Goal: Information Seeking & Learning: Learn about a topic

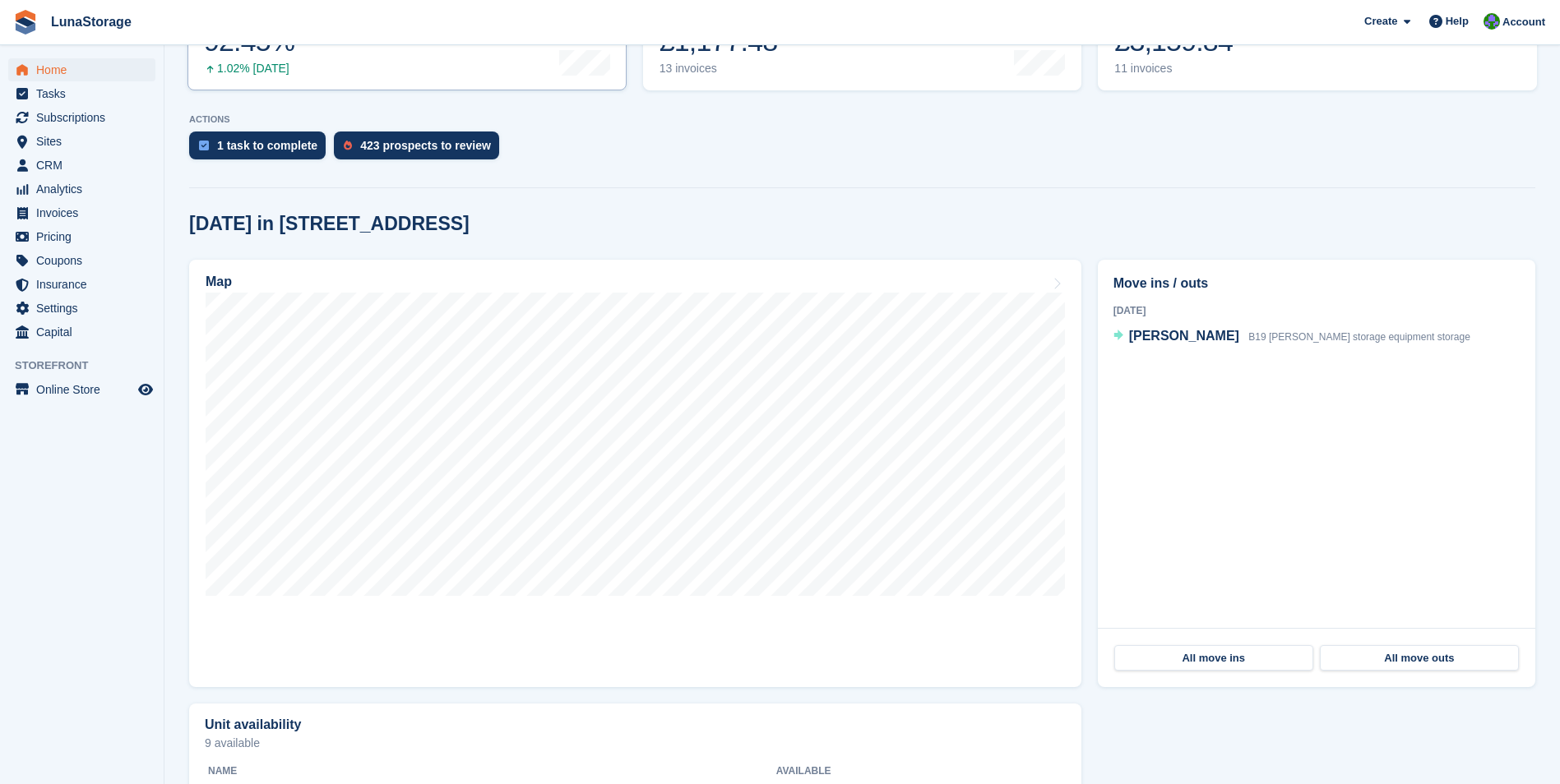
scroll to position [411, 0]
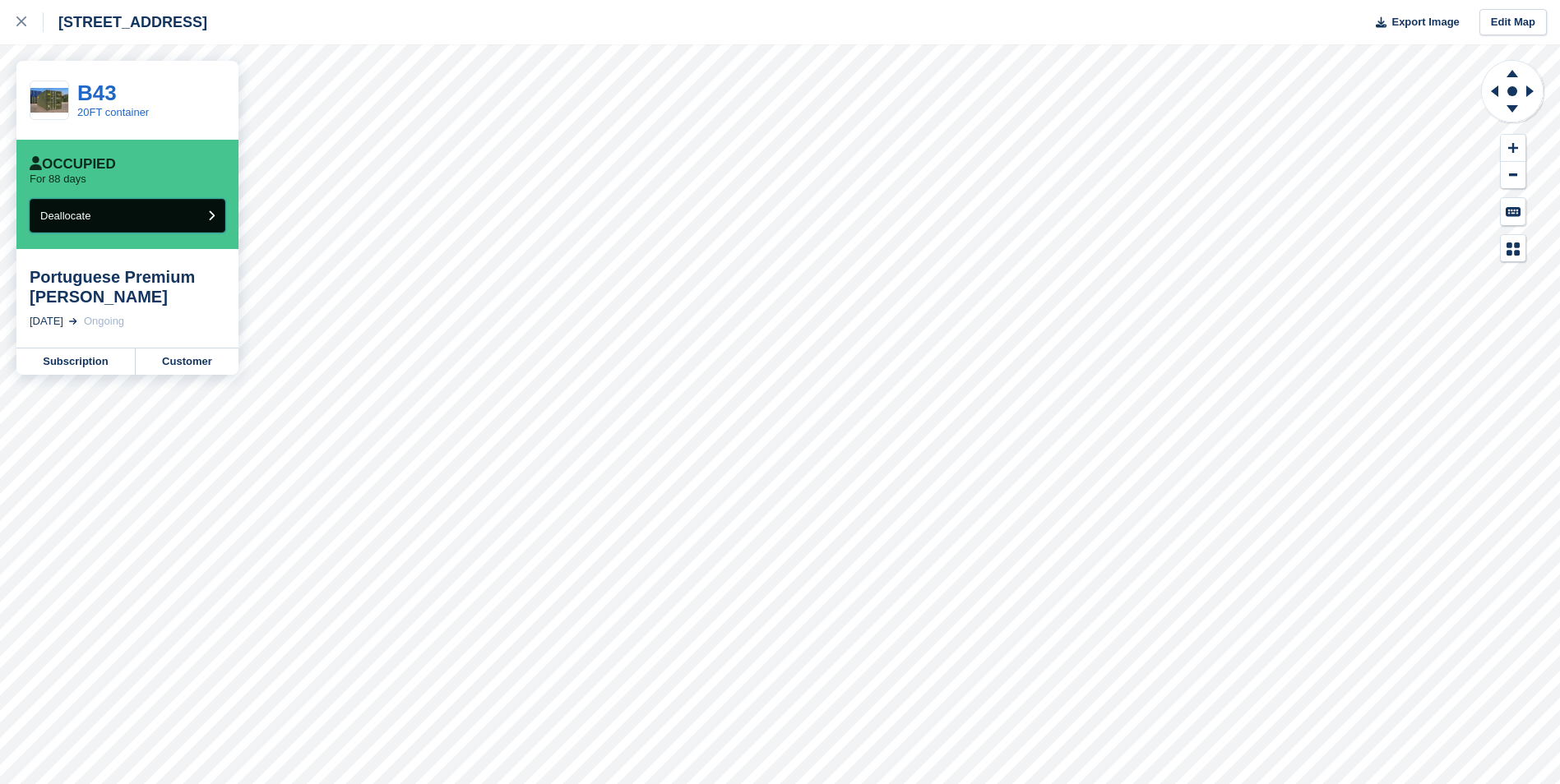
click at [149, 220] on button "Deallocate" at bounding box center [127, 216] width 196 height 34
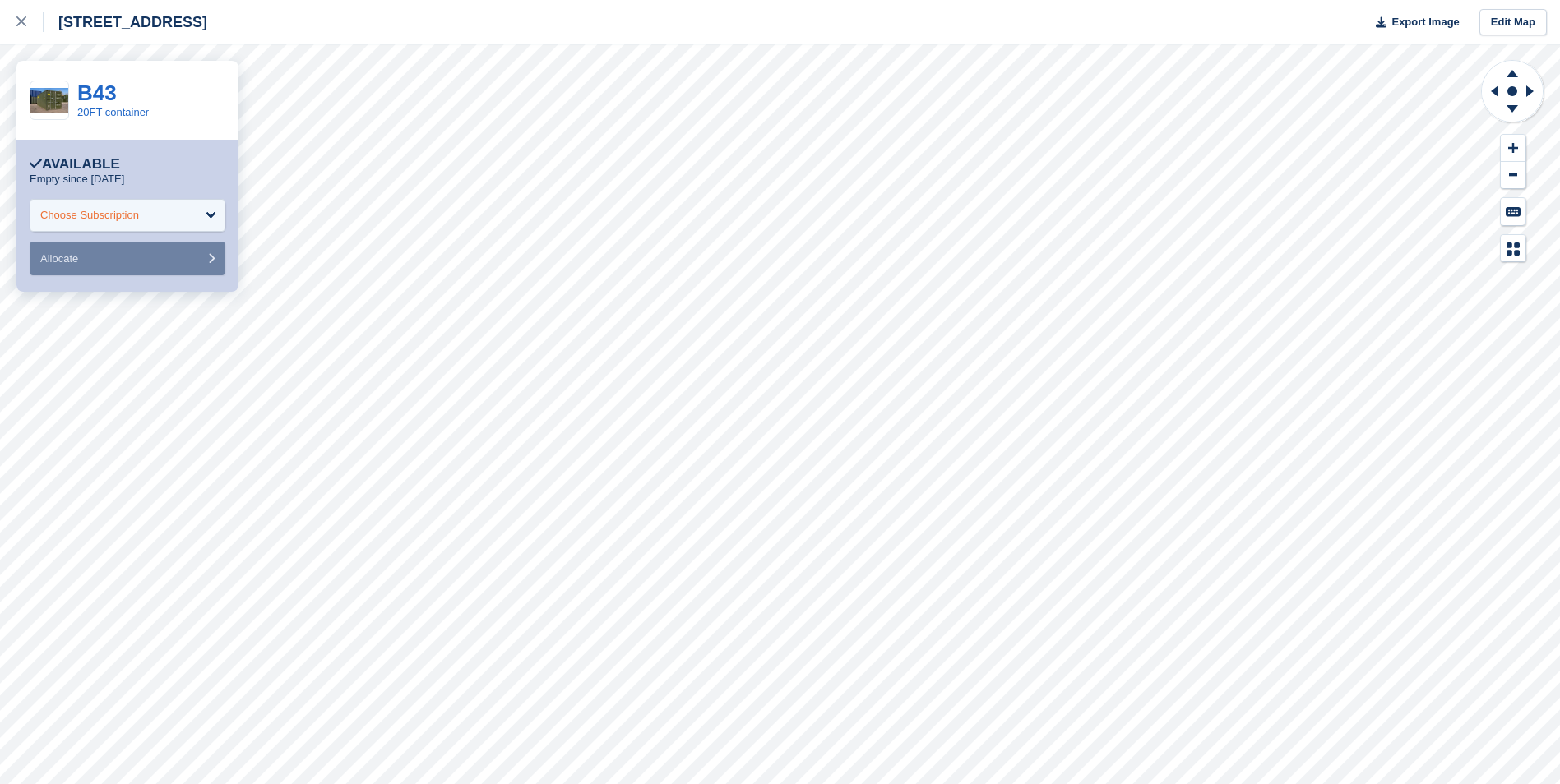
click at [152, 207] on div "Choose Subscription" at bounding box center [127, 215] width 196 height 33
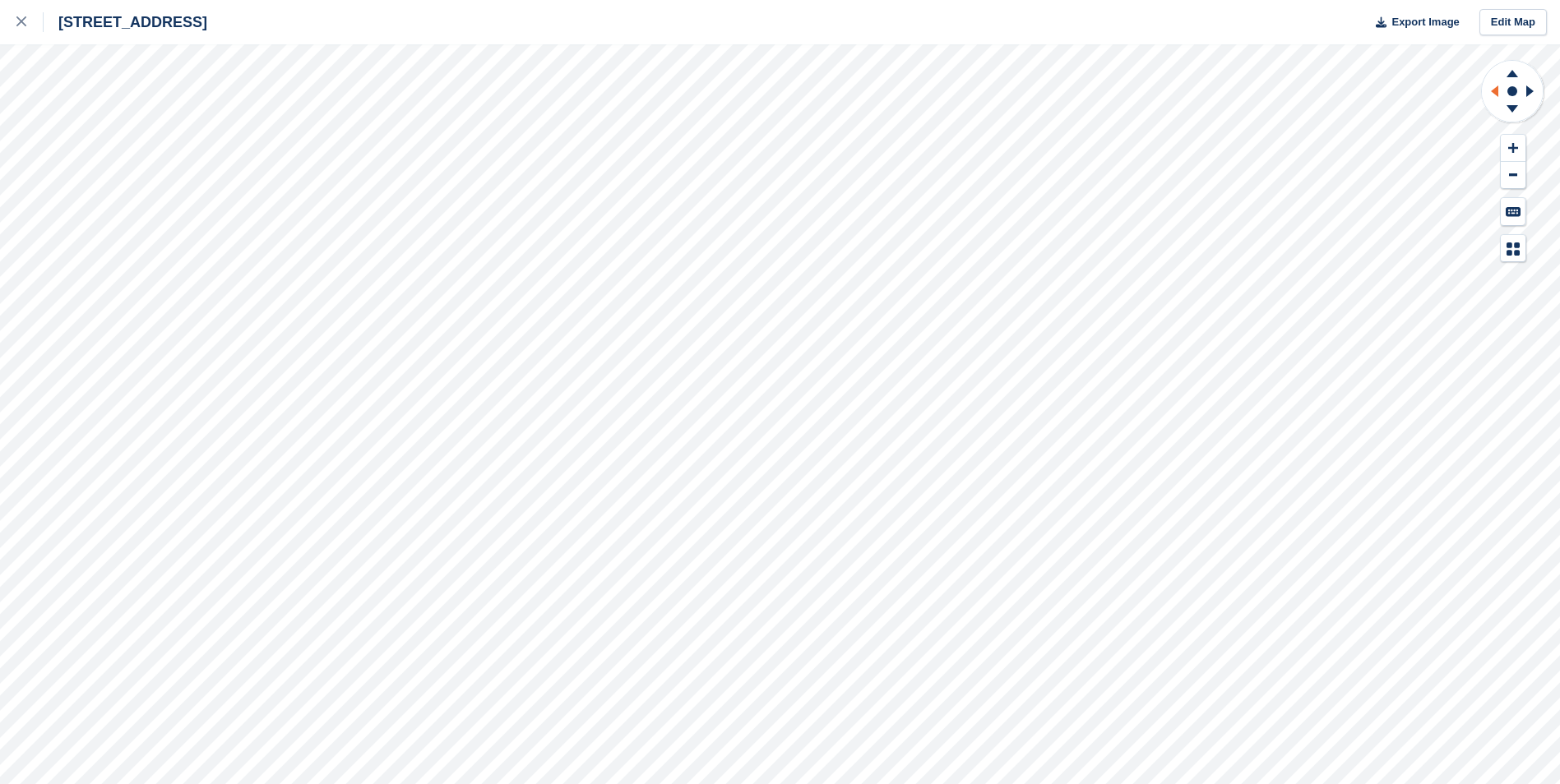
click at [1498, 86] on icon at bounding box center [1495, 91] width 7 height 12
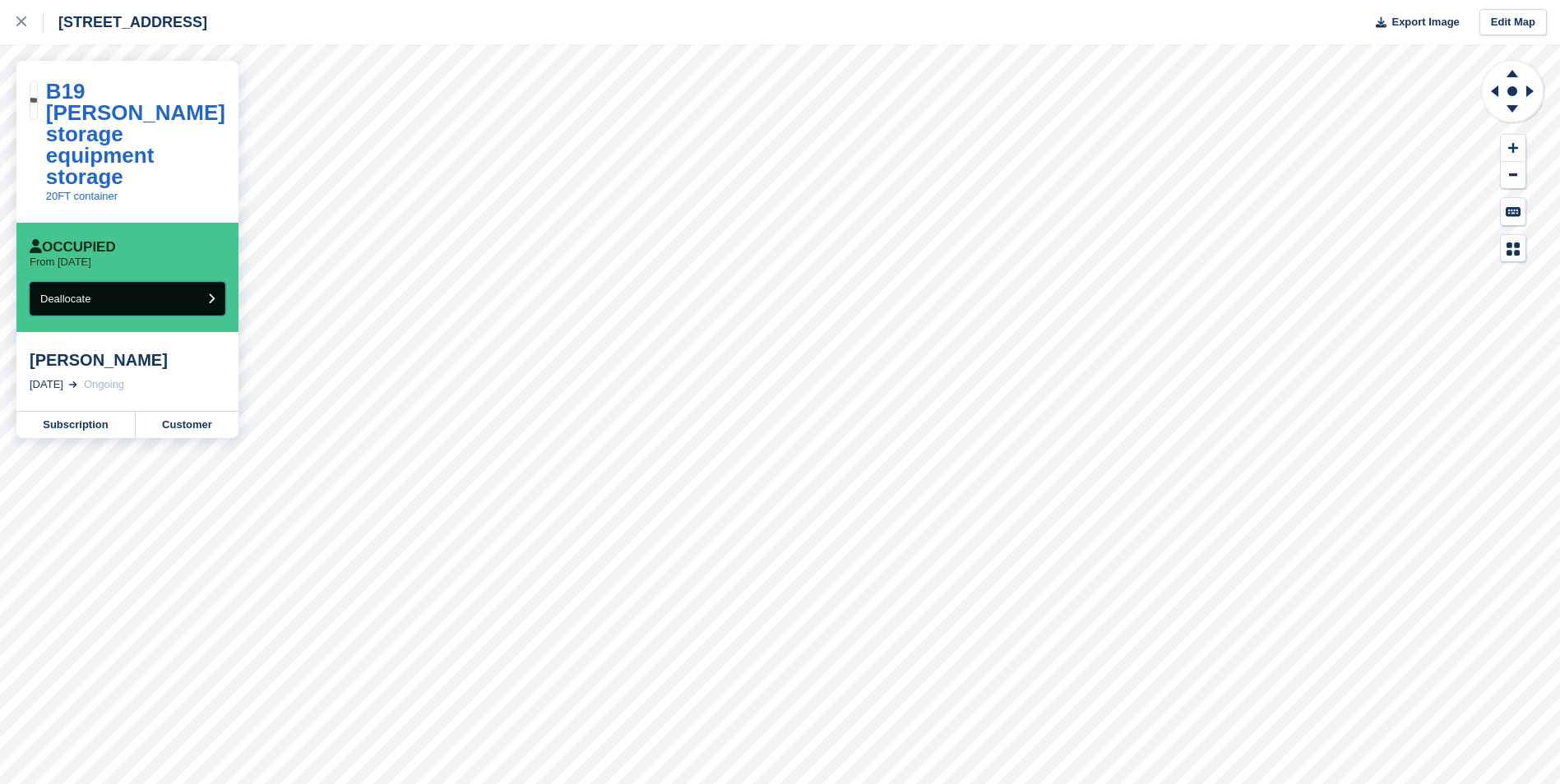
click at [91, 292] on span "Deallocate" at bounding box center [65, 299] width 50 height 12
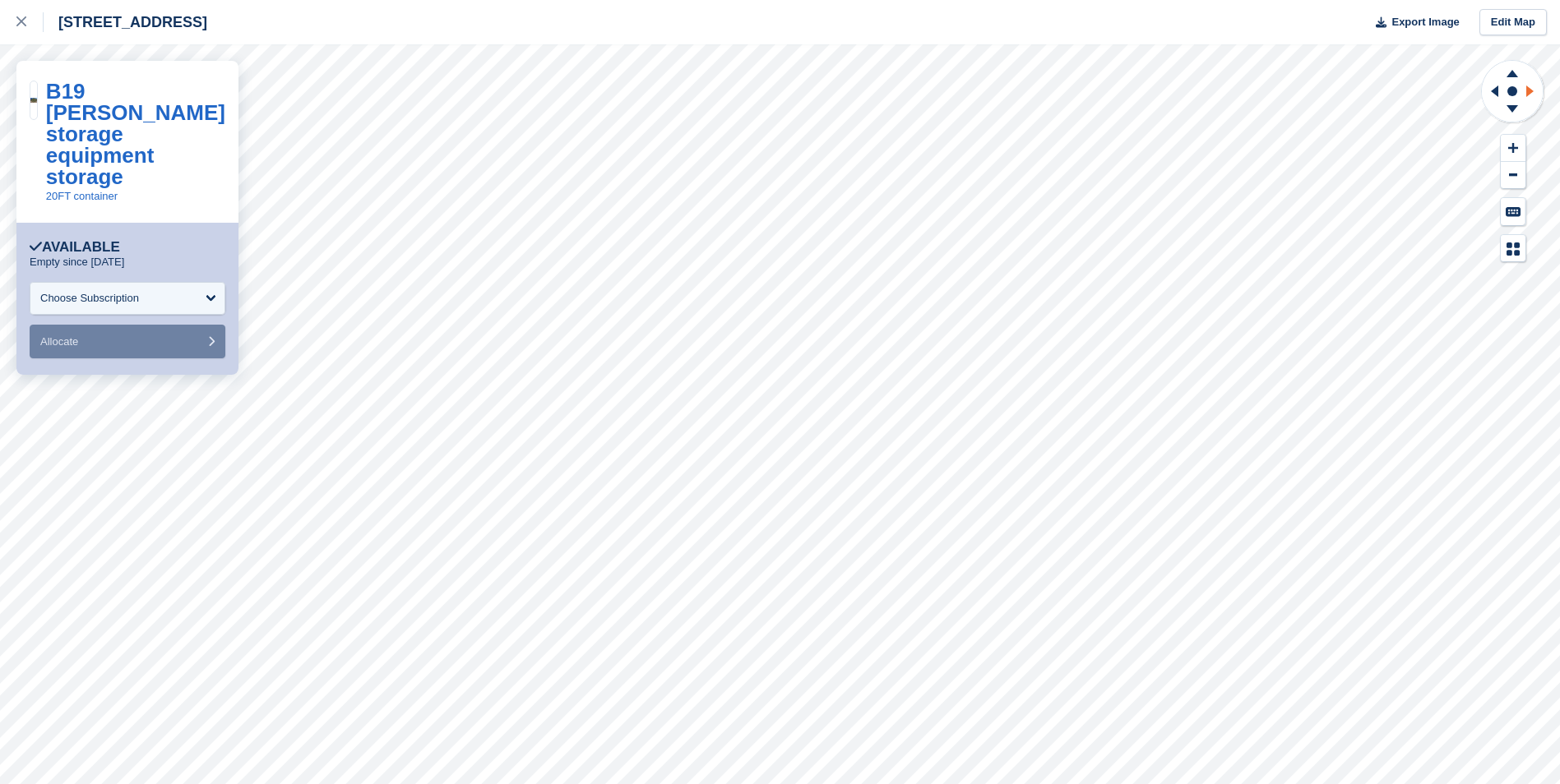
click at [1533, 92] on icon at bounding box center [1532, 92] width 20 height 43
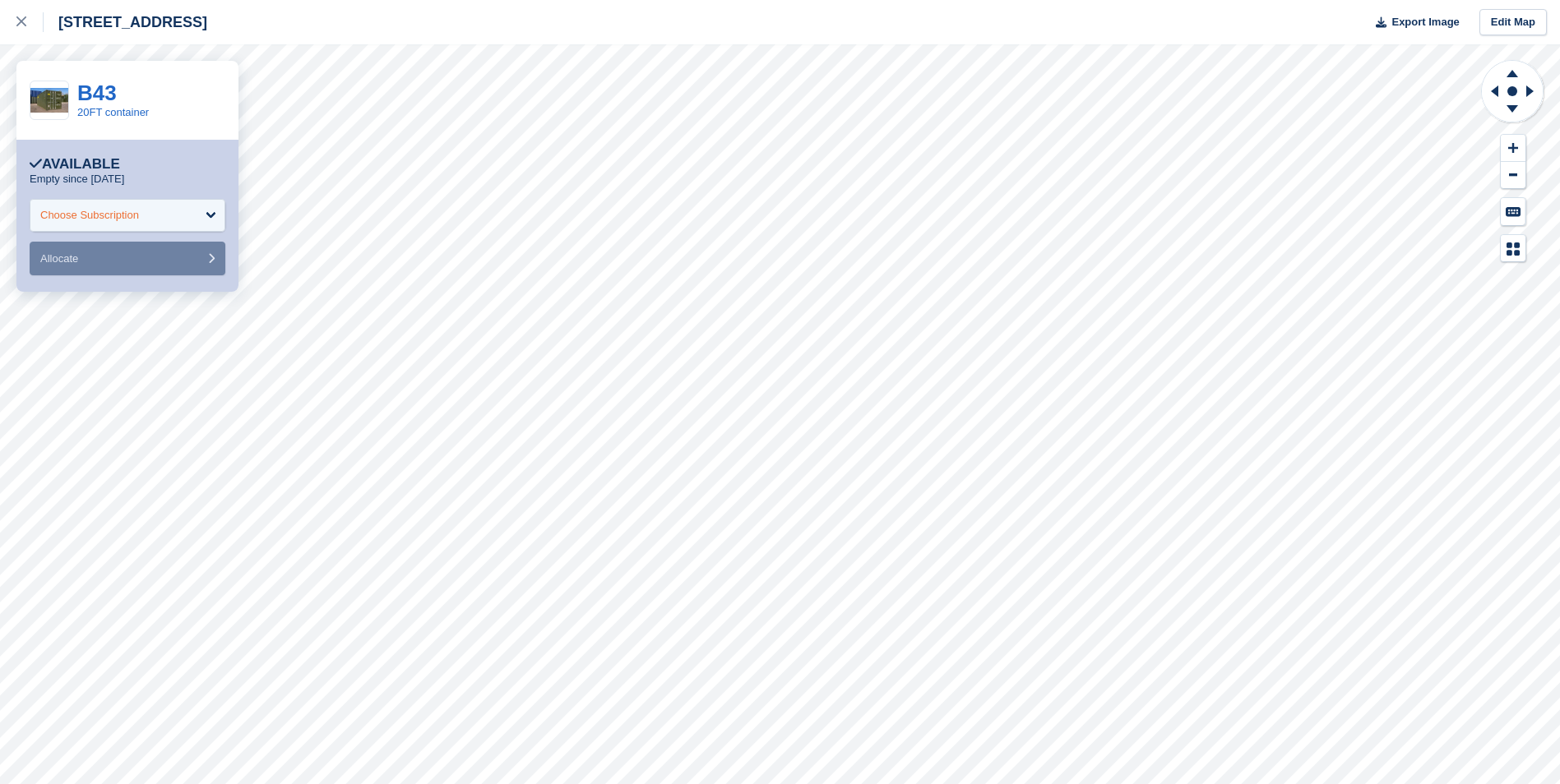
click at [118, 222] on div "Choose Subscription" at bounding box center [89, 215] width 99 height 16
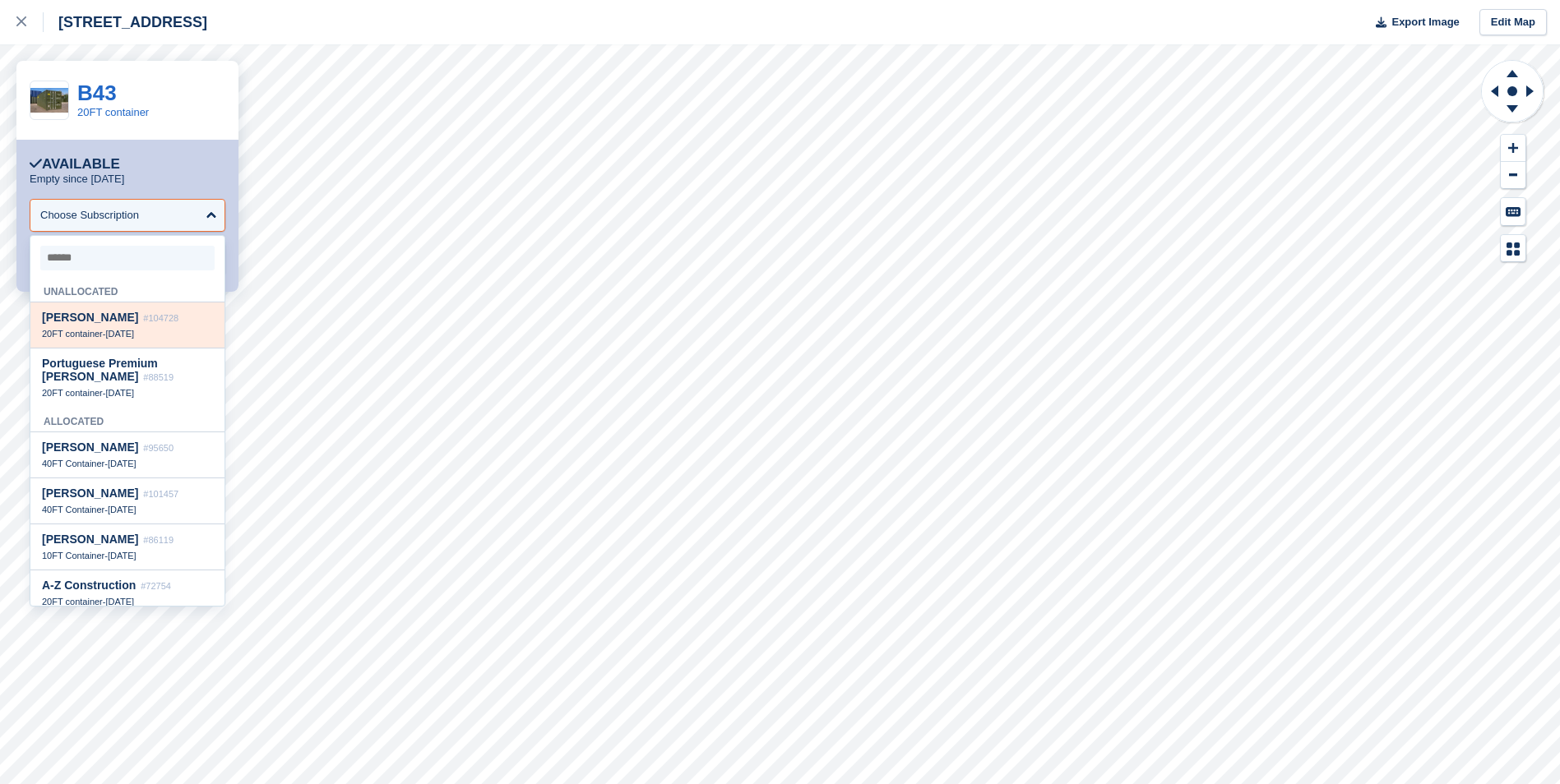
click at [82, 324] on span "Joe Bulak" at bounding box center [90, 317] width 96 height 13
select select "******"
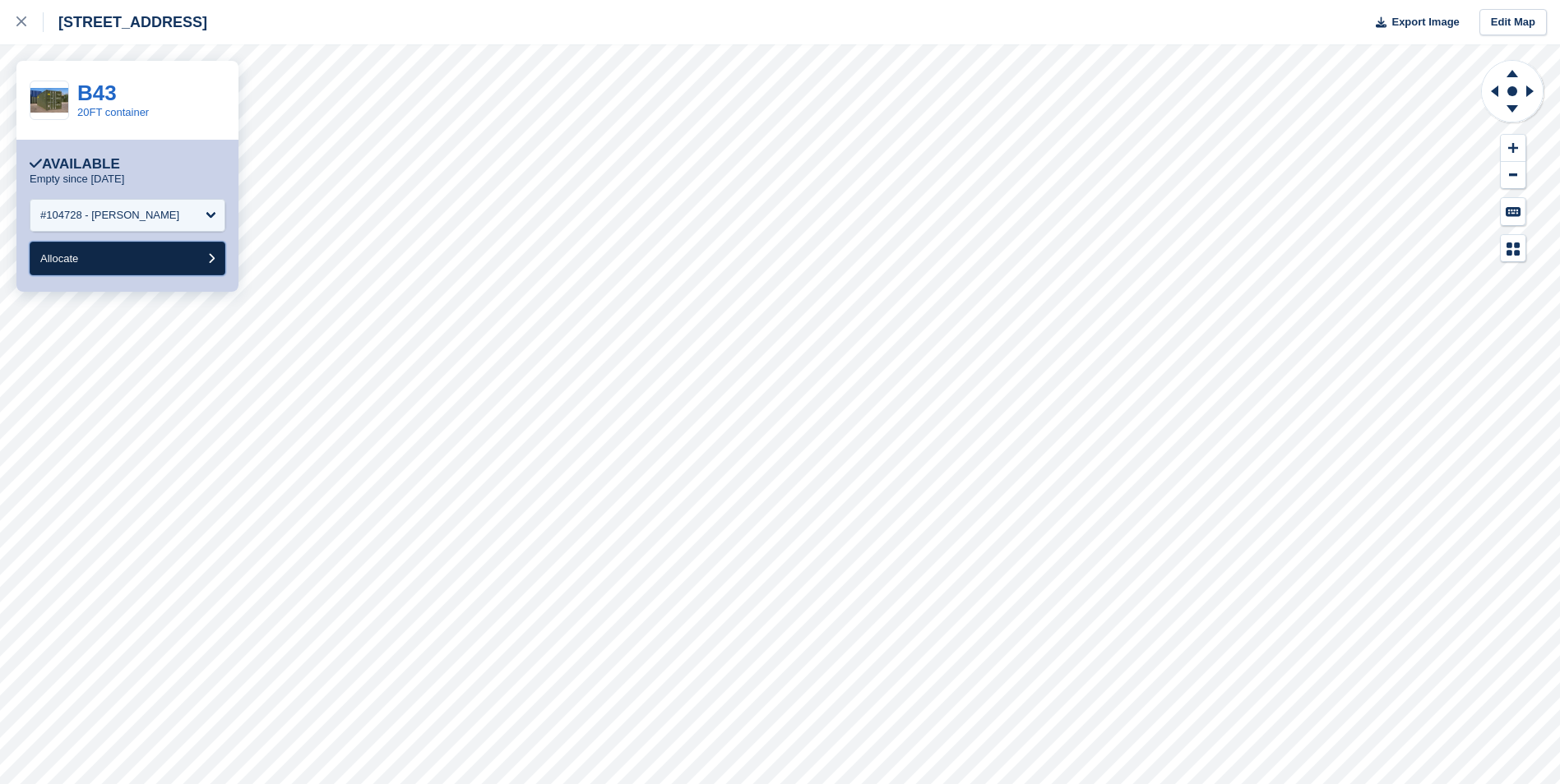
click at [99, 257] on button "Allocate" at bounding box center [127, 259] width 196 height 34
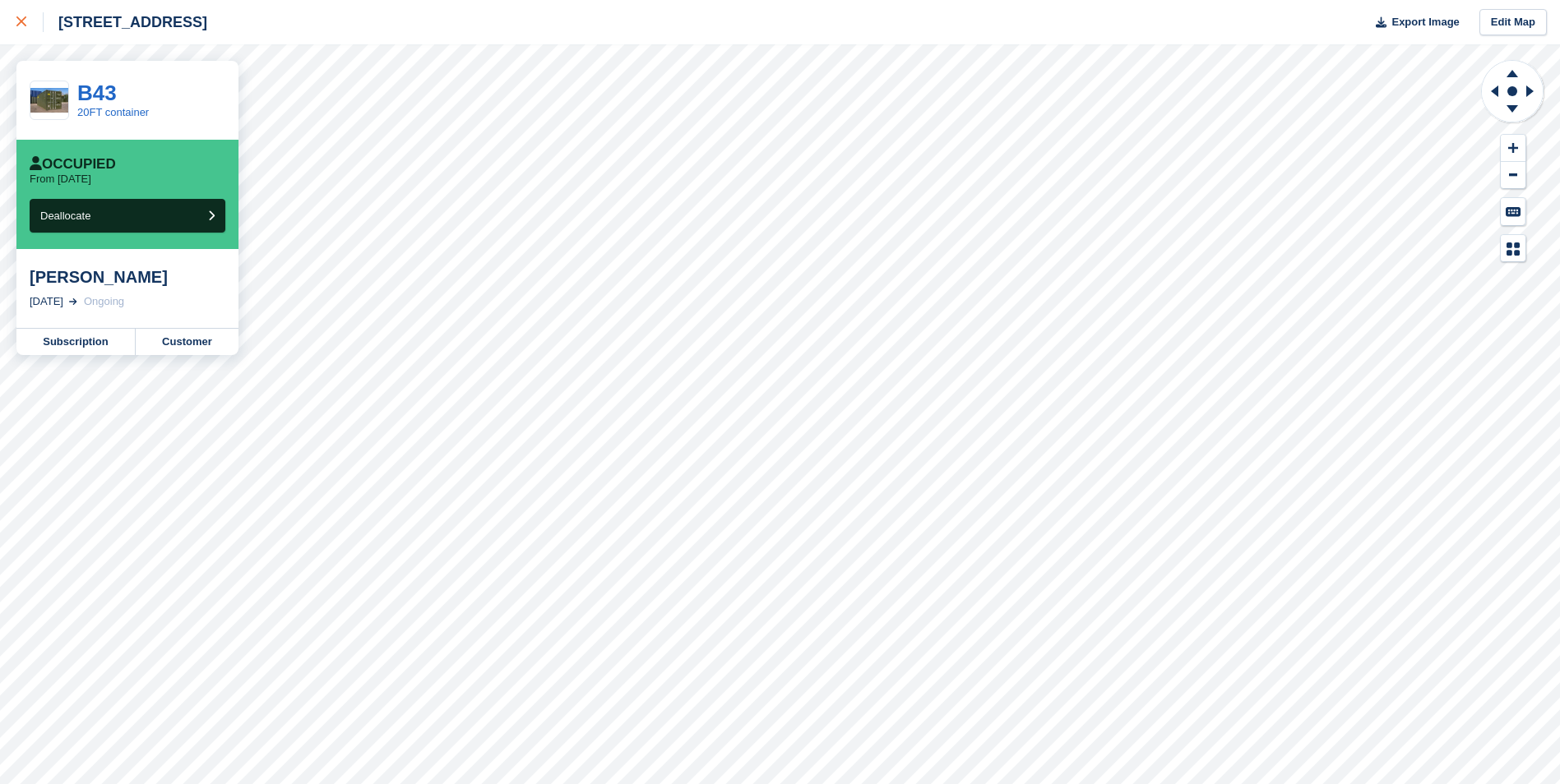
click at [16, 19] on link at bounding box center [21, 22] width 44 height 44
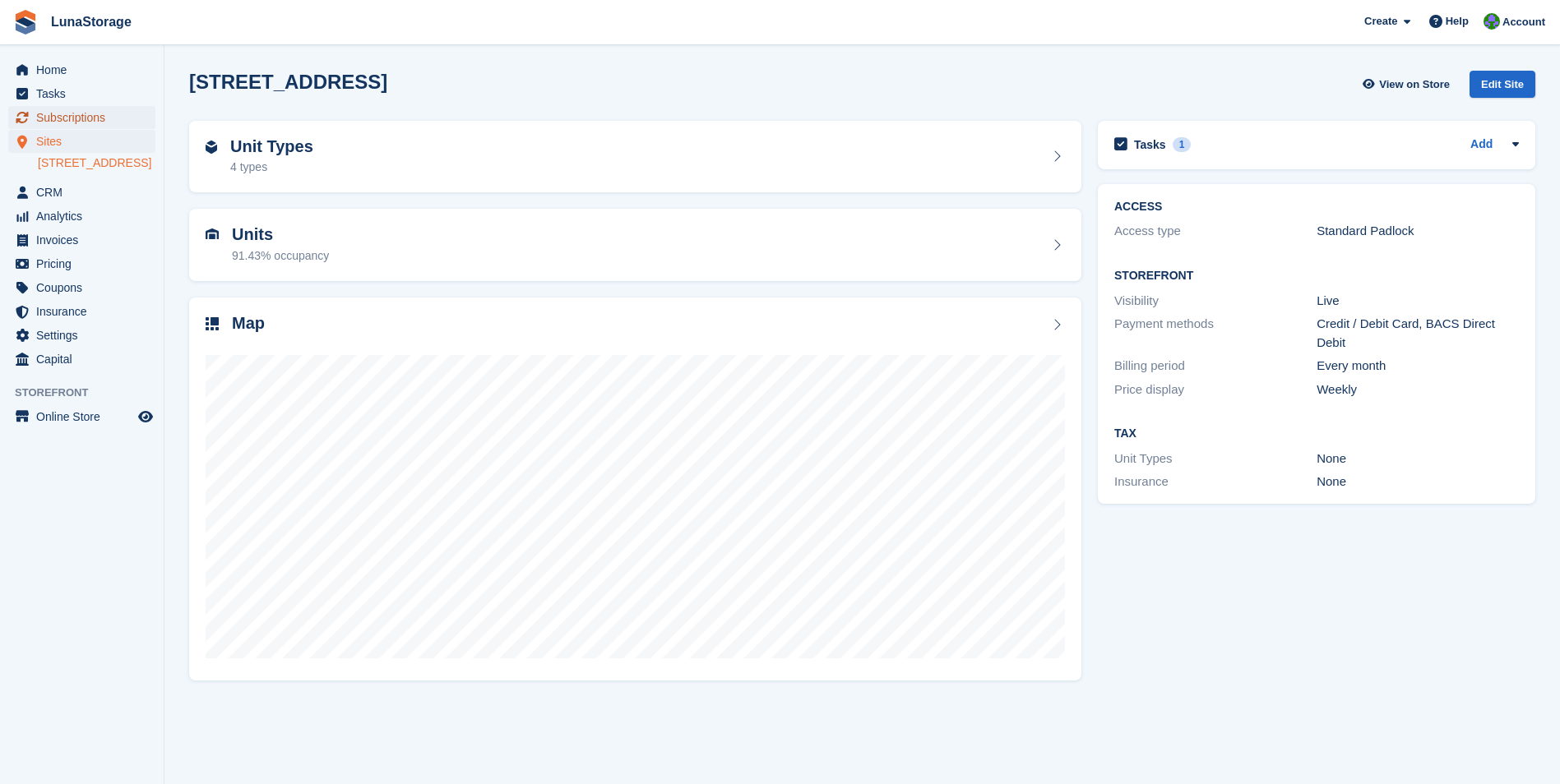
click at [66, 114] on span "Subscriptions" at bounding box center [85, 117] width 99 height 23
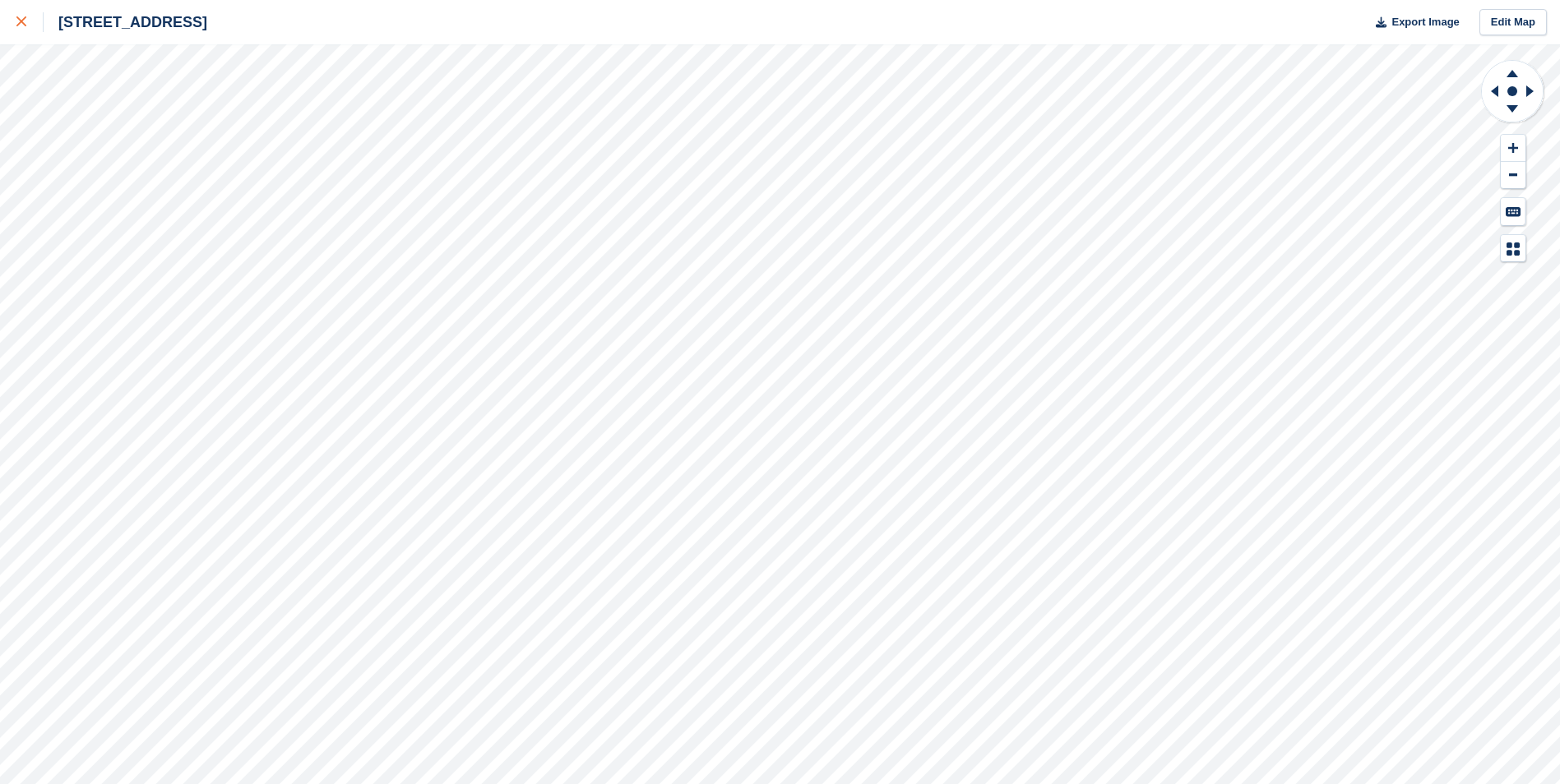
click at [21, 23] on icon at bounding box center [20, 20] width 10 height 10
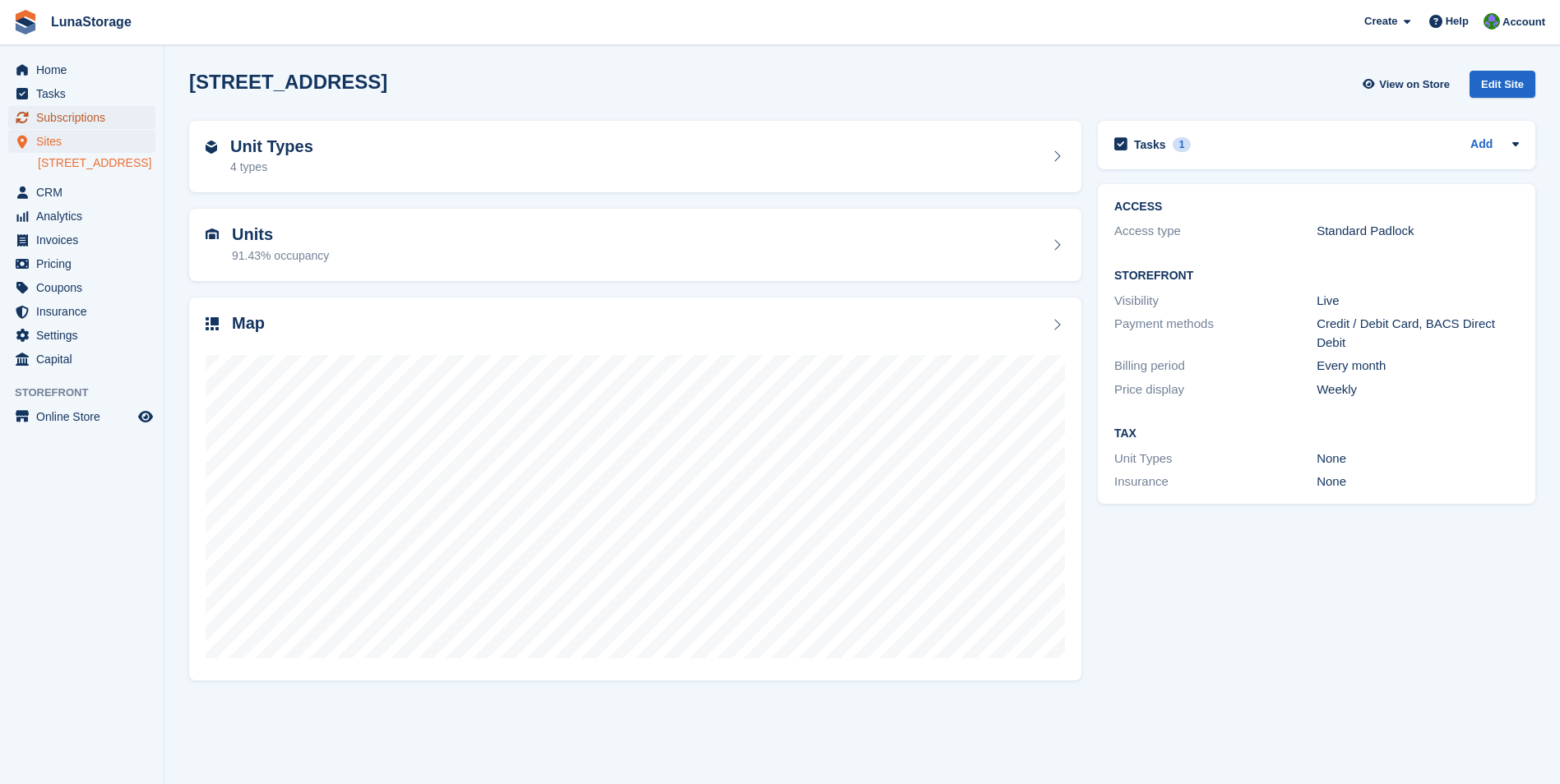
click at [68, 121] on span "Subscriptions" at bounding box center [85, 117] width 99 height 23
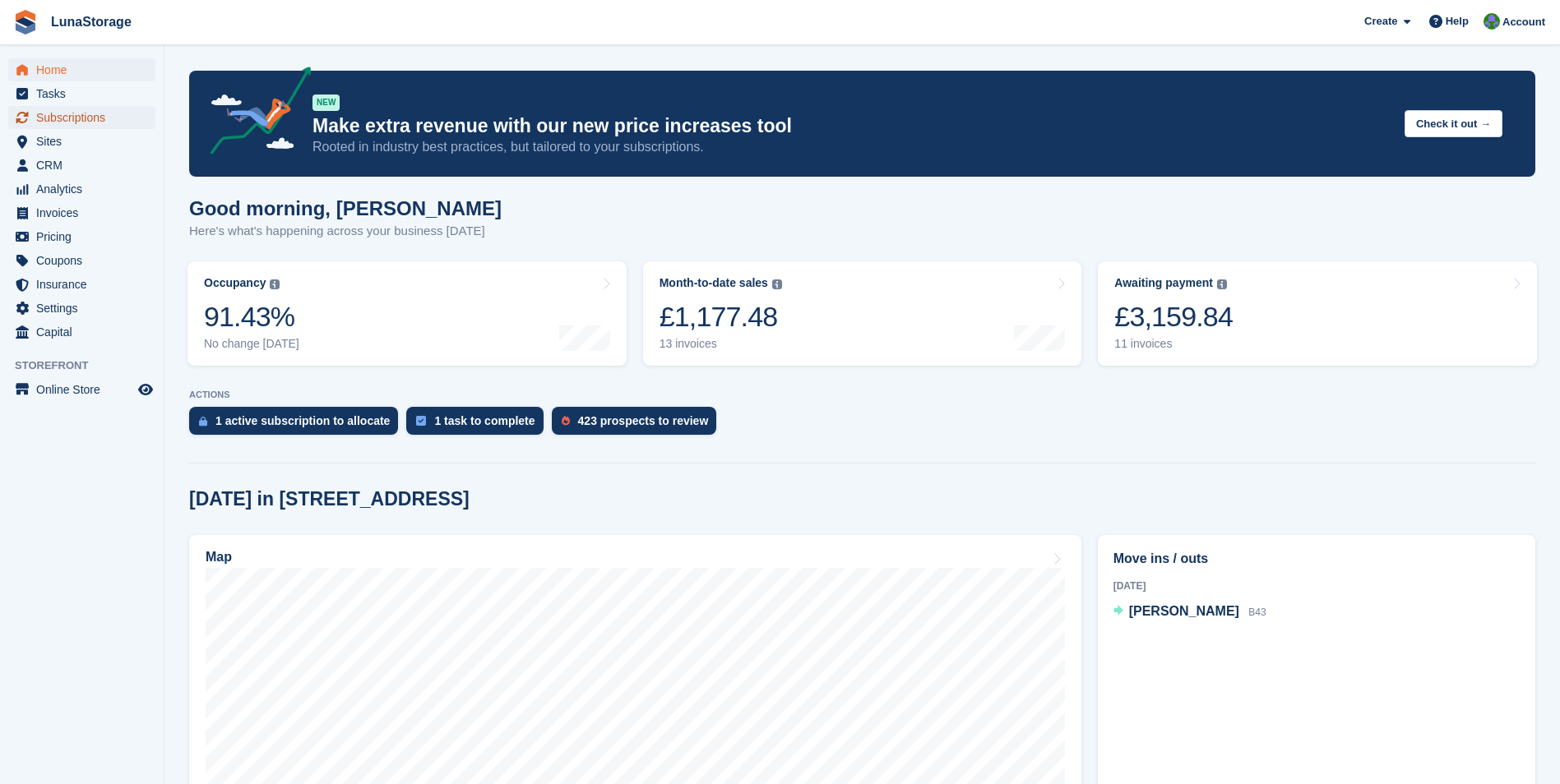
click at [81, 115] on span "Subscriptions" at bounding box center [85, 117] width 99 height 23
click at [61, 116] on span "Subscriptions" at bounding box center [85, 117] width 99 height 23
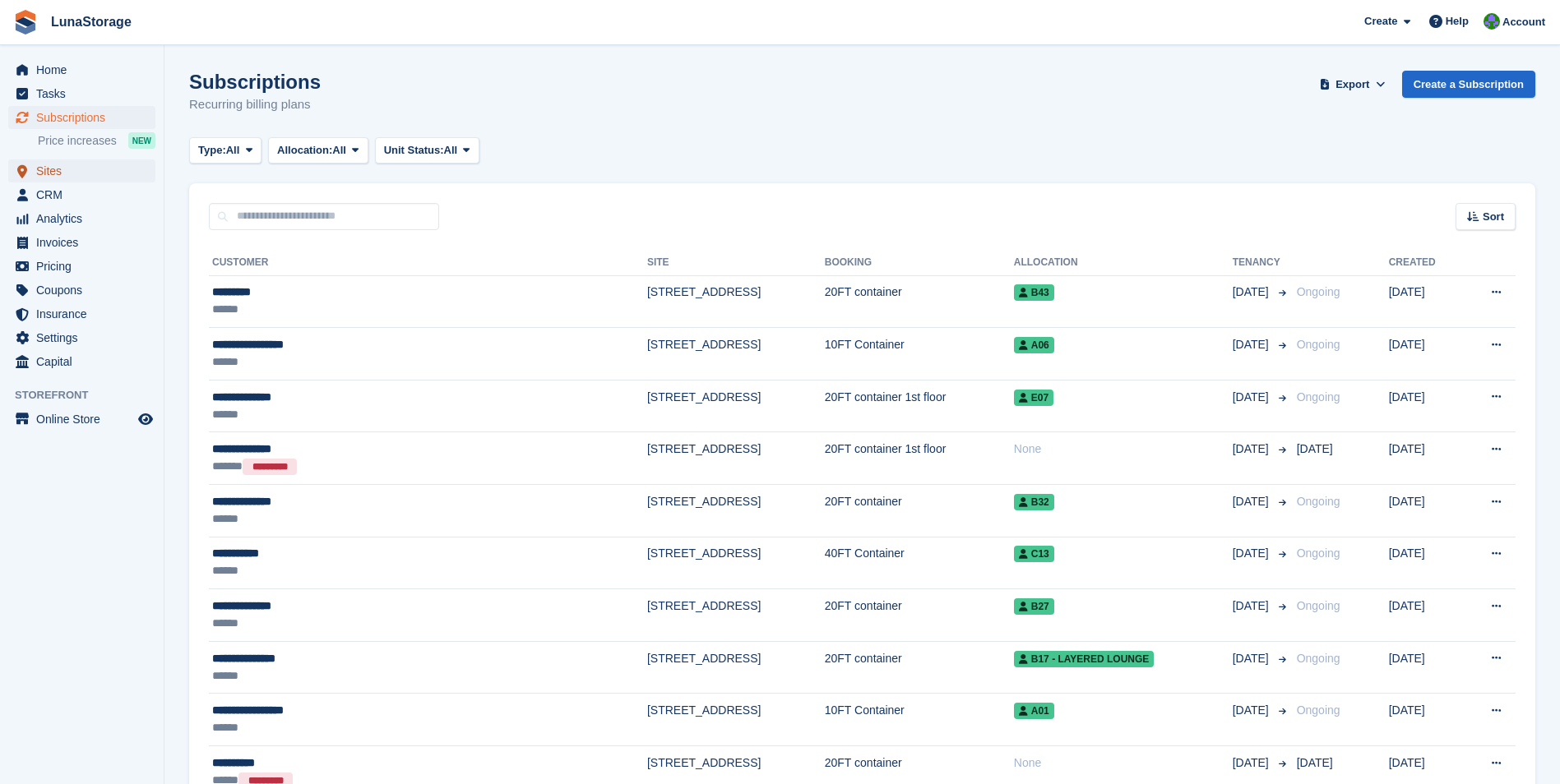
click at [44, 173] on span "Sites" at bounding box center [85, 171] width 99 height 23
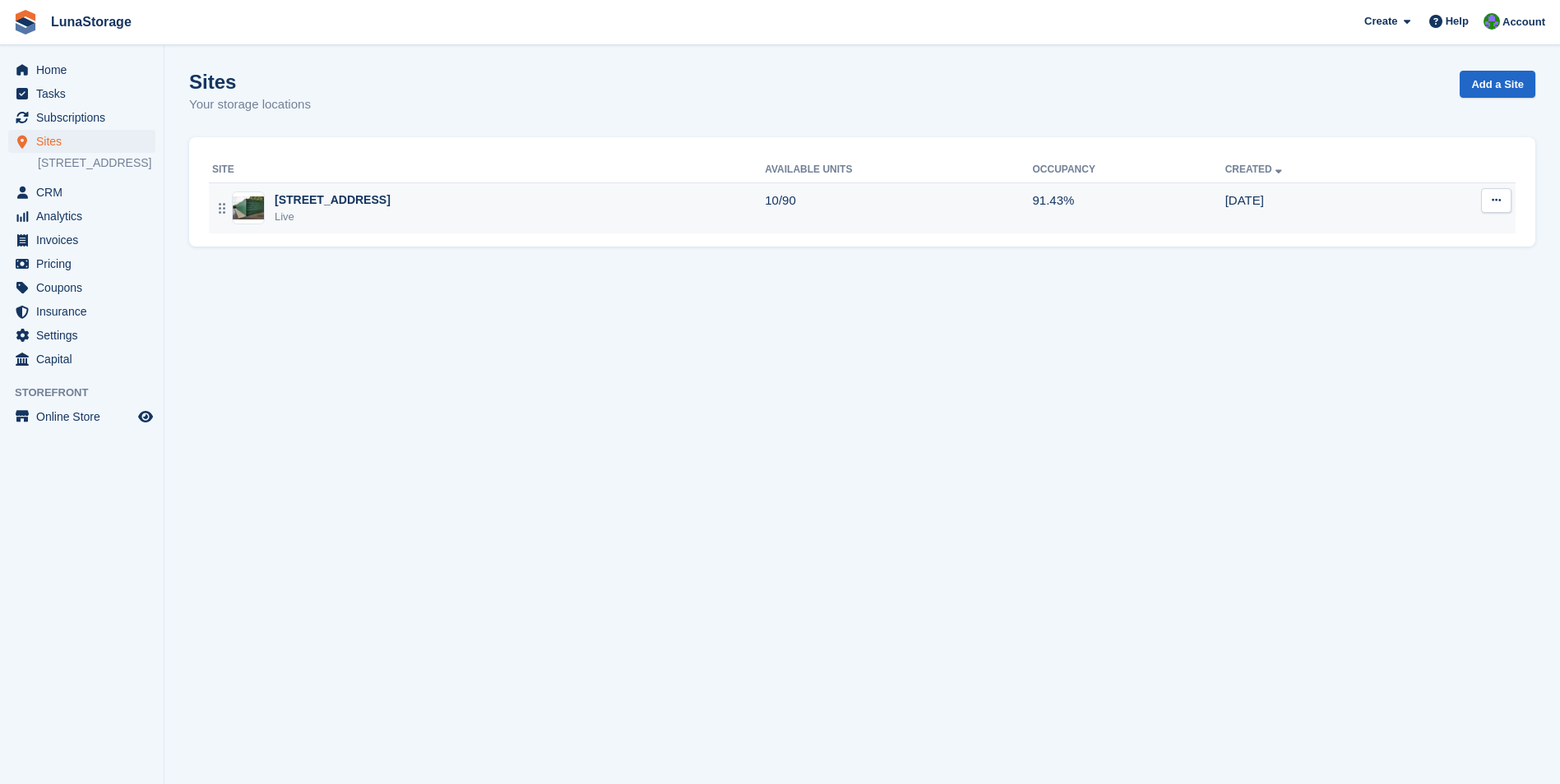
click at [310, 213] on div "Live" at bounding box center [333, 217] width 116 height 16
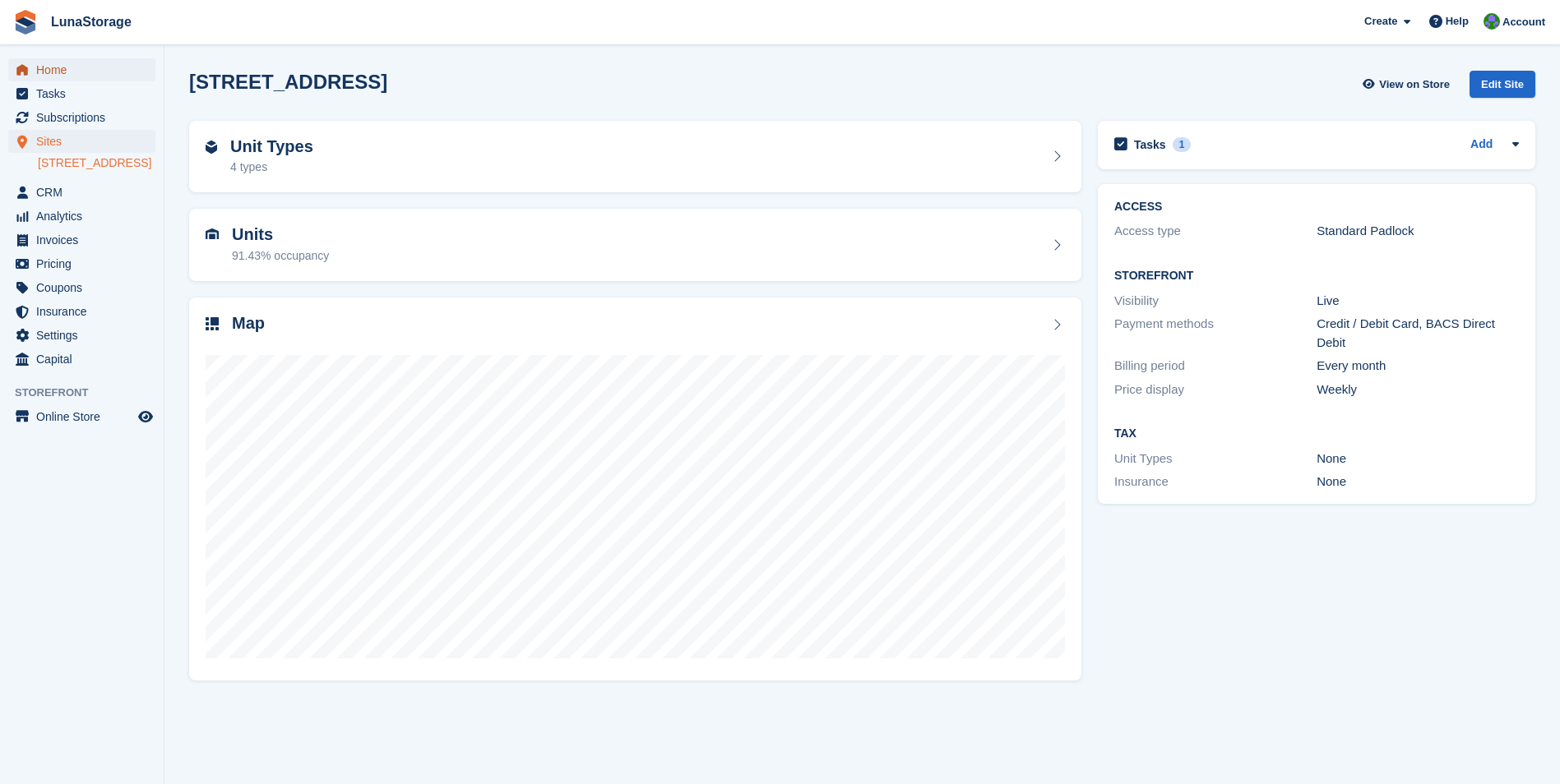
click at [45, 79] on span "Home" at bounding box center [85, 70] width 99 height 23
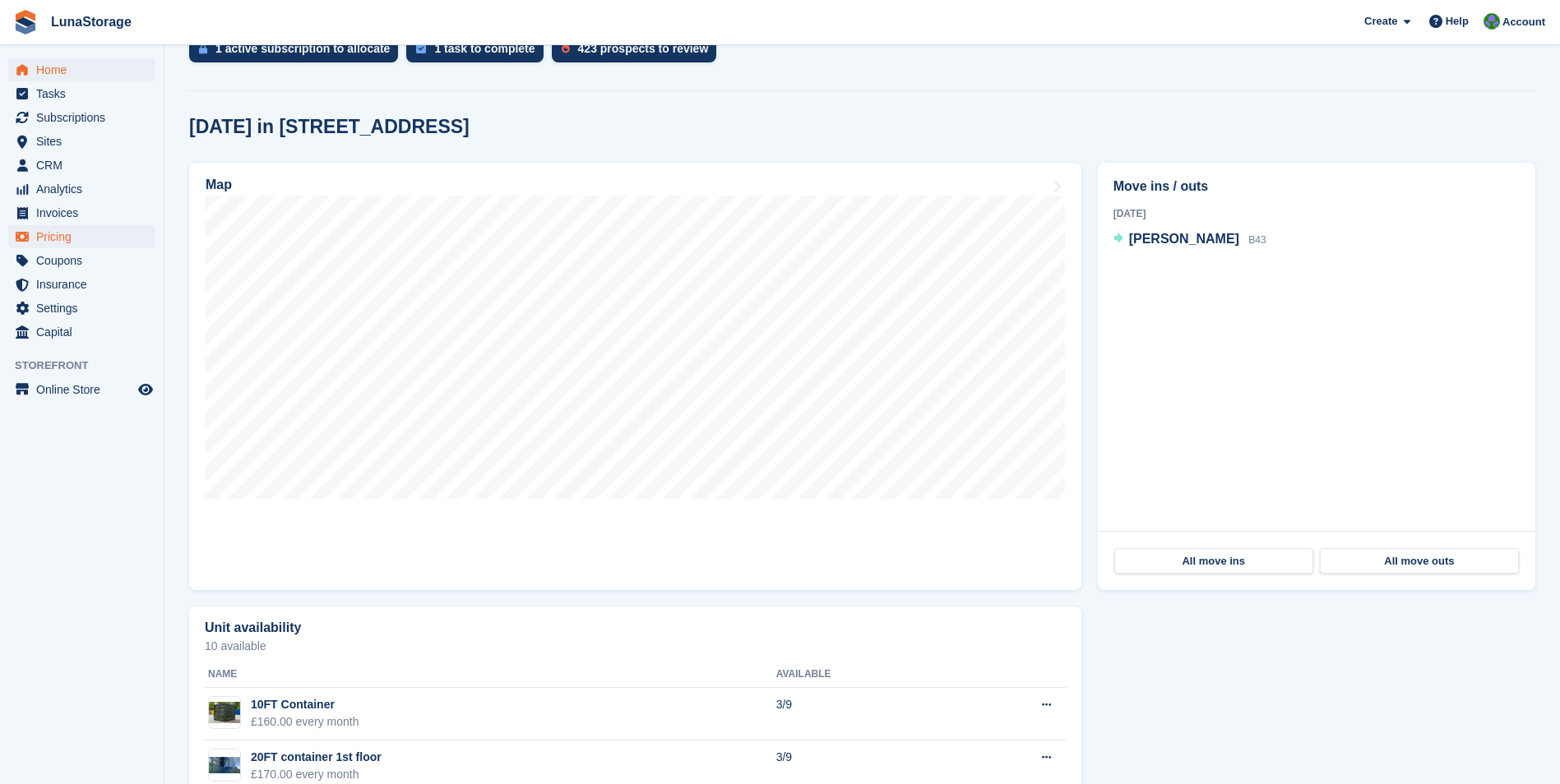
scroll to position [29, 0]
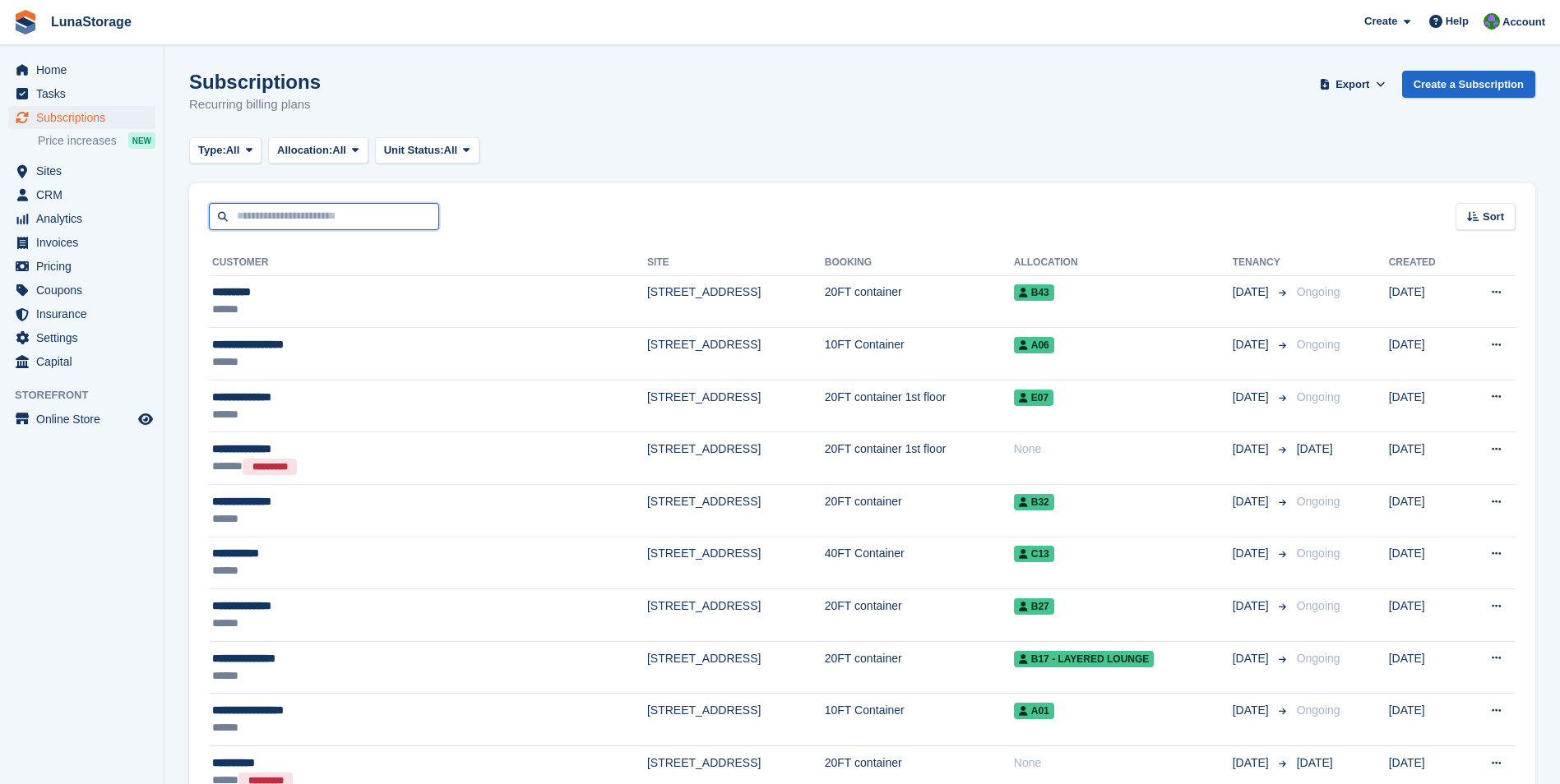
click at [275, 210] on input "text" at bounding box center [324, 216] width 230 height 28
type input "****"
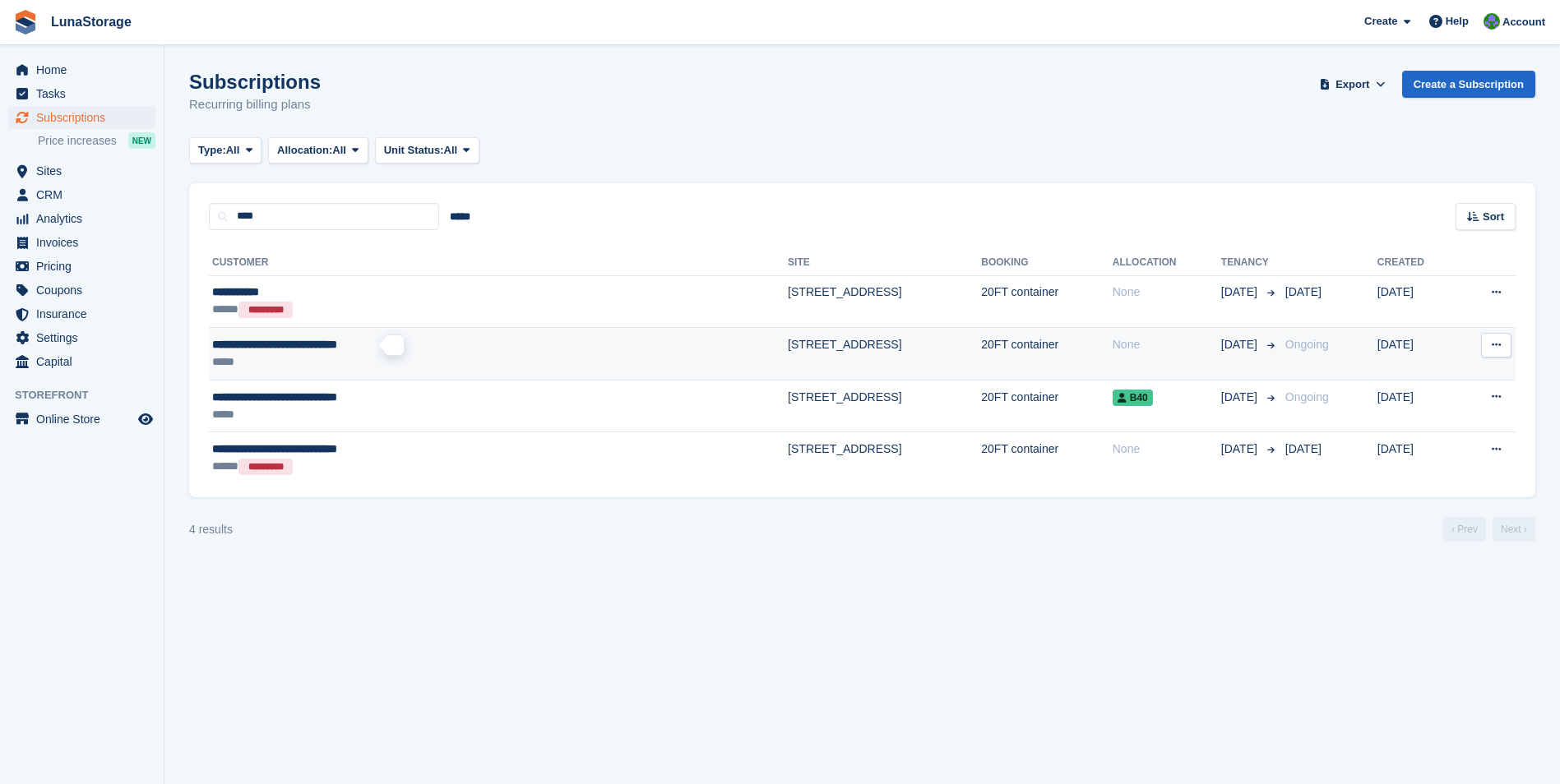
click at [298, 343] on span "**********" at bounding box center [275, 344] width 125 height 12
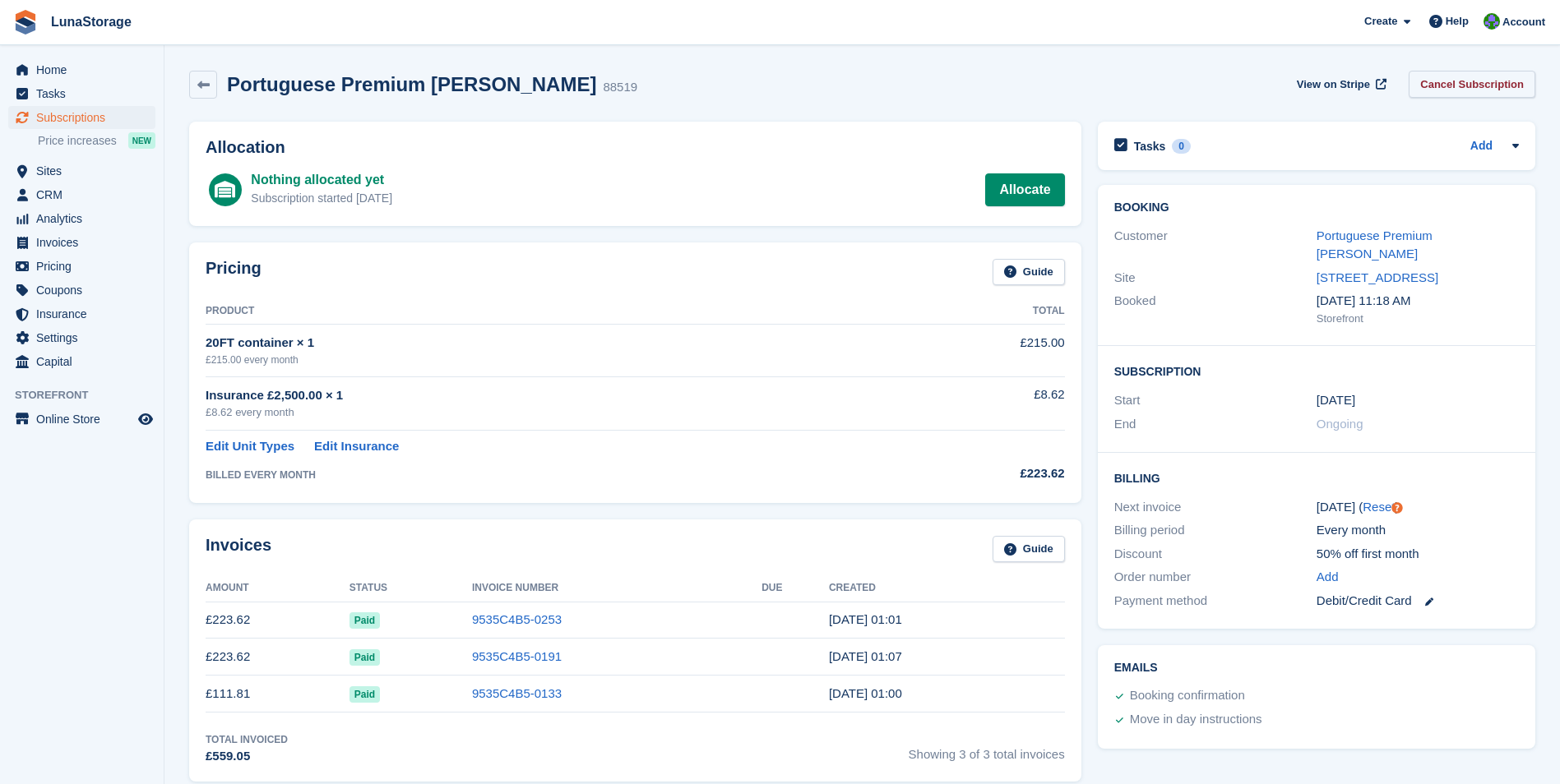
click at [1440, 77] on link "Cancel Subscription" at bounding box center [1472, 84] width 126 height 28
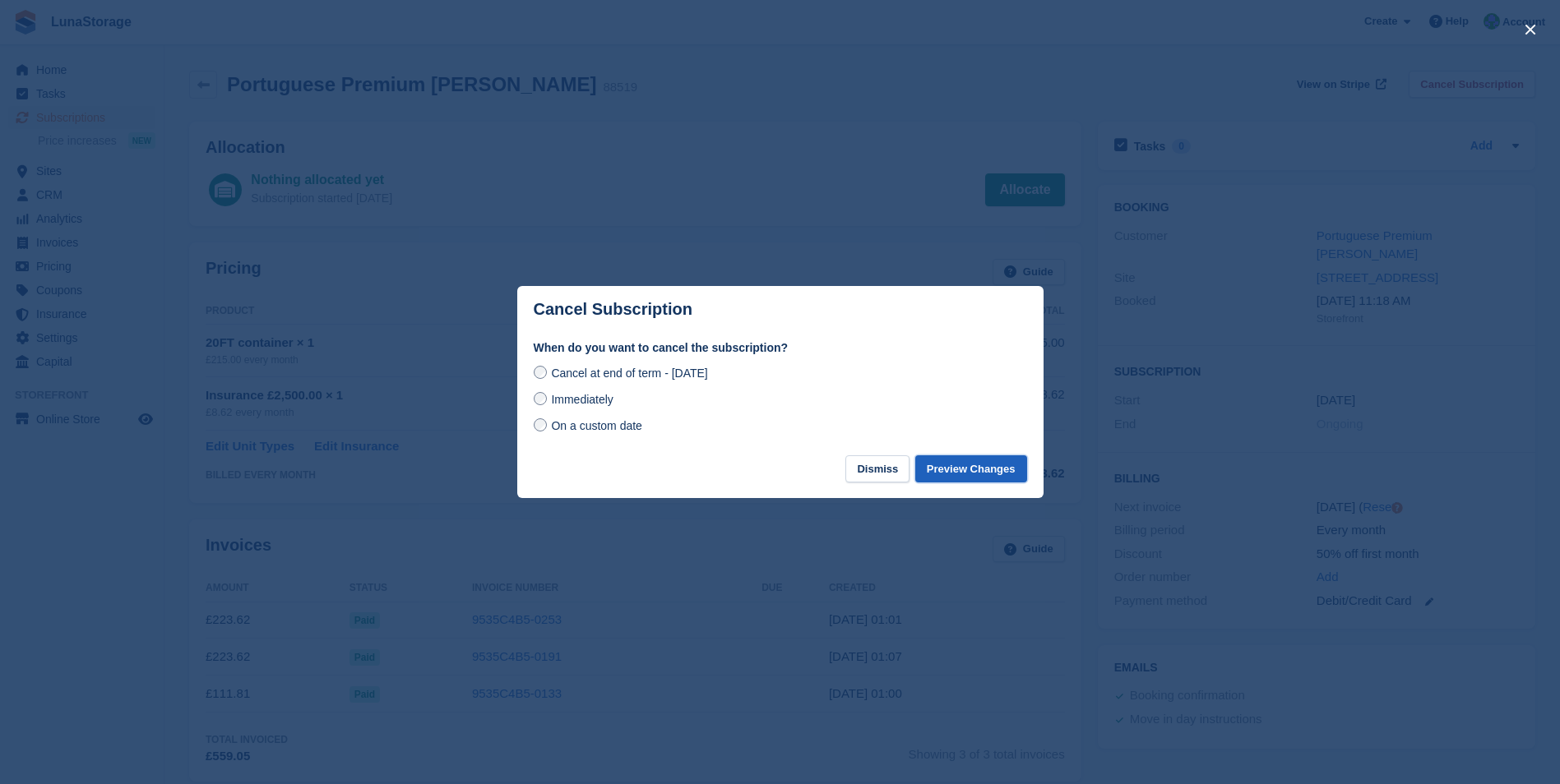
click at [956, 475] on button "Preview Changes" at bounding box center [971, 468] width 112 height 28
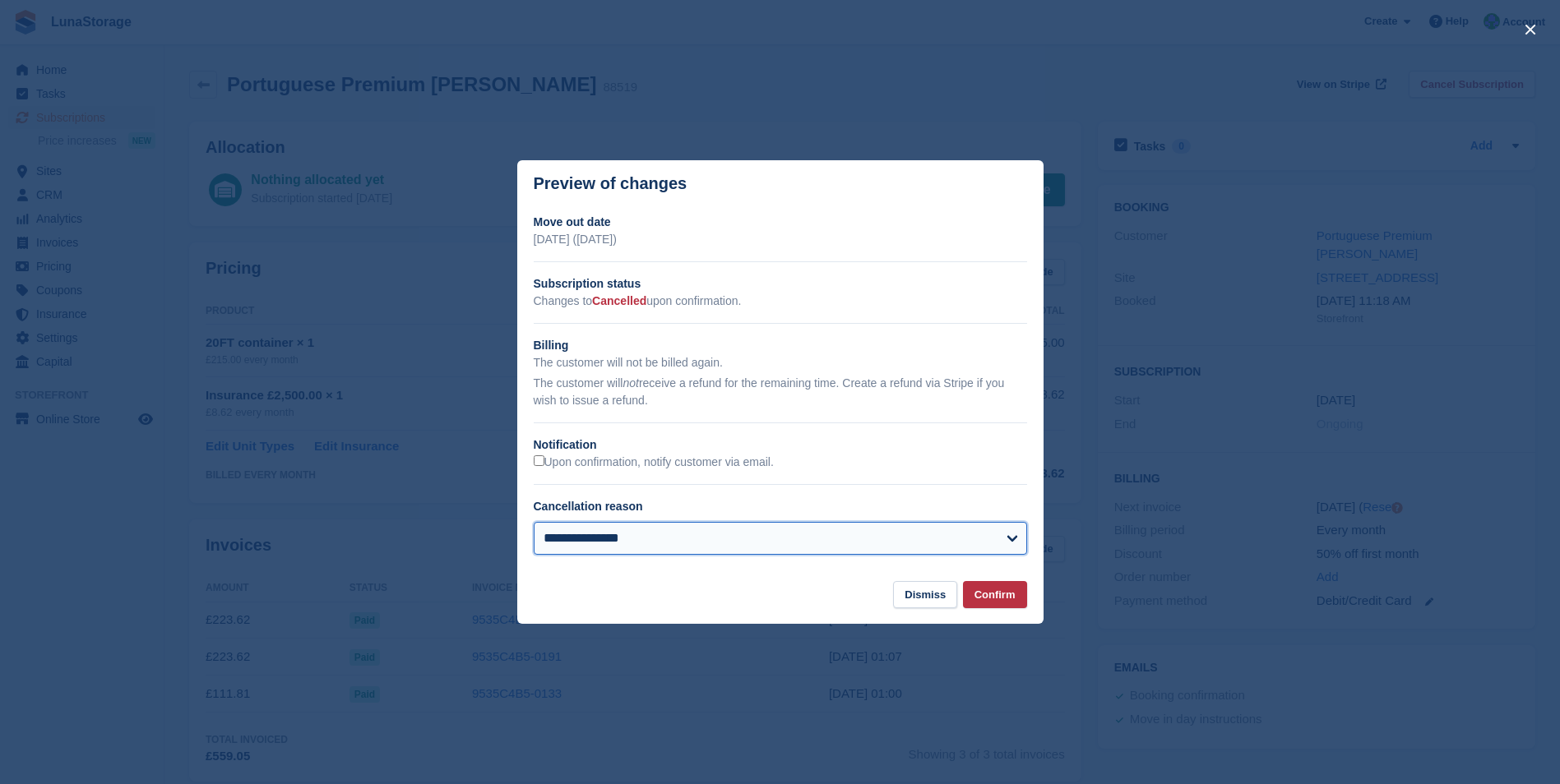
click at [885, 538] on select "**********" at bounding box center [780, 538] width 494 height 33
select select "**********"
click at [534, 524] on select "**********" at bounding box center [780, 538] width 494 height 33
click at [1007, 612] on footer "Dismiss Confirm" at bounding box center [781, 603] width 527 height 43
click at [1005, 597] on button "Confirm" at bounding box center [995, 595] width 64 height 28
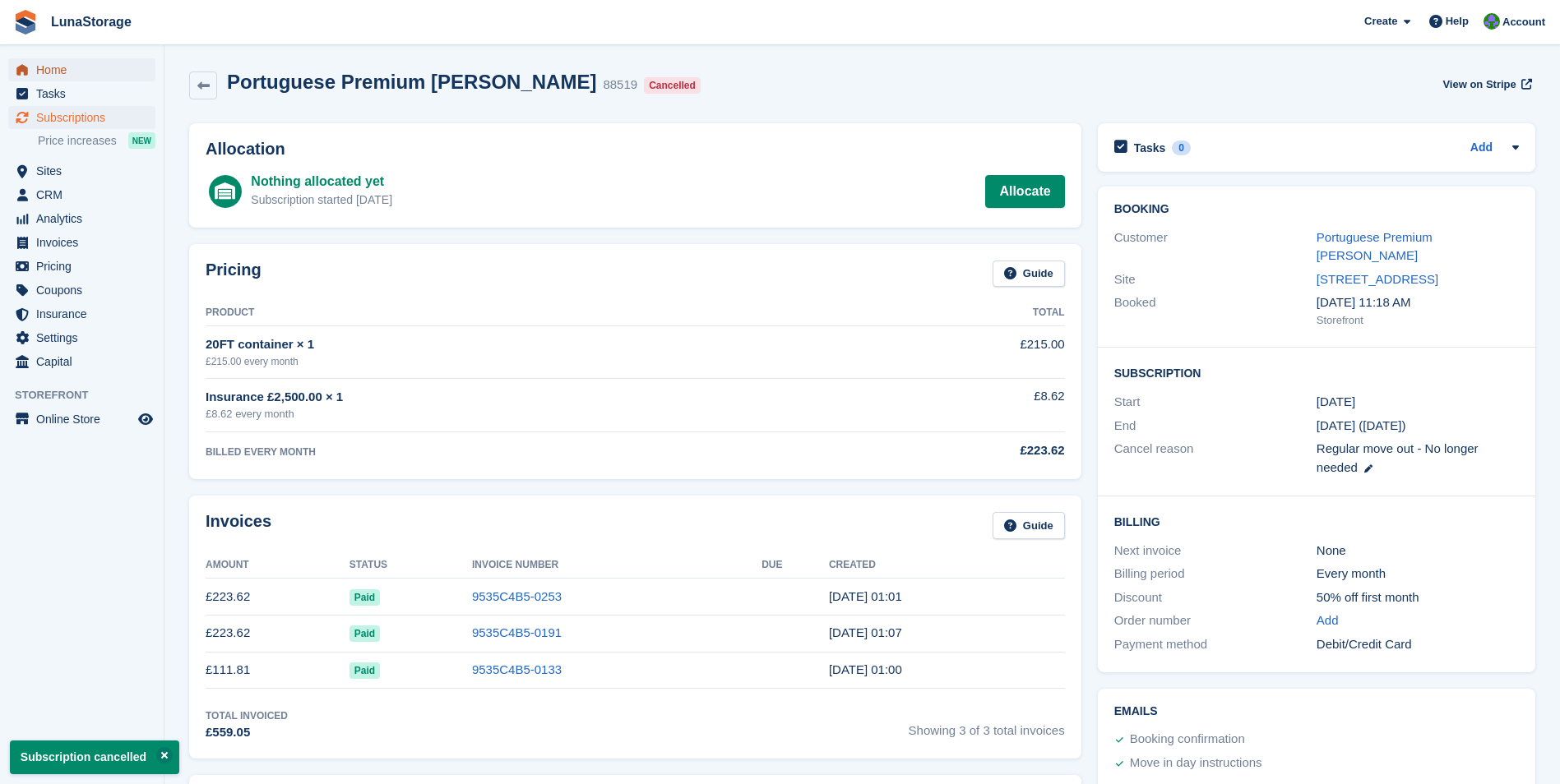
click at [42, 70] on span "Home" at bounding box center [85, 70] width 99 height 23
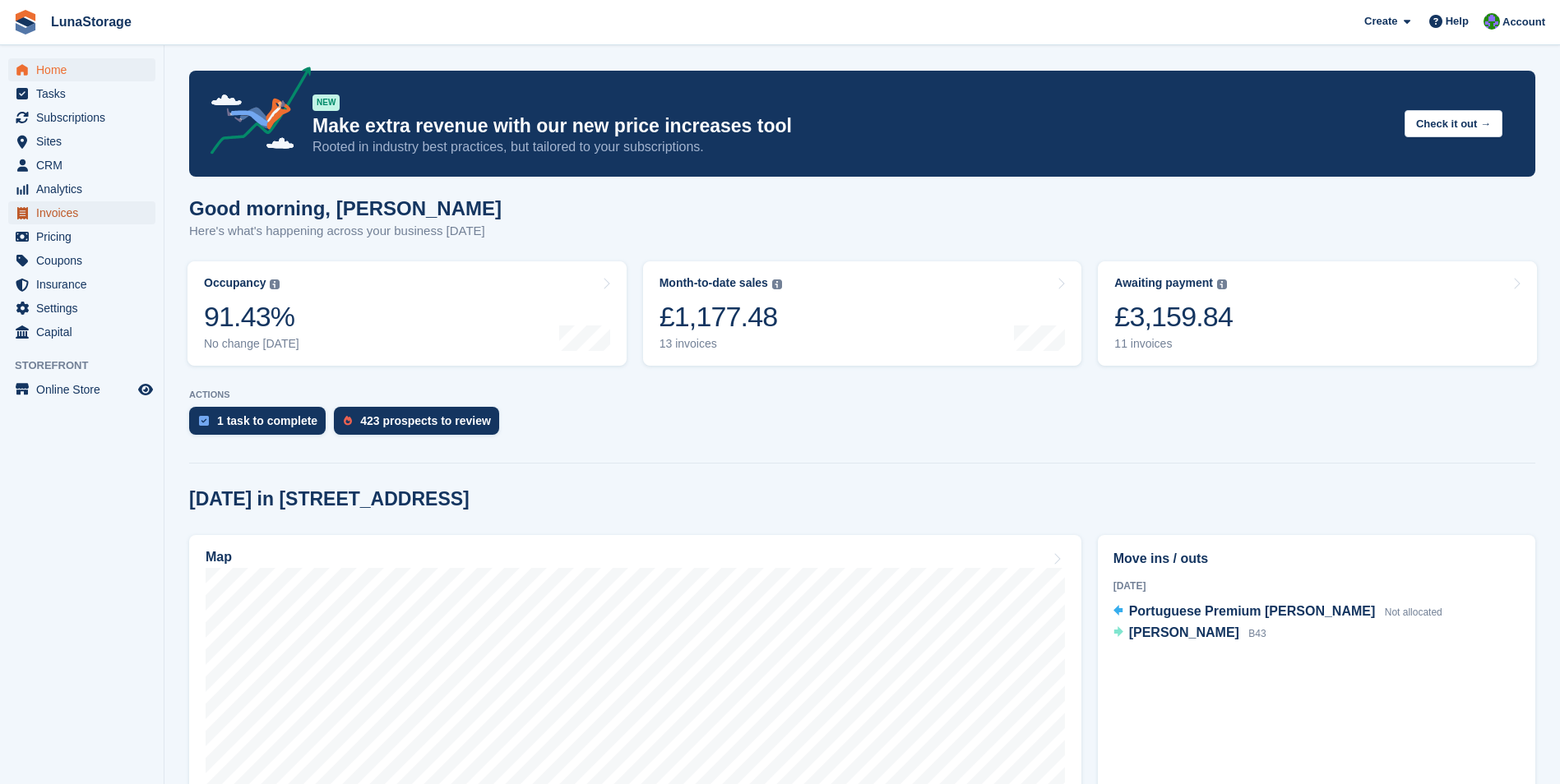
click at [49, 214] on span "Invoices" at bounding box center [85, 213] width 99 height 23
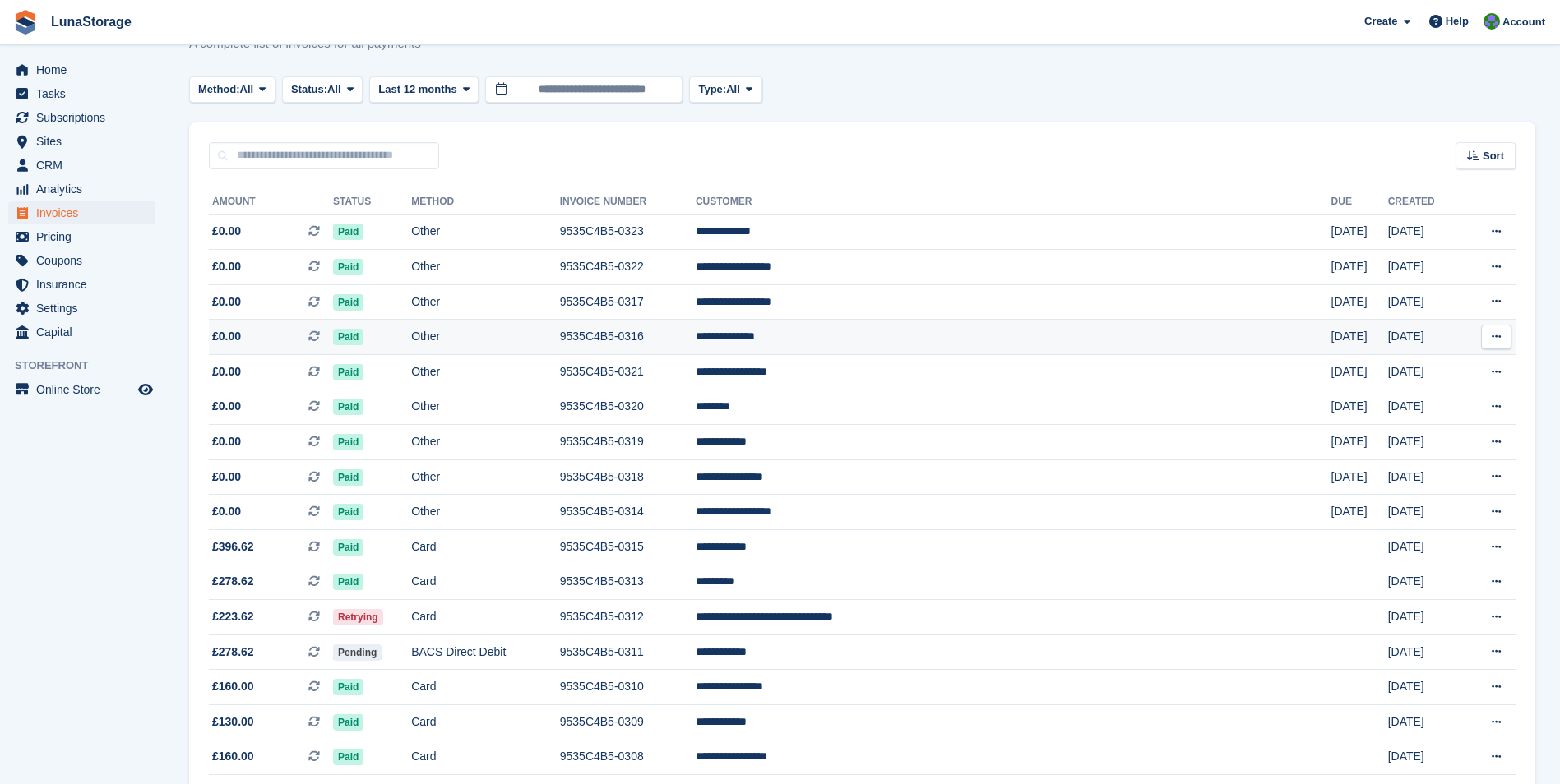
scroll to position [164, 0]
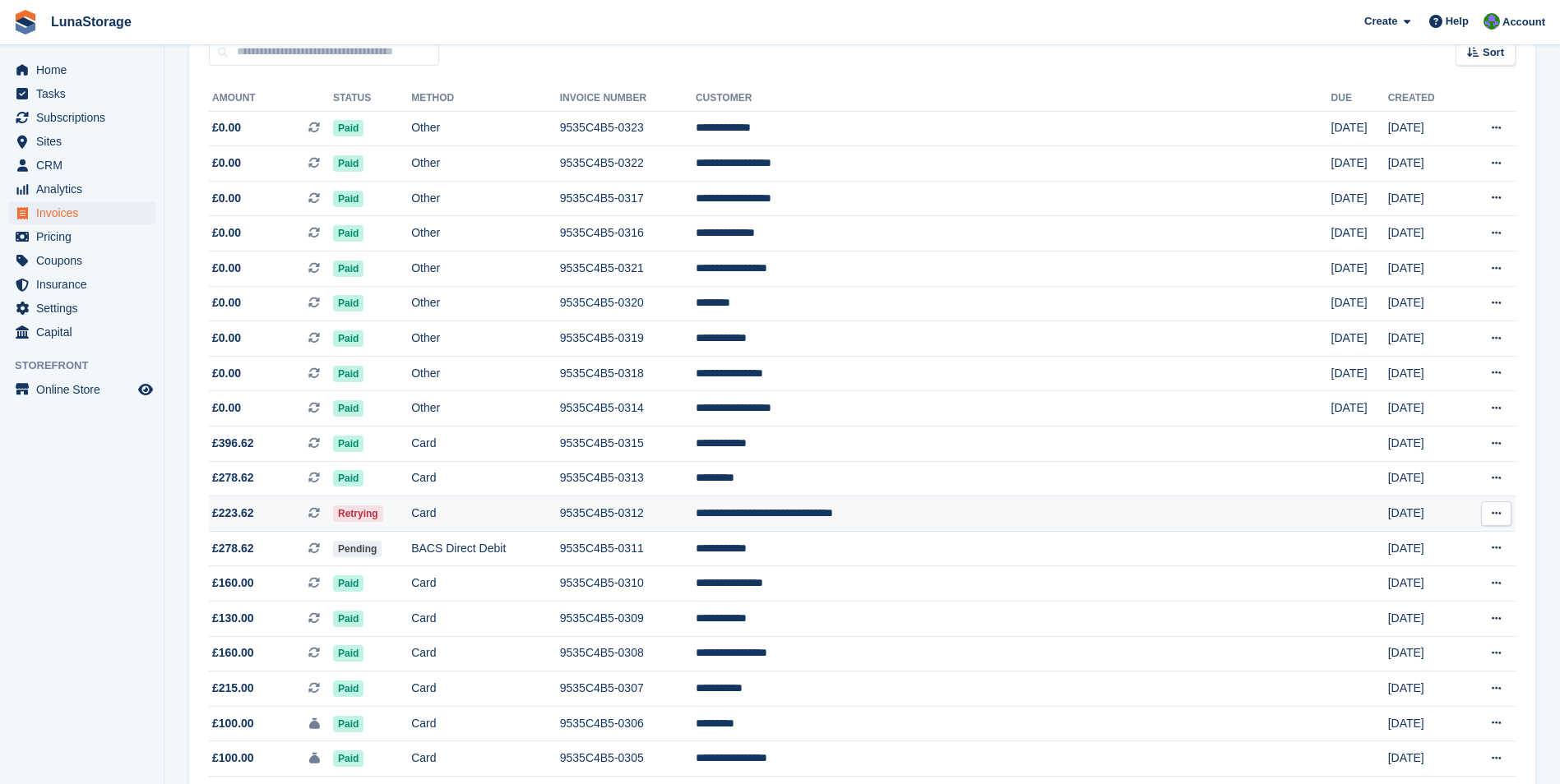
click at [1494, 516] on icon at bounding box center [1496, 513] width 9 height 11
click at [325, 520] on span "£223.62 This is a recurring subscription invoice. This is a recurring subscript…" at bounding box center [271, 513] width 125 height 17
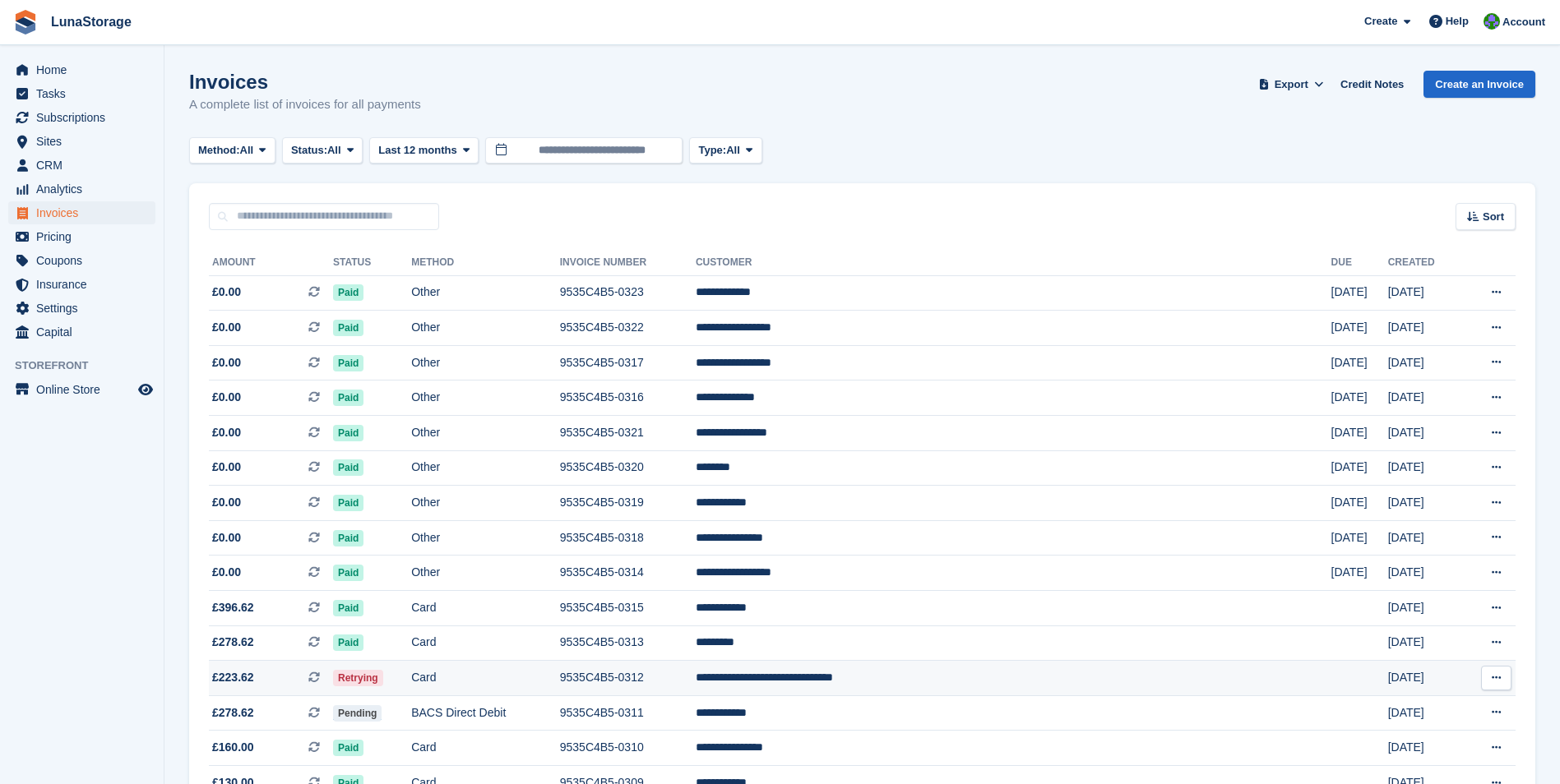
scroll to position [164, 0]
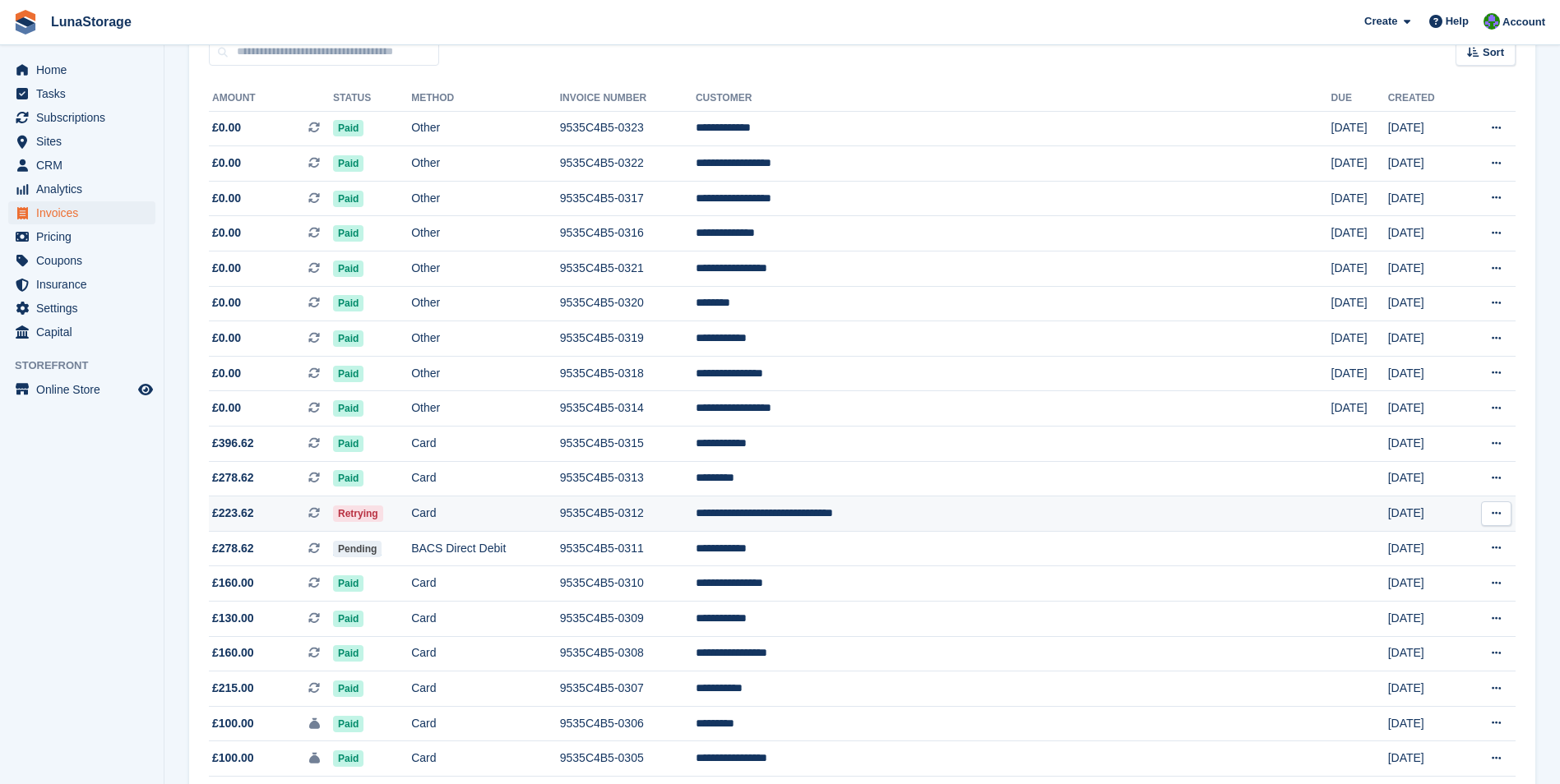
click at [383, 512] on span "Retrying" at bounding box center [358, 514] width 50 height 16
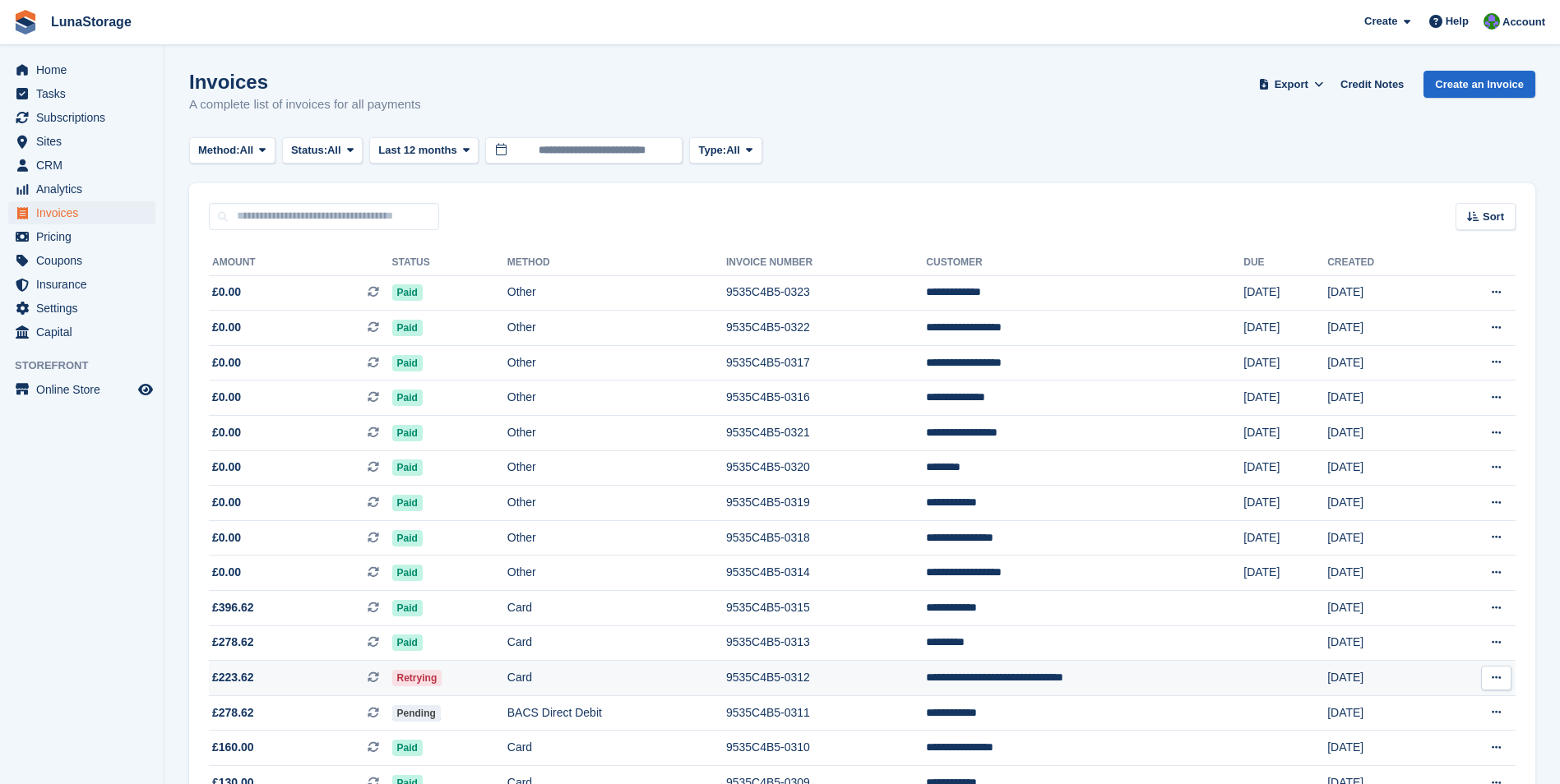
scroll to position [164, 0]
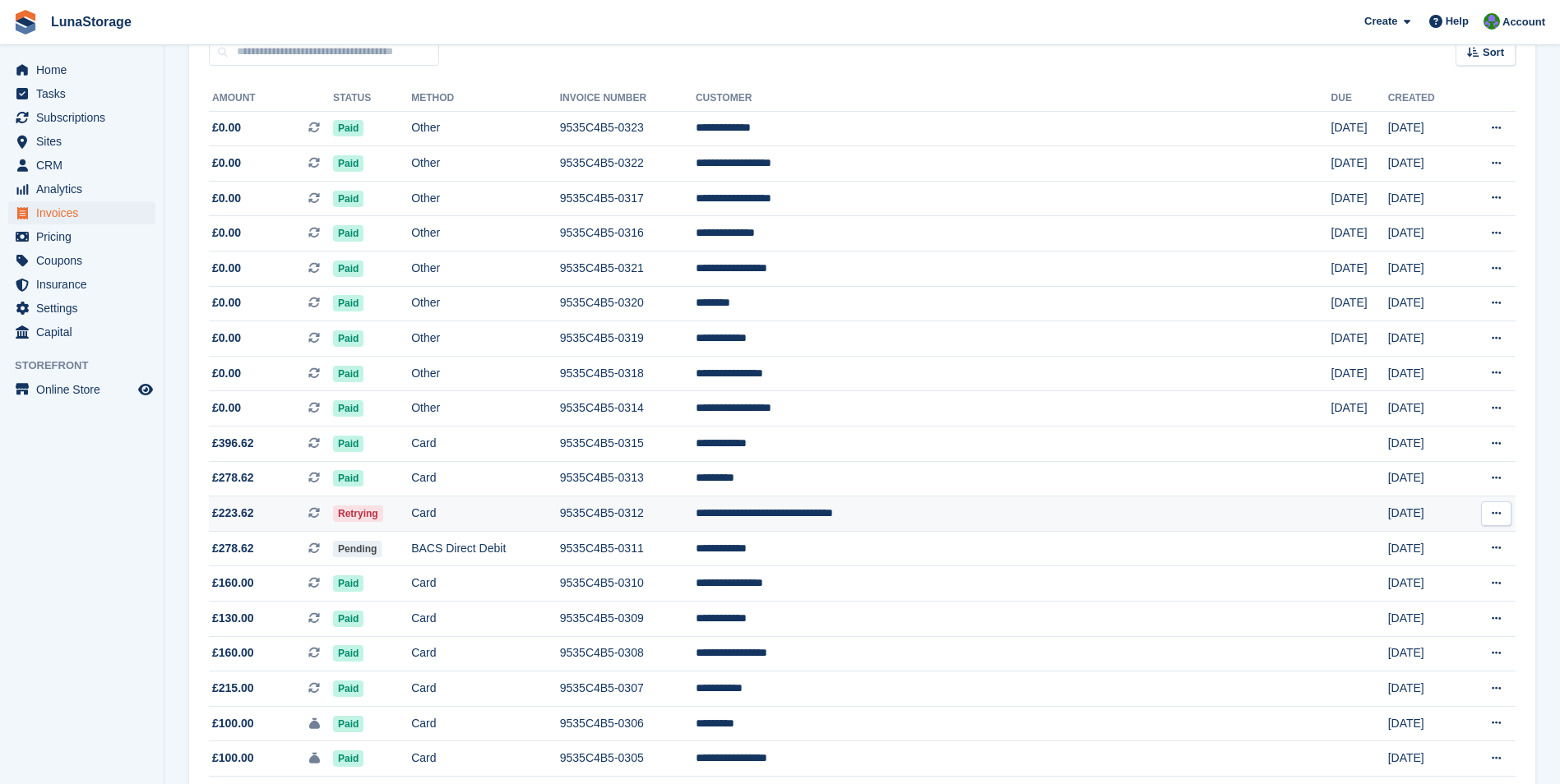
click at [234, 508] on span "£223.62" at bounding box center [233, 513] width 42 height 17
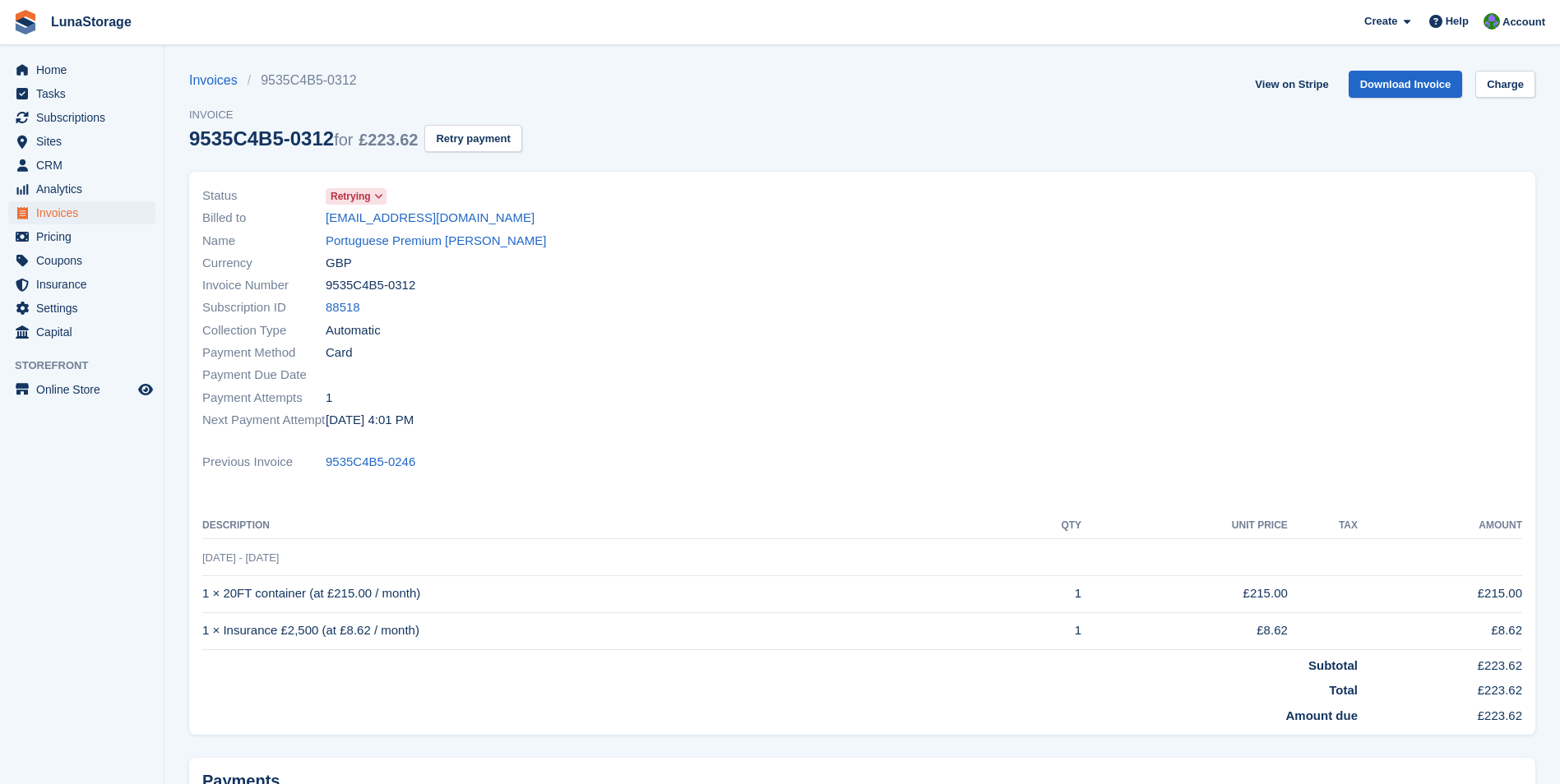
click at [374, 196] on icon at bounding box center [379, 196] width 9 height 10
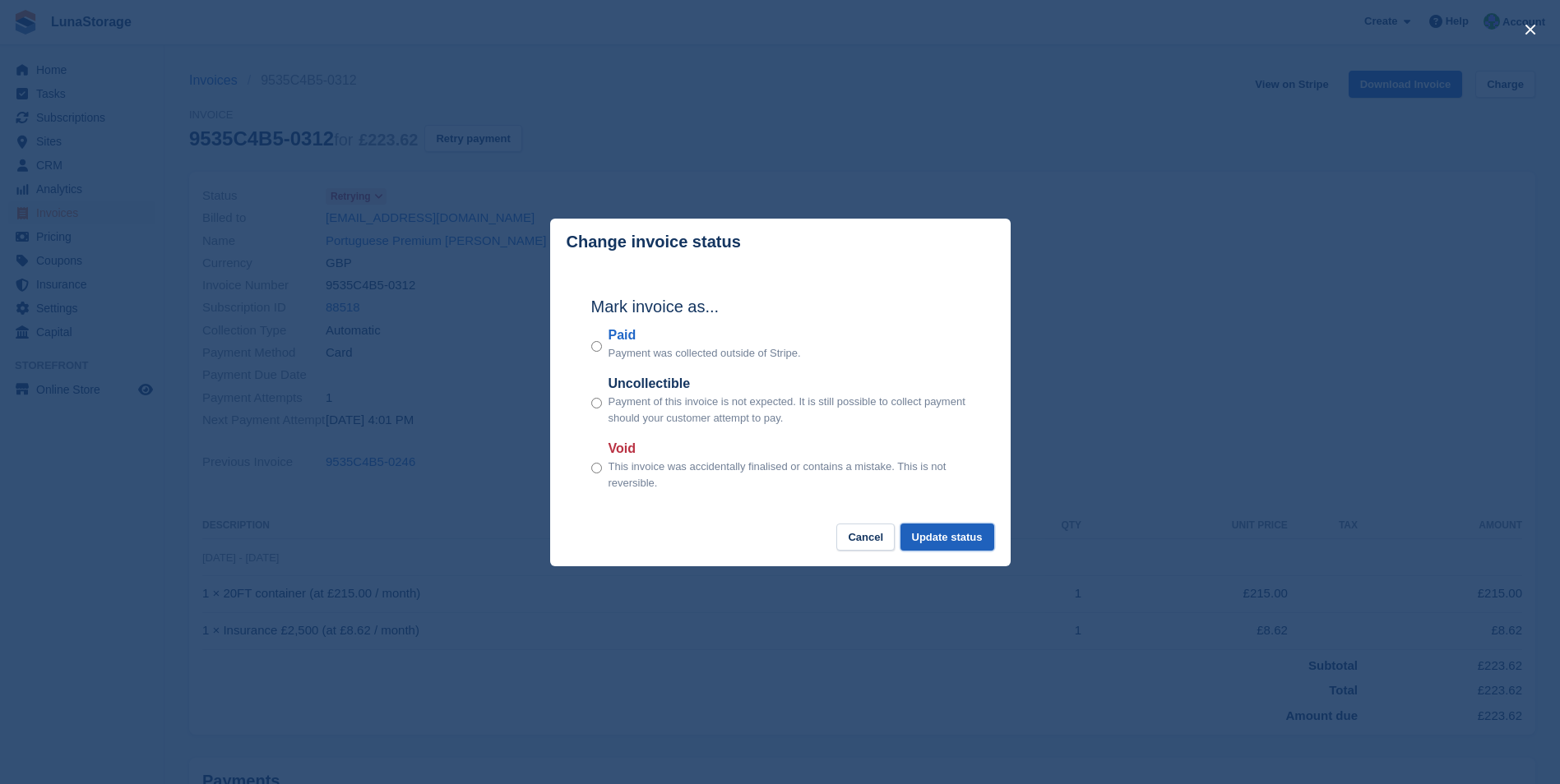
click at [933, 534] on button "Update status" at bounding box center [947, 537] width 93 height 28
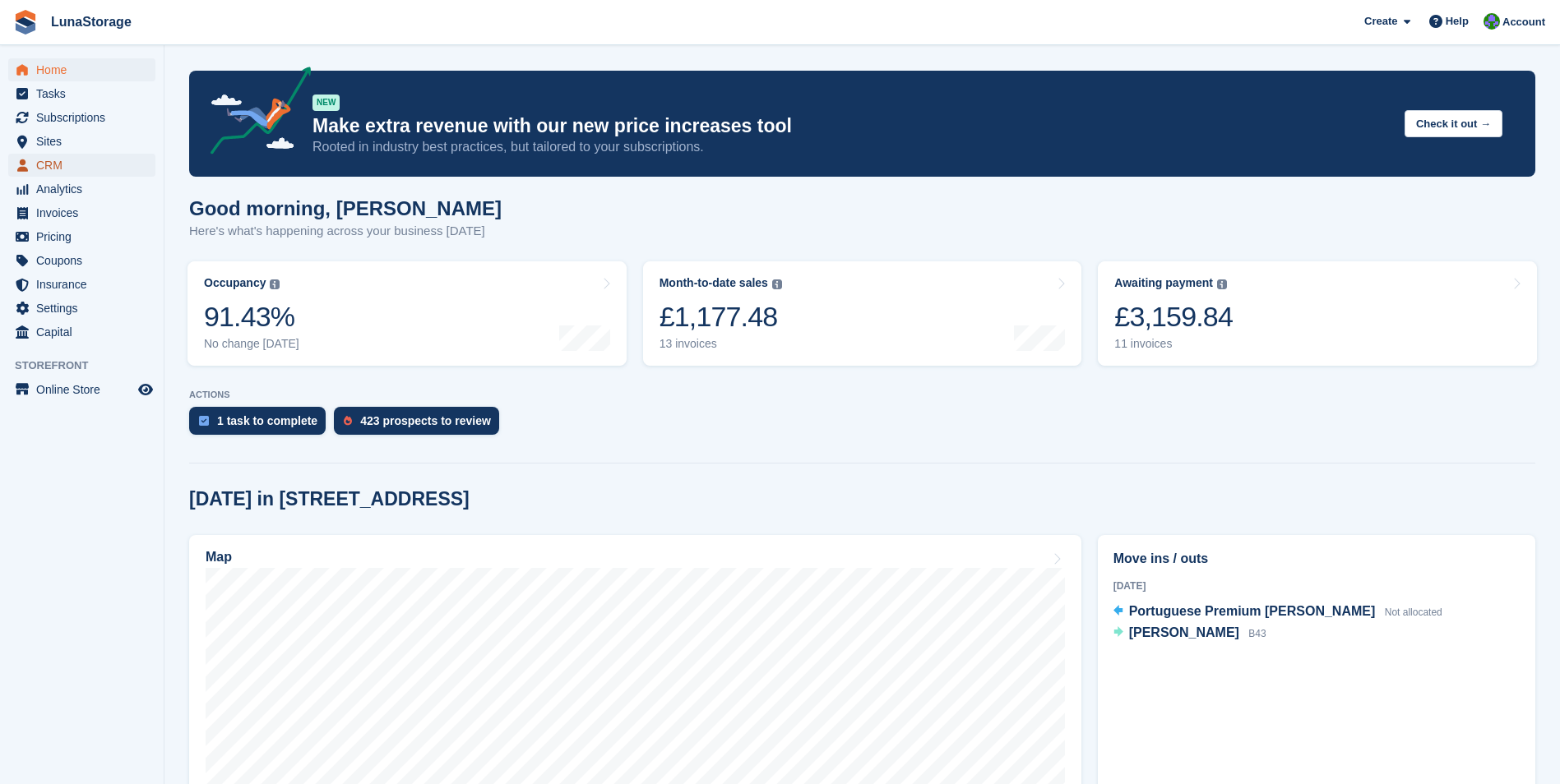
click at [55, 162] on span "CRM" at bounding box center [85, 165] width 99 height 23
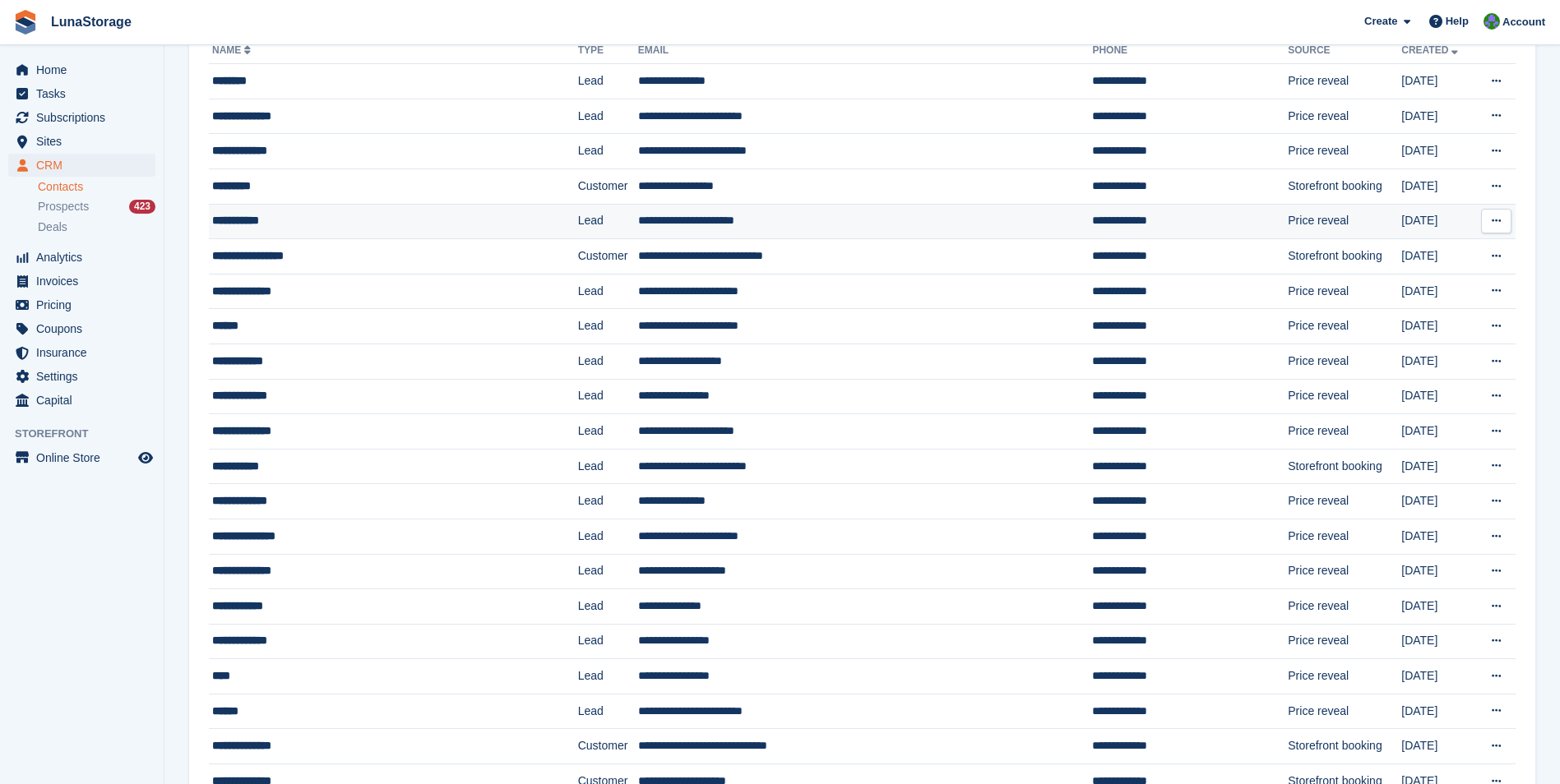
scroll to position [164, 0]
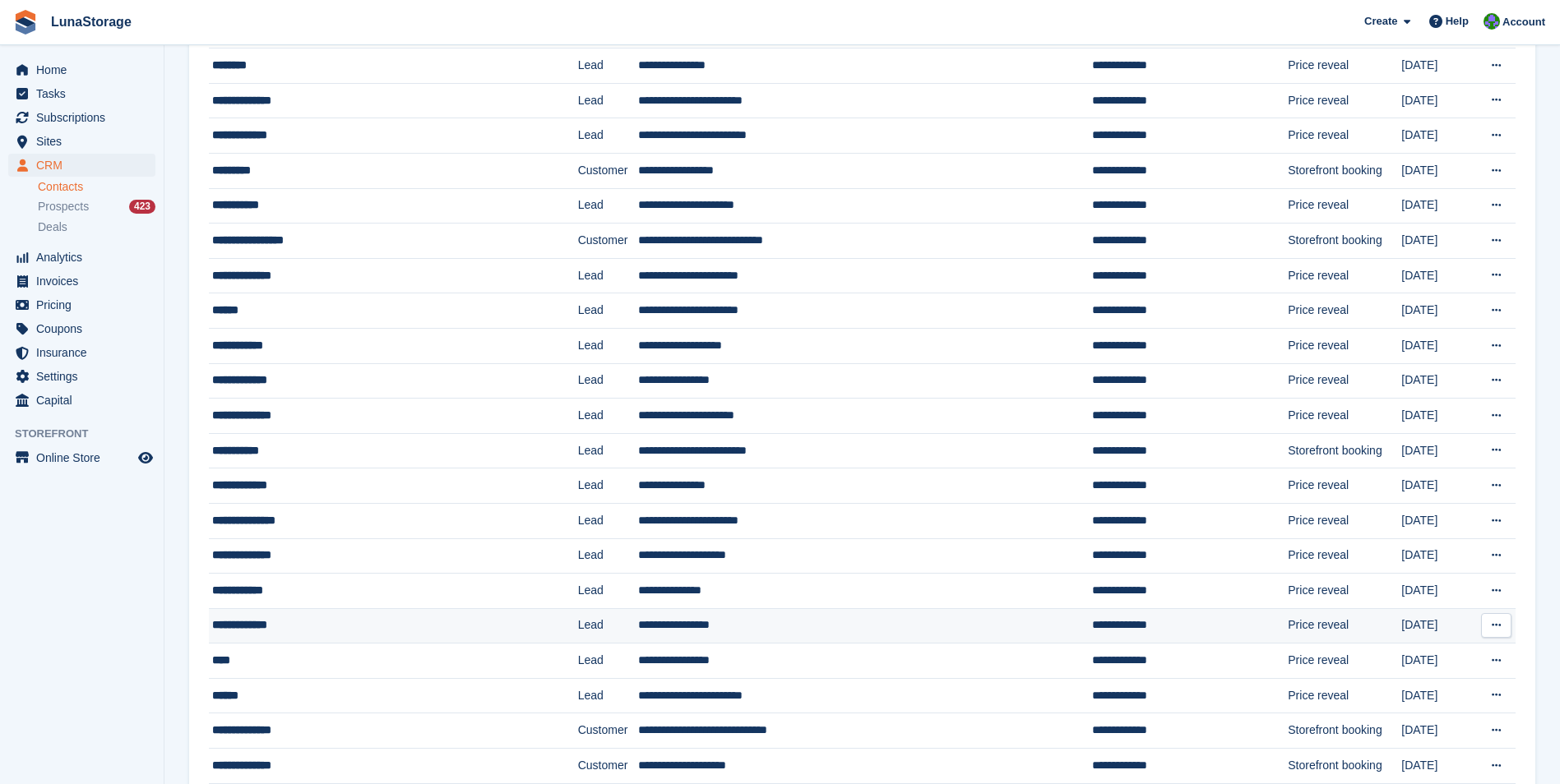
click at [1288, 639] on td "Price reveal" at bounding box center [1345, 626] width 114 height 36
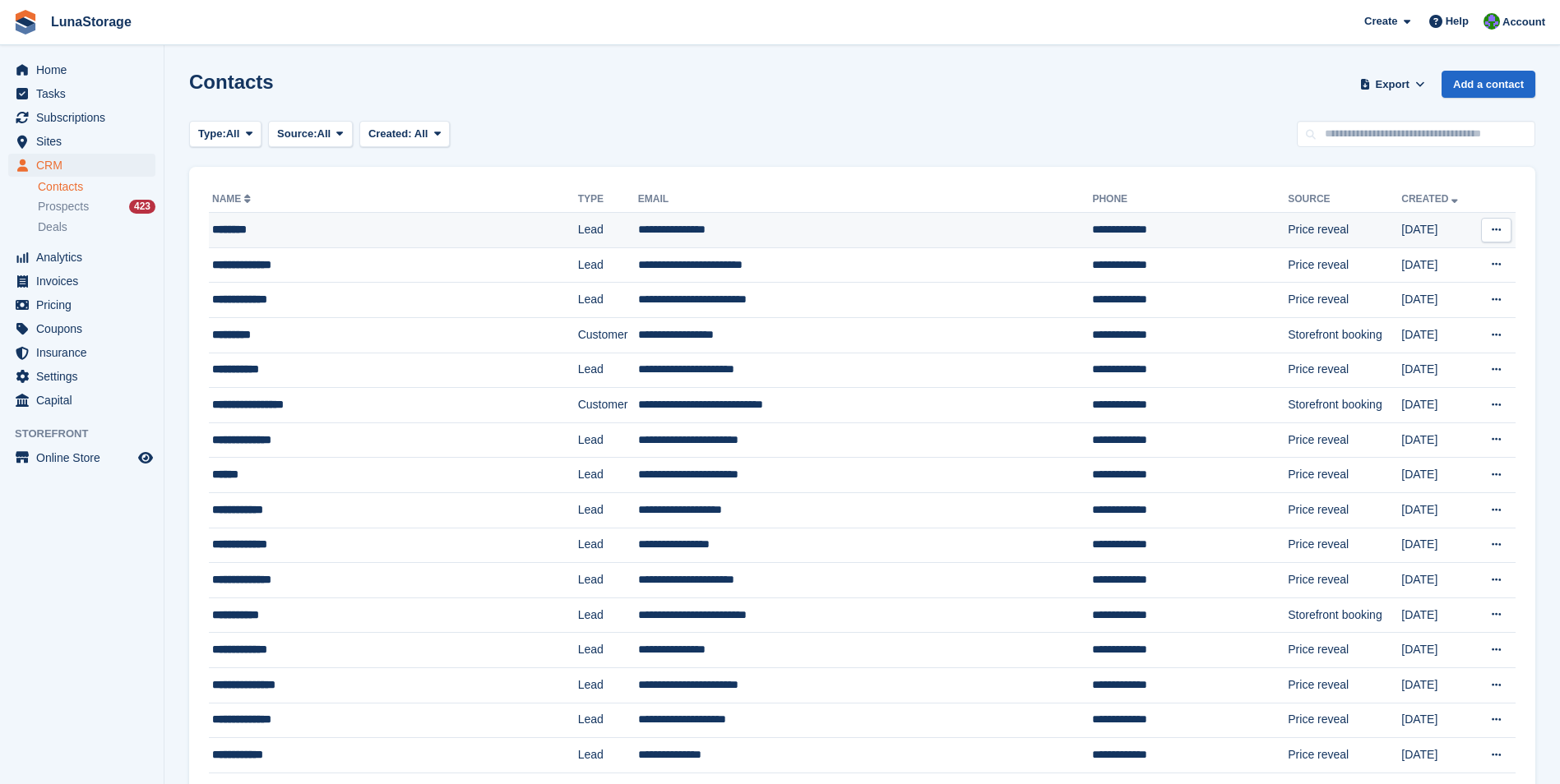
click at [240, 228] on div "********" at bounding box center [364, 229] width 302 height 17
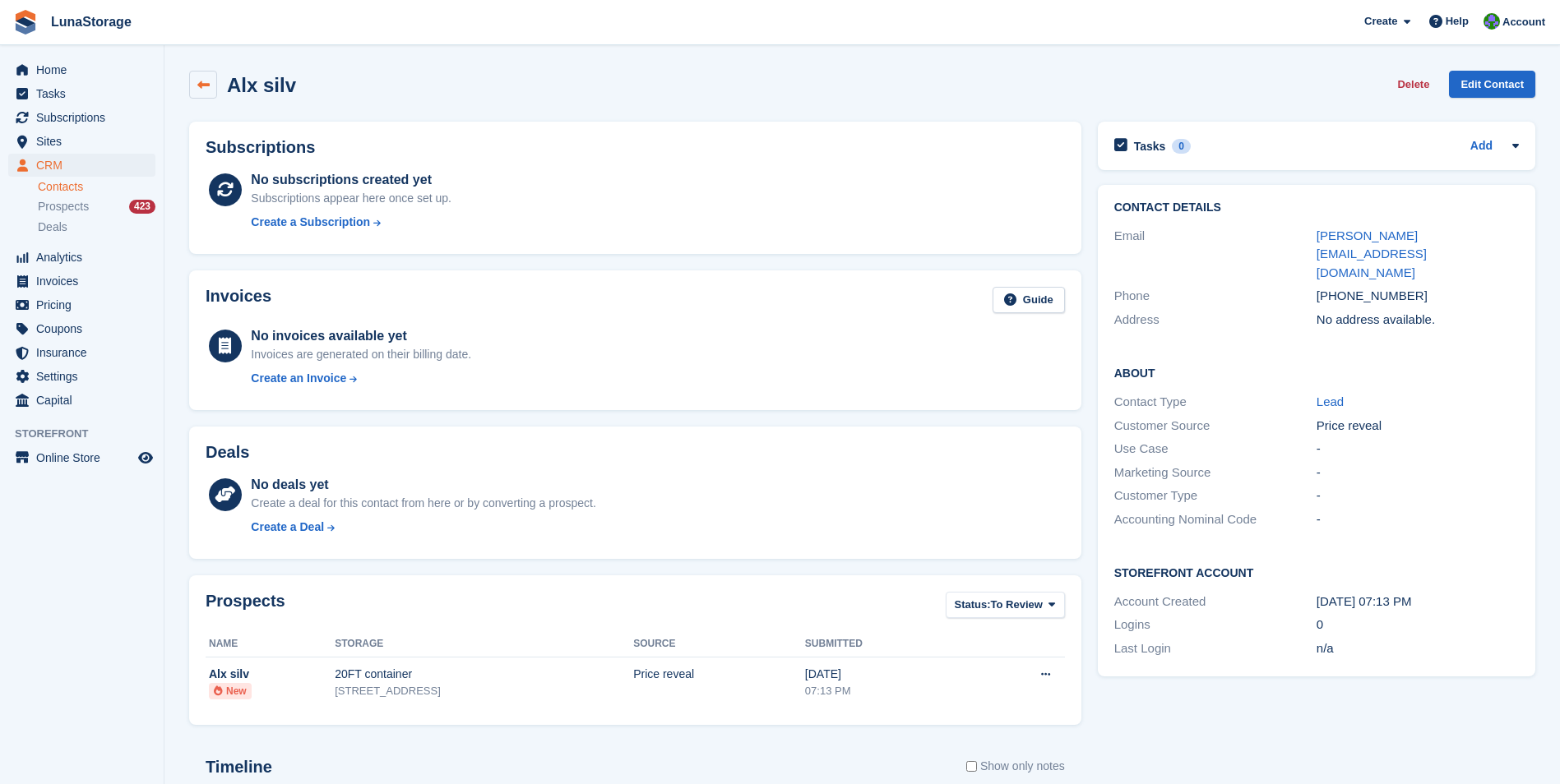
click at [205, 88] on icon at bounding box center [204, 85] width 12 height 12
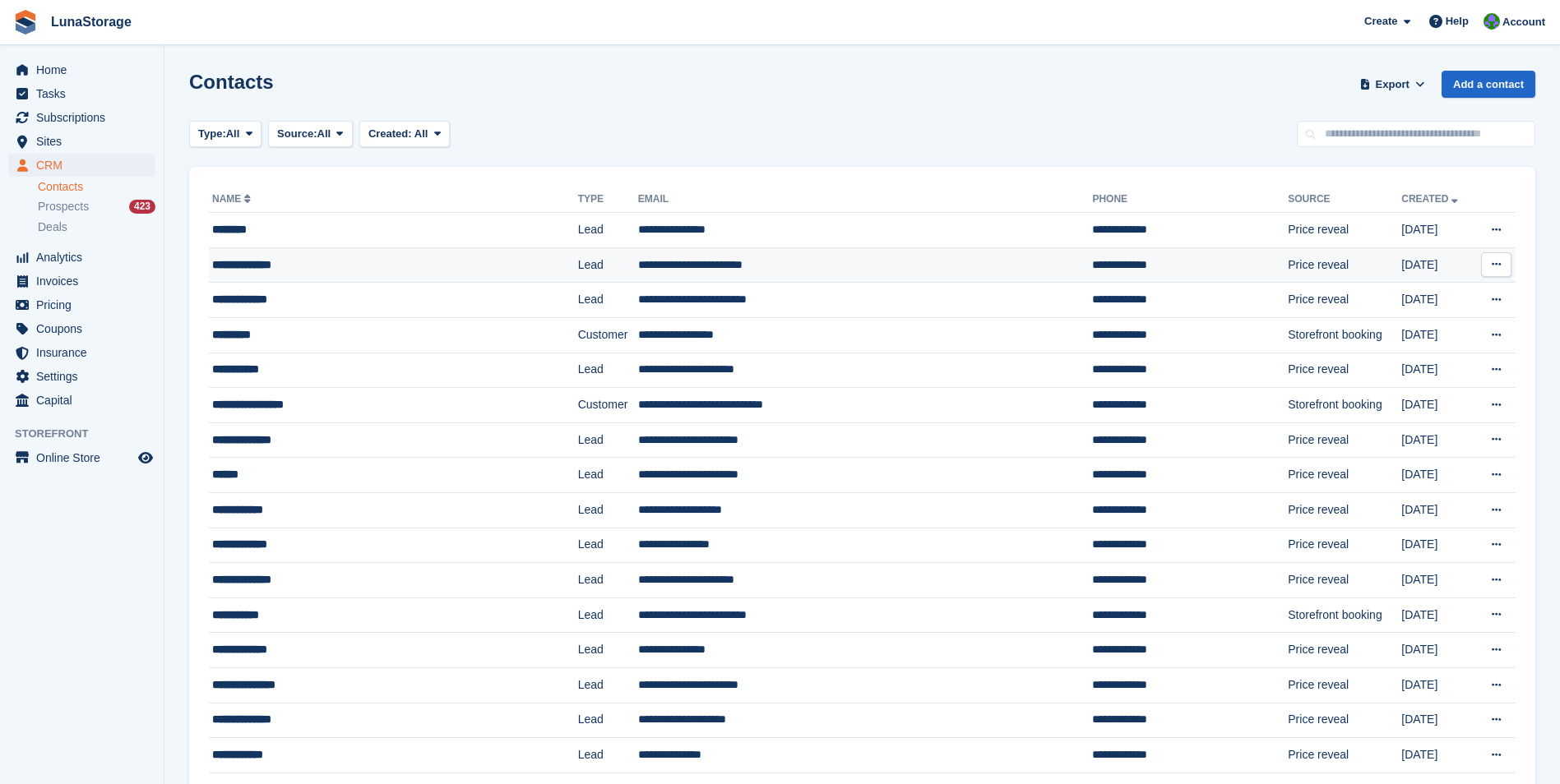
click at [246, 265] on div "**********" at bounding box center [364, 265] width 302 height 17
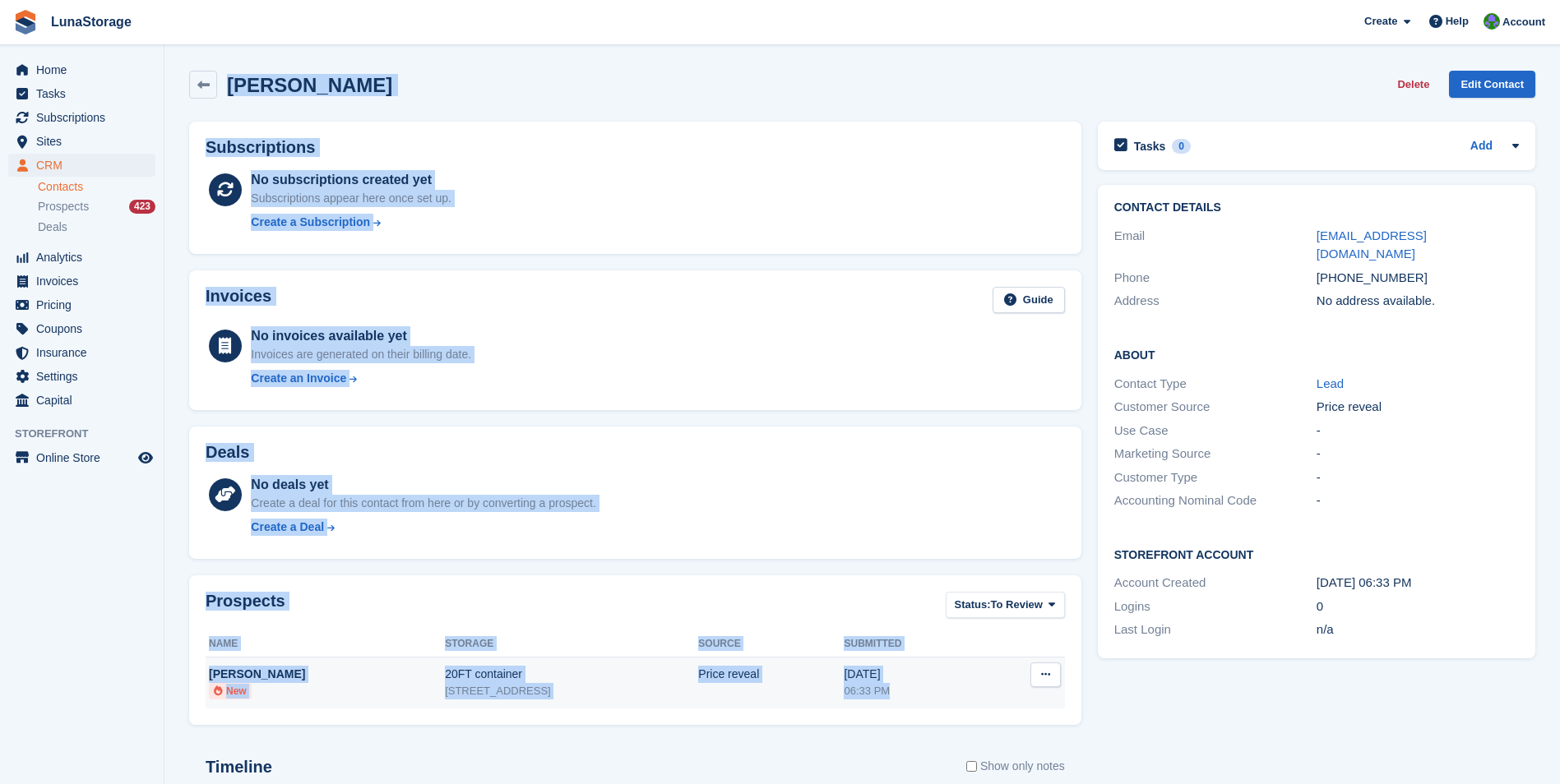
drag, startPoint x: 181, startPoint y: 97, endPoint x: 1018, endPoint y: 703, distance: 1033.3
click at [1018, 703] on div "Manmohan Singh Delete Edit Contact Subscriptions No subscriptions created yet S…" at bounding box center [863, 547] width 1347 height 969
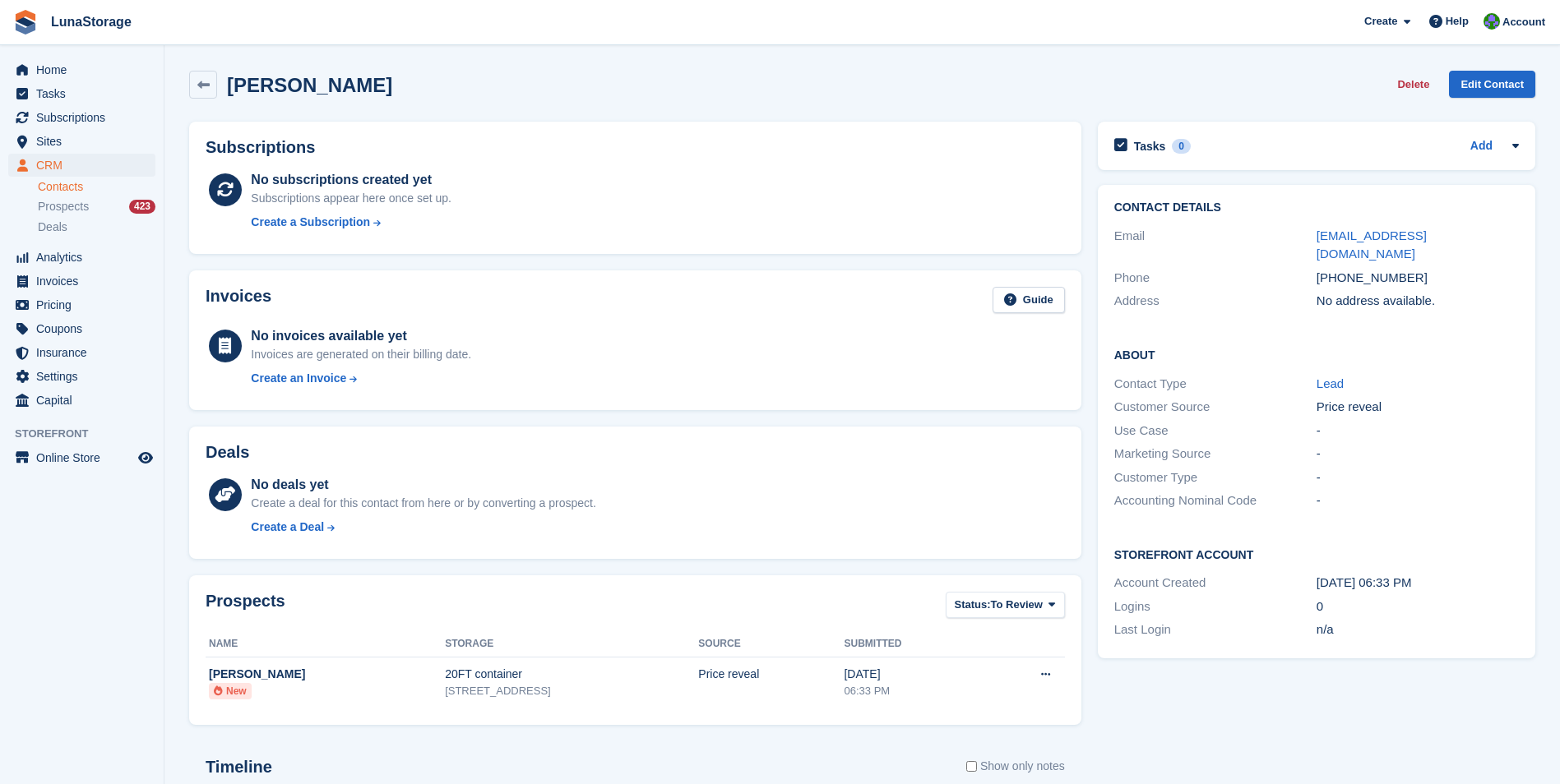
drag, startPoint x: 1018, startPoint y: 703, endPoint x: 1096, endPoint y: 727, distance: 81.6
click at [1096, 727] on div "Tasks 0 Add No tasks related to Manmohan Singh Contact Details Email manmohansd…" at bounding box center [1316, 572] width 454 height 918
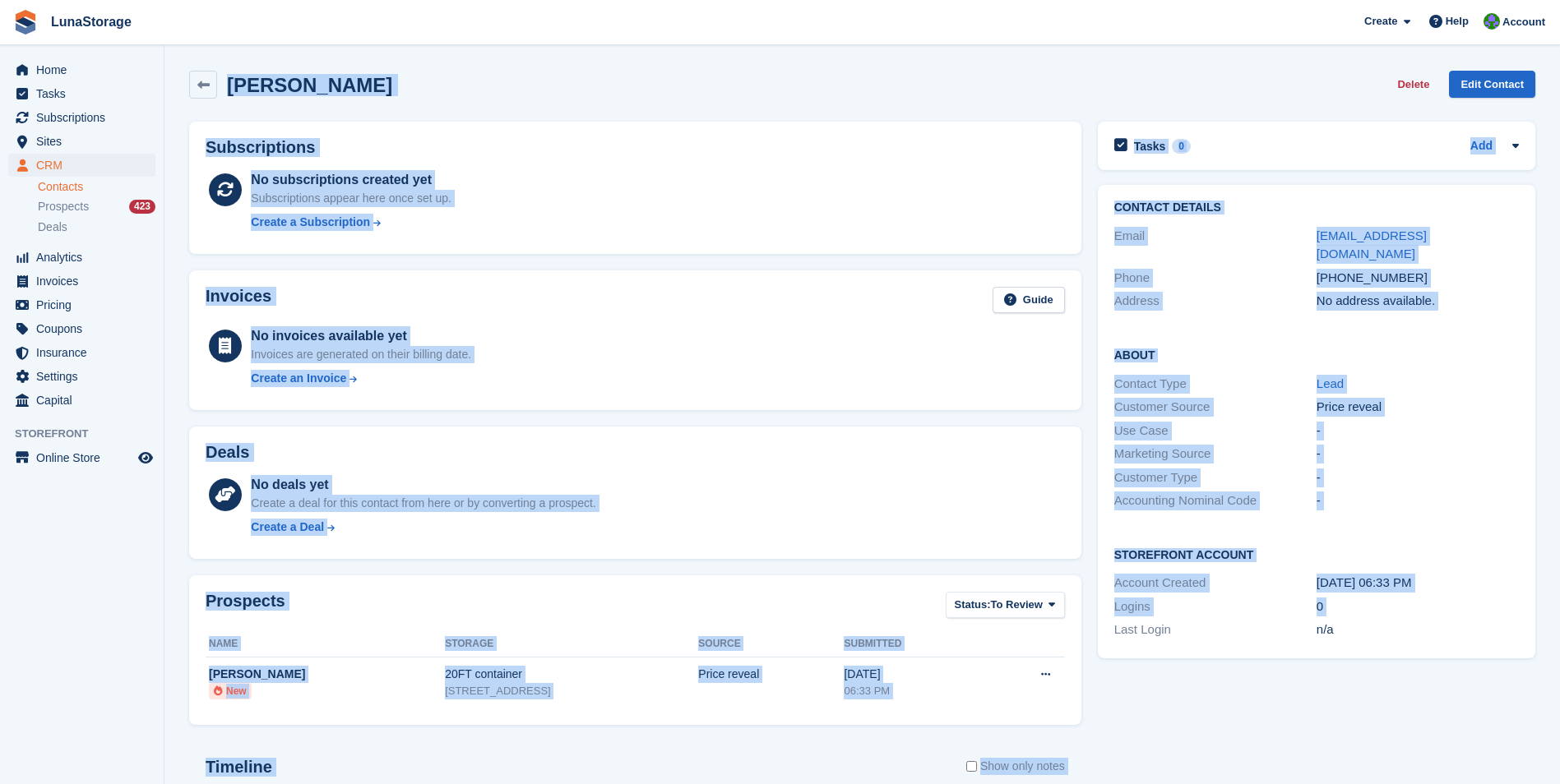
drag, startPoint x: 1096, startPoint y: 727, endPoint x: 218, endPoint y: 87, distance: 1086.5
click at [218, 87] on div "Manmohan Singh Delete Edit Contact Subscriptions No subscriptions created yet S…" at bounding box center [863, 547] width 1347 height 969
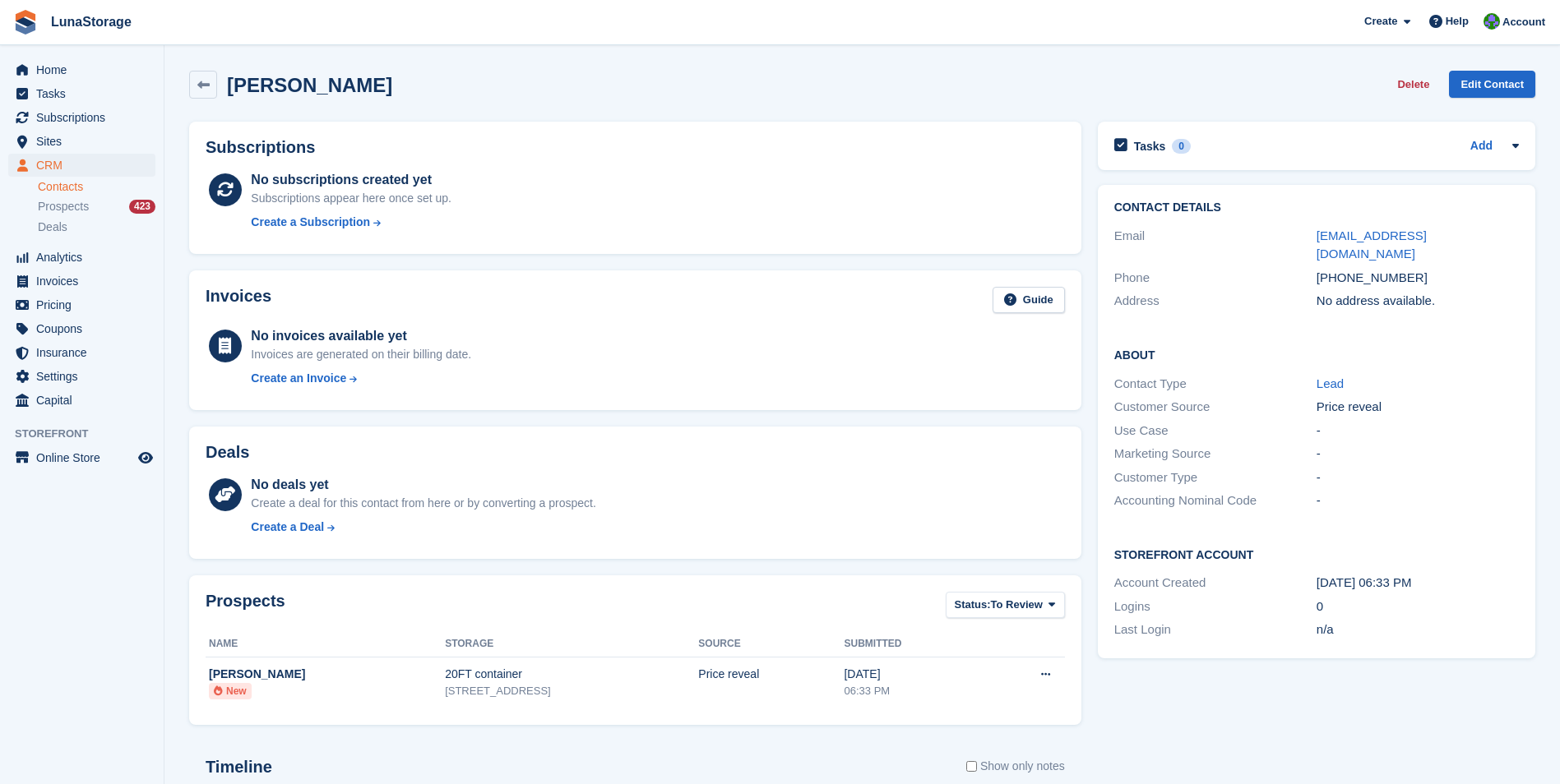
drag, startPoint x: 218, startPoint y: 87, endPoint x: 176, endPoint y: 70, distance: 45.3
click at [176, 70] on section "Manmohan Singh Delete Edit Contact Subscriptions No subscriptions created yet S…" at bounding box center [862, 523] width 1395 height 1046
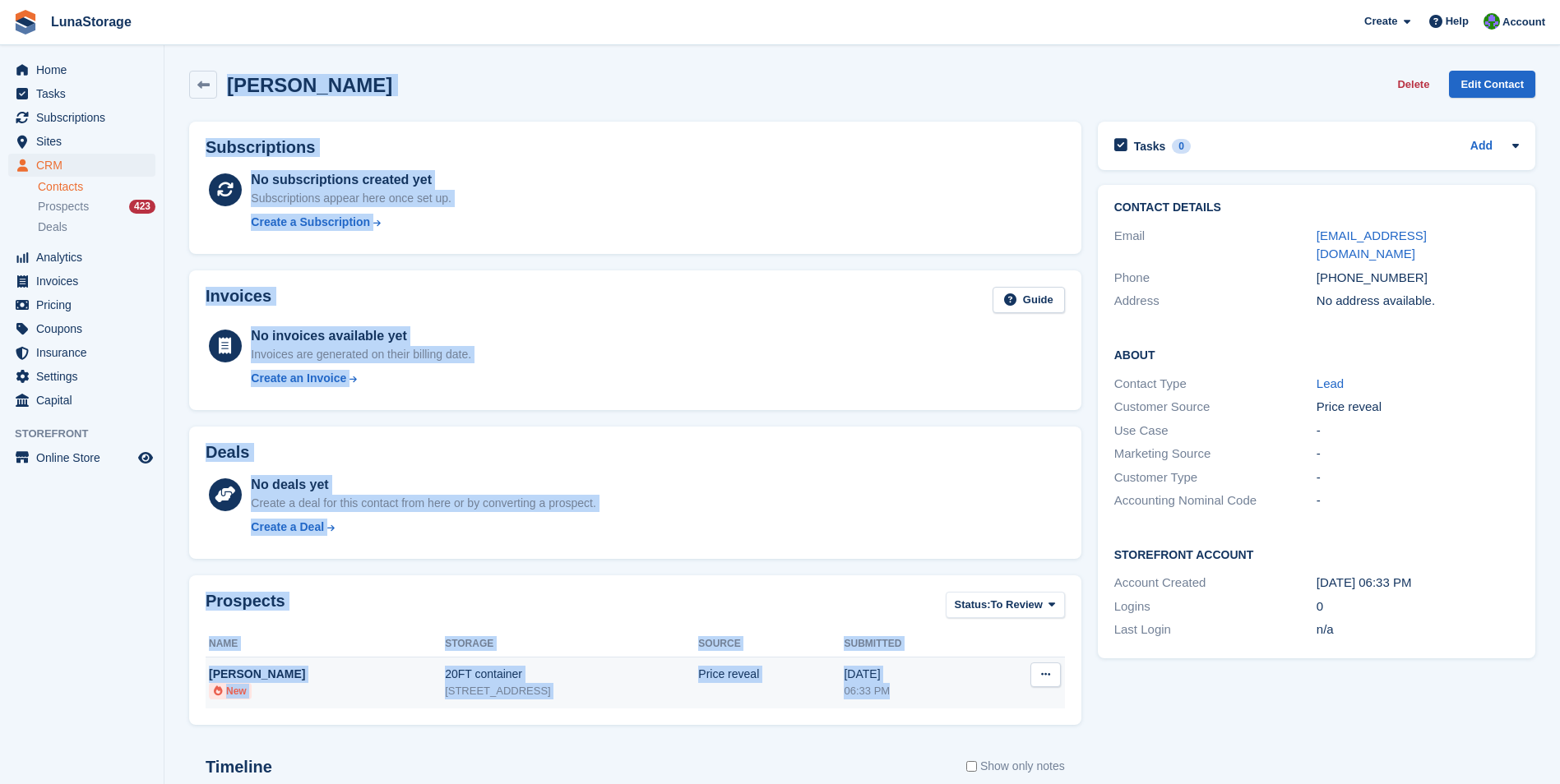
drag, startPoint x: 175, startPoint y: 70, endPoint x: 960, endPoint y: 698, distance: 1005.3
click at [960, 698] on section "Manmohan Singh Delete Edit Contact Subscriptions No subscriptions created yet S…" at bounding box center [862, 523] width 1395 height 1046
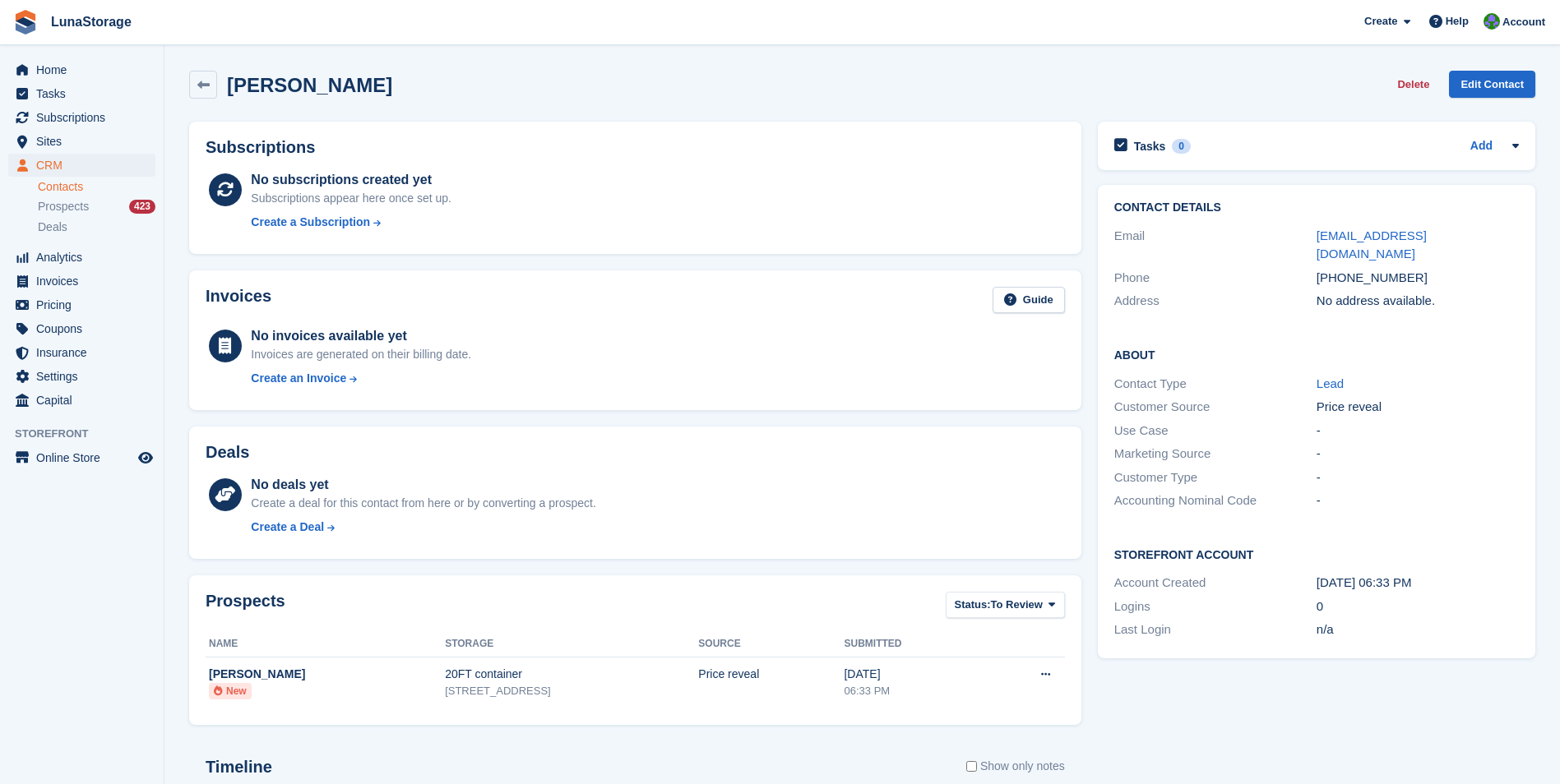
drag, startPoint x: 960, startPoint y: 698, endPoint x: 1099, endPoint y: 736, distance: 144.1
click at [1099, 736] on div "Tasks 0 Add No tasks related to Manmohan Singh Contact Details Email manmohansd…" at bounding box center [1316, 572] width 454 height 918
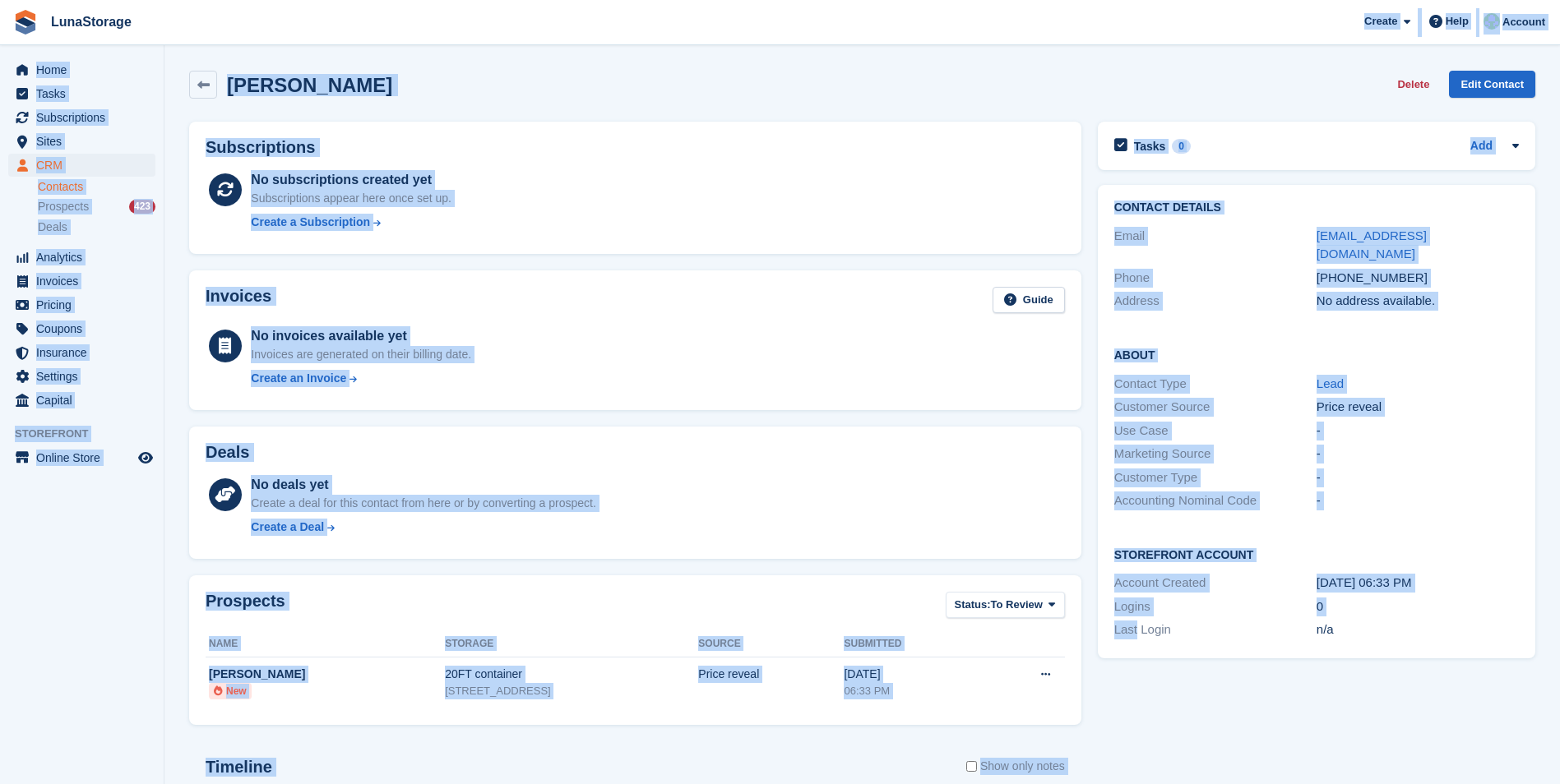
drag, startPoint x: 1099, startPoint y: 736, endPoint x: 233, endPoint y: 20, distance: 1123.7
click at [233, 20] on div "LunaStorage Create Subscription Invoice Contact Deal Discount Page Help Chat Su…" at bounding box center [780, 523] width 1560 height 1046
drag, startPoint x: 233, startPoint y: 20, endPoint x: 173, endPoint y: 61, distance: 72.7
click at [173, 61] on section "Manmohan Singh Delete Edit Contact Subscriptions No subscriptions created yet S…" at bounding box center [862, 523] width 1395 height 1046
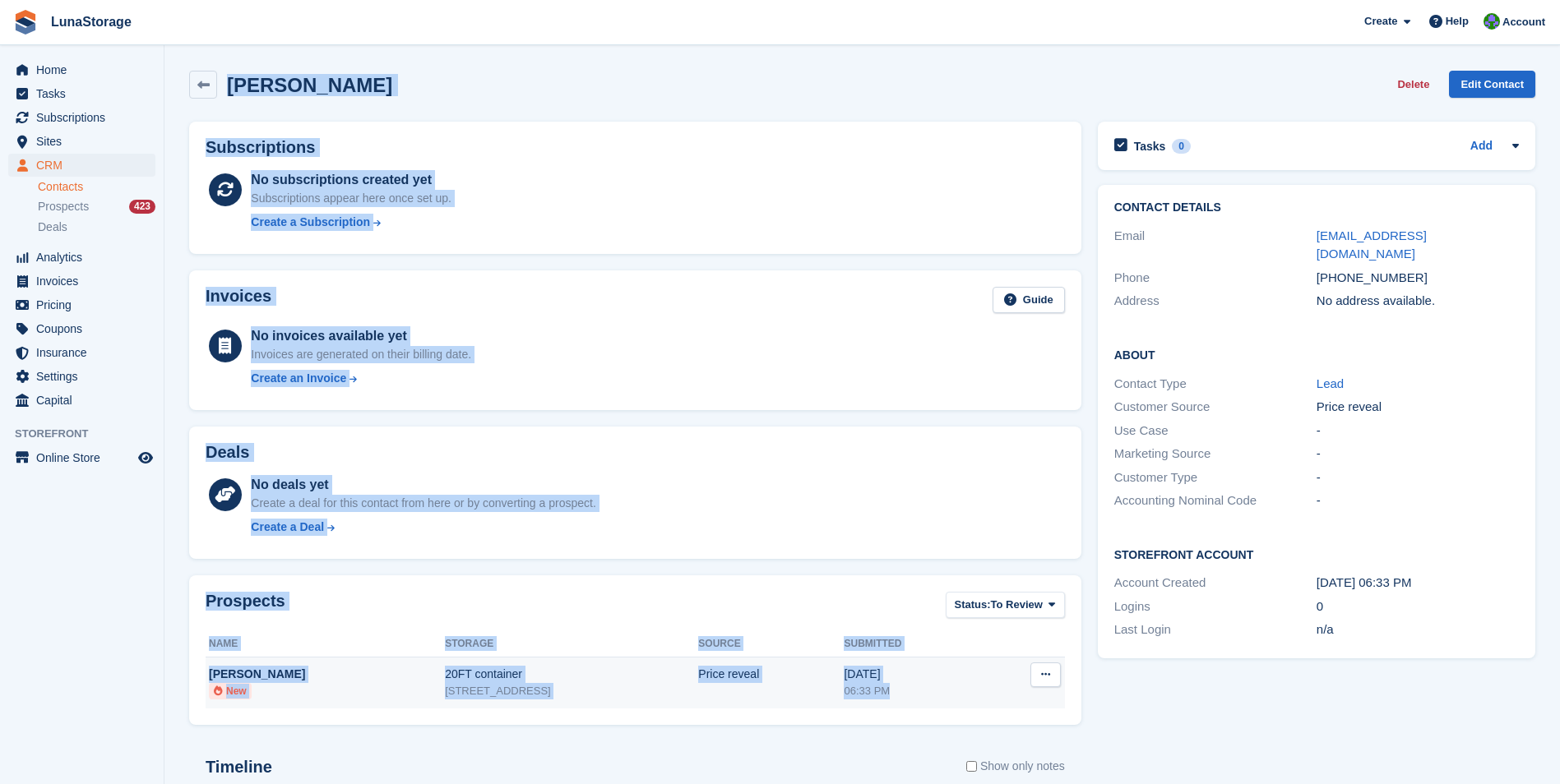
drag, startPoint x: 173, startPoint y: 61, endPoint x: 927, endPoint y: 708, distance: 993.5
click at [927, 708] on section "Manmohan Singh Delete Edit Contact Subscriptions No subscriptions created yet S…" at bounding box center [862, 523] width 1395 height 1046
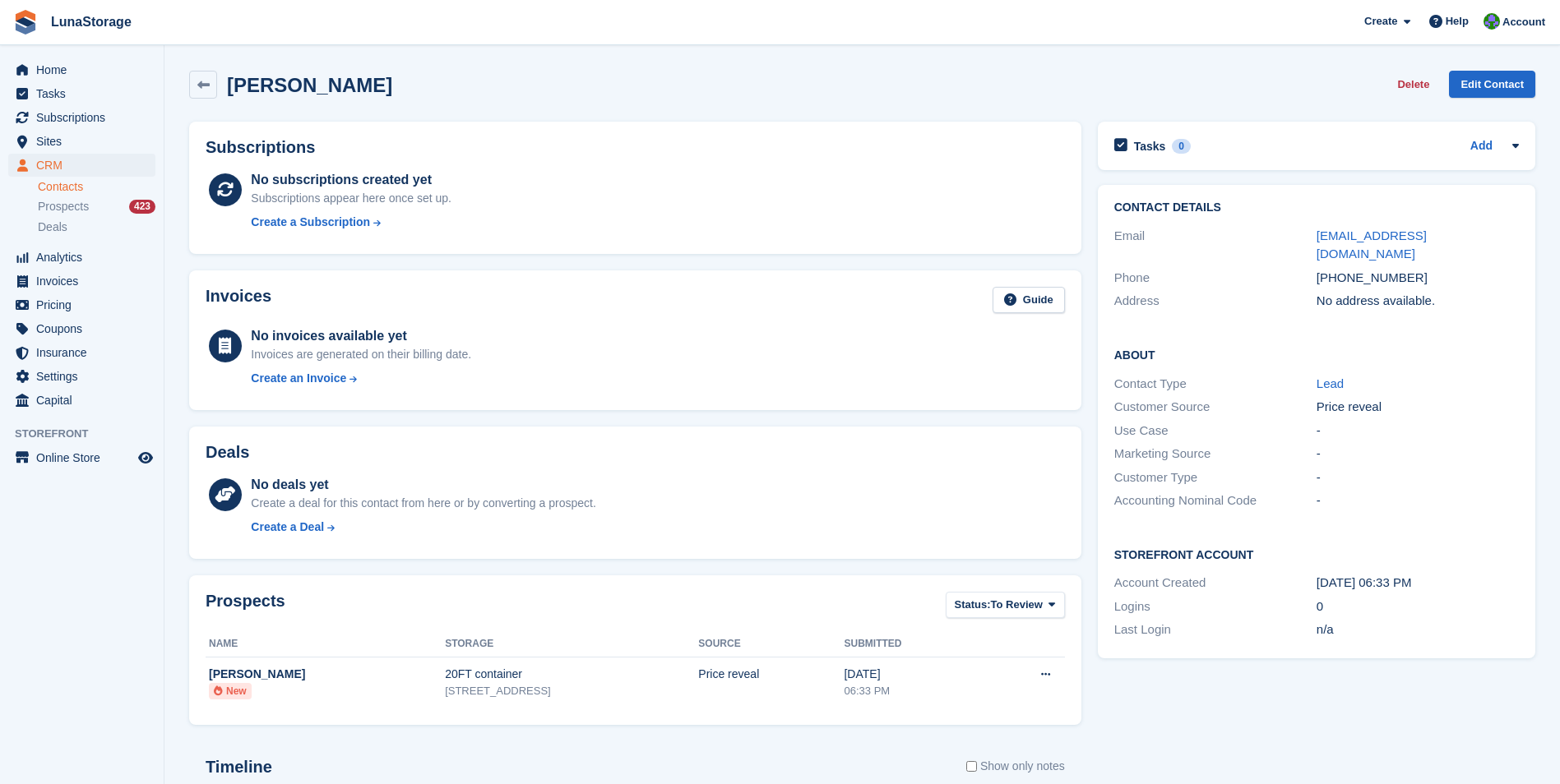
drag, startPoint x: 927, startPoint y: 708, endPoint x: 1079, endPoint y: 738, distance: 154.9
click at [1079, 738] on div "Subscriptions No subscriptions created yet Subscriptions appear here once set u…" at bounding box center [635, 572] width 909 height 918
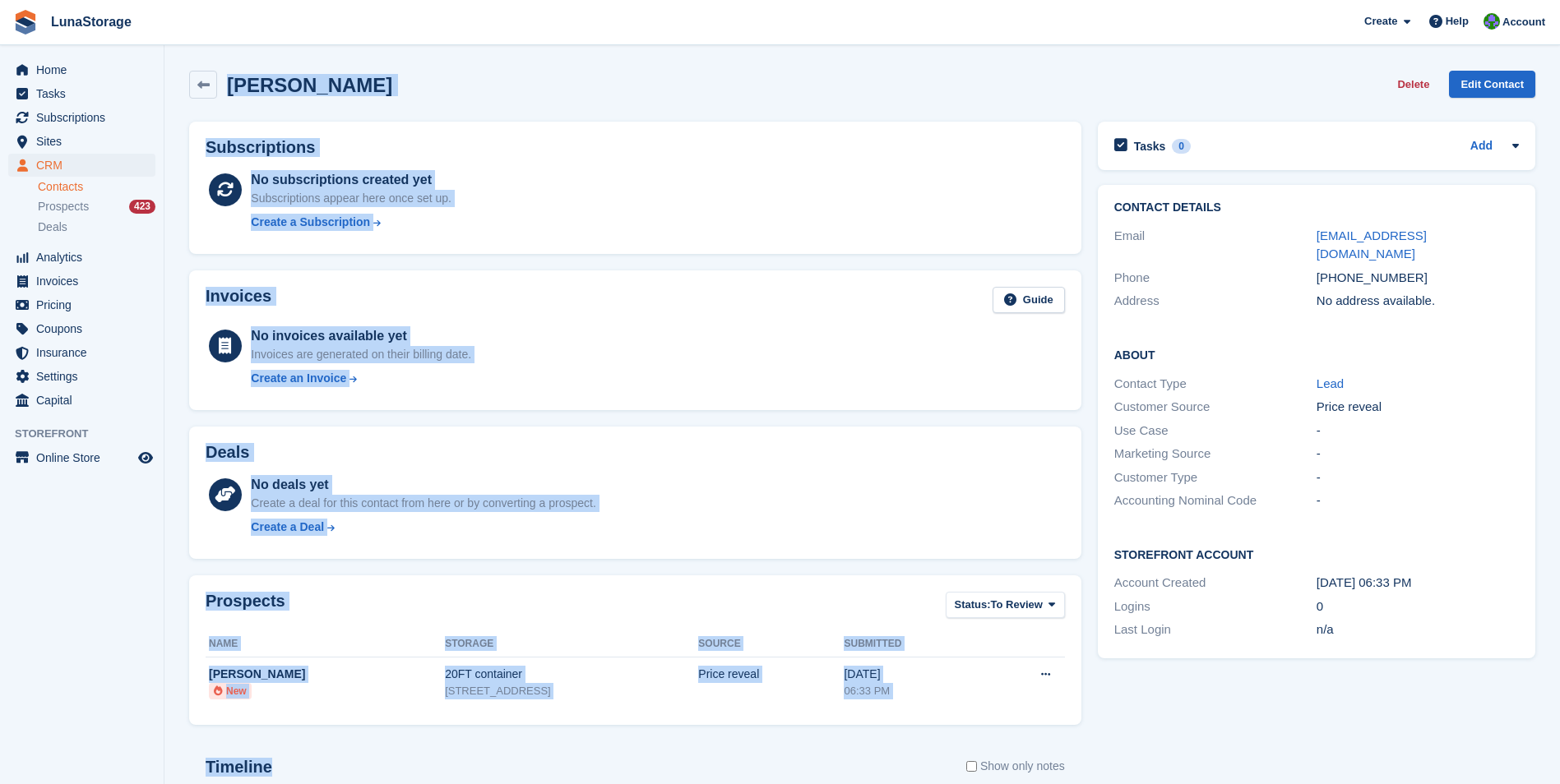
drag, startPoint x: 1079, startPoint y: 738, endPoint x: 197, endPoint y: 68, distance: 1107.6
click at [197, 68] on div "Manmohan Singh Delete Edit Contact Subscriptions No subscriptions created yet S…" at bounding box center [863, 547] width 1347 height 969
drag, startPoint x: 197, startPoint y: 68, endPoint x: 170, endPoint y: 68, distance: 27.0
click at [170, 68] on section "Manmohan Singh Delete Edit Contact Subscriptions No subscriptions created yet S…" at bounding box center [862, 523] width 1395 height 1046
drag, startPoint x: 170, startPoint y: 68, endPoint x: 1045, endPoint y: 734, distance: 1099.6
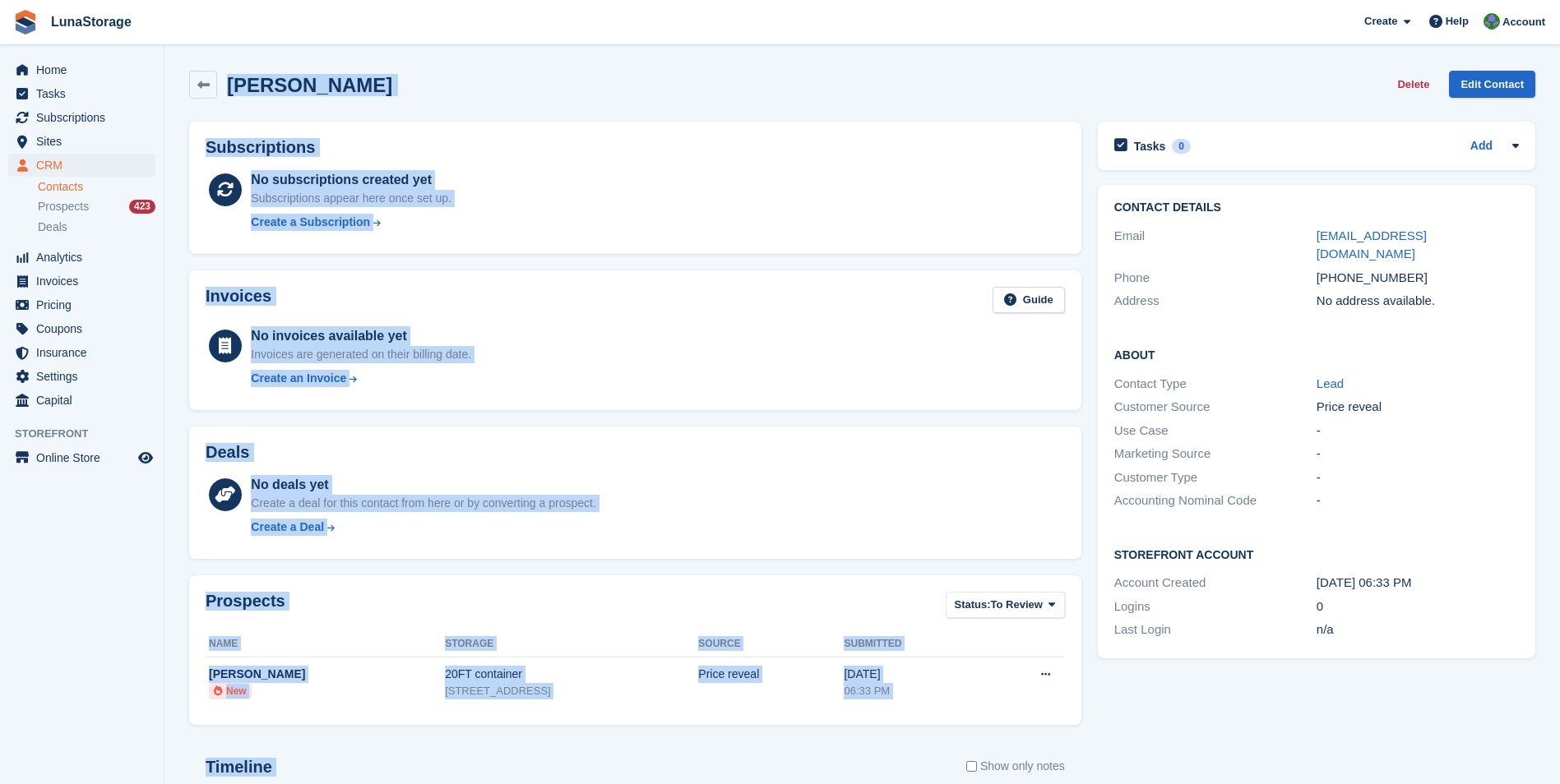
click at [1045, 734] on section "Manmohan Singh Delete Edit Contact Subscriptions No subscriptions created yet S…" at bounding box center [862, 523] width 1395 height 1046
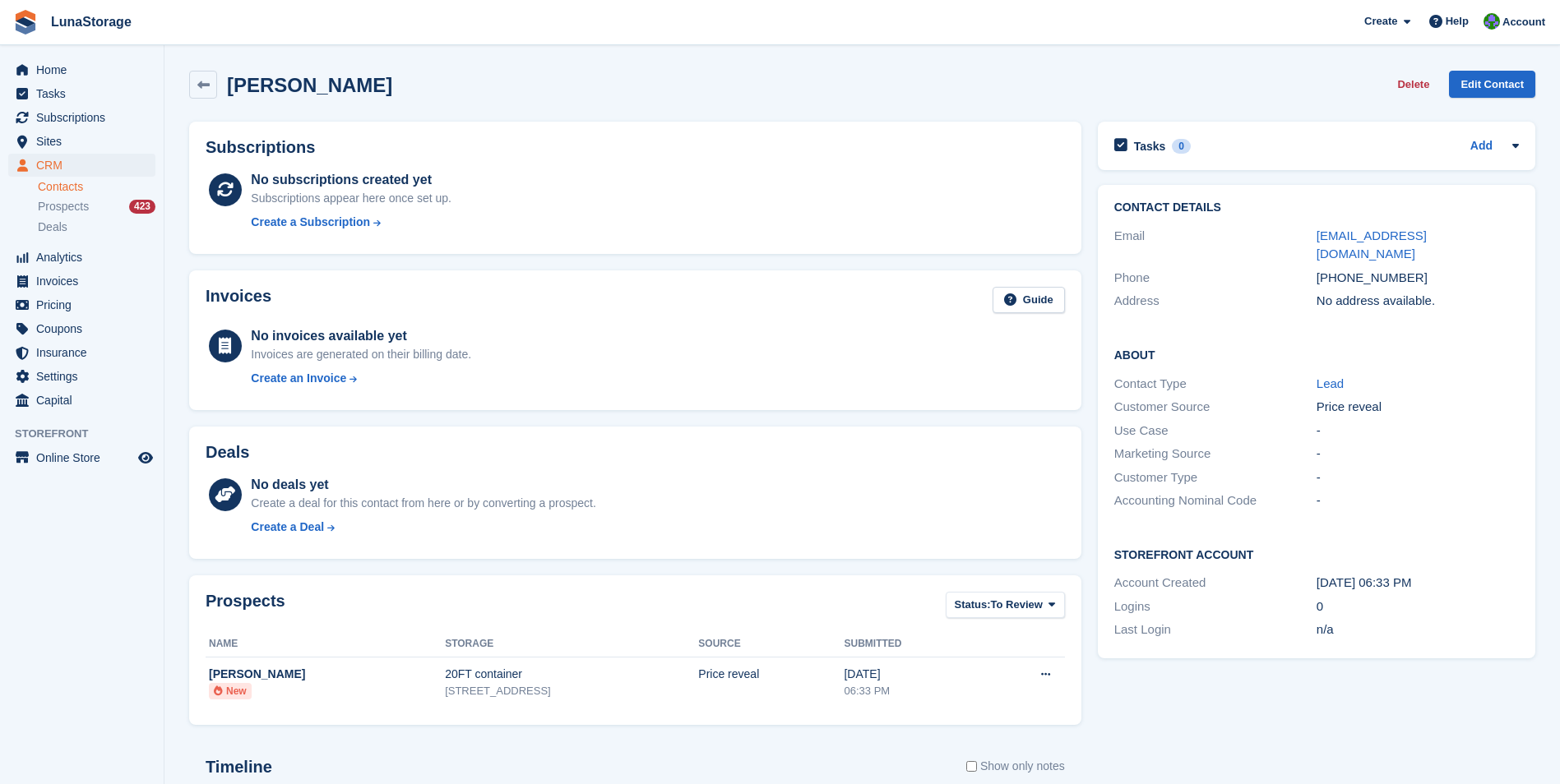
drag, startPoint x: 1045, startPoint y: 734, endPoint x: 1090, endPoint y: 748, distance: 47.1
click at [1090, 748] on div "Tasks 0 Add No tasks related to Manmohan Singh Contact Details Email manmohansd…" at bounding box center [1316, 572] width 454 height 918
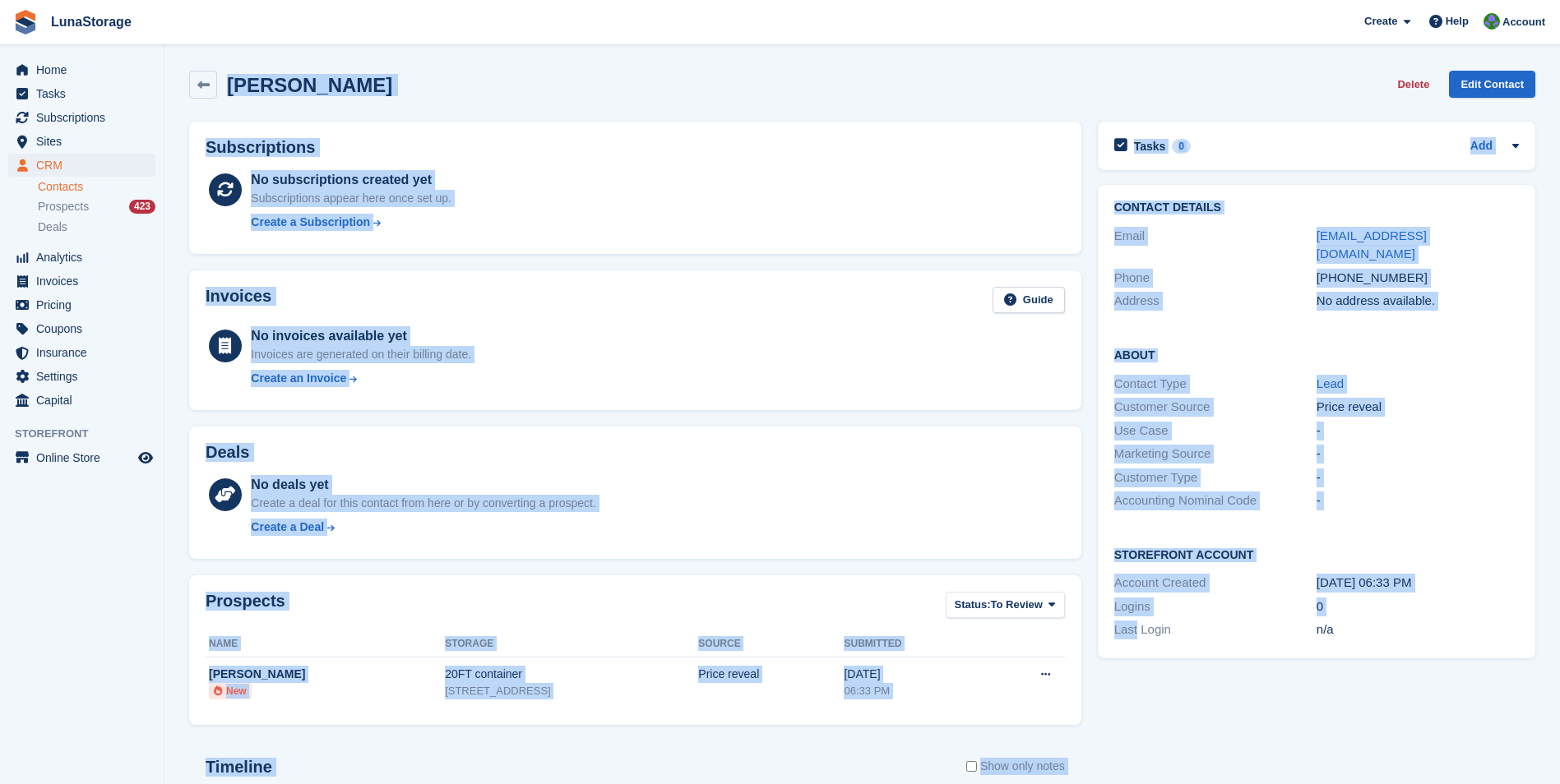
drag, startPoint x: 1090, startPoint y: 748, endPoint x: 210, endPoint y: 67, distance: 1112.7
click at [210, 67] on div "Manmohan Singh Delete Edit Contact Subscriptions No subscriptions created yet S…" at bounding box center [863, 547] width 1347 height 969
drag, startPoint x: 210, startPoint y: 67, endPoint x: 172, endPoint y: 68, distance: 38.0
click at [172, 68] on section "Manmohan Singh Delete Edit Contact Subscriptions No subscriptions created yet S…" at bounding box center [862, 523] width 1395 height 1046
drag, startPoint x: 172, startPoint y: 68, endPoint x: 1126, endPoint y: 765, distance: 1181.5
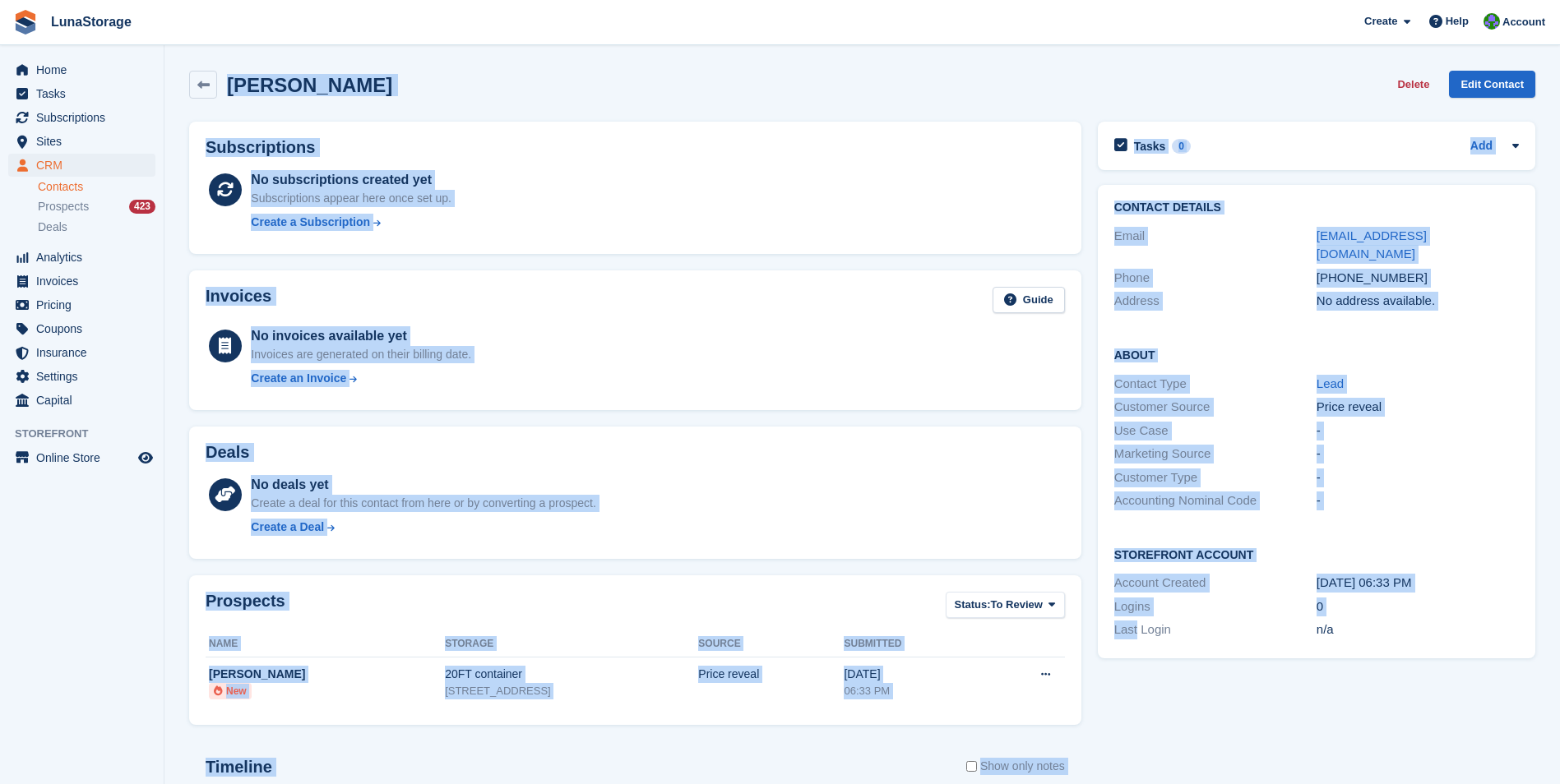
click at [1126, 765] on section "Manmohan Singh Delete Edit Contact Subscriptions No subscriptions created yet S…" at bounding box center [862, 523] width 1395 height 1046
drag, startPoint x: 1126, startPoint y: 765, endPoint x: 1103, endPoint y: 753, distance: 25.9
click at [1103, 753] on div "Tasks 0 Add No tasks related to Manmohan Singh Contact Details Email manmohansd…" at bounding box center [1316, 572] width 454 height 918
drag, startPoint x: 1098, startPoint y: 736, endPoint x: 196, endPoint y: 75, distance: 1118.3
click at [196, 75] on div "Manmohan Singh Delete Edit Contact Subscriptions No subscriptions created yet S…" at bounding box center [863, 547] width 1347 height 969
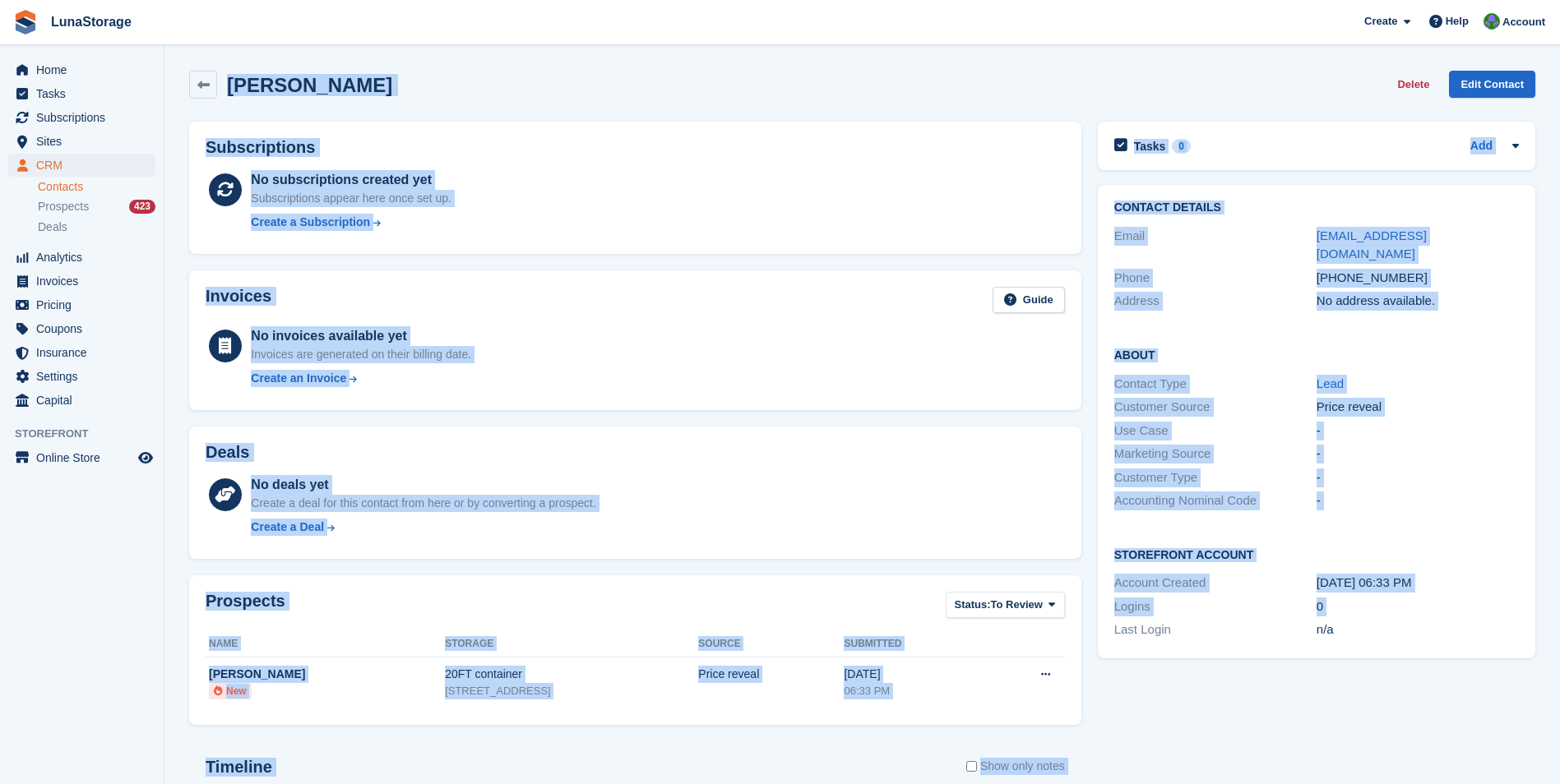
click at [1092, 732] on div "Tasks 0 Add No tasks related to Manmohan Singh Contact Details Email manmohansd…" at bounding box center [1316, 572] width 454 height 918
drag, startPoint x: 1092, startPoint y: 735, endPoint x: 165, endPoint y: 64, distance: 1144.4
click at [165, 64] on section "Manmohan Singh Delete Edit Contact Subscriptions No subscriptions created yet S…" at bounding box center [862, 523] width 1395 height 1046
click at [167, 67] on section "Manmohan Singh Delete Edit Contact Subscriptions No subscriptions created yet S…" at bounding box center [862, 523] width 1395 height 1046
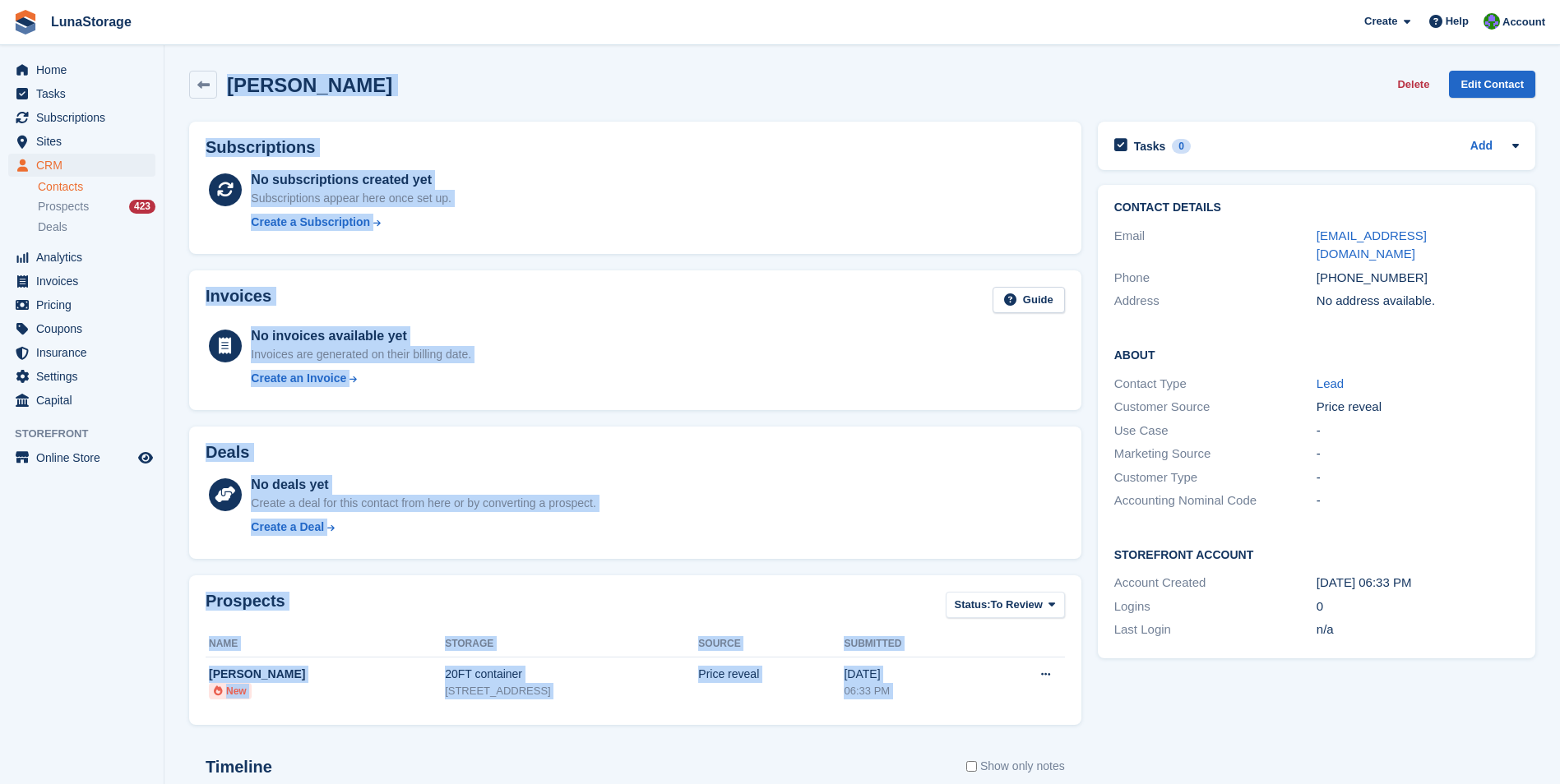
drag, startPoint x: 167, startPoint y: 67, endPoint x: 1024, endPoint y: 708, distance: 1070.2
click at [1024, 708] on section "Manmohan Singh Delete Edit Contact Subscriptions No subscriptions created yet S…" at bounding box center [862, 523] width 1395 height 1046
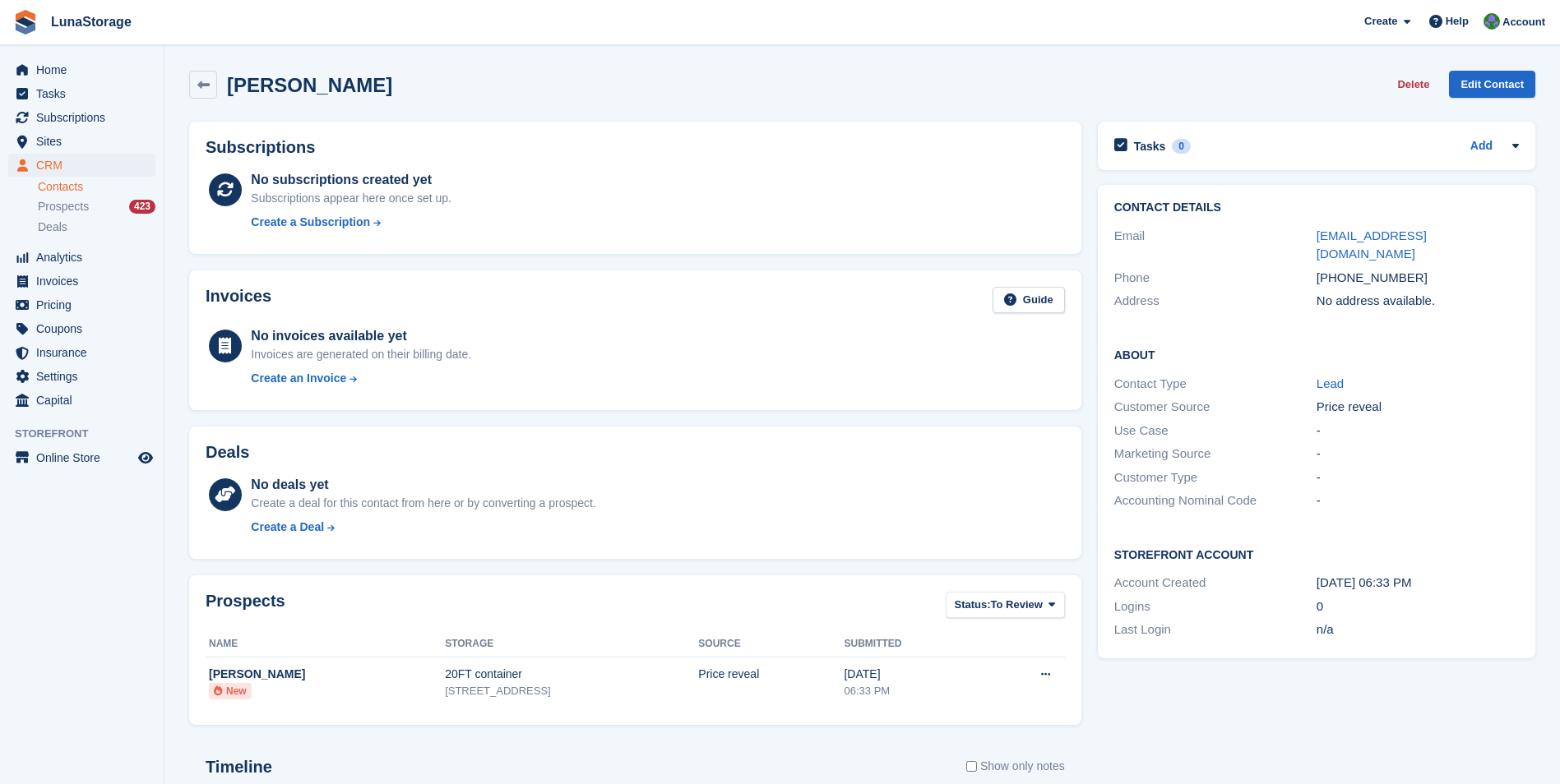
drag, startPoint x: 1024, startPoint y: 708, endPoint x: 1101, endPoint y: 748, distance: 86.8
click at [1101, 748] on div "Tasks 0 Add No tasks related to Manmohan Singh Contact Details Email manmohansd…" at bounding box center [1316, 572] width 454 height 918
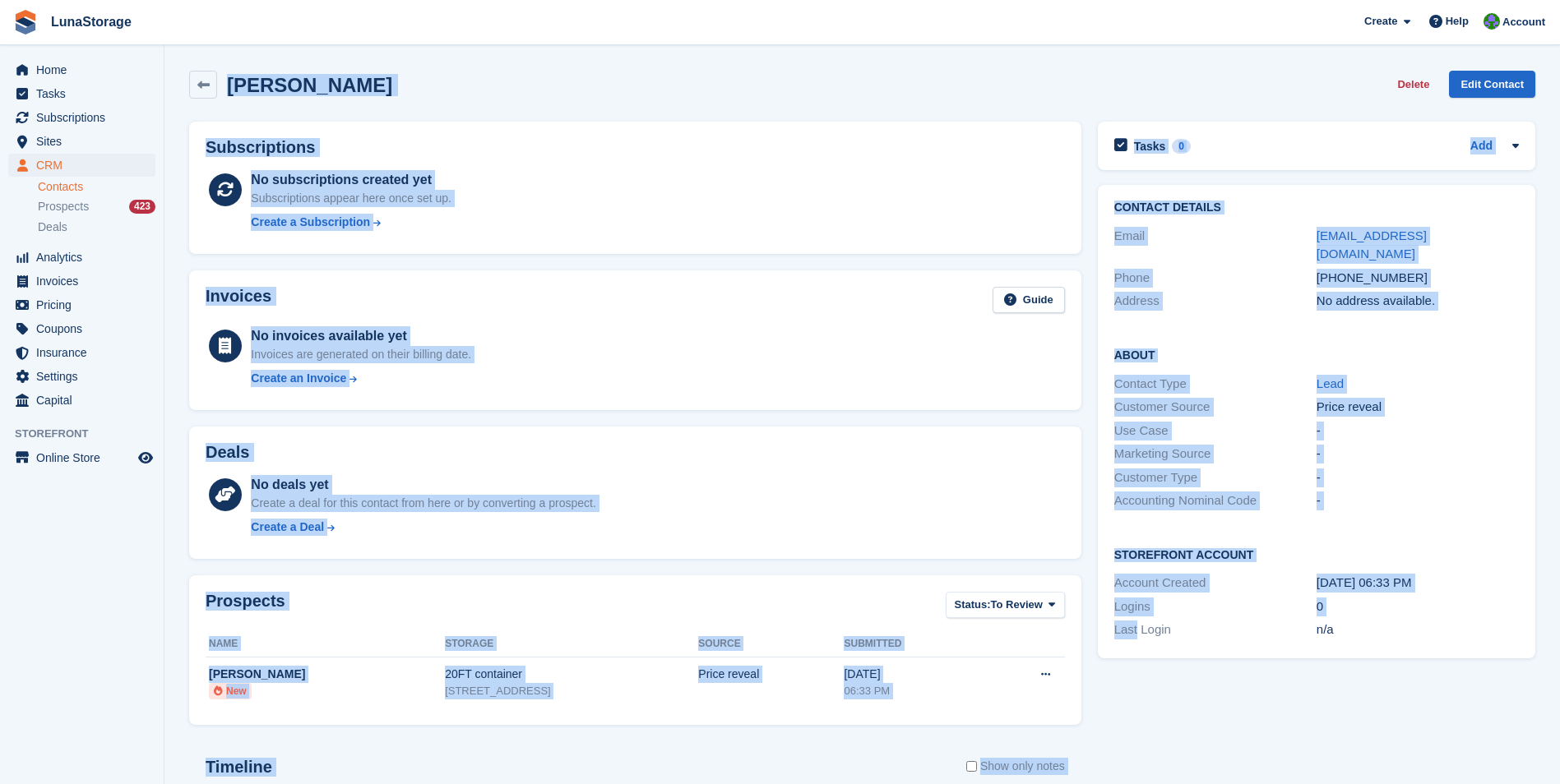
drag, startPoint x: 1101, startPoint y: 748, endPoint x: 196, endPoint y: 68, distance: 1132.0
click at [196, 68] on div "Manmohan Singh Delete Edit Contact Subscriptions No subscriptions created yet S…" at bounding box center [863, 547] width 1347 height 969
drag, startPoint x: 196, startPoint y: 68, endPoint x: 179, endPoint y: 71, distance: 17.3
click at [179, 71] on section "Manmohan Singh Delete Edit Contact Subscriptions No subscriptions created yet S…" at bounding box center [862, 523] width 1395 height 1046
drag, startPoint x: 179, startPoint y: 71, endPoint x: 1090, endPoint y: 734, distance: 1126.7
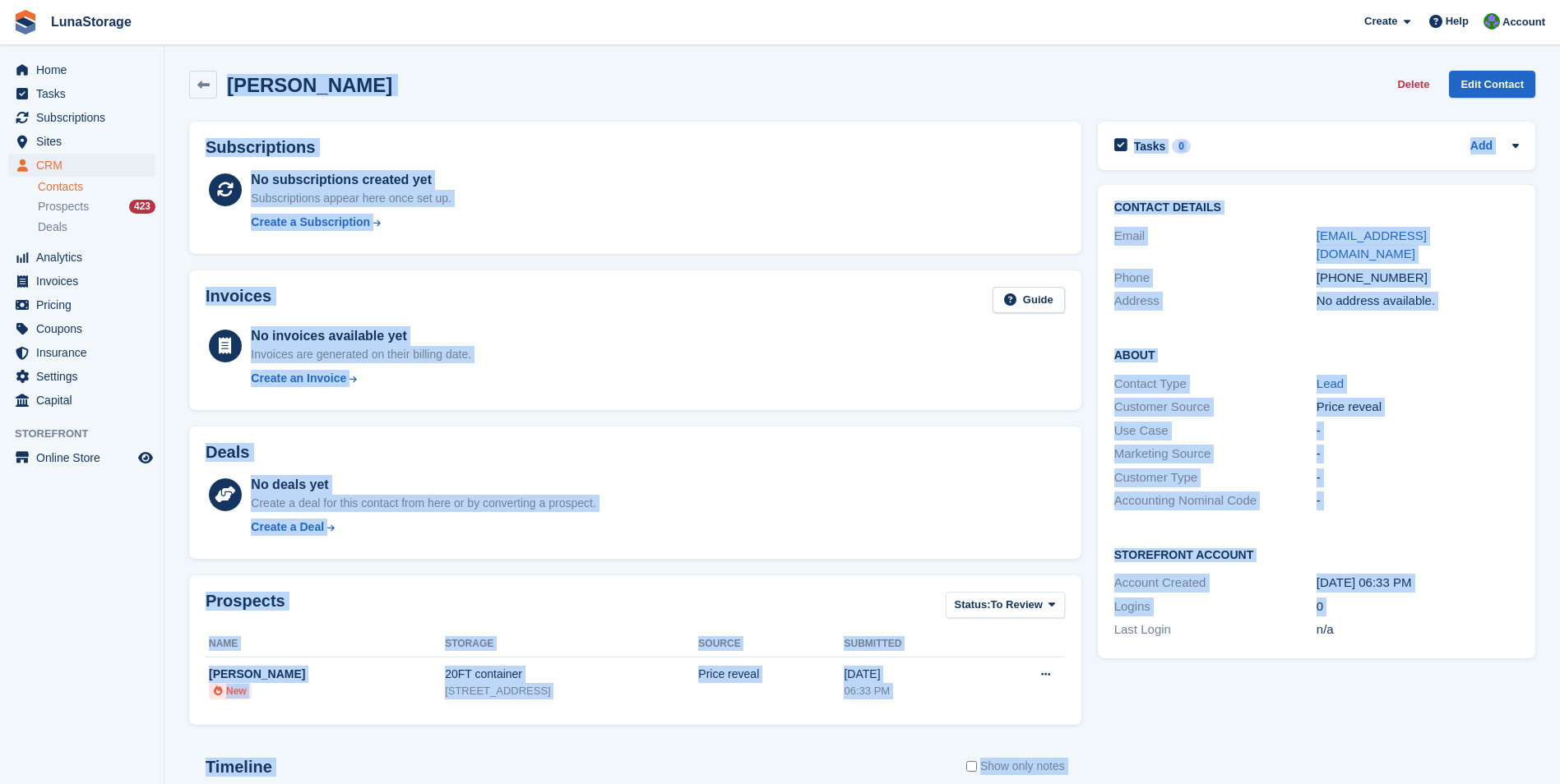
click at [1090, 734] on section "Manmohan Singh Delete Edit Contact Subscriptions No subscriptions created yet S…" at bounding box center [862, 523] width 1395 height 1046
drag, startPoint x: 1090, startPoint y: 734, endPoint x: 1109, endPoint y: 766, distance: 37.2
click at [1109, 766] on div "Tasks 0 Add No tasks related to Manmohan Singh Contact Details Email manmohansd…" at bounding box center [1316, 572] width 454 height 918
drag, startPoint x: 1109, startPoint y: 766, endPoint x: 194, endPoint y: 64, distance: 1153.3
click at [194, 64] on div "Manmohan Singh Delete Edit Contact Subscriptions No subscriptions created yet S…" at bounding box center [863, 547] width 1347 height 969
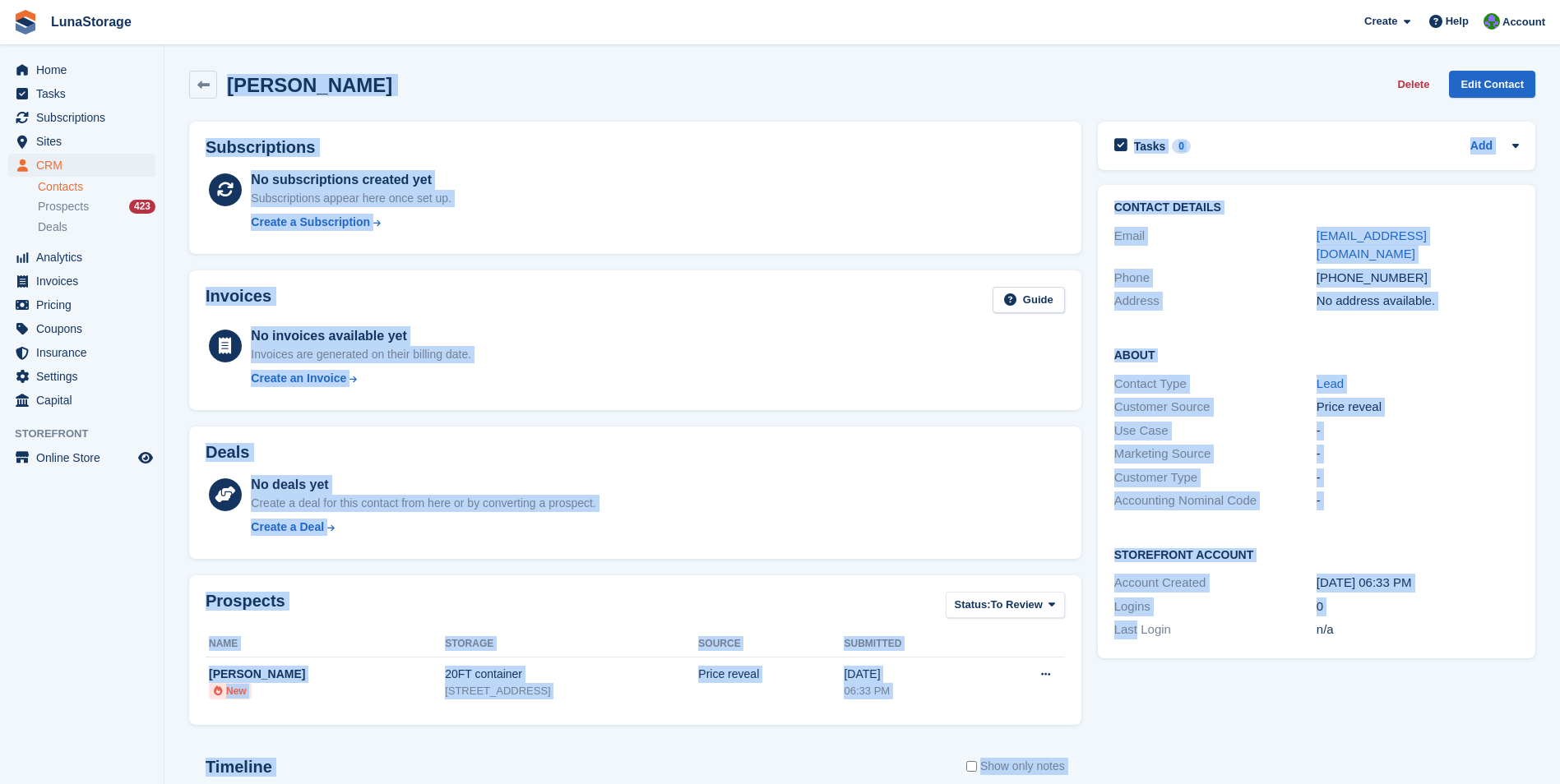
drag, startPoint x: 194, startPoint y: 64, endPoint x: 173, endPoint y: 61, distance: 21.2
click at [173, 61] on section "Manmohan Singh Delete Edit Contact Subscriptions No subscriptions created yet S…" at bounding box center [862, 523] width 1395 height 1046
drag, startPoint x: 1099, startPoint y: 748, endPoint x: 183, endPoint y: 86, distance: 1130.2
click at [189, 86] on div "Manmohan Singh Delete Edit Contact Subscriptions No subscriptions created yet S…" at bounding box center [863, 547] width 1347 height 969
drag, startPoint x: 183, startPoint y: 86, endPoint x: 172, endPoint y: 65, distance: 23.7
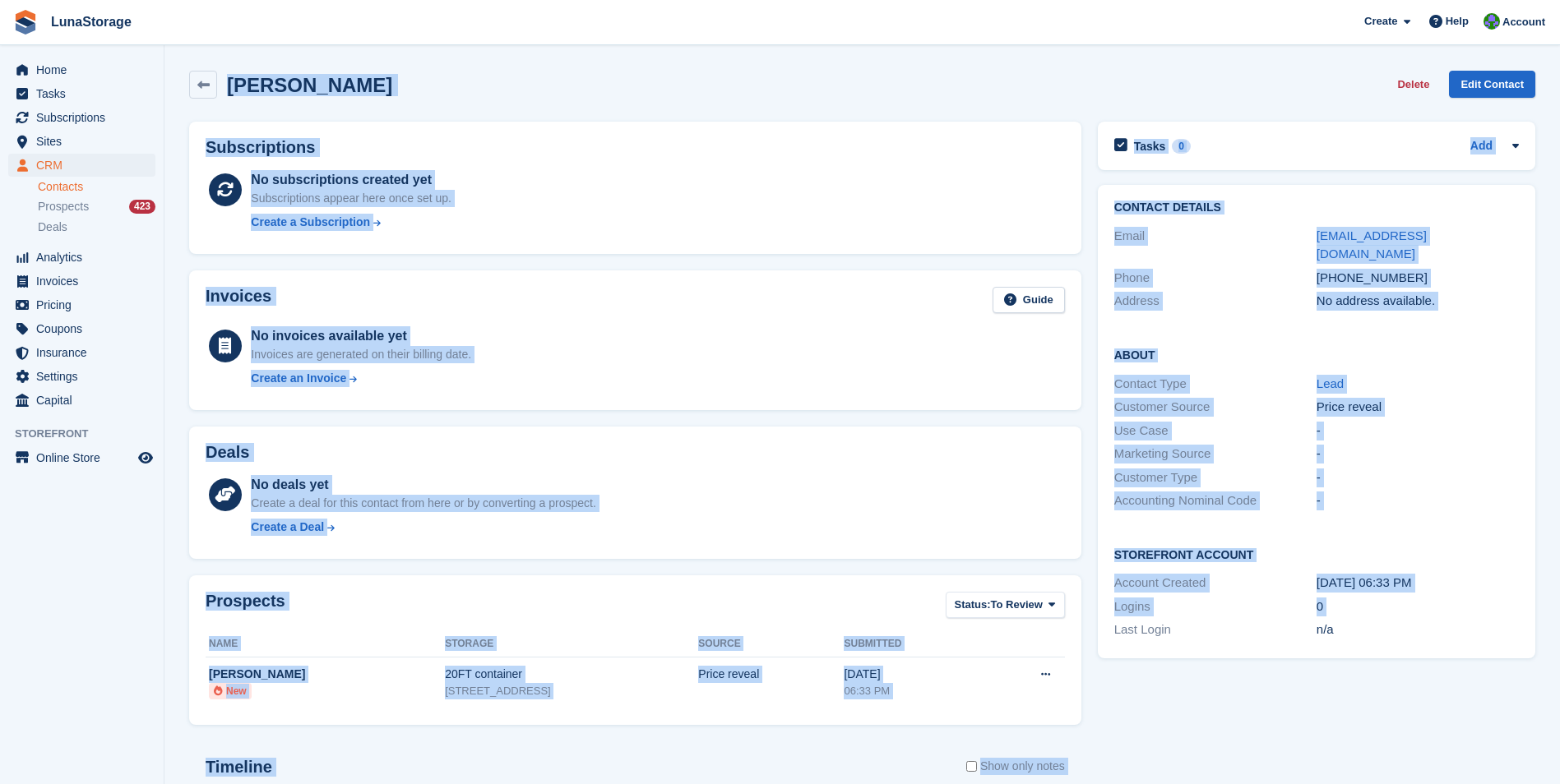
click at [172, 65] on section "Manmohan Singh Delete Edit Contact Subscriptions No subscriptions created yet S…" at bounding box center [862, 523] width 1395 height 1046
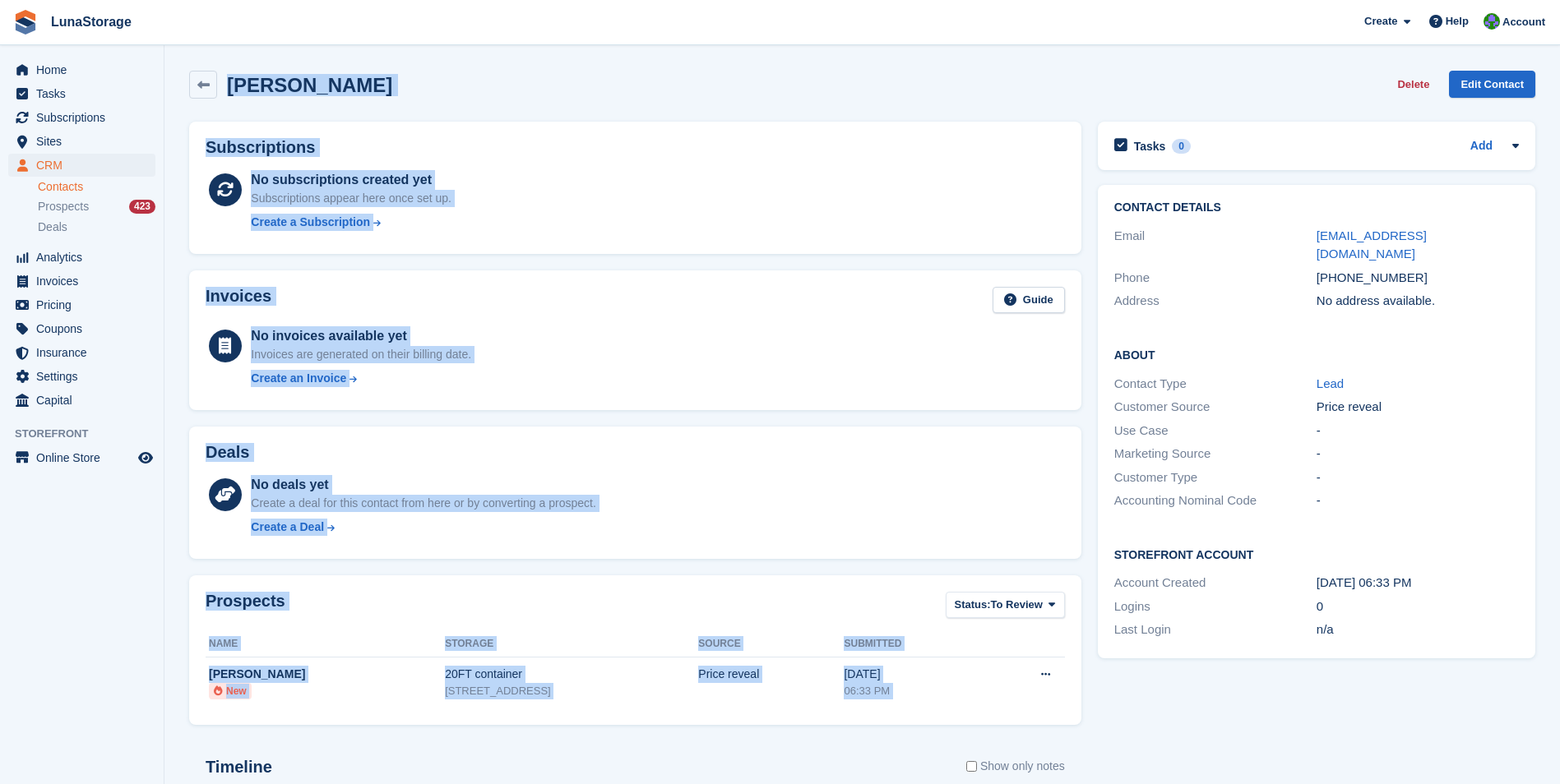
drag
click at [997, 712] on section "Manmohan Singh Delete Edit Contact Subscriptions No subscriptions created yet S…" at bounding box center [862, 523] width 1395 height 1046
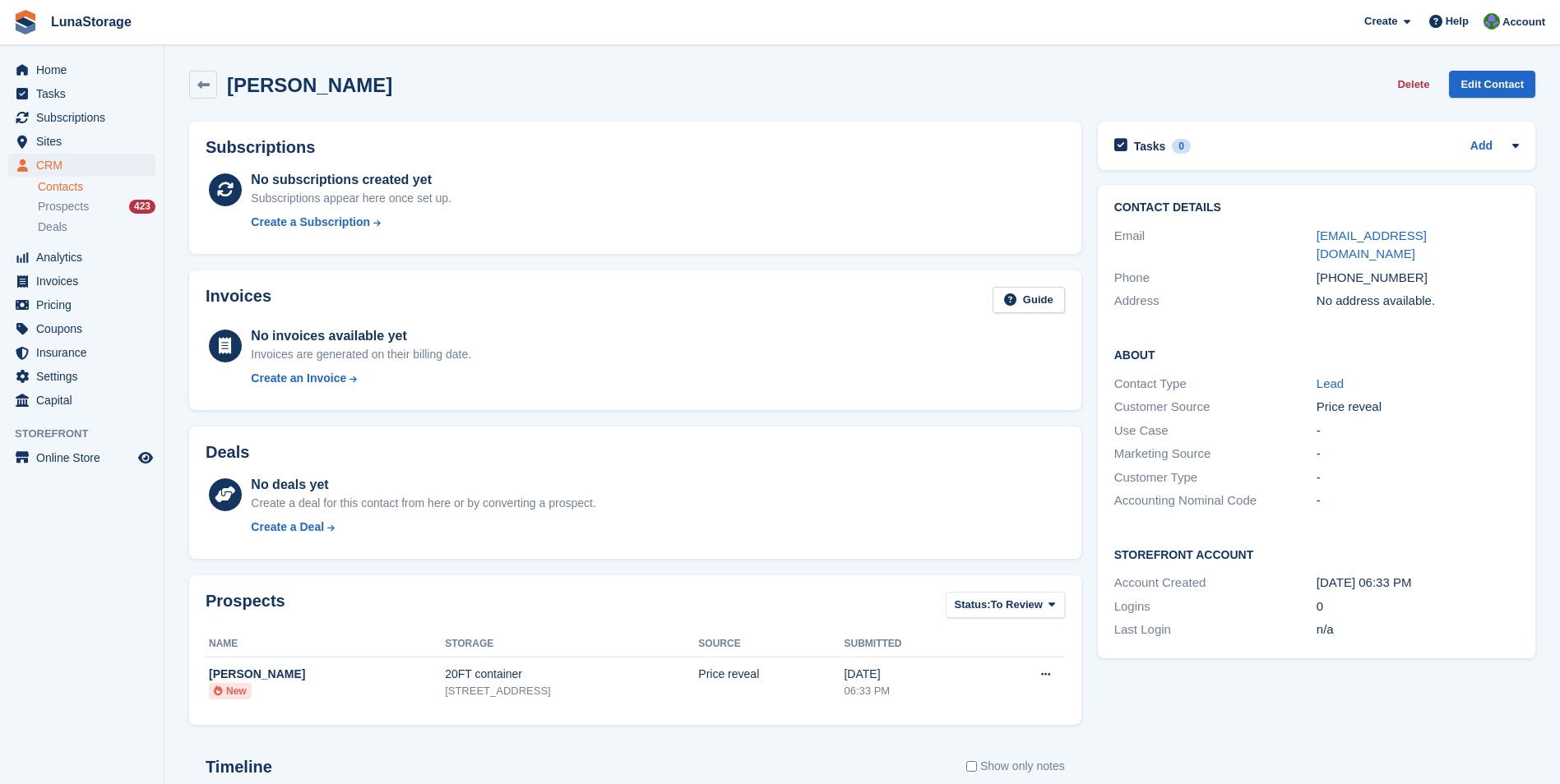
click at [1107, 748] on div "Tasks 0 Add No tasks related to Manmohan Singh Contact Details Email manmohansd…" at bounding box center [1316, 572] width 454 height 918
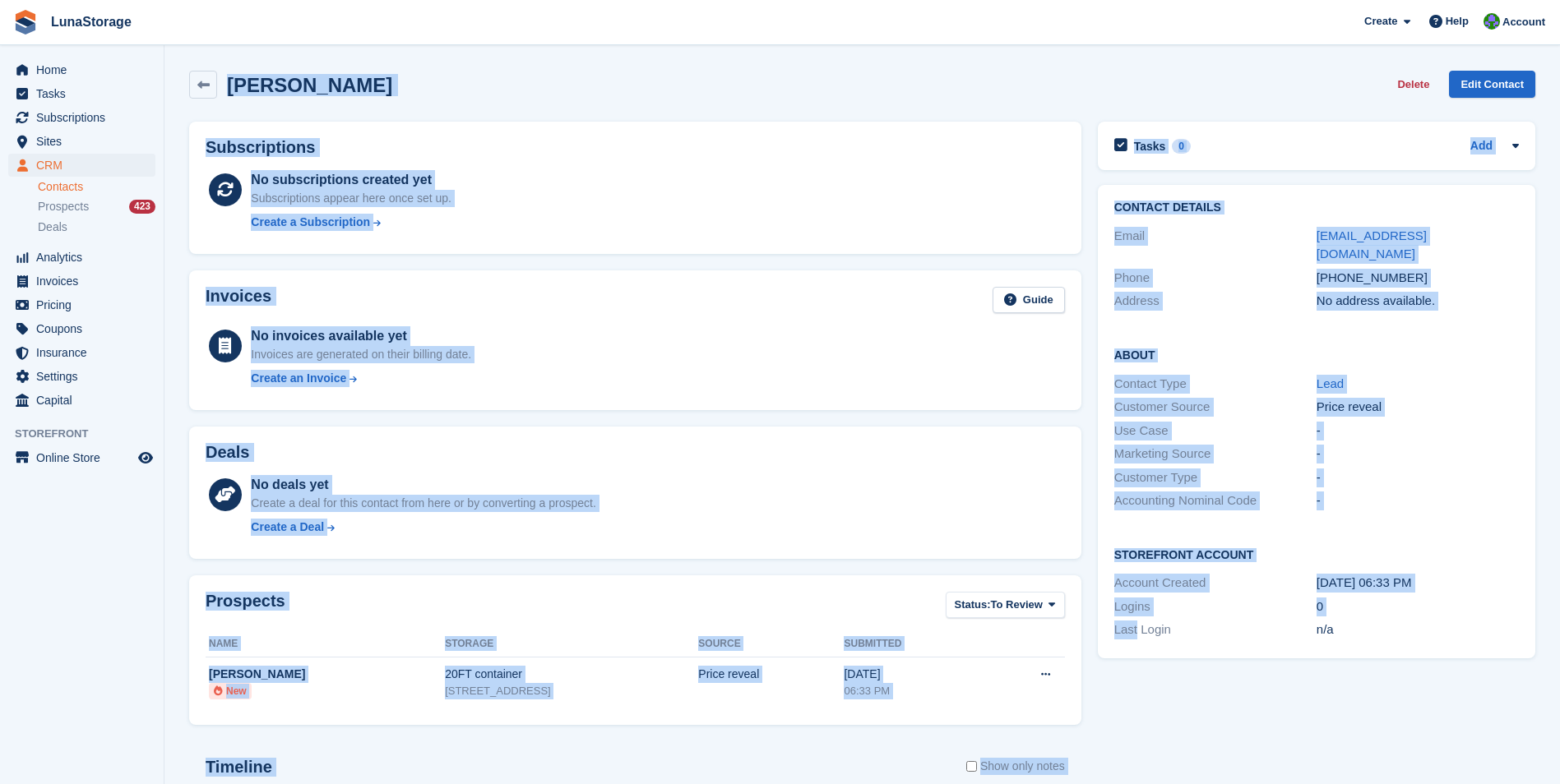
click at [169, 74] on section "Manmohan Singh Delete Edit Contact Subscriptions No subscriptions created yet S…" at bounding box center [862, 523] width 1395 height 1046
click at [168, 73] on section "Manmohan Singh Delete Edit Contact Subscriptions No subscriptions created yet S…" at bounding box center [862, 523] width 1395 height 1046
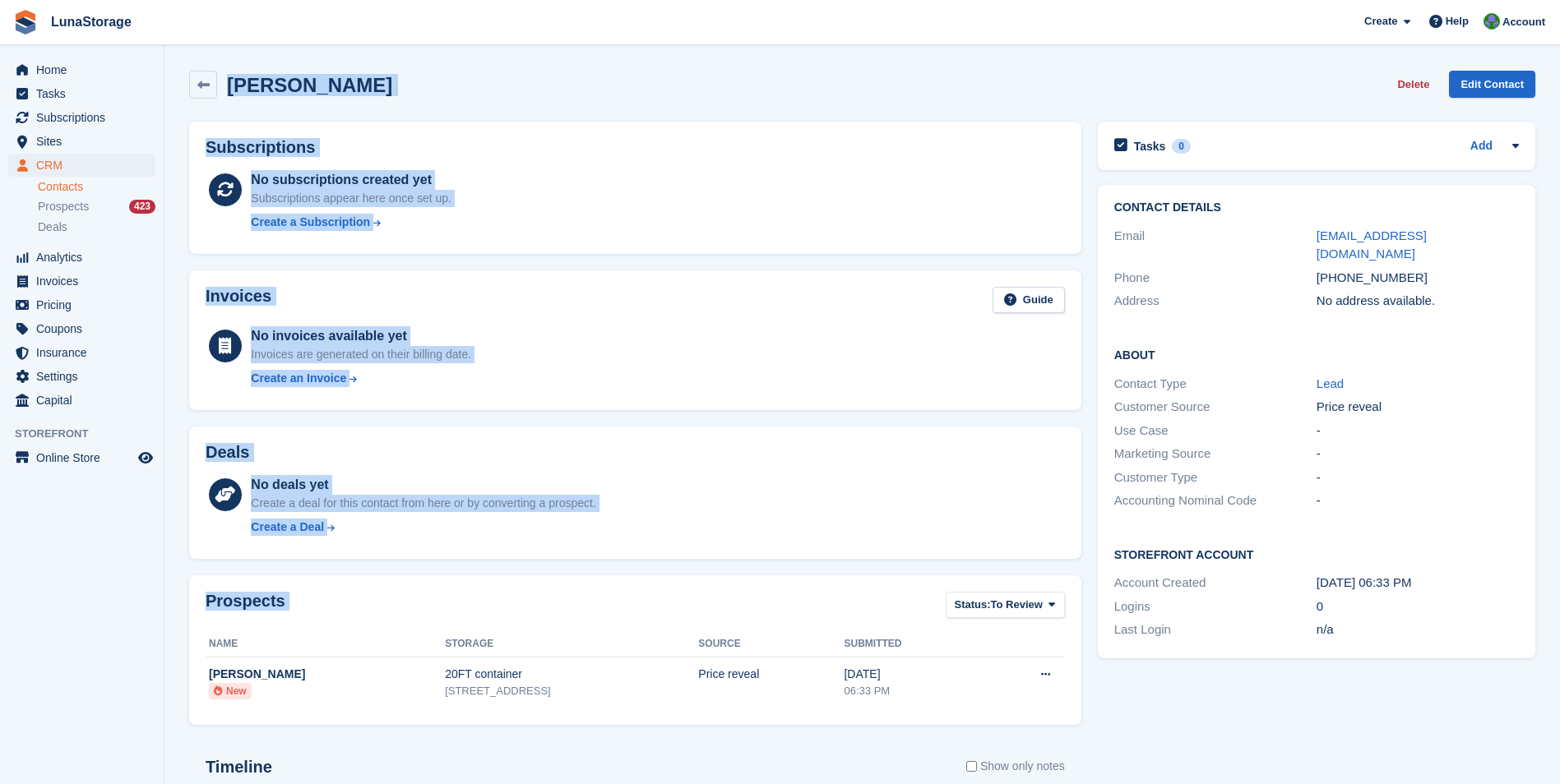
click at [1031, 712] on section "Manmohan Singh Delete Edit Contact Subscriptions No subscriptions created yet S…" at bounding box center [862, 523] width 1395 height 1046
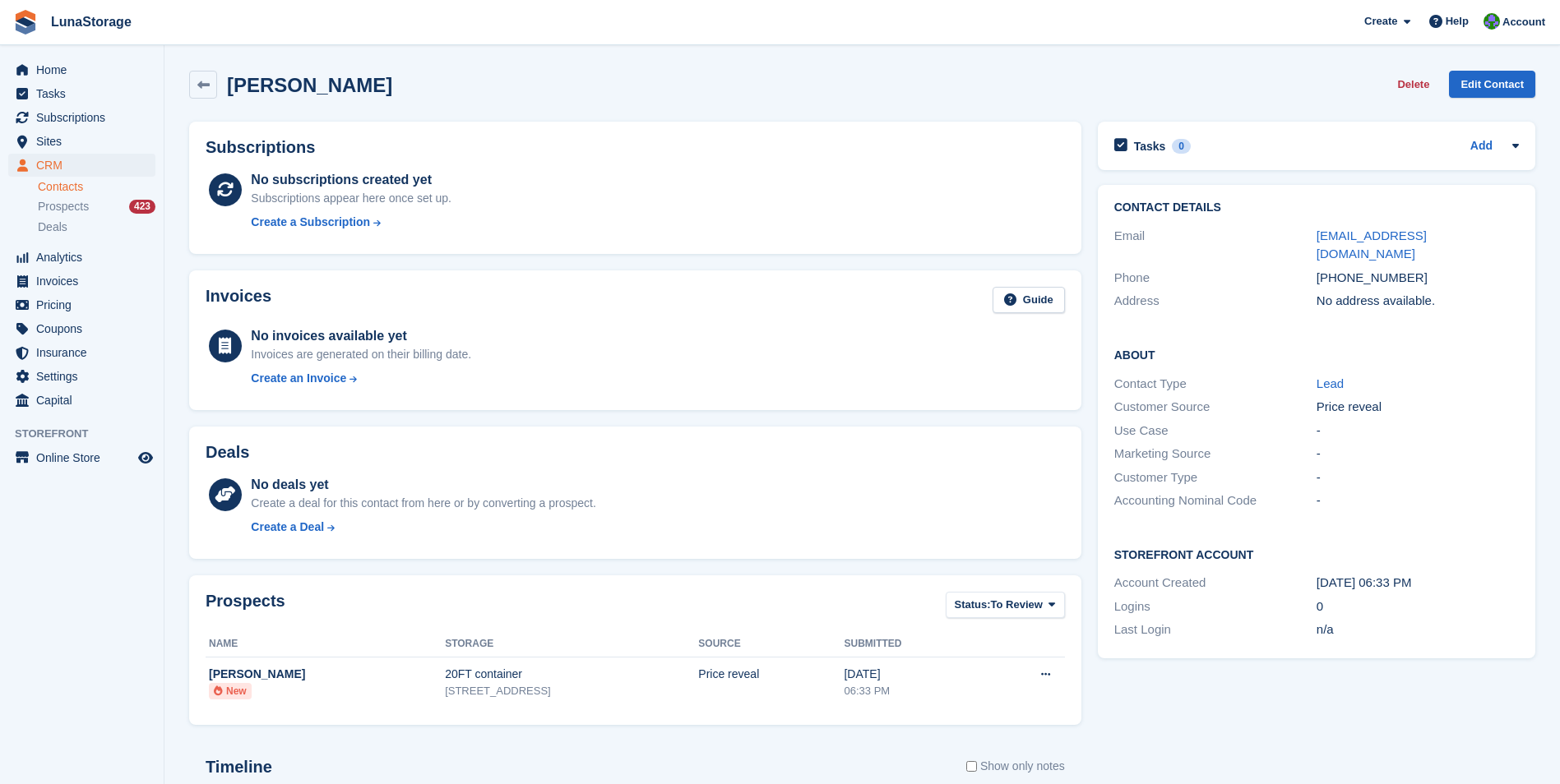
click at [1113, 756] on div "Tasks 0 Add No tasks related to Manmohan Singh Contact Details Email manmohansd…" at bounding box center [1316, 572] width 454 height 918
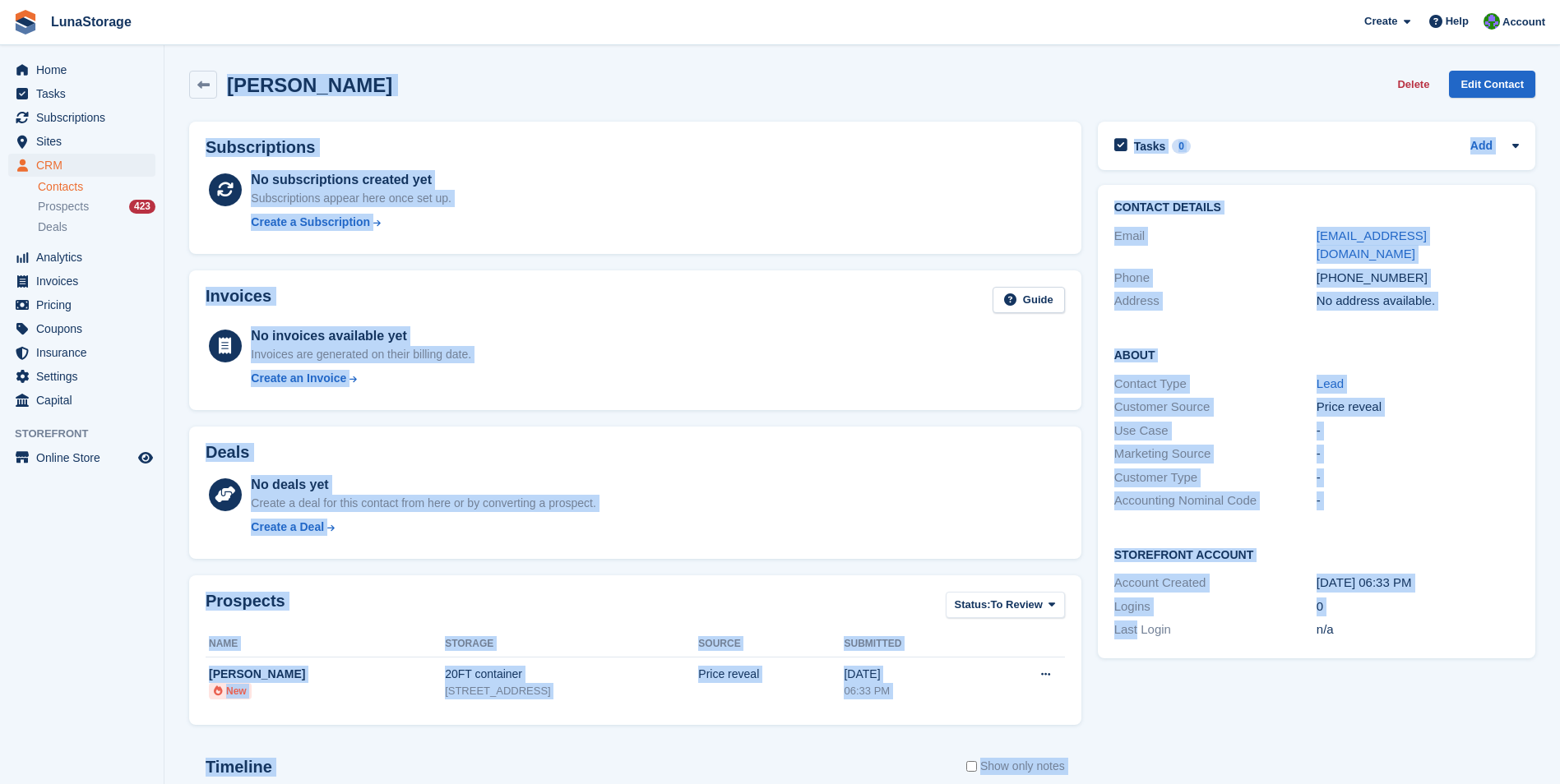
click at [224, 60] on section "Manmohan Singh Delete Edit Contact Subscriptions No subscriptions created yet S…" at bounding box center [862, 523] width 1395 height 1046
click at [175, 64] on section "Manmohan Singh Delete Edit Contact Subscriptions No subscriptions created yet S…" at bounding box center [862, 523] width 1395 height 1046
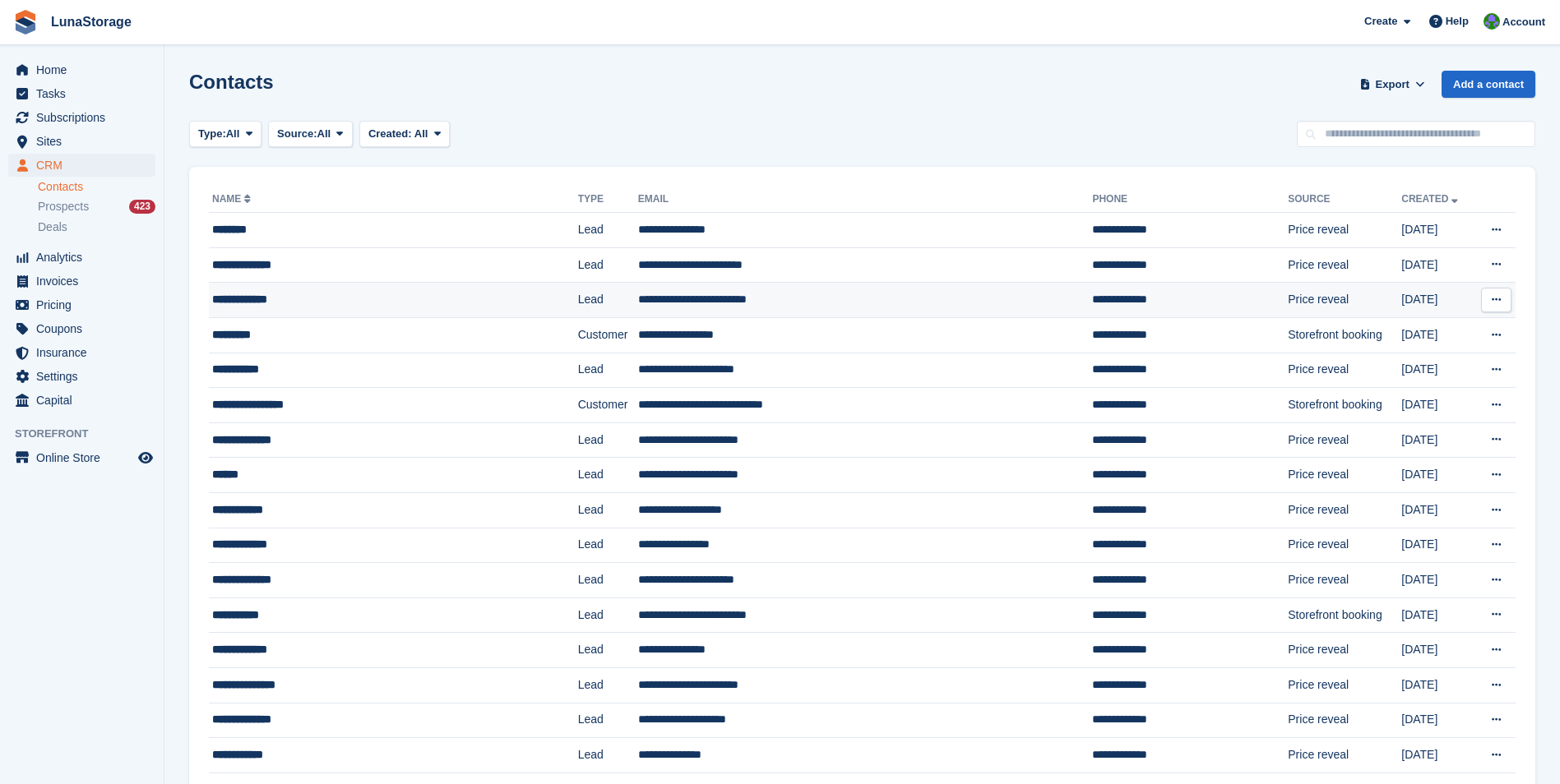
click at [269, 300] on div "**********" at bounding box center [364, 299] width 302 height 17
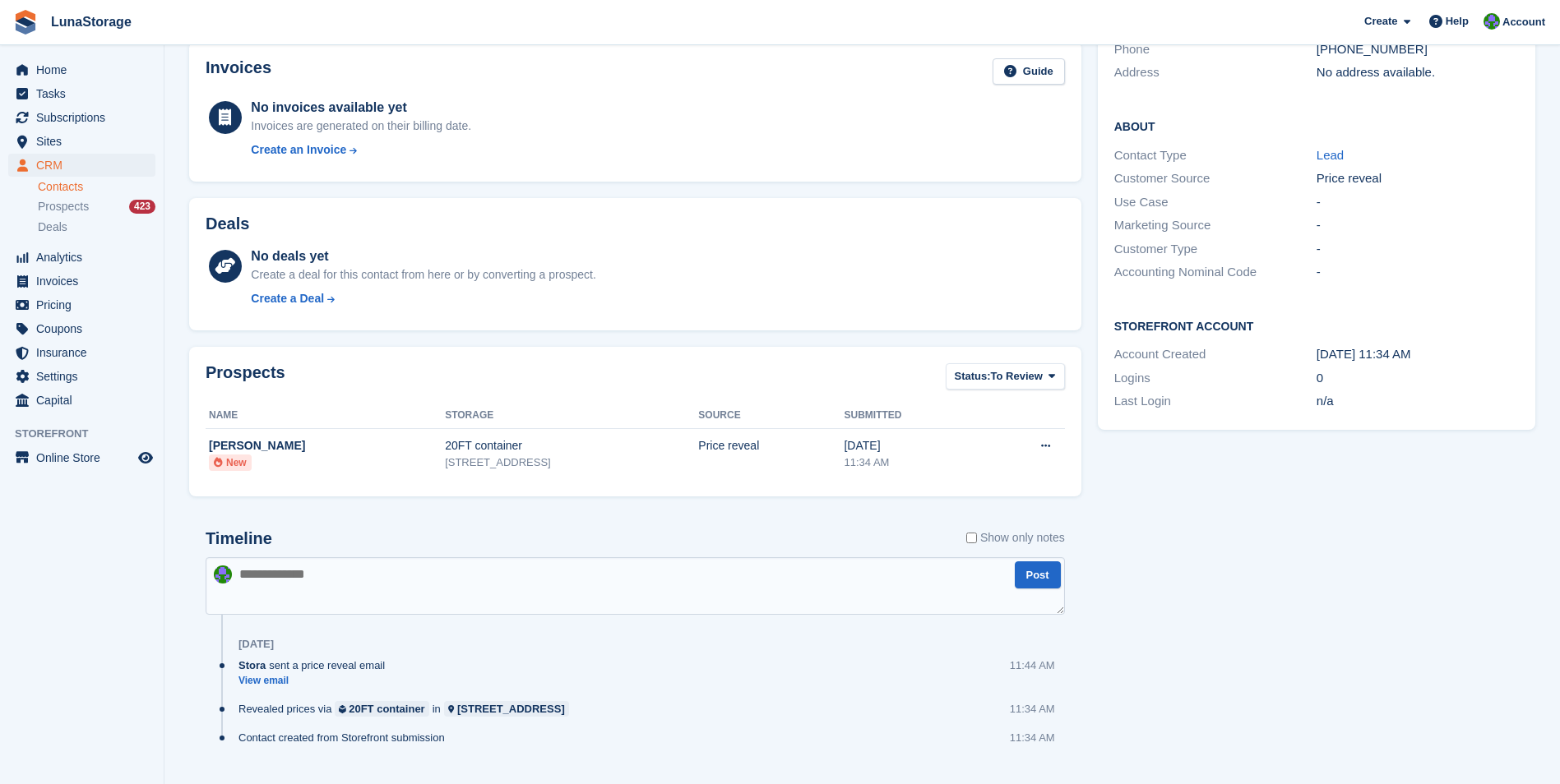
scroll to position [262, 0]
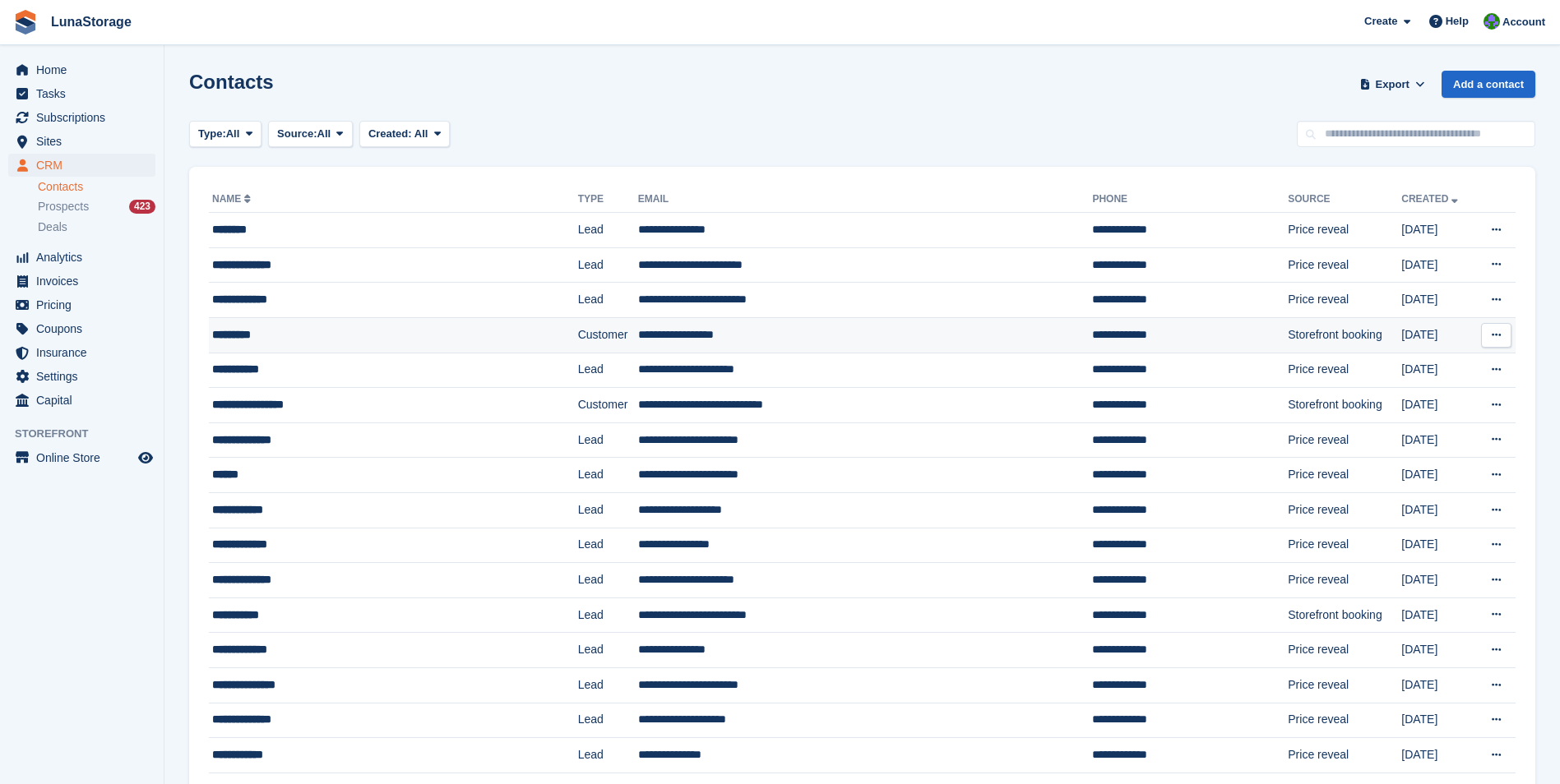
click at [251, 335] on div "*********" at bounding box center [364, 334] width 302 height 17
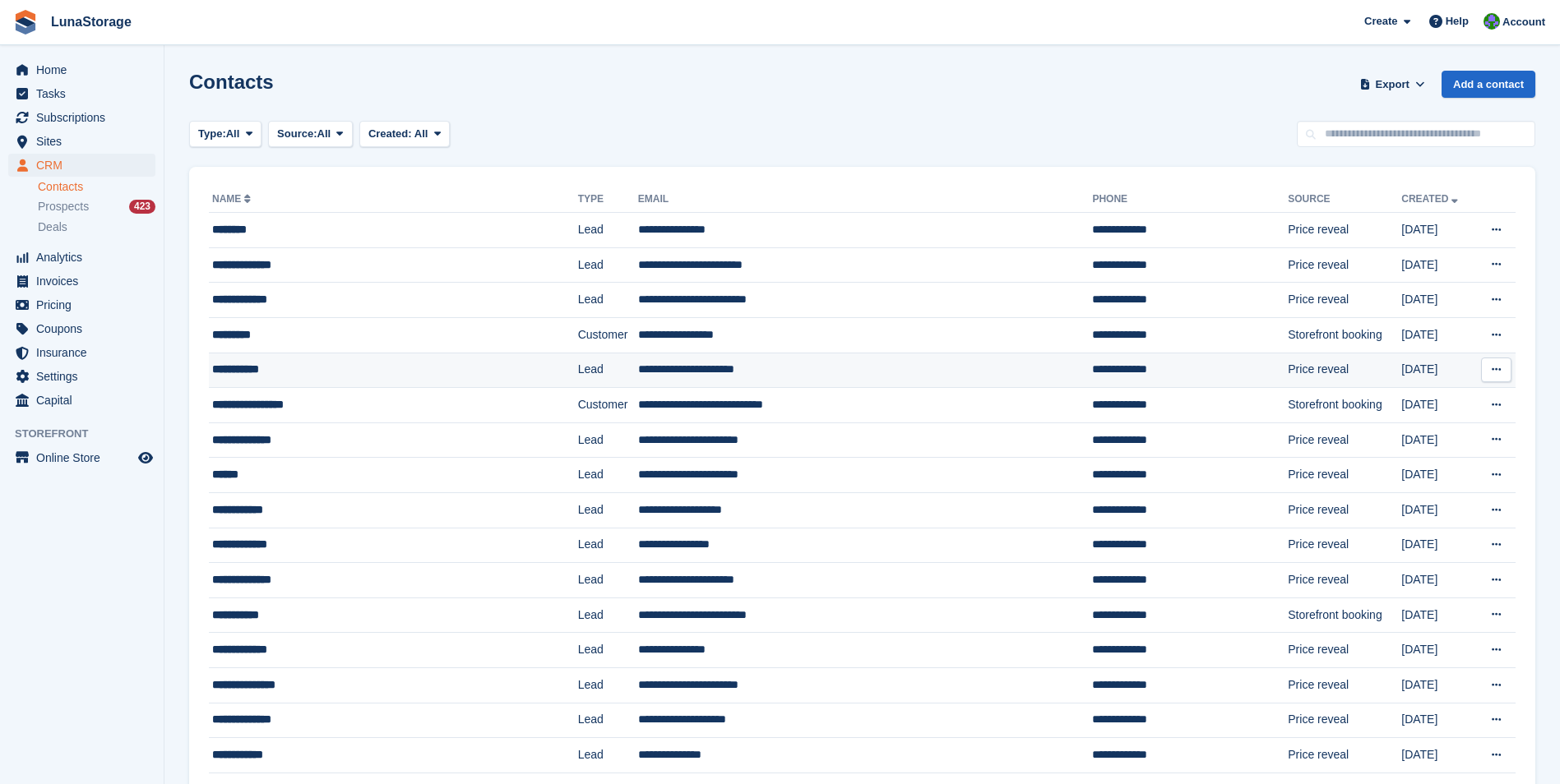
click at [244, 372] on div "**********" at bounding box center [364, 369] width 302 height 17
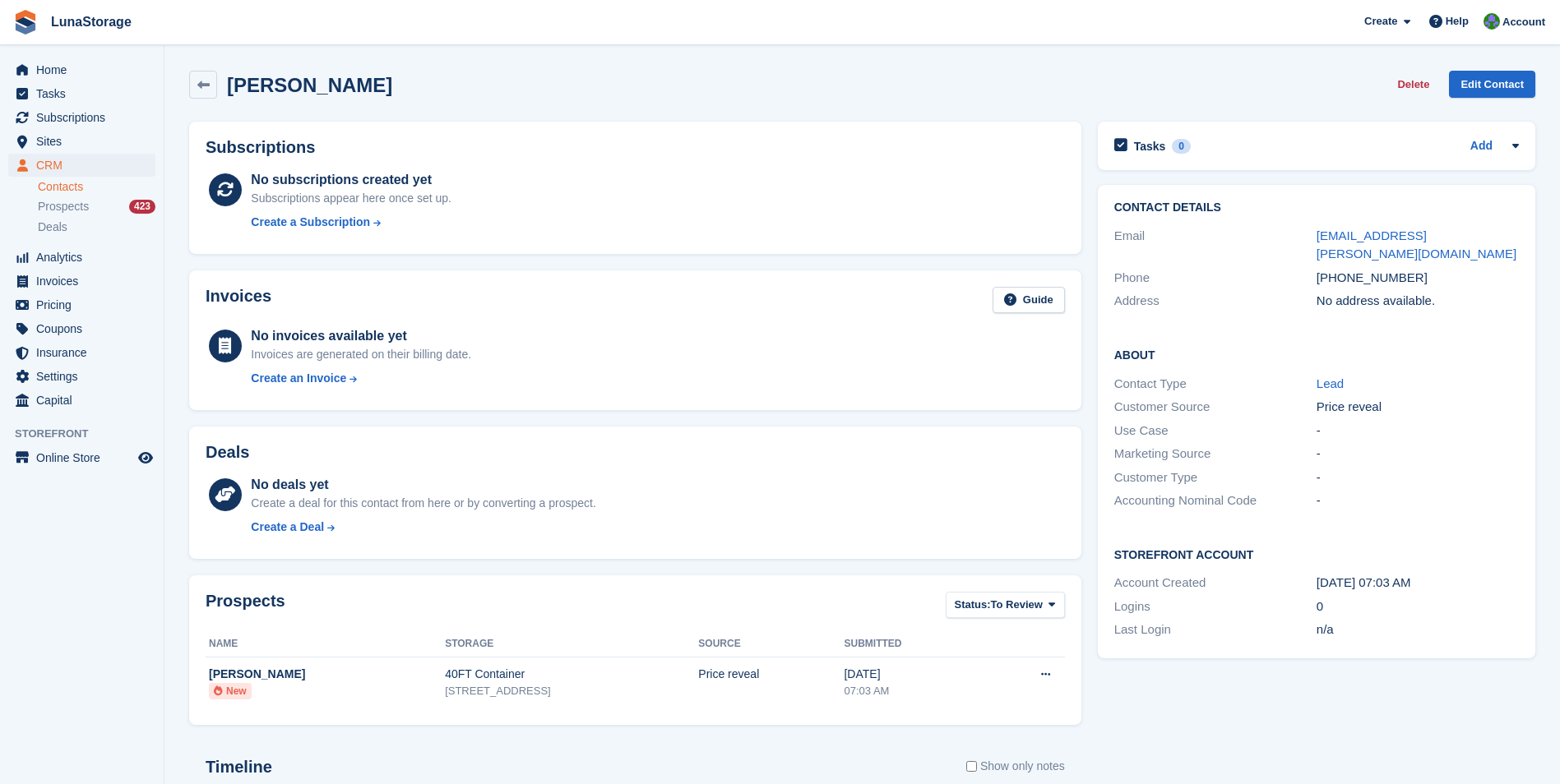
click at [1259, 671] on div "Tasks 0 Add No tasks related to Raj Dattani Contact Details Email raj.dattani@o…" at bounding box center [1316, 572] width 454 height 918
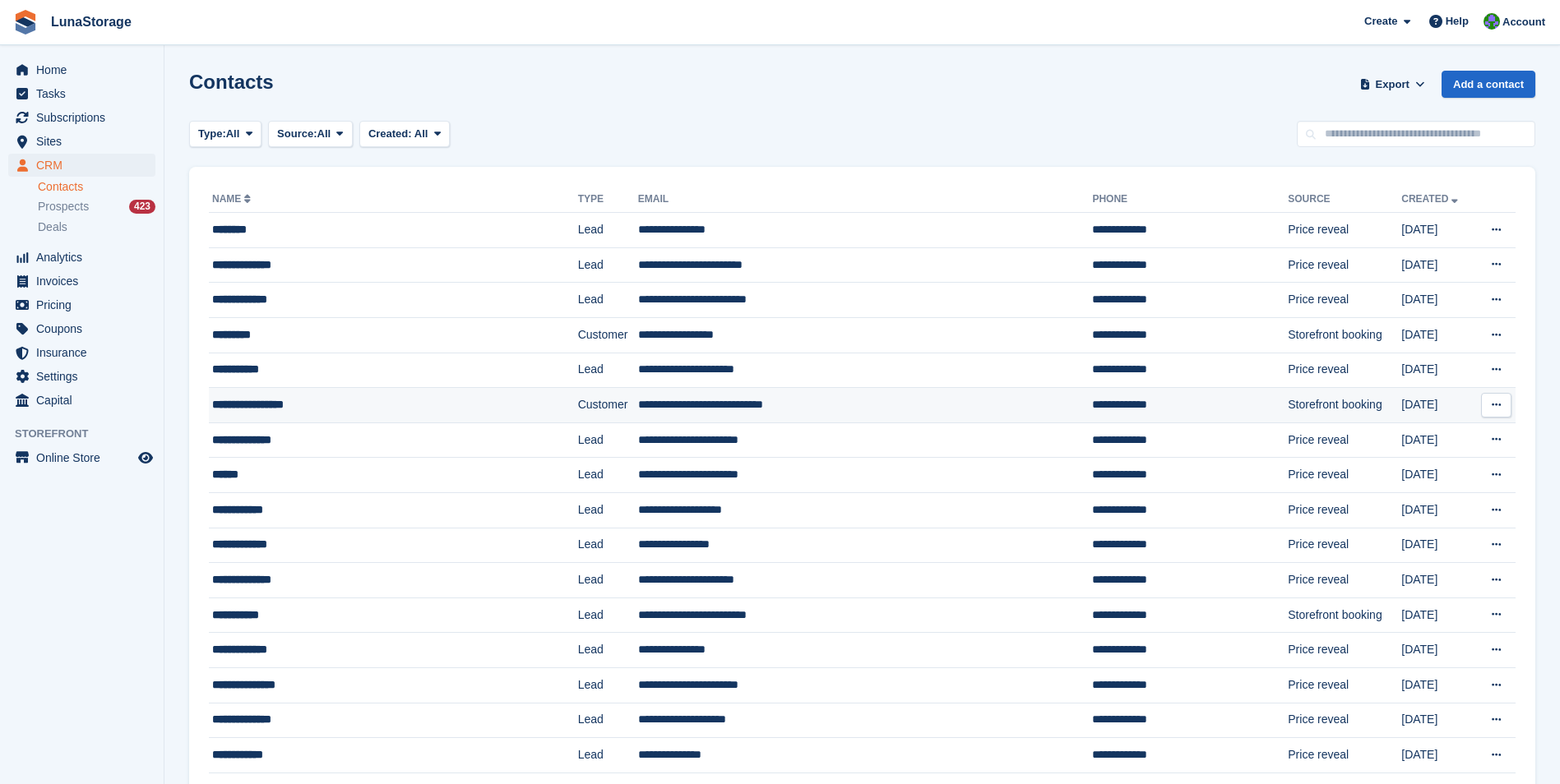
click at [269, 404] on div "**********" at bounding box center [364, 404] width 302 height 17
click at [280, 411] on div "**********" at bounding box center [364, 404] width 302 height 17
click at [273, 439] on div "**********" at bounding box center [364, 439] width 302 height 17
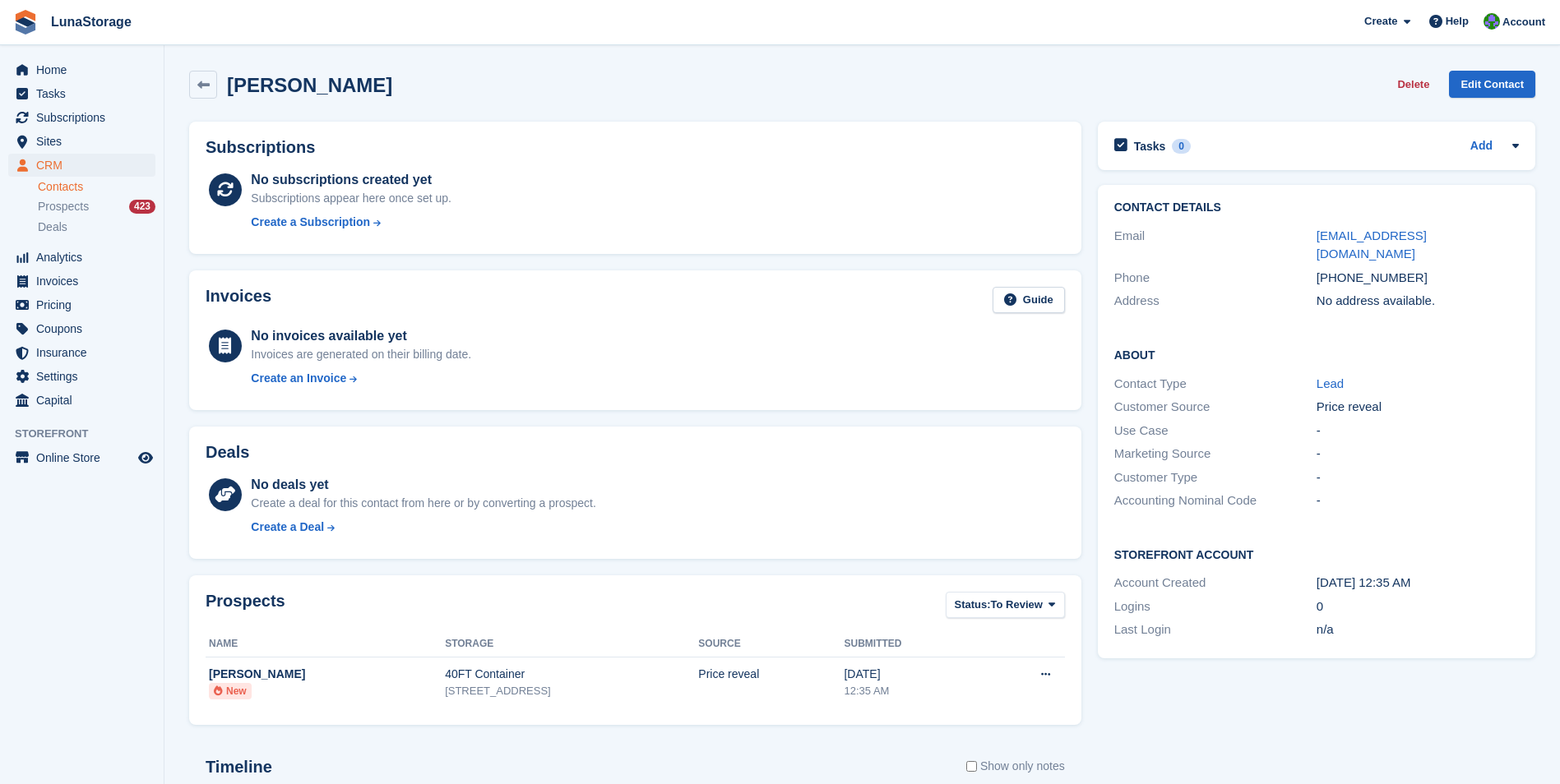
click at [1252, 676] on div "Tasks 0 Add No tasks related to Ahamed Manzoor Contact Details Email mansoor07a…" at bounding box center [1316, 587] width 454 height 947
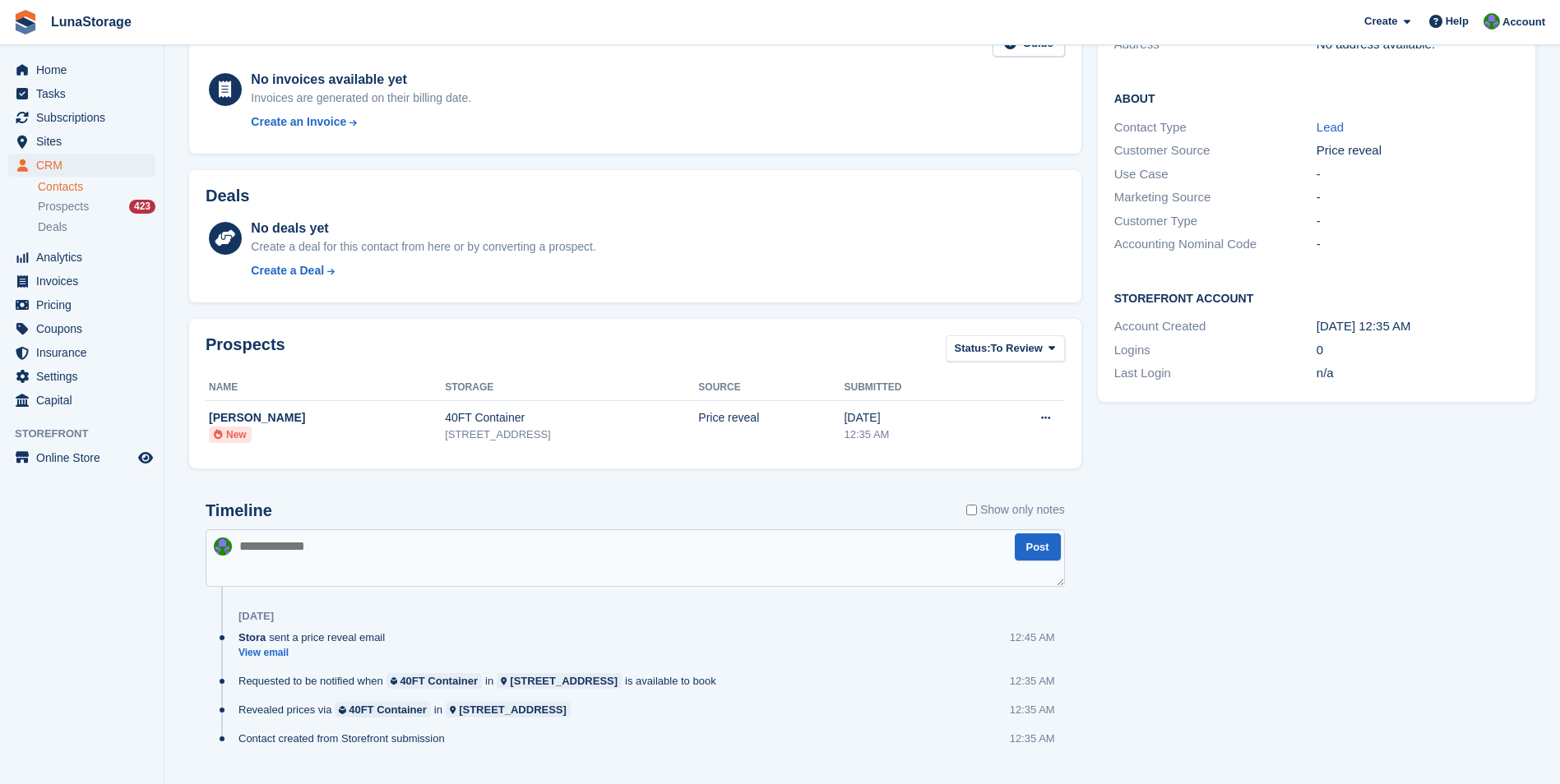
scroll to position [291, 0]
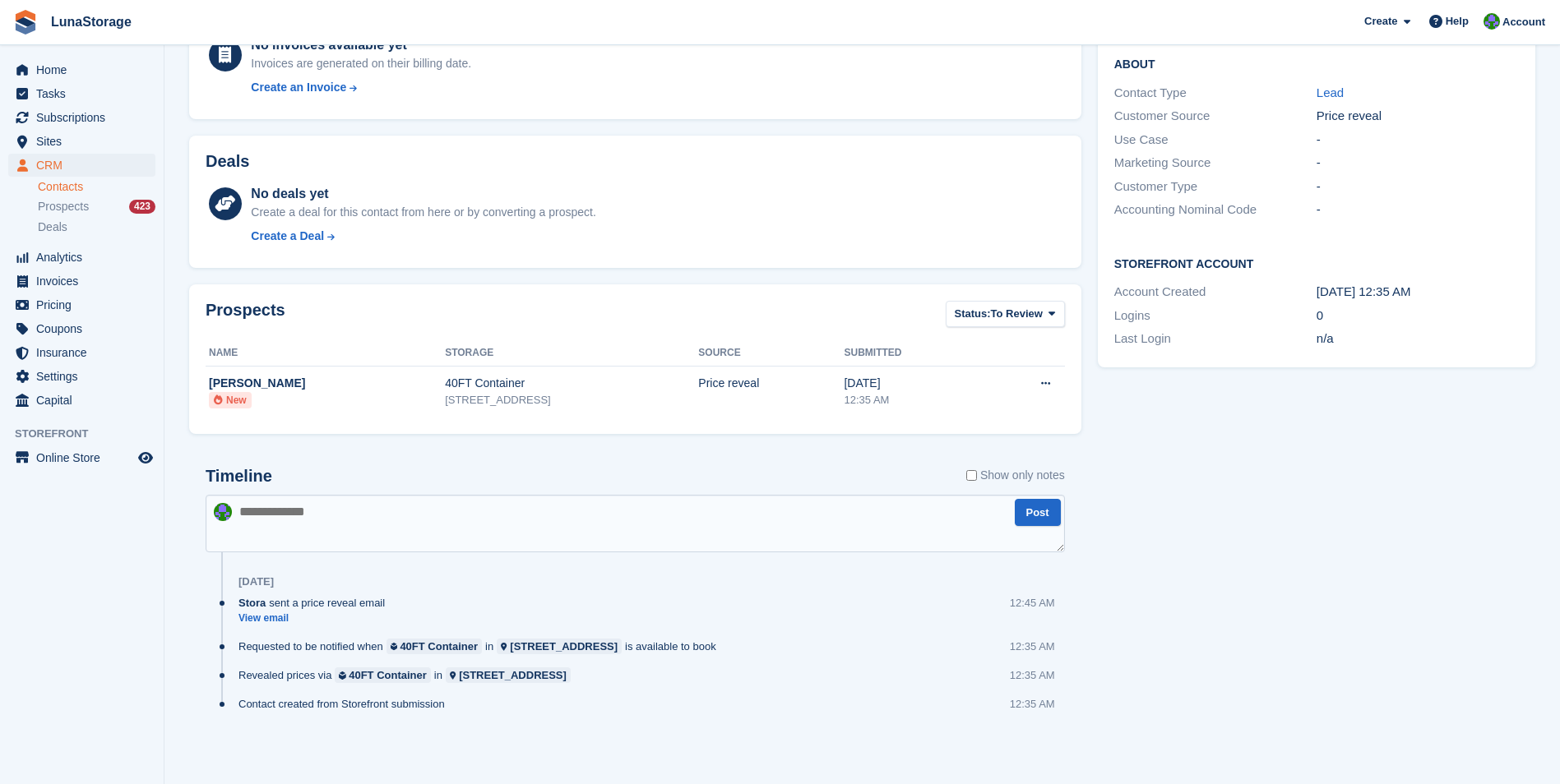
drag, startPoint x: 185, startPoint y: 457, endPoint x: 687, endPoint y: 722, distance: 567.7
click at [687, 722] on div "Subscriptions No subscriptions created yet Subscriptions appear here once set u…" at bounding box center [635, 295] width 909 height 947
drag, startPoint x: 687, startPoint y: 722, endPoint x: 734, endPoint y: 750, distance: 54.7
click at [734, 750] on div "Timeline Show only notes Post 28 Aug Stora sent a price reveal email View email…" at bounding box center [635, 606] width 892 height 311
drag, startPoint x: 734, startPoint y: 750, endPoint x: 192, endPoint y: 441, distance: 623.9
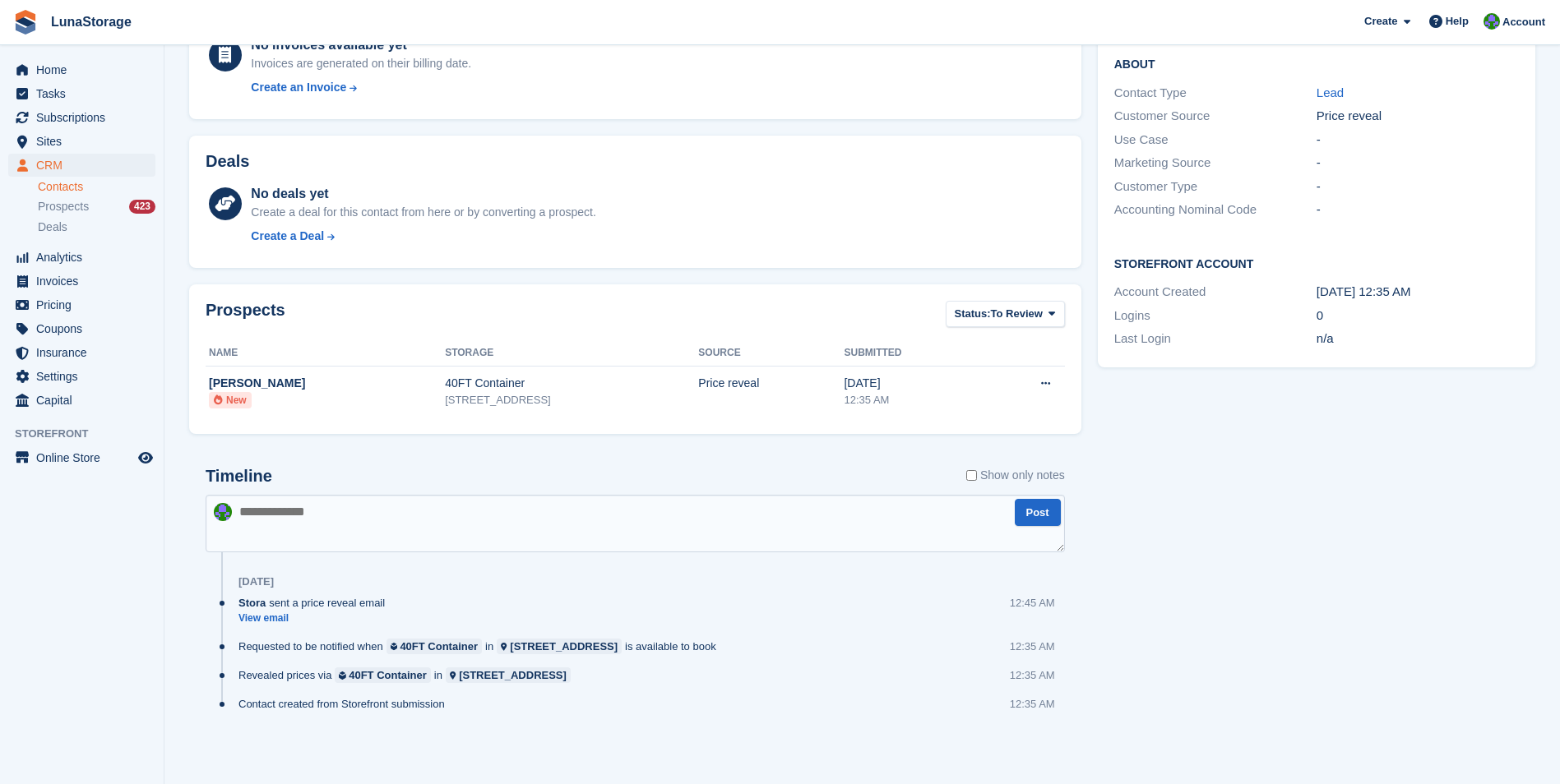
click at [192, 441] on div "Subscriptions No subscriptions created yet Subscriptions appear here once set u…" at bounding box center [635, 295] width 909 height 947
drag, startPoint x: 192, startPoint y: 441, endPoint x: 182, endPoint y: 460, distance: 21.5
click at [182, 460] on div "Subscriptions No subscriptions created yet Subscriptions appear here once set u…" at bounding box center [635, 295] width 909 height 947
drag, startPoint x: 182, startPoint y: 460, endPoint x: 809, endPoint y: 786, distance: 706.7
click at [809, 493] on html "LunaStorage Create Subscription Invoice Contact Deal Discount Page Help Chat Su…" at bounding box center [780, 101] width 1560 height 784
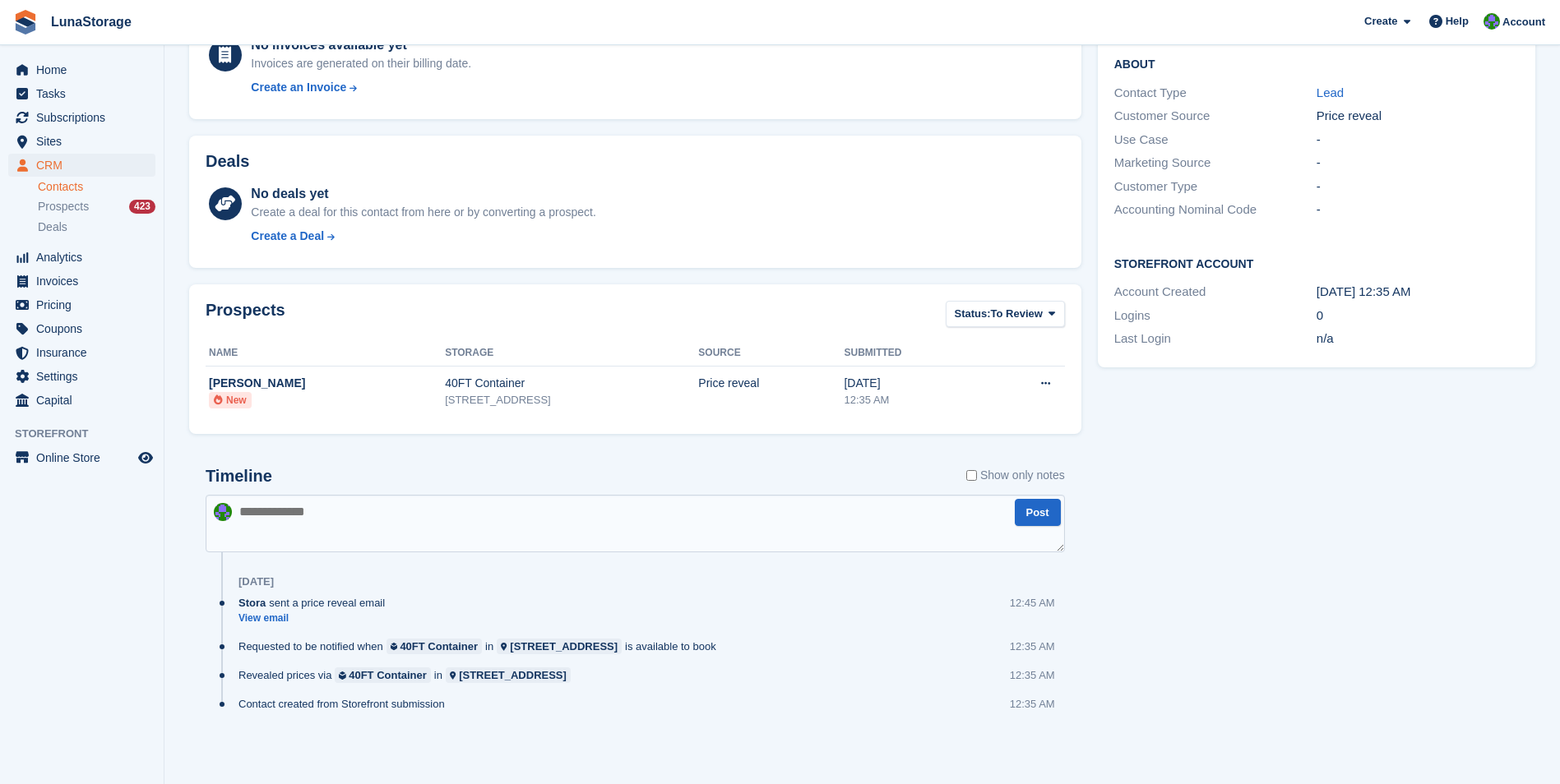
click at [1136, 745] on div "Tasks 0 Add No tasks related to Ahamed Manzoor Contact Details Email mansoor07a…" at bounding box center [1316, 295] width 454 height 947
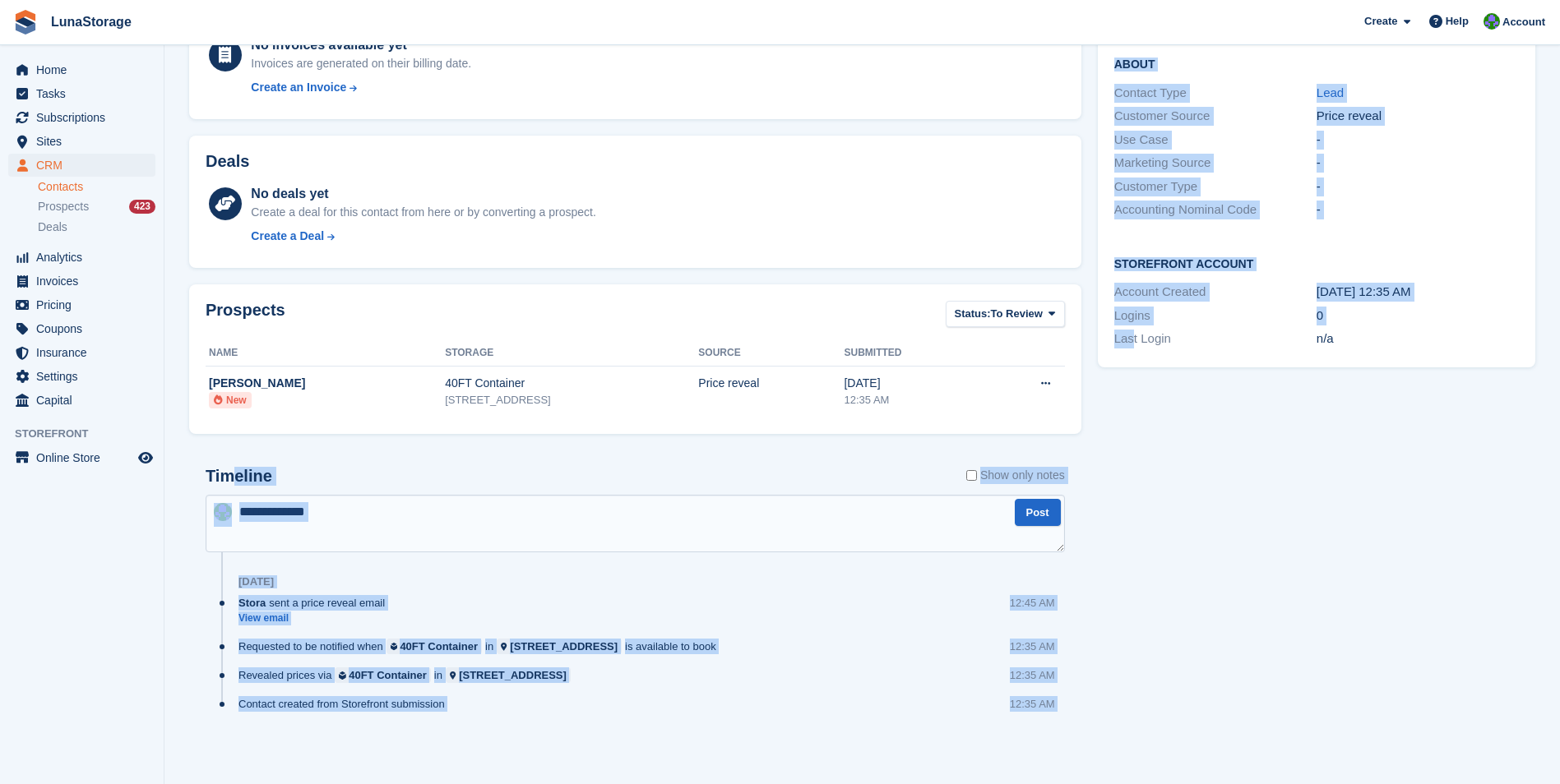
drag, startPoint x: 1130, startPoint y: 745, endPoint x: 235, endPoint y: 469, distance: 936.6
click at [235, 469] on div "Subscriptions No subscriptions created yet Subscriptions appear here once set u…" at bounding box center [862, 295] width 1363 height 947
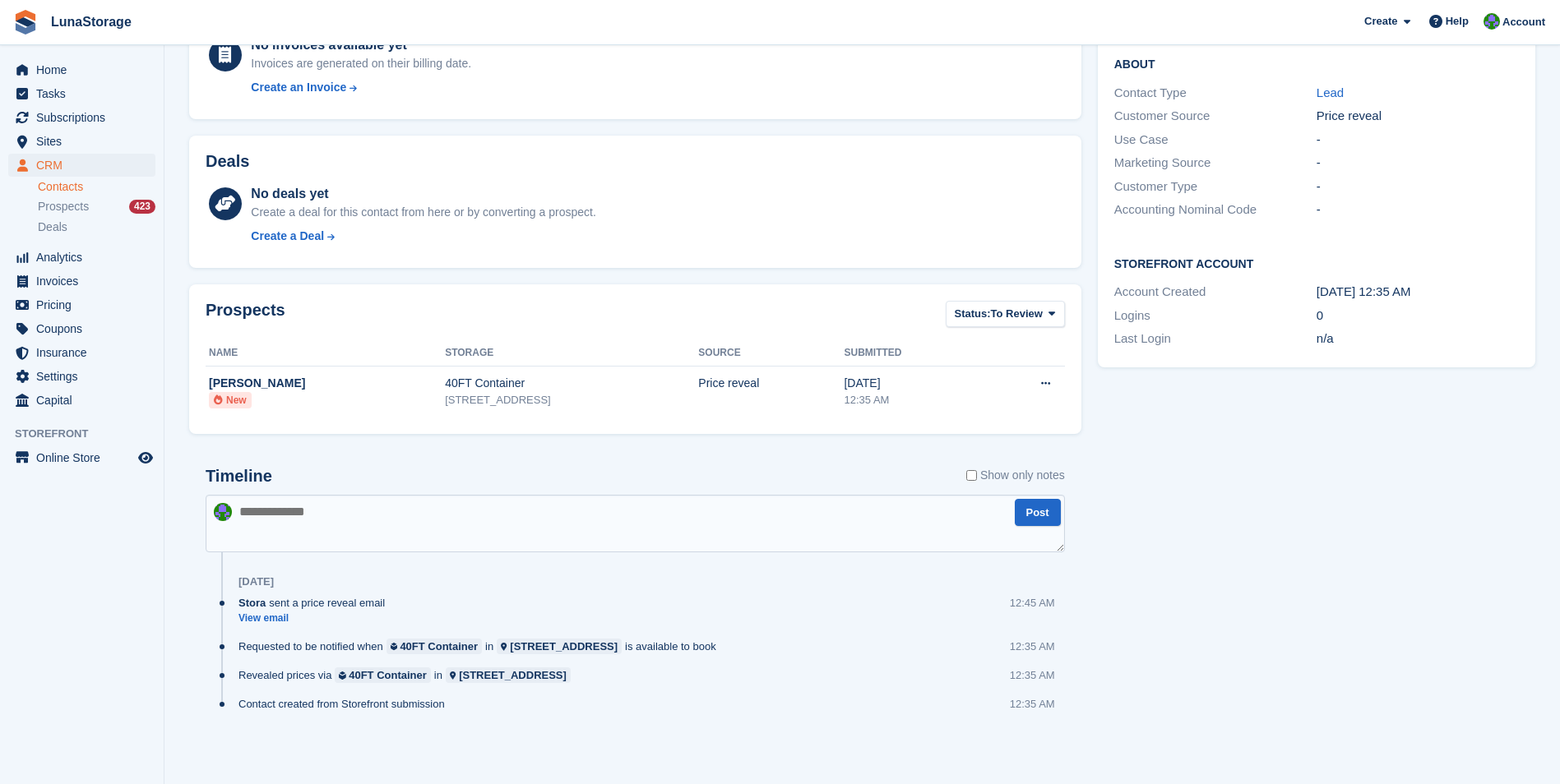
drag, startPoint x: 235, startPoint y: 469, endPoint x: 189, endPoint y: 462, distance: 46.5
click at [189, 462] on div "Subscriptions No subscriptions created yet Subscriptions appear here once set u…" at bounding box center [635, 295] width 909 height 947
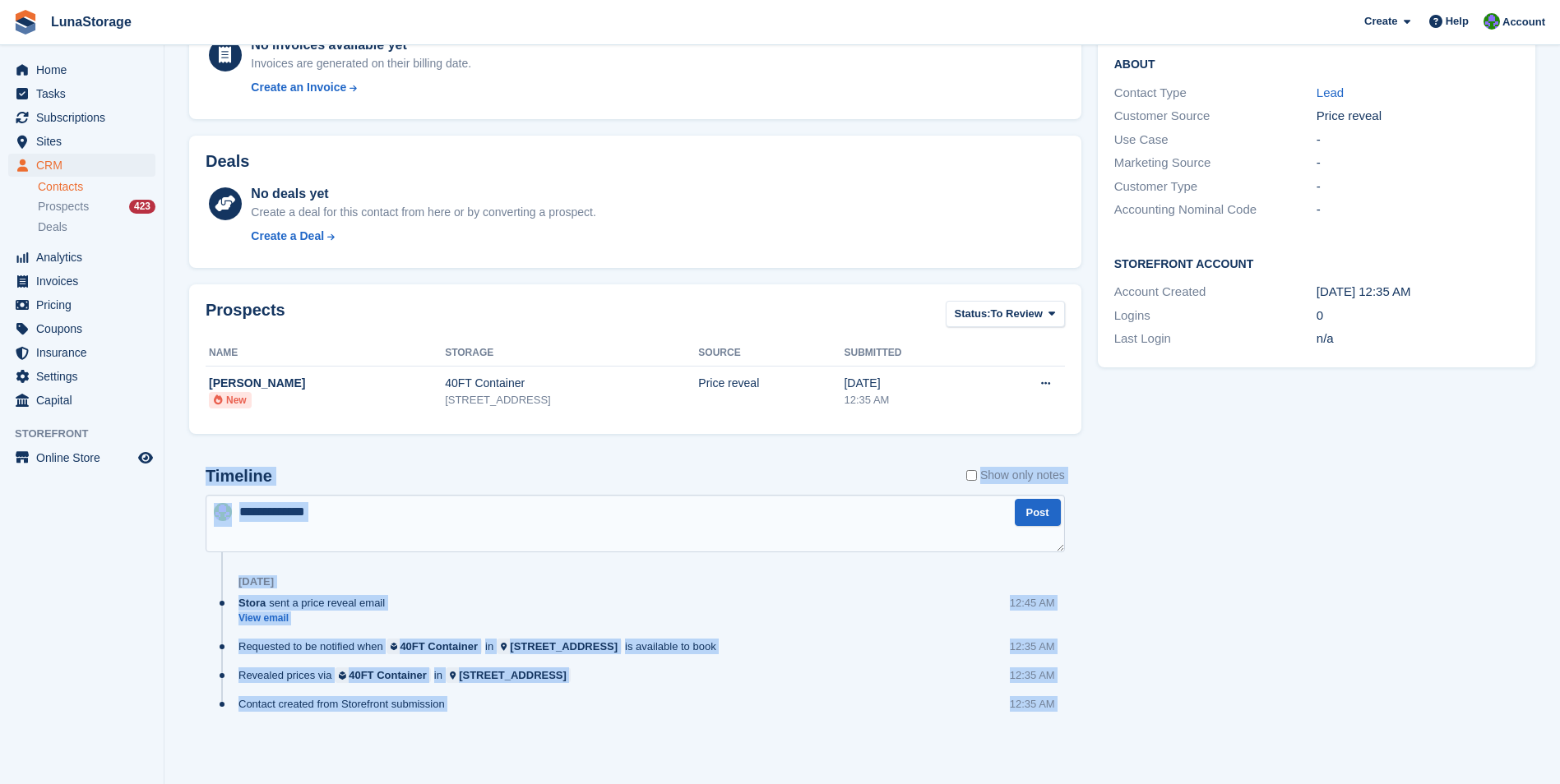
drag, startPoint x: 189, startPoint y: 462, endPoint x: 1077, endPoint y: 742, distance: 931.1
click at [1077, 742] on div "Subscriptions No subscriptions created yet Subscriptions appear here once set u…" at bounding box center [635, 295] width 909 height 947
click at [1077, 742] on div "Timeline Show only notes Post 28 Aug Stora sent a price reveal email View email…" at bounding box center [635, 606] width 892 height 311
drag, startPoint x: 1077, startPoint y: 742, endPoint x: 202, endPoint y: 464, distance: 918.1
click at [202, 464] on div "Timeline Show only notes Post 28 Aug Stora sent a price reveal email View email…" at bounding box center [635, 606] width 892 height 311
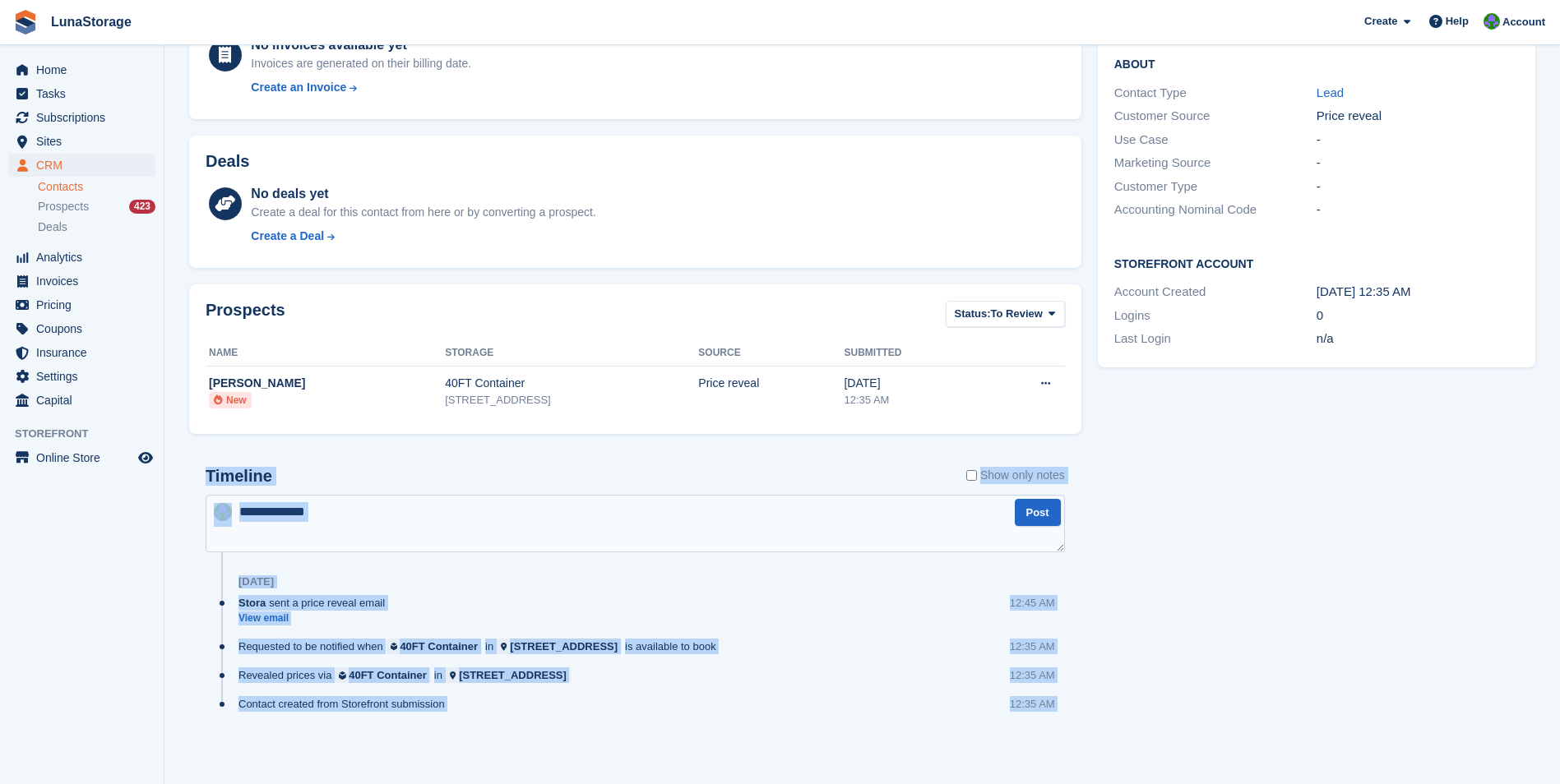
drag, startPoint x: 202, startPoint y: 464, endPoint x: 187, endPoint y: 460, distance: 15.5
click at [187, 460] on div "Subscriptions No subscriptions created yet Subscriptions appear here once set u…" at bounding box center [635, 295] width 909 height 947
drag, startPoint x: 187, startPoint y: 460, endPoint x: 1061, endPoint y: 735, distance: 916.2
click at [1061, 735] on div "Subscriptions No subscriptions created yet Subscriptions appear here once set u…" at bounding box center [635, 295] width 909 height 947
click at [1061, 735] on div "Timeline Show only notes Post 28 Aug Stora sent a price reveal email View email…" at bounding box center [635, 606] width 892 height 311
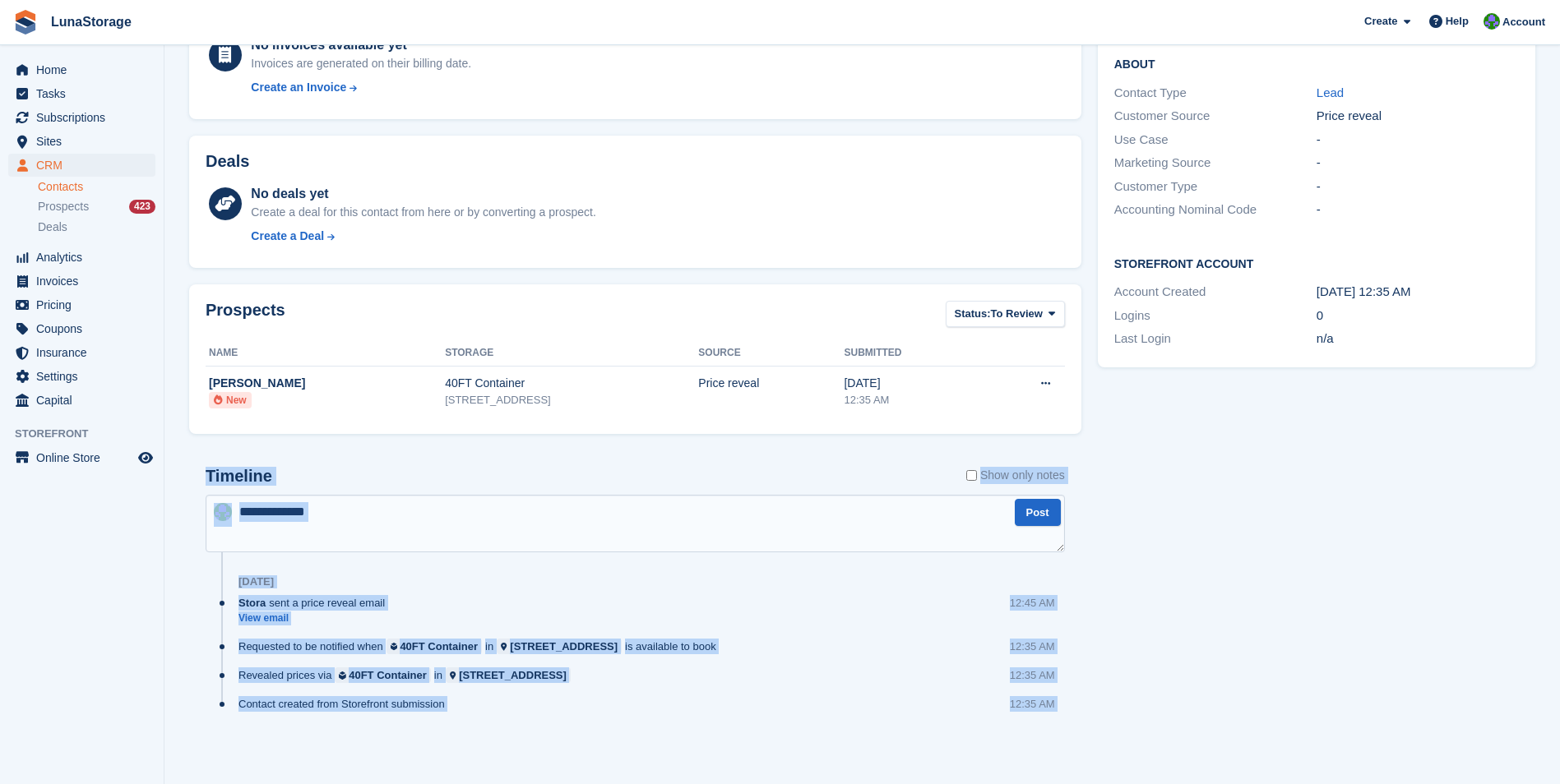
drag, startPoint x: 1061, startPoint y: 735, endPoint x: 165, endPoint y: 458, distance: 937.8
click at [165, 458] on section "Ahamed Manzoor Delete Edit Contact Subscriptions No subscriptions created yet S…" at bounding box center [862, 247] width 1395 height 1076
drag, startPoint x: 165, startPoint y: 458, endPoint x: 181, endPoint y: 466, distance: 17.9
click at [181, 466] on section "Ahamed Manzoor Delete Edit Contact Subscriptions No subscriptions created yet S…" at bounding box center [862, 247] width 1395 height 1076
drag, startPoint x: 184, startPoint y: 461, endPoint x: 1065, endPoint y: 726, distance: 920.0
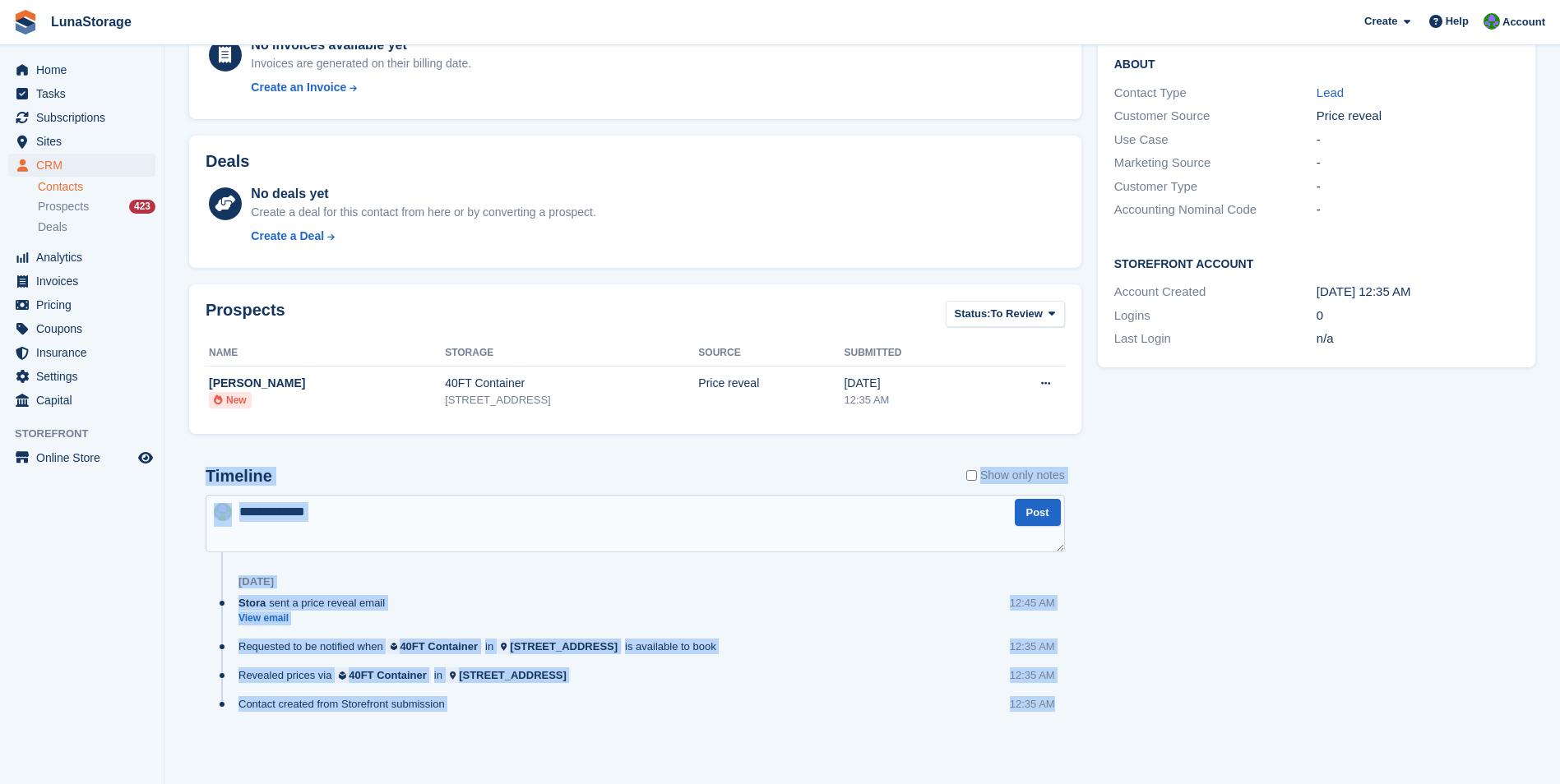
click at [1065, 726] on div "Subscriptions No subscriptions created yet Subscriptions appear here once set u…" at bounding box center [635, 295] width 909 height 947
drag, startPoint x: 1065, startPoint y: 726, endPoint x: 1077, endPoint y: 750, distance: 26.8
click at [1077, 750] on div "Timeline Show only notes Post 28 Aug Stora sent a price reveal email View email…" at bounding box center [635, 606] width 892 height 311
drag, startPoint x: 1077, startPoint y: 750, endPoint x: 189, endPoint y: 471, distance: 930.8
click at [189, 471] on div "Subscriptions No subscriptions created yet Subscriptions appear here once set u…" at bounding box center [635, 295] width 909 height 947
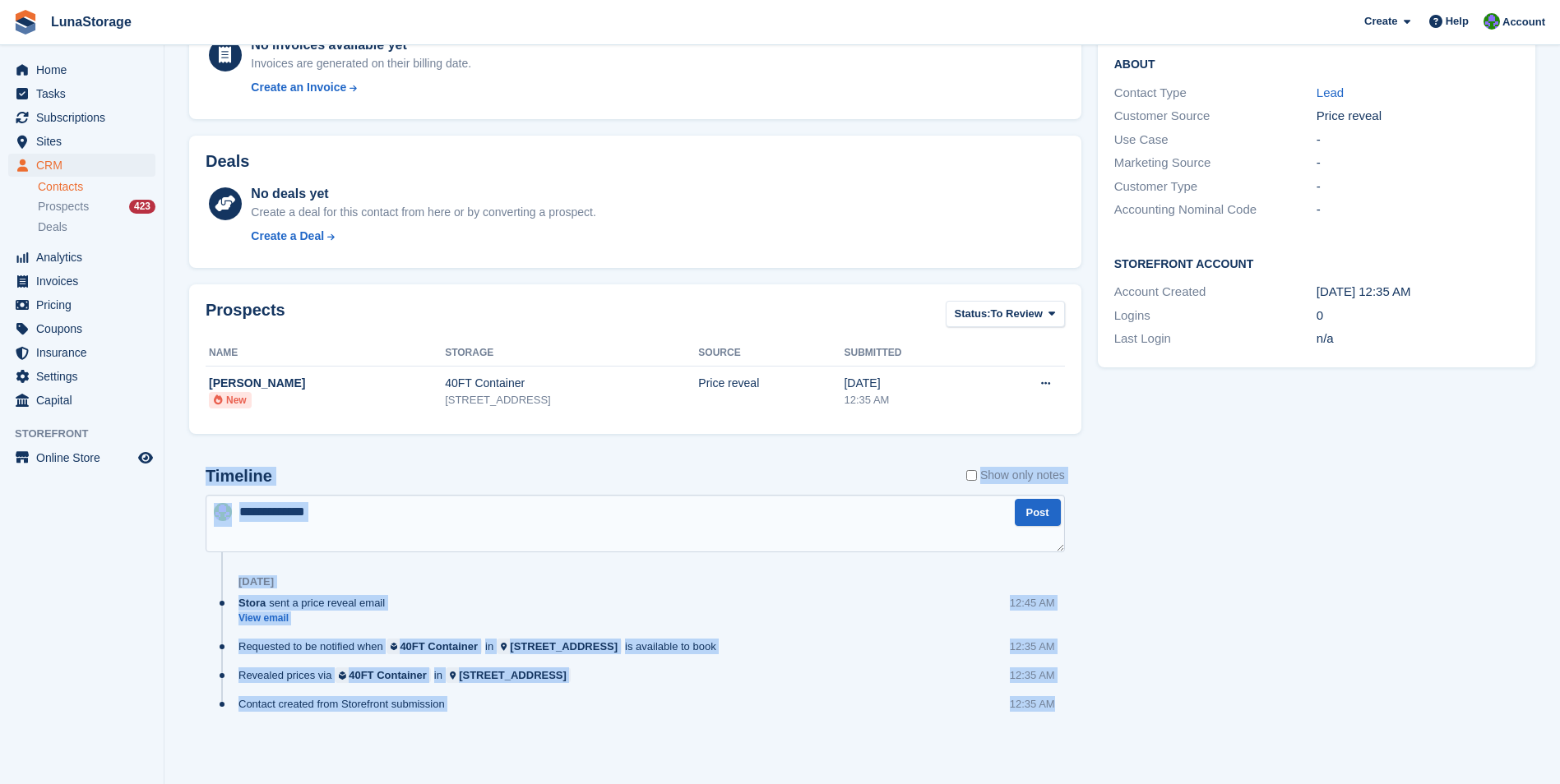
click at [189, 471] on div "Subscriptions No subscriptions created yet Subscriptions appear here once set u…" at bounding box center [635, 295] width 909 height 947
drag, startPoint x: 189, startPoint y: 471, endPoint x: 1074, endPoint y: 734, distance: 923.3
click at [1074, 734] on div "Subscriptions No subscriptions created yet Subscriptions appear here once set u…" at bounding box center [635, 295] width 909 height 947
click at [1074, 734] on div "Timeline Show only notes Post 28 Aug Stora sent a price reveal email View email…" at bounding box center [635, 606] width 892 height 311
drag, startPoint x: 1074, startPoint y: 734, endPoint x: 204, endPoint y: 475, distance: 907.7
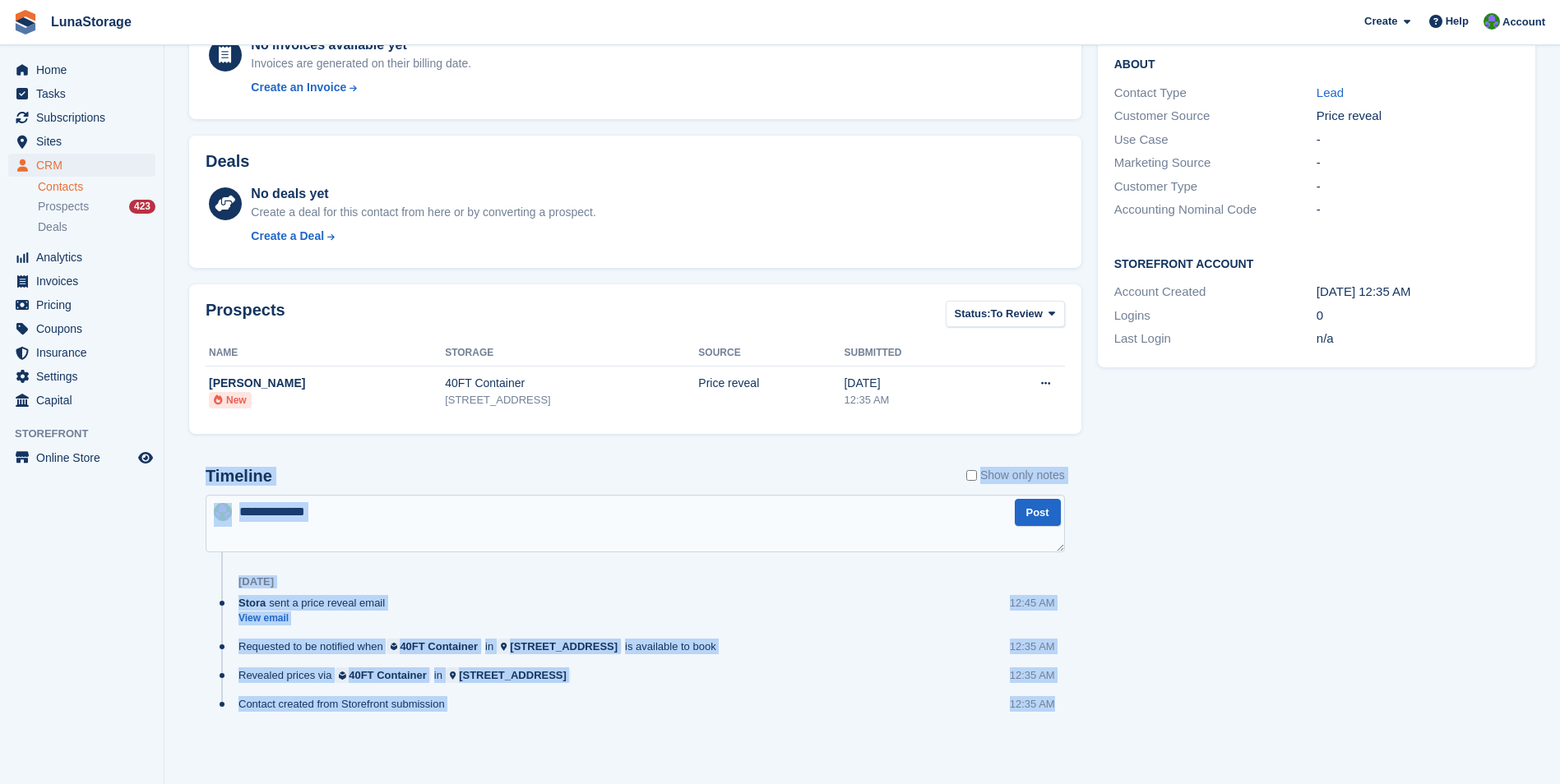
click at [204, 475] on div "Timeline Show only notes Post 28 Aug Stora sent a price reveal email View email…" at bounding box center [635, 606] width 892 height 311
drag, startPoint x: 204, startPoint y: 475, endPoint x: 191, endPoint y: 475, distance: 13.0
click at [191, 475] on div "Timeline Show only notes Post 28 Aug Stora sent a price reveal email View email…" at bounding box center [635, 606] width 892 height 311
drag, startPoint x: 188, startPoint y: 460, endPoint x: 1069, endPoint y: 731, distance: 921.7
click at [1069, 731] on div "Subscriptions No subscriptions created yet Subscriptions appear here once set u…" at bounding box center [635, 295] width 909 height 947
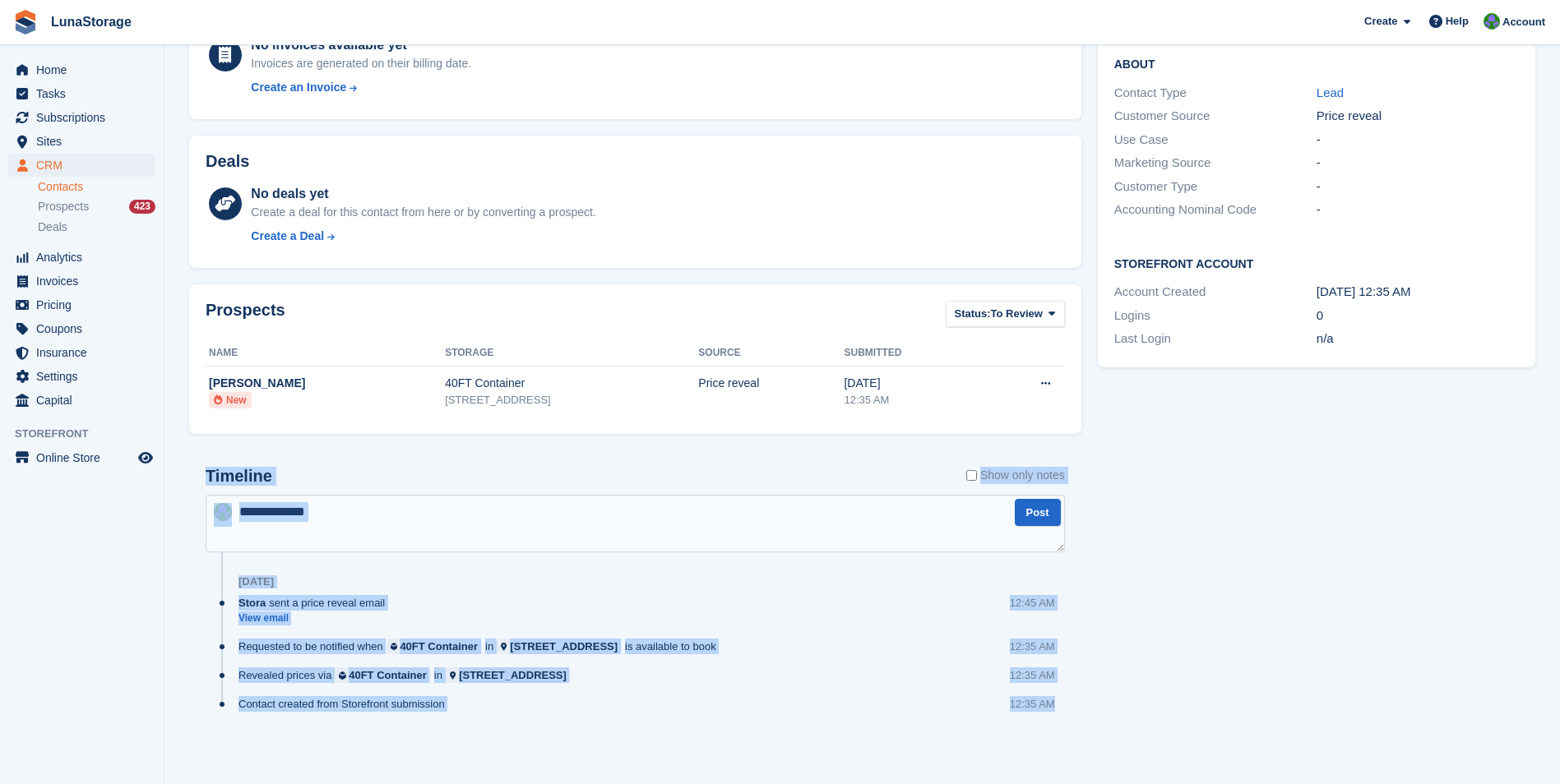
drag, startPoint x: 1069, startPoint y: 731, endPoint x: 1082, endPoint y: 748, distance: 21.4
click at [1082, 748] on div "Subscriptions No subscriptions created yet Subscriptions appear here once set u…" at bounding box center [635, 295] width 909 height 947
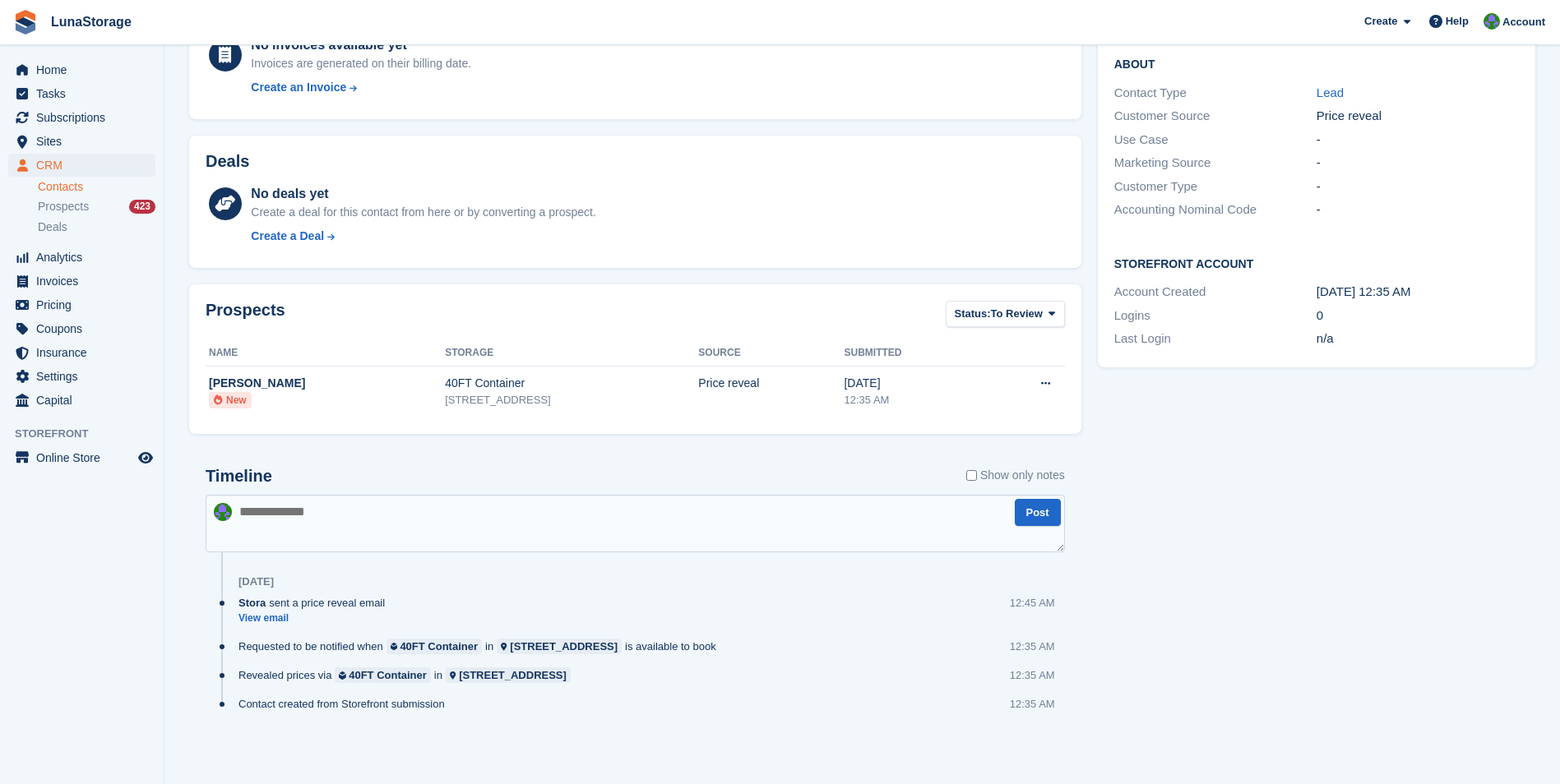
click at [1082, 748] on div "Subscriptions No subscriptions created yet Subscriptions appear here once set u…" at bounding box center [635, 295] width 909 height 947
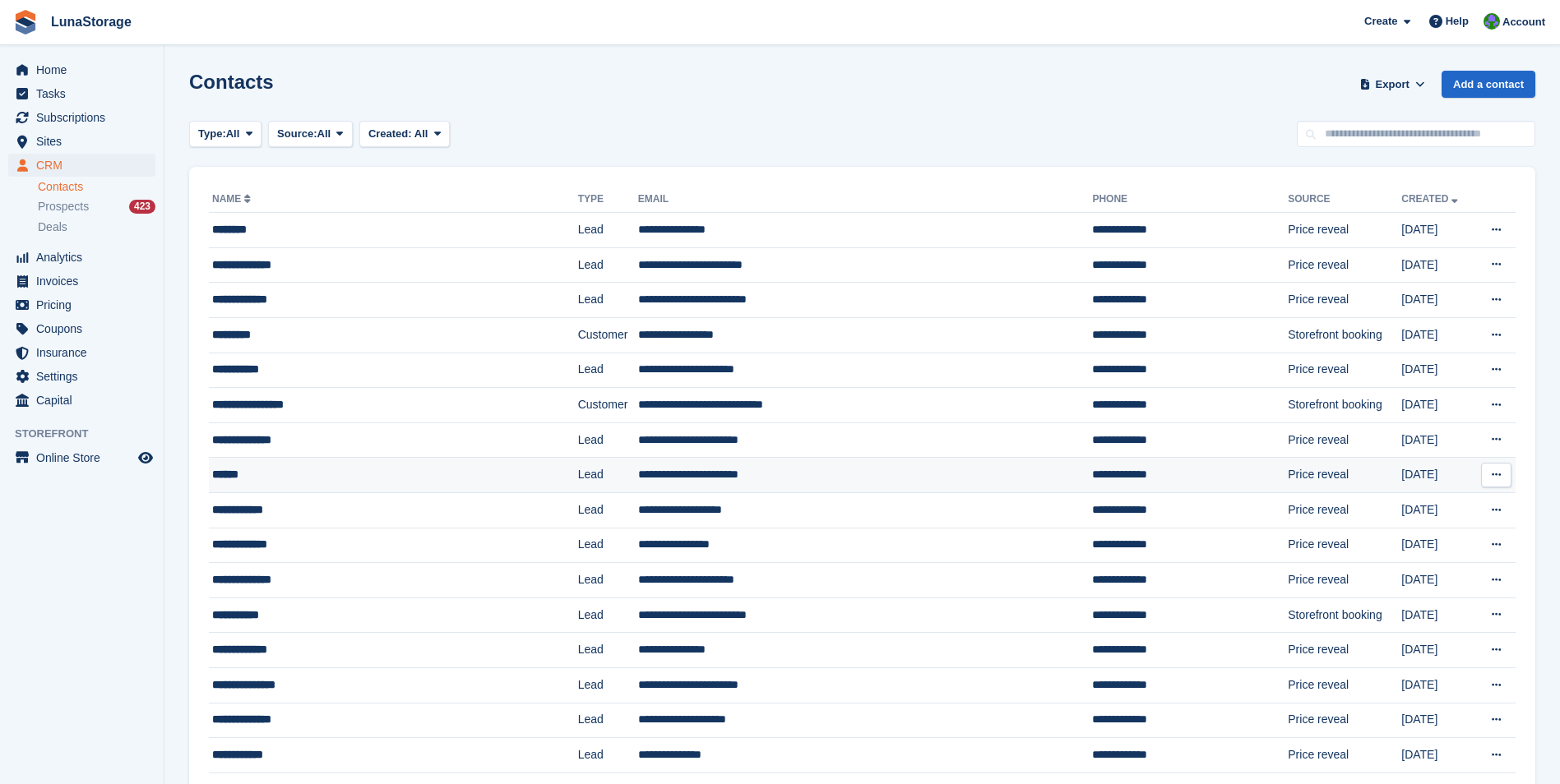
click at [255, 480] on div "******" at bounding box center [364, 474] width 302 height 17
click at [245, 514] on div "**********" at bounding box center [364, 509] width 302 height 17
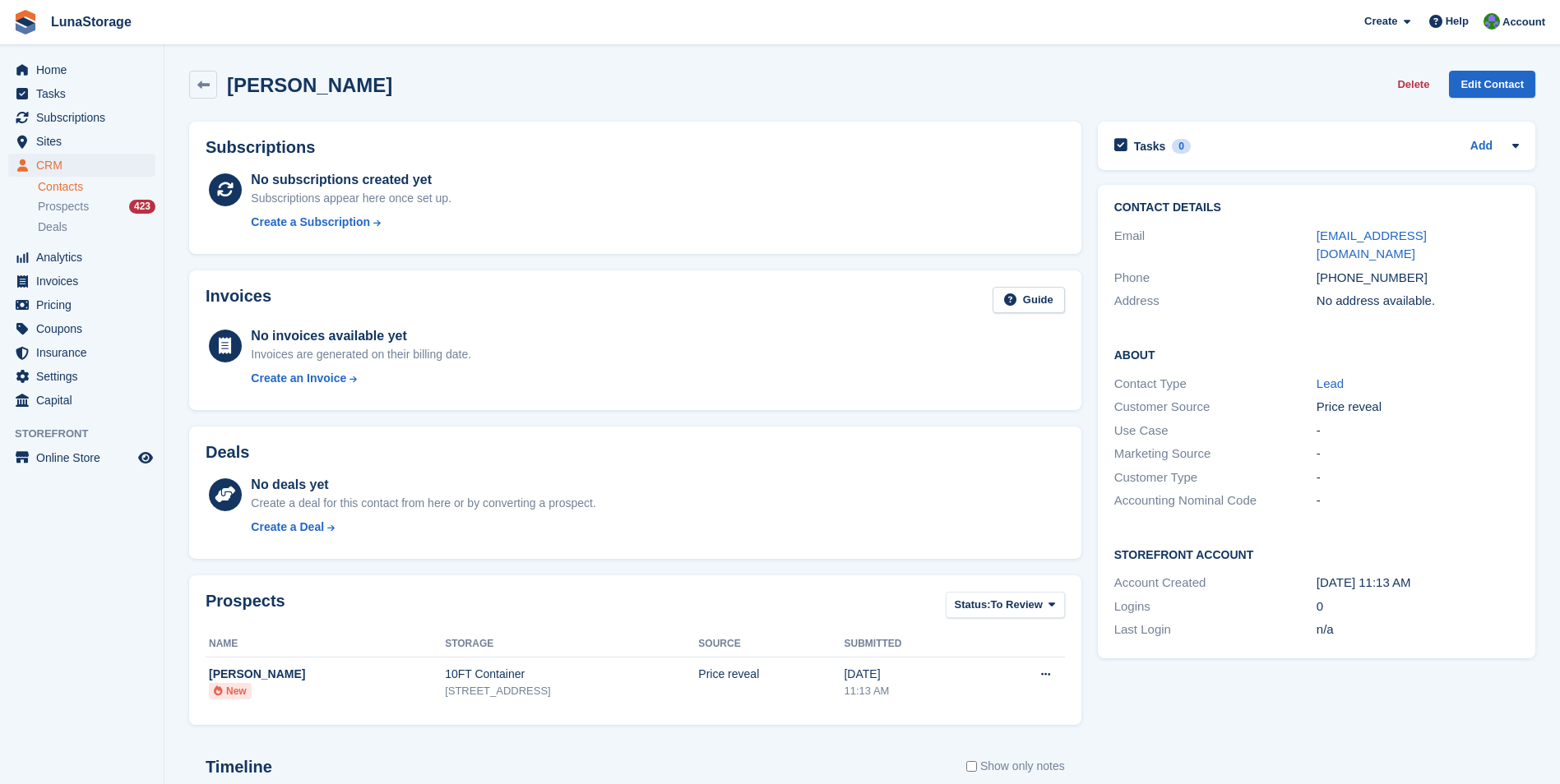
click at [819, 315] on div "Invoices Guide" at bounding box center [635, 306] width 859 height 37
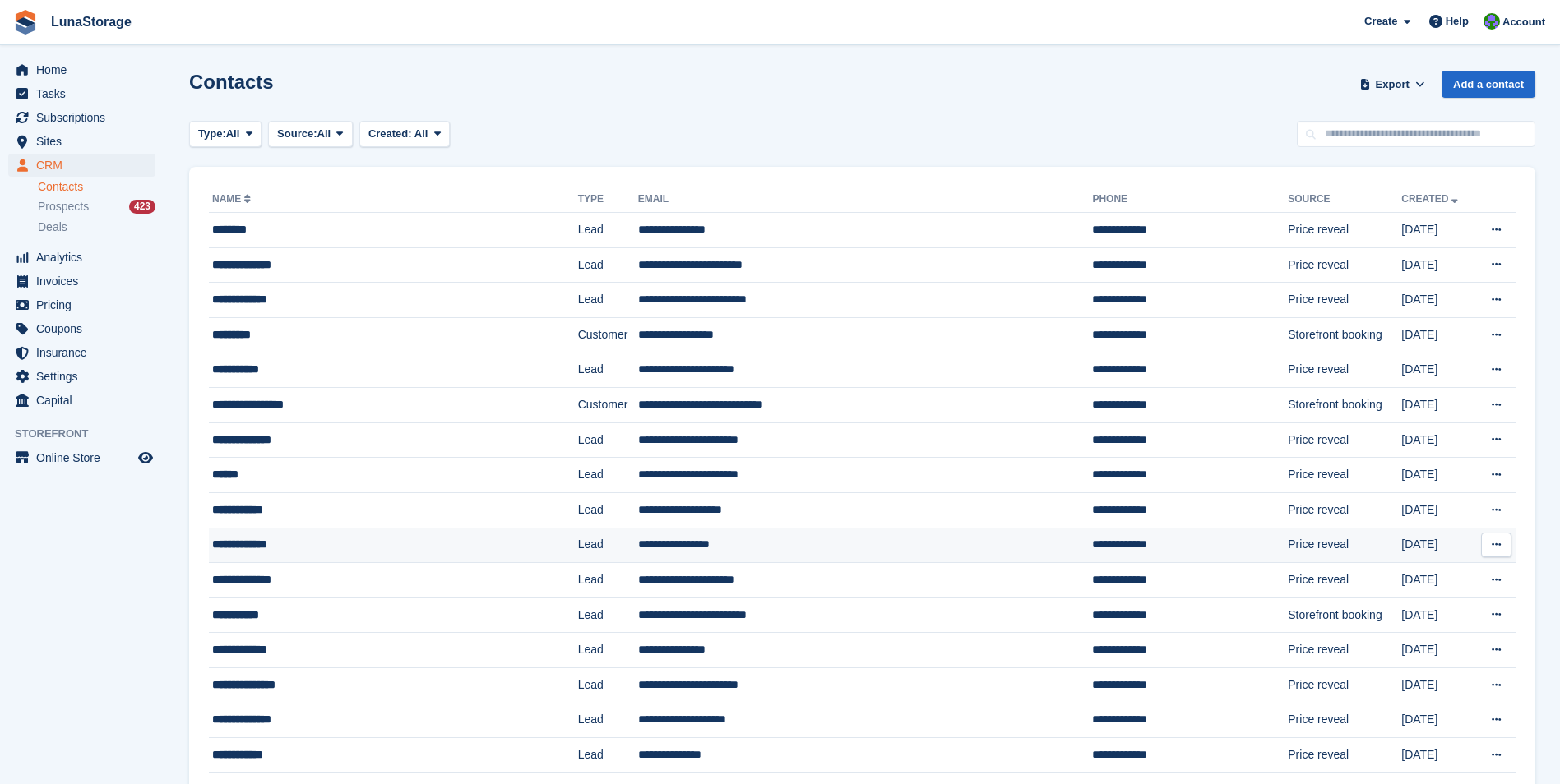
click at [269, 544] on div "**********" at bounding box center [364, 544] width 302 height 17
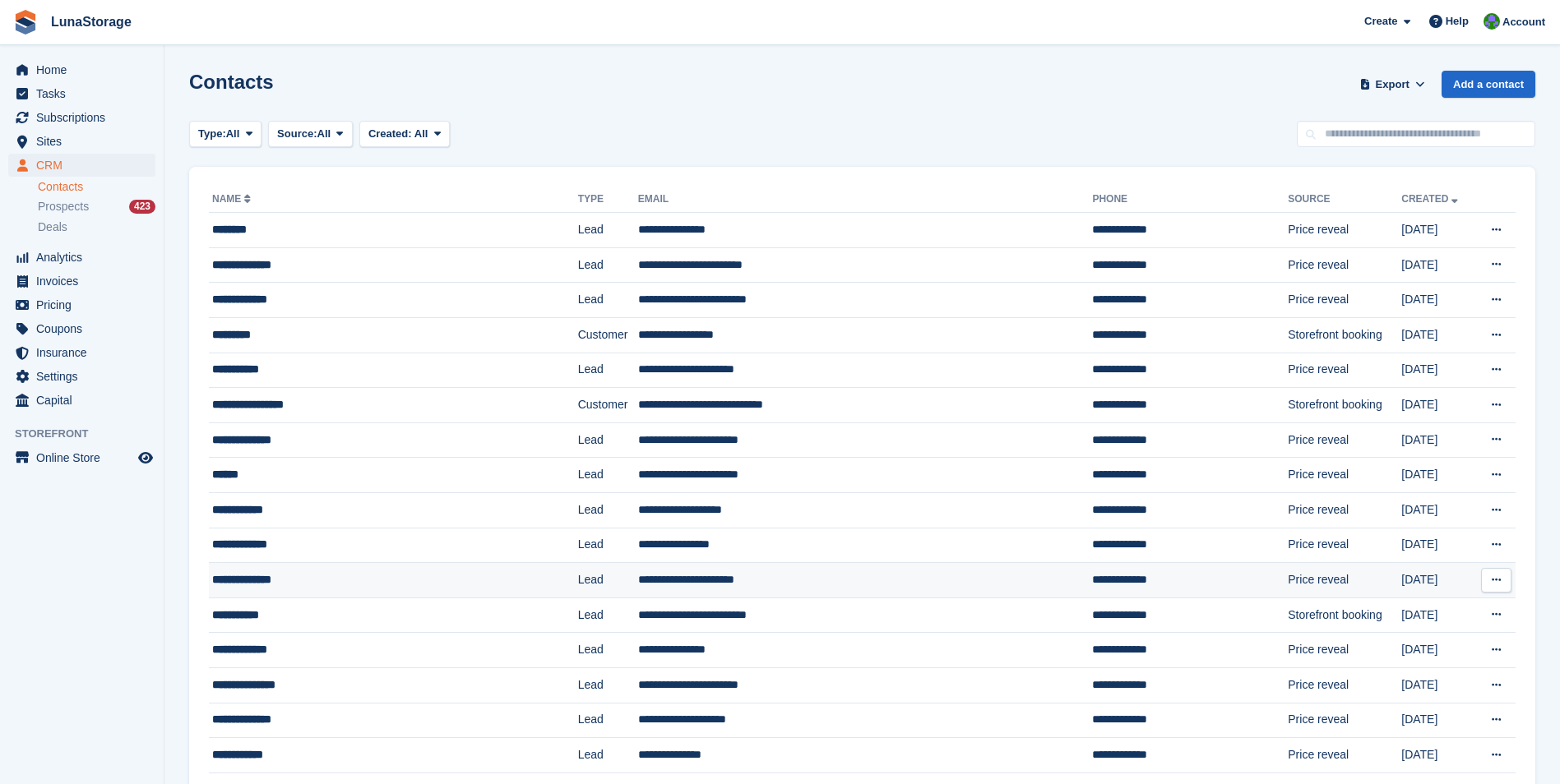
click at [255, 573] on div "**********" at bounding box center [364, 580] width 302 height 17
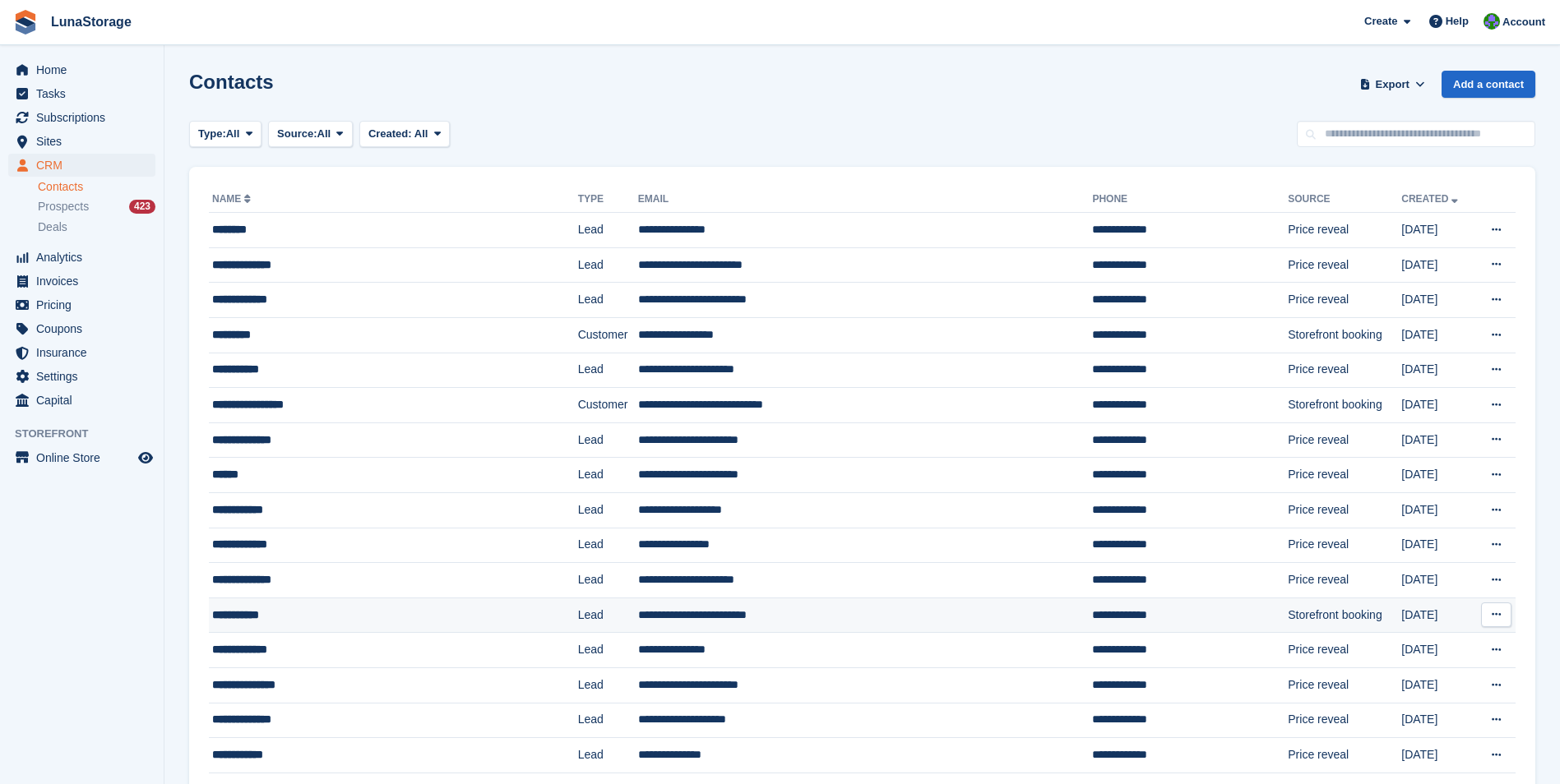
click at [260, 618] on div "**********" at bounding box center [364, 614] width 302 height 17
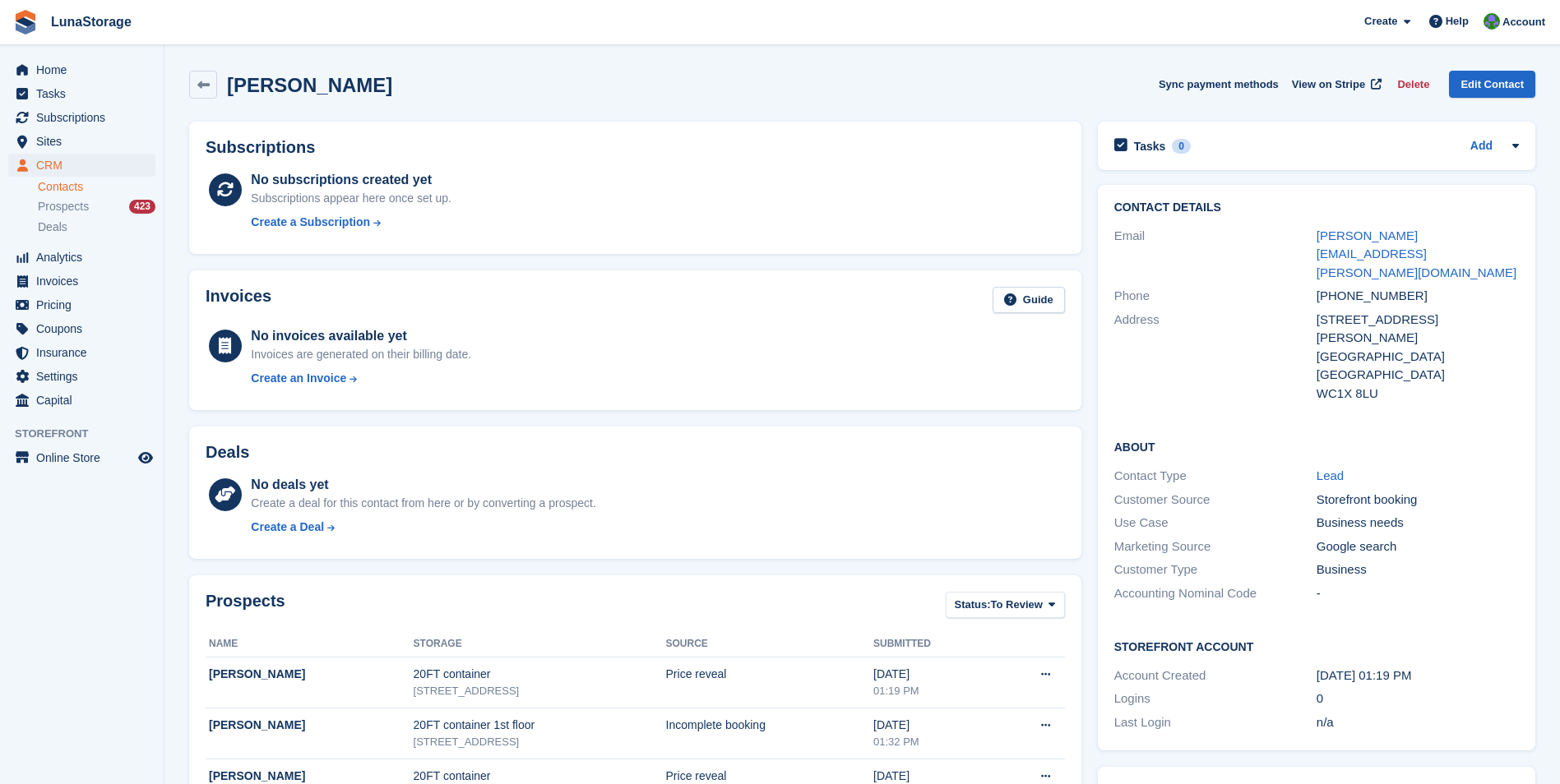
click at [169, 59] on section "JODY MOORE Sync payment methods View on Stripe Delete Edit Contact Subscription…" at bounding box center [862, 721] width 1395 height 1443
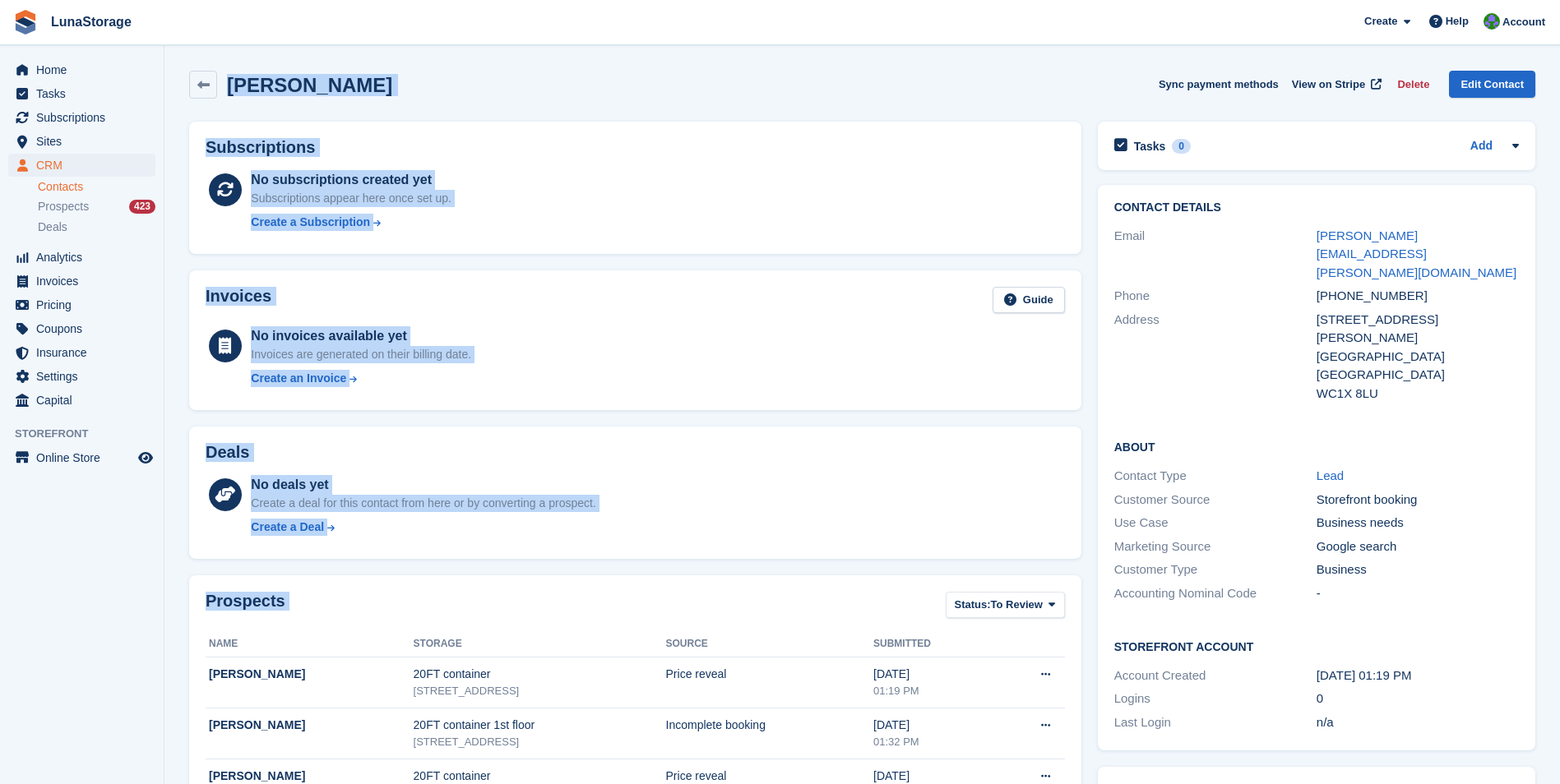
drag, startPoint x: 173, startPoint y: 51, endPoint x: 1086, endPoint y: 764, distance: 1158.4
click at [1086, 764] on section "JODY MOORE Sync payment methods View on Stripe Delete Edit Contact Subscription…" at bounding box center [862, 721] width 1395 height 1443
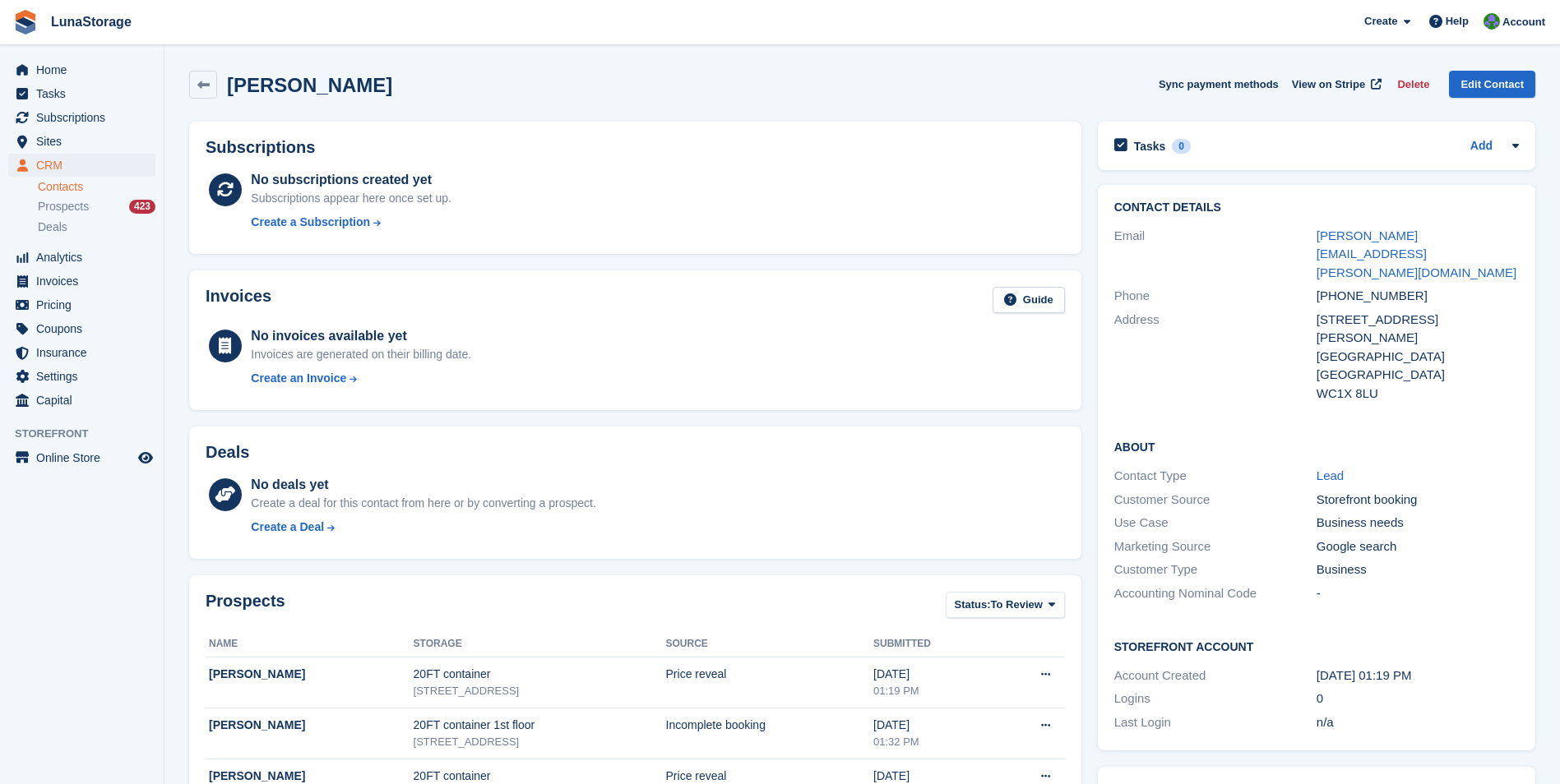
drag, startPoint x: 1086, startPoint y: 764, endPoint x: 1089, endPoint y: 737, distance: 27.2
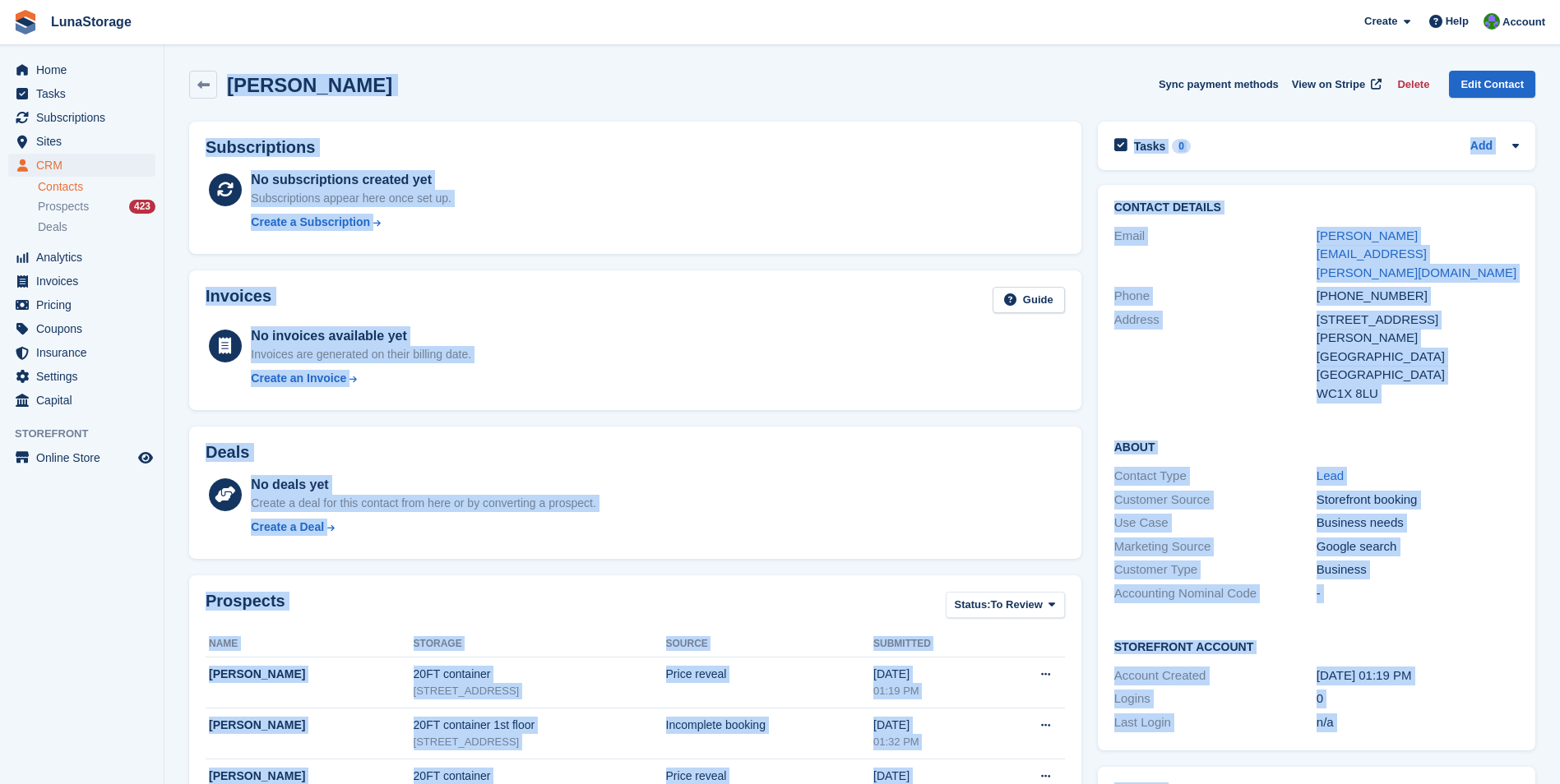
drag, startPoint x: 1089, startPoint y: 737, endPoint x: 211, endPoint y: 64, distance: 1106.3
click at [211, 64] on div "JODY MOORE Sync payment methods View on Stripe Delete Edit Contact Subscription…" at bounding box center [863, 745] width 1347 height 1365
drag, startPoint x: 211, startPoint y: 64, endPoint x: 180, endPoint y: 60, distance: 31.3
click at [180, 60] on section "JODY MOORE Sync payment methods View on Stripe Delete Edit Contact Subscription…" at bounding box center [862, 721] width 1395 height 1443
drag, startPoint x: 180, startPoint y: 60, endPoint x: 1098, endPoint y: 729, distance: 1135.9
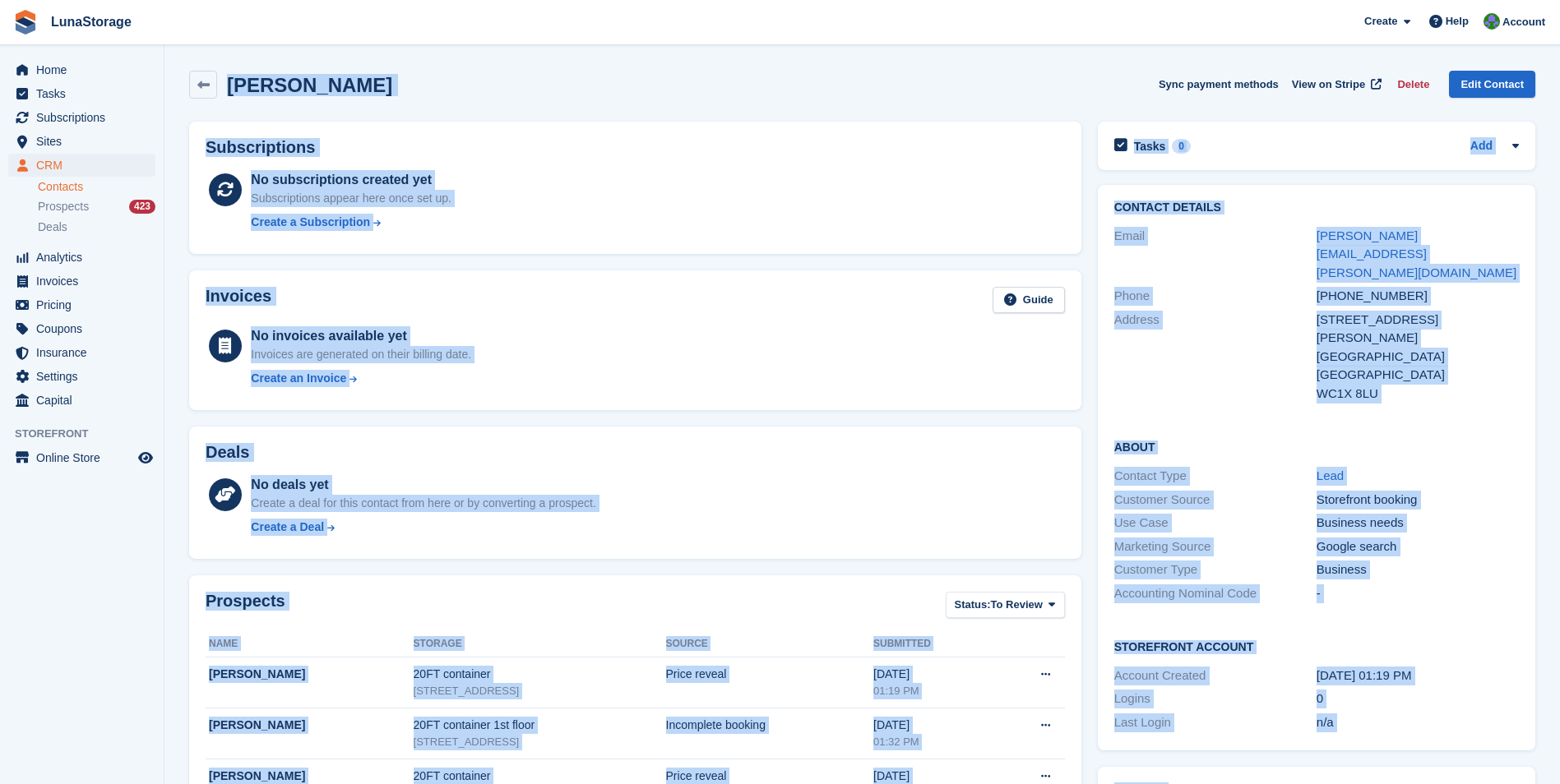
click at [1098, 729] on section "JODY MOORE Sync payment methods View on Stripe Delete Edit Contact Subscription…" at bounding box center [862, 721] width 1395 height 1443
drag, startPoint x: 1093, startPoint y: 734, endPoint x: 202, endPoint y: 58, distance: 1118.4
click at [202, 58] on section "JODY MOORE Sync payment methods View on Stripe Delete Edit Contact Subscription…" at bounding box center [862, 721] width 1395 height 1443
drag, startPoint x: 202, startPoint y: 58, endPoint x: 171, endPoint y: 60, distance: 31.1
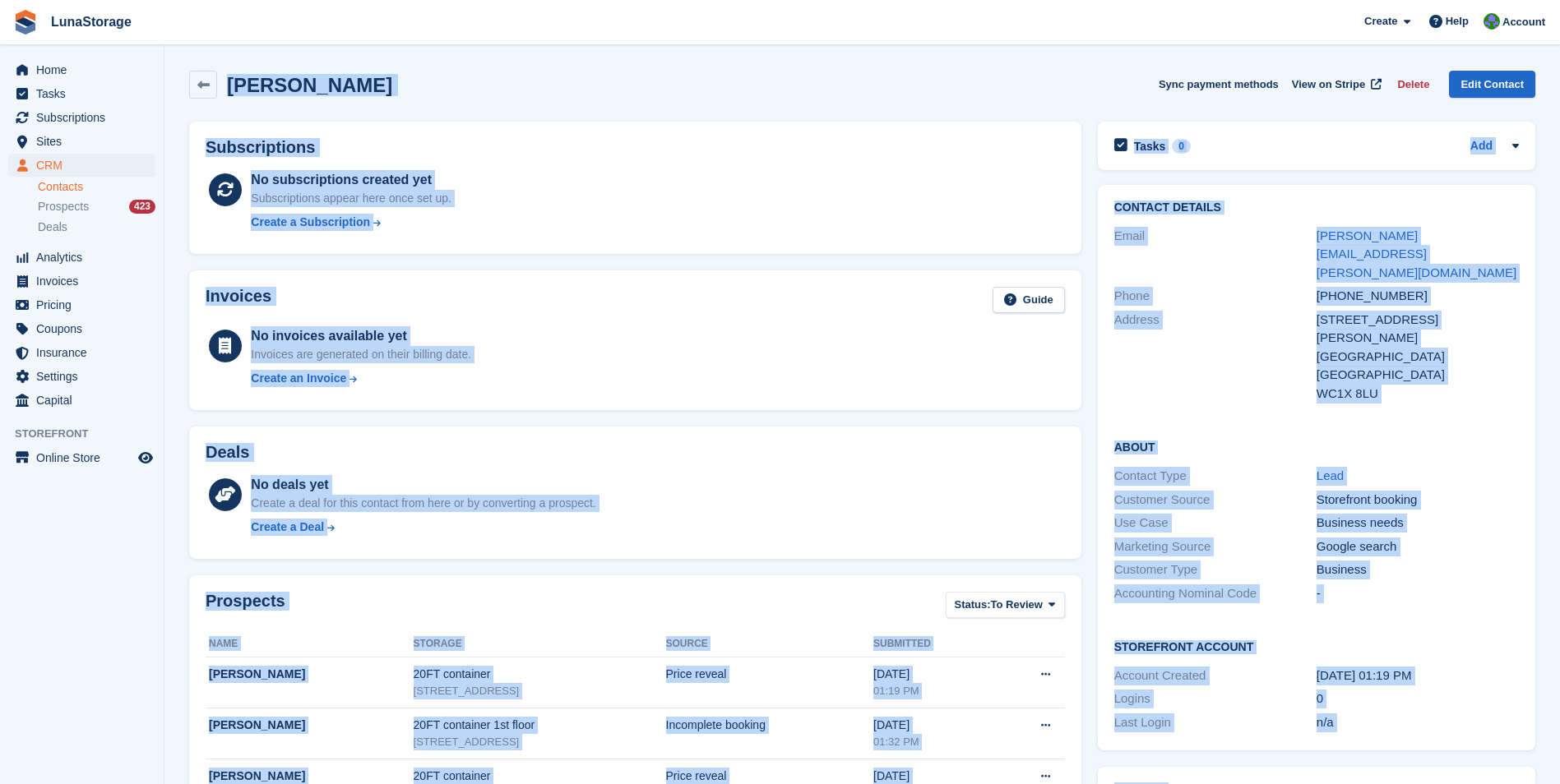
click at [171, 60] on section "JODY MOORE Sync payment methods View on Stripe Delete Edit Contact Subscription…" at bounding box center [862, 721] width 1395 height 1443
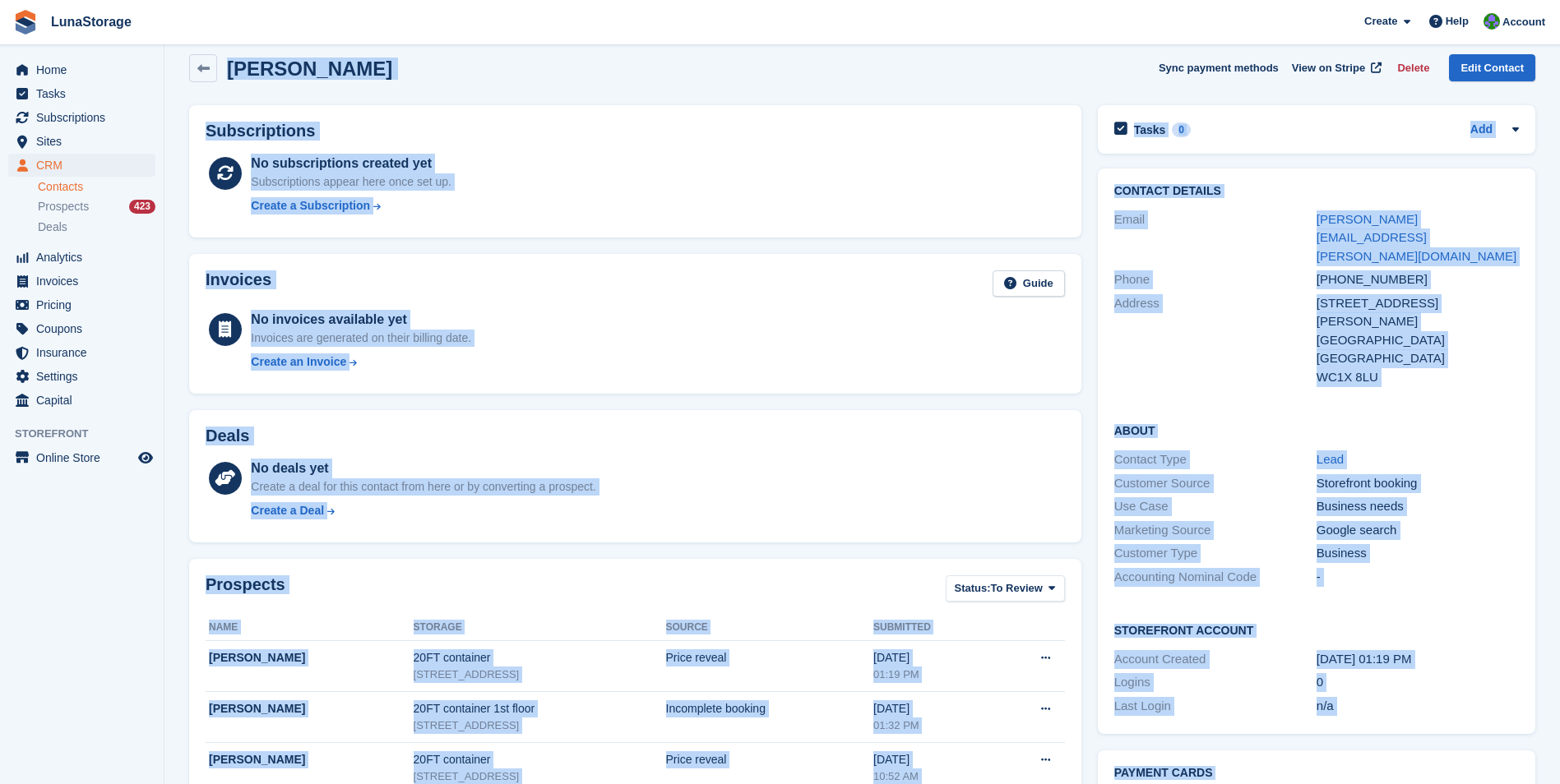
scroll to position [52, 0]
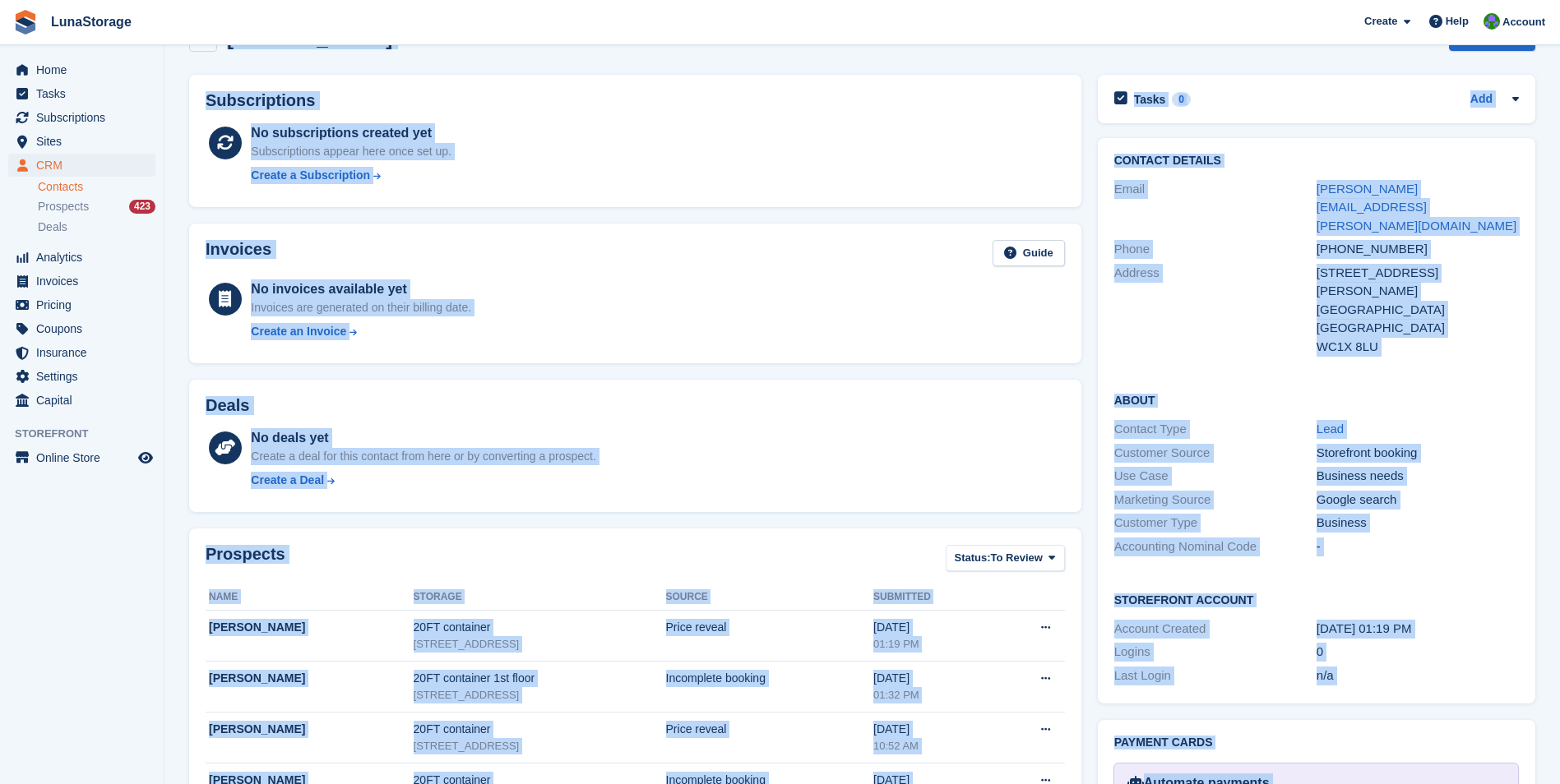
drag, startPoint x: 171, startPoint y: 60, endPoint x: 1097, endPoint y: 770, distance: 1166.9
click at [1097, 770] on section "JODY MOORE Sync payment methods View on Stripe Delete Edit Contact Subscription…" at bounding box center [862, 674] width 1395 height 1443
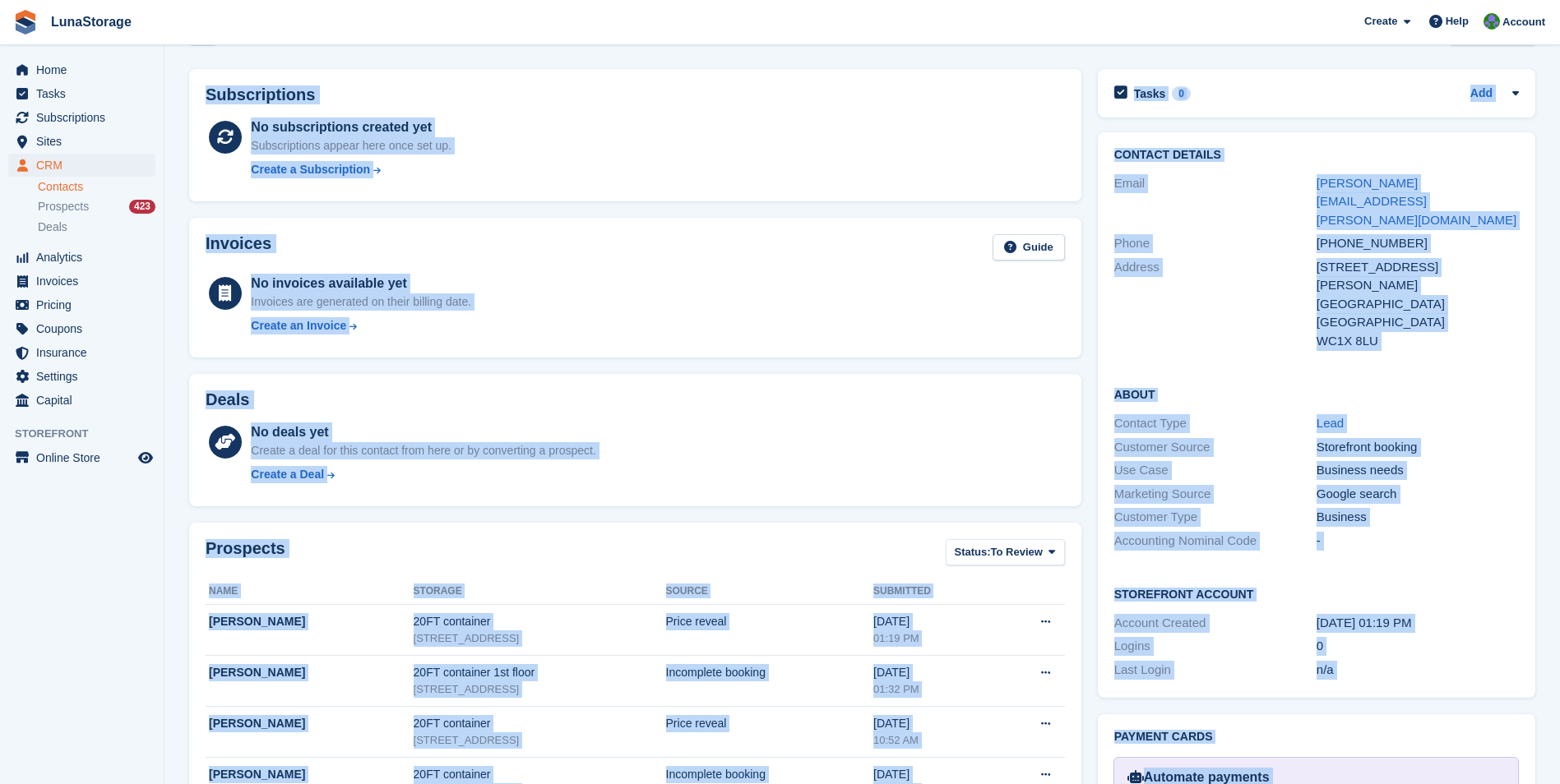
drag, startPoint x: 1097, startPoint y: 770, endPoint x: 1087, endPoint y: 757, distance: 16.4
click at [1087, 757] on div "Prospects Status: To Review All Archived To Review Name Storage Source Submitte…" at bounding box center [635, 674] width 909 height 319
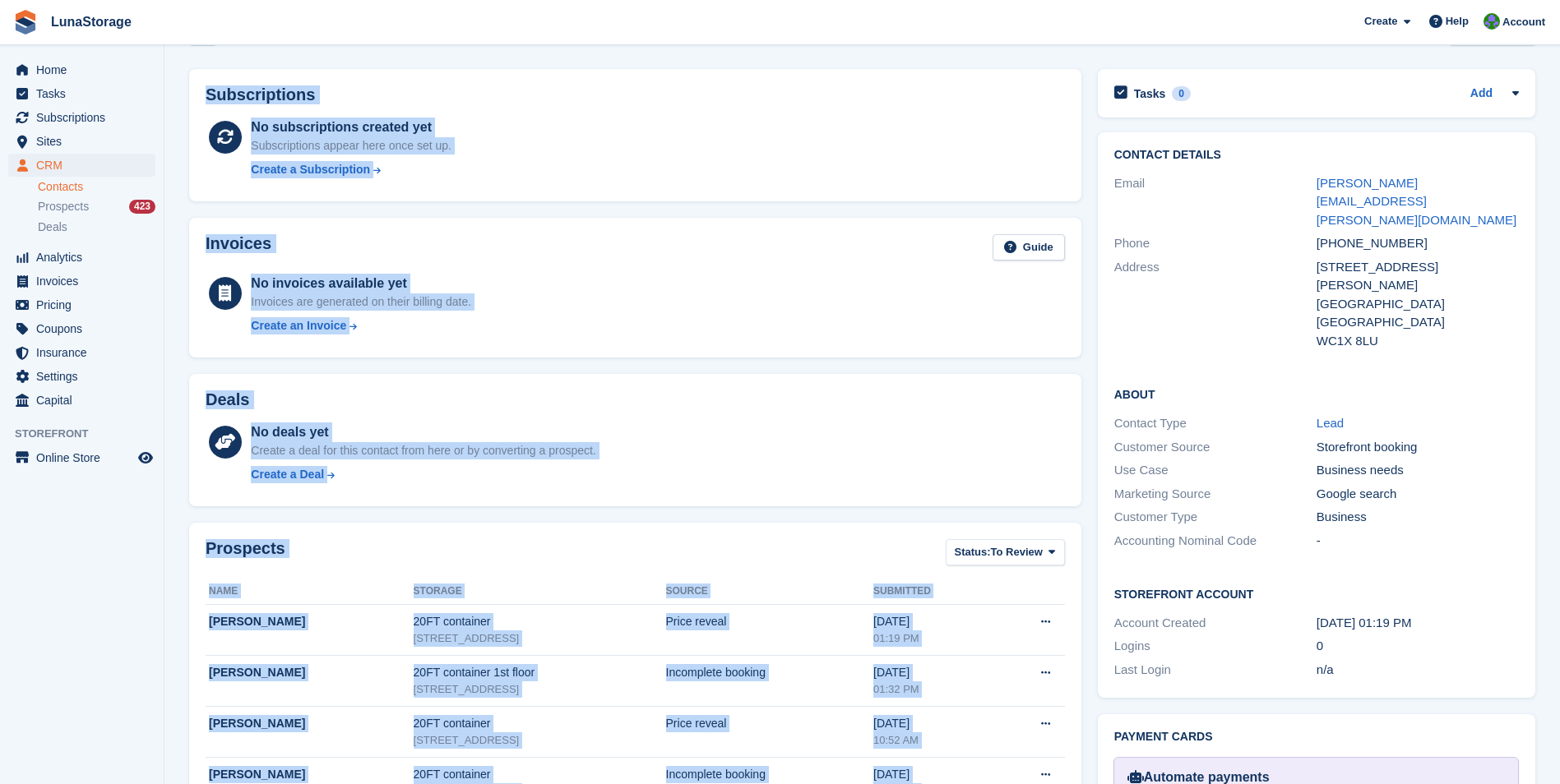
scroll to position [0, 0]
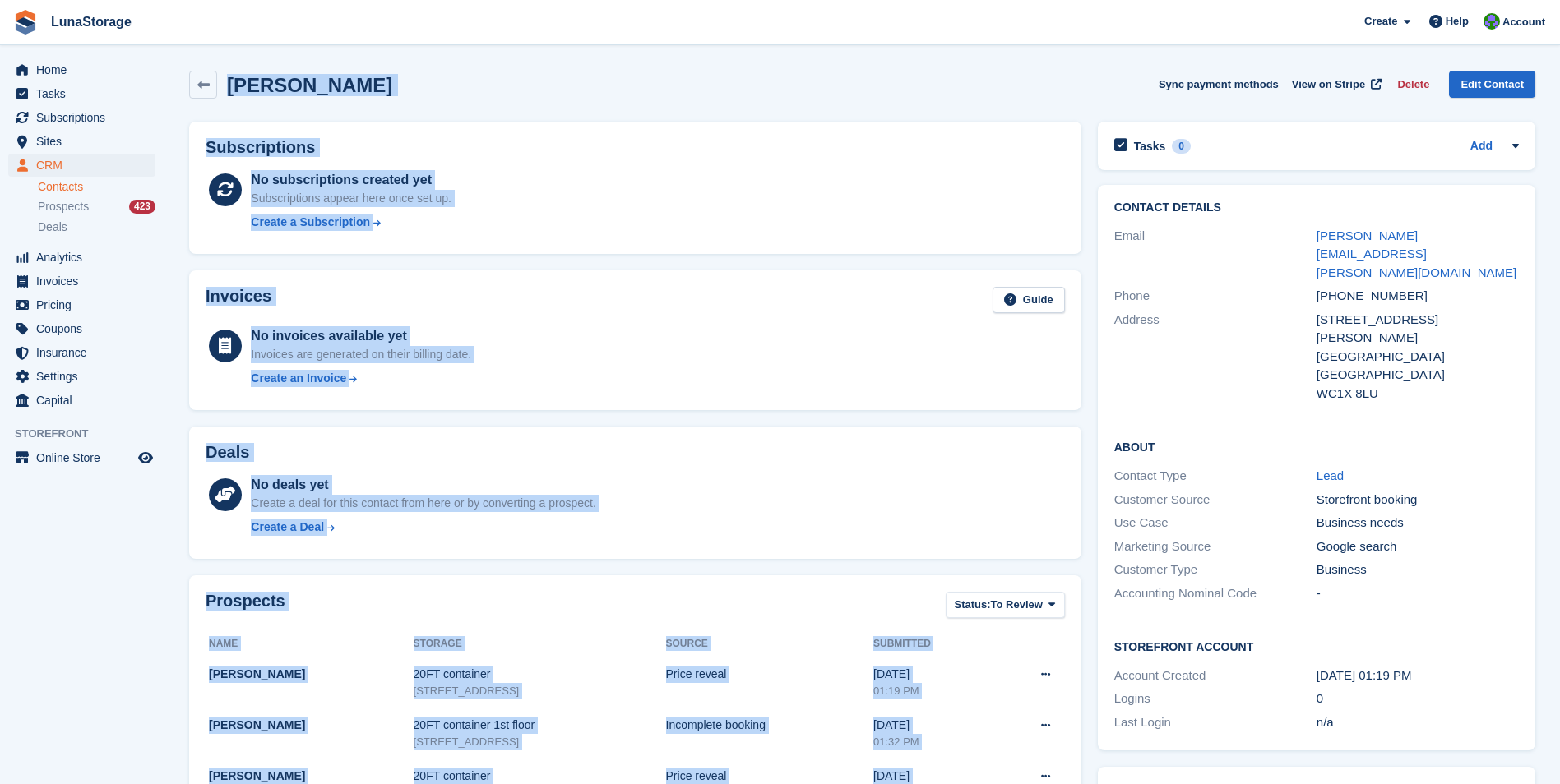
drag, startPoint x: 1087, startPoint y: 757, endPoint x: 97, endPoint y: -47, distance: 1275.3
click at [97, 0] on html "LunaStorage Create Subscription Invoice Contact Deal Discount Page Help Chat Su…" at bounding box center [780, 392] width 1560 height 784
drag, startPoint x: 97, startPoint y: -47, endPoint x: 182, endPoint y: 188, distance: 249.9
click at [182, 188] on div "Subscriptions No subscriptions created yet Subscriptions appear here once set u…" at bounding box center [635, 188] width 909 height 148
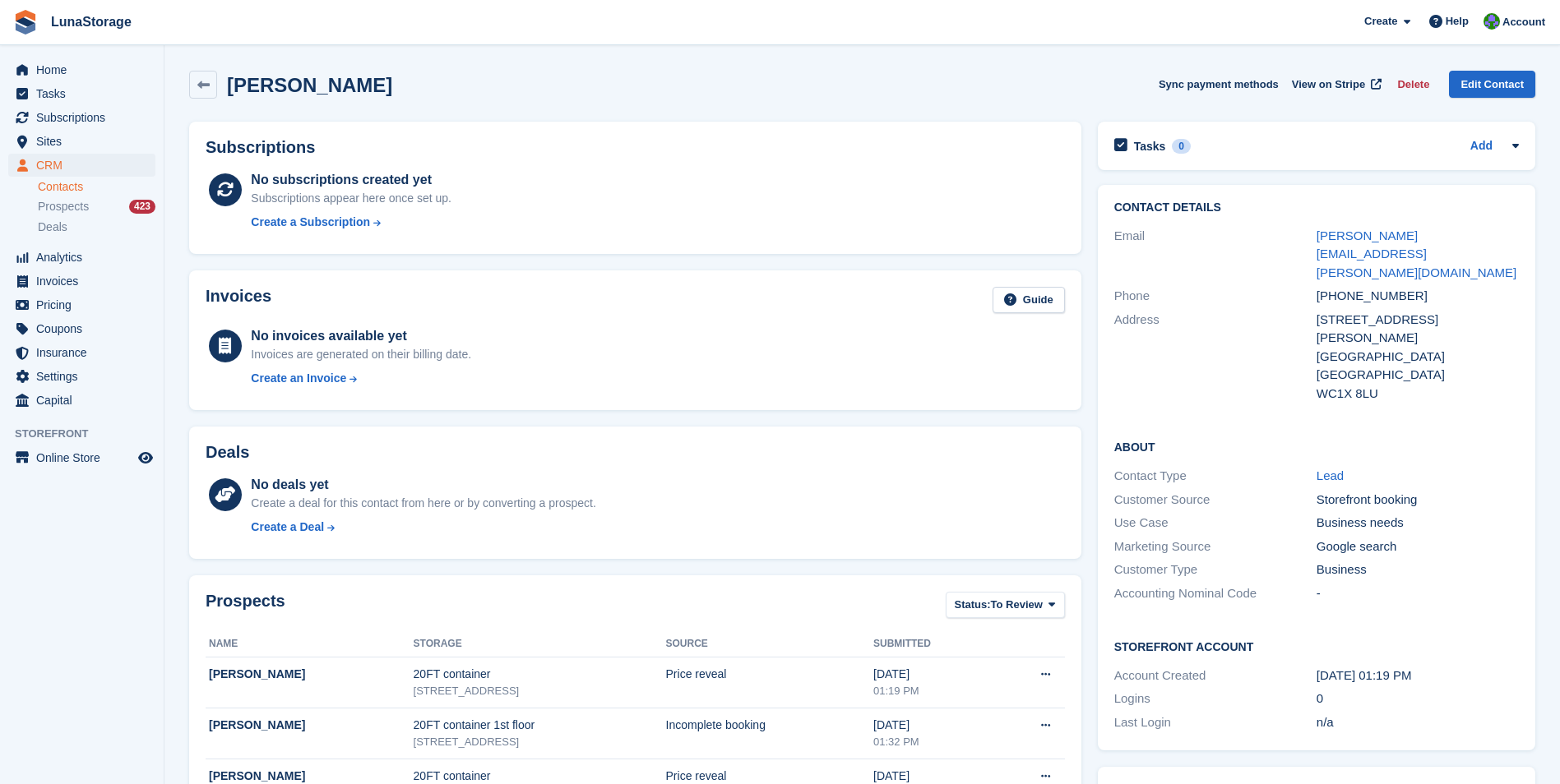
click at [167, 38] on span "LunaStorage Create Subscription Invoice Contact Deal Discount Page Help Chat Su…" at bounding box center [780, 22] width 1560 height 44
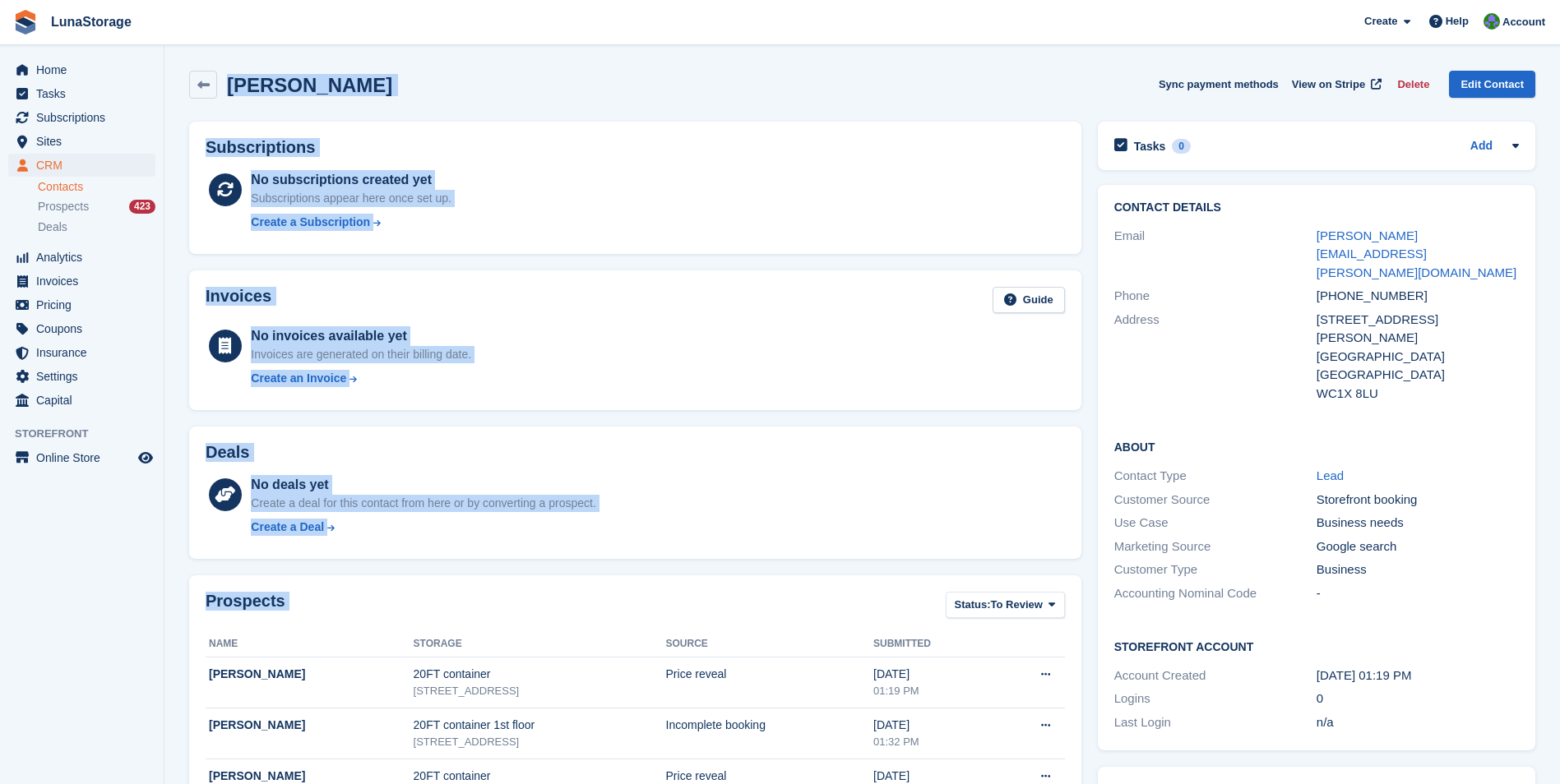
drag, startPoint x: 171, startPoint y: 67, endPoint x: 1078, endPoint y: 759, distance: 1140.8
click at [1078, 759] on section "JODY MOORE Sync payment methods View on Stripe Delete Edit Contact Subscription…" at bounding box center [862, 721] width 1395 height 1443
drag, startPoint x: 1078, startPoint y: 759, endPoint x: 1087, endPoint y: 767, distance: 12.0
click at [1087, 767] on div "Prospects Status: To Review All Archived To Review Name Storage Source Submitte…" at bounding box center [635, 726] width 909 height 319
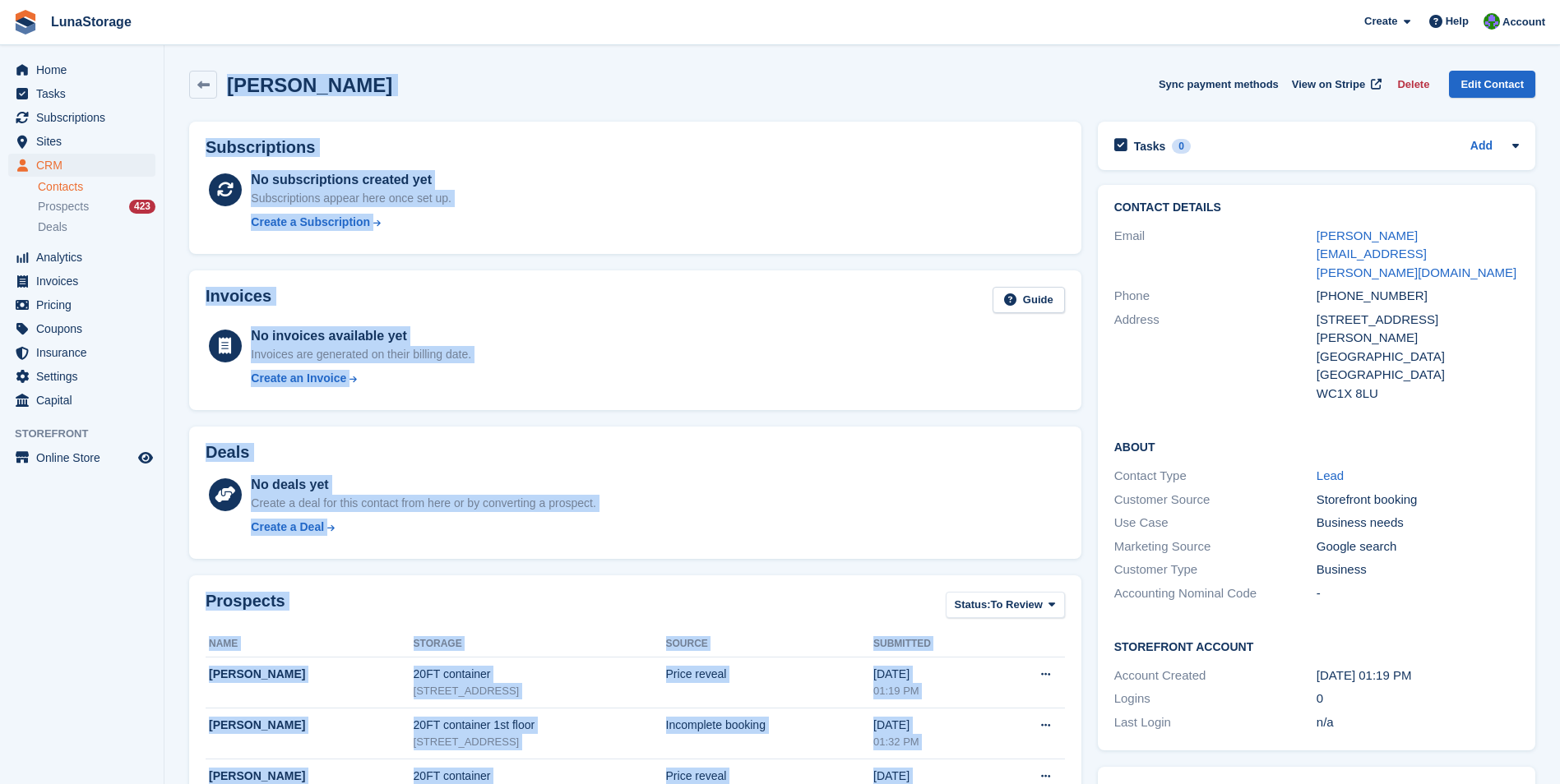
drag, startPoint x: 1087, startPoint y: 767, endPoint x: 233, endPoint y: 70, distance: 1102.3
click at [233, 70] on div "JODY MOORE Sync payment methods View on Stripe Delete Edit Contact Subscription…" at bounding box center [863, 745] width 1347 height 1365
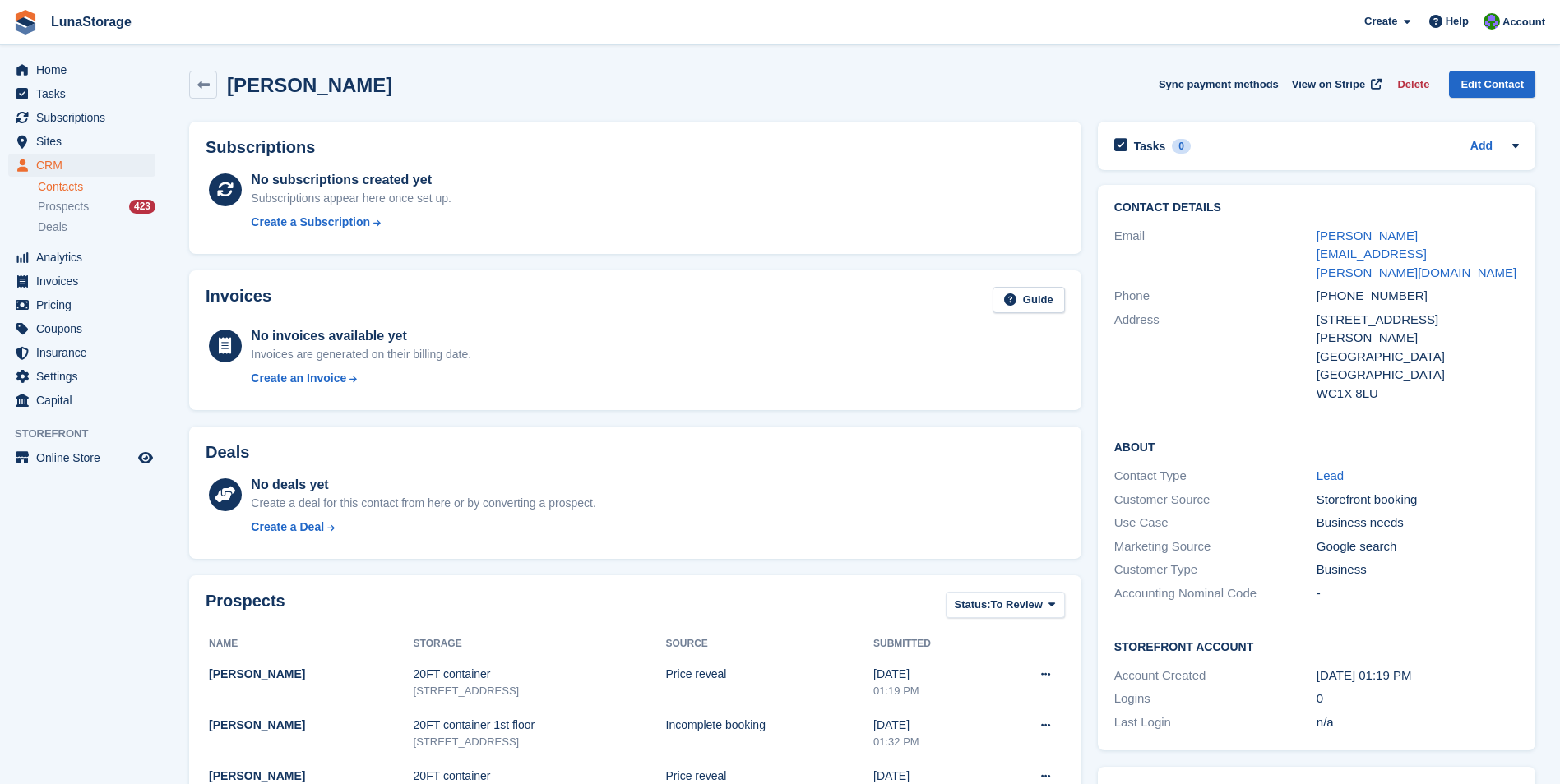
drag, startPoint x: 233, startPoint y: 70, endPoint x: 177, endPoint y: 55, distance: 58.0
click at [177, 55] on section "JODY MOORE Sync payment methods View on Stripe Delete Edit Contact Subscription…" at bounding box center [862, 721] width 1395 height 1443
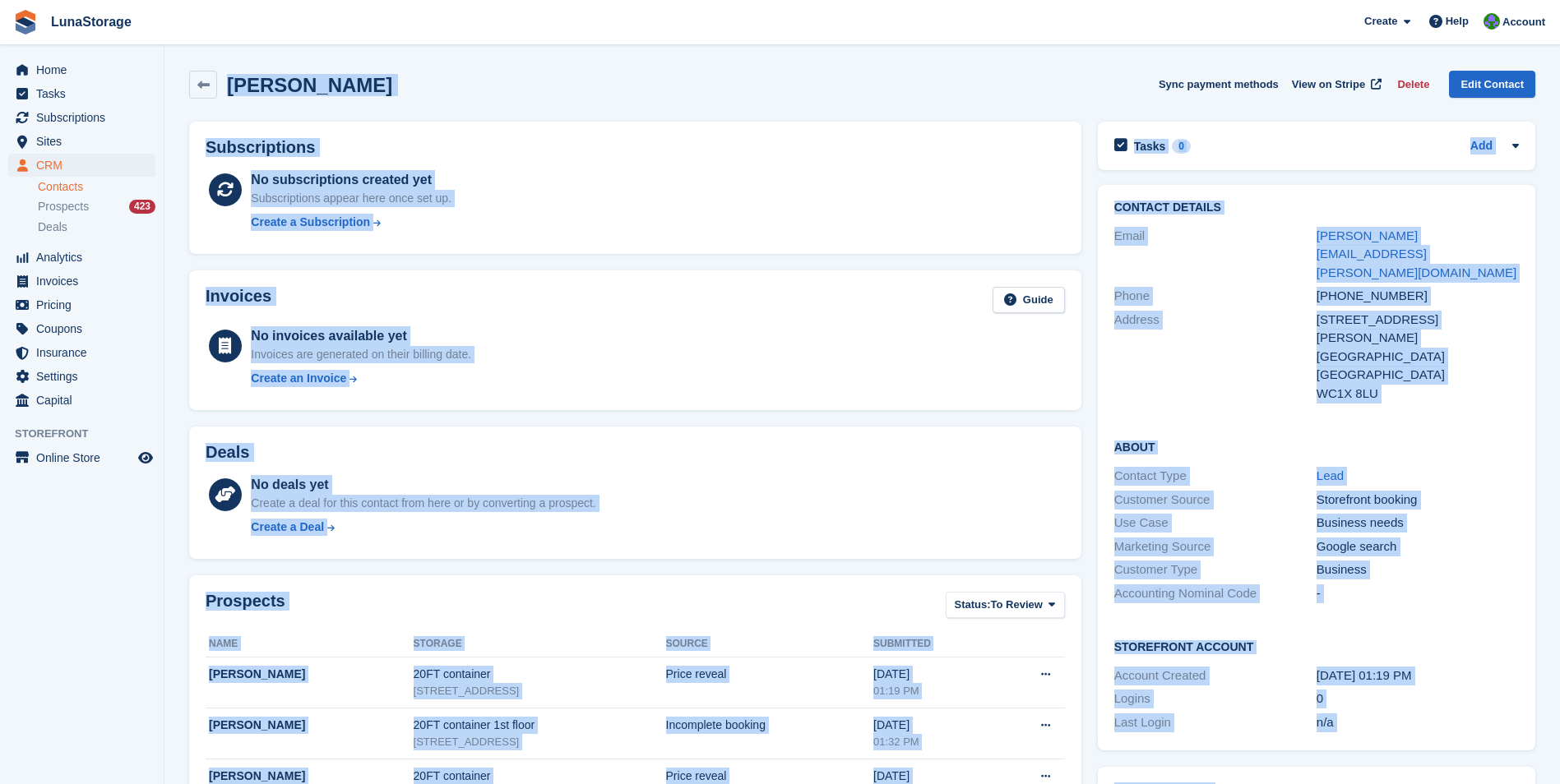
drag, startPoint x: 177, startPoint y: 55, endPoint x: 1518, endPoint y: 746, distance: 1508.6
click at [1518, 746] on section "JODY MOORE Sync payment methods View on Stripe Delete Edit Contact Subscription…" at bounding box center [862, 721] width 1395 height 1443
drag, startPoint x: 1518, startPoint y: 746, endPoint x: 1545, endPoint y: 748, distance: 27.1
click at [1545, 748] on section "JODY MOORE Sync payment methods View on Stripe Delete Edit Contact Subscription…" at bounding box center [862, 721] width 1395 height 1443
drag, startPoint x: 1545, startPoint y: 748, endPoint x: 176, endPoint y: 69, distance: 1528.1
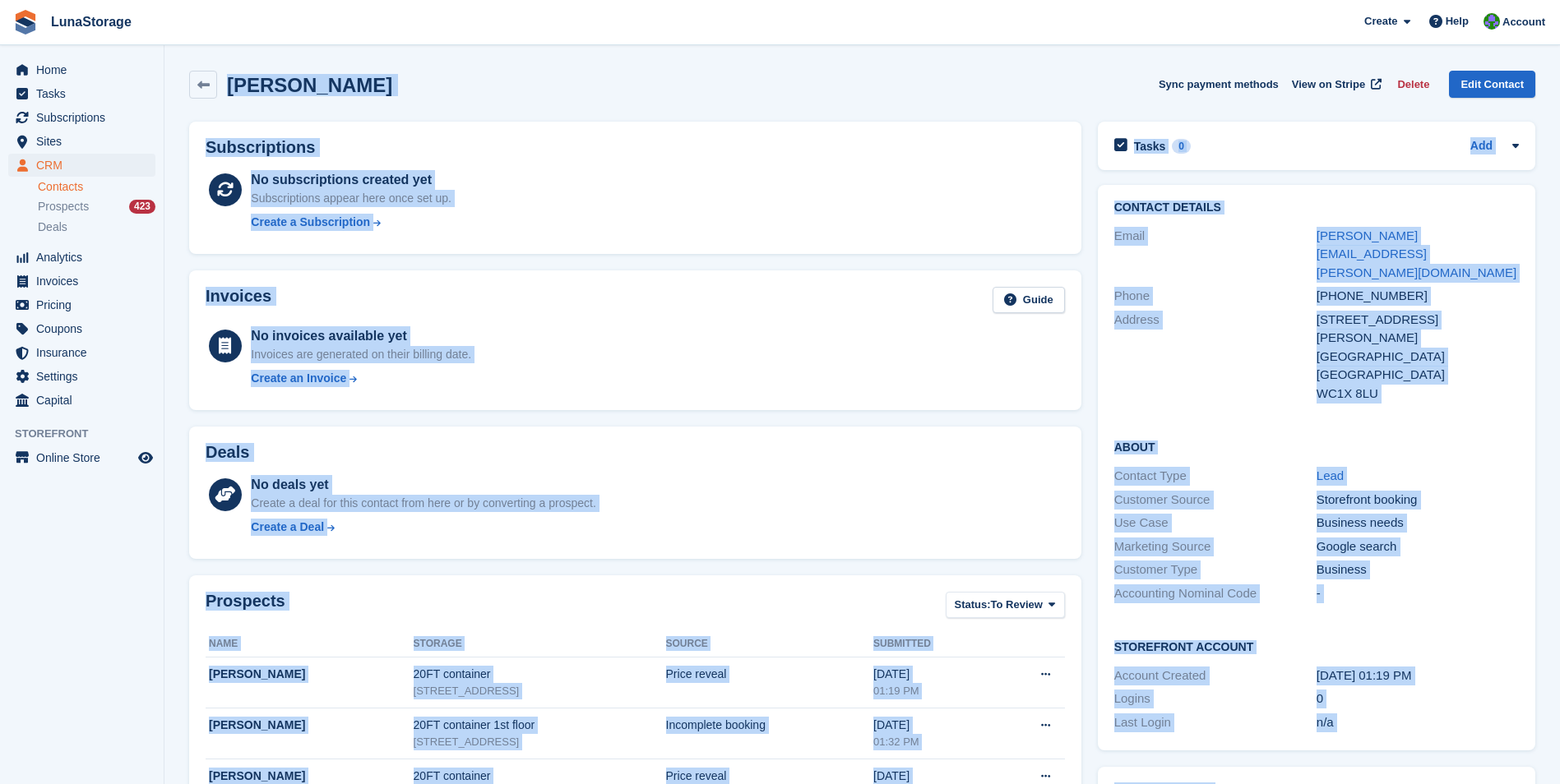
click at [176, 69] on section "JODY MOORE Sync payment methods View on Stripe Delete Edit Contact Subscription…" at bounding box center [862, 721] width 1395 height 1443
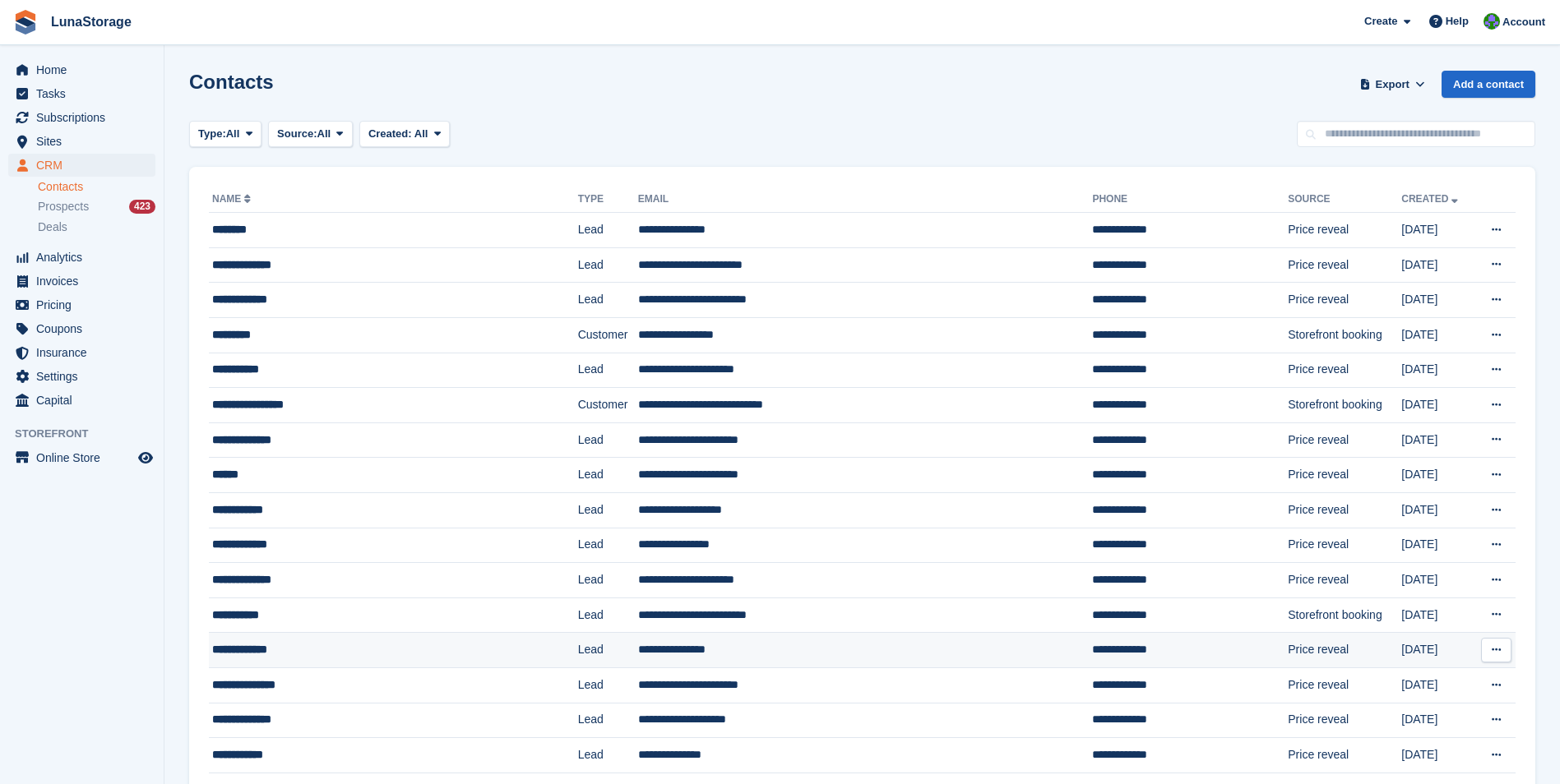
click at [278, 652] on div "**********" at bounding box center [364, 649] width 302 height 17
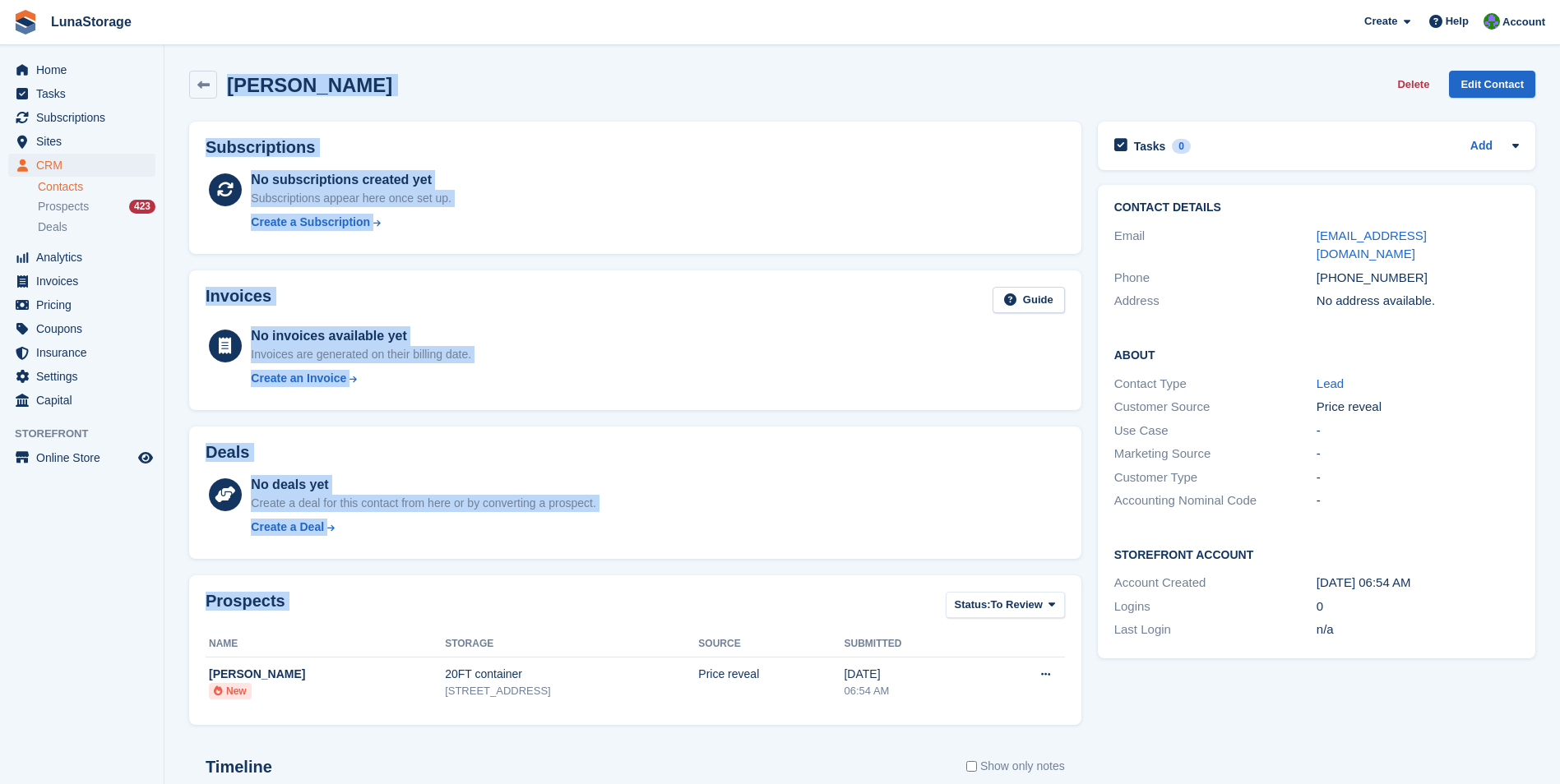
drag, startPoint x: 172, startPoint y: 59, endPoint x: 1069, endPoint y: 727, distance: 1118.4
click at [1069, 727] on section "[PERSON_NAME] Delete Edit Contact Subscriptions No subscriptions created yet Su…" at bounding box center [862, 523] width 1395 height 1046
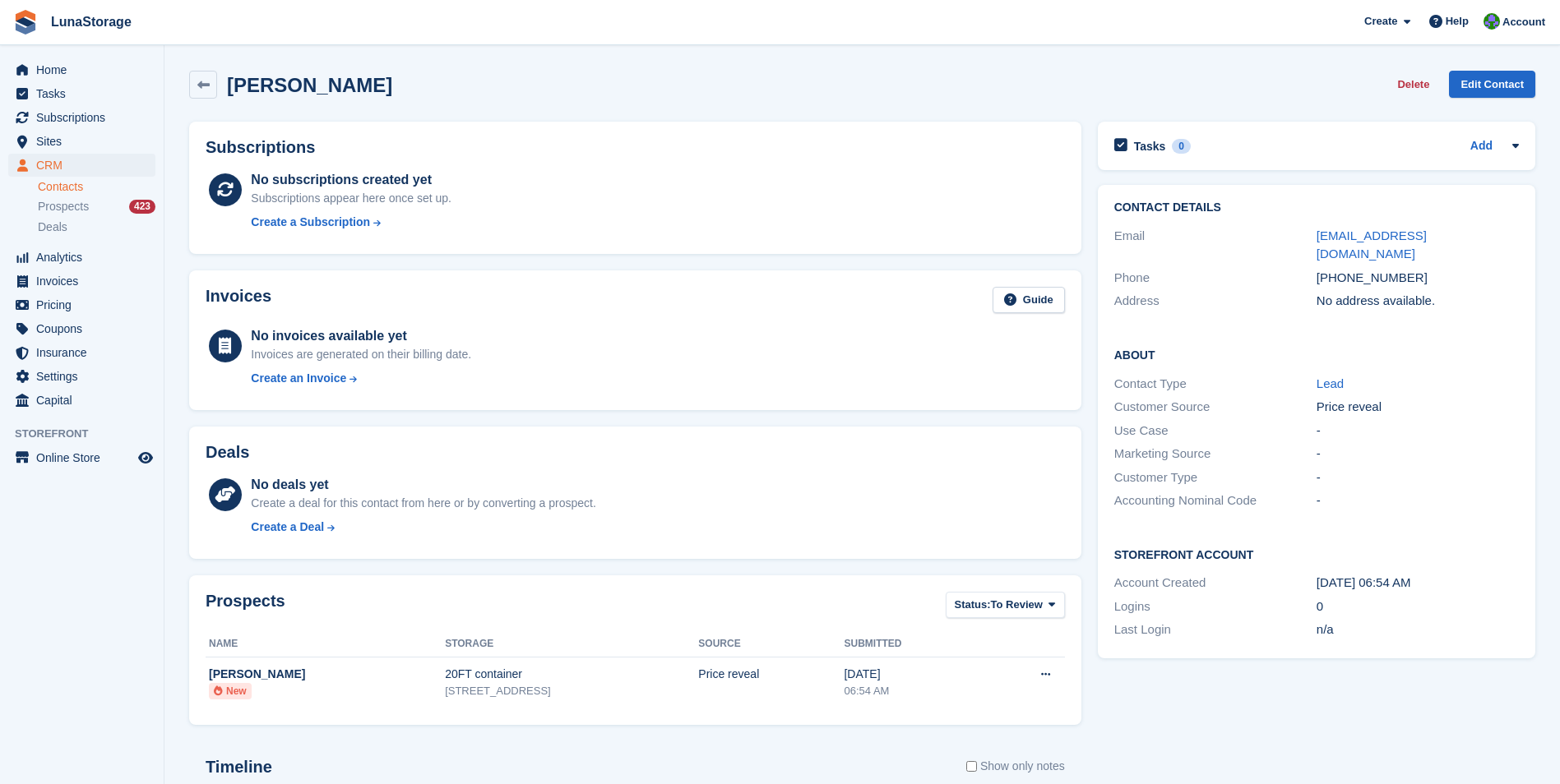
drag, startPoint x: 1069, startPoint y: 727, endPoint x: 1083, endPoint y: 736, distance: 16.6
click at [1083, 736] on div "Subscriptions No subscriptions created yet Subscriptions appear here once set u…" at bounding box center [635, 572] width 909 height 918
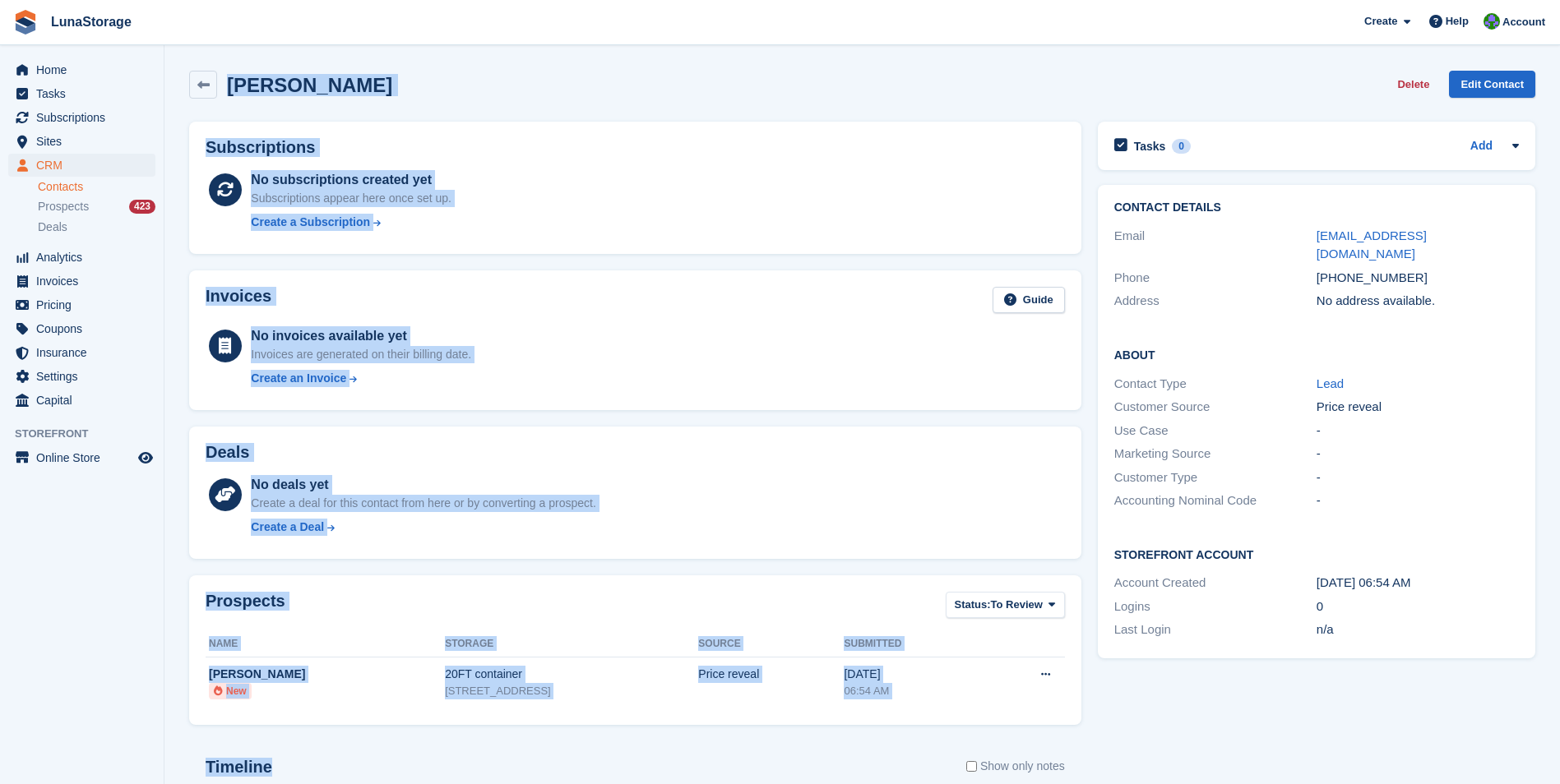
drag, startPoint x: 1083, startPoint y: 736, endPoint x: 204, endPoint y: 51, distance: 1114.4
click at [204, 51] on section "[PERSON_NAME] Delete Edit Contact Subscriptions No subscriptions created yet Su…" at bounding box center [862, 523] width 1395 height 1046
drag, startPoint x: 204, startPoint y: 51, endPoint x: 174, endPoint y: 60, distance: 31.3
click at [174, 60] on section "Pardeep Kumar Delete Edit Contact Subscriptions No subscriptions created yet Su…" at bounding box center [862, 523] width 1395 height 1046
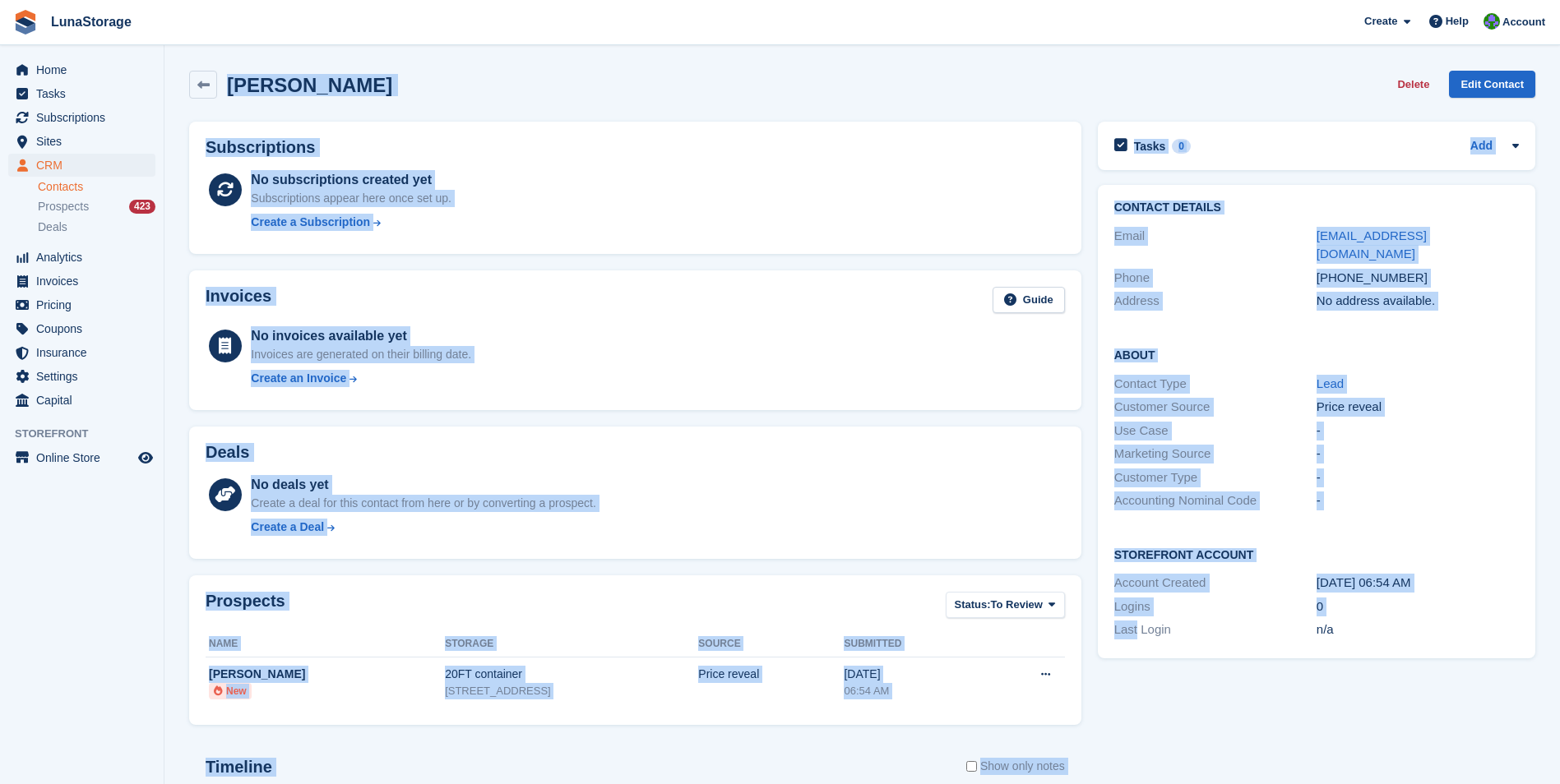
drag, startPoint x: 174, startPoint y: 60, endPoint x: 1132, endPoint y: 691, distance: 1147.1
click at [1132, 691] on section "Pardeep Kumar Delete Edit Contact Subscriptions No subscriptions created yet Su…" at bounding box center [862, 523] width 1395 height 1046
drag, startPoint x: 1132, startPoint y: 691, endPoint x: 1117, endPoint y: 729, distance: 40.9
click at [1117, 729] on div "Tasks 0 Add No tasks related to Pardeep Kumar Contact Details Email uklovi@gmai…" at bounding box center [1316, 572] width 454 height 918
drag, startPoint x: 1105, startPoint y: 748, endPoint x: 207, endPoint y: 57, distance: 1133.1
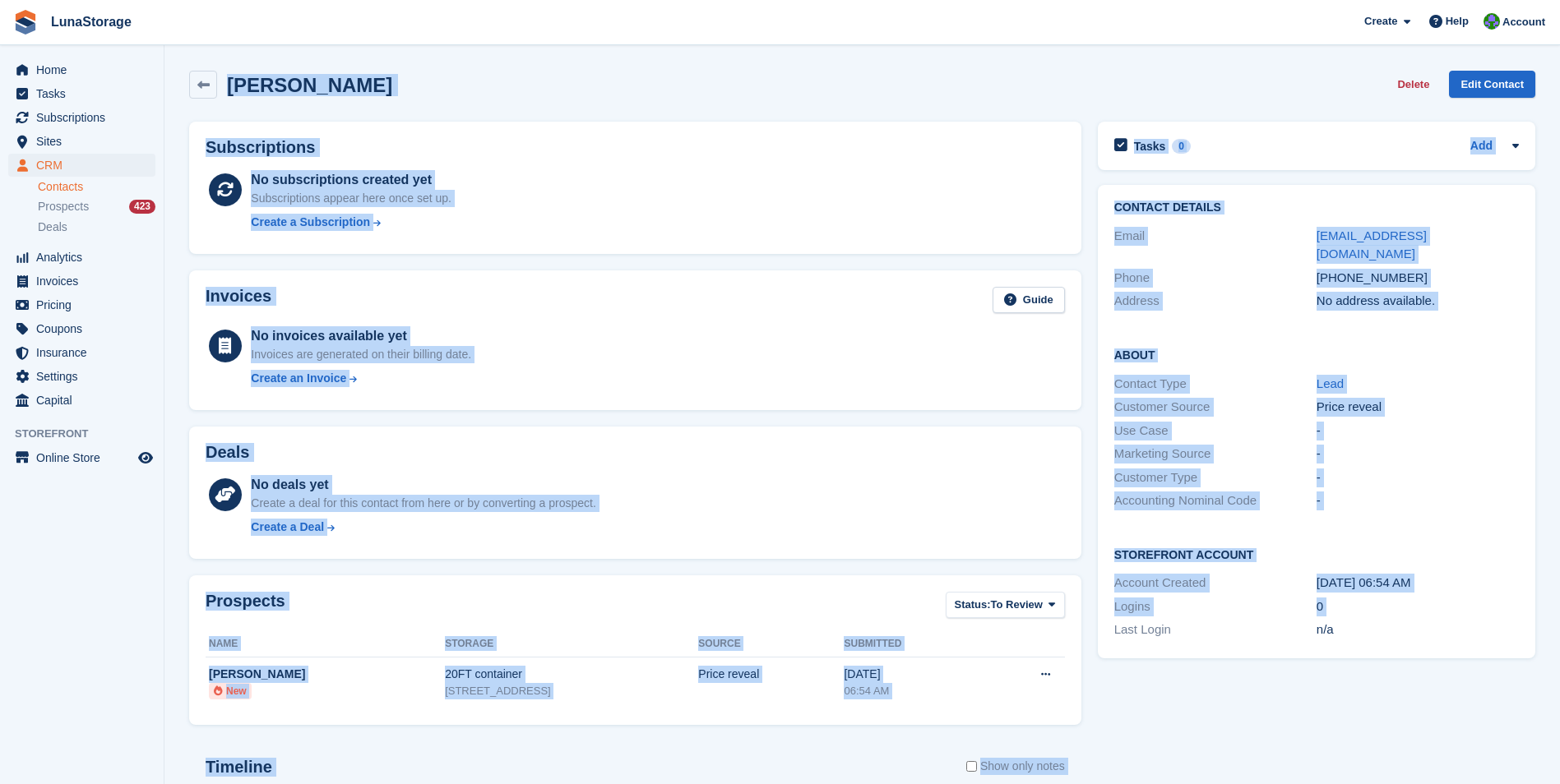
click at [207, 57] on section "Pardeep Kumar Delete Edit Contact Subscriptions No subscriptions created yet Su…" at bounding box center [862, 523] width 1395 height 1046
drag, startPoint x: 207, startPoint y: 57, endPoint x: 176, endPoint y: 64, distance: 31.8
click at [176, 64] on section "Pardeep Kumar Delete Edit Contact Subscriptions No subscriptions created yet Su…" at bounding box center [862, 523] width 1395 height 1046
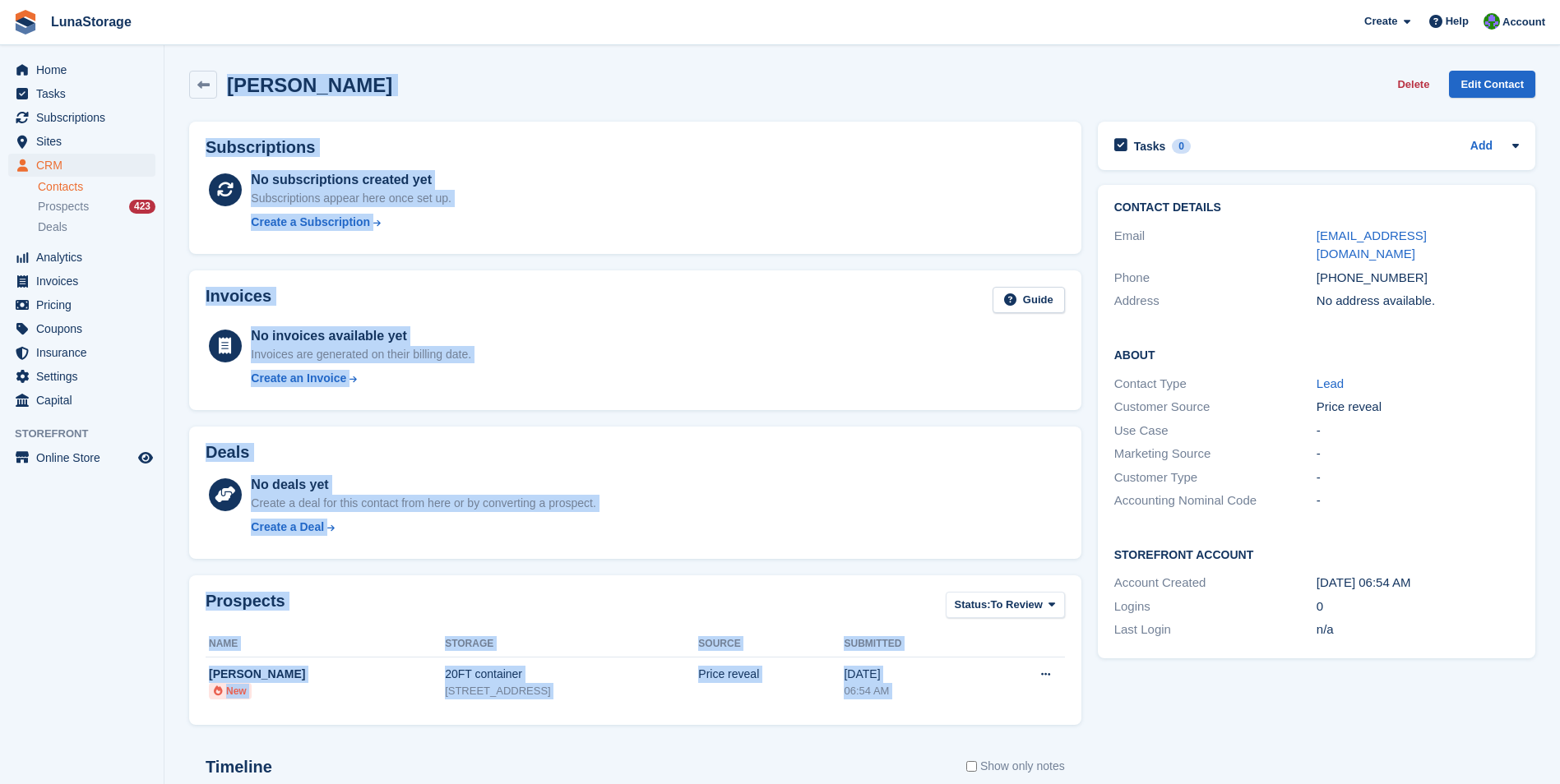
drag, startPoint x: 176, startPoint y: 64, endPoint x: 1068, endPoint y: 704, distance: 1097.8
click at [1068, 704] on section "Pardeep Kumar Delete Edit Contact Subscriptions No subscriptions created yet Su…" at bounding box center [862, 523] width 1395 height 1046
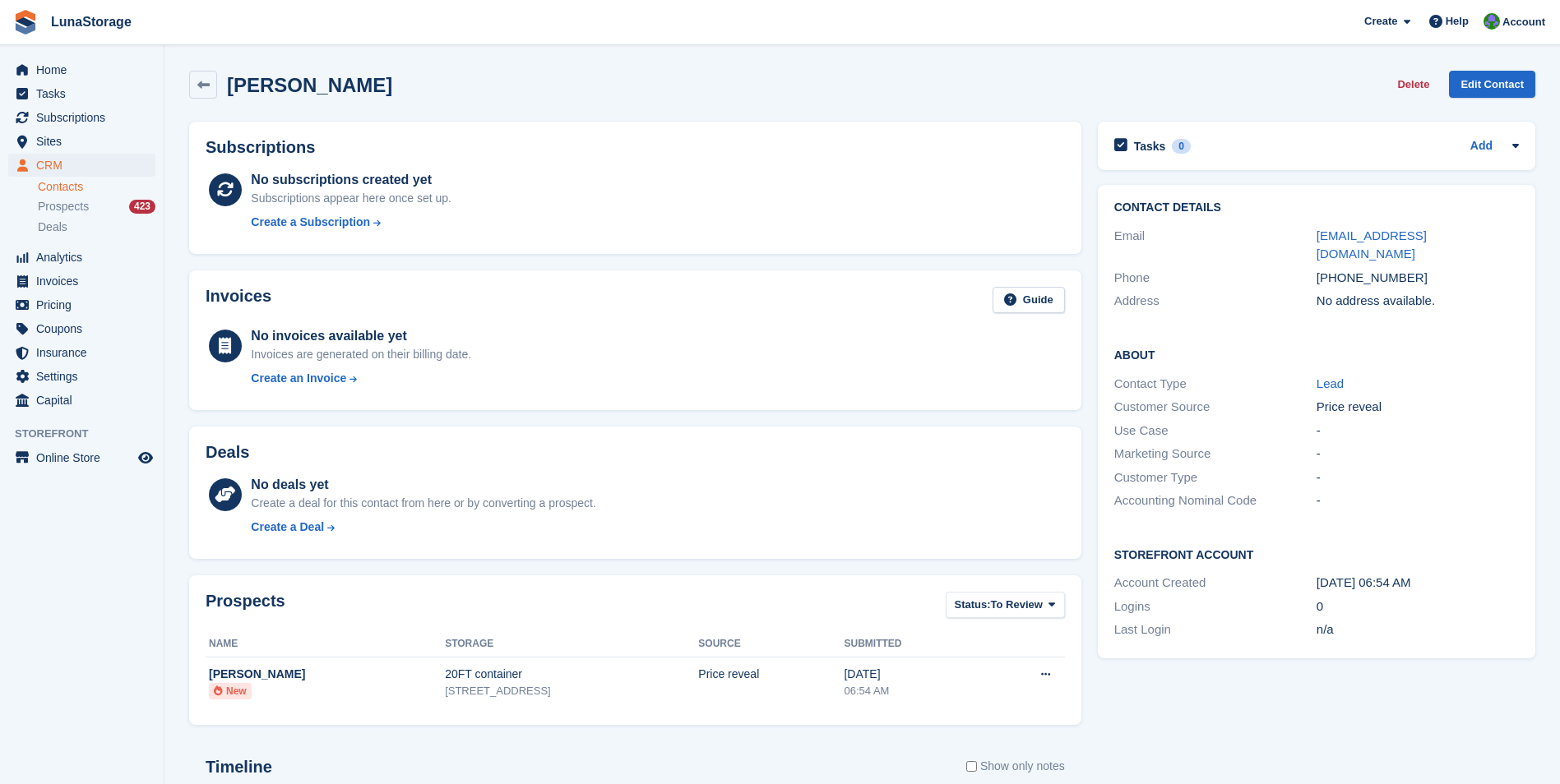
drag, startPoint x: 1068, startPoint y: 704, endPoint x: 1106, endPoint y: 737, distance: 50.3
click at [1106, 737] on div "Tasks 0 Add No tasks related to Pardeep Kumar Contact Details Email uklovi@gmai…" at bounding box center [1316, 572] width 454 height 918
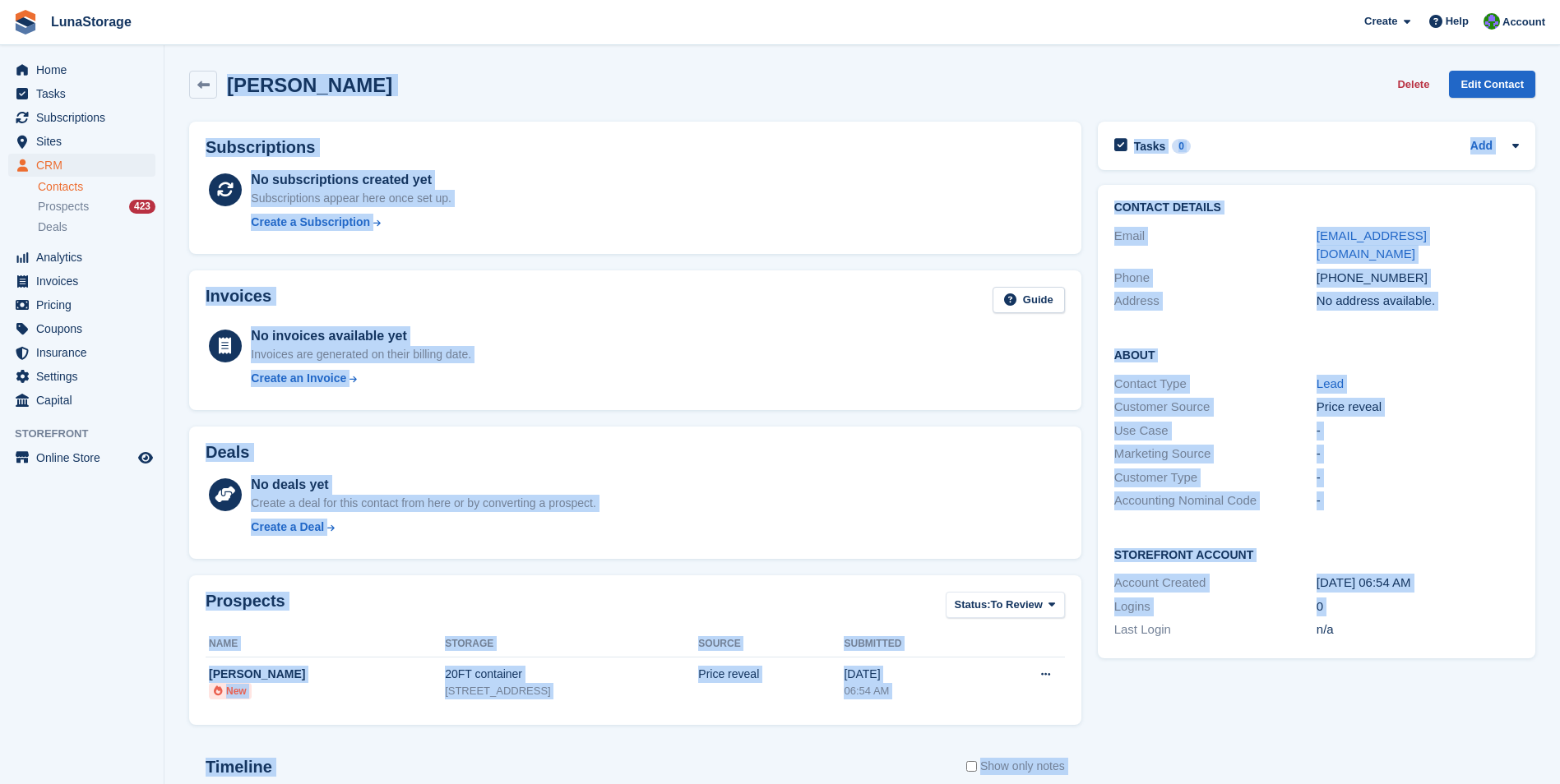
drag, startPoint x: 1099, startPoint y: 741, endPoint x: 170, endPoint y: 71, distance: 1145.4
click at [170, 71] on section "Pardeep Kumar Delete Edit Contact Subscriptions No subscriptions created yet Su…" at bounding box center [862, 523] width 1395 height 1046
click at [173, 64] on section "Pardeep Kumar Delete Edit Contact Subscriptions No subscriptions created yet Su…" at bounding box center [862, 523] width 1395 height 1046
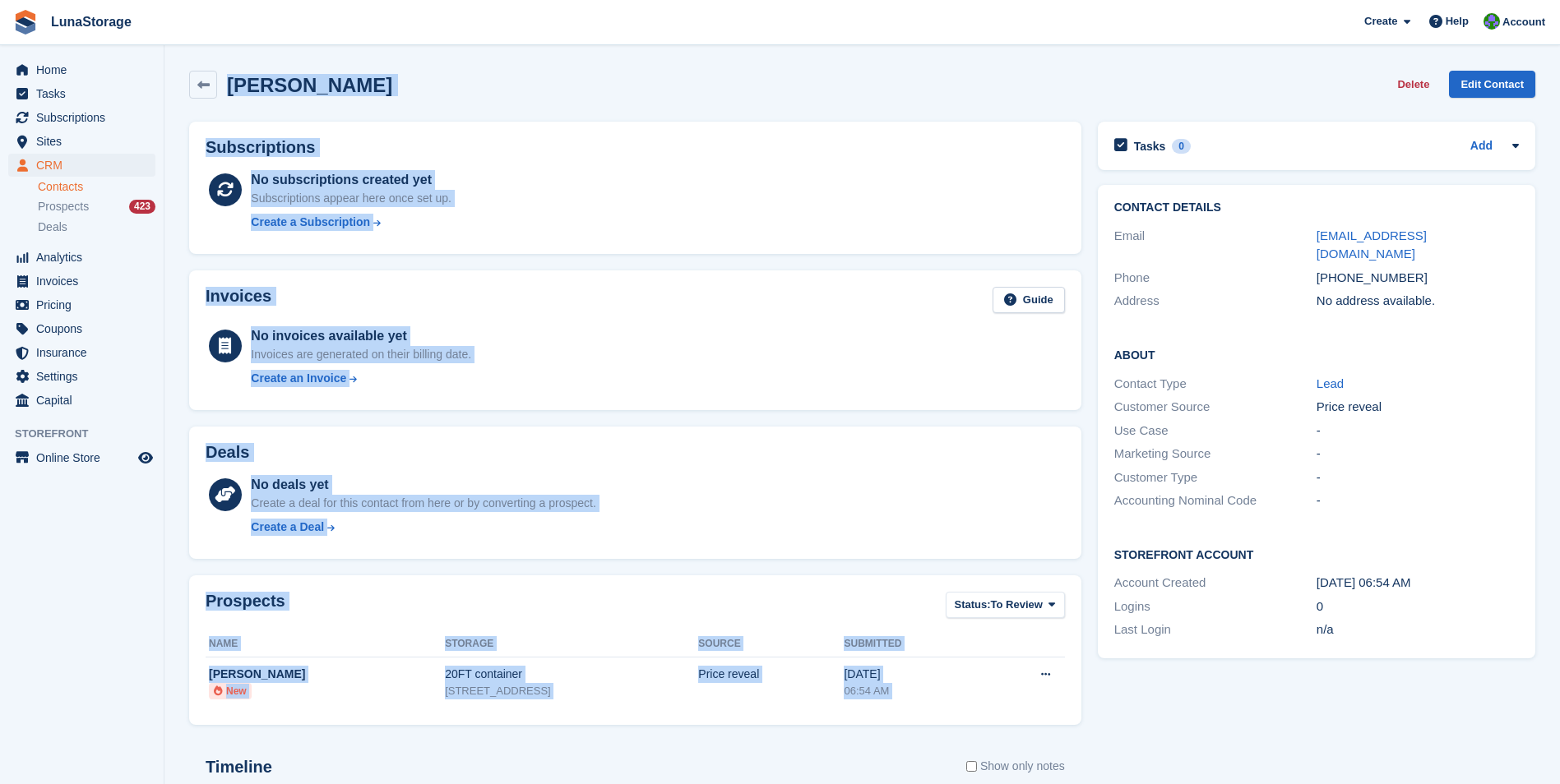
drag, startPoint x: 173, startPoint y: 64, endPoint x: 1057, endPoint y: 728, distance: 1105.6
click at [1057, 728] on section "Pardeep Kumar Delete Edit Contact Subscriptions No subscriptions created yet Su…" at bounding box center [862, 523] width 1395 height 1046
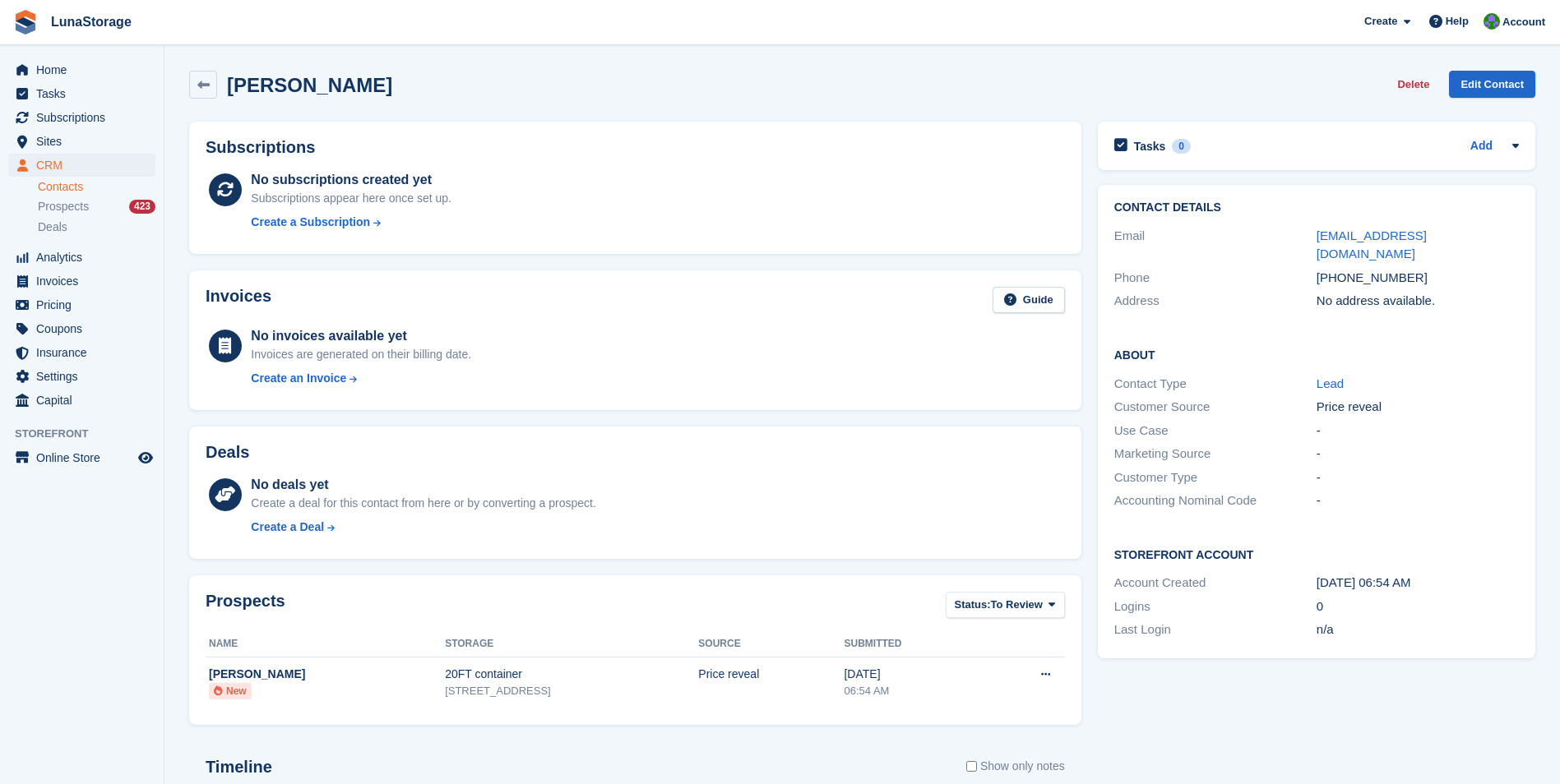
drag, startPoint x: 1057, startPoint y: 728, endPoint x: 1171, endPoint y: 740, distance: 114.6
click at [1171, 740] on div "Tasks 0 Add No tasks related to Pardeep Kumar Contact Details Email uklovi@gmai…" at bounding box center [1316, 572] width 454 height 918
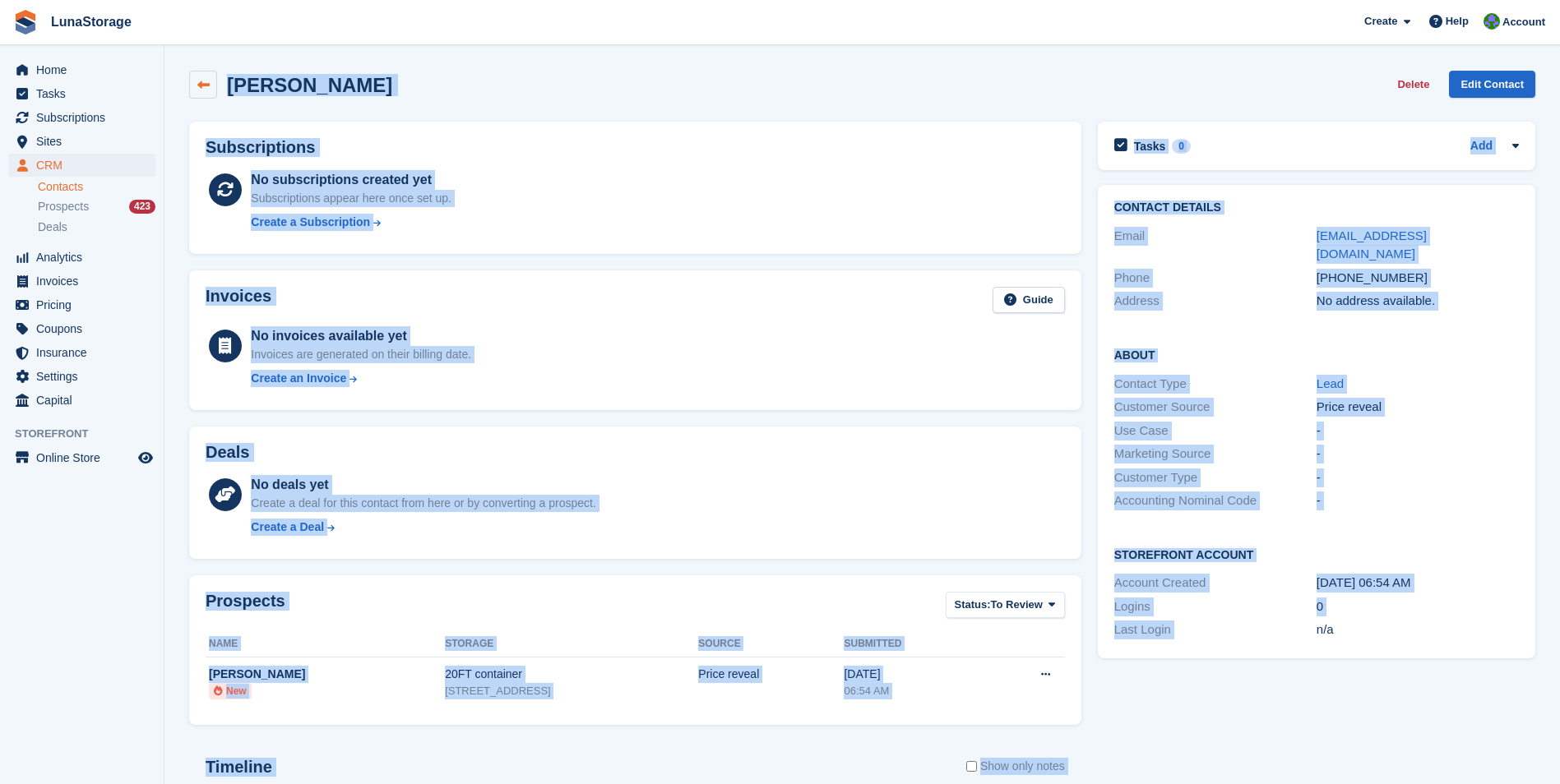
drag, startPoint x: 1171, startPoint y: 740, endPoint x: 205, endPoint y: 74, distance: 1173.3
click at [205, 74] on div "Pardeep Kumar Delete Edit Contact Subscriptions No subscriptions created yet Su…" at bounding box center [863, 547] width 1347 height 969
drag, startPoint x: 205, startPoint y: 74, endPoint x: 178, endPoint y: 56, distance: 32.4
click at [178, 56] on section "Pardeep Kumar Delete Edit Contact Subscriptions No subscriptions created yet Su…" at bounding box center [862, 523] width 1395 height 1046
drag, startPoint x: 178, startPoint y: 56, endPoint x: 1191, endPoint y: 708, distance: 1204.7
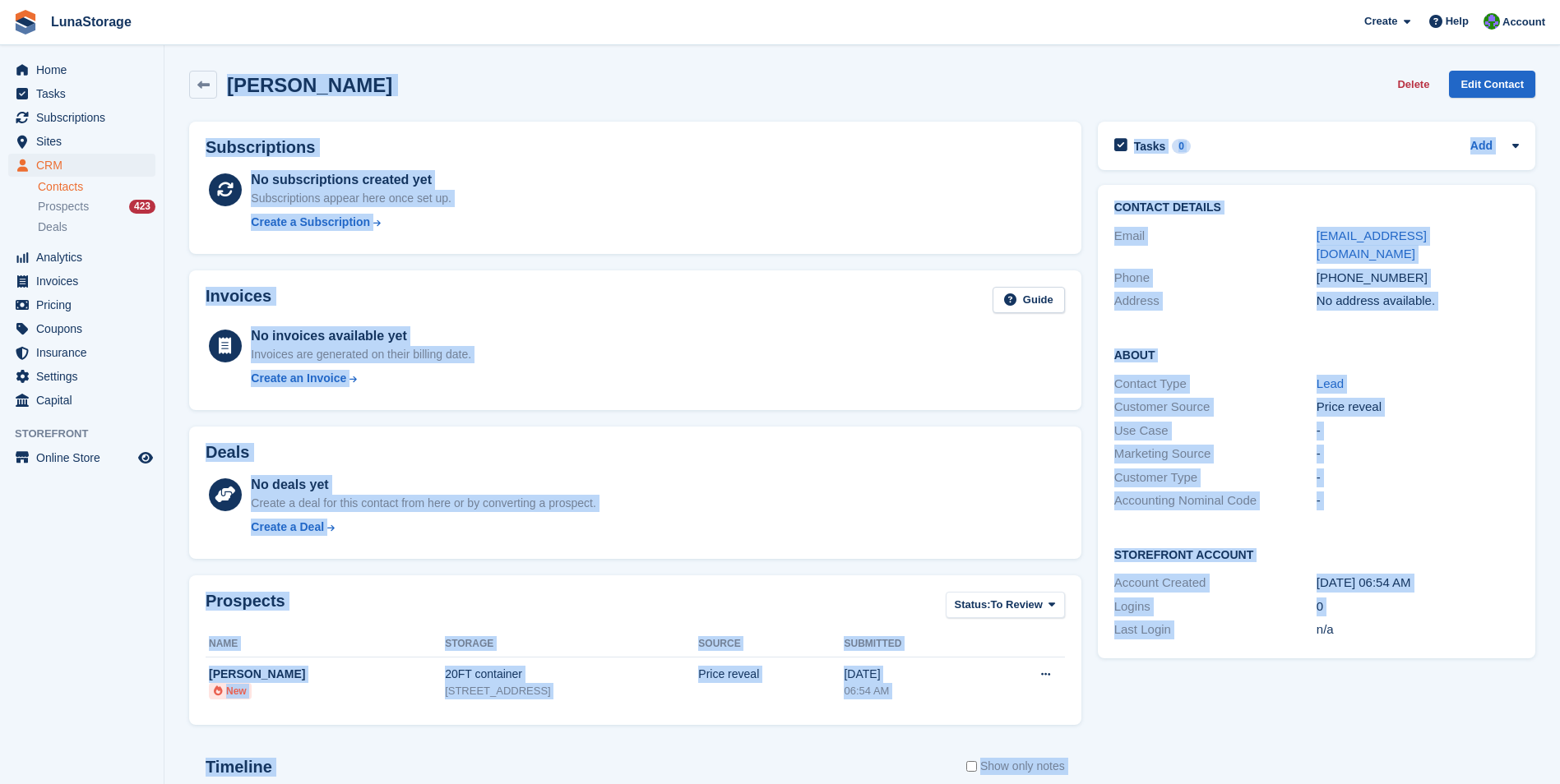
click at [1191, 708] on section "Pardeep Kumar Delete Edit Contact Subscriptions No subscriptions created yet Su…" at bounding box center [862, 523] width 1395 height 1046
drag, startPoint x: 1191, startPoint y: 708, endPoint x: 1184, endPoint y: 732, distance: 25.0
click at [1184, 732] on div "Tasks 0 Add No tasks related to Pardeep Kumar Contact Details Email uklovi@gmai…" at bounding box center [1316, 572] width 454 height 918
drag, startPoint x: 1184, startPoint y: 732, endPoint x: 165, endPoint y: 69, distance: 1215.7
click at [165, 69] on section "Pardeep Kumar Delete Edit Contact Subscriptions No subscriptions created yet Su…" at bounding box center [862, 523] width 1395 height 1046
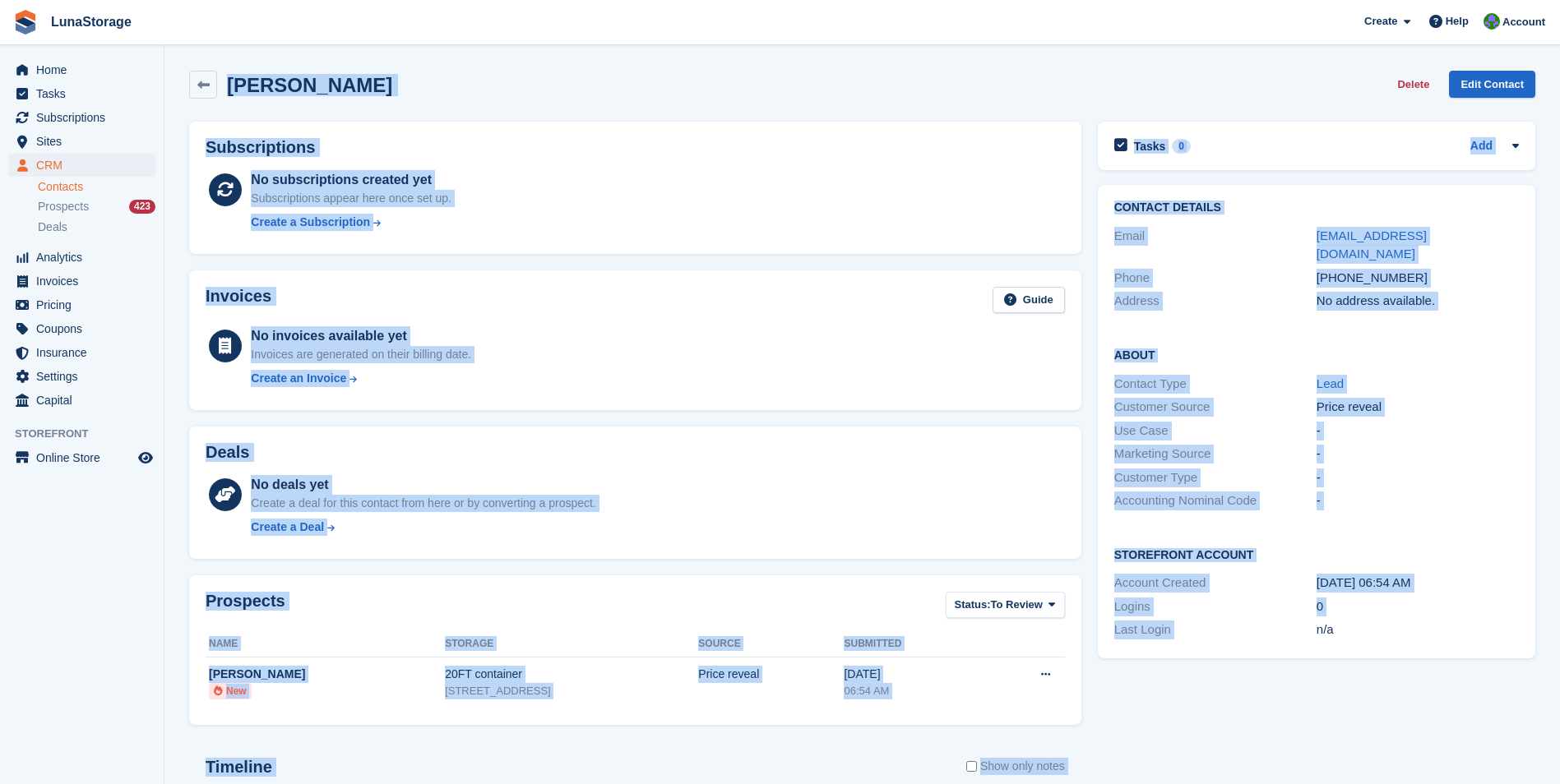
click at [169, 64] on section "Pardeep Kumar Delete Edit Contact Subscriptions No subscriptions created yet Su…" at bounding box center [862, 523] width 1395 height 1046
drag, startPoint x: 169, startPoint y: 64, endPoint x: 1163, endPoint y: 758, distance: 1212.3
click at [1163, 758] on section "Pardeep Kumar Delete Edit Contact Subscriptions No subscriptions created yet Su…" at bounding box center [862, 523] width 1395 height 1046
click at [1163, 758] on div "Tasks 0 Add No tasks related to Pardeep Kumar Contact Details Email uklovi@gmai…" at bounding box center [1316, 572] width 454 height 918
drag, startPoint x: 1469, startPoint y: 704, endPoint x: 191, endPoint y: 78, distance: 1423.1
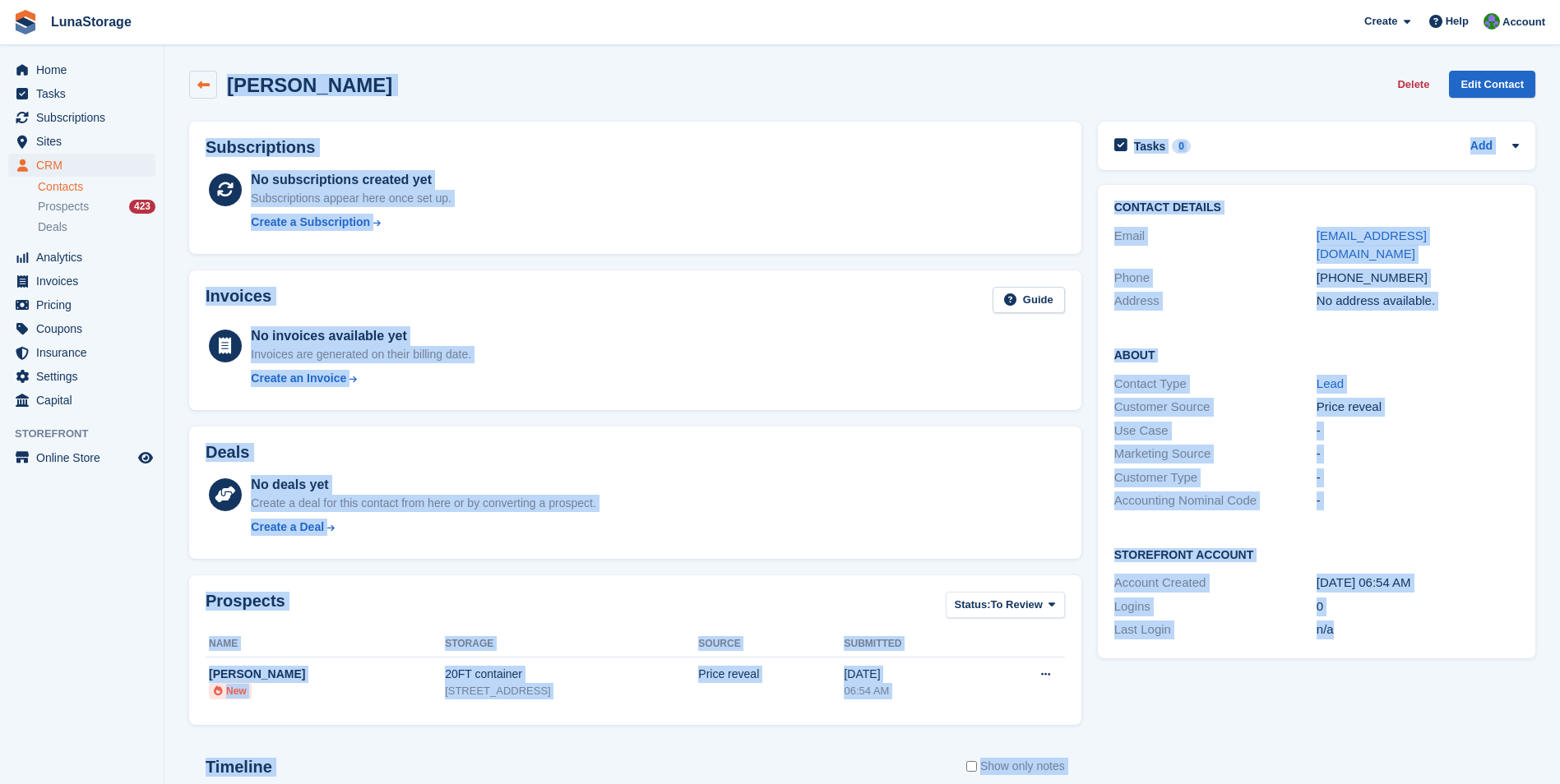
click at [191, 78] on div "Pardeep Kumar Delete Edit Contact Subscriptions No subscriptions created yet Su…" at bounding box center [863, 547] width 1347 height 969
drag, startPoint x: 191, startPoint y: 78, endPoint x: 169, endPoint y: 60, distance: 28.4
click at [169, 60] on section "Pardeep Kumar Delete Edit Contact Subscriptions No subscriptions created yet Su…" at bounding box center [862, 523] width 1395 height 1046
drag, startPoint x: 169, startPoint y: 60, endPoint x: 1401, endPoint y: 708, distance: 1392.0
click at [1401, 708] on section "Pardeep Kumar Delete Edit Contact Subscriptions No subscriptions created yet Su…" at bounding box center [862, 523] width 1395 height 1046
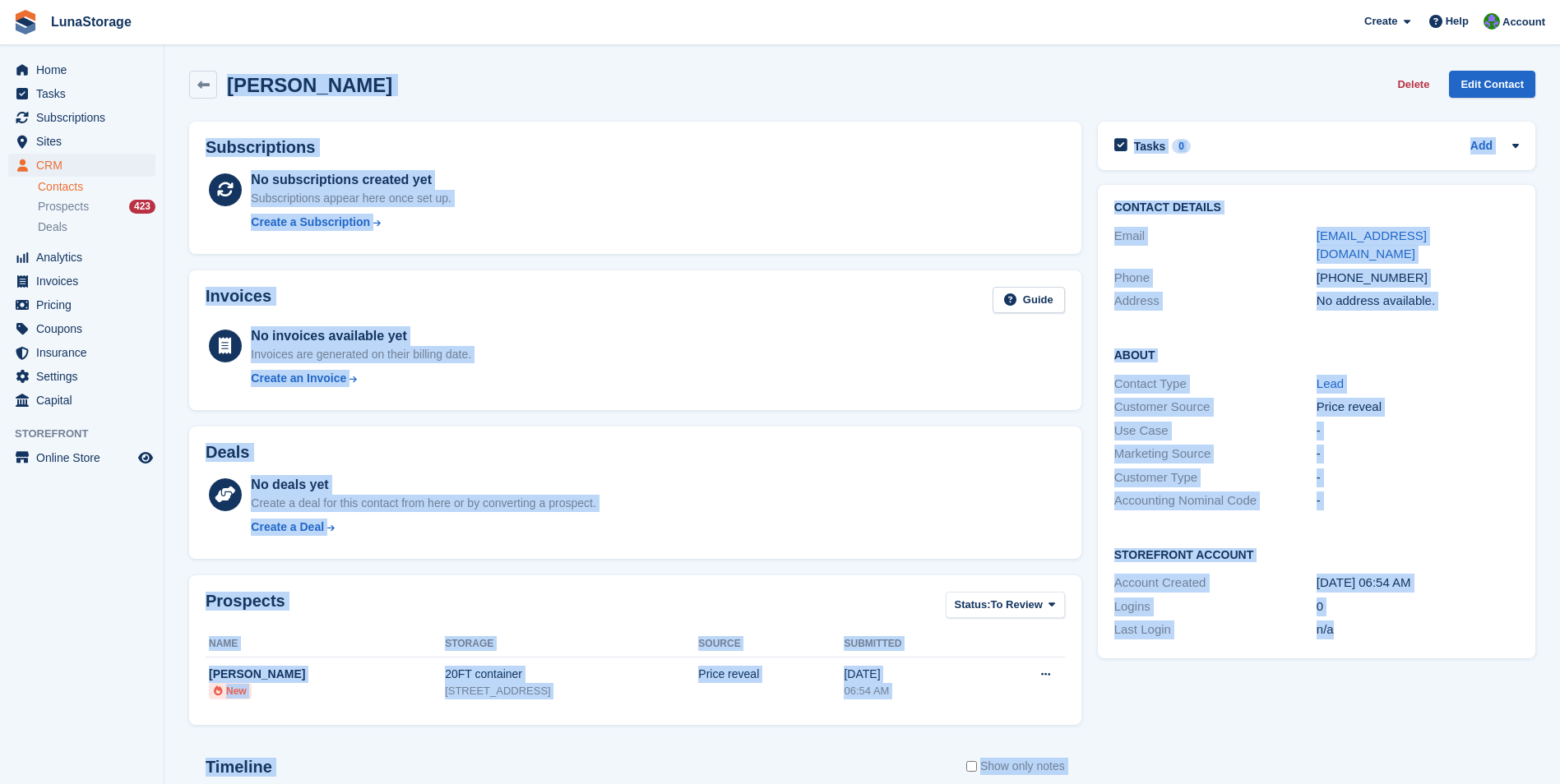
drag, startPoint x: 1401, startPoint y: 708, endPoint x: 1395, endPoint y: 736, distance: 28.6
click at [1395, 736] on div "Tasks 0 Add No tasks related to Pardeep Kumar Contact Details Email uklovi@gmai…" at bounding box center [1316, 572] width 454 height 918
drag, startPoint x: 1353, startPoint y: 728, endPoint x: 165, endPoint y: 60, distance: 1362.9
click at [165, 60] on section "Pardeep Kumar Delete Edit Contact Subscriptions No subscriptions created yet Su…" at bounding box center [862, 523] width 1395 height 1046
drag, startPoint x: 165, startPoint y: 60, endPoint x: 169, endPoint y: 76, distance: 16.5
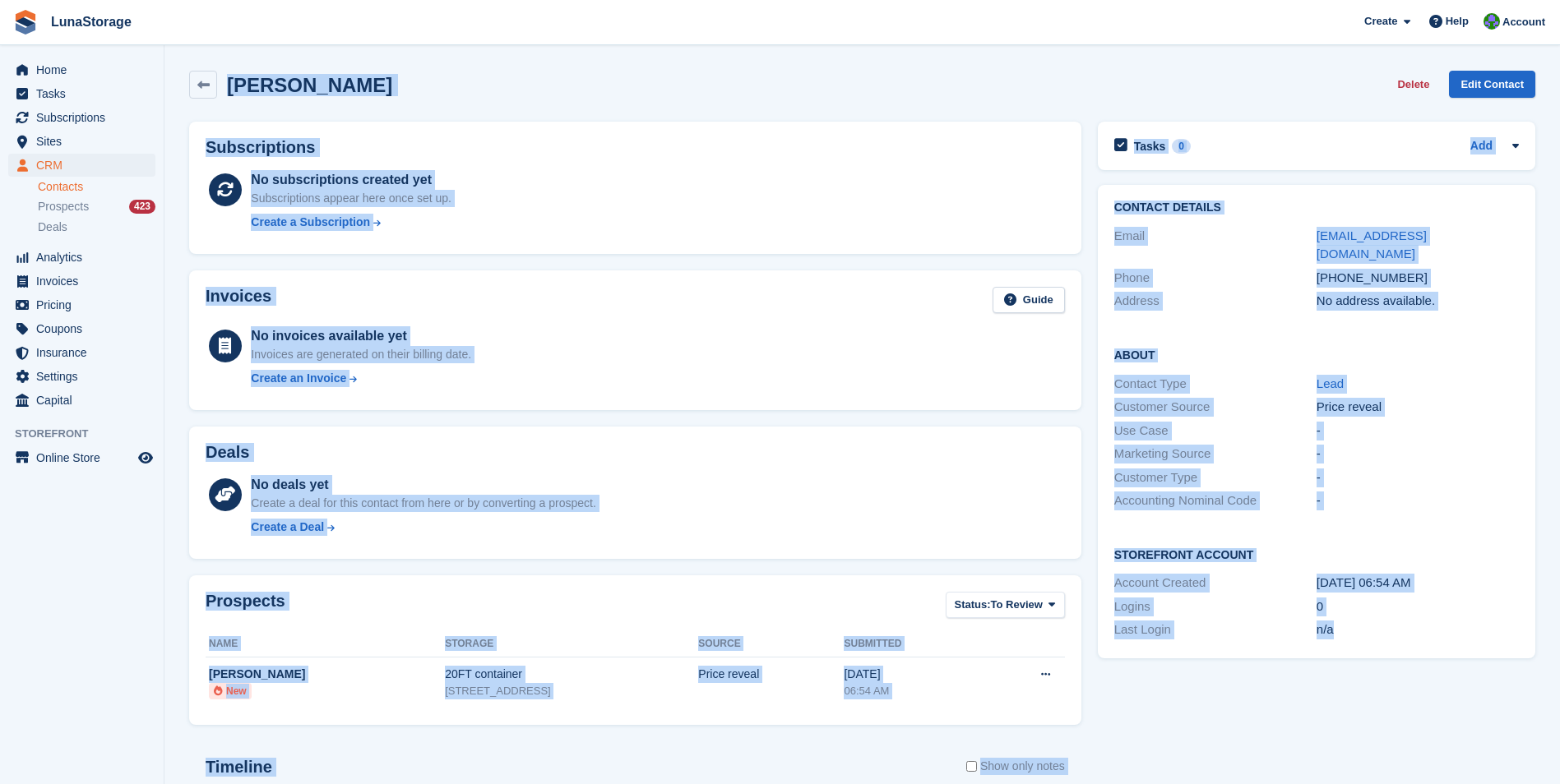
click at [169, 76] on section "Pardeep Kumar Delete Edit Contact Subscriptions No subscriptions created yet Su…" at bounding box center [862, 523] width 1395 height 1046
drag, startPoint x: 166, startPoint y: 50, endPoint x: 1387, endPoint y: 725, distance: 1395.2
click at [1387, 725] on section "Pardeep Kumar Delete Edit Contact Subscriptions No subscriptions created yet Su…" at bounding box center [862, 523] width 1395 height 1046
drag, startPoint x: 1387, startPoint y: 725, endPoint x: 1368, endPoint y: 759, distance: 38.9
click at [1368, 759] on div "Tasks 0 Add No tasks related to Pardeep Kumar Contact Details Email uklovi@gmai…" at bounding box center [1316, 572] width 454 height 918
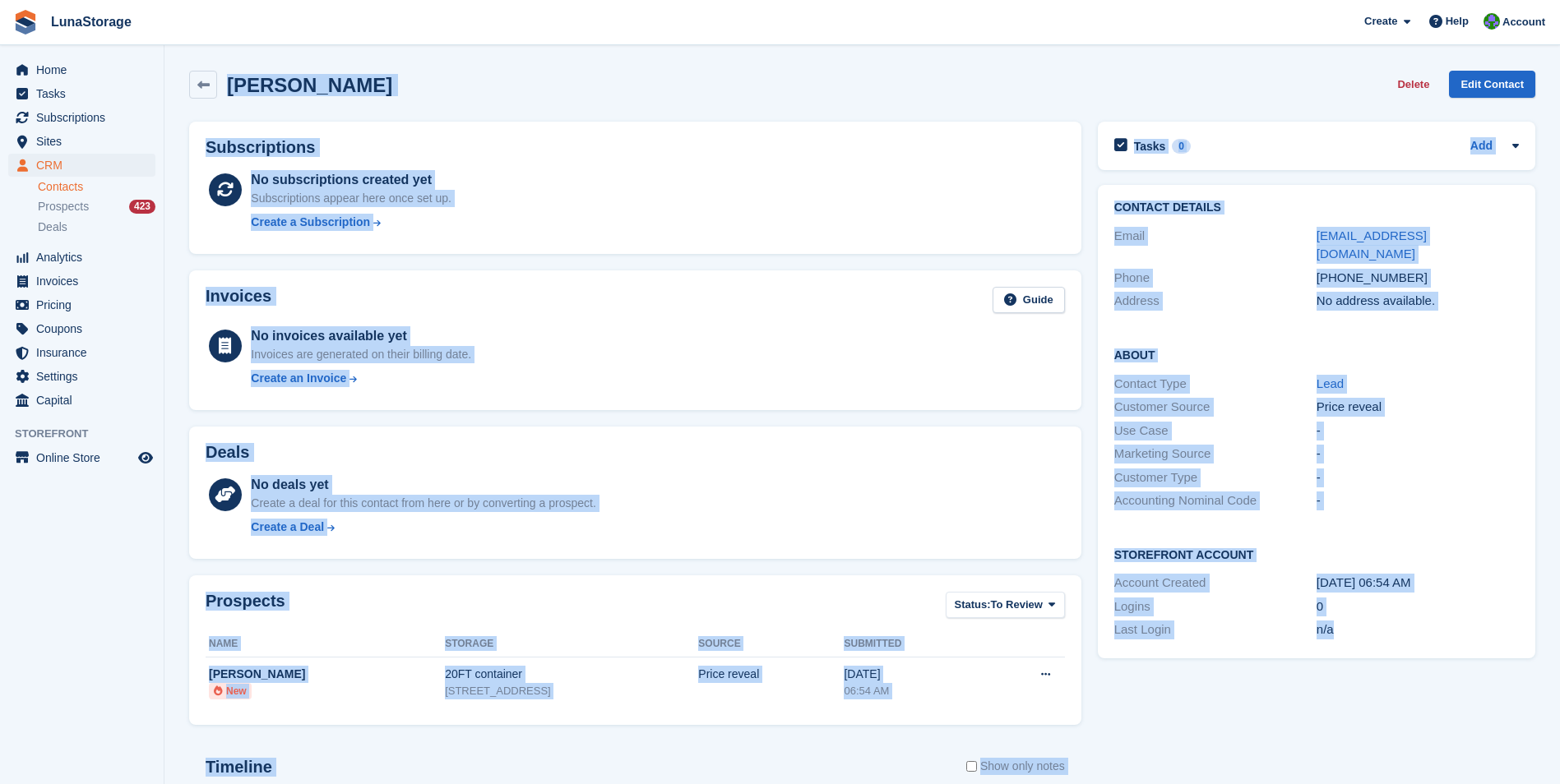
drag, startPoint x: 1368, startPoint y: 759, endPoint x: 219, endPoint y: 49, distance: 1350.7
click at [219, 49] on section "Pardeep Kumar Delete Edit Contact Subscriptions No subscriptions created yet Su…" at bounding box center [862, 523] width 1395 height 1046
drag, startPoint x: 219, startPoint y: 49, endPoint x: 176, endPoint y: 52, distance: 43.1
click at [176, 52] on section "Pardeep Kumar Delete Edit Contact Subscriptions No subscriptions created yet Su…" at bounding box center [862, 523] width 1395 height 1046
drag, startPoint x: 176, startPoint y: 52, endPoint x: 1334, endPoint y: 745, distance: 1349.5
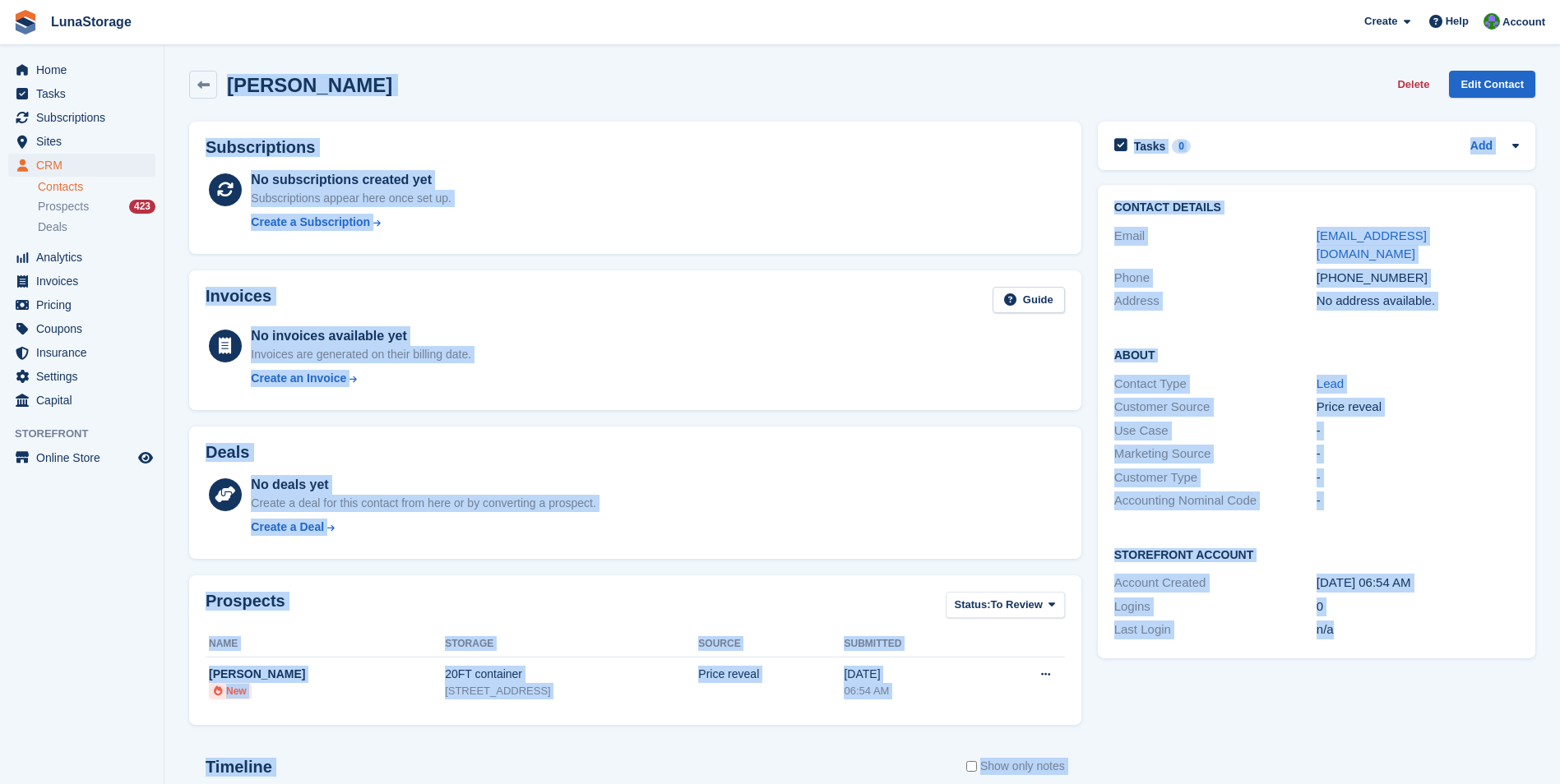
click at [1334, 745] on section "Pardeep Kumar Delete Edit Contact Subscriptions No subscriptions created yet Su…" at bounding box center [862, 523] width 1395 height 1046
drag
click at [1355, 759] on div "Tasks 0 Add No tasks related to Pardeep Kumar Contact Details Email uklovi@gmai…" at bounding box center [1316, 572] width 454 height 918
click at [173, 54] on section "Pardeep Kumar Delete Edit Contact Subscriptions No subscriptions created yet Su…" at bounding box center [862, 523] width 1395 height 1046
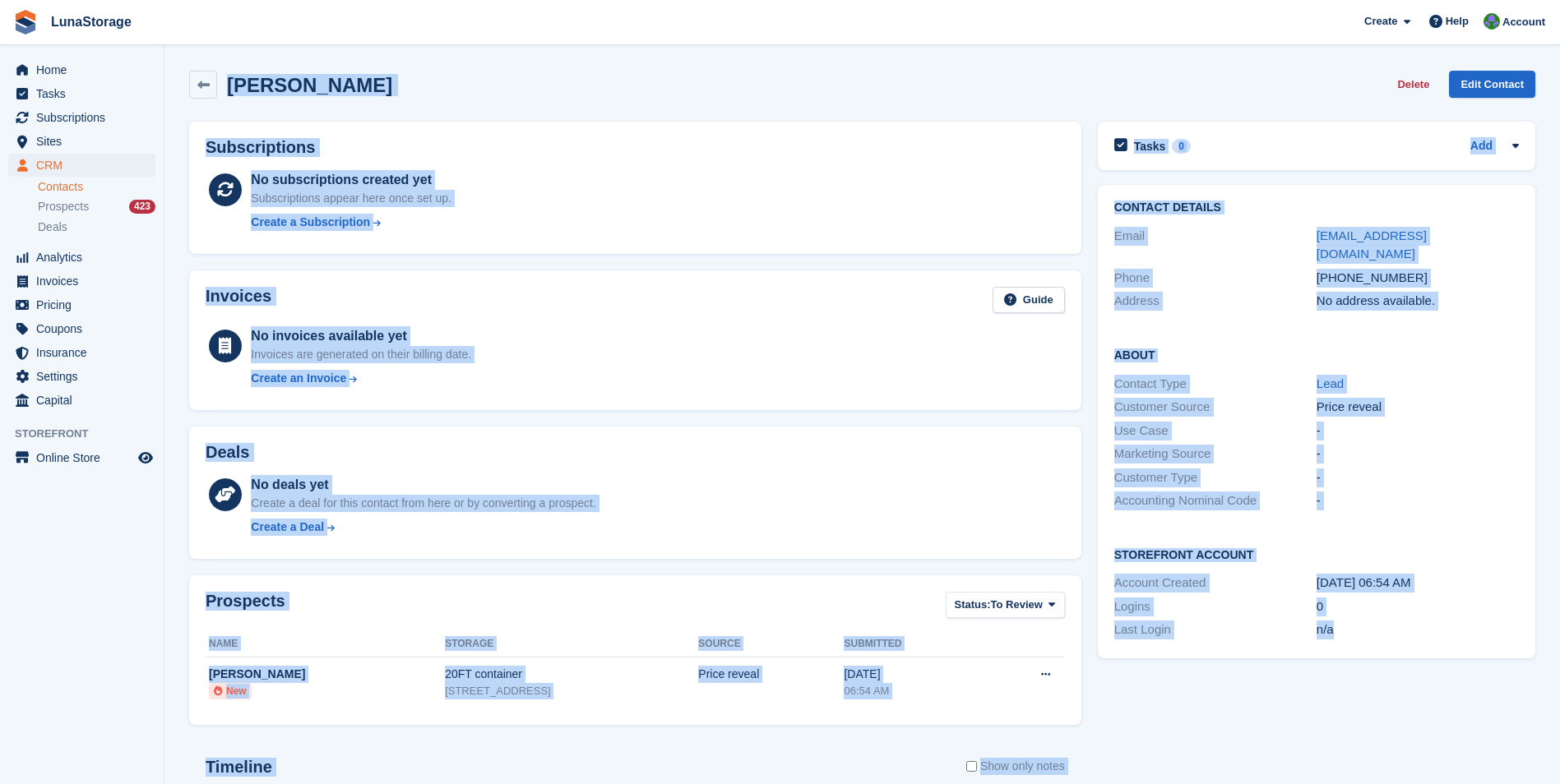
click at [1404, 698] on section "Pardeep Kumar Delete Edit Contact Subscriptions No subscriptions created yet Su…" at bounding box center [862, 523] width 1395 height 1046
click at [1422, 770] on div "Tasks 0 Add No tasks related to Pardeep Kumar Contact Details Email uklovi@gmai…" at bounding box center [1316, 572] width 454 height 918
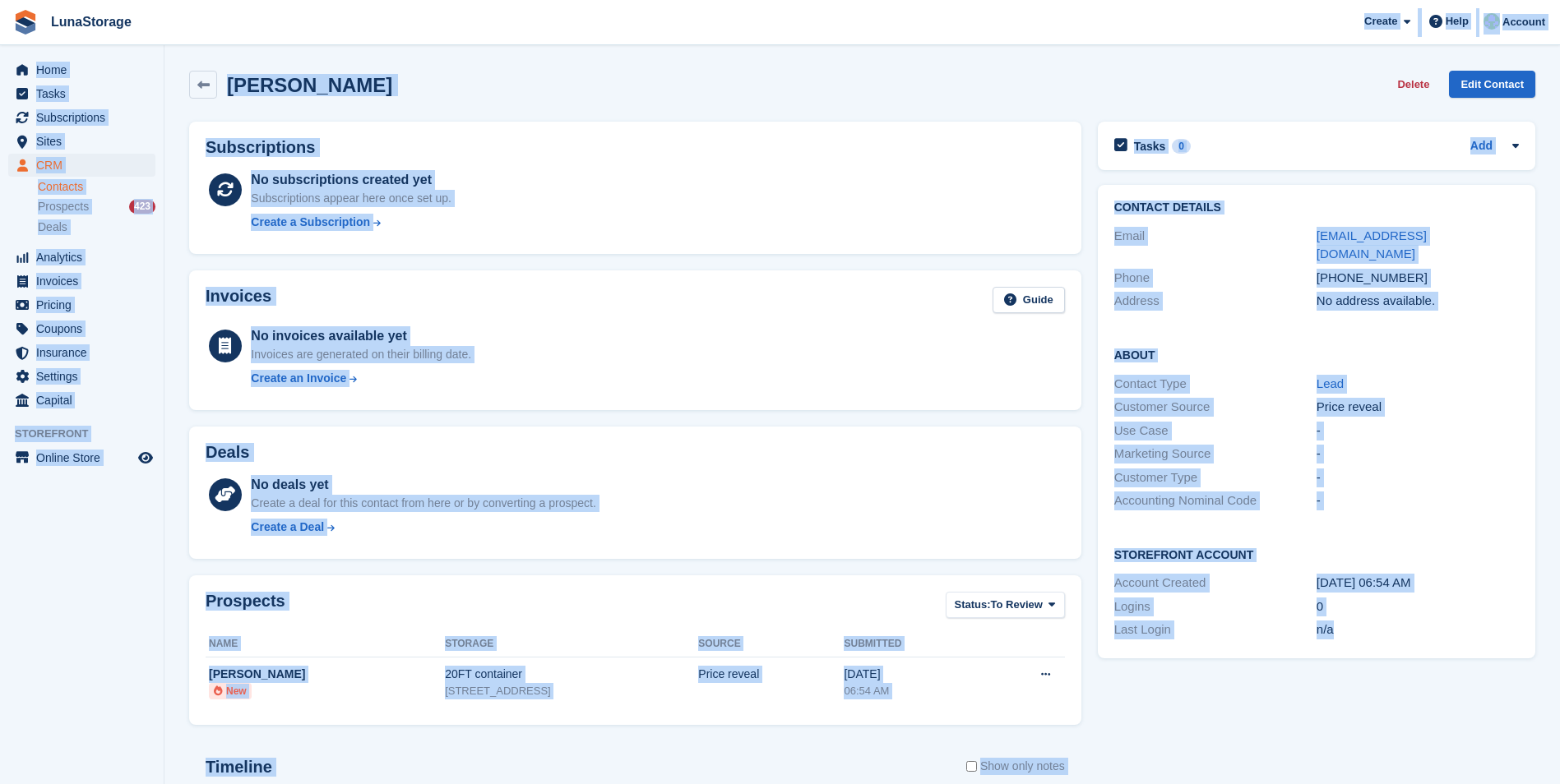
click at [132, 38] on div "LunaStorage Create Subscription Invoice Contact Deal Discount Page Help Chat Su…" at bounding box center [780, 523] width 1560 height 1046
click at [181, 180] on div "Subscriptions No subscriptions created yet Subscriptions appear here once set u…" at bounding box center [635, 188] width 909 height 148
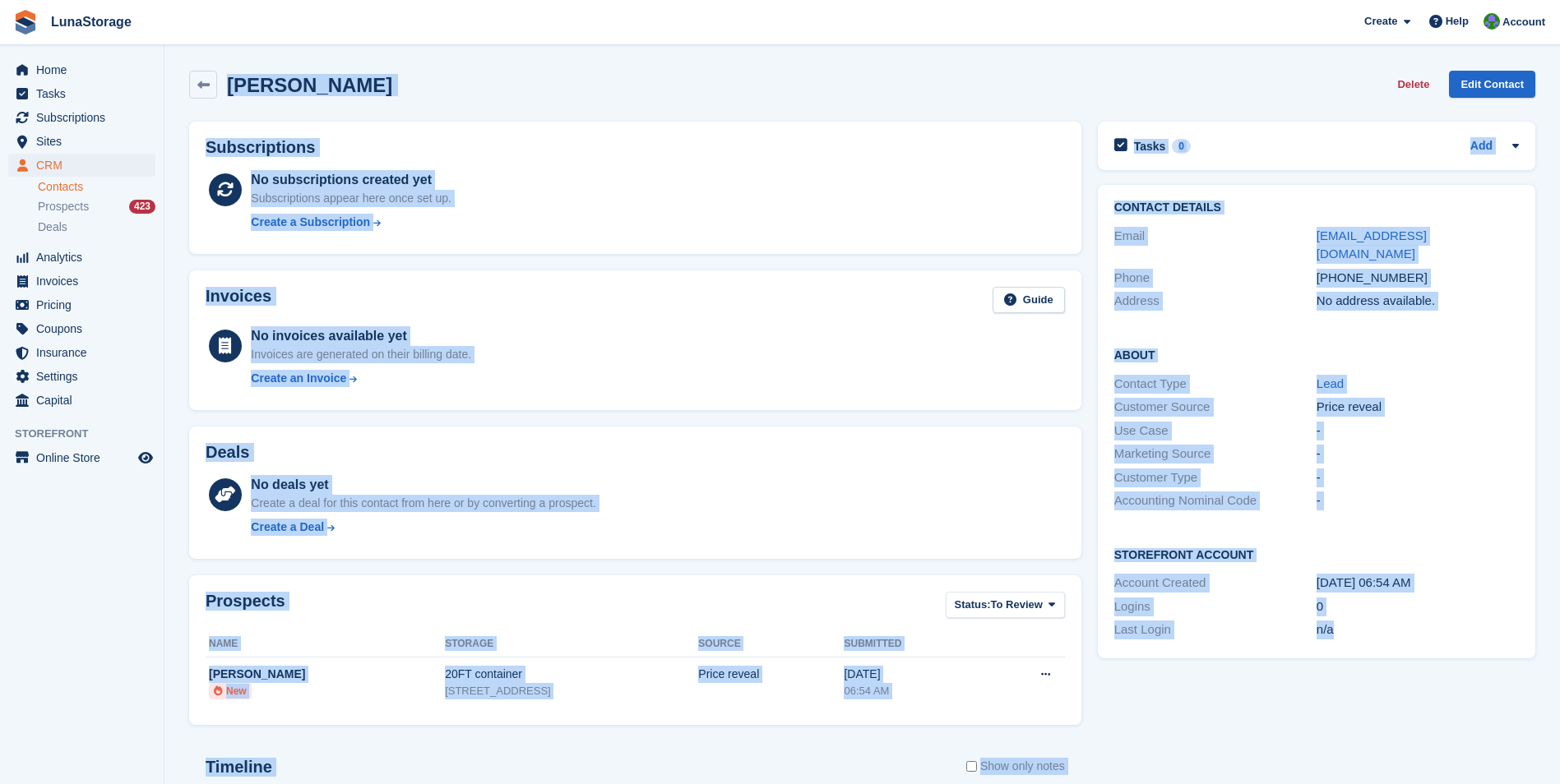
click at [1367, 637] on section "Pardeep Kumar Delete Edit Contact Subscriptions No subscriptions created yet Su…" at bounding box center [862, 523] width 1395 height 1046
click at [1367, 716] on div "Tasks 0 Add No tasks related to Pardeep Kumar Contact Details Email uklovi@gmai…" at bounding box center [1316, 572] width 454 height 918
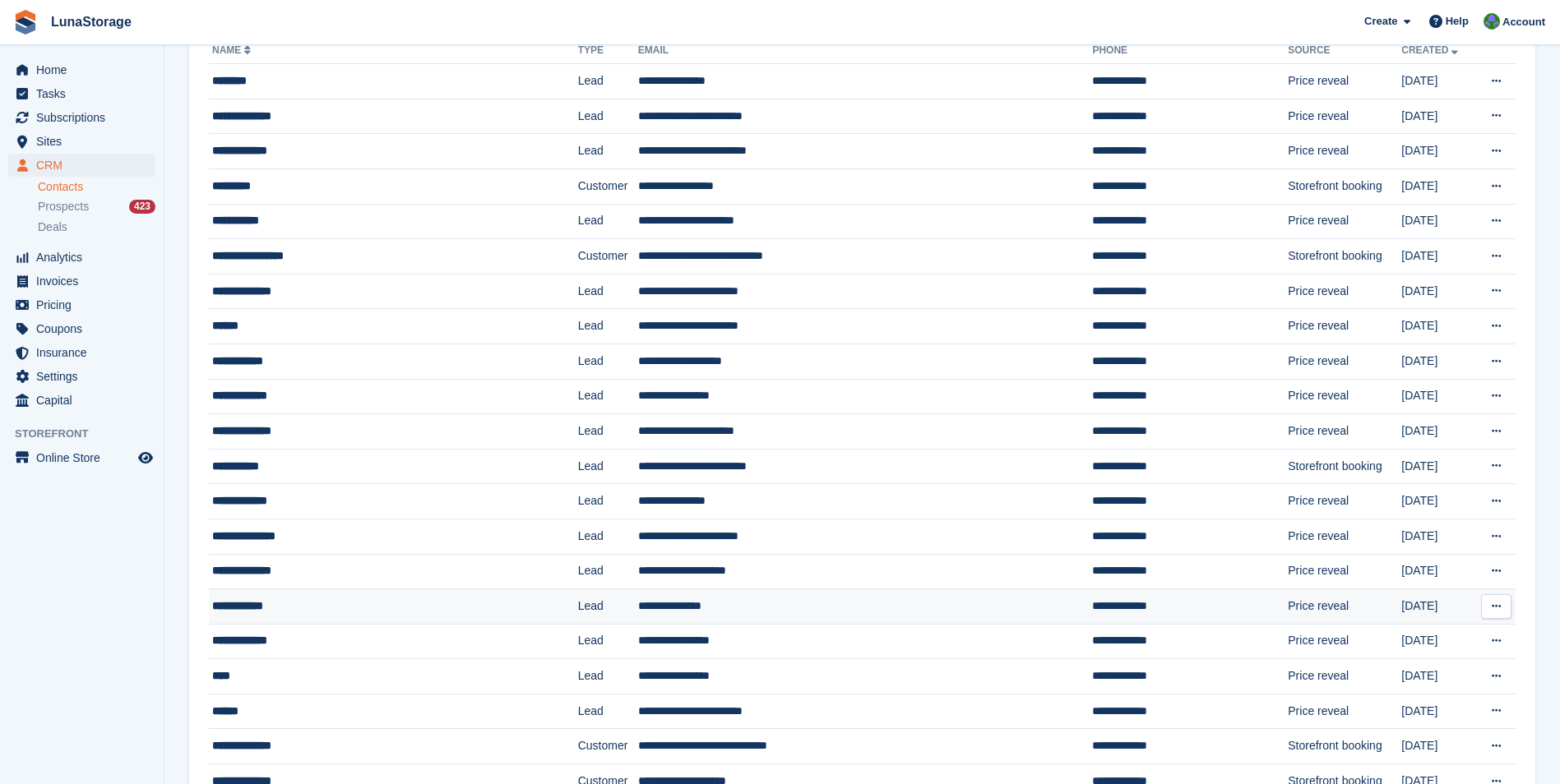
scroll to position [164, 0]
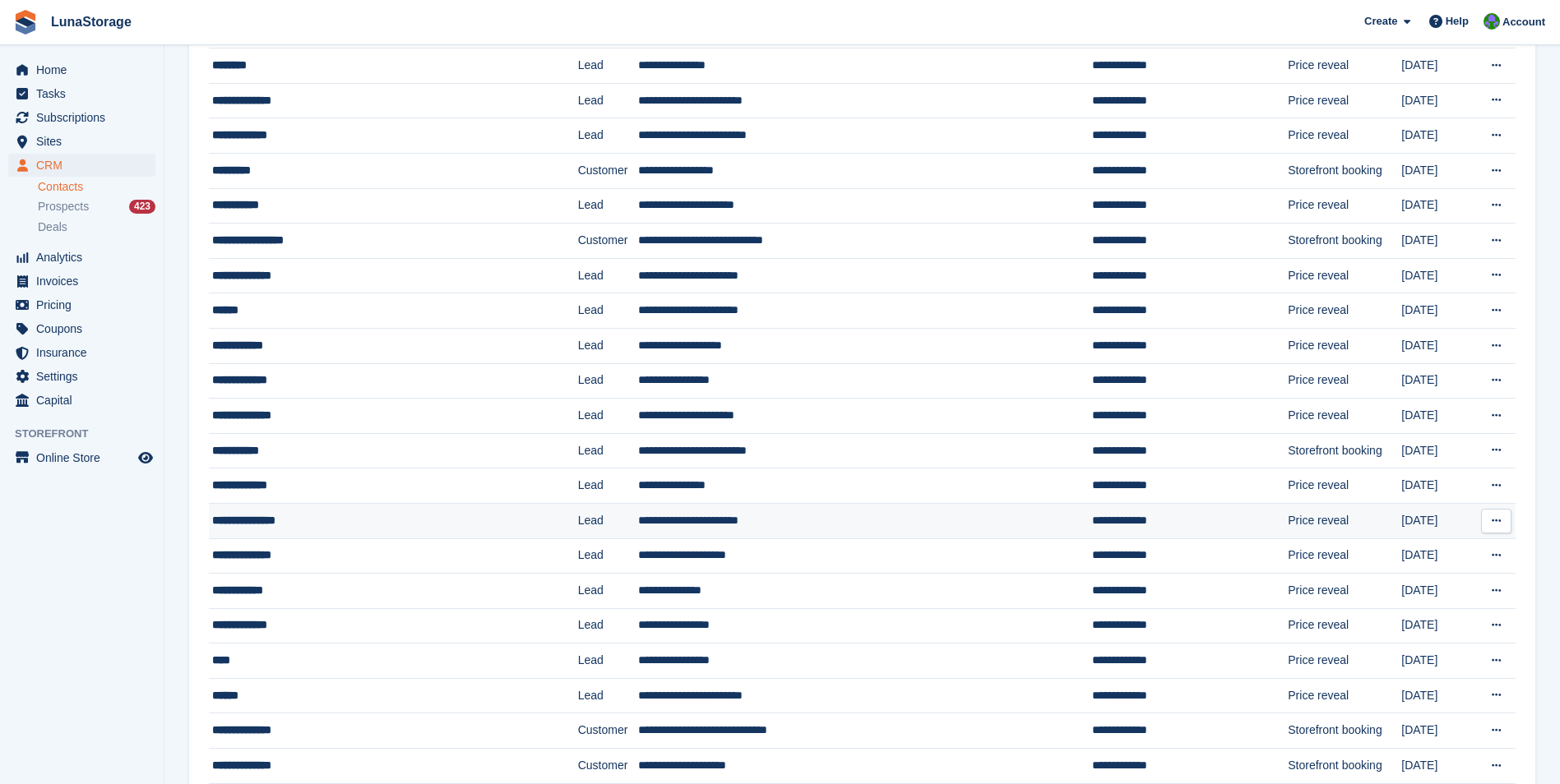
click at [267, 524] on div "**********" at bounding box center [364, 520] width 302 height 17
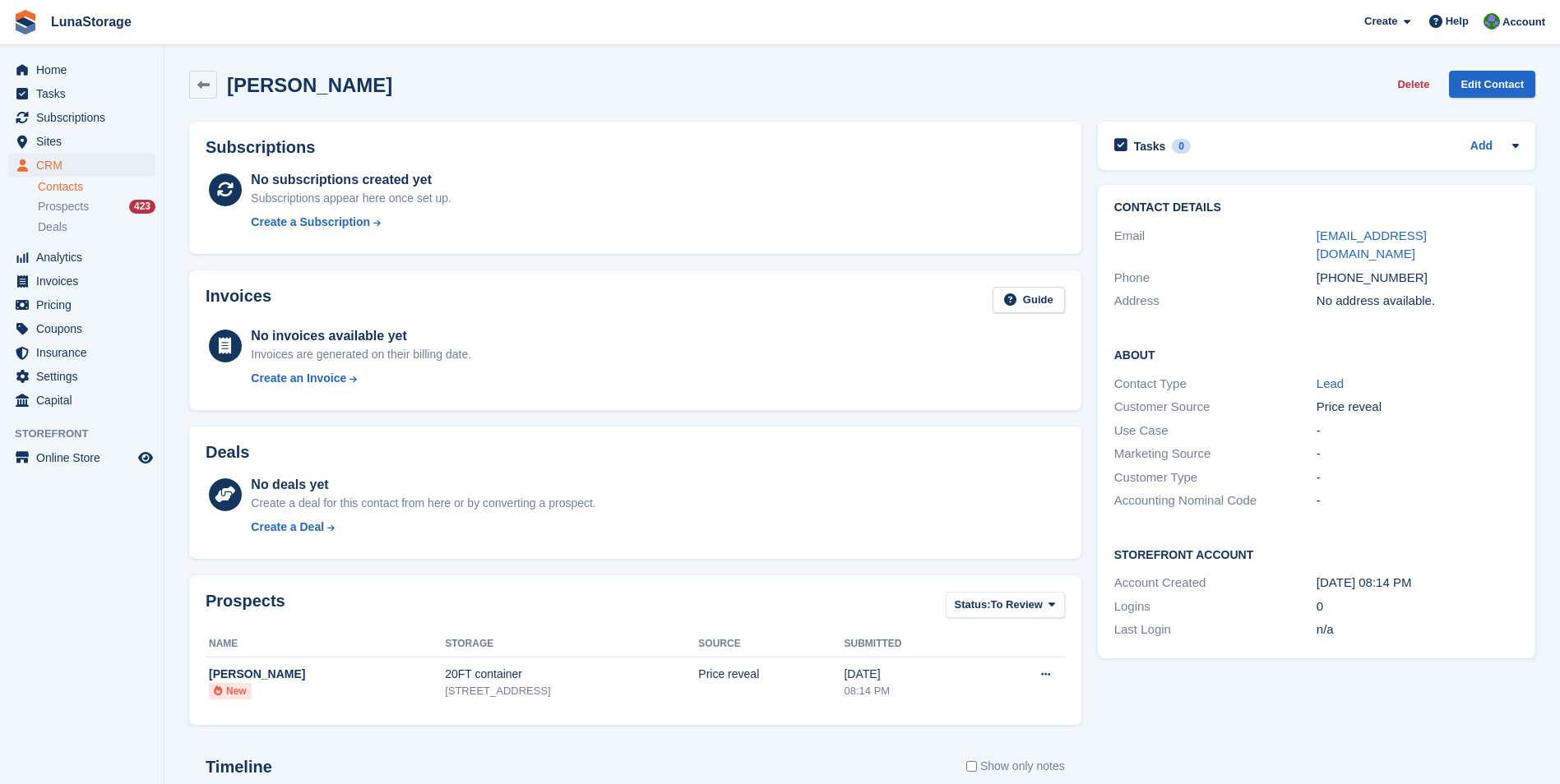
click at [1202, 704] on div "Tasks 0 Add No tasks related to marcin bielecki Contact Details Email mar.biele…" at bounding box center [1316, 572] width 454 height 918
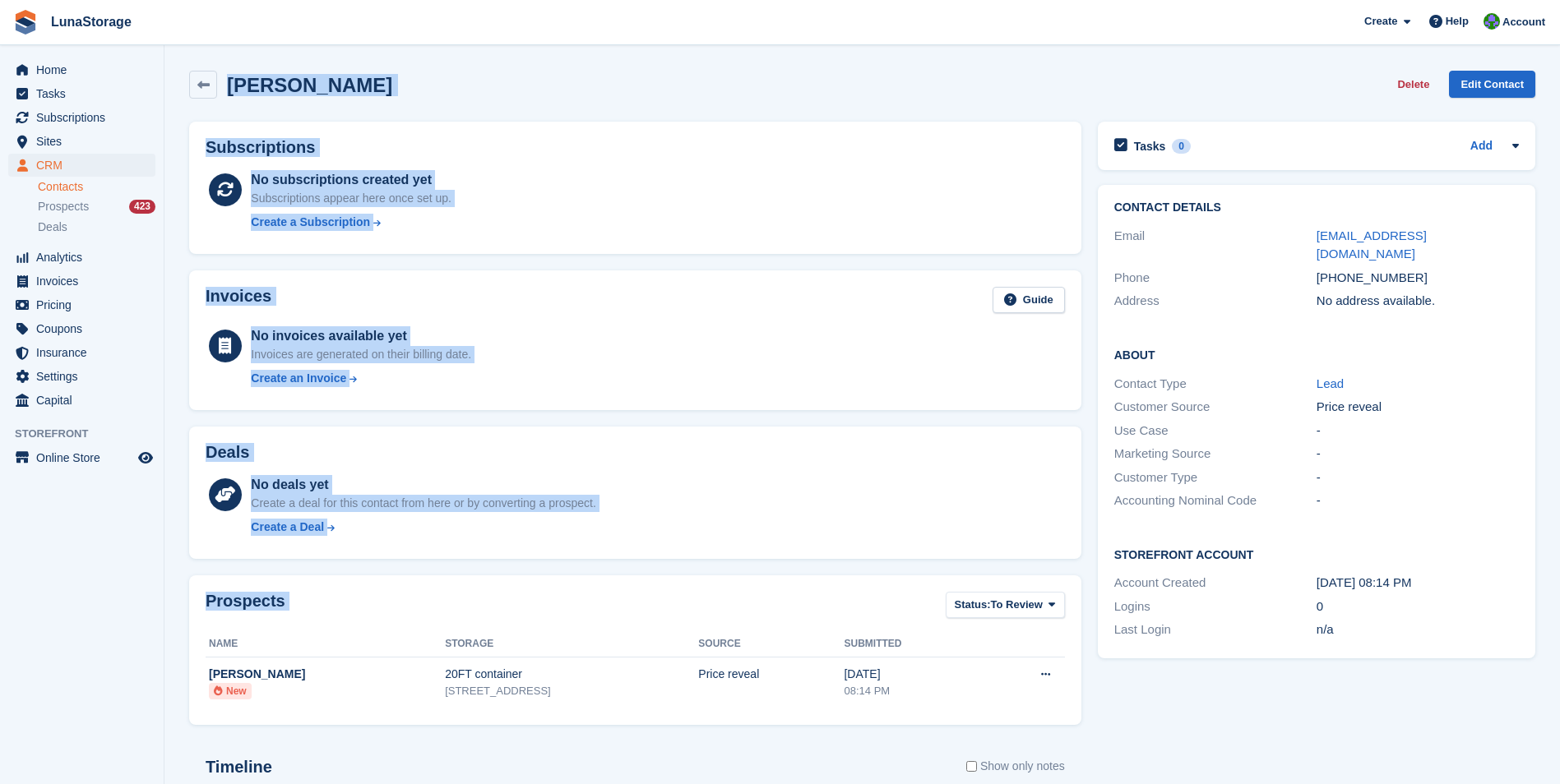
drag, startPoint x: 169, startPoint y: 60, endPoint x: 1076, endPoint y: 700, distance: 1110.1
click at [1076, 700] on section "marcin bielecki Delete Edit Contact Subscriptions No subscriptions created yet …" at bounding box center [862, 523] width 1395 height 1046
drag, startPoint x: 1076, startPoint y: 700, endPoint x: 1087, endPoint y: 716, distance: 19.4
click at [1087, 716] on div "Prospects Status: To Review All Archived To Review Name Storage Source Submitte…" at bounding box center [635, 650] width 909 height 166
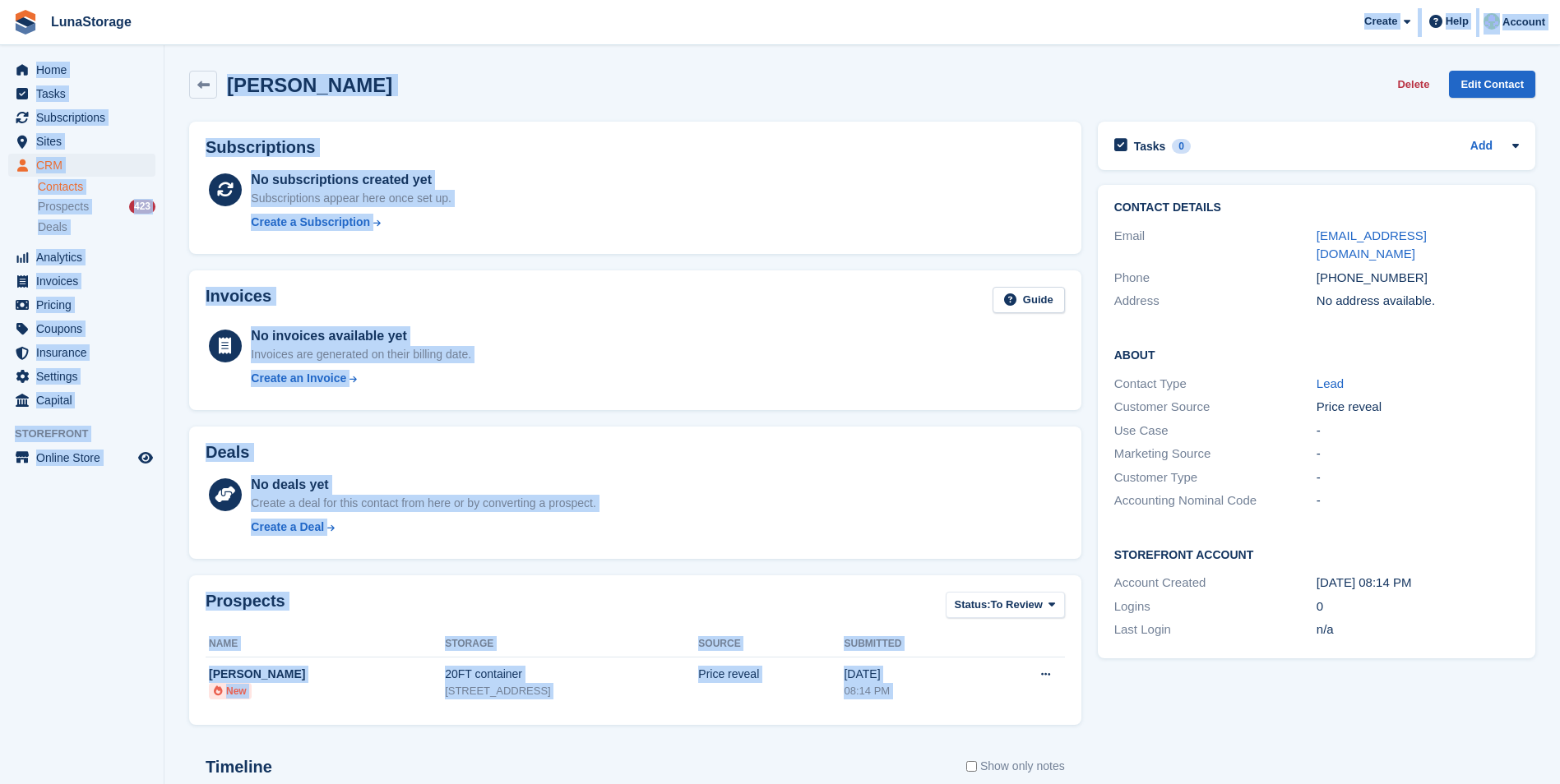
drag, startPoint x: 1087, startPoint y: 716, endPoint x: 255, endPoint y: 28, distance: 1079.6
click at [255, 28] on div "LunaStorage Create Subscription Invoice Contact Deal Discount Page Help Chat Su…" at bounding box center [780, 523] width 1560 height 1046
drag, startPoint x: 255, startPoint y: 28, endPoint x: 179, endPoint y: 60, distance: 82.5
click at [179, 60] on section "marcin bielecki Delete Edit Contact Subscriptions No subscriptions created yet …" at bounding box center [862, 523] width 1395 height 1046
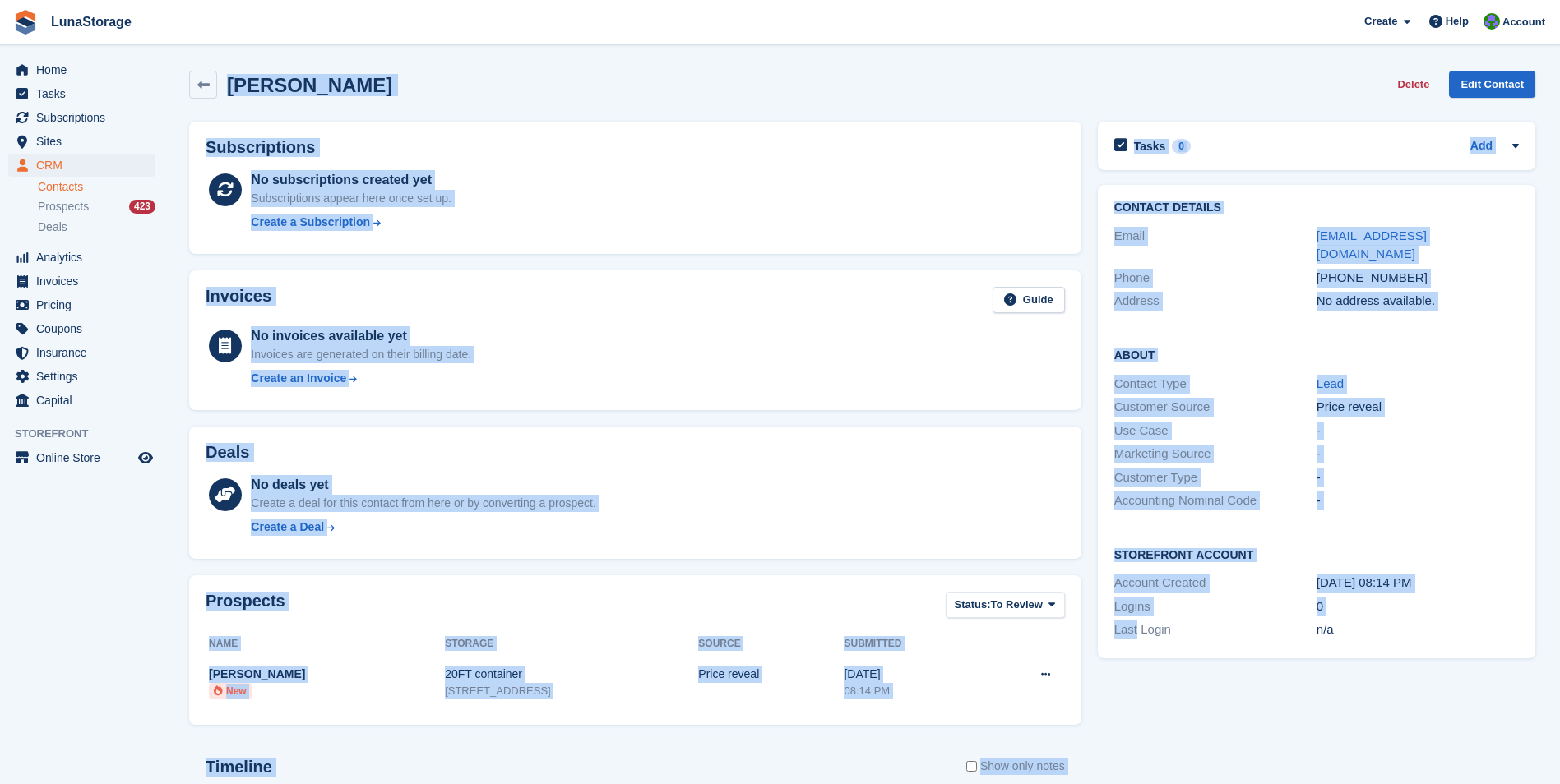
drag, startPoint x: 179, startPoint y: 60, endPoint x: 1135, endPoint y: 726, distance: 1165.1
click at [1135, 726] on section "marcin bielecki Delete Edit Contact Subscriptions No subscriptions created yet …" at bounding box center [862, 523] width 1395 height 1046
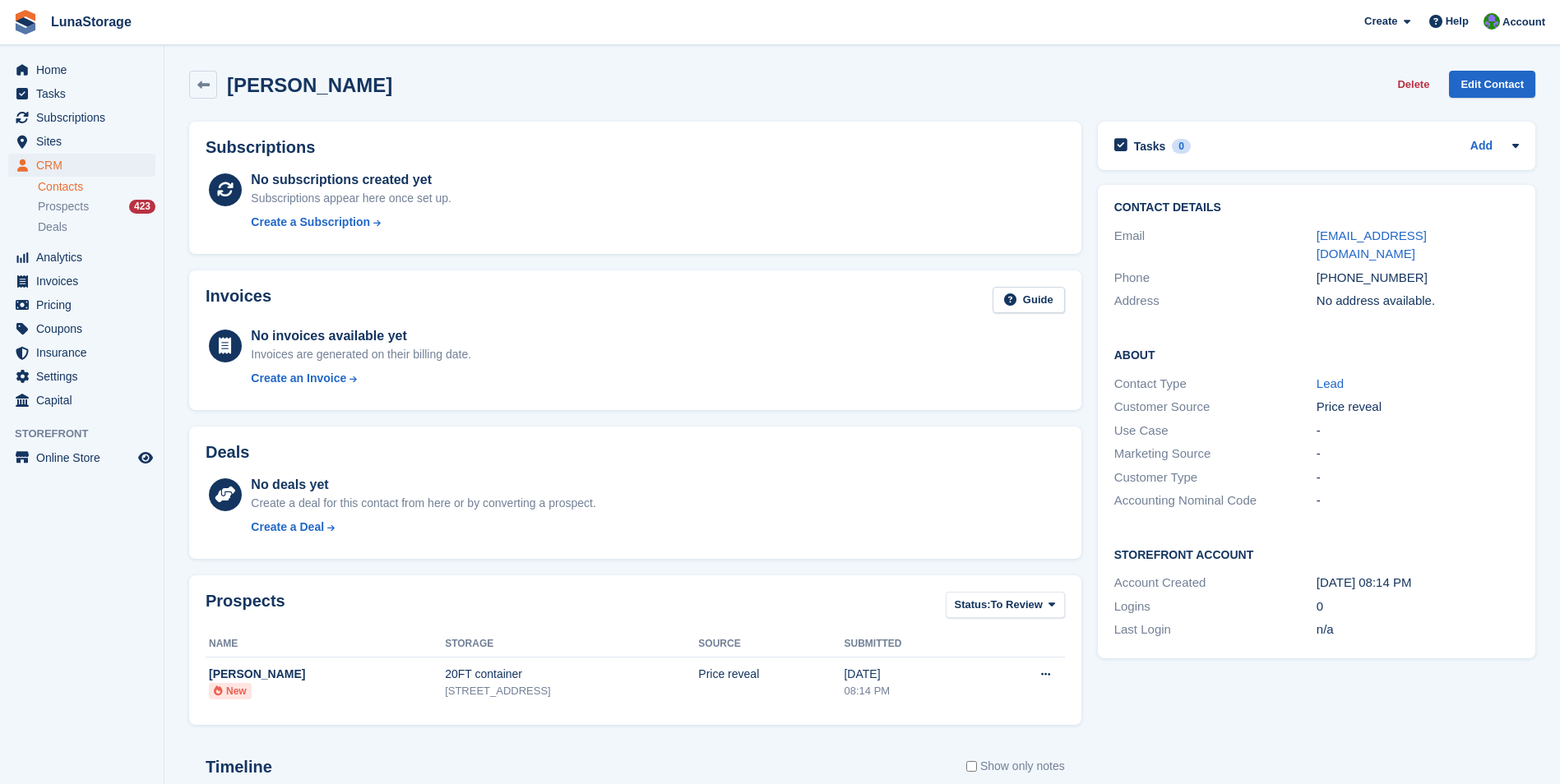
drag, startPoint x: 1135, startPoint y: 726, endPoint x: 1139, endPoint y: 758, distance: 32.2
click at [1139, 758] on div "Tasks 0 Add No tasks related to marcin bielecki Contact Details Email mar.biele…" at bounding box center [1316, 572] width 454 height 918
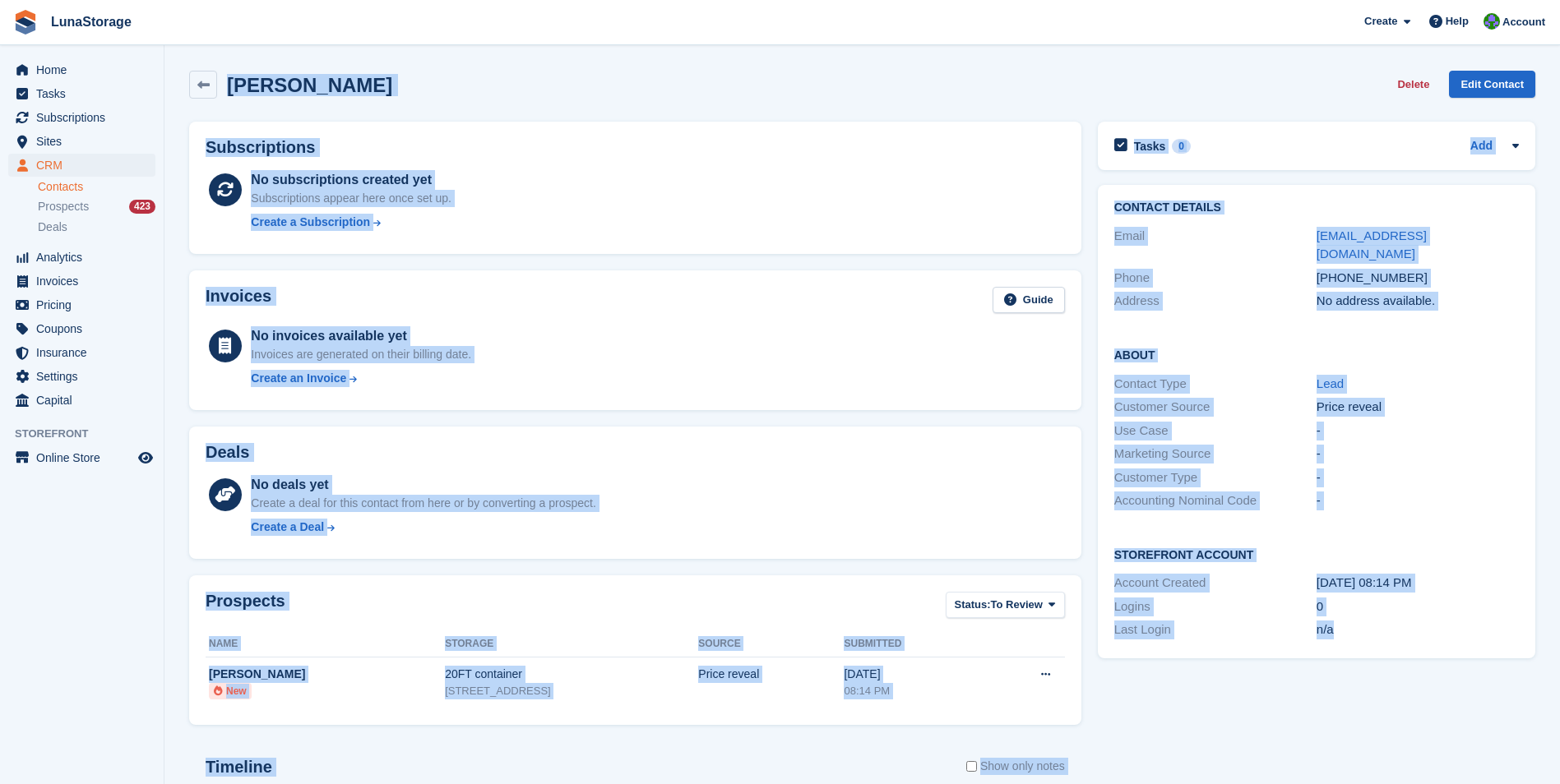
drag, startPoint x: 1395, startPoint y: 724, endPoint x: 215, endPoint y: 59, distance: 1354.5
click at [215, 59] on section "marcin bielecki Delete Edit Contact Subscriptions No subscriptions created yet …" at bounding box center [862, 523] width 1395 height 1046
drag, startPoint x: 215, startPoint y: 59, endPoint x: 176, endPoint y: 67, distance: 39.8
click at [176, 67] on section "marcin bielecki Delete Edit Contact Subscriptions No subscriptions created yet …" at bounding box center [862, 523] width 1395 height 1046
drag, startPoint x: 173, startPoint y: 60, endPoint x: 1375, endPoint y: 725, distance: 1373.7
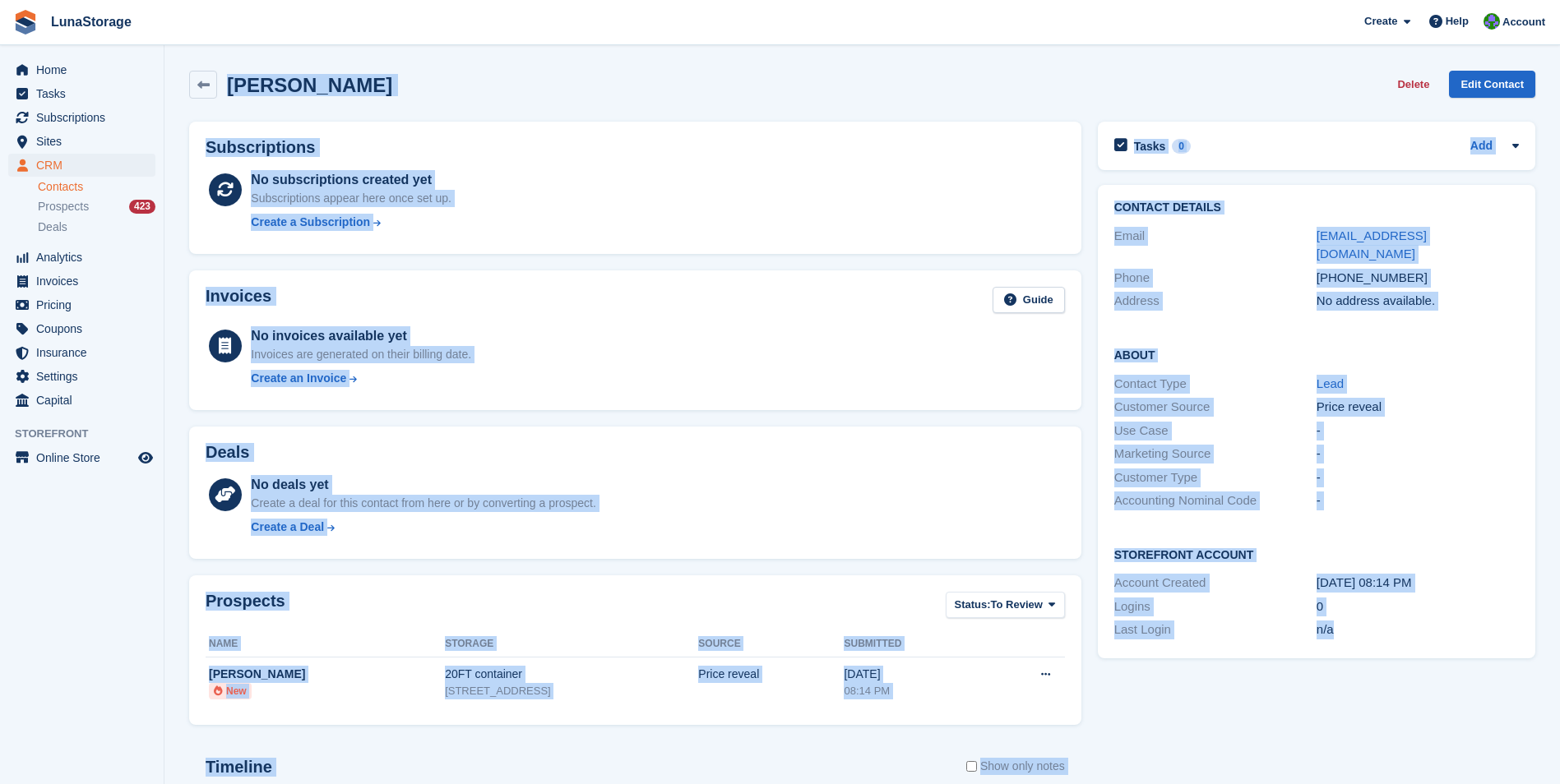
click at [1375, 725] on section "marcin bielecki Delete Edit Contact Subscriptions No subscriptions created yet …" at bounding box center [862, 523] width 1395 height 1046
click at [1375, 725] on div "Tasks 0 Add No tasks related to marcin bielecki Contact Details Email mar.biele…" at bounding box center [1316, 572] width 454 height 918
drag, startPoint x: 1375, startPoint y: 725, endPoint x: 205, endPoint y: 67, distance: 1342.3
click at [205, 67] on div "marcin bielecki Delete Edit Contact Subscriptions No subscriptions created yet …" at bounding box center [863, 547] width 1347 height 969
drag, startPoint x: 205, startPoint y: 67, endPoint x: 174, endPoint y: 59, distance: 32.0
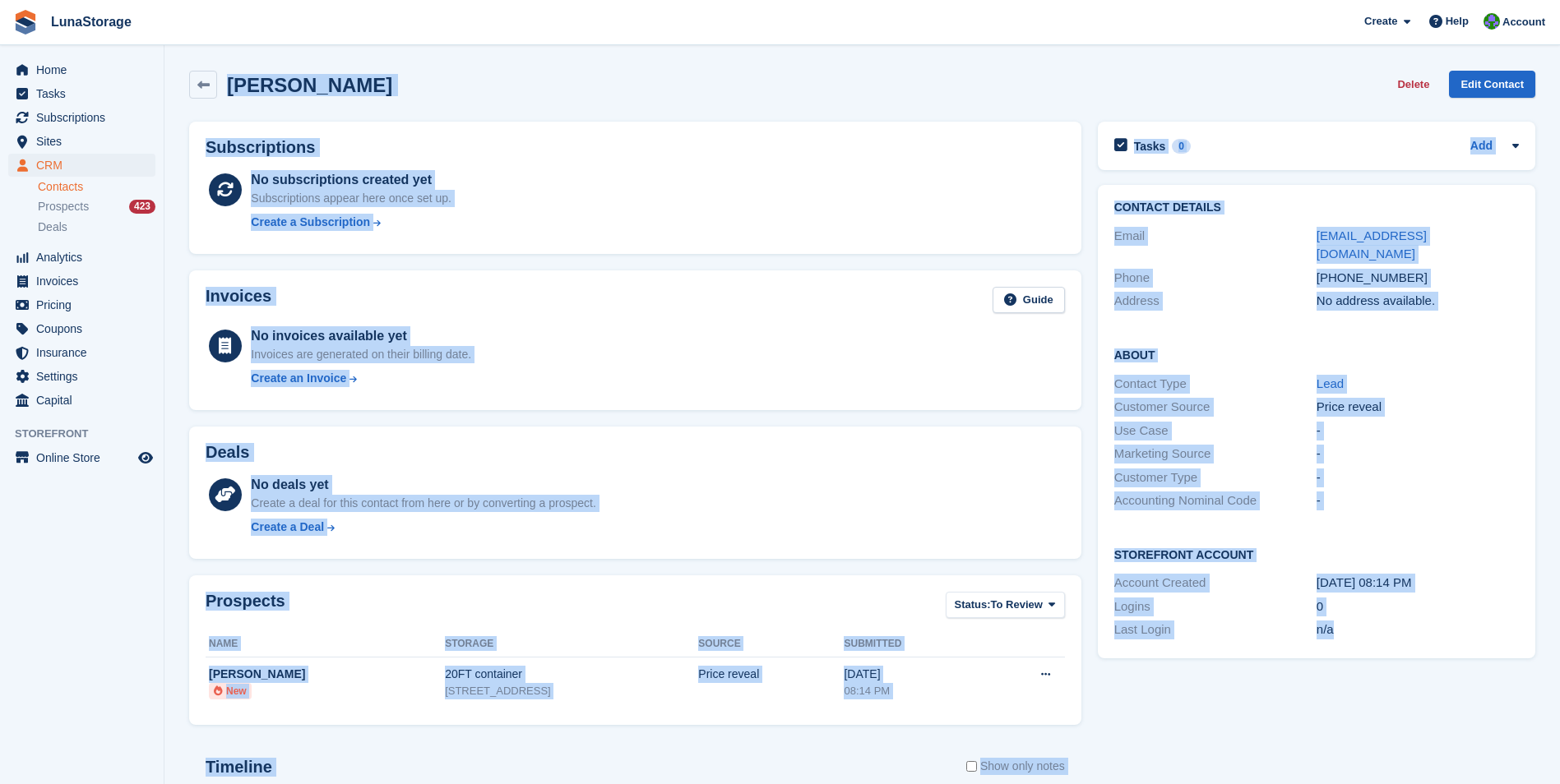
click at [174, 59] on section "marcin bielecki Delete Edit Contact Subscriptions No subscriptions created yet …" at bounding box center [862, 523] width 1395 height 1046
drag, startPoint x: 174, startPoint y: 59, endPoint x: 1382, endPoint y: 716, distance: 1375.1
click at [1382, 716] on section "marcin bielecki Delete Edit Contact Subscriptions No subscriptions created yet …" at bounding box center [862, 523] width 1395 height 1046
drag, startPoint x: 1382, startPoint y: 716, endPoint x: 1393, endPoint y: 737, distance: 23.7
click at [1393, 737] on div "Tasks 0 Add No tasks related to marcin bielecki Contact Details Email mar.biele…" at bounding box center [1316, 572] width 454 height 918
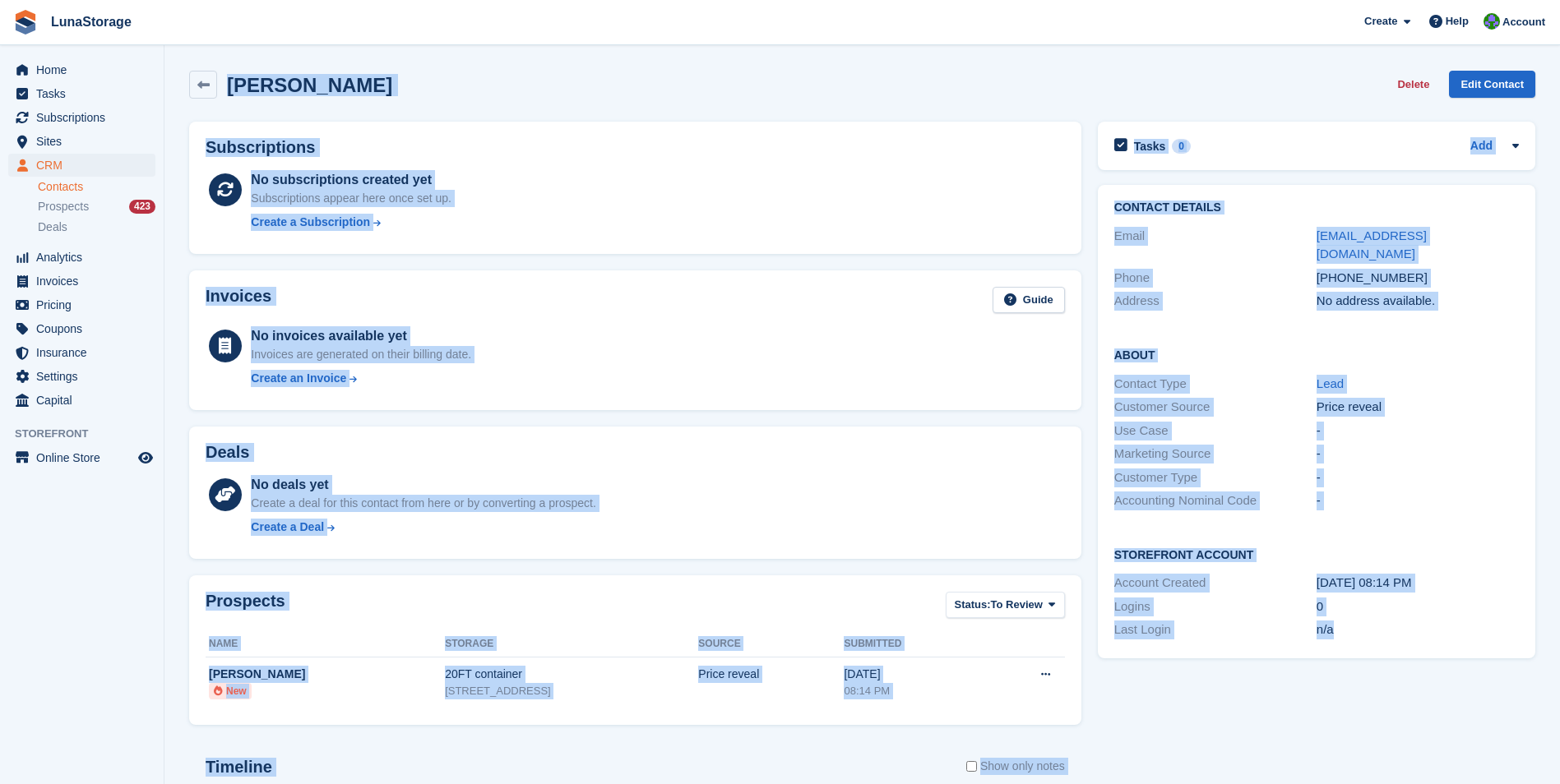
drag, startPoint x: 1393, startPoint y: 737, endPoint x: 216, endPoint y: 60, distance: 1357.8
click at [216, 60] on section "marcin bielecki Delete Edit Contact Subscriptions No subscriptions created yet …" at bounding box center [862, 523] width 1395 height 1046
drag, startPoint x: 216, startPoint y: 60, endPoint x: 168, endPoint y: 60, distance: 48.0
click at [168, 60] on section "marcin bielecki Delete Edit Contact Subscriptions No subscriptions created yet …" at bounding box center [862, 523] width 1395 height 1046
drag, startPoint x: 169, startPoint y: 60, endPoint x: 1373, endPoint y: 693, distance: 1360.3
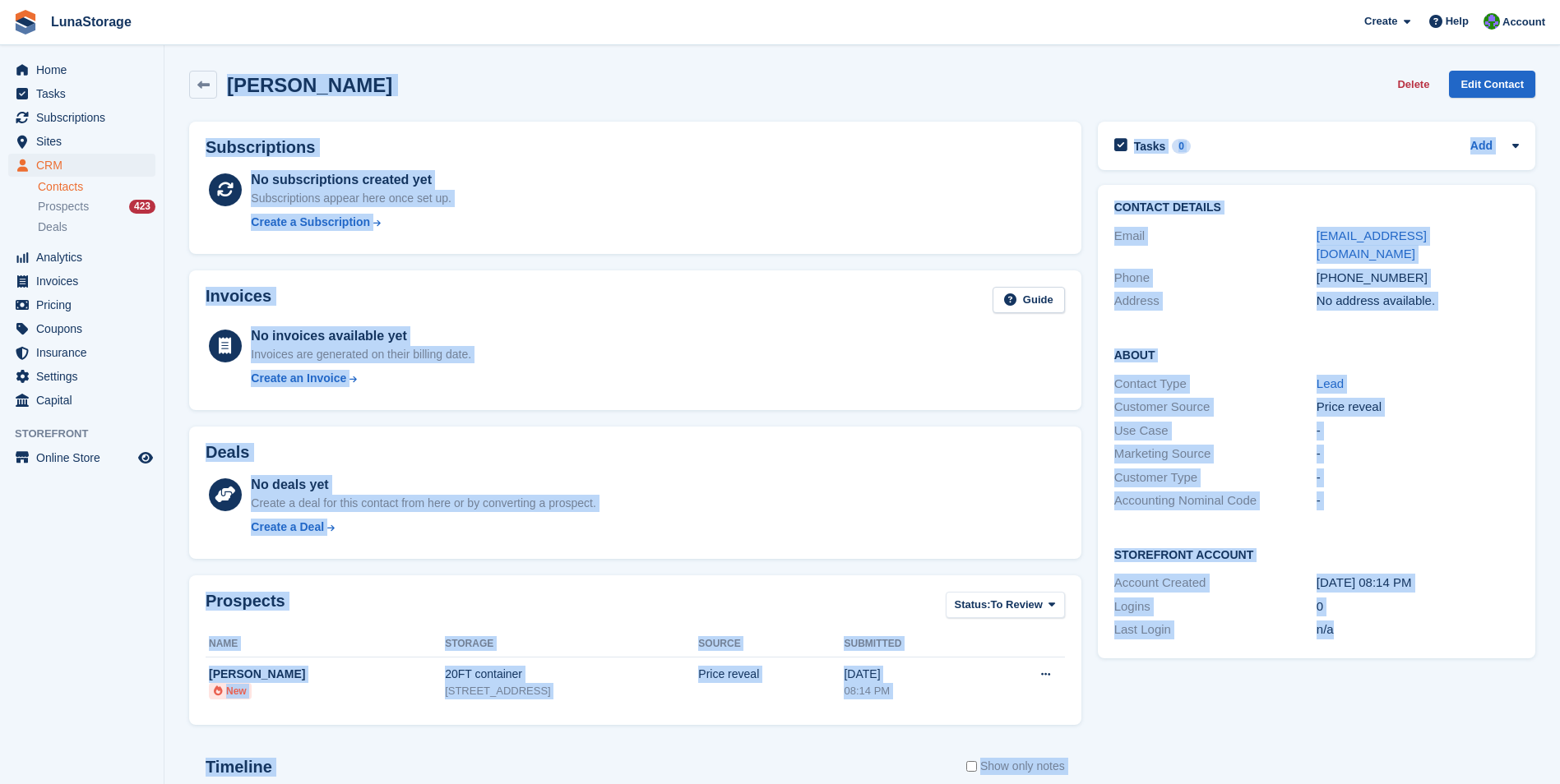
click at [1373, 693] on section "marcin bielecki Delete Edit Contact Subscriptions No subscriptions created yet …" at bounding box center [862, 523] width 1395 height 1046
drag, startPoint x: 1373, startPoint y: 693, endPoint x: 1378, endPoint y: 719, distance: 26.5
click at [1378, 719] on div "Tasks 0 Add No tasks related to marcin bielecki Contact Details Email mar.biele…" at bounding box center [1316, 572] width 454 height 918
drag, startPoint x: 1378, startPoint y: 719, endPoint x: 197, endPoint y: 49, distance: 1357.8
click at [197, 49] on section "marcin bielecki Delete Edit Contact Subscriptions No subscriptions created yet …" at bounding box center [862, 523] width 1395 height 1046
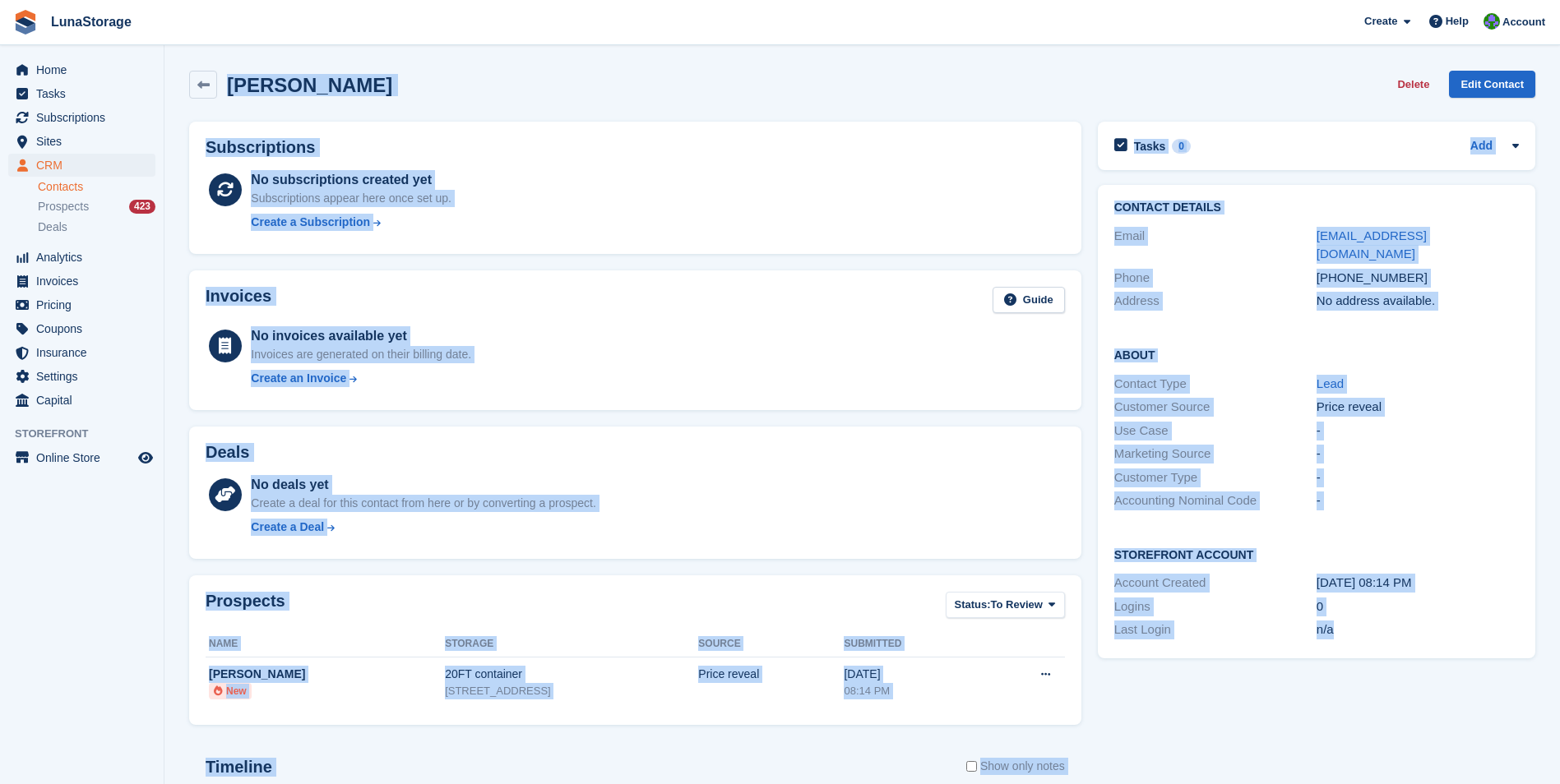
drag, startPoint x: 197, startPoint y: 49, endPoint x: 175, endPoint y: 52, distance: 22.2
click at [175, 52] on section "marcin bielecki Delete Edit Contact Subscriptions No subscriptions created yet …" at bounding box center [862, 523] width 1395 height 1046
drag, startPoint x: 175, startPoint y: 52, endPoint x: 1382, endPoint y: 658, distance: 1350.6
click at [1382, 658] on section "marcin bielecki Delete Edit Contact Subscriptions No subscriptions created yet …" at bounding box center [862, 523] width 1395 height 1046
drag, startPoint x: 1382, startPoint y: 658, endPoint x: 1403, endPoint y: 719, distance: 64.5
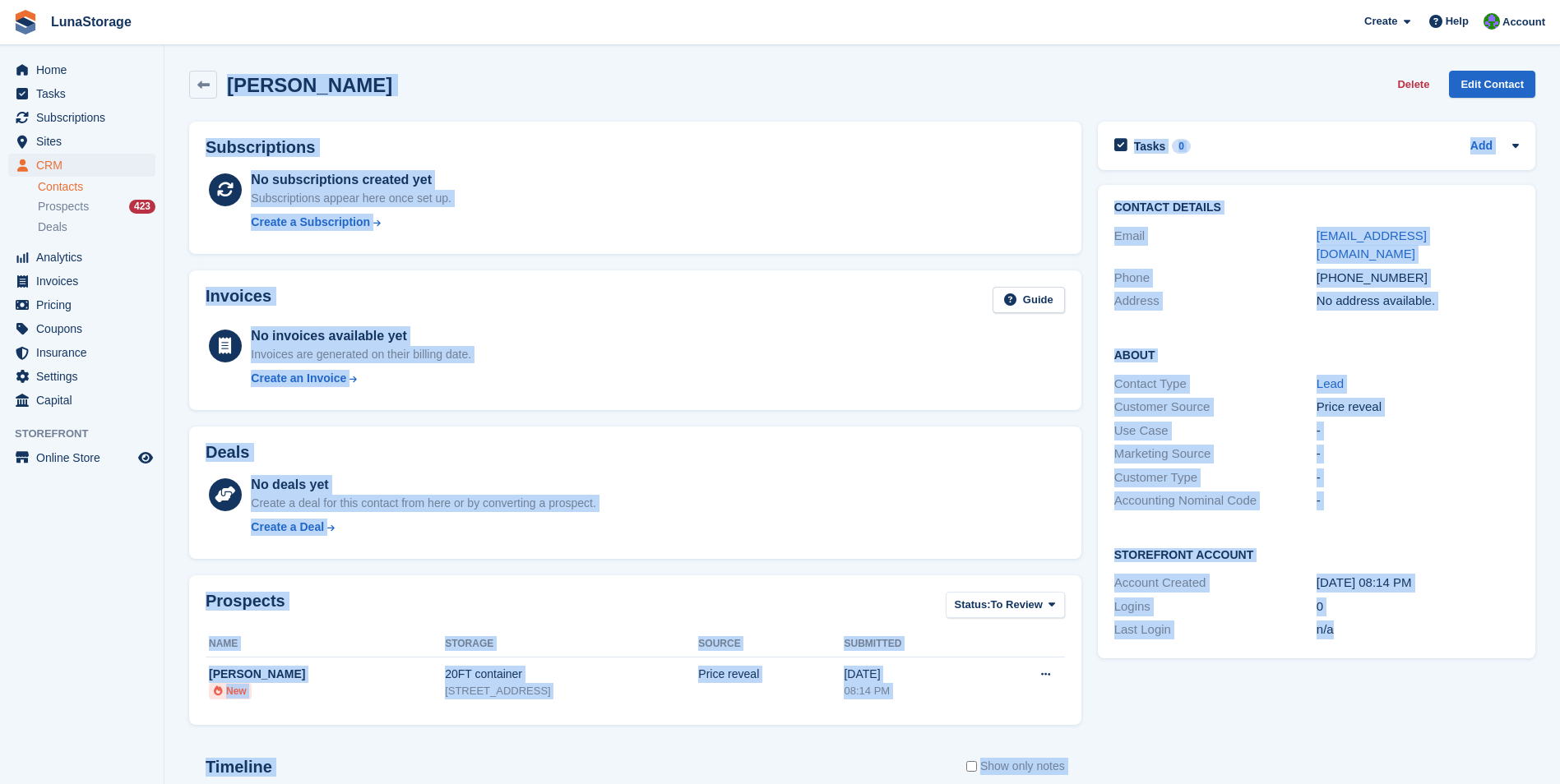
click at [1403, 719] on div "Tasks 0 Add No tasks related to marcin bielecki Contact Details Email mar.biele…" at bounding box center [1316, 572] width 454 height 918
drag, startPoint x: 173, startPoint y: 52, endPoint x: 1359, endPoint y: 724, distance: 1363.2
click at [1359, 724] on section "marcin bielecki Delete Edit Contact Subscriptions No subscriptions created yet …" at bounding box center [862, 523] width 1395 height 1046
drag, startPoint x: 1359, startPoint y: 724, endPoint x: 1363, endPoint y: 736, distance: 12.6
click at [1363, 736] on div "Tasks 0 Add No tasks related to marcin bielecki Contact Details Email mar.biele…" at bounding box center [1316, 572] width 454 height 918
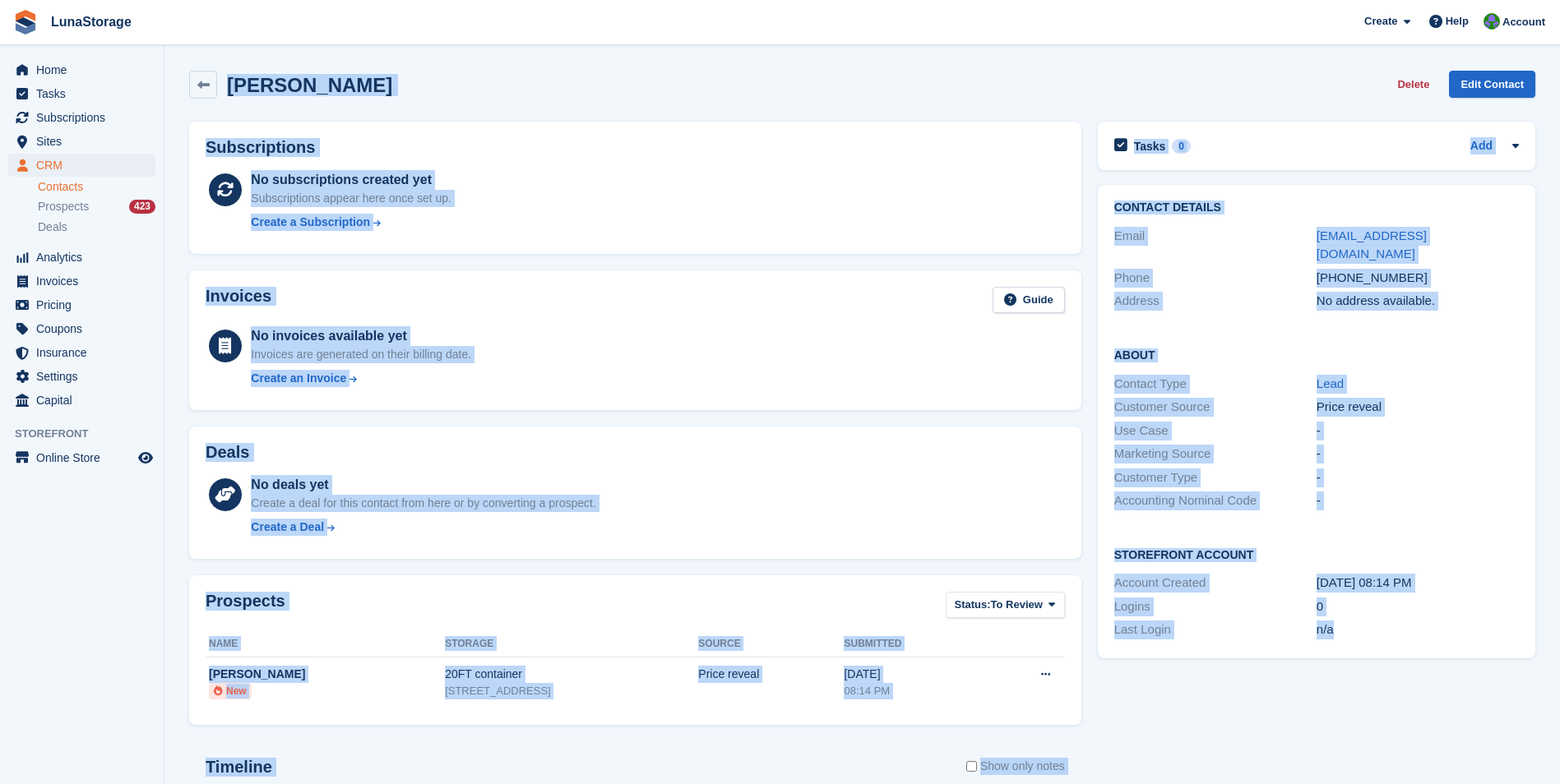
drag, startPoint x: 1363, startPoint y: 736, endPoint x: 189, endPoint y: 70, distance: 1349.8
click at [189, 70] on div "marcin bielecki Delete Edit Contact Subscriptions No subscriptions created yet …" at bounding box center [863, 547] width 1347 height 969
drag, startPoint x: 189, startPoint y: 70, endPoint x: 169, endPoint y: 62, distance: 21.5
click at [169, 62] on section "marcin bielecki Delete Edit Contact Subscriptions No subscriptions created yet …" at bounding box center [862, 523] width 1395 height 1046
drag, startPoint x: 169, startPoint y: 59, endPoint x: 1459, endPoint y: 702, distance: 1441.4
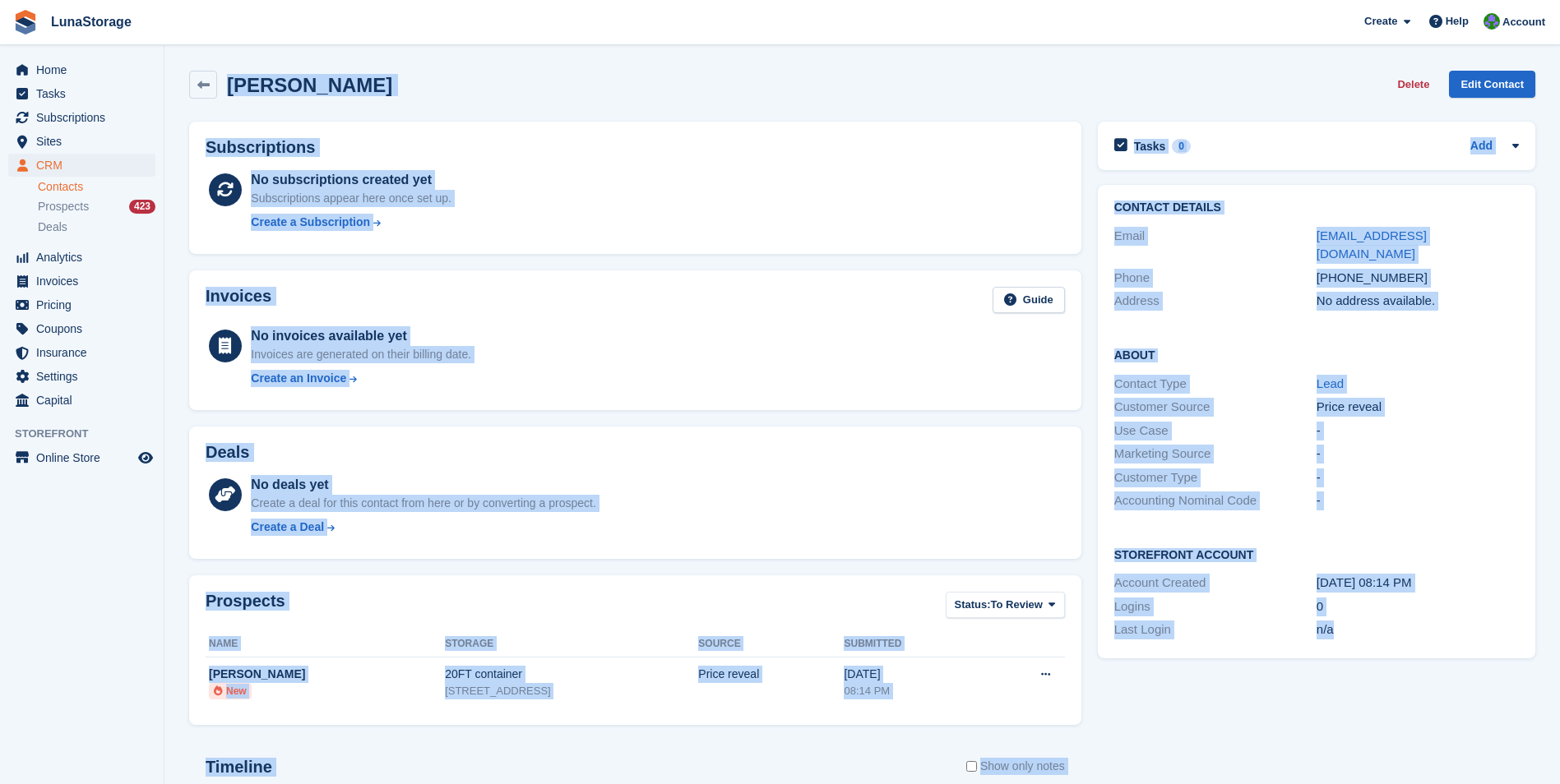
click at [1459, 702] on section "marcin bielecki Delete Edit Contact Subscriptions No subscriptions created yet …" at bounding box center [862, 523] width 1395 height 1046
drag, startPoint x: 1459, startPoint y: 702, endPoint x: 1427, endPoint y: 750, distance: 57.7
click at [1427, 750] on div "Tasks 0 Add No tasks related to marcin bielecki Contact Details Email mar.biele…" at bounding box center [1316, 572] width 454 height 918
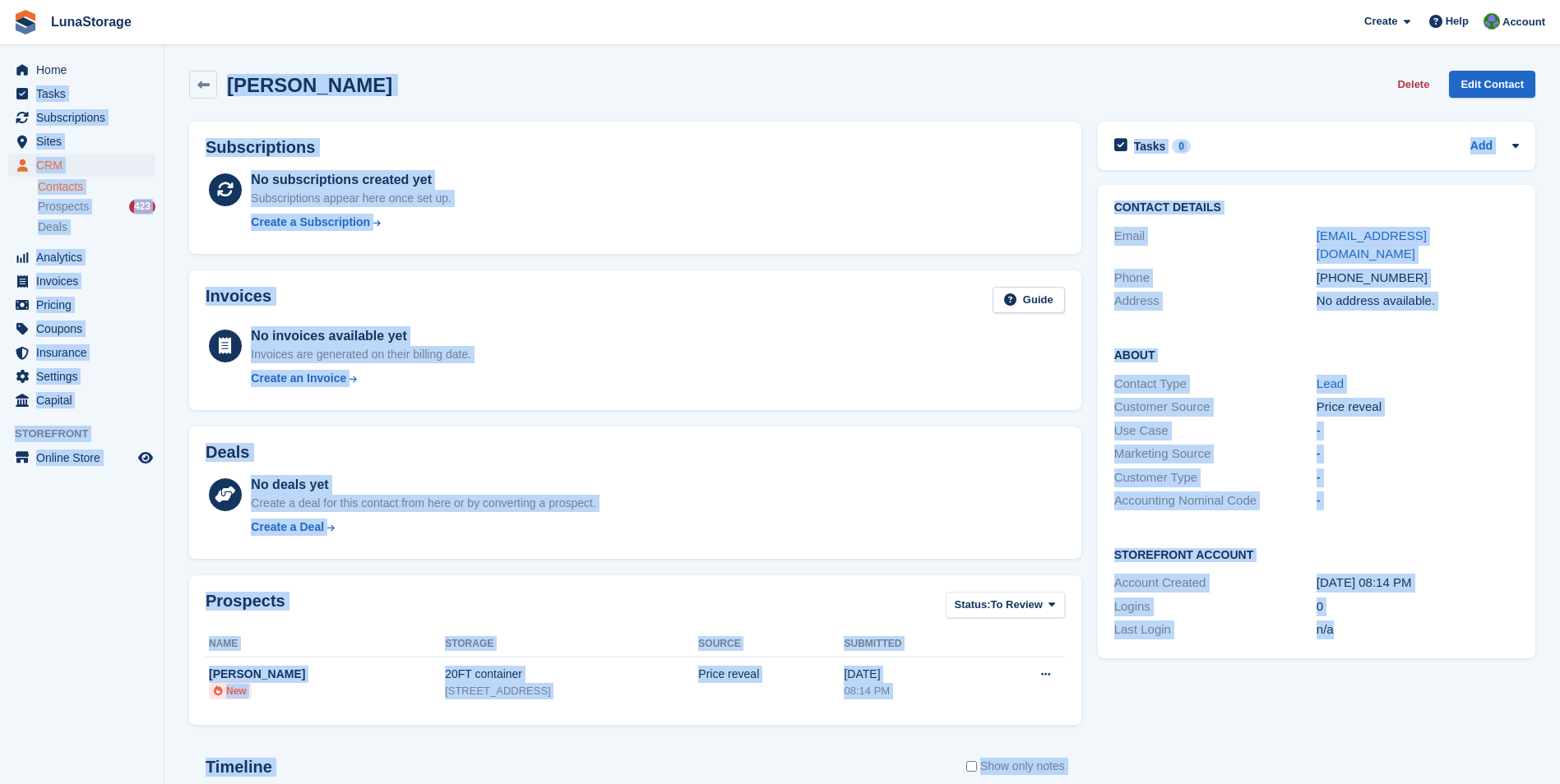
drag, startPoint x: 1427, startPoint y: 750, endPoint x: 158, endPoint y: 45, distance: 1451.7
click at [158, 45] on div "Home Tasks Subscriptions Subscriptions Subscriptions Price increases NEW Price …" at bounding box center [780, 523] width 1560 height 1046
drag, startPoint x: 158, startPoint y: 45, endPoint x: 162, endPoint y: 168, distance: 123.1
click at [162, 168] on li "CRM CRM" at bounding box center [82, 165] width 164 height 23
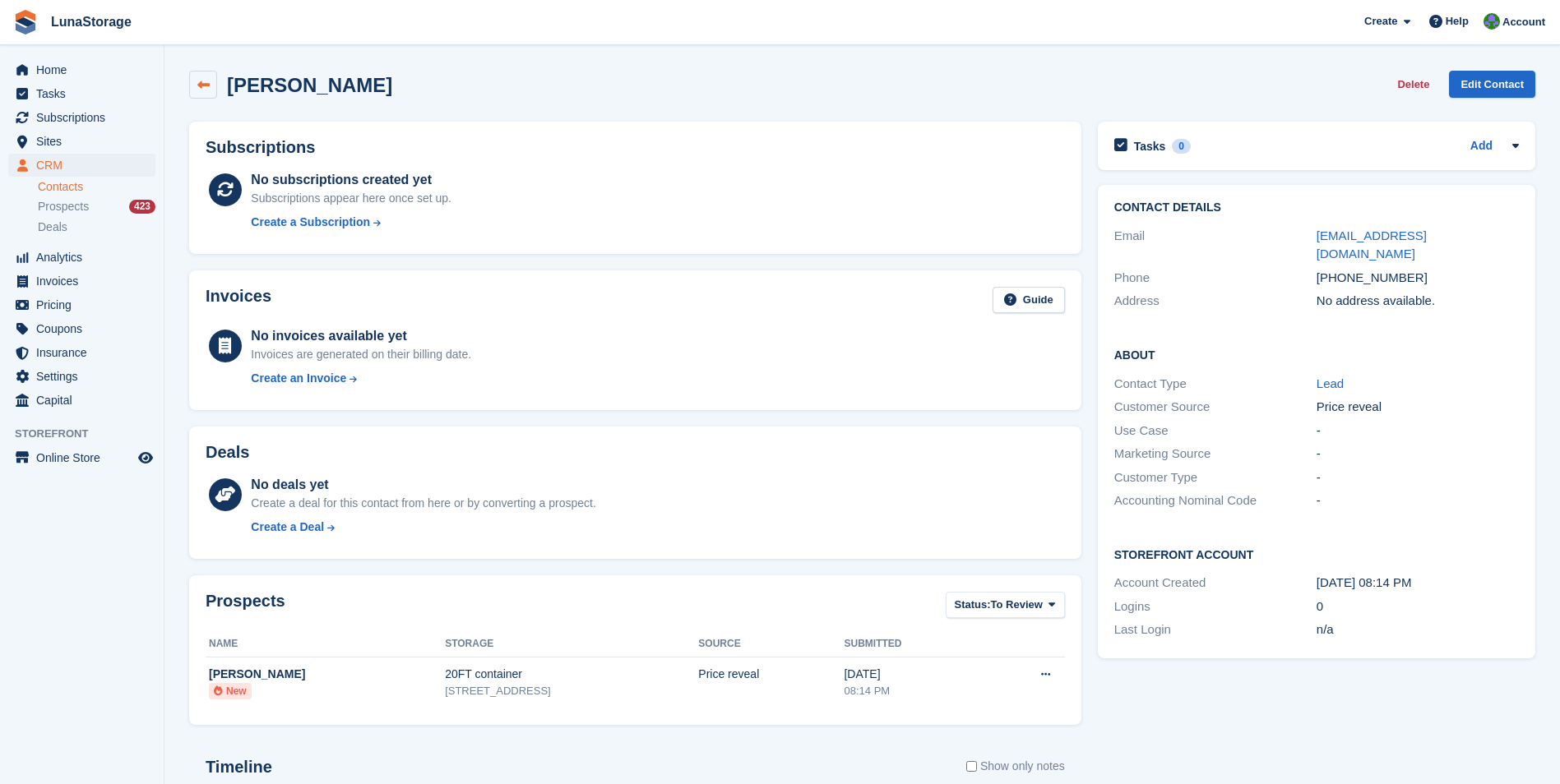
click at [190, 87] on link at bounding box center [203, 84] width 28 height 28
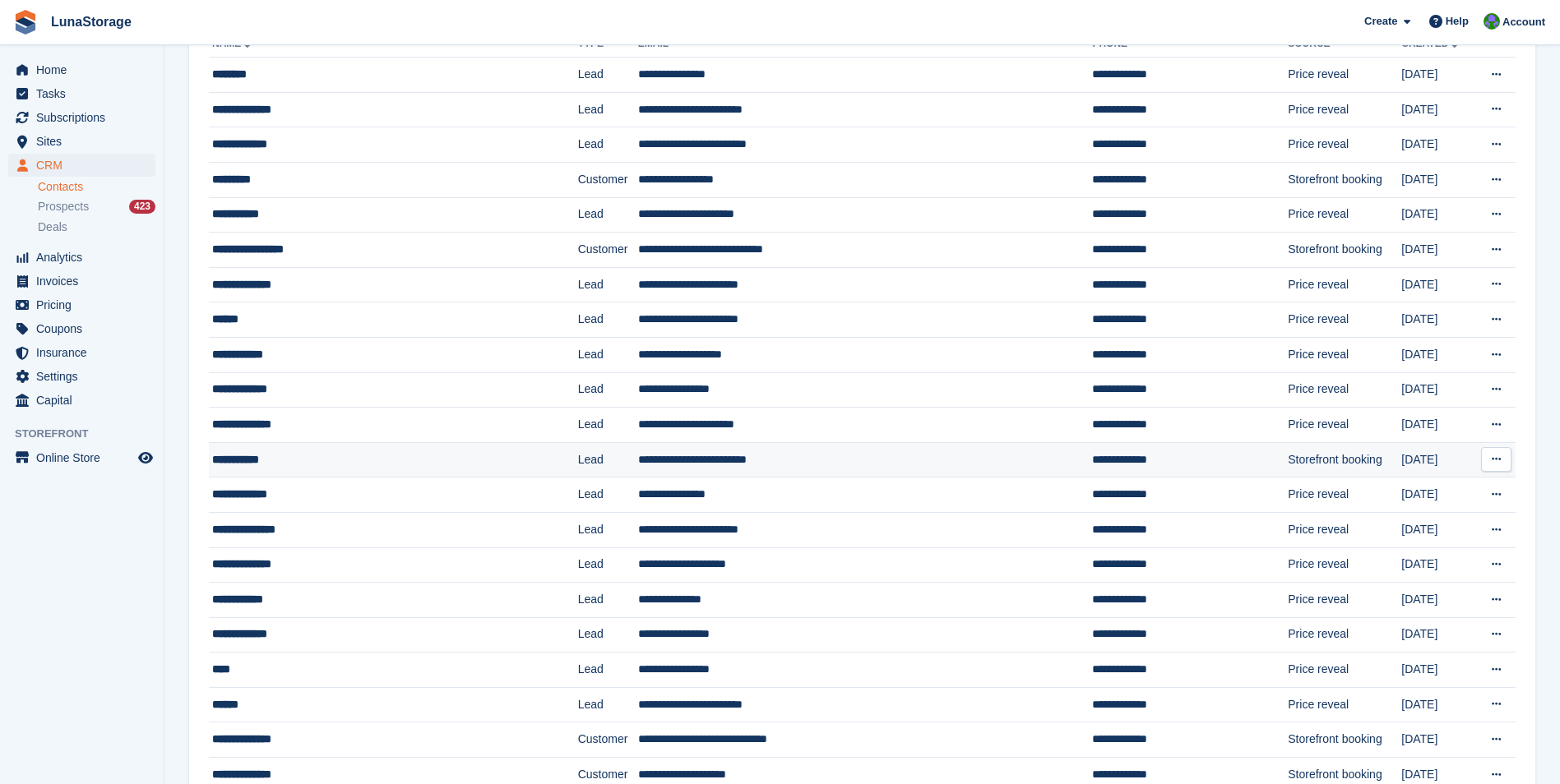
scroll to position [164, 0]
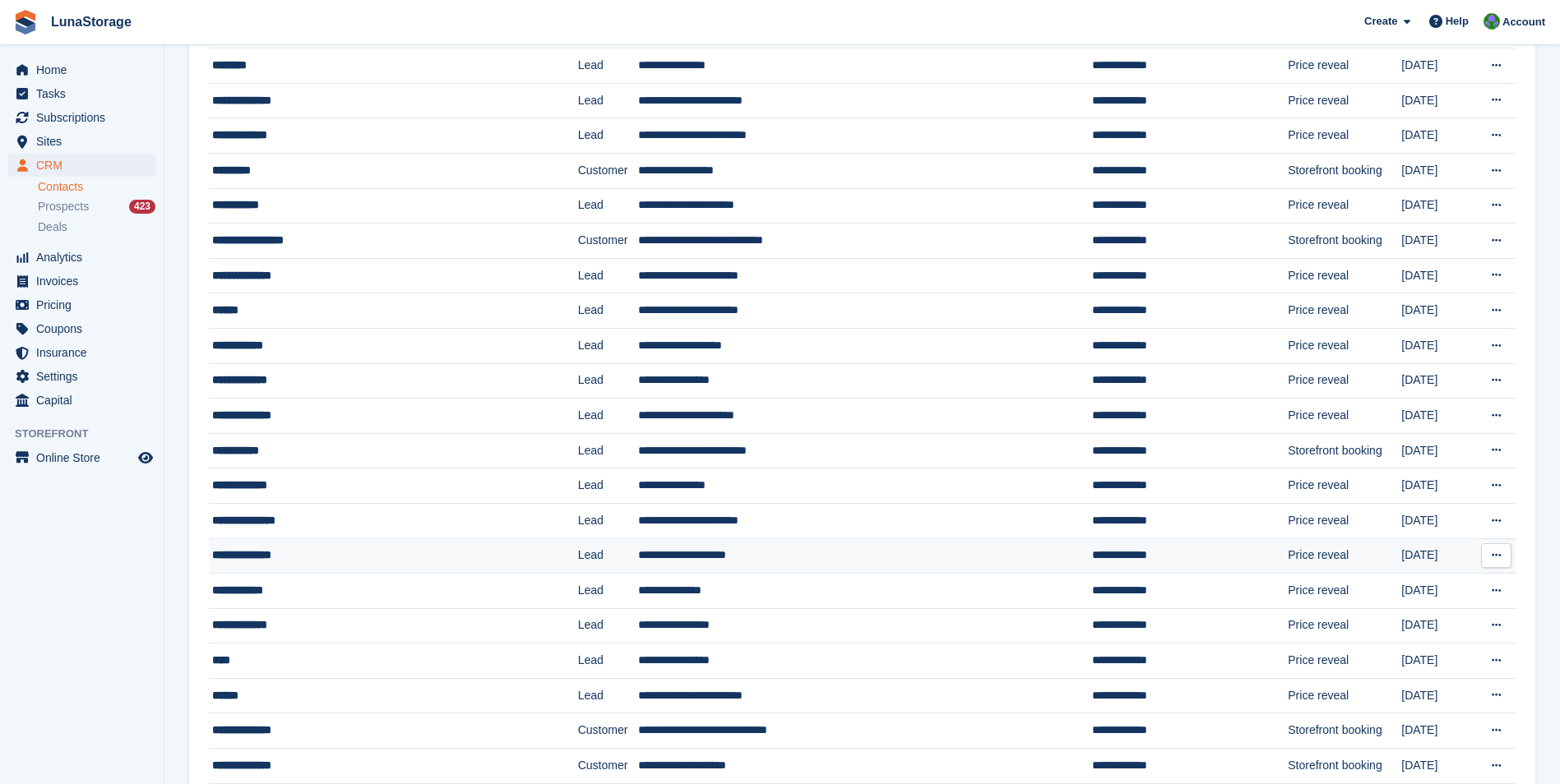
click at [282, 559] on div "**********" at bounding box center [364, 555] width 302 height 17
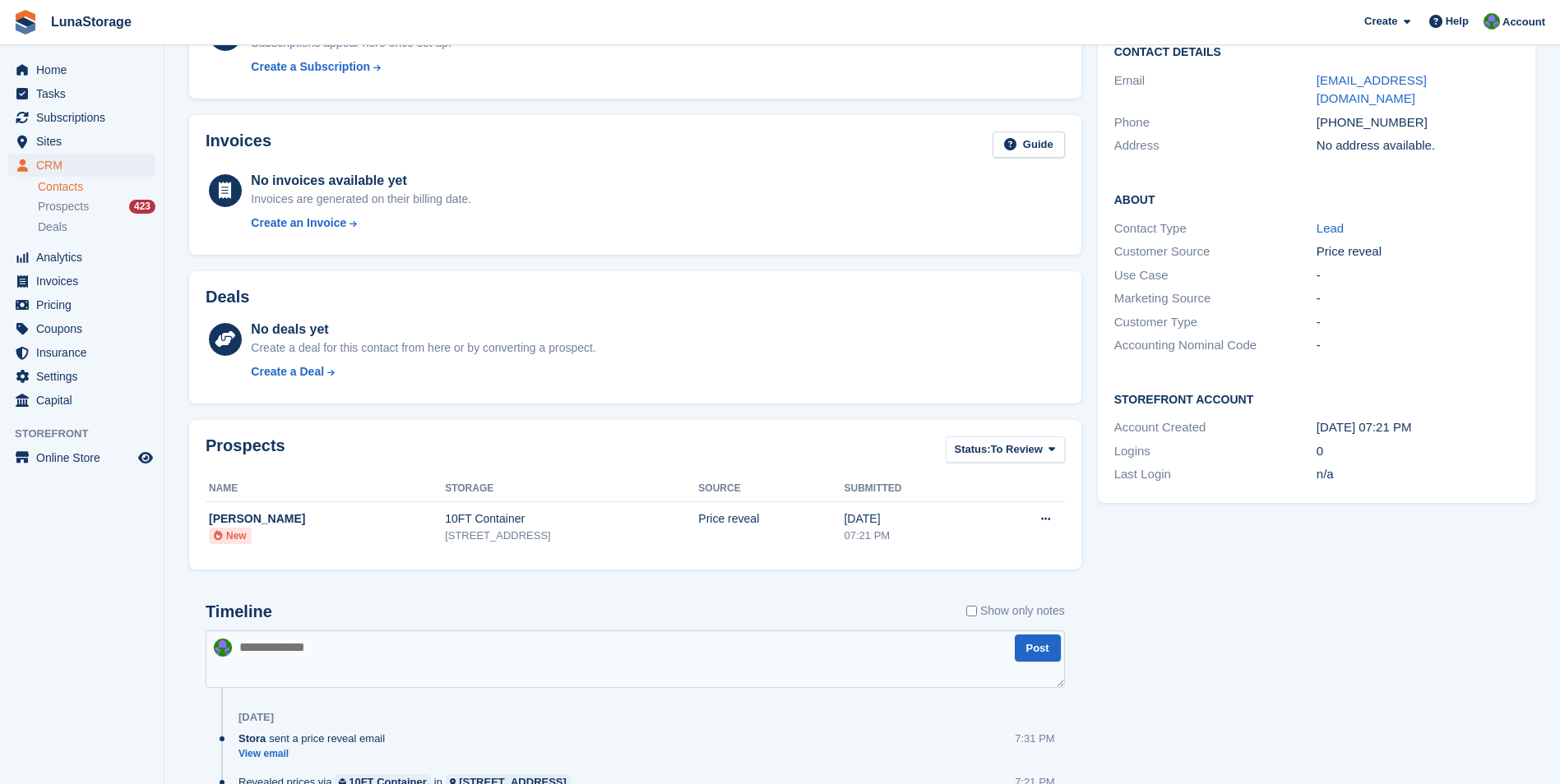
scroll to position [262, 0]
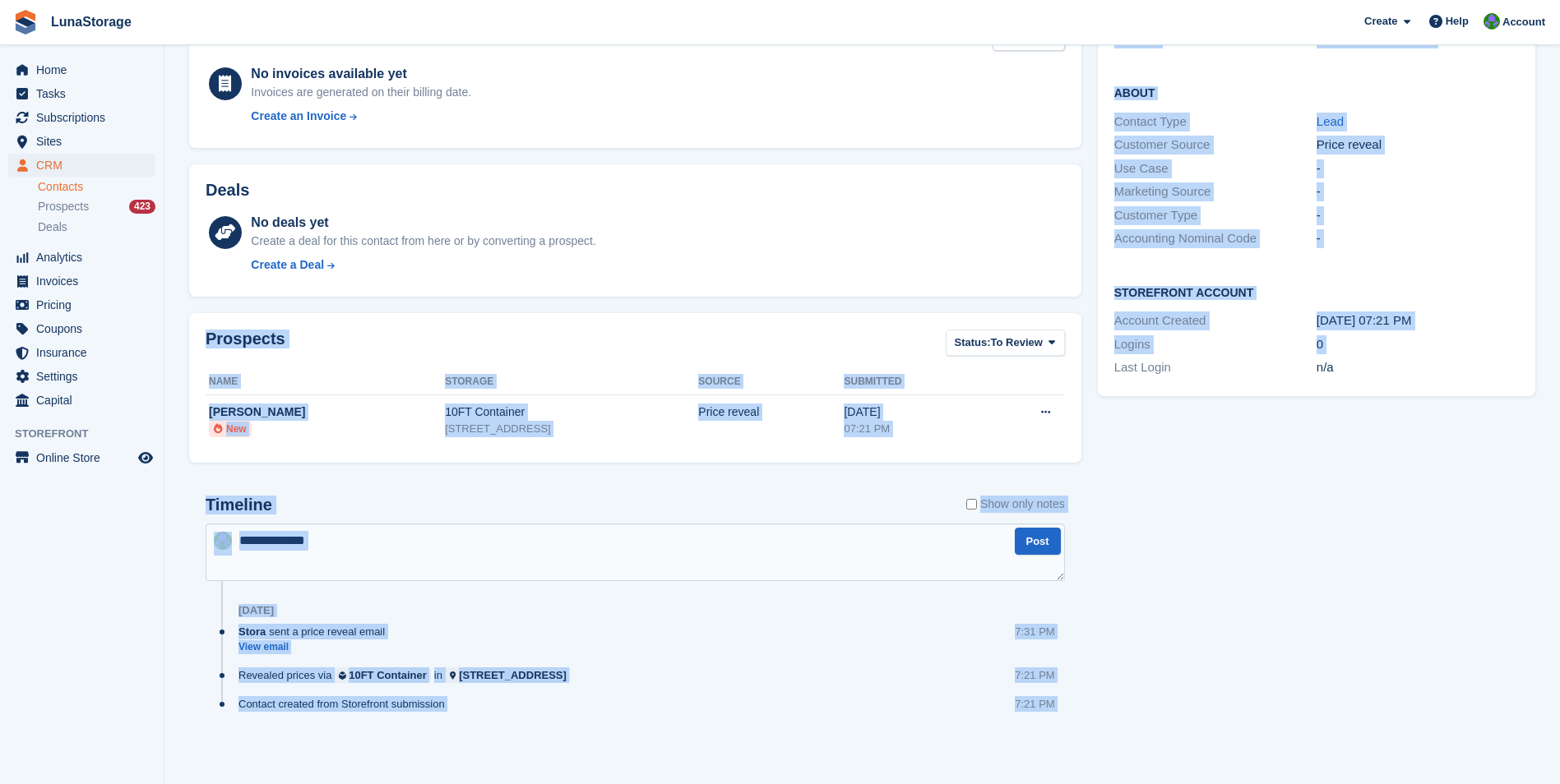
drag, startPoint x: 173, startPoint y: 567, endPoint x: 1089, endPoint y: 740, distance: 932.2
click at [1089, 740] on section "[PERSON_NAME] Delete Edit Contact Subscriptions No subscriptions created yet Su…" at bounding box center [862, 260] width 1395 height 1046
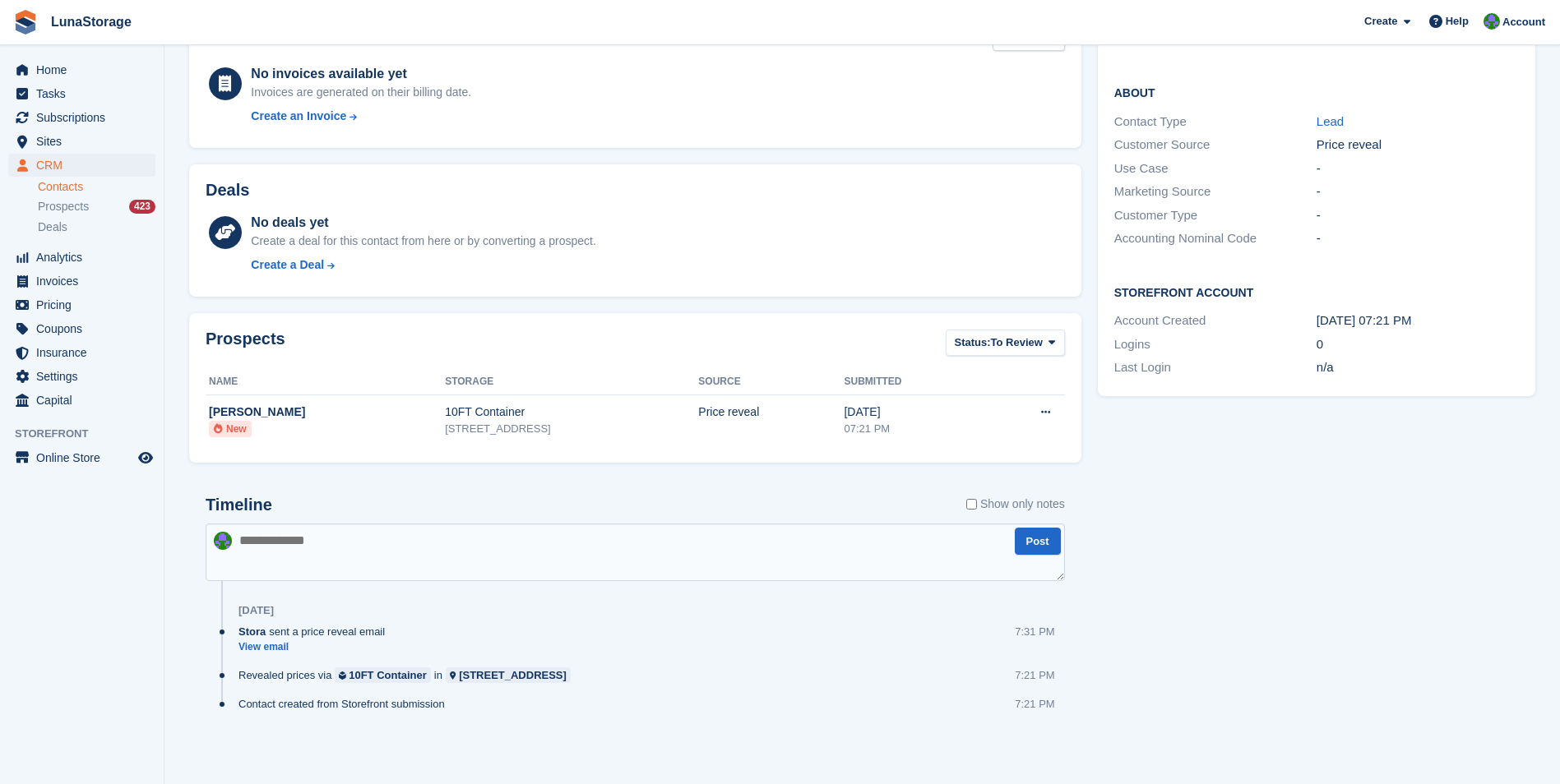
drag, startPoint x: 1089, startPoint y: 740, endPoint x: 1146, endPoint y: 749, distance: 57.7
click at [1146, 749] on div "Tasks 0 Add No tasks related to [PERSON_NAME] Contact Details Email [EMAIL_ADDR…" at bounding box center [1316, 310] width 454 height 918
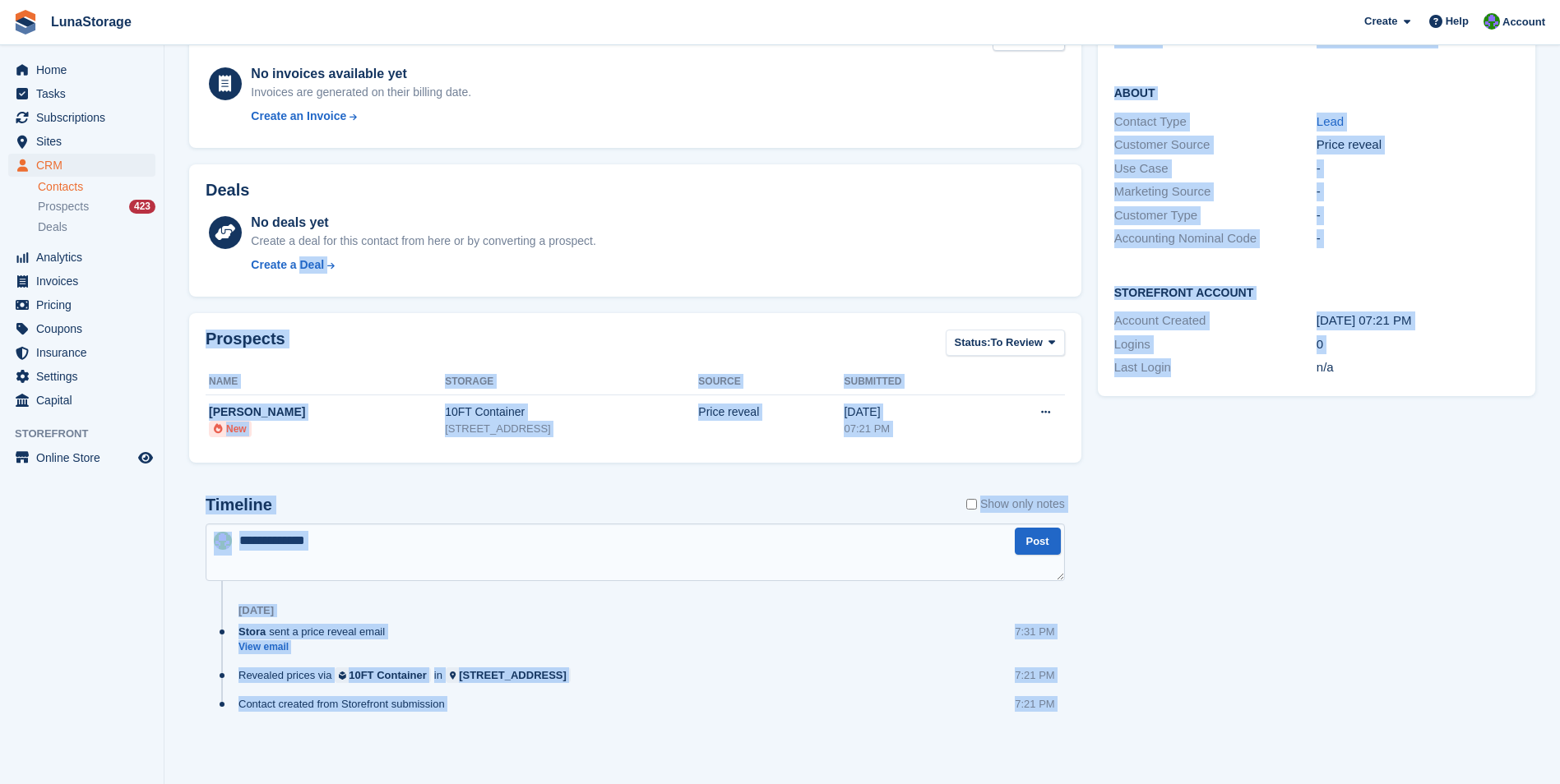
drag, startPoint x: 1146, startPoint y: 749, endPoint x: 318, endPoint y: 289, distance: 947.2
click at [318, 289] on div "Subscriptions No subscriptions created yet Subscriptions appear here once set u…" at bounding box center [862, 310] width 1363 height 918
click at [181, 318] on div "Prospects Status: To Review All Archived To Review Name Storage Source Submitte…" at bounding box center [635, 388] width 909 height 166
drag, startPoint x: 178, startPoint y: 306, endPoint x: 1147, endPoint y: 756, distance: 1068.4
click at [1147, 756] on section "[PERSON_NAME] Delete Edit Contact Subscriptions No subscriptions created yet Su…" at bounding box center [862, 260] width 1395 height 1046
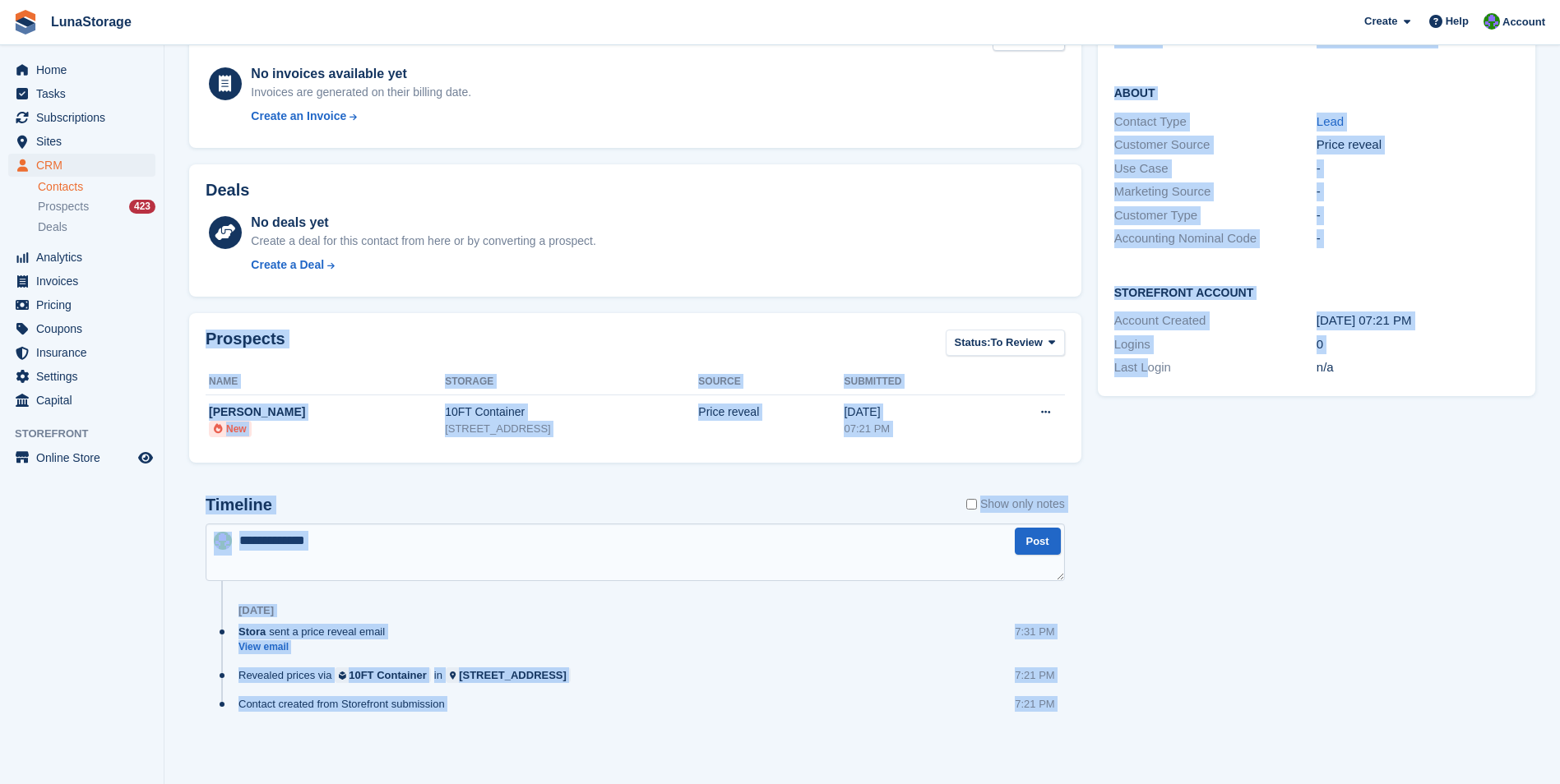
click at [1147, 756] on div "Tasks 0 Add No tasks related to [PERSON_NAME] Contact Details Email [EMAIL_ADDR…" at bounding box center [1316, 310] width 454 height 918
drag, startPoint x: 1147, startPoint y: 756, endPoint x: 173, endPoint y: 338, distance: 1059.9
click at [173, 338] on section "[PERSON_NAME] Delete Edit Contact Subscriptions No subscriptions created yet Su…" at bounding box center [862, 260] width 1395 height 1046
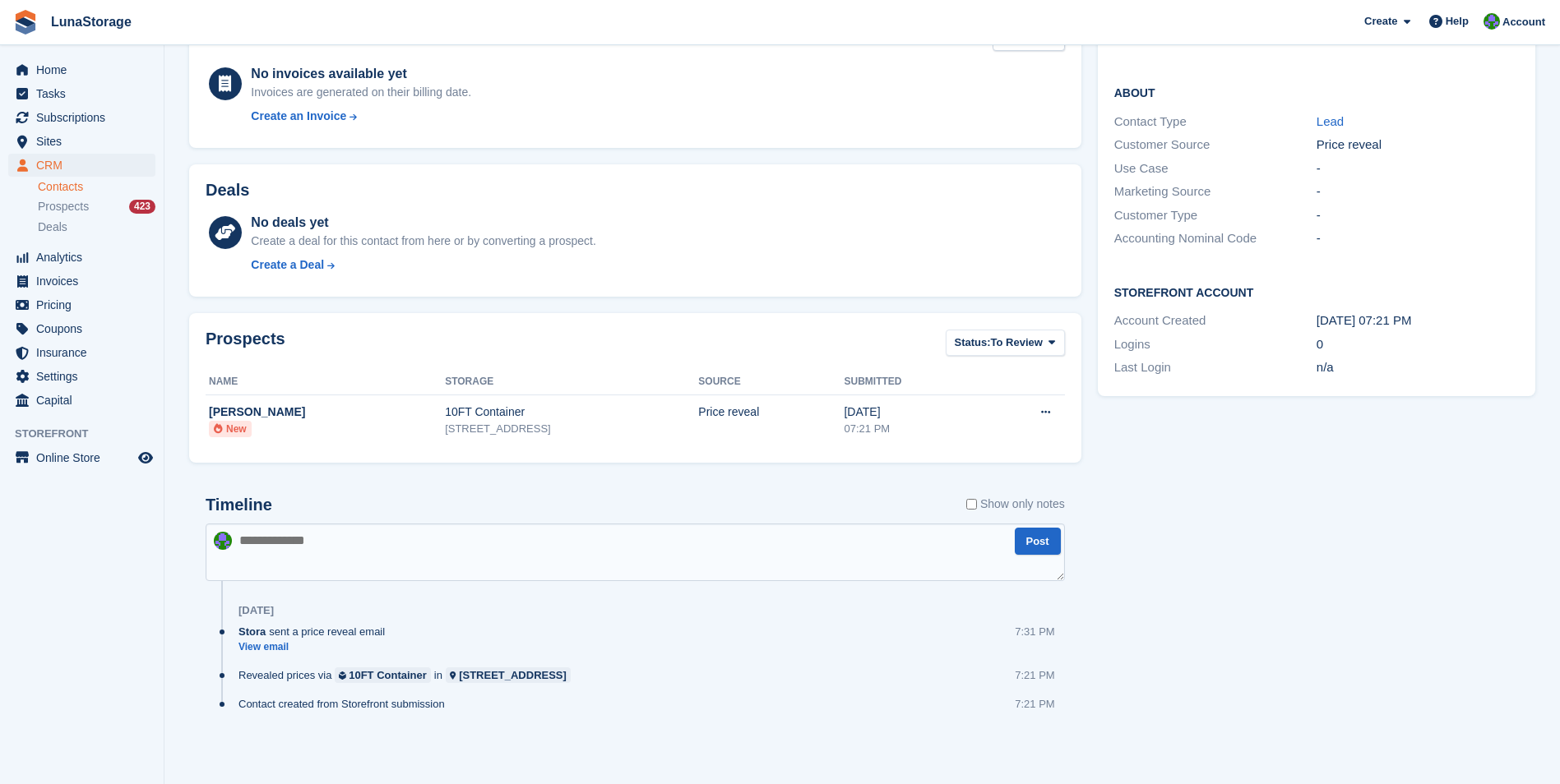
drag, startPoint x: 173, startPoint y: 338, endPoint x: 172, endPoint y: 303, distance: 35.0
click at [172, 303] on section "[PERSON_NAME] Delete Edit Contact Subscriptions No subscriptions created yet Su…" at bounding box center [862, 260] width 1395 height 1046
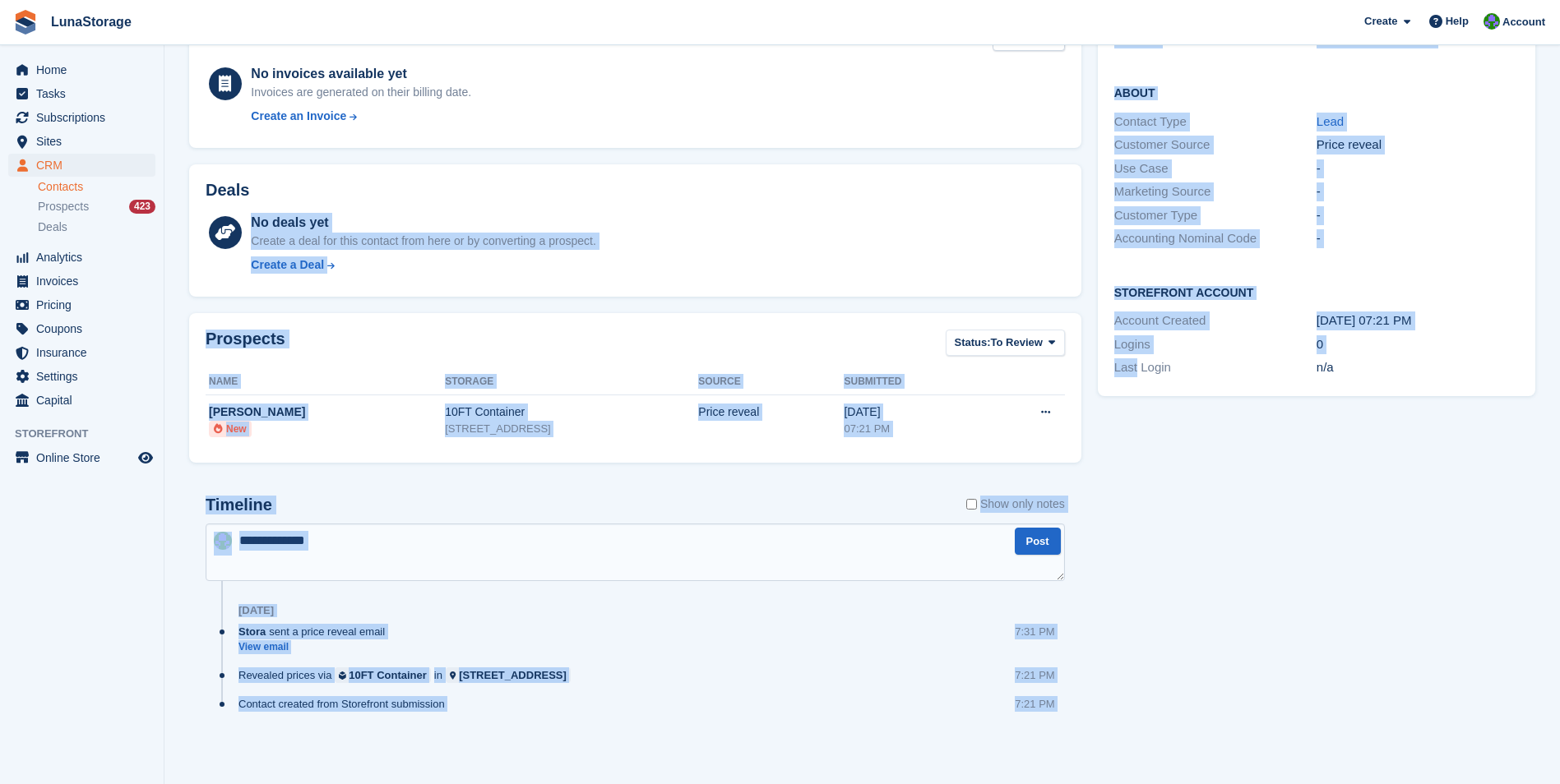
drag, startPoint x: 172, startPoint y: 303, endPoint x: 1090, endPoint y: 735, distance: 1014.6
click at [1090, 735] on section "[PERSON_NAME] Delete Edit Contact Subscriptions No subscriptions created yet Su…" at bounding box center [862, 260] width 1395 height 1046
drag, startPoint x: 1090, startPoint y: 735, endPoint x: 1114, endPoint y: 755, distance: 31.2
click at [1114, 755] on div "Tasks 0 Add No tasks related to [PERSON_NAME] Contact Details Email [EMAIL_ADDR…" at bounding box center [1316, 310] width 454 height 918
drag, startPoint x: 1114, startPoint y: 755, endPoint x: 174, endPoint y: 308, distance: 1040.9
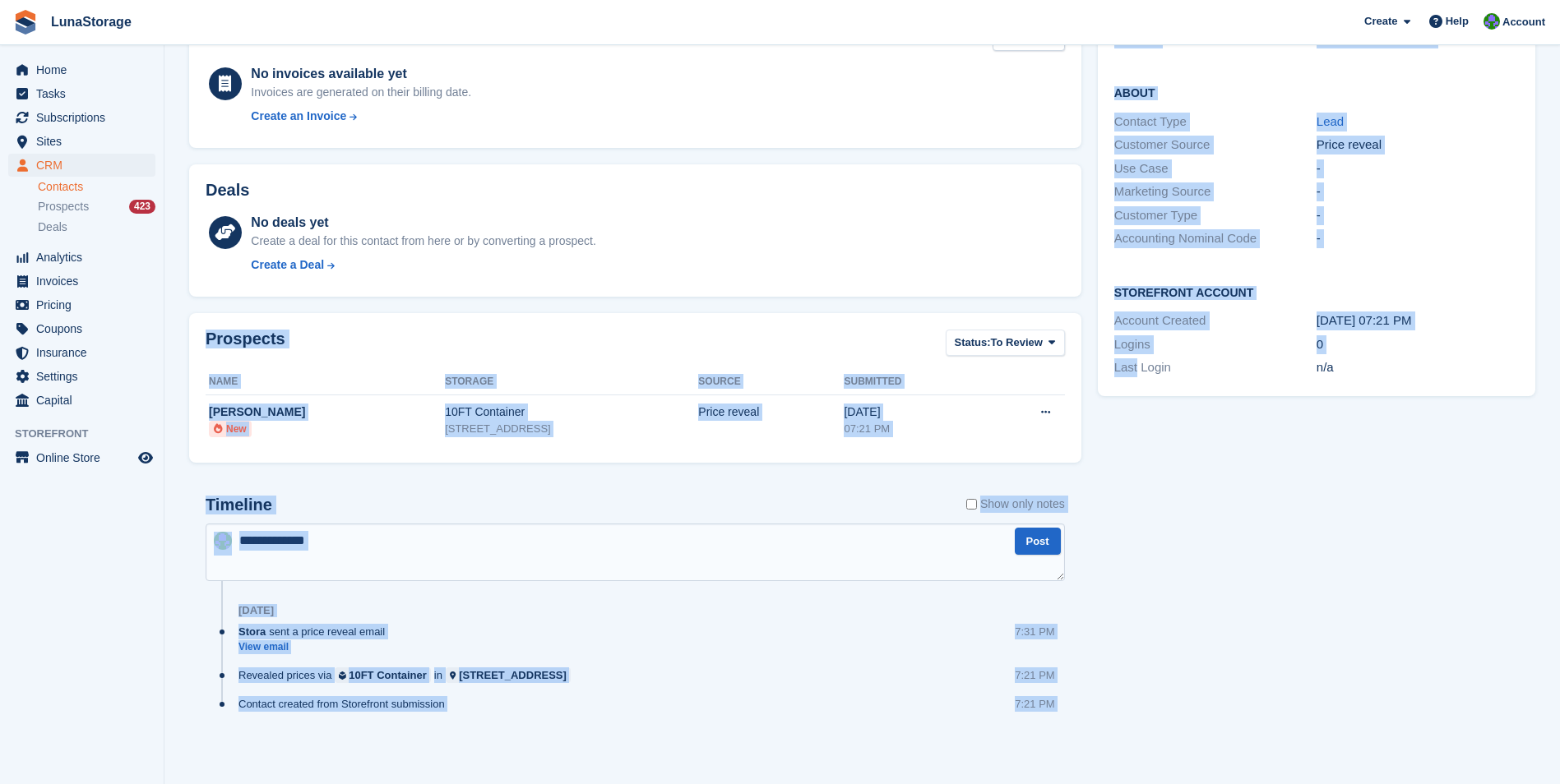
click at [174, 308] on section "[PERSON_NAME] Delete Edit Contact Subscriptions No subscriptions created yet Su…" at bounding box center [862, 260] width 1395 height 1046
drag, startPoint x: 174, startPoint y: 308, endPoint x: 1118, endPoint y: 737, distance: 1036.9
click at [1118, 737] on section "[PERSON_NAME] Delete Edit Contact Subscriptions No subscriptions created yet Su…" at bounding box center [862, 260] width 1395 height 1046
click at [1118, 737] on div "Tasks 0 Add No tasks related to [PERSON_NAME] Contact Details Email [EMAIL_ADDR…" at bounding box center [1316, 310] width 454 height 918
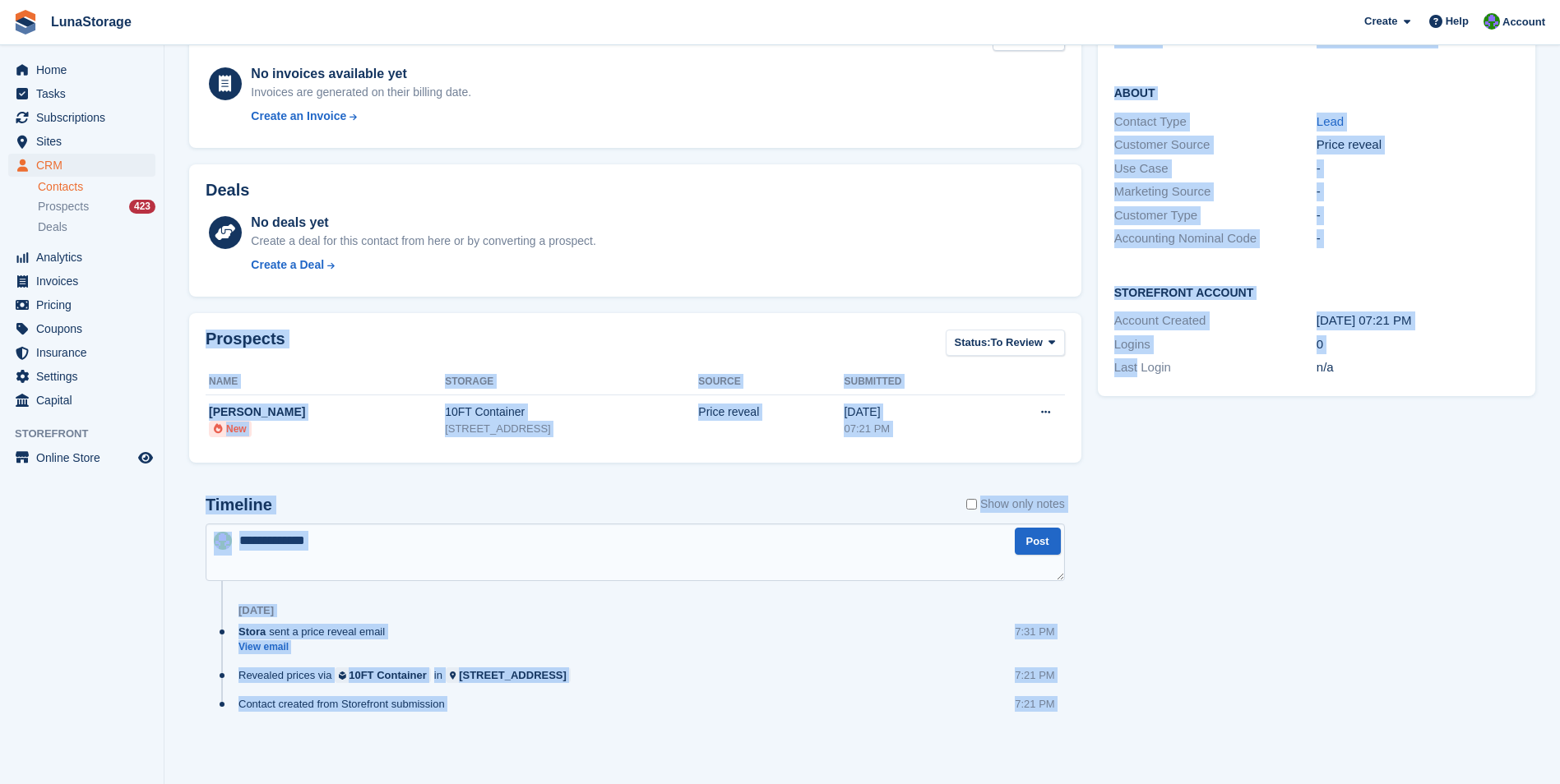
drag, startPoint x: 1118, startPoint y: 737, endPoint x: 224, endPoint y: 315, distance: 988.6
click at [224, 315] on div "Subscriptions No subscriptions created yet Subscriptions appear here once set u…" at bounding box center [862, 310] width 1363 height 918
drag, startPoint x: 224, startPoint y: 315, endPoint x: 181, endPoint y: 308, distance: 43.6
click at [181, 308] on section "[PERSON_NAME] Delete Edit Contact Subscriptions No subscriptions created yet Su…" at bounding box center [862, 260] width 1395 height 1046
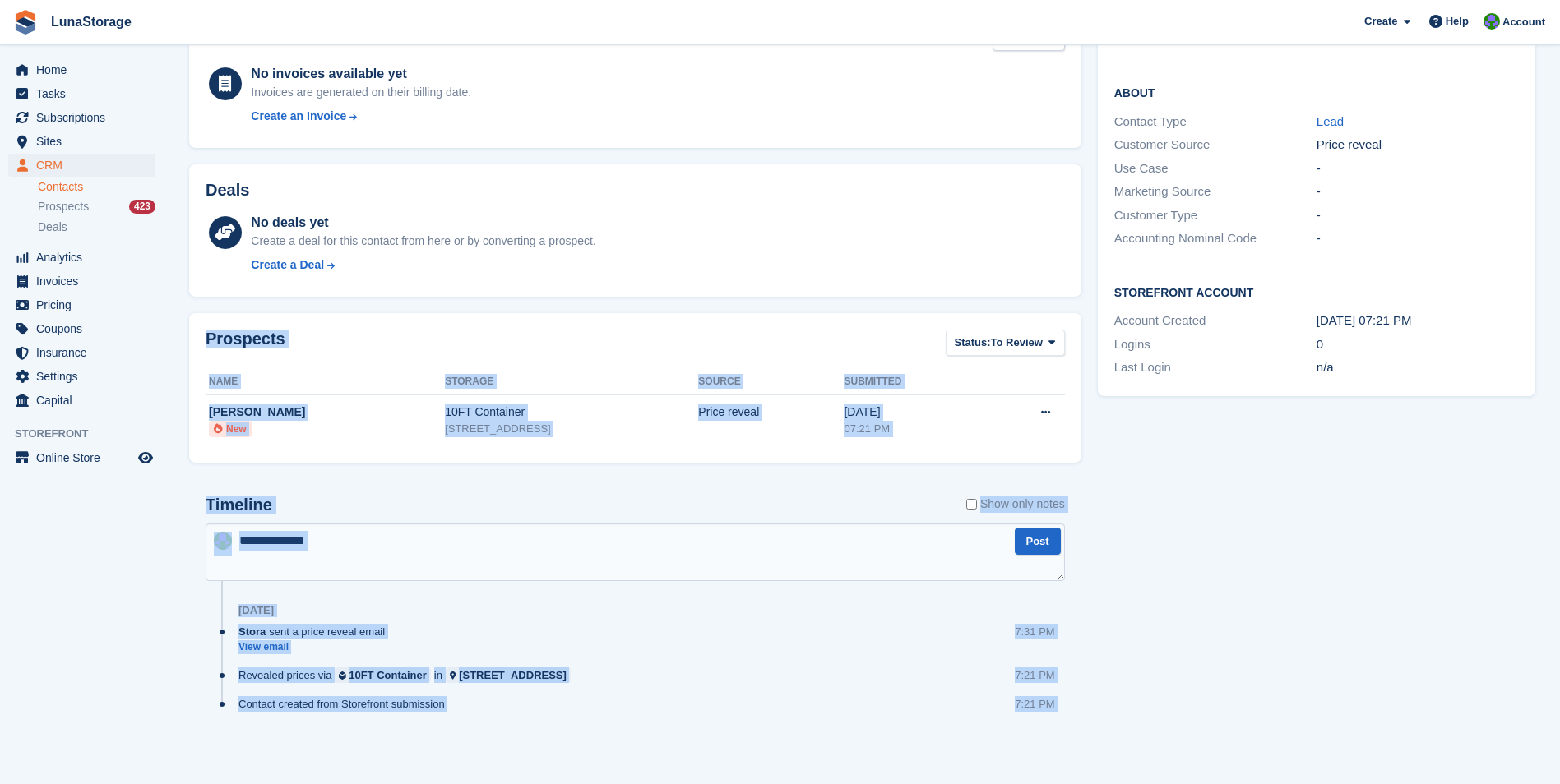
drag, startPoint x: 181, startPoint y: 308, endPoint x: 1068, endPoint y: 727, distance: 981.0
click at [1068, 727] on section "[PERSON_NAME] Delete Edit Contact Subscriptions No subscriptions created yet Su…" at bounding box center [862, 260] width 1395 height 1046
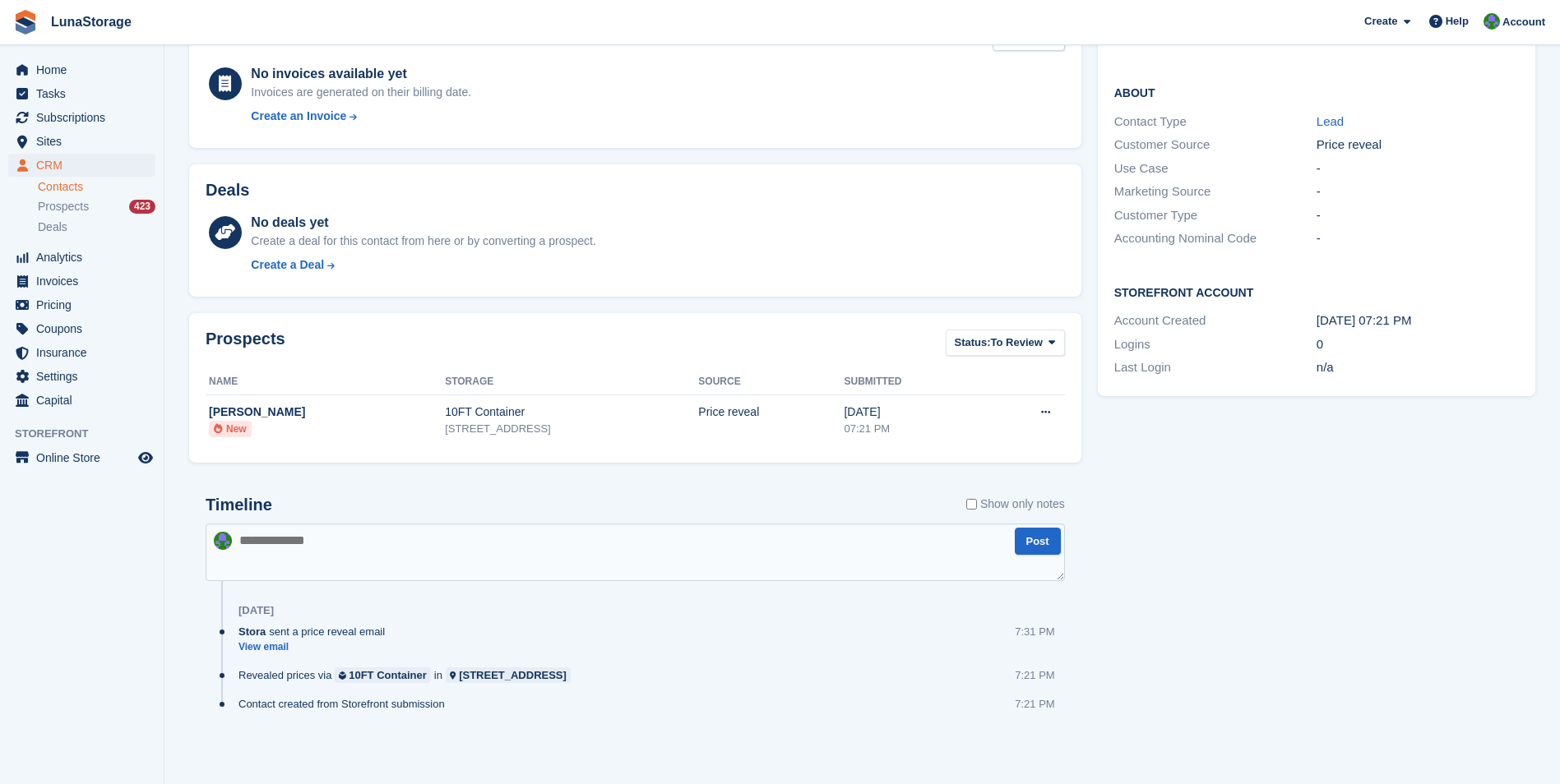
drag, startPoint x: 1068, startPoint y: 727, endPoint x: 1117, endPoint y: 759, distance: 58.5
click at [1117, 759] on div "Tasks 0 Add No tasks related to [PERSON_NAME] Contact Details Email [EMAIL_ADDR…" at bounding box center [1316, 310] width 454 height 918
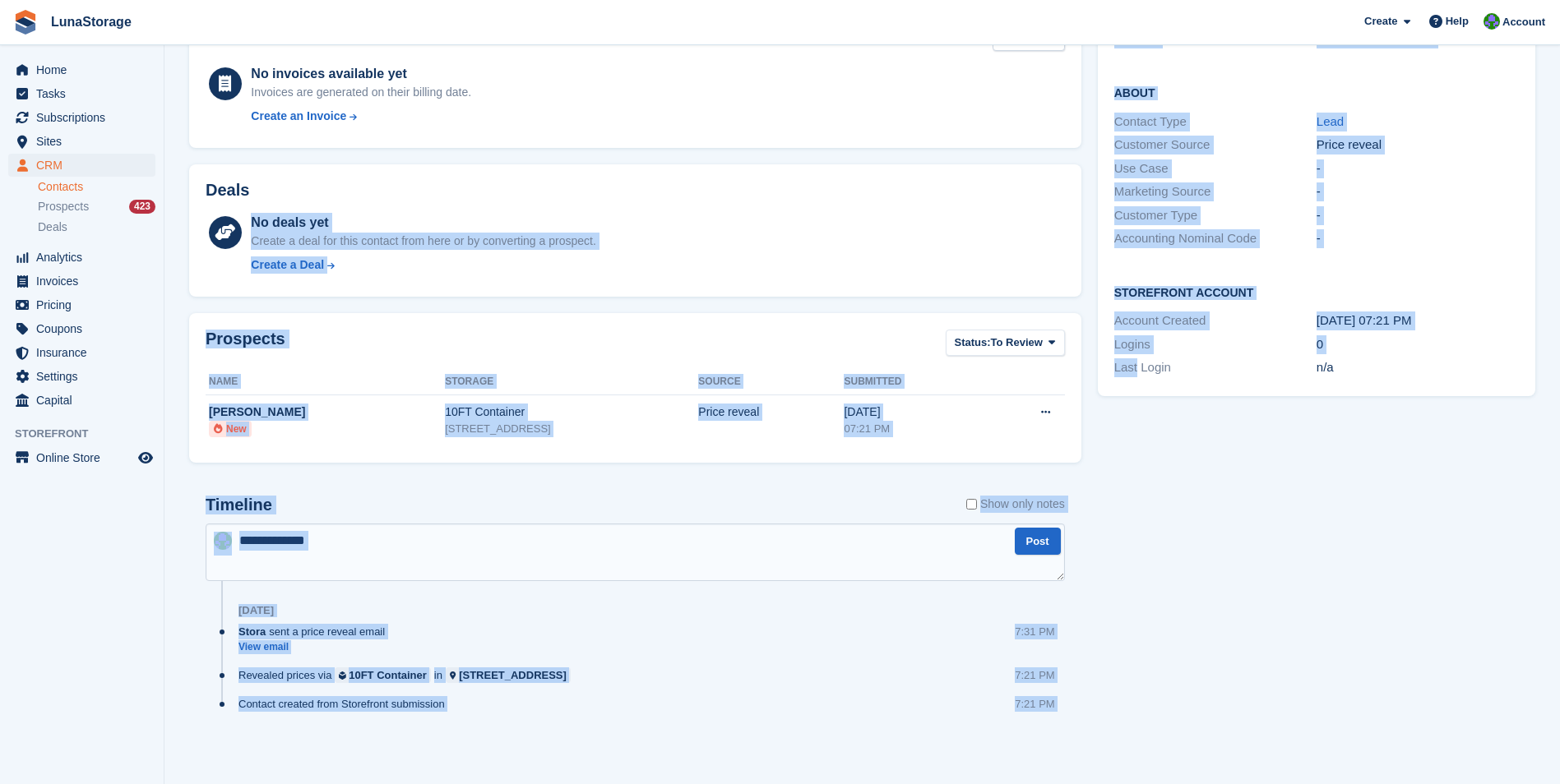
drag, startPoint x: 1117, startPoint y: 759, endPoint x: 205, endPoint y: 297, distance: 1022.3
click at [205, 297] on div "Subscriptions No subscriptions created yet Subscriptions appear here once set u…" at bounding box center [862, 310] width 1363 height 918
drag, startPoint x: 203, startPoint y: 297, endPoint x: 188, endPoint y: 309, distance: 19.2
click at [188, 309] on div "Prospects Status: To Review All Archived To Review Name Storage Source Submitte…" at bounding box center [635, 388] width 909 height 166
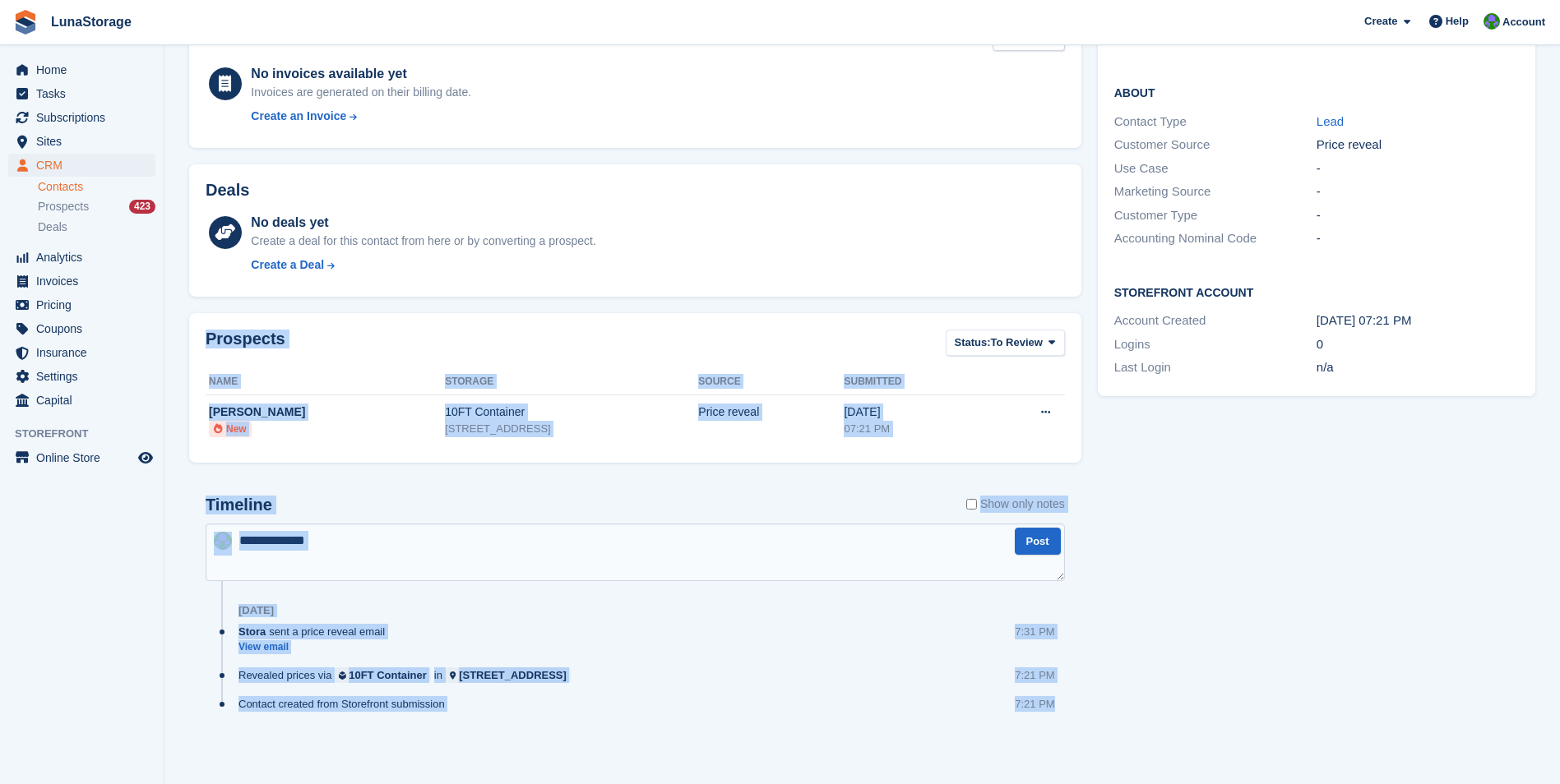
drag, startPoint x: 177, startPoint y: 309, endPoint x: 1076, endPoint y: 717, distance: 987.3
click at [1076, 717] on section "[PERSON_NAME] Delete Edit Contact Subscriptions No subscriptions created yet Su…" at bounding box center [862, 260] width 1395 height 1046
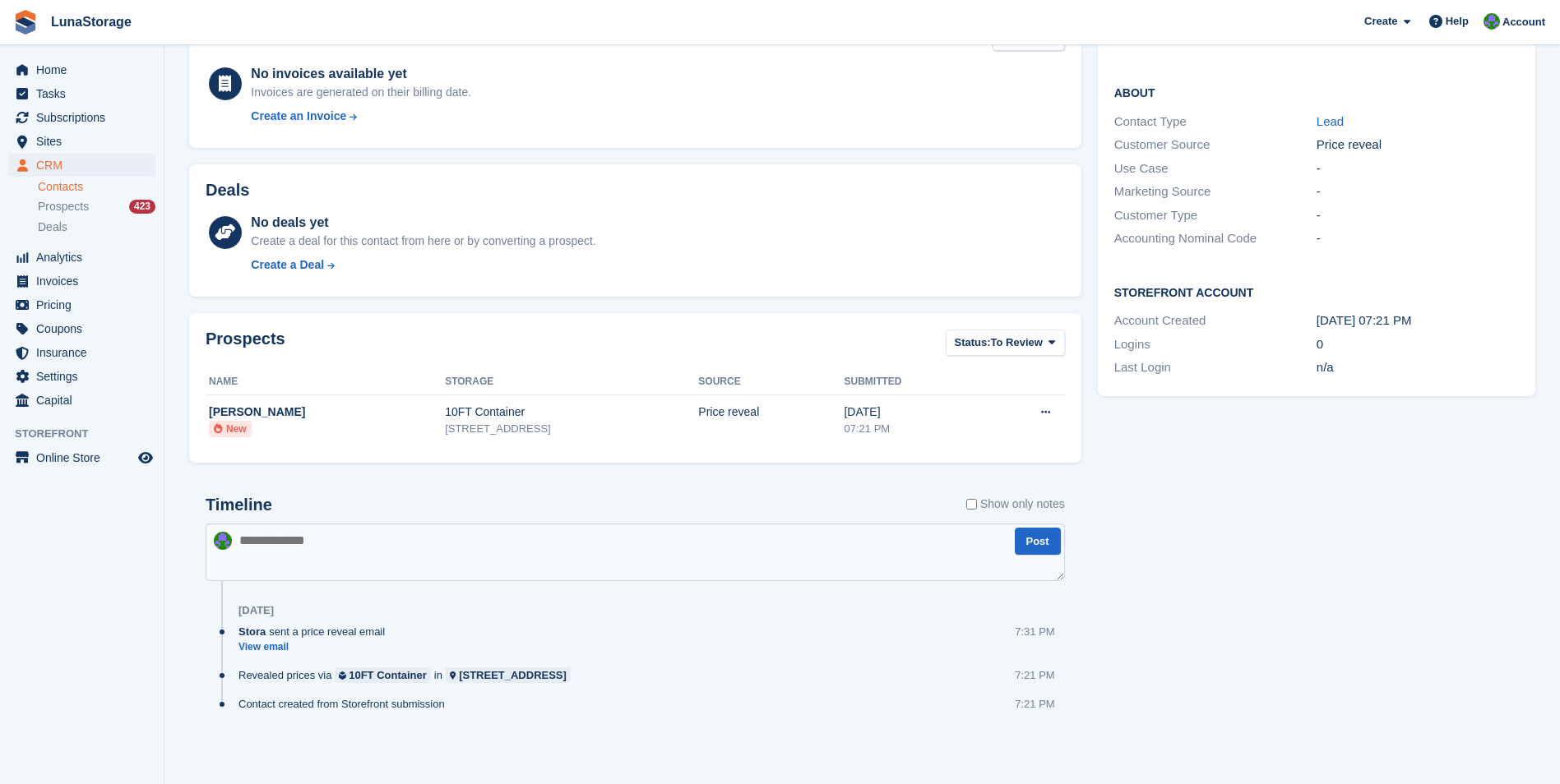
drag, startPoint x: 1076, startPoint y: 717, endPoint x: 1091, endPoint y: 730, distance: 19.8
click at [1091, 730] on div "Tasks 0 Add No tasks related to PIOTR RAWINSKI Contact Details Email rawinskip@…" at bounding box center [1316, 310] width 454 height 918
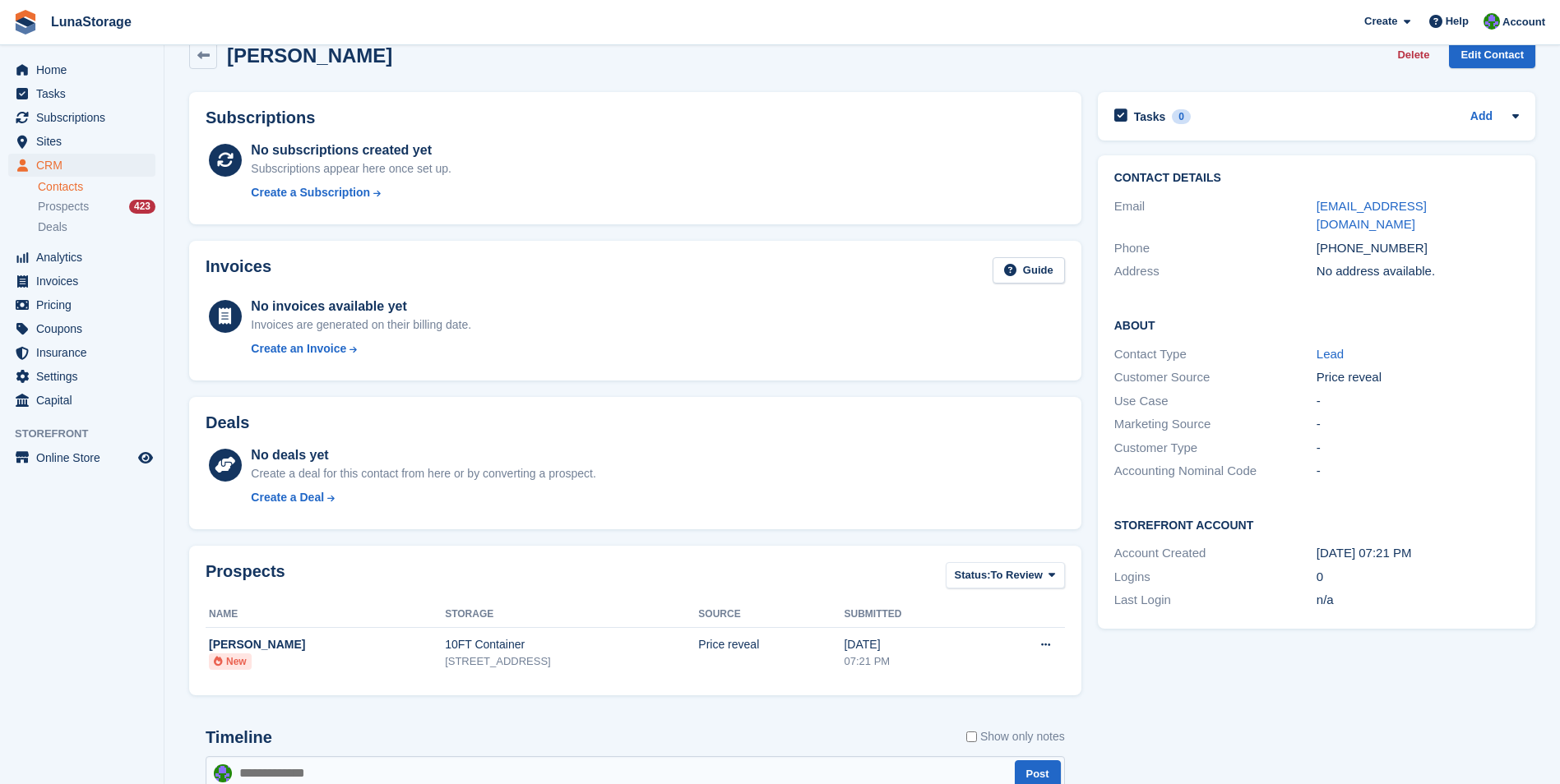
scroll to position [0, 0]
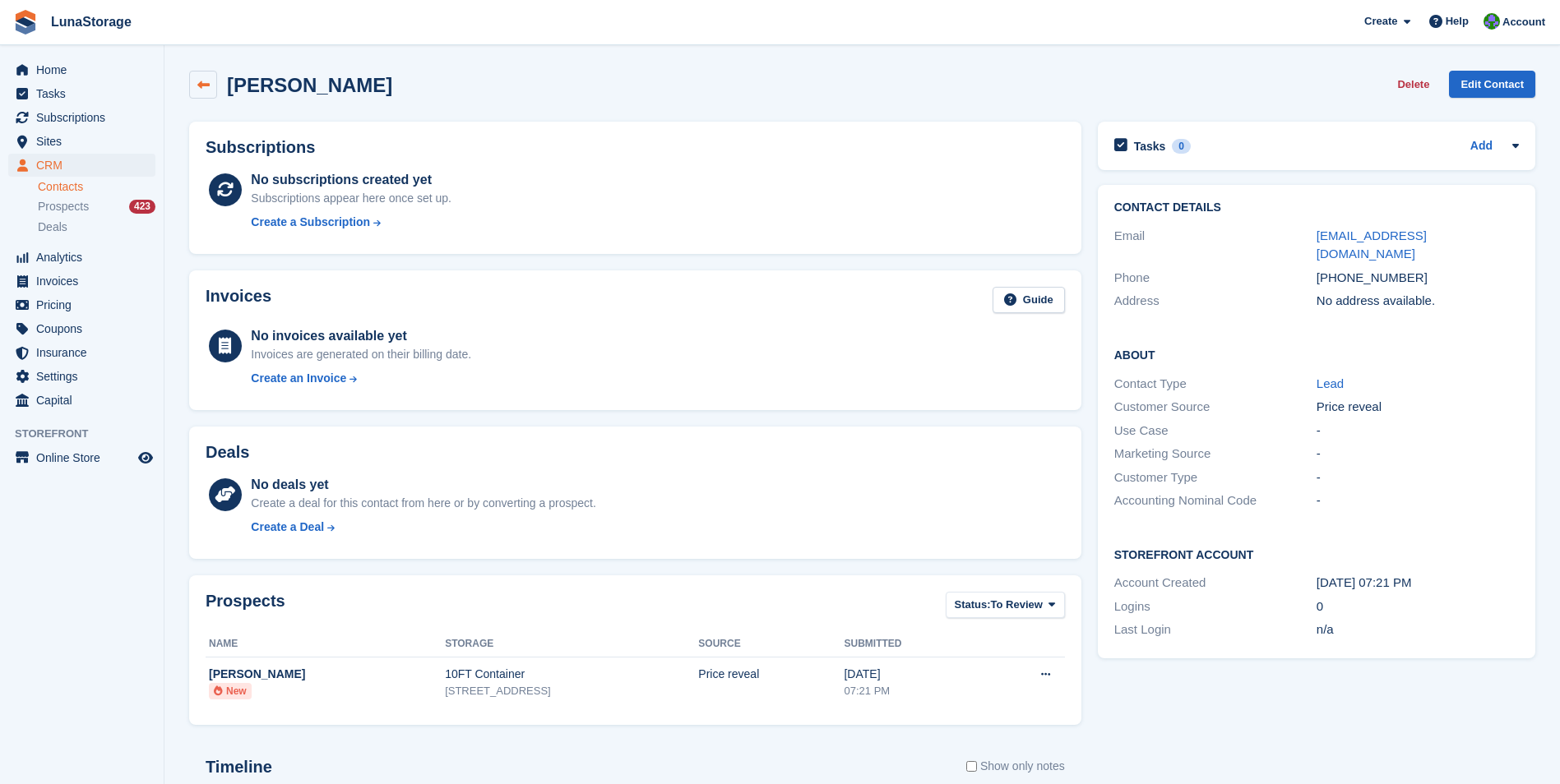
click at [205, 83] on icon at bounding box center [204, 85] width 12 height 12
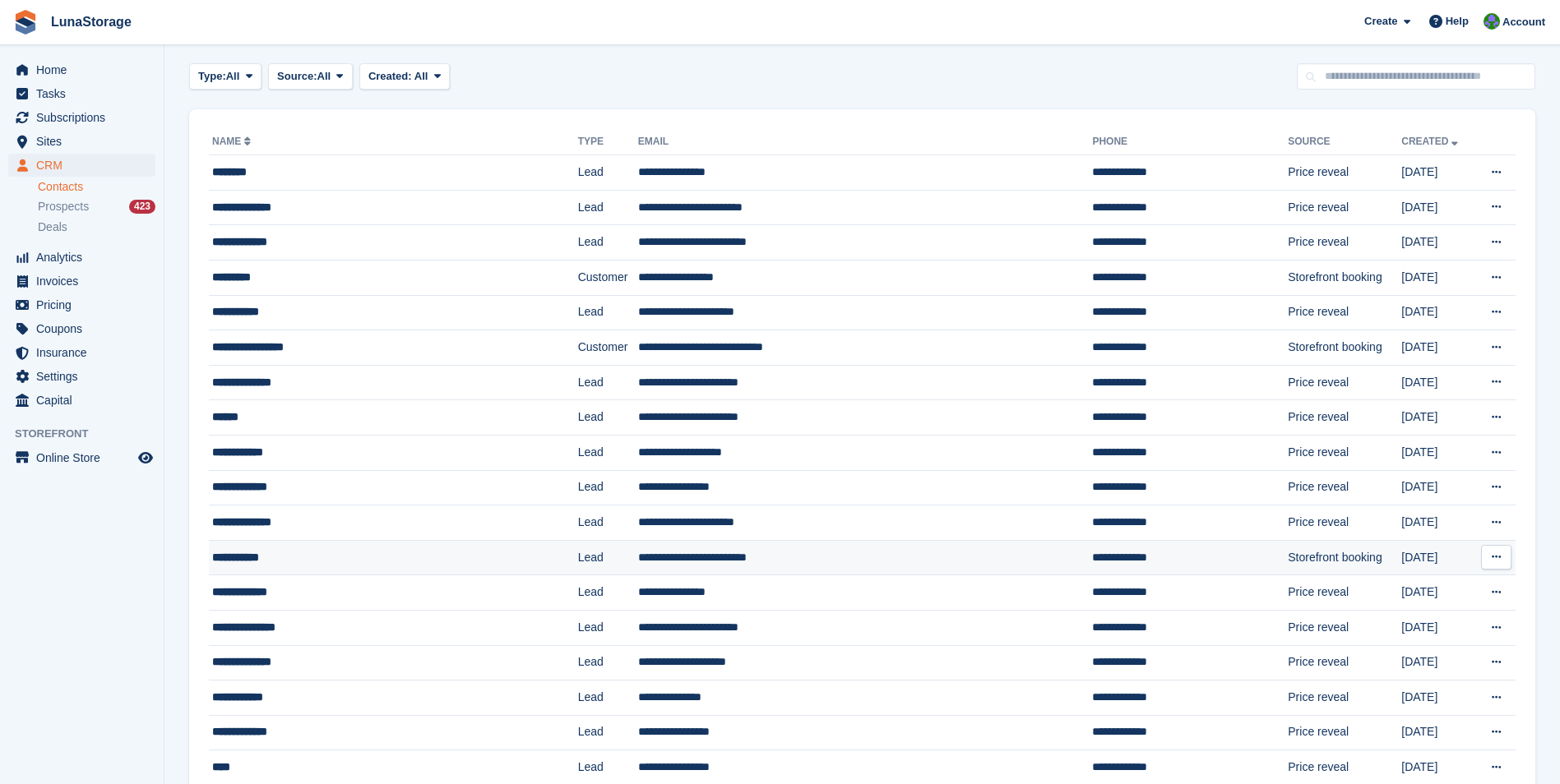
scroll to position [82, 0]
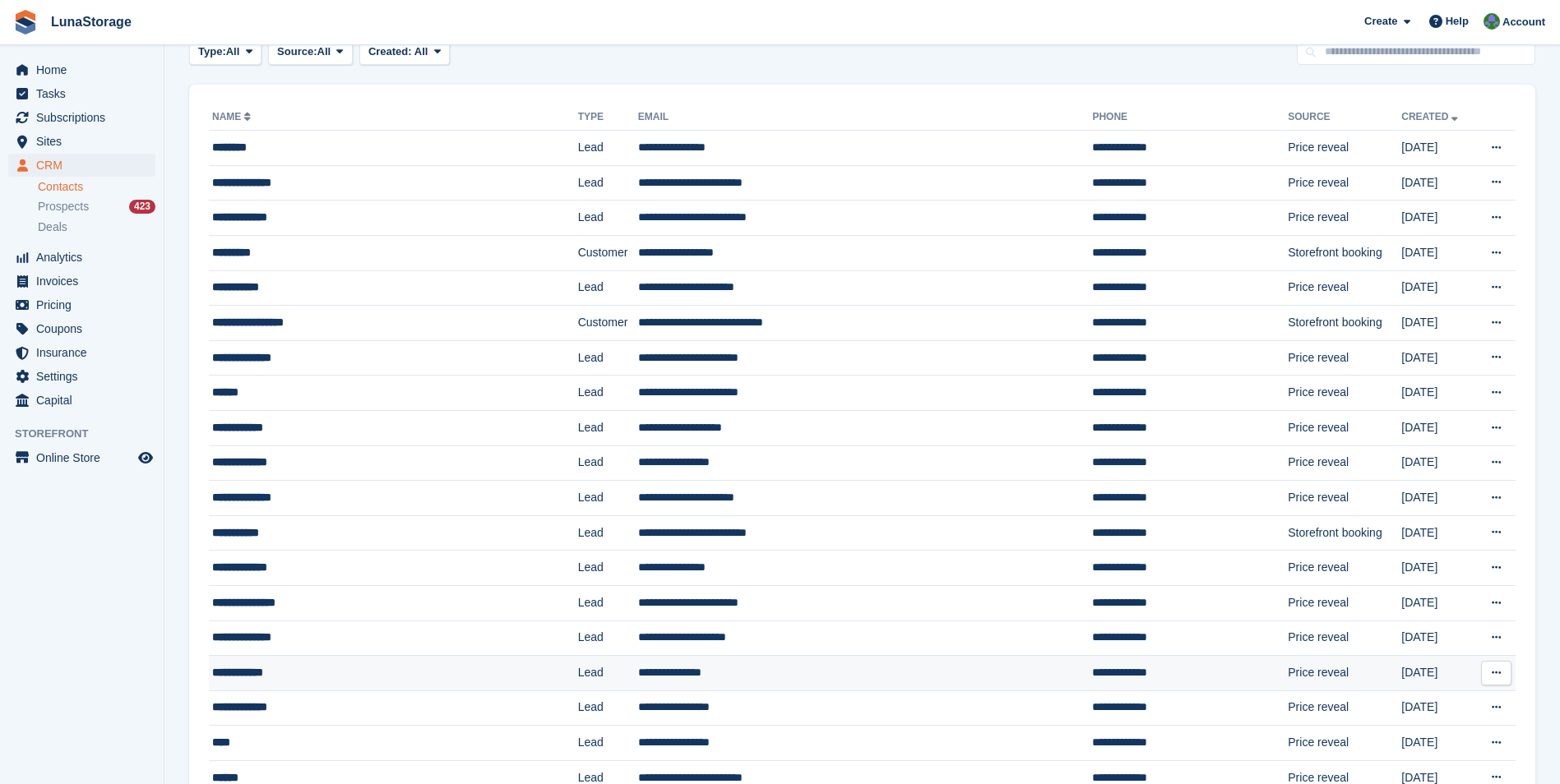
click at [255, 673] on div "**********" at bounding box center [364, 672] width 302 height 17
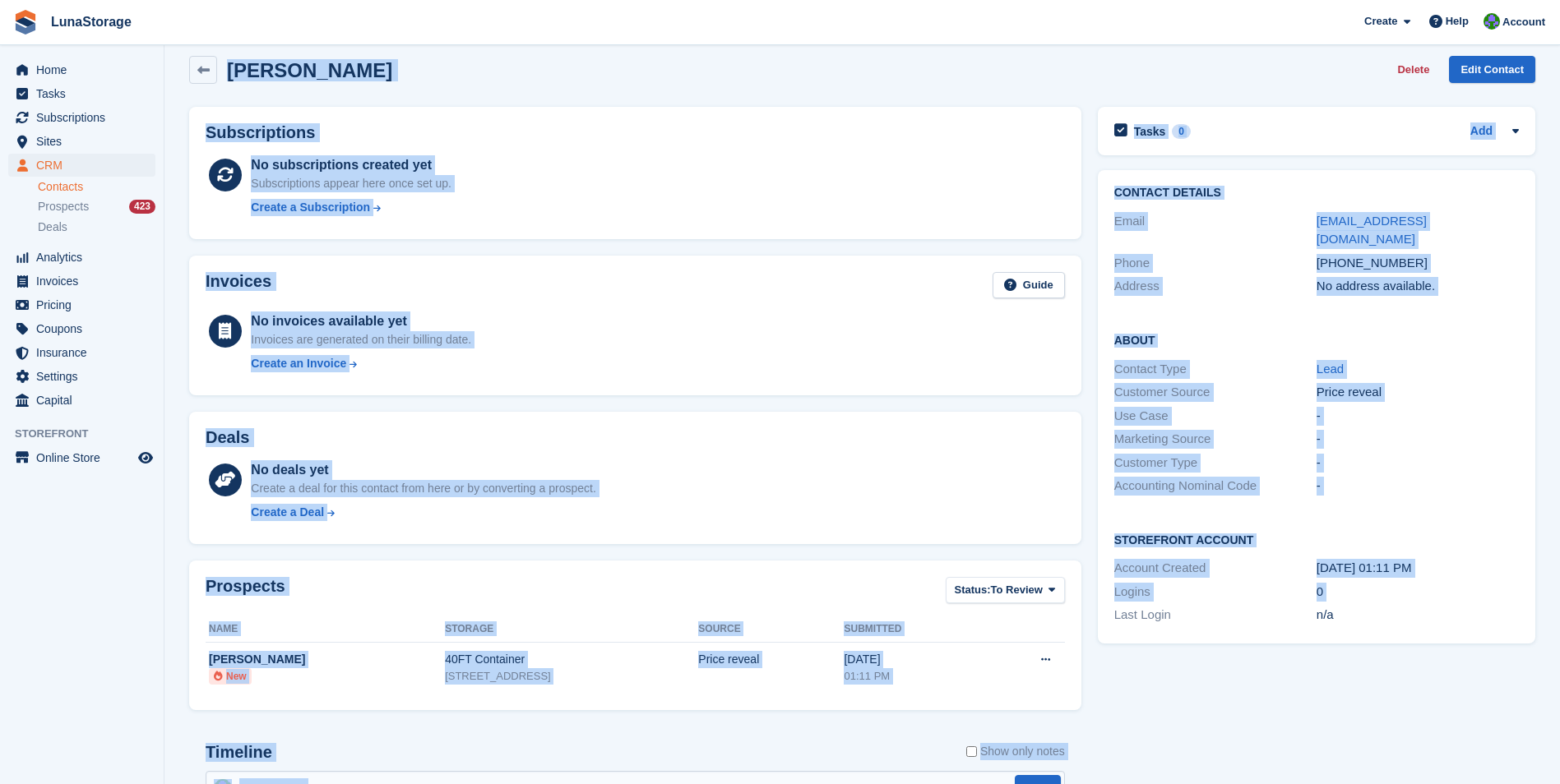
scroll to position [262, 0]
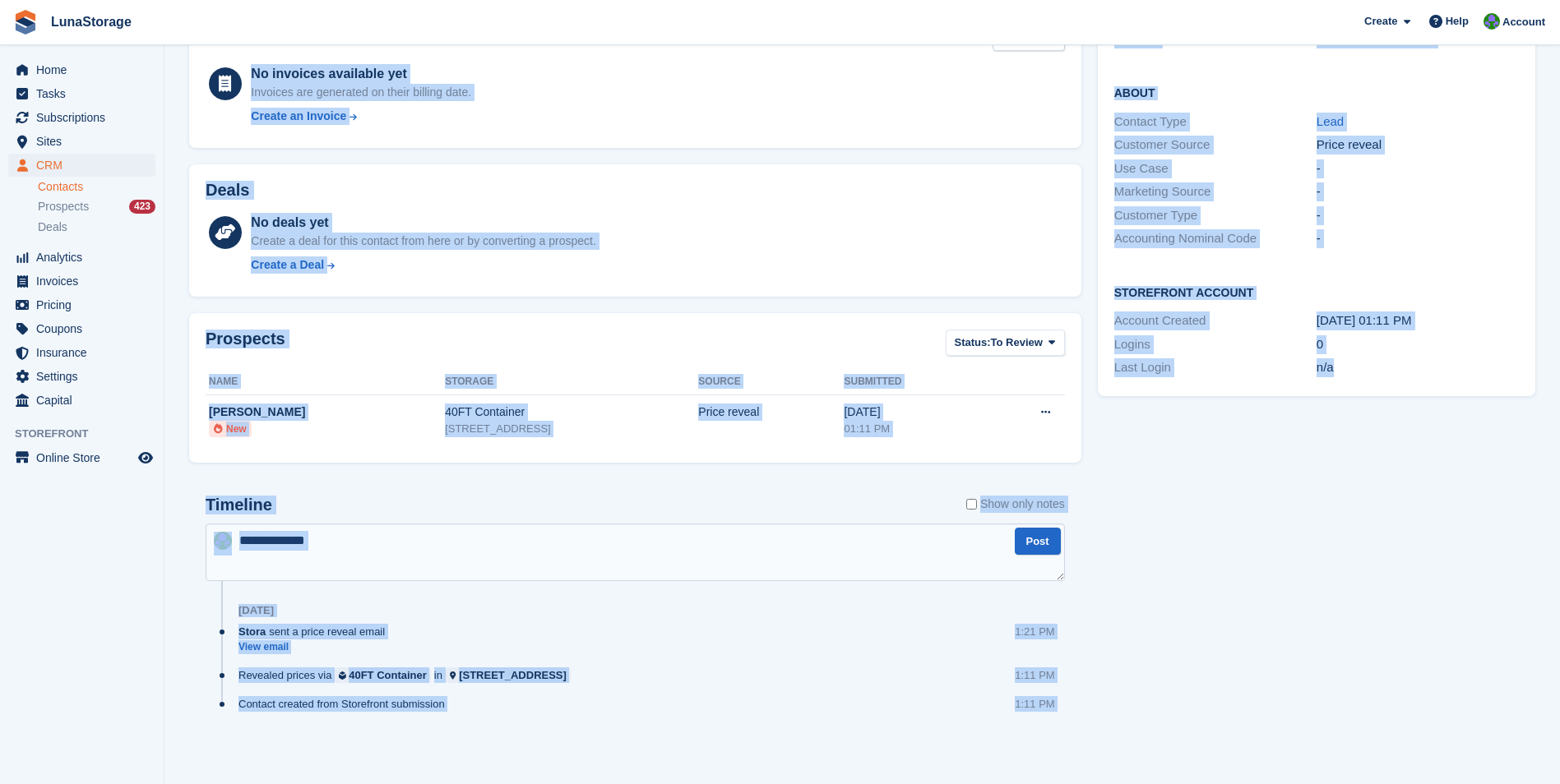
drag, startPoint x: 169, startPoint y: 60, endPoint x: 1421, endPoint y: 564, distance: 1349.6
click at [1421, 564] on section "Priya Downes Delete Edit Contact Subscriptions No subscriptions created yet Sub…" at bounding box center [862, 260] width 1395 height 1046
click at [1335, 737] on div "Tasks 0 Add No tasks related to Priya Downes Contact Details Email priya@nudea.…" at bounding box center [1316, 310] width 454 height 918
drag, startPoint x: 174, startPoint y: 59, endPoint x: 1413, endPoint y: 826, distance: 1457.2
click at [1413, 522] on html "LunaStorage Create Subscription Invoice Contact Deal Discount Page Help Chat Su…" at bounding box center [780, 130] width 1560 height 784
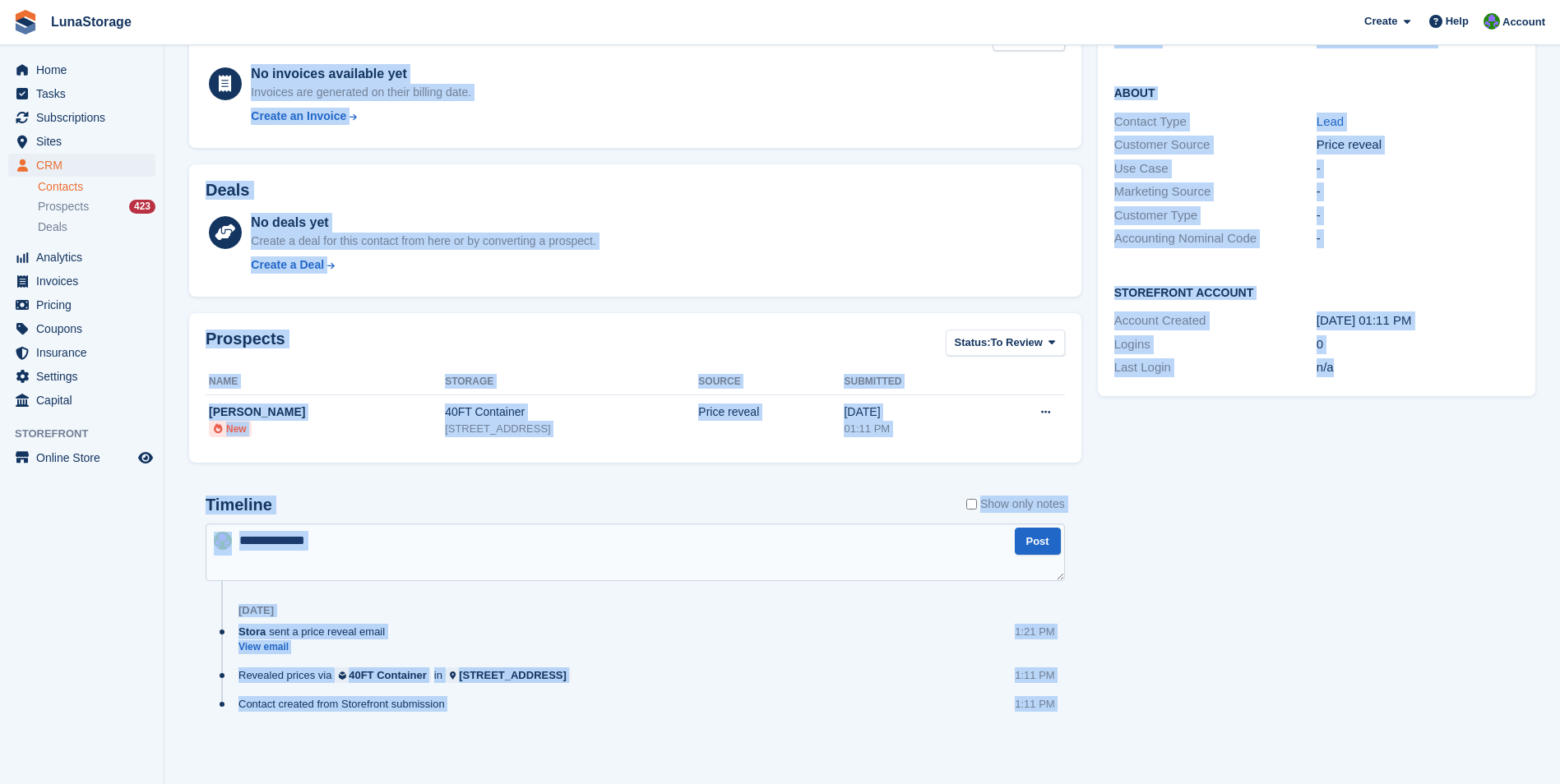
drag, startPoint x: 1413, startPoint y: 826, endPoint x: 1345, endPoint y: 759, distance: 95.5
click at [1345, 759] on div "Tasks 0 Add No tasks related to Priya Downes Contact Details Email priya@nudea.…" at bounding box center [1316, 310] width 454 height 918
drag, startPoint x: 175, startPoint y: 57, endPoint x: 1416, endPoint y: 826, distance: 1459.9
click at [1416, 522] on html "LunaStorage Create Subscription Invoice Contact Deal Discount Page Help Chat Su…" at bounding box center [780, 130] width 1560 height 784
drag, startPoint x: 1416, startPoint y: 826, endPoint x: 1370, endPoint y: 759, distance: 81.3
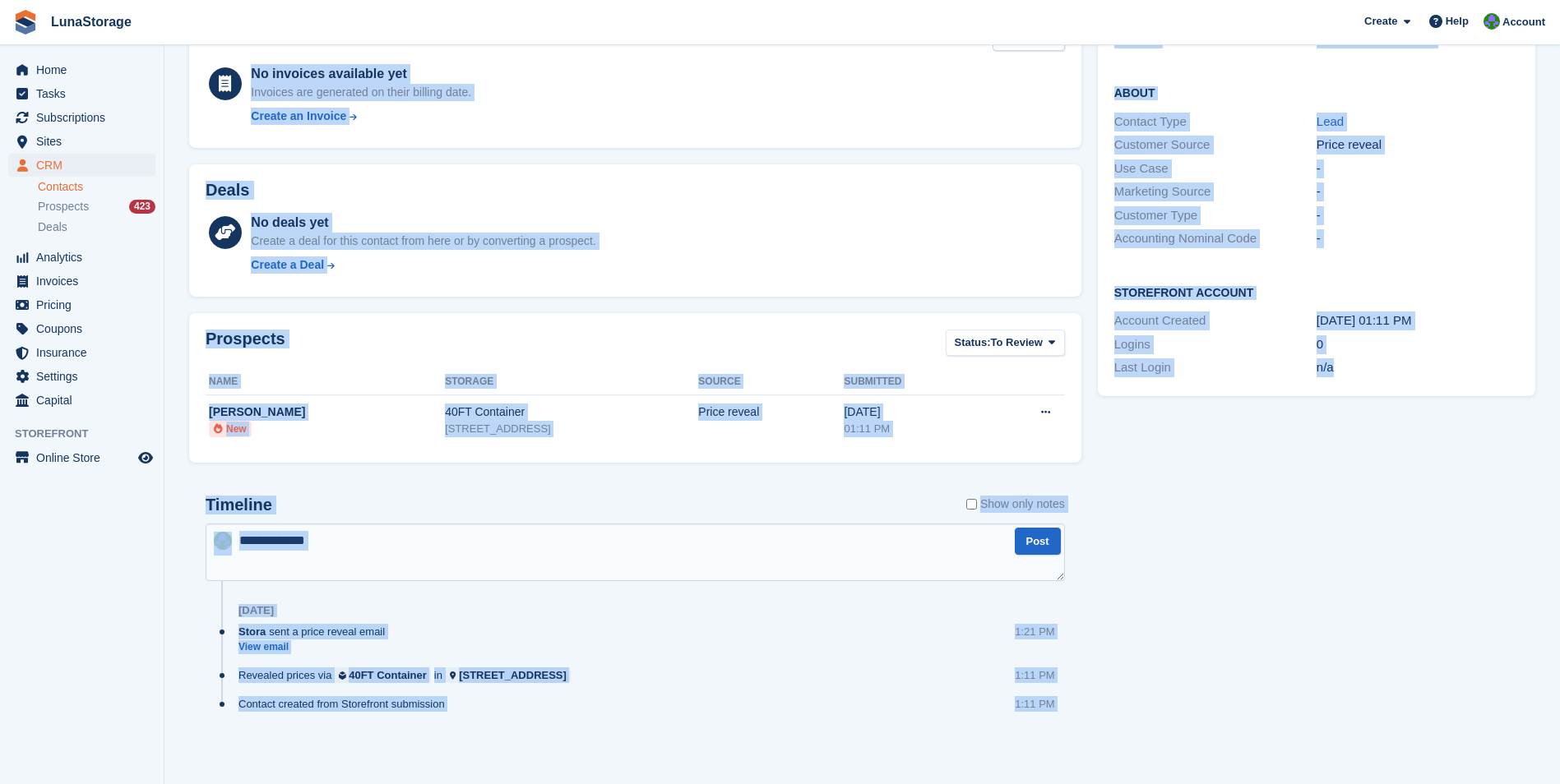
click at [1370, 759] on div "Tasks 0 Add No tasks related to Priya Downes Contact Details Email priya@nudea.…" at bounding box center [1316, 310] width 454 height 918
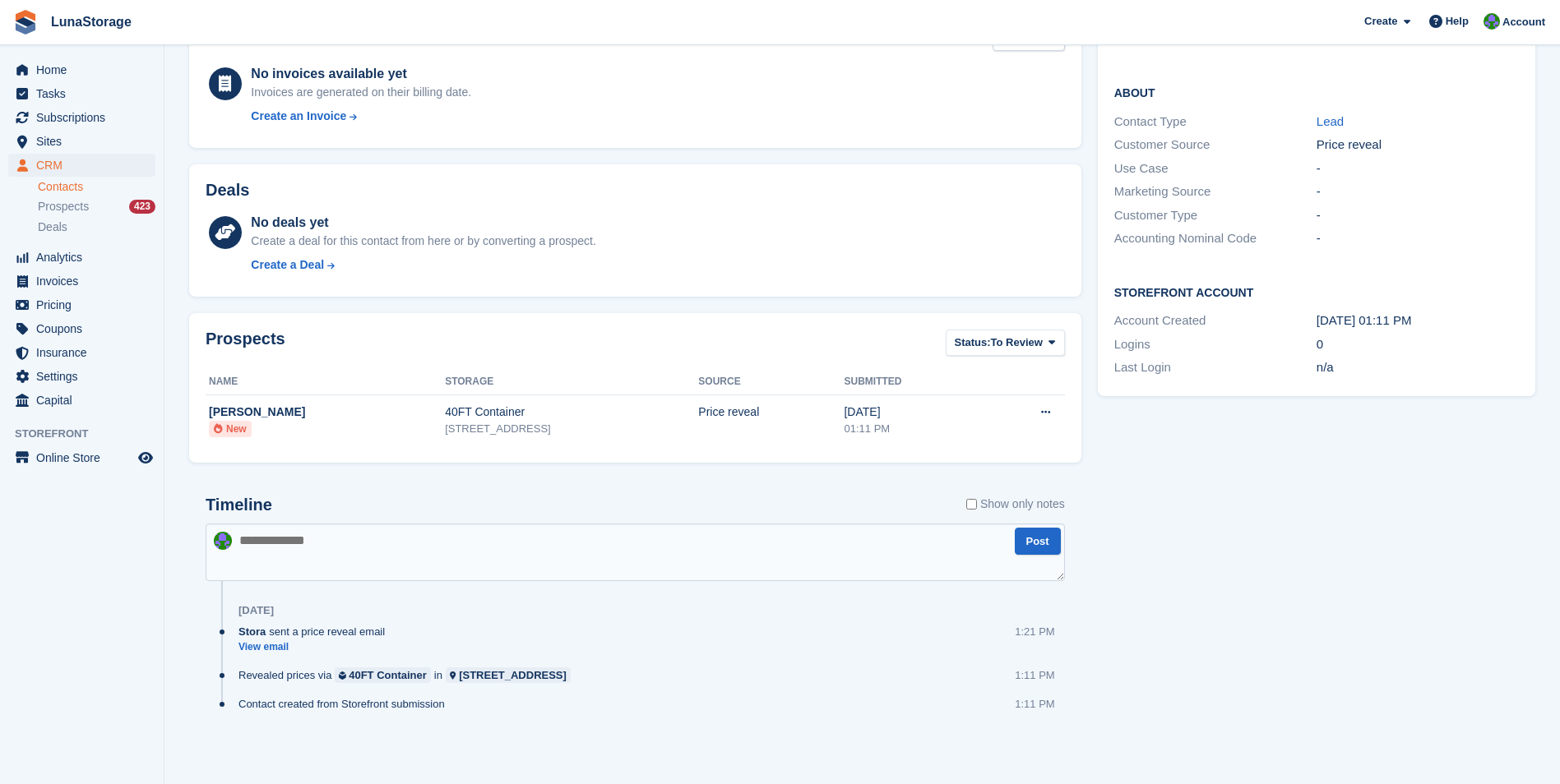
click at [1174, 617] on div "Tasks 0 Add No tasks related to Priya Downes Contact Details Email priya@nudea.…" at bounding box center [1316, 310] width 454 height 918
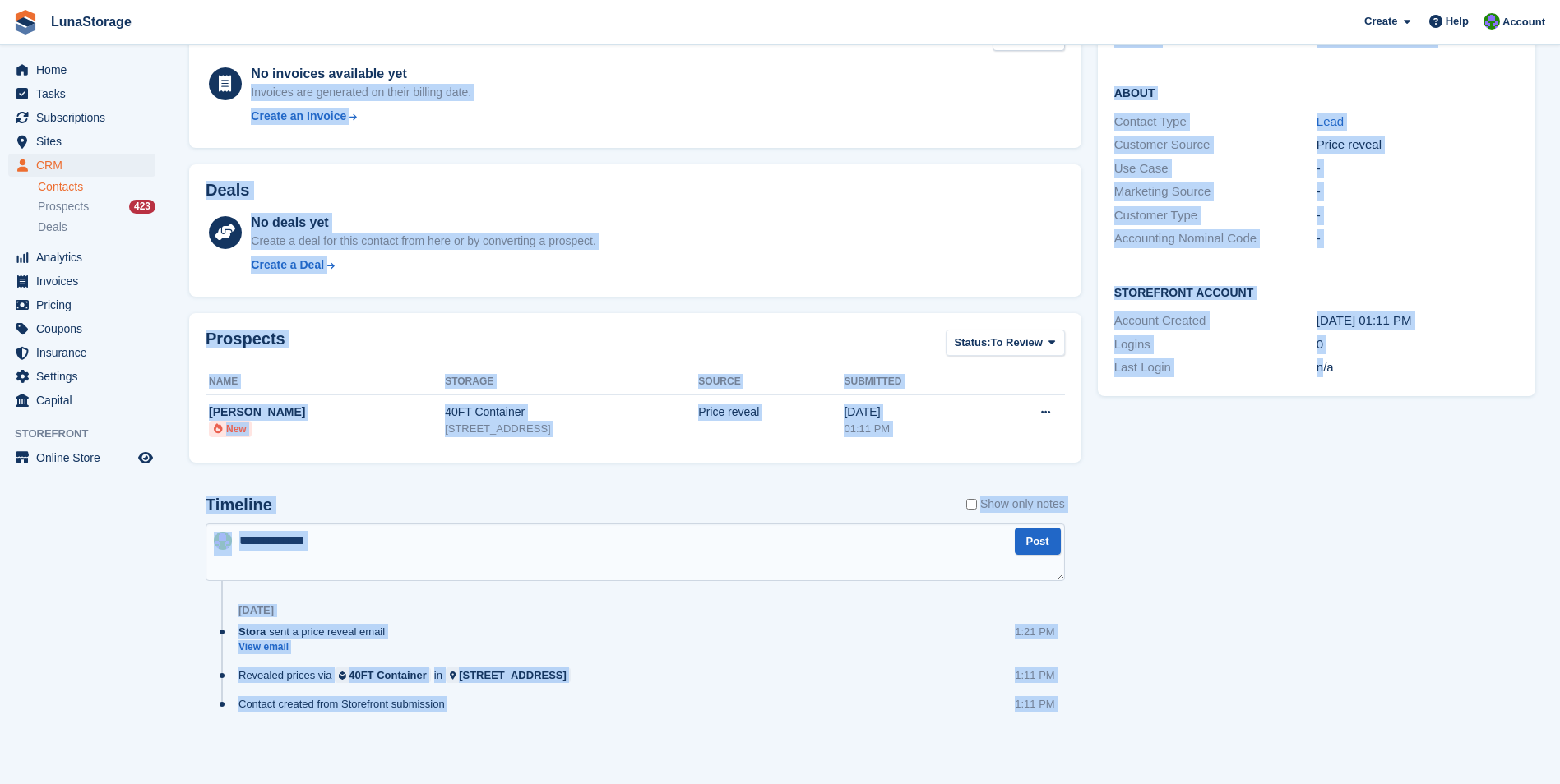
scroll to position [0, 0]
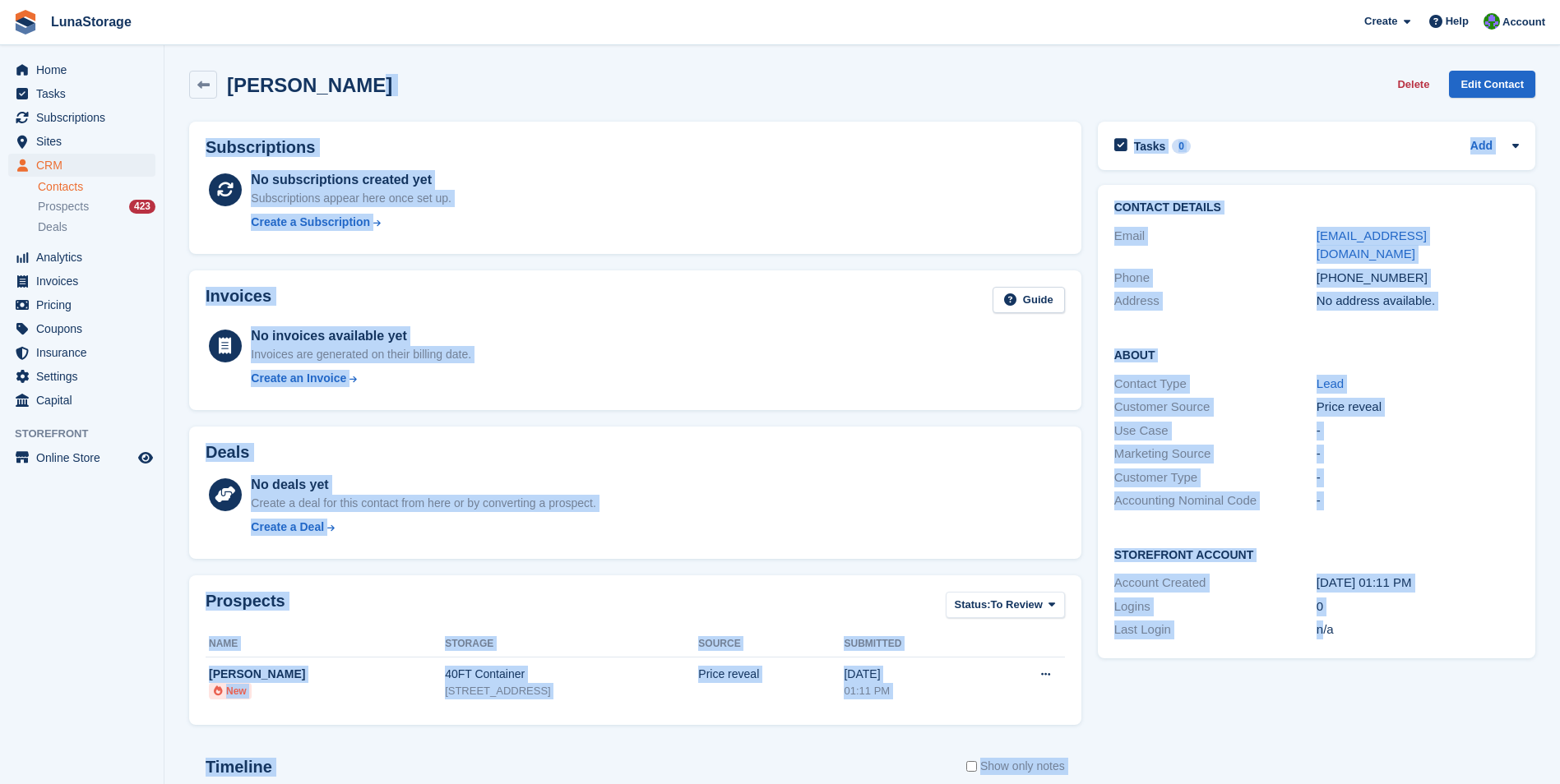
drag, startPoint x: 1326, startPoint y: 737, endPoint x: 385, endPoint y: -49, distance: 1226.1
click at [385, 0] on html "LunaStorage Create Subscription Invoice Contact Deal Discount Page Help Chat Su…" at bounding box center [780, 392] width 1560 height 784
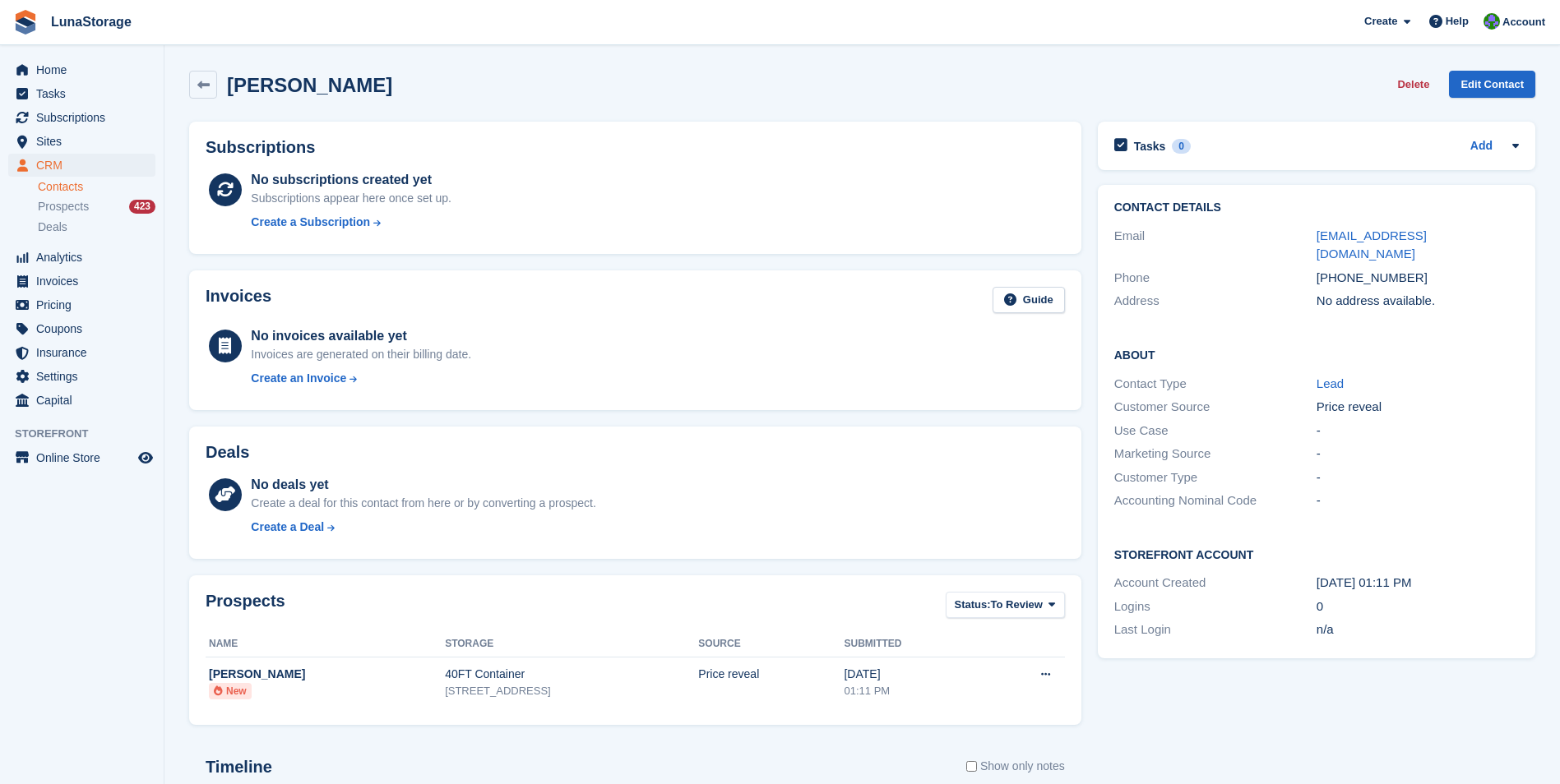
click at [176, 60] on section "Priya Downes Delete Edit Contact Subscriptions No subscriptions created yet Sub…" at bounding box center [862, 523] width 1395 height 1046
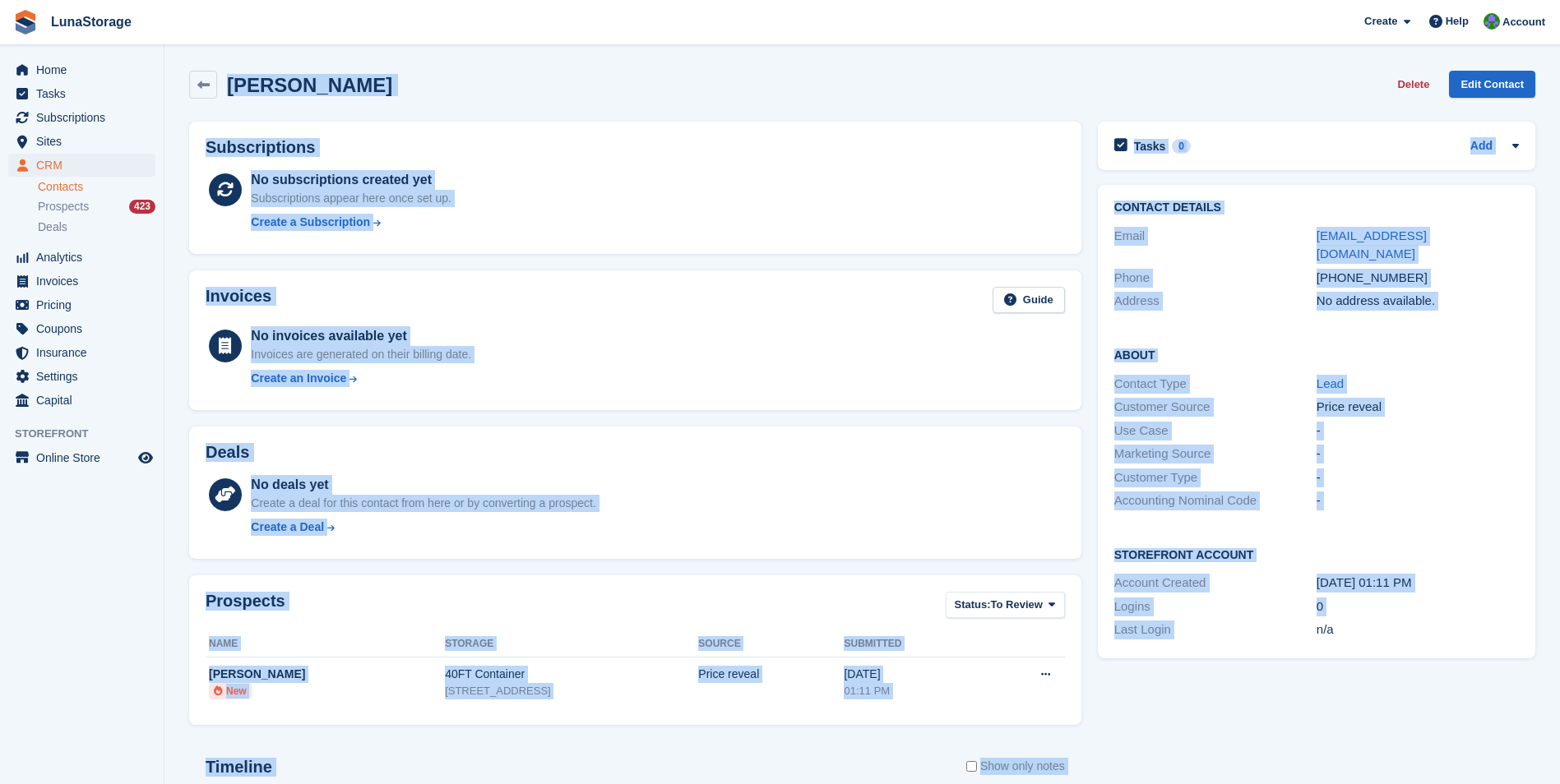
scroll to position [262, 0]
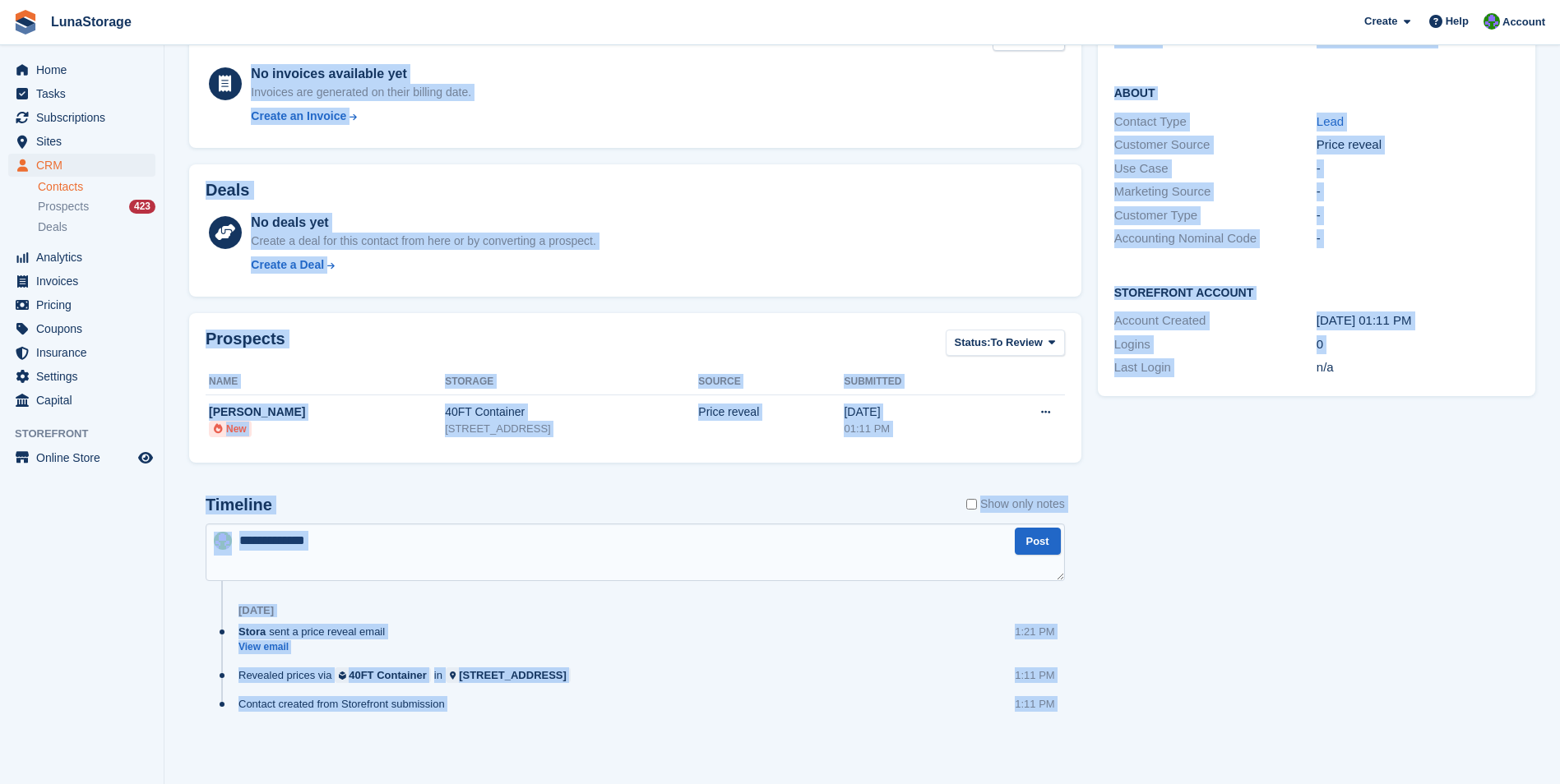
drag, startPoint x: 176, startPoint y: 60, endPoint x: 1277, endPoint y: 826, distance: 1341.3
click at [1277, 522] on html "LunaStorage Create Subscription Invoice Contact Deal Discount Page Help Chat Su…" at bounding box center [780, 130] width 1560 height 784
drag, startPoint x: 1277, startPoint y: 826, endPoint x: 1241, endPoint y: 774, distance: 63.2
click at [1241, 774] on section "Priya Downes Delete Edit Contact Subscriptions No subscriptions created yet Sub…" at bounding box center [862, 260] width 1395 height 1046
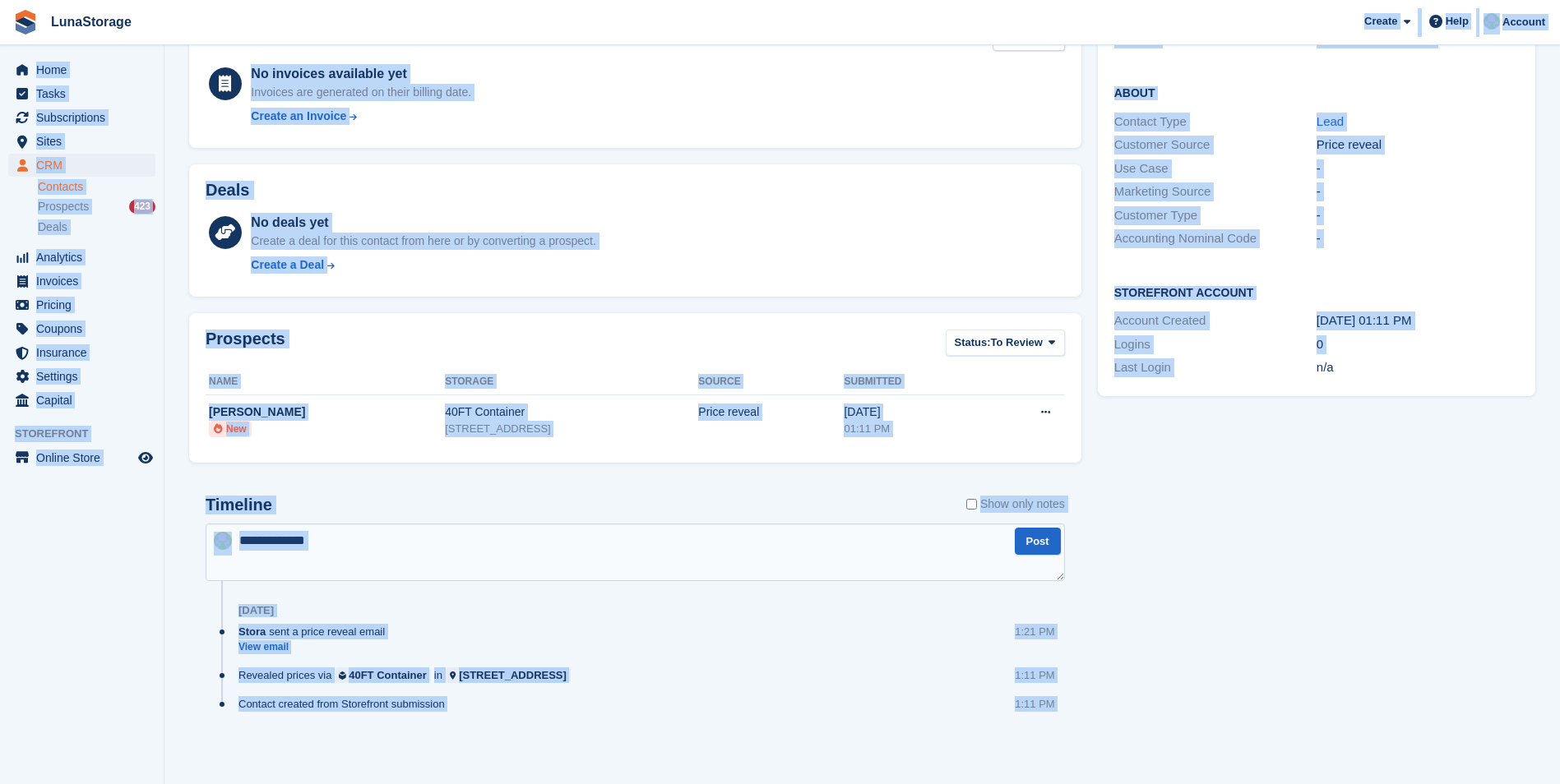
scroll to position [0, 0]
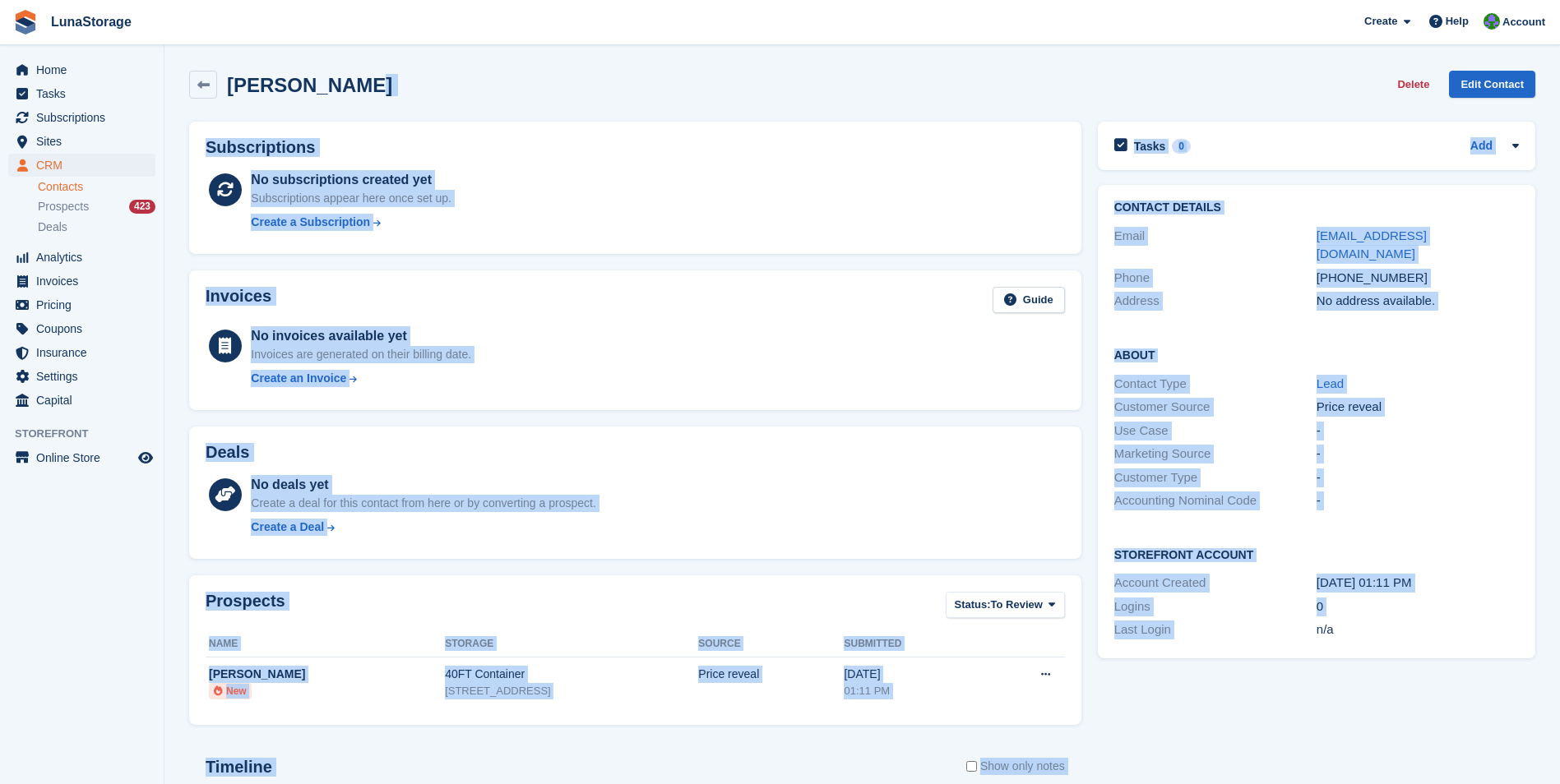
drag, startPoint x: 1241, startPoint y: 774, endPoint x: 423, endPoint y: -41, distance: 1154.7
click at [423, 0] on html "LunaStorage Create Subscription Invoice Contact Deal Discount Page Help Chat Su…" at bounding box center [780, 392] width 1560 height 784
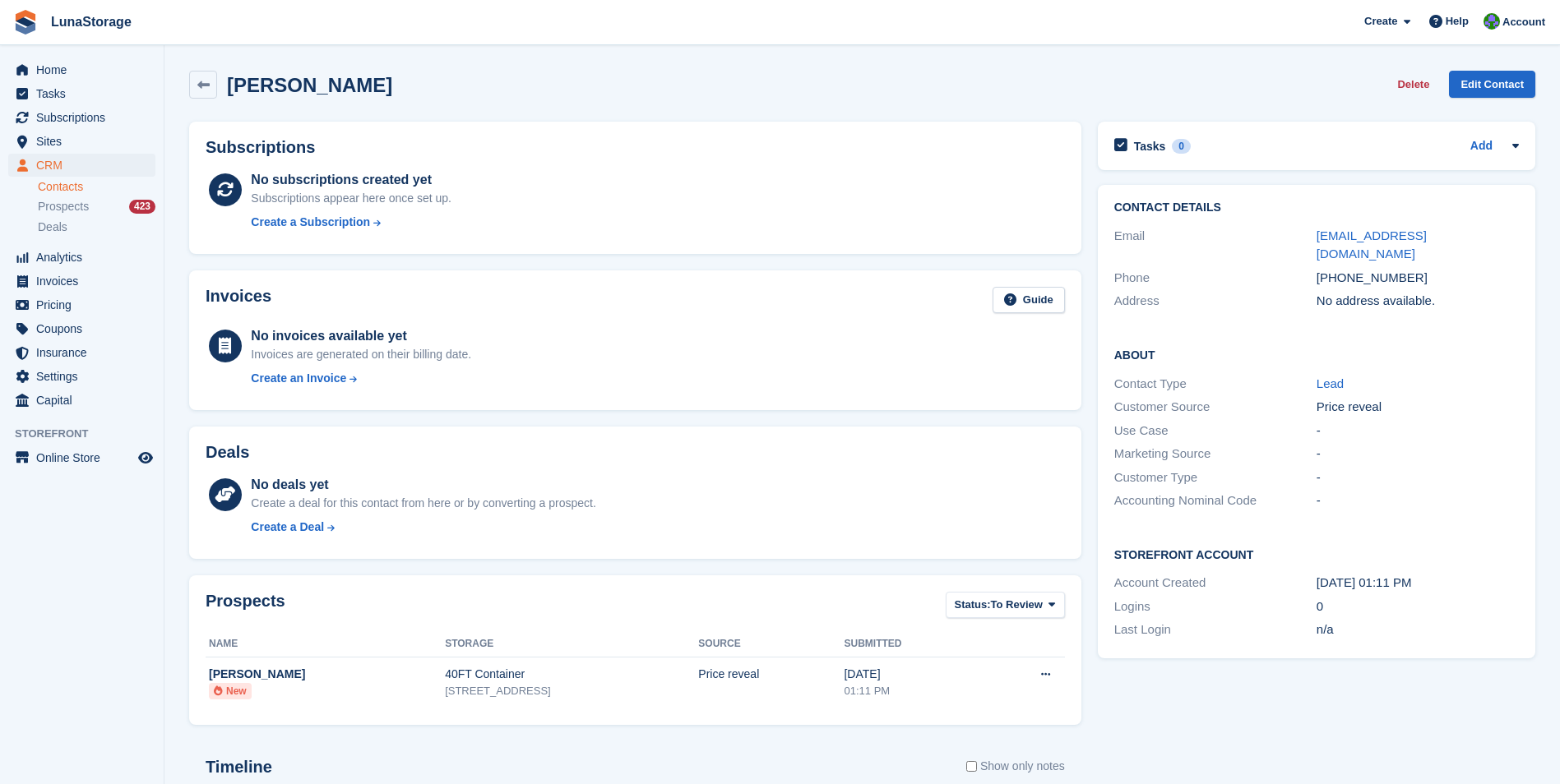
click at [171, 52] on section "Priya Downes Delete Edit Contact Subscriptions No subscriptions created yet Sub…" at bounding box center [862, 523] width 1395 height 1046
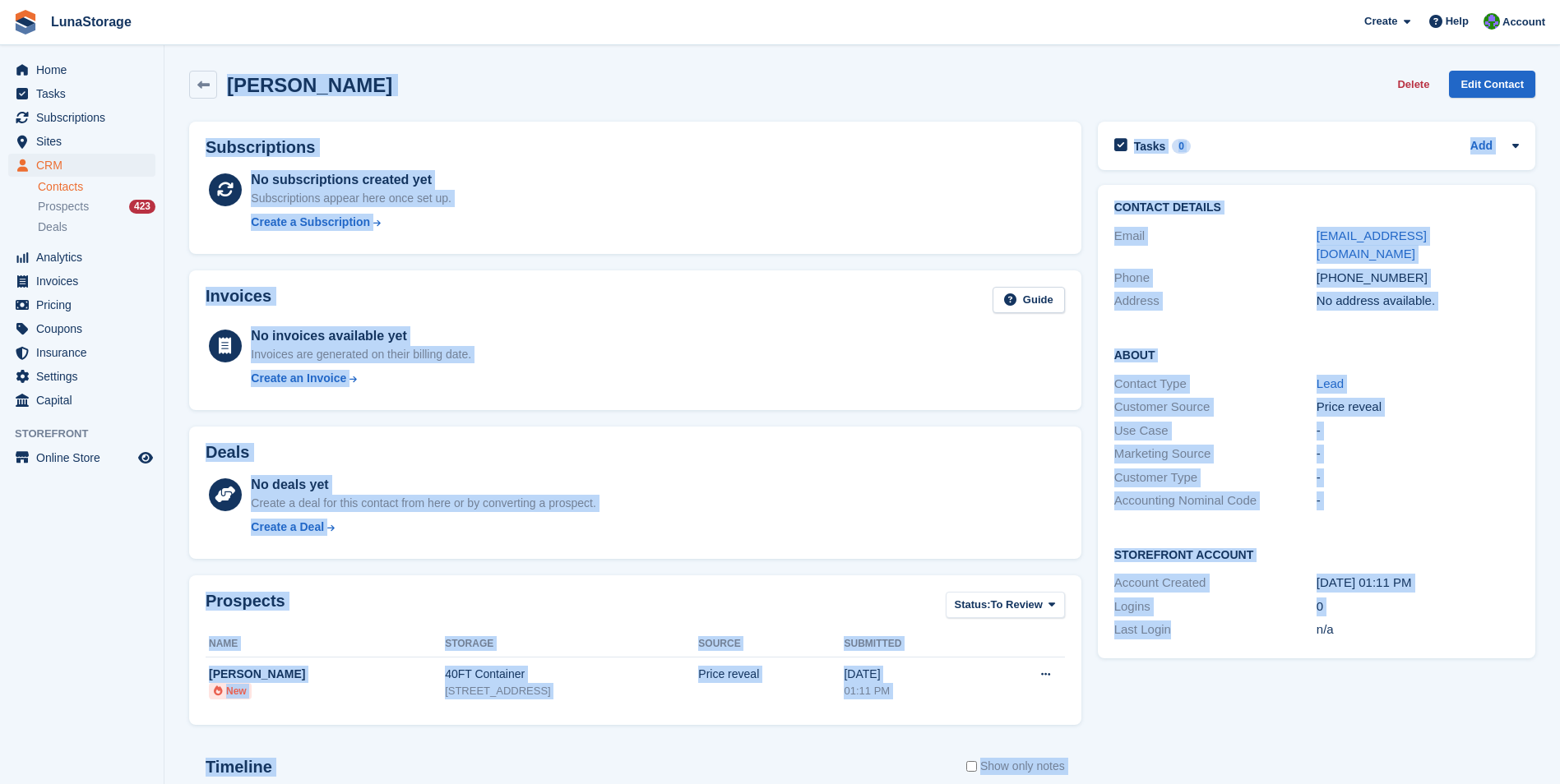
scroll to position [262, 0]
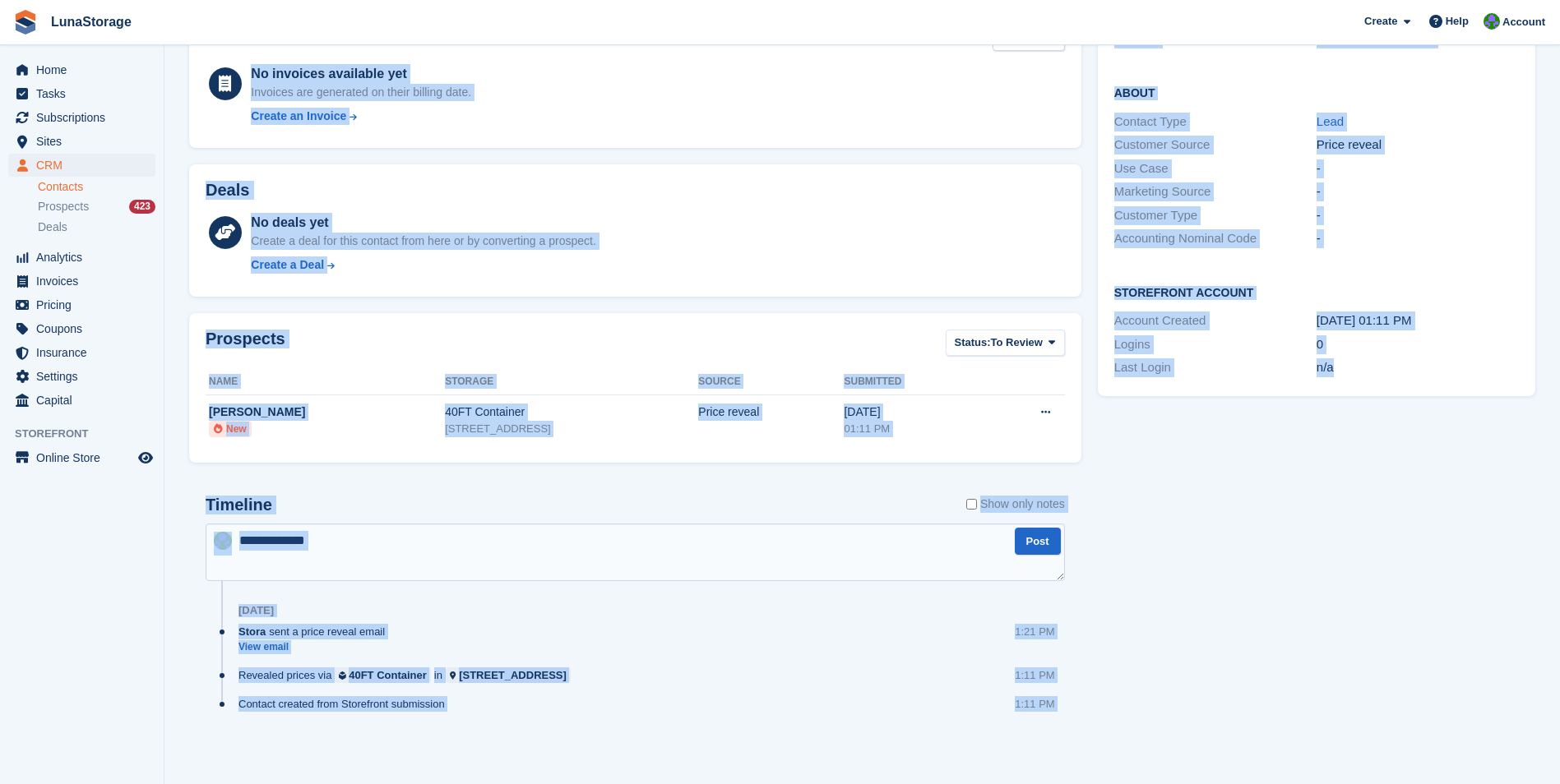
drag, startPoint x: 171, startPoint y: 52, endPoint x: 1508, endPoint y: 826, distance: 1544.9
click at [1508, 522] on html "LunaStorage Create Subscription Invoice Contact Deal Discount Page Help Chat Su…" at bounding box center [780, 130] width 1560 height 784
drag, startPoint x: 1508, startPoint y: 826, endPoint x: 1459, endPoint y: 751, distance: 89.6
click at [1459, 751] on div "Tasks 0 Add No tasks related to Priya Downes Contact Details Email priya@nudea.…" at bounding box center [1316, 310] width 454 height 918
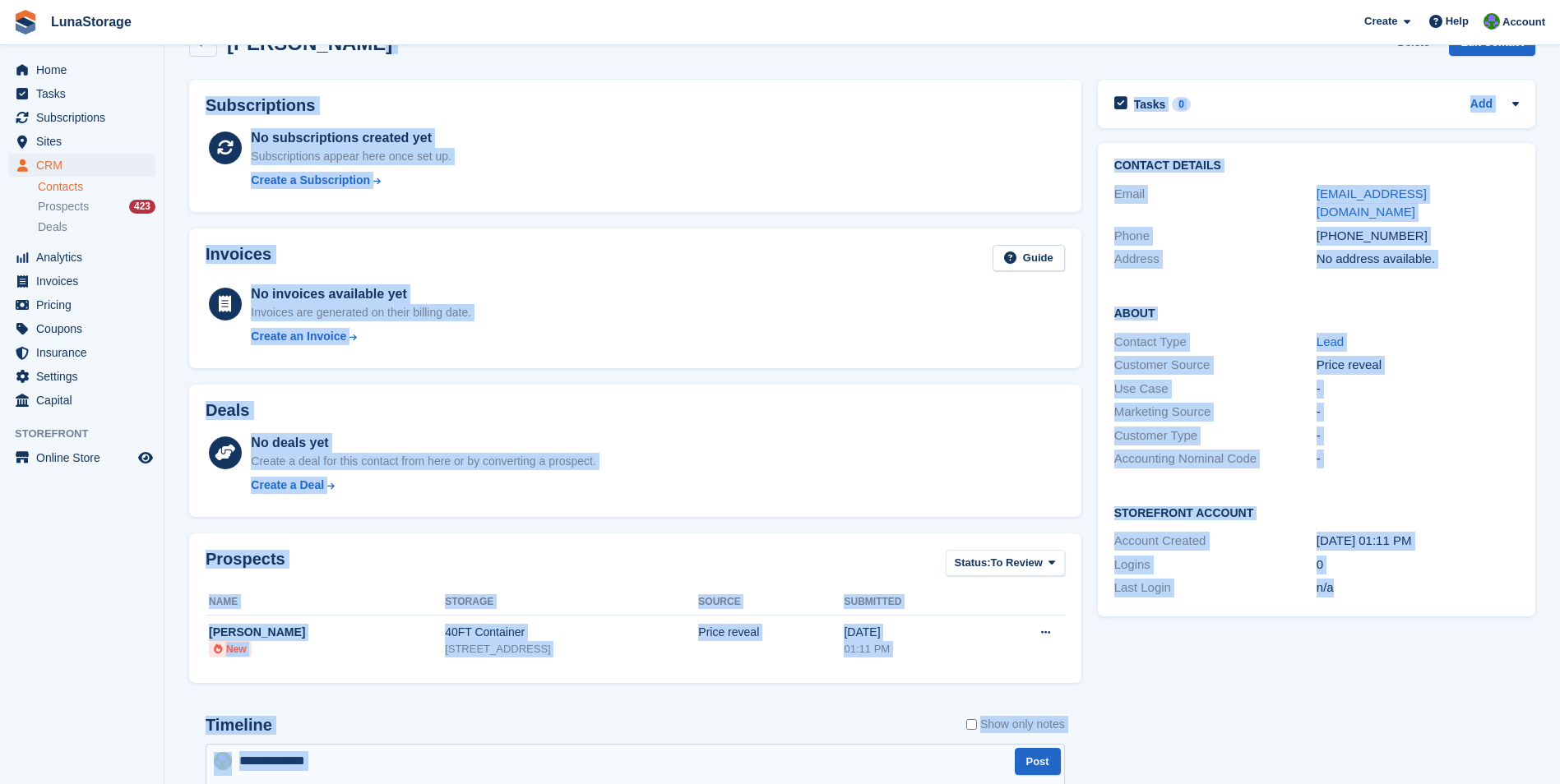
scroll to position [0, 0]
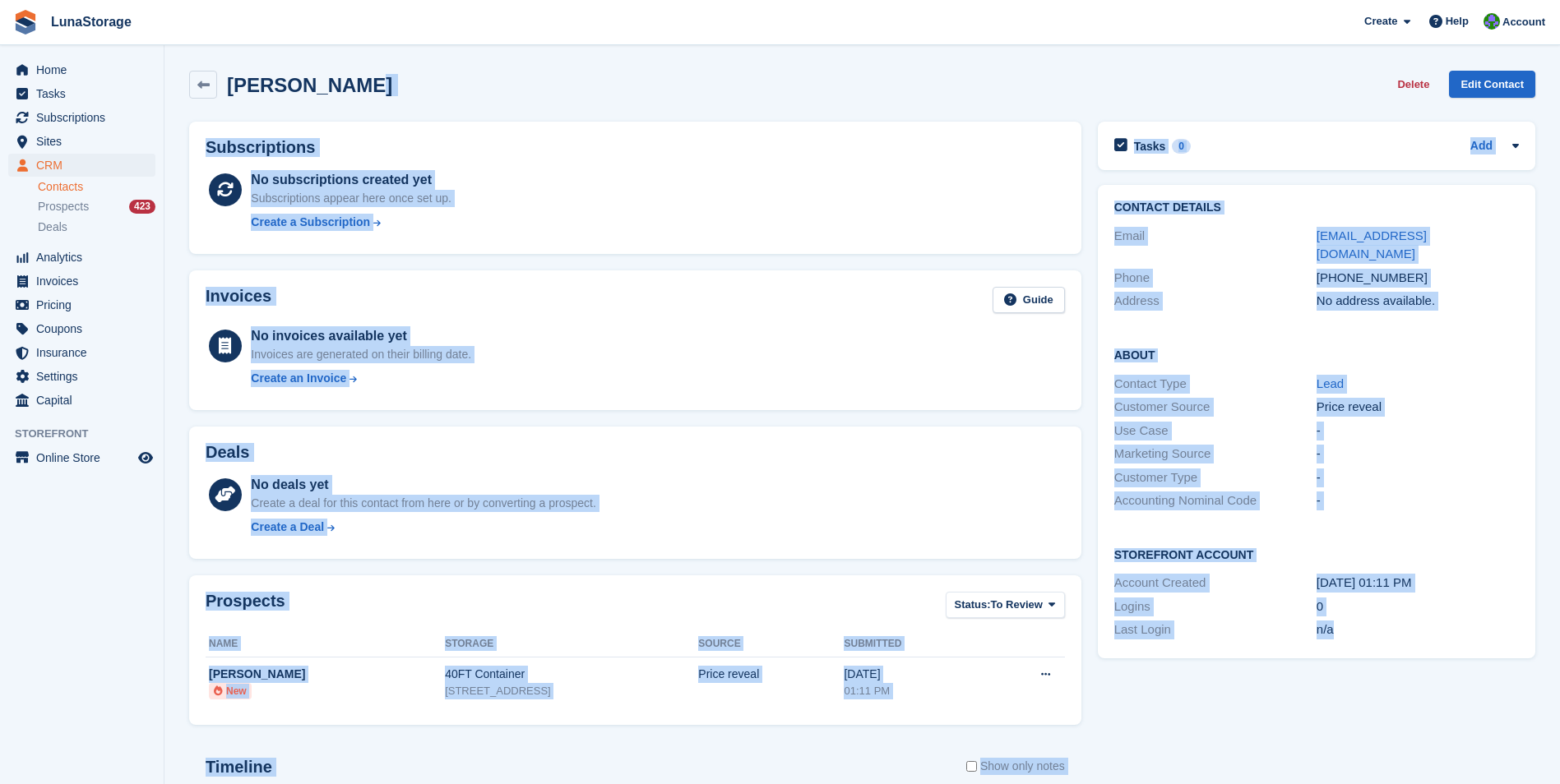
drag, startPoint x: 1464, startPoint y: 774, endPoint x: 456, endPoint y: -30, distance: 1289.4
click at [456, 0] on html "LunaStorage Create Subscription Invoice Contact Deal Discount Page Help Chat Su…" at bounding box center [780, 392] width 1560 height 784
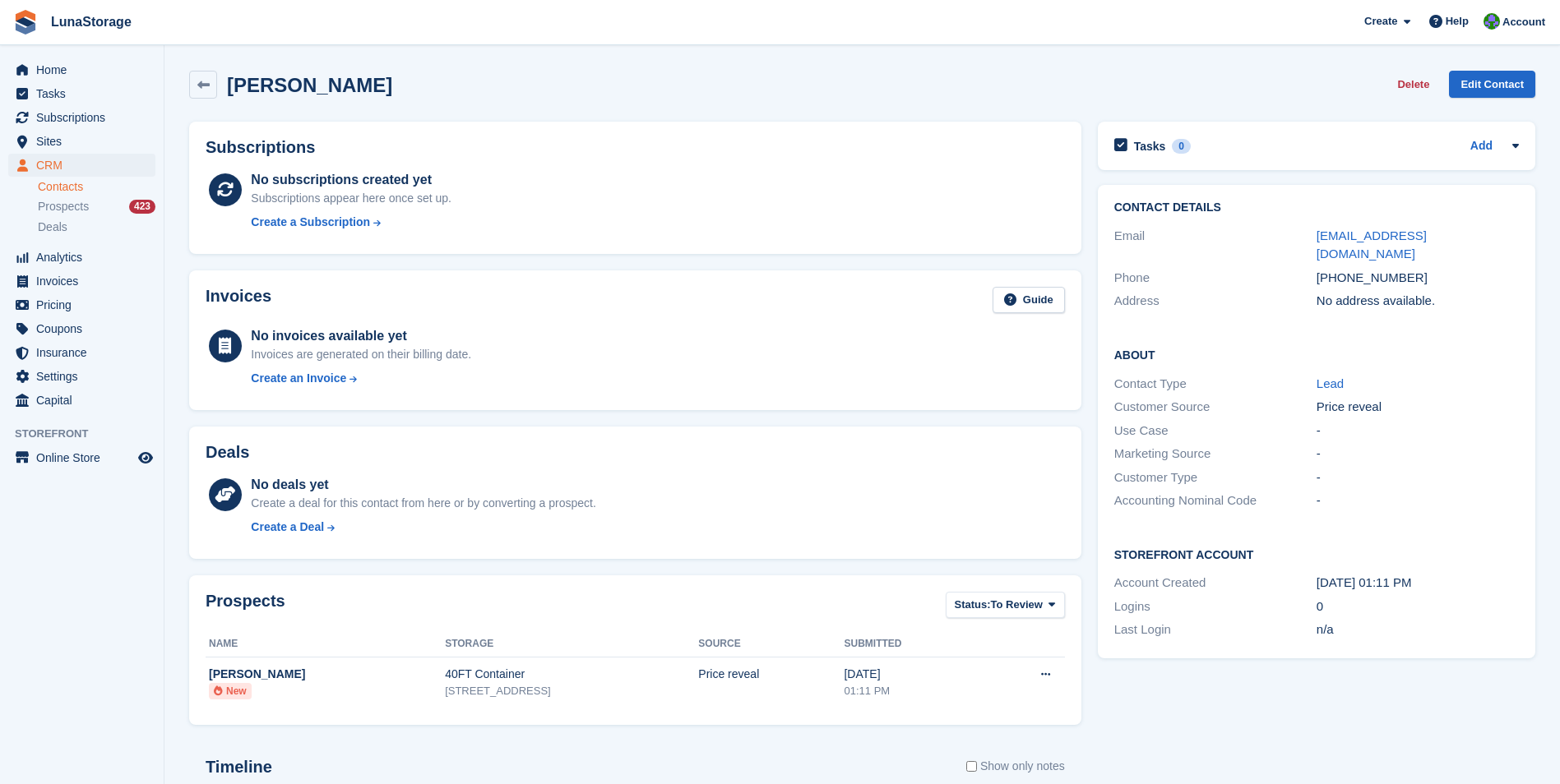
click at [177, 61] on section "Priya Downes Delete Edit Contact Subscriptions No subscriptions created yet Sub…" at bounding box center [862, 523] width 1395 height 1046
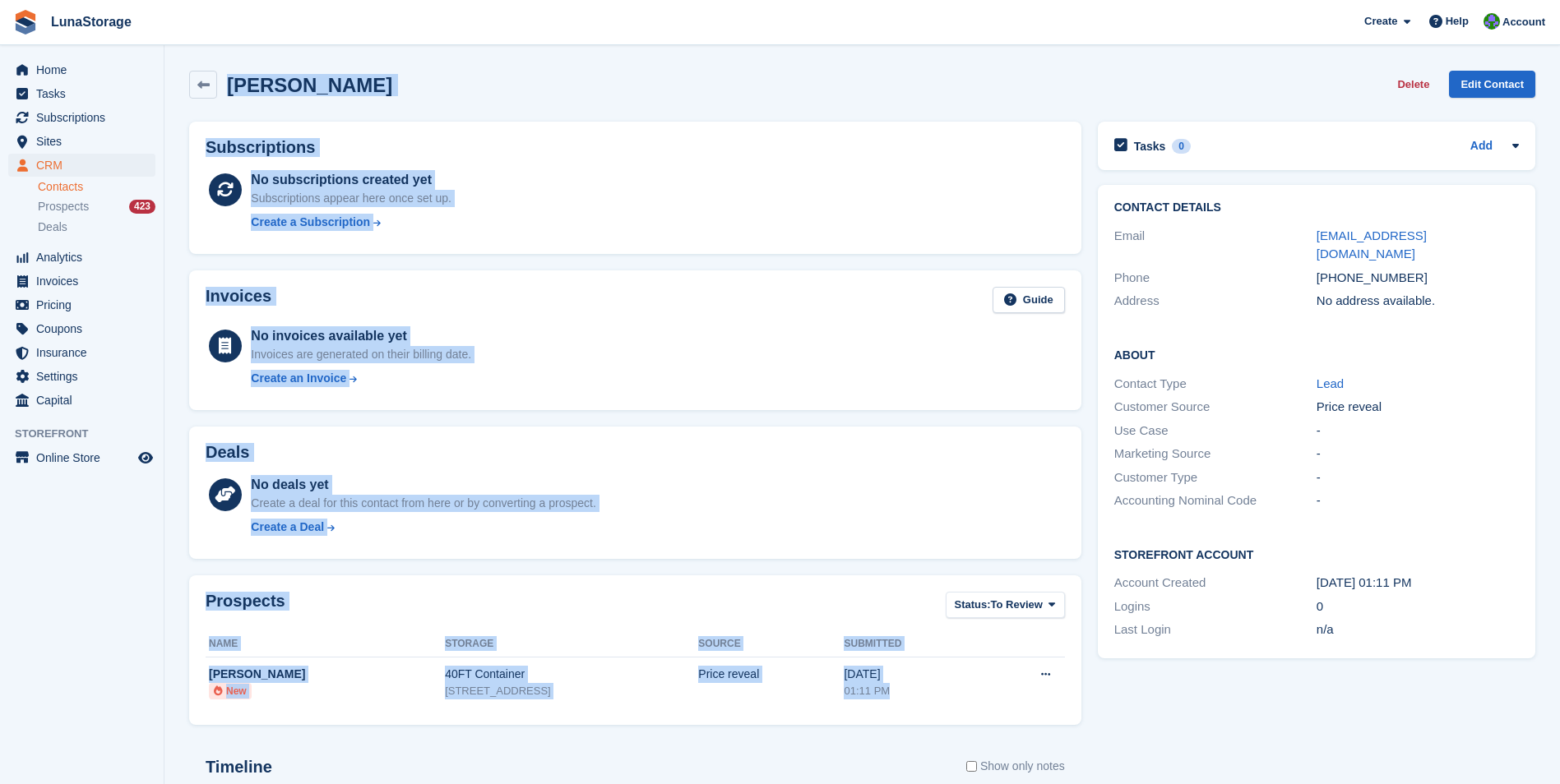
scroll to position [262, 0]
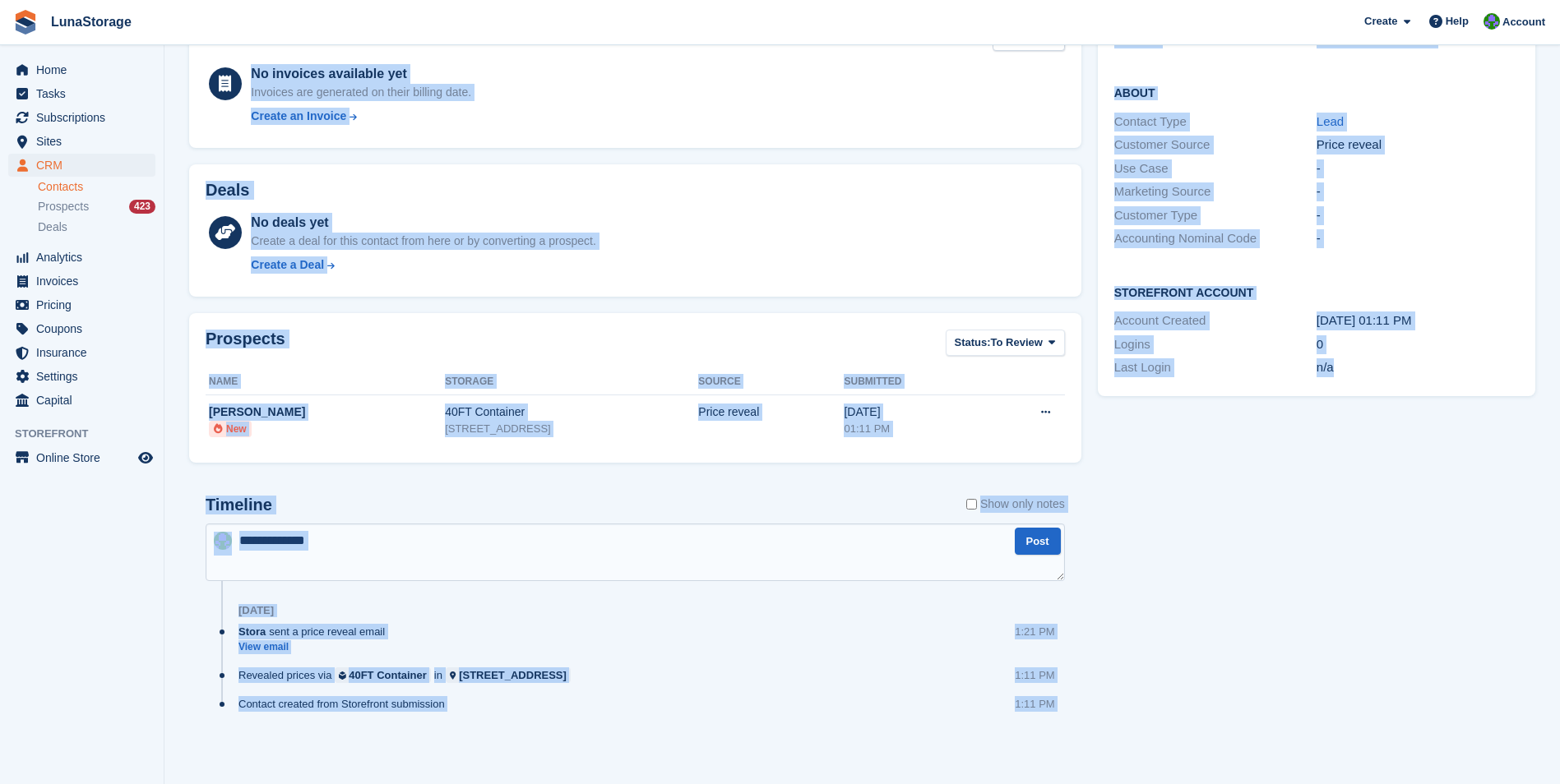
drag, startPoint x: 177, startPoint y: 61, endPoint x: 1442, endPoint y: 826, distance: 1478.3
click at [1442, 522] on html "LunaStorage Create Subscription Invoice Contact Deal Discount Page Help Chat Su…" at bounding box center [780, 130] width 1560 height 784
drag, startPoint x: 1442, startPoint y: 826, endPoint x: 1393, endPoint y: 764, distance: 79.0
click at [1393, 764] on div "Tasks 0 Add No tasks related to Priya Downes Contact Details Email priya@nudea.…" at bounding box center [1316, 310] width 454 height 918
drag, startPoint x: 175, startPoint y: 48, endPoint x: 1547, endPoint y: 826, distance: 1577.2
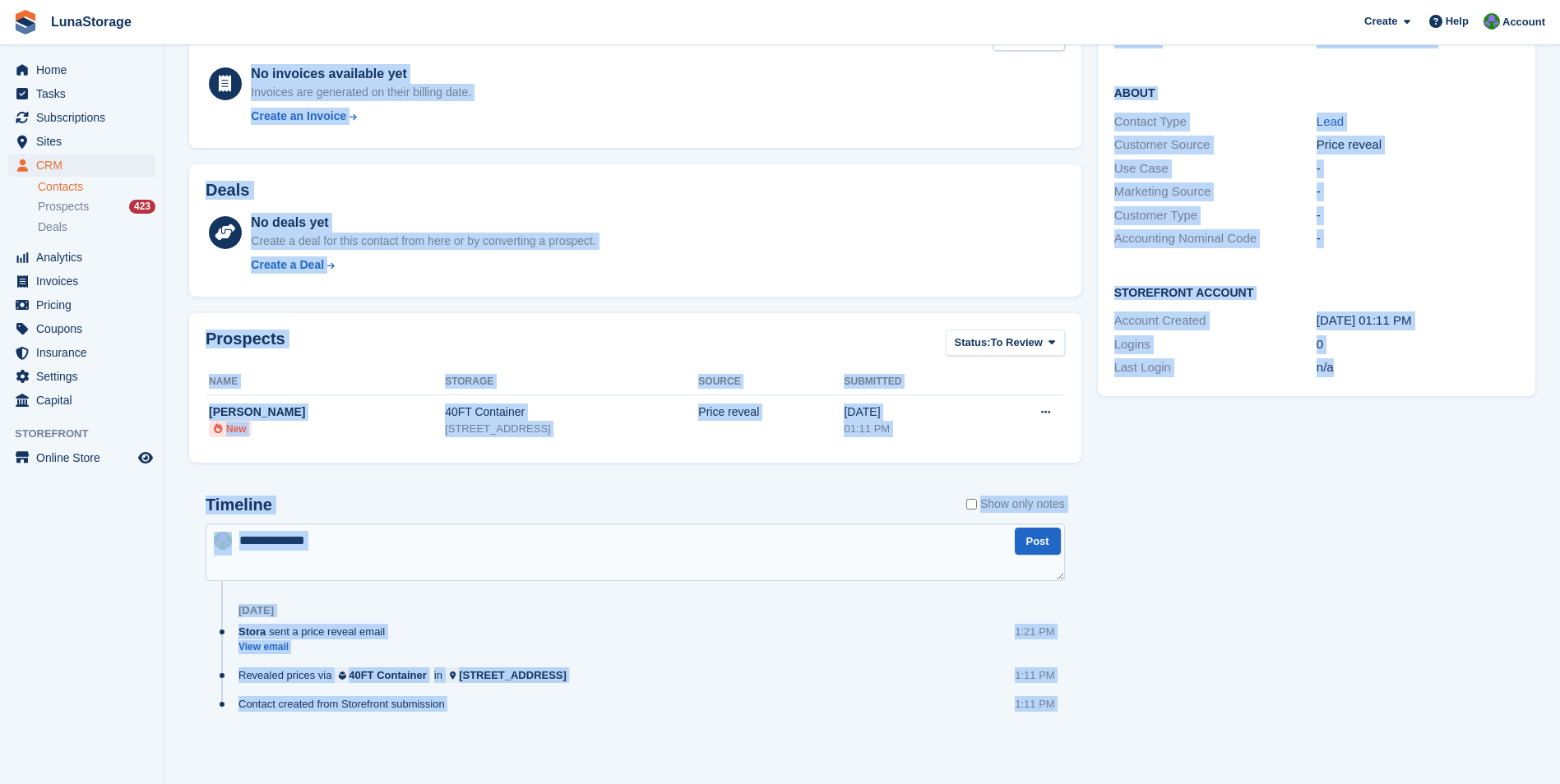
click at [1547, 522] on html "LunaStorage Create Subscription Invoice Contact Deal Discount Page Help Chat Su…" at bounding box center [780, 130] width 1560 height 784
drag, startPoint x: 1547, startPoint y: 826, endPoint x: 1472, endPoint y: 759, distance: 100.6
click at [1472, 759] on div "Tasks 0 Add No tasks related to Priya Downes Contact Details Email priya@nudea.…" at bounding box center [1316, 310] width 454 height 918
click at [1470, 759] on div "Tasks 0 Add No tasks related to Priya Downes Contact Details Email priya@nudea.…" at bounding box center [1316, 310] width 454 height 918
click at [1464, 759] on div "Tasks 0 Add No tasks related to Priya Downes Contact Details Email priya@nudea.…" at bounding box center [1316, 310] width 454 height 918
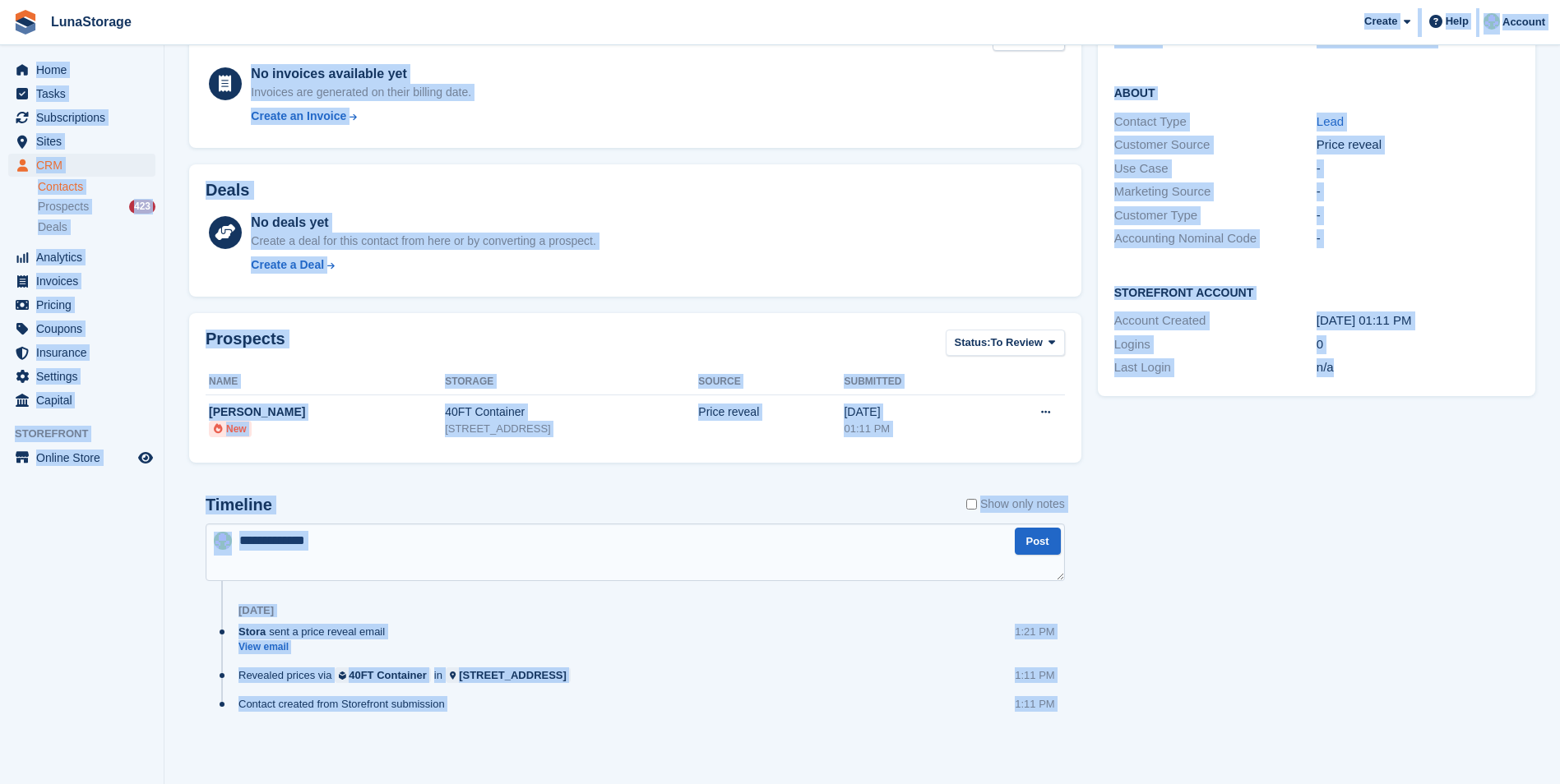
scroll to position [0, 0]
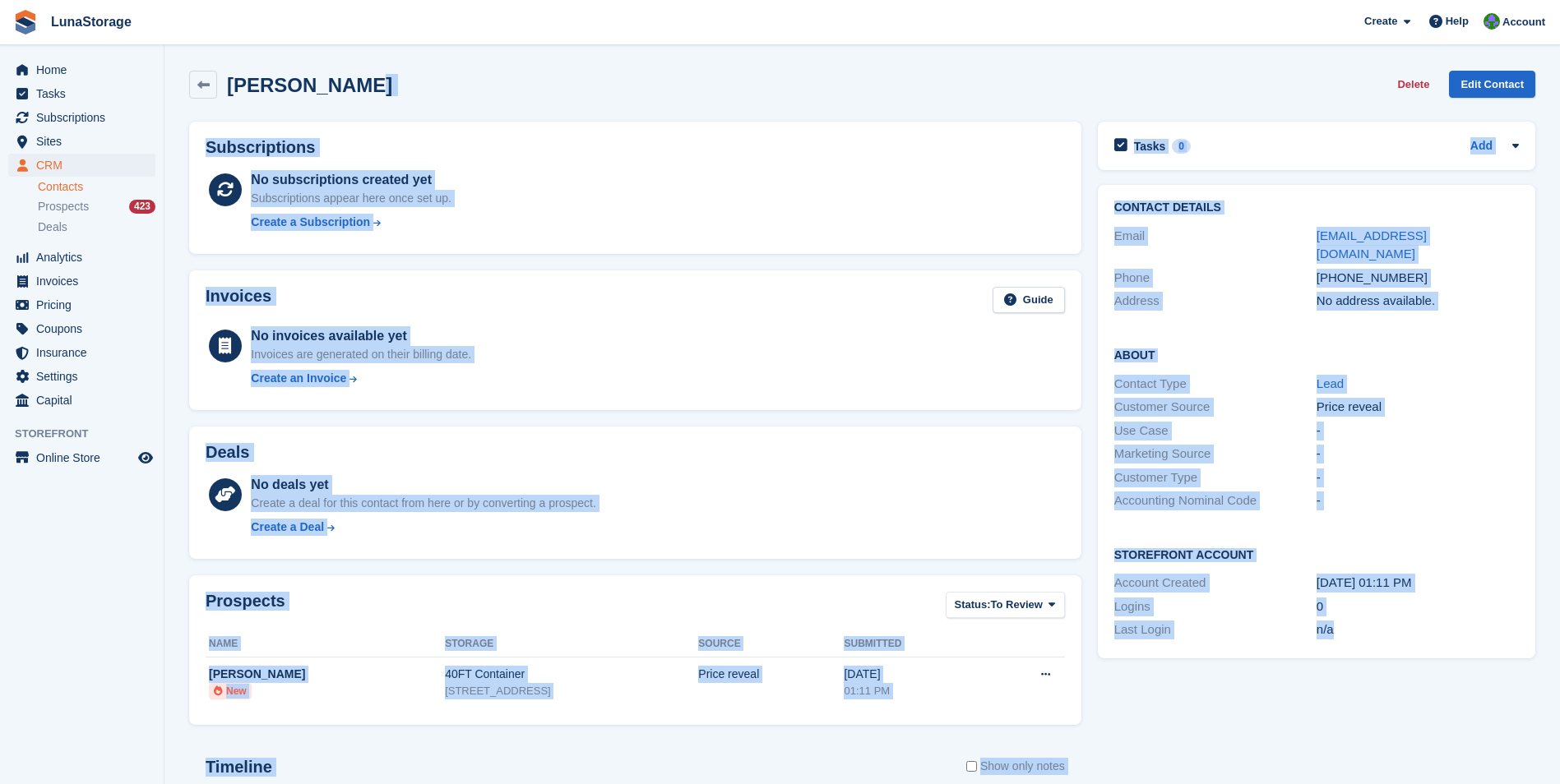
drag, startPoint x: 1407, startPoint y: 769, endPoint x: 476, endPoint y: -60, distance: 1246.6
click at [476, 0] on html "LunaStorage Create Subscription Invoice Contact Deal Discount Page Help Chat Su…" at bounding box center [780, 392] width 1560 height 784
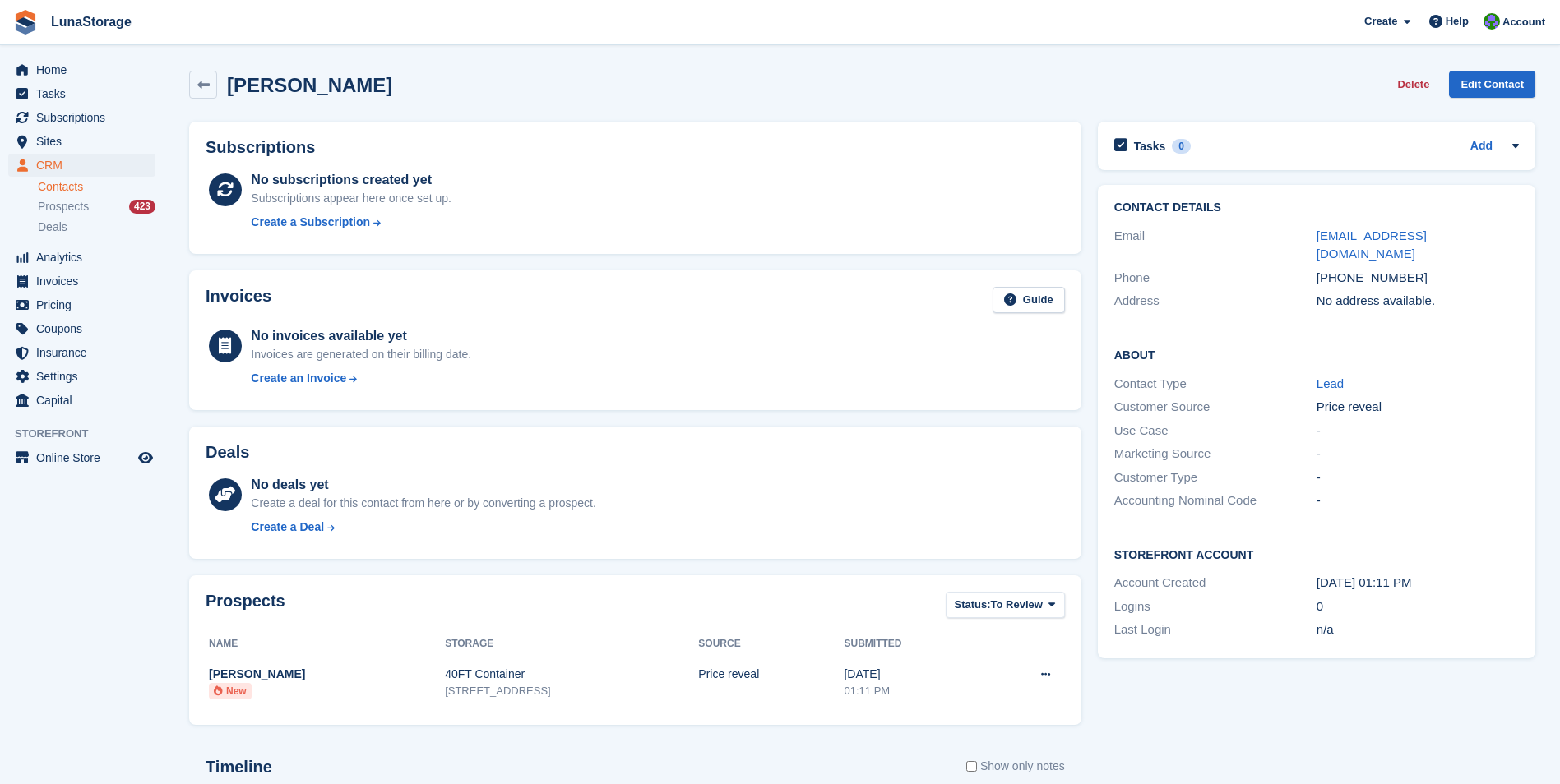
click at [177, 60] on section "Priya Downes Delete Edit Contact Subscriptions No subscriptions created yet Sub…" at bounding box center [862, 523] width 1395 height 1046
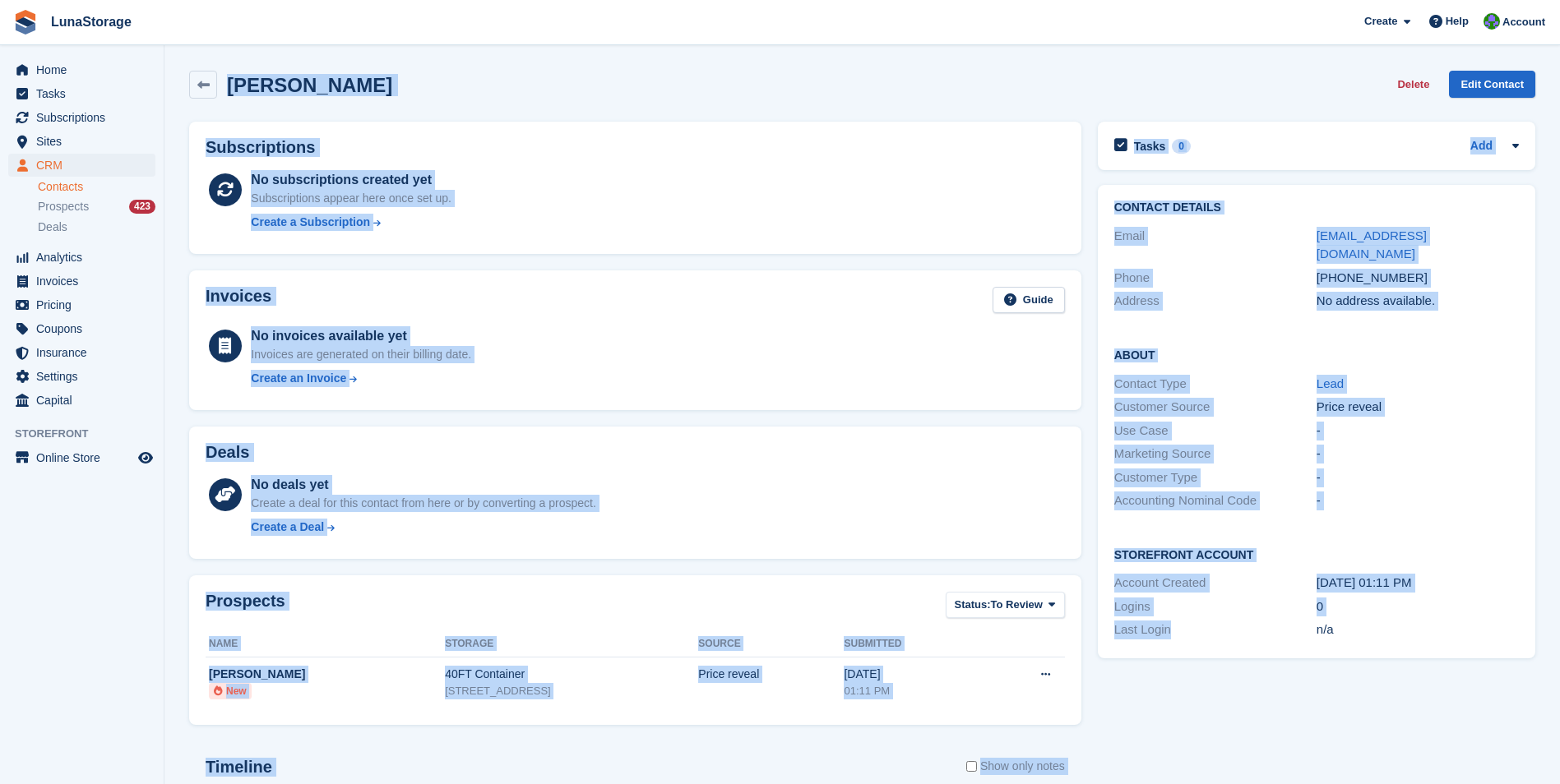
scroll to position [262, 0]
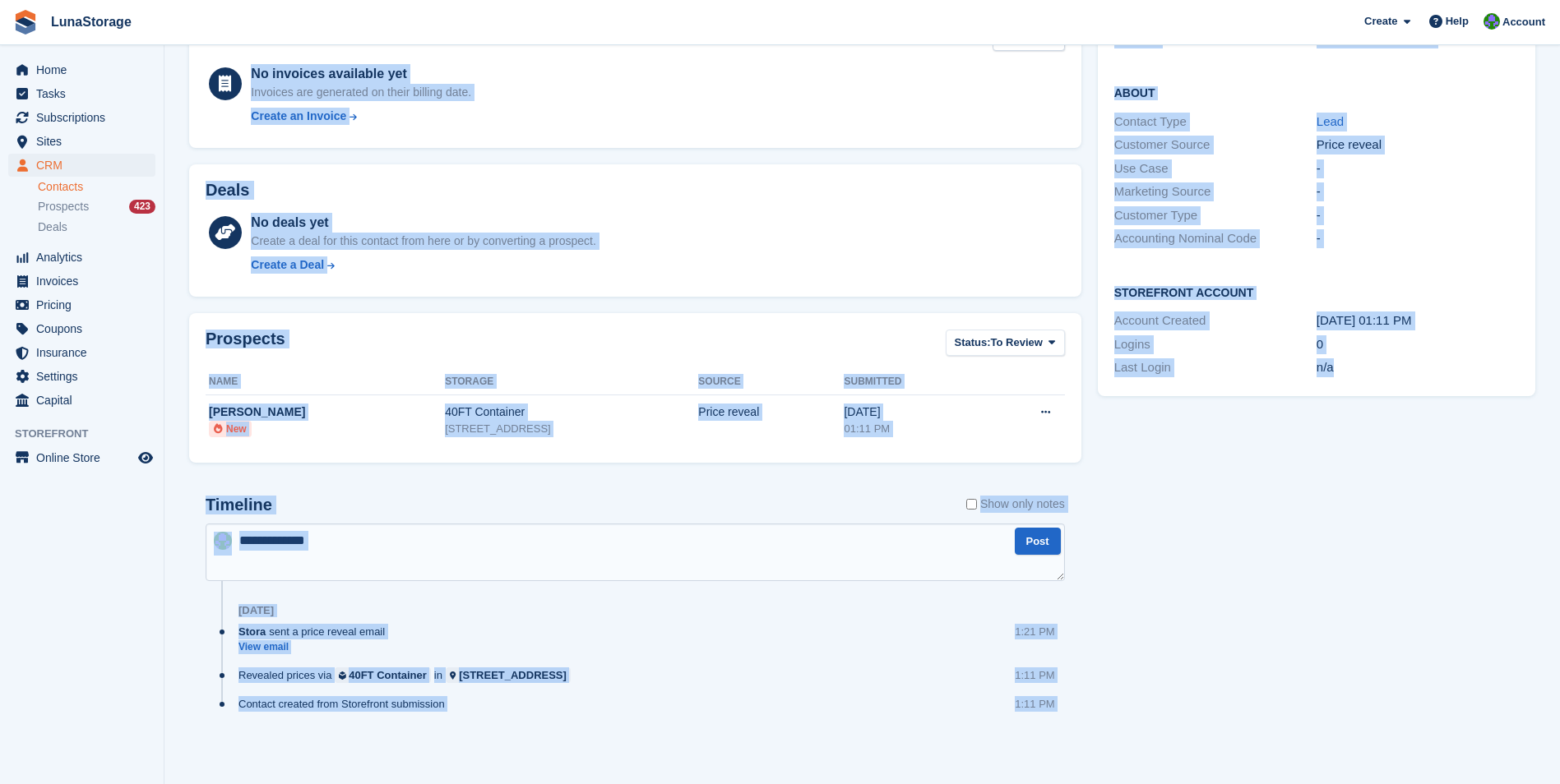
drag, startPoint x: 177, startPoint y: 60, endPoint x: 1564, endPoint y: 826, distance: 1584.5
click at [1559, 522] on html "LunaStorage Create Subscription Invoice Contact Deal Discount Page Help Chat Su…" at bounding box center [780, 130] width 1560 height 784
drag, startPoint x: 1564, startPoint y: 826, endPoint x: 1430, endPoint y: 763, distance: 148.1
click at [1430, 763] on div "Tasks 0 Add No tasks related to Priya Downes Contact Details Email priya@nudea.…" at bounding box center [1316, 310] width 454 height 918
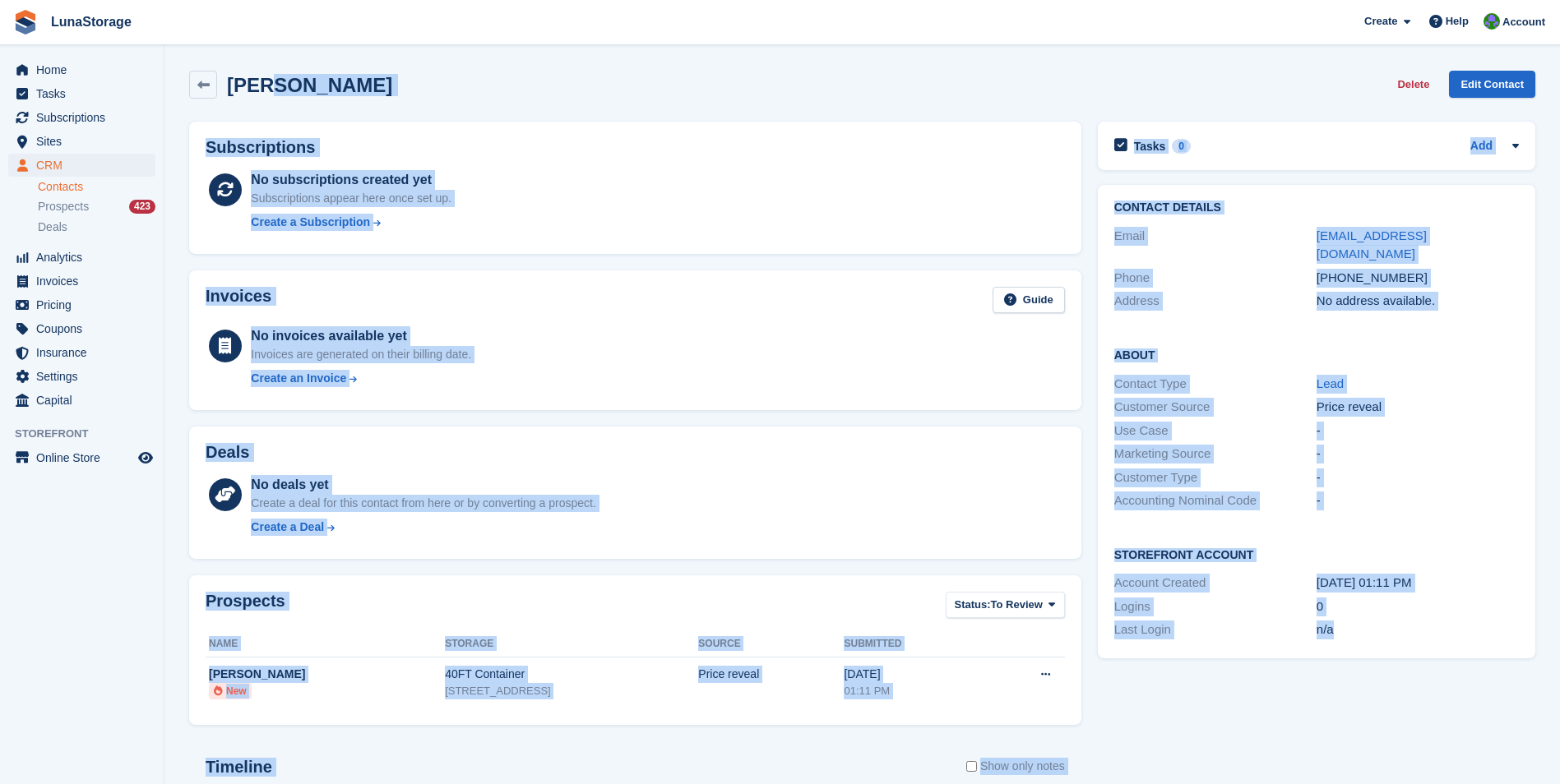
drag, startPoint x: 1362, startPoint y: 713, endPoint x: 264, endPoint y: -60, distance: 1342.8
click at [264, 0] on html "LunaStorage Create Subscription Invoice Contact Deal Discount Page Help Chat Su…" at bounding box center [780, 392] width 1560 height 784
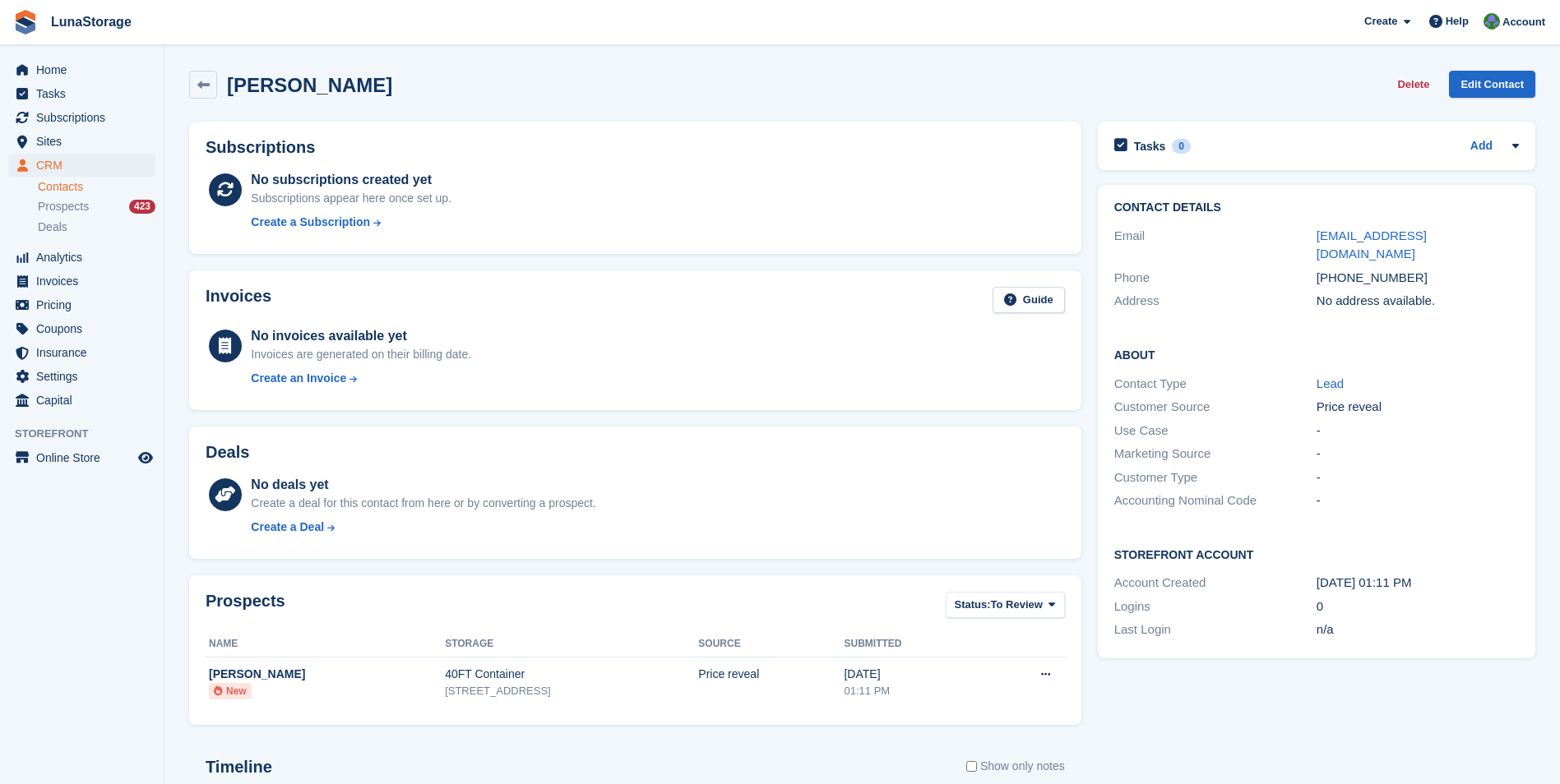
drag, startPoint x: 264, startPoint y: -60, endPoint x: 181, endPoint y: 60, distance: 145.9
click at [181, 60] on section "Priya Downes Delete Edit Contact Subscriptions No subscriptions created yet Sub…" at bounding box center [862, 523] width 1395 height 1046
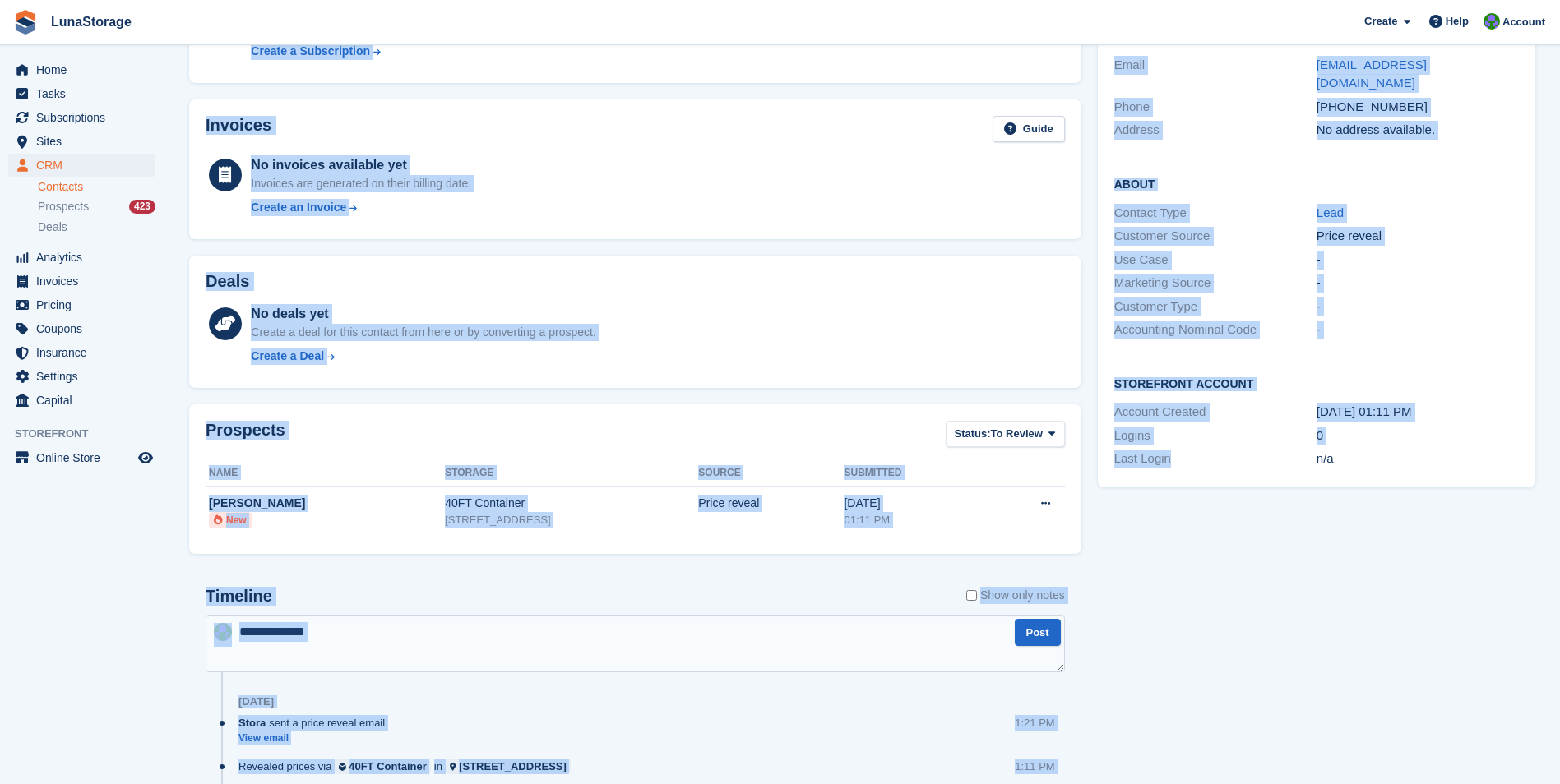
scroll to position [262, 0]
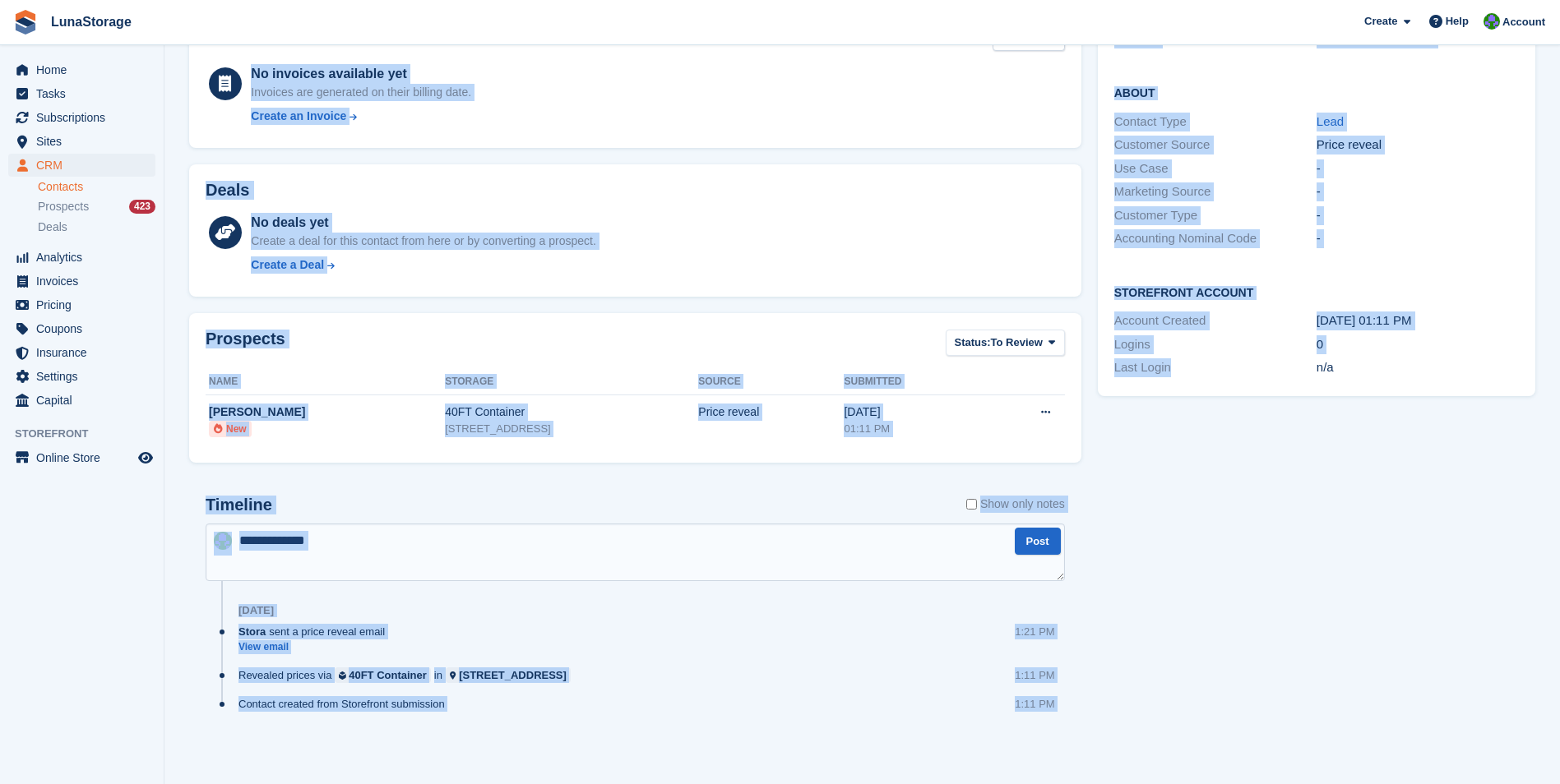
drag, startPoint x: 181, startPoint y: 60, endPoint x: 1299, endPoint y: 826, distance: 1355.2
click at [1299, 522] on html "LunaStorage Create Subscription Invoice Contact Deal Discount Page Help Chat Su…" at bounding box center [780, 130] width 1560 height 784
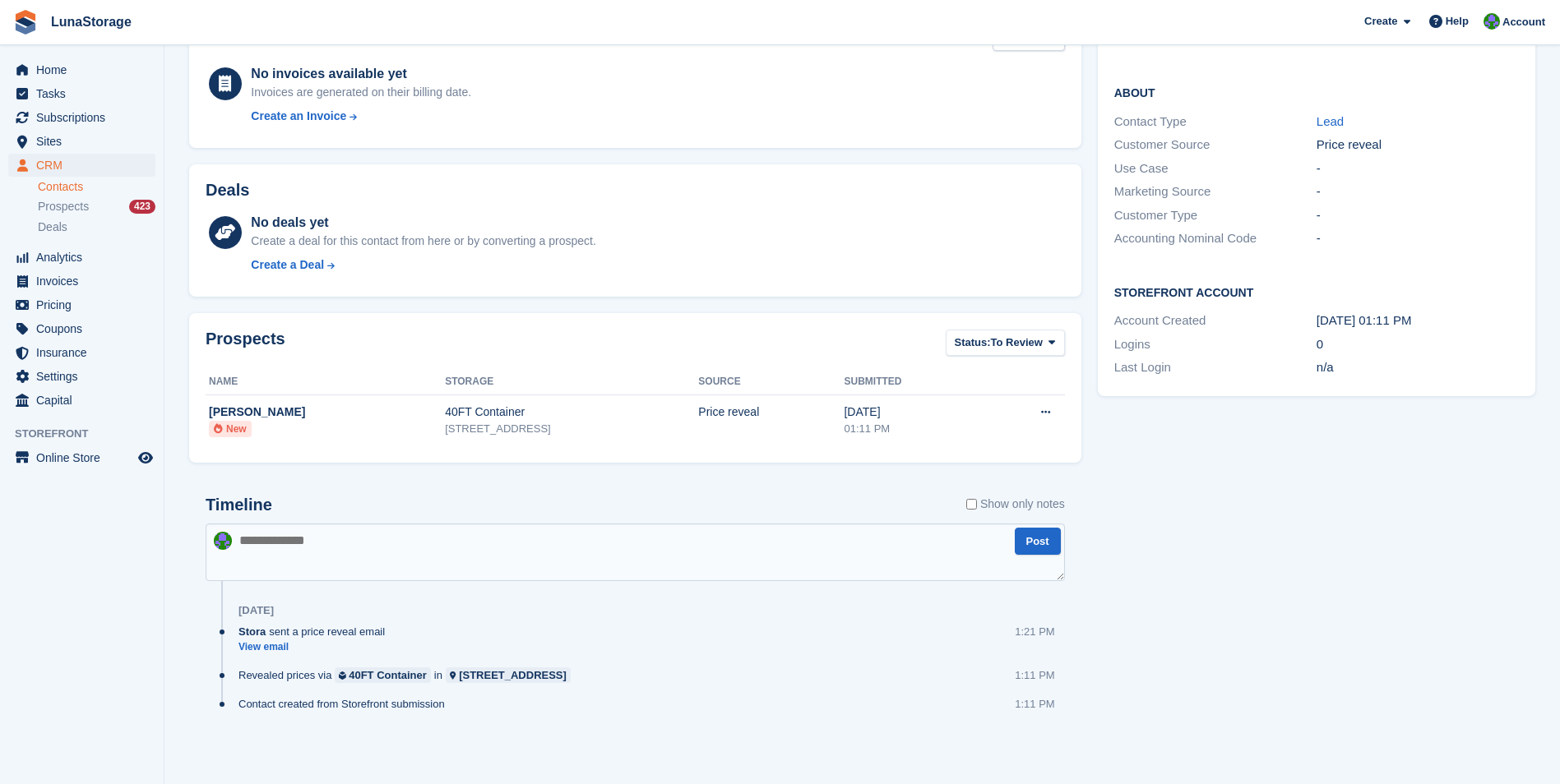
drag, startPoint x: 1299, startPoint y: 826, endPoint x: 1473, endPoint y: 756, distance: 187.6
click at [1473, 756] on div "Tasks 0 Add No tasks related to Priya Downes Contact Details Email priya@nudea.…" at bounding box center [1316, 310] width 454 height 918
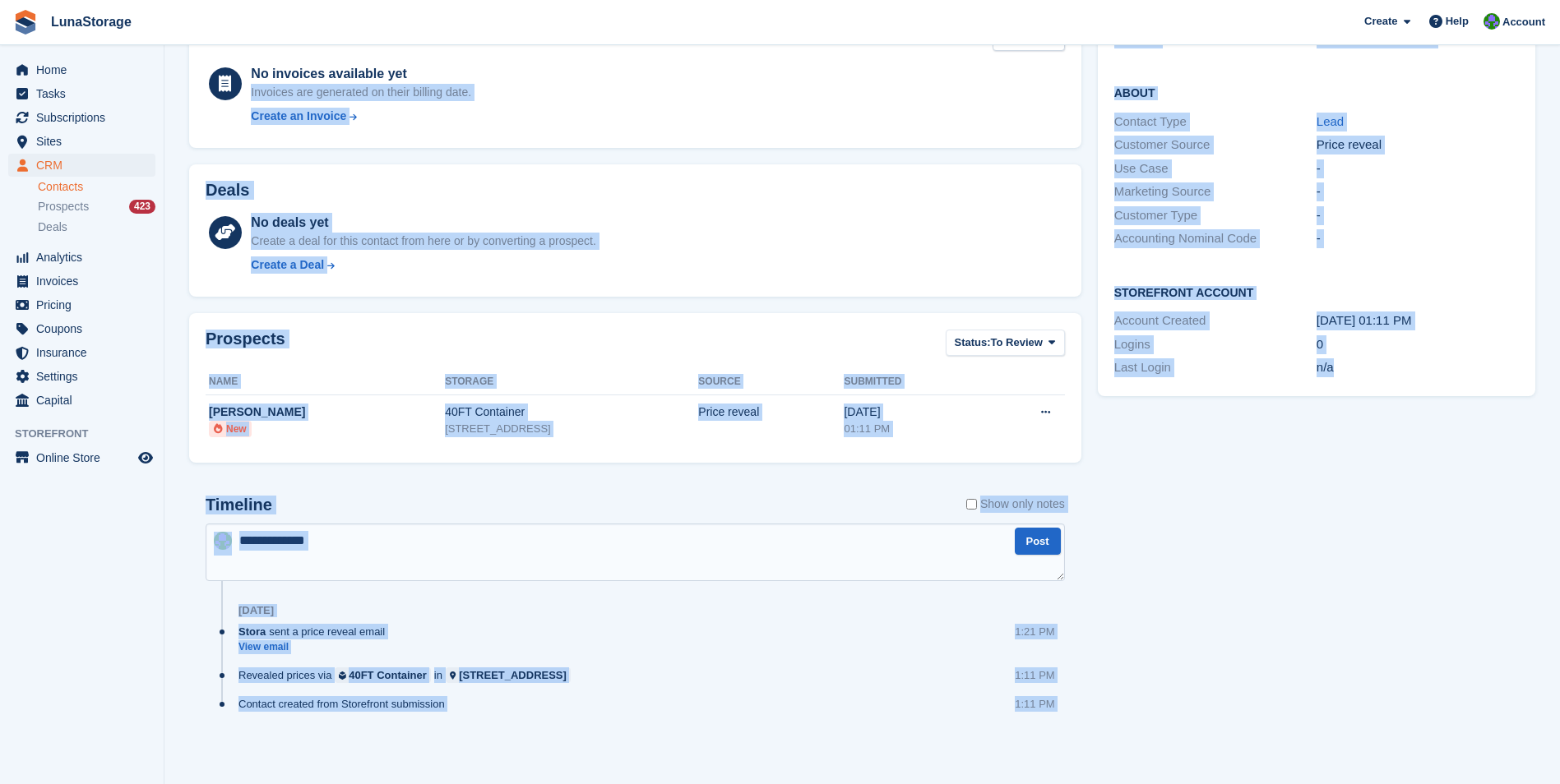
scroll to position [0, 0]
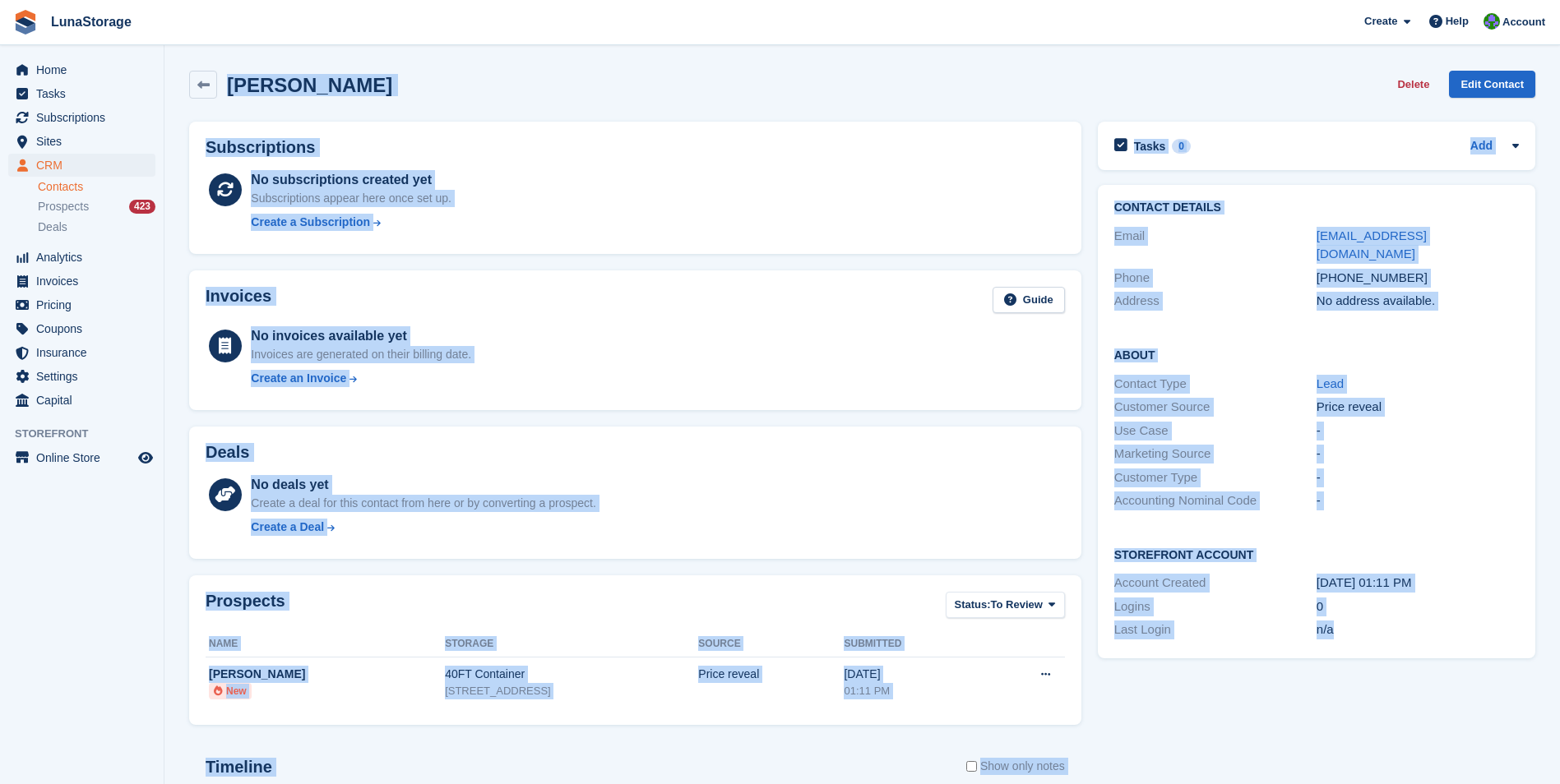
drag, startPoint x: 1473, startPoint y: 756, endPoint x: 237, endPoint y: -60, distance: 1481.1
click at [237, 0] on html "LunaStorage Create Subscription Invoice Contact Deal Discount Page Help Chat Su…" at bounding box center [780, 392] width 1560 height 784
drag, startPoint x: 237, startPoint y: -60, endPoint x: 185, endPoint y: 67, distance: 137.2
click at [185, 67] on div "Priya Downes Delete Edit Contact" at bounding box center [862, 87] width 1363 height 51
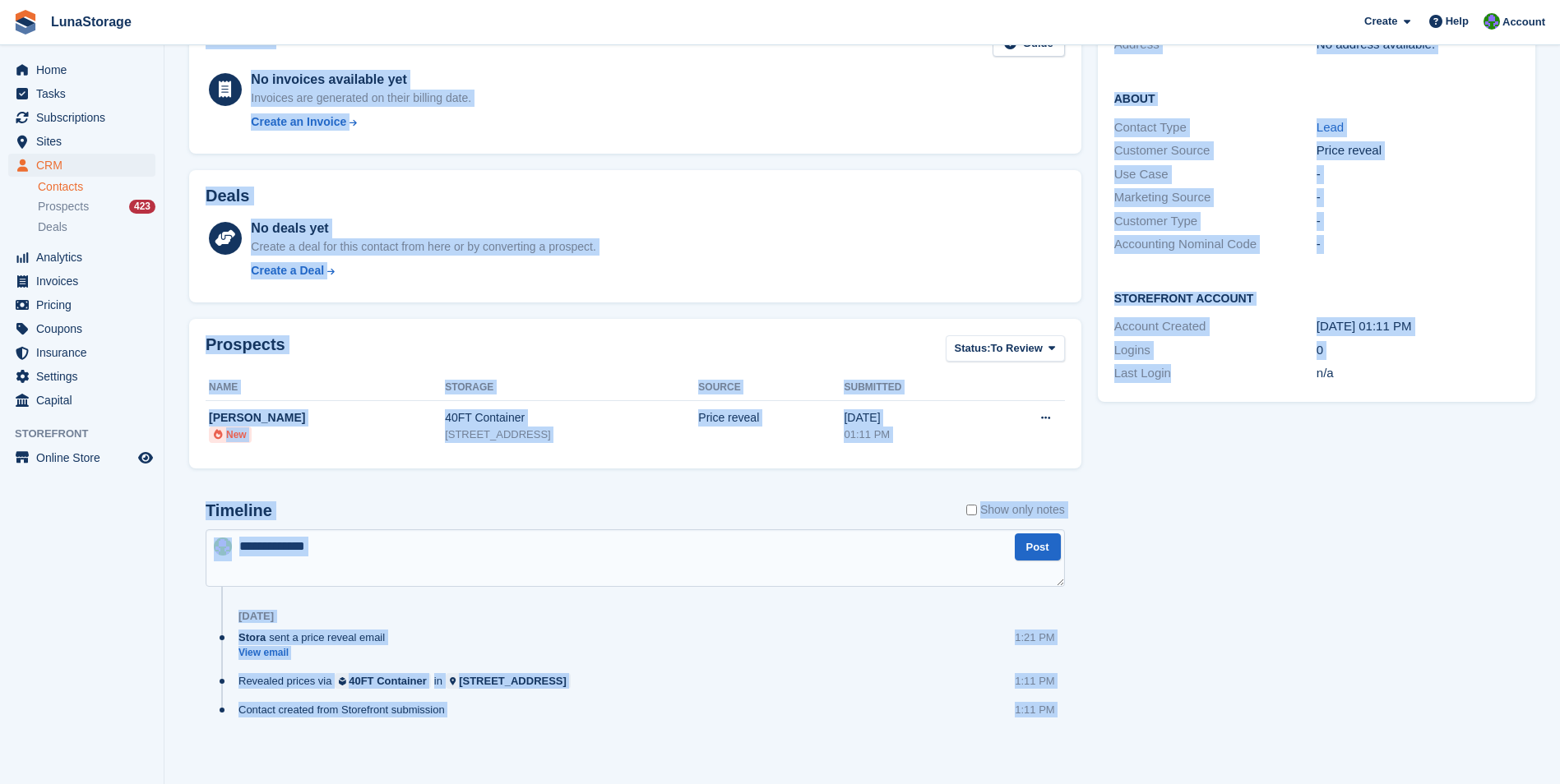
scroll to position [262, 0]
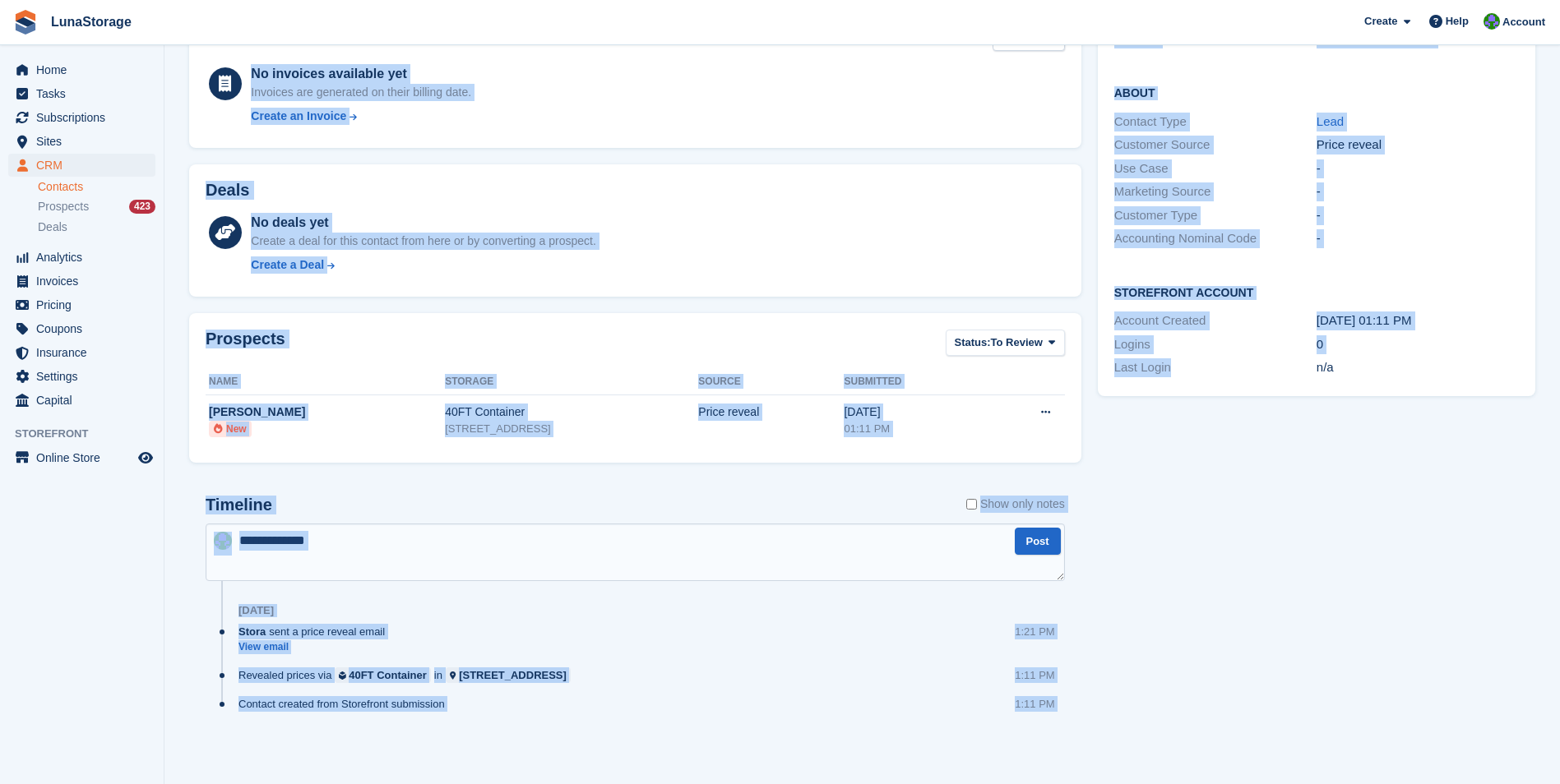
drag, startPoint x: 179, startPoint y: 58, endPoint x: 1252, endPoint y: 826, distance: 1319.5
click at [1252, 522] on html "LunaStorage Create Subscription Invoice Contact Deal Discount Page Help Chat Su…" at bounding box center [780, 130] width 1560 height 784
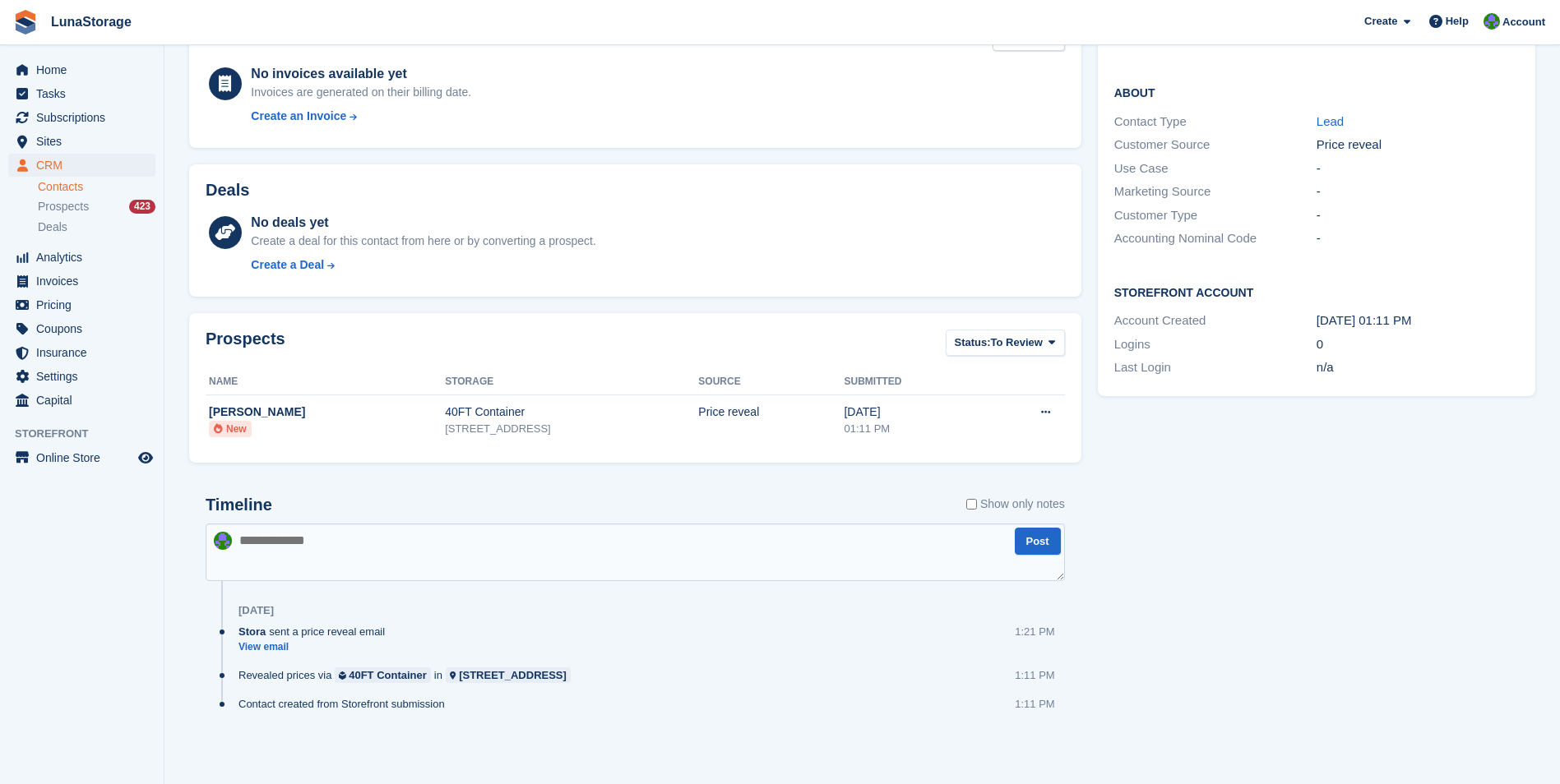
drag, startPoint x: 1252, startPoint y: 826, endPoint x: 1483, endPoint y: 753, distance: 242.3
click at [1483, 753] on div "Tasks 0 Add No tasks related to Priya Downes Contact Details Email priya@nudea.…" at bounding box center [1316, 310] width 454 height 918
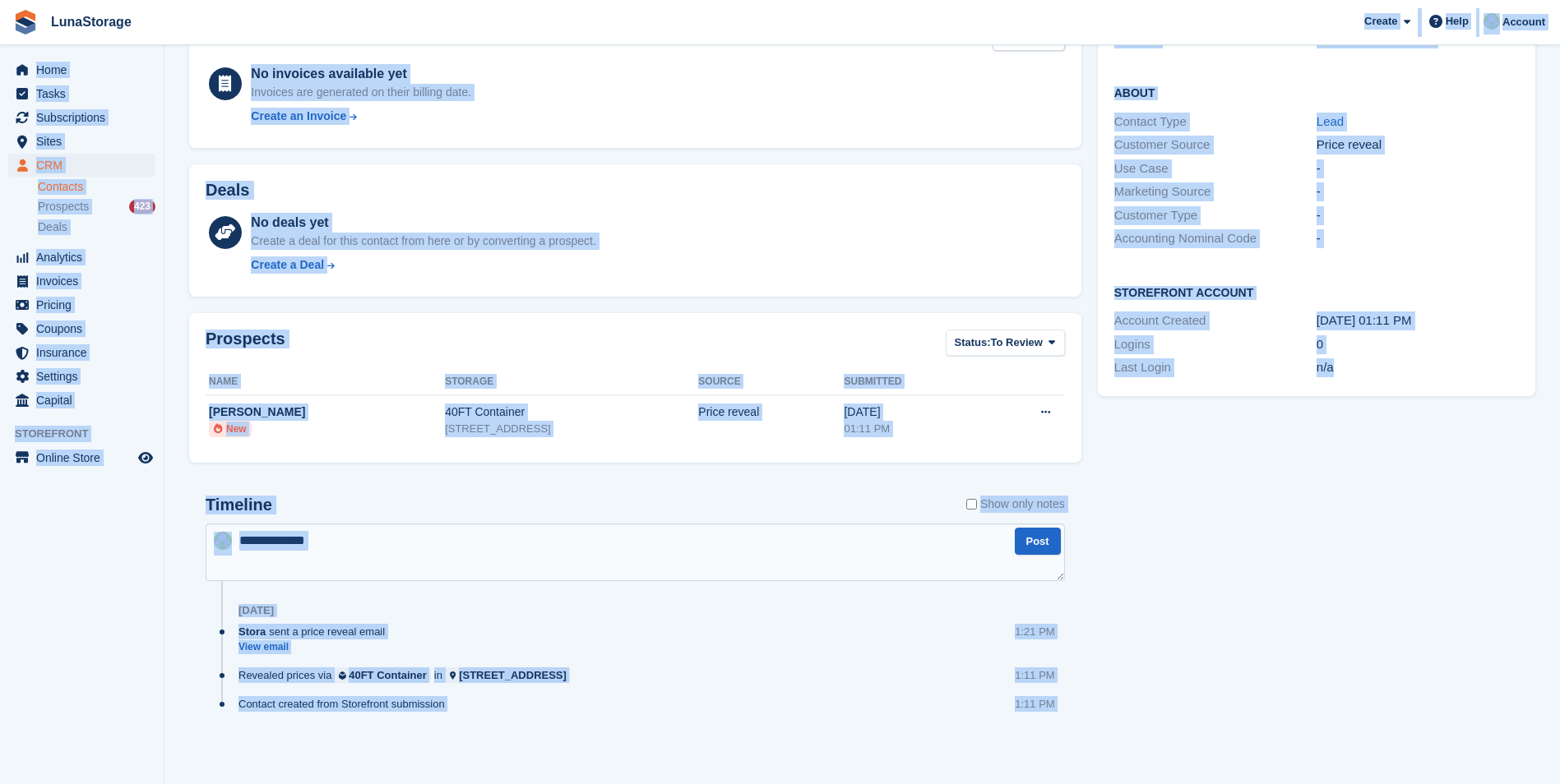
scroll to position [0, 0]
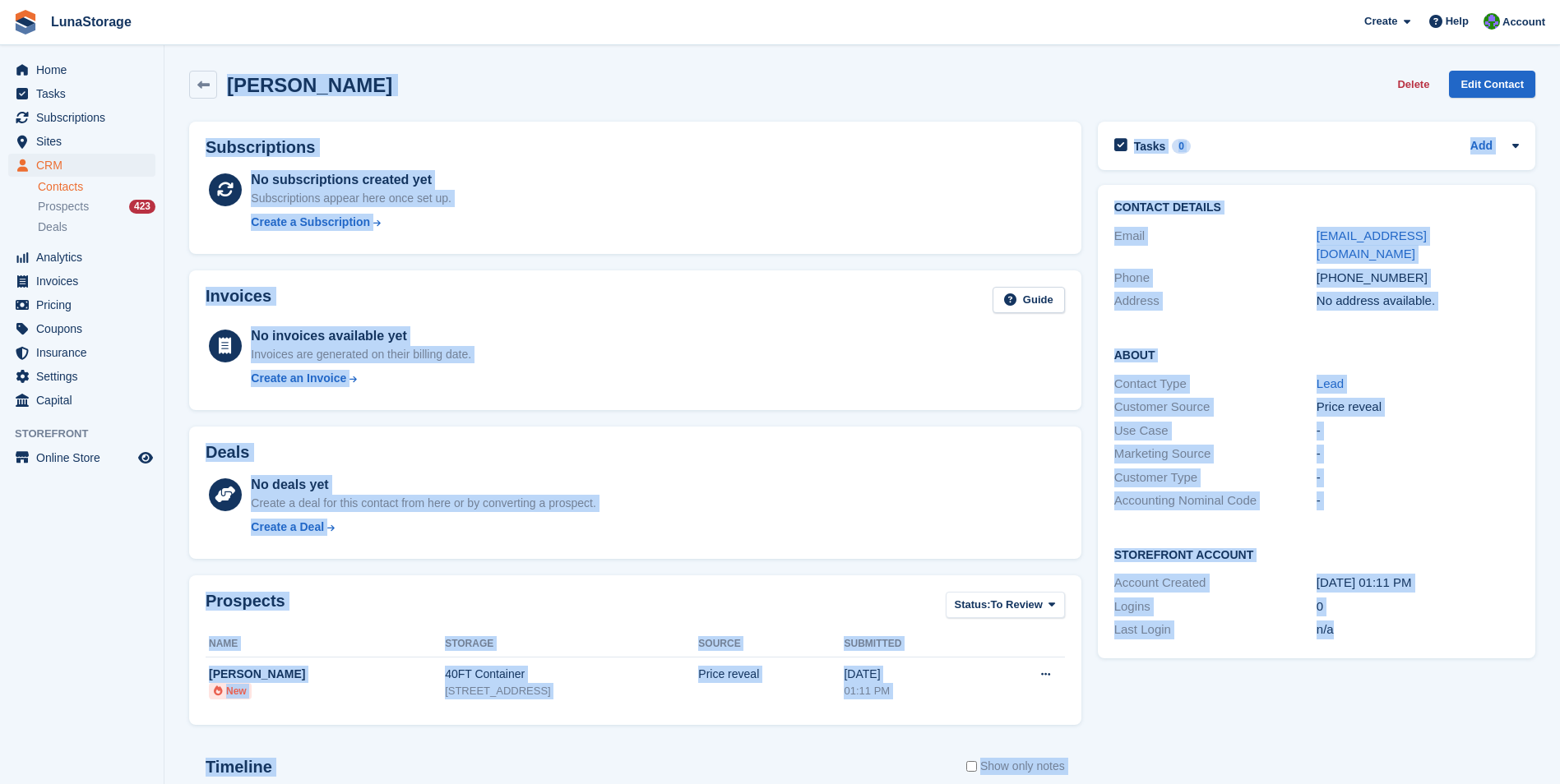
drag, startPoint x: 1483, startPoint y: 753, endPoint x: -4, endPoint y: -60, distance: 1694.7
click at [0, 0] on html "LunaStorage Create Subscription Invoice Contact Deal Discount Page Help Chat Su…" at bounding box center [780, 392] width 1560 height 784
drag, startPoint x: -4, startPoint y: -60, endPoint x: 172, endPoint y: 60, distance: 213.0
click at [172, 60] on section "Priya Downes Delete Edit Contact Subscriptions No subscriptions created yet Sub…" at bounding box center [862, 523] width 1395 height 1046
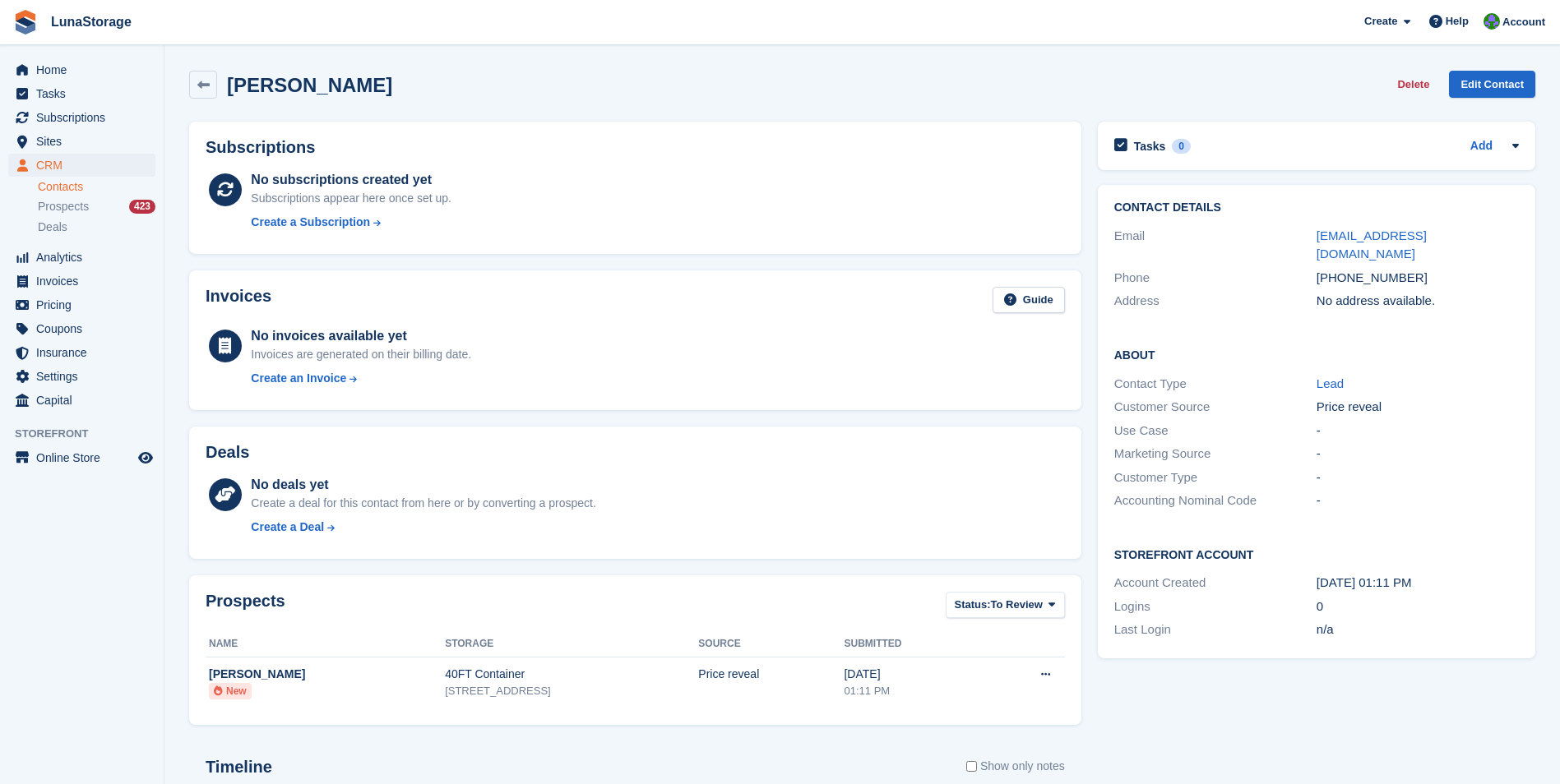
click at [179, 59] on section "Priya Downes Delete Edit Contact Subscriptions No subscriptions created yet Sub…" at bounding box center [862, 523] width 1395 height 1046
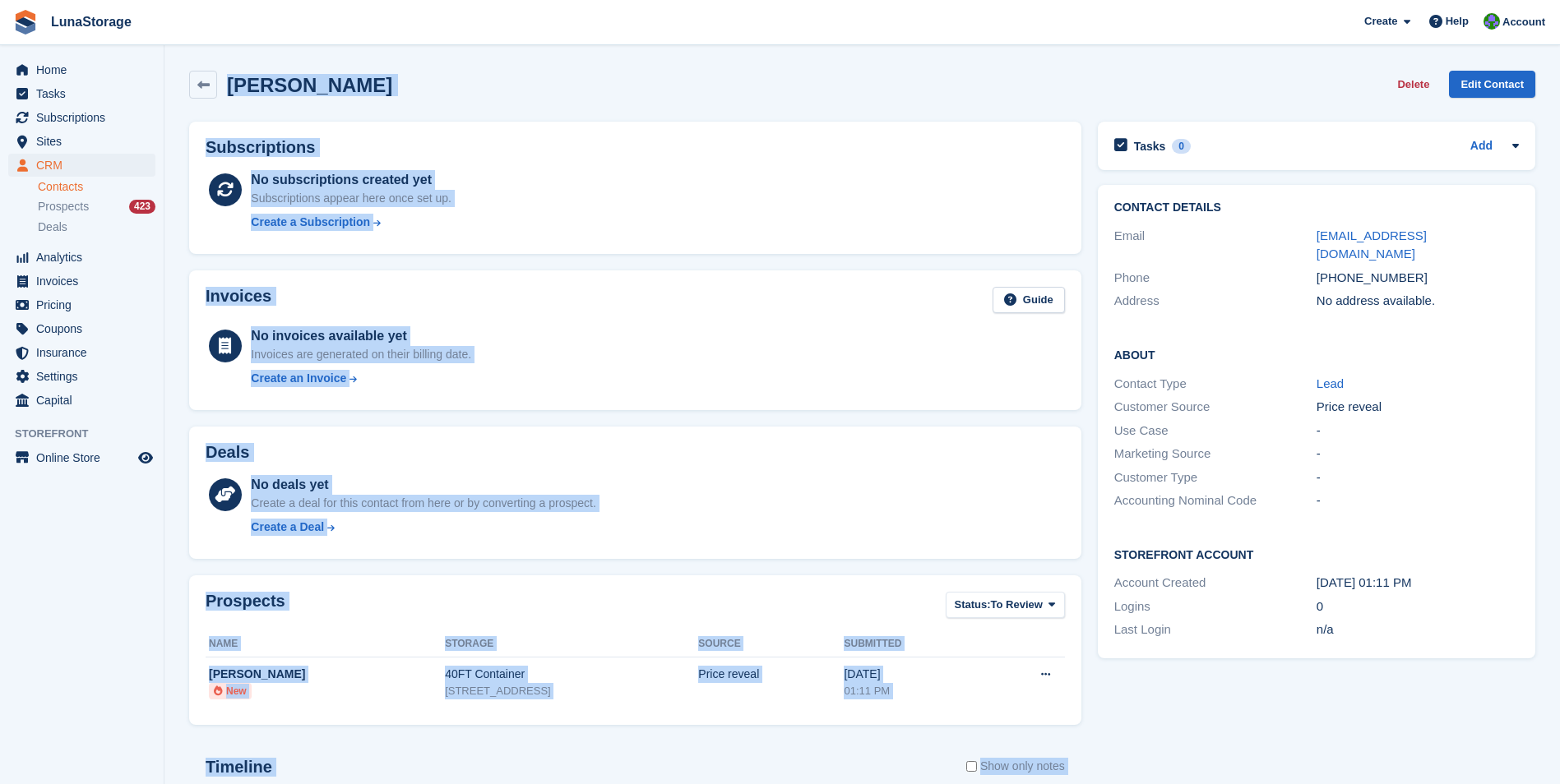
scroll to position [262, 0]
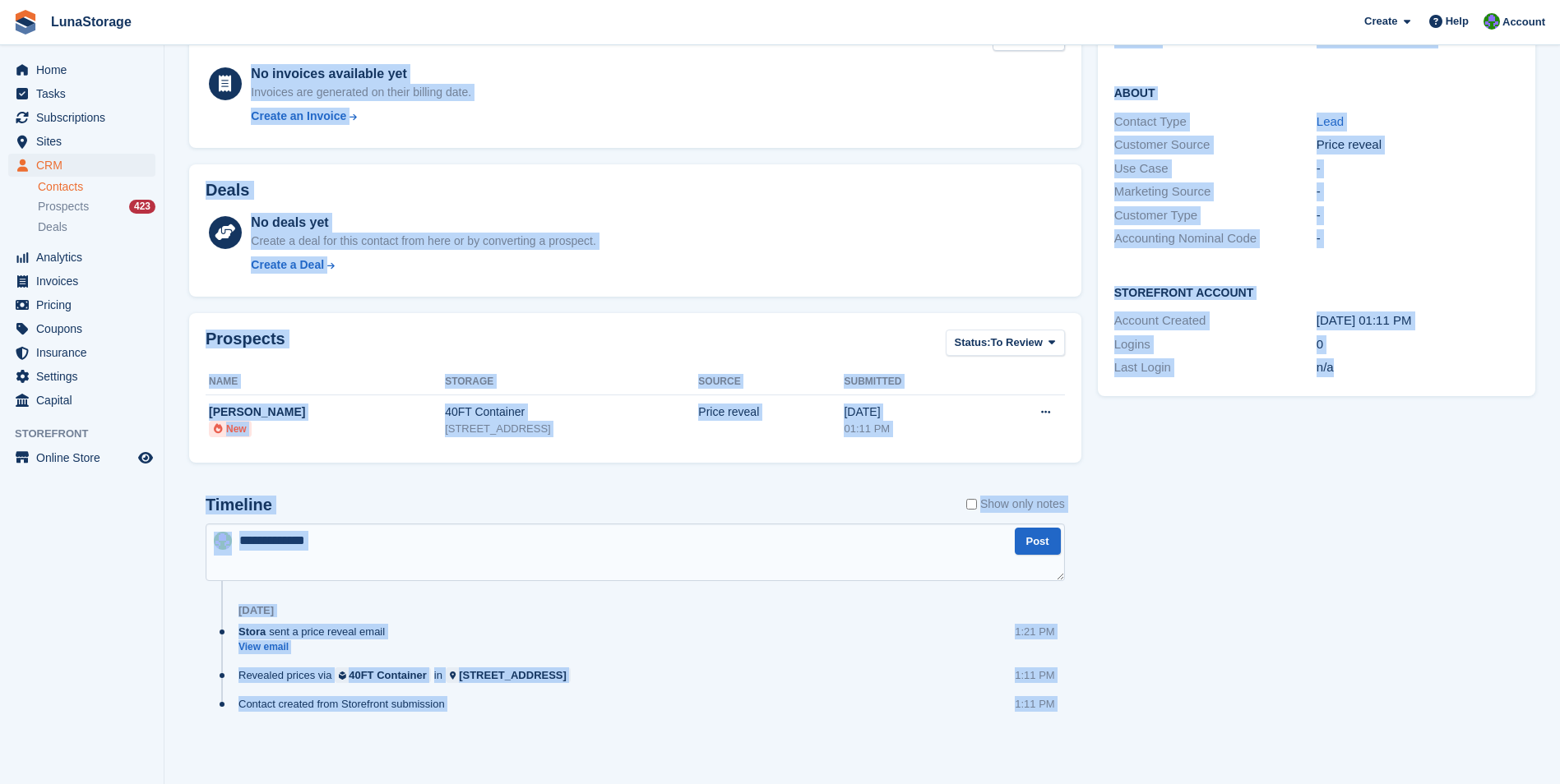
drag, startPoint x: 175, startPoint y: 60, endPoint x: 1358, endPoint y: 826, distance: 1409.3
click at [1358, 522] on html "LunaStorage Create Subscription Invoice Contact Deal Discount Page Help Chat Su…" at bounding box center [780, 130] width 1560 height 784
drag
click at [1516, 765] on div "Tasks 0 Add No tasks related to Priya Downes Contact Details Email priya@nudea.…" at bounding box center [1316, 310] width 454 height 918
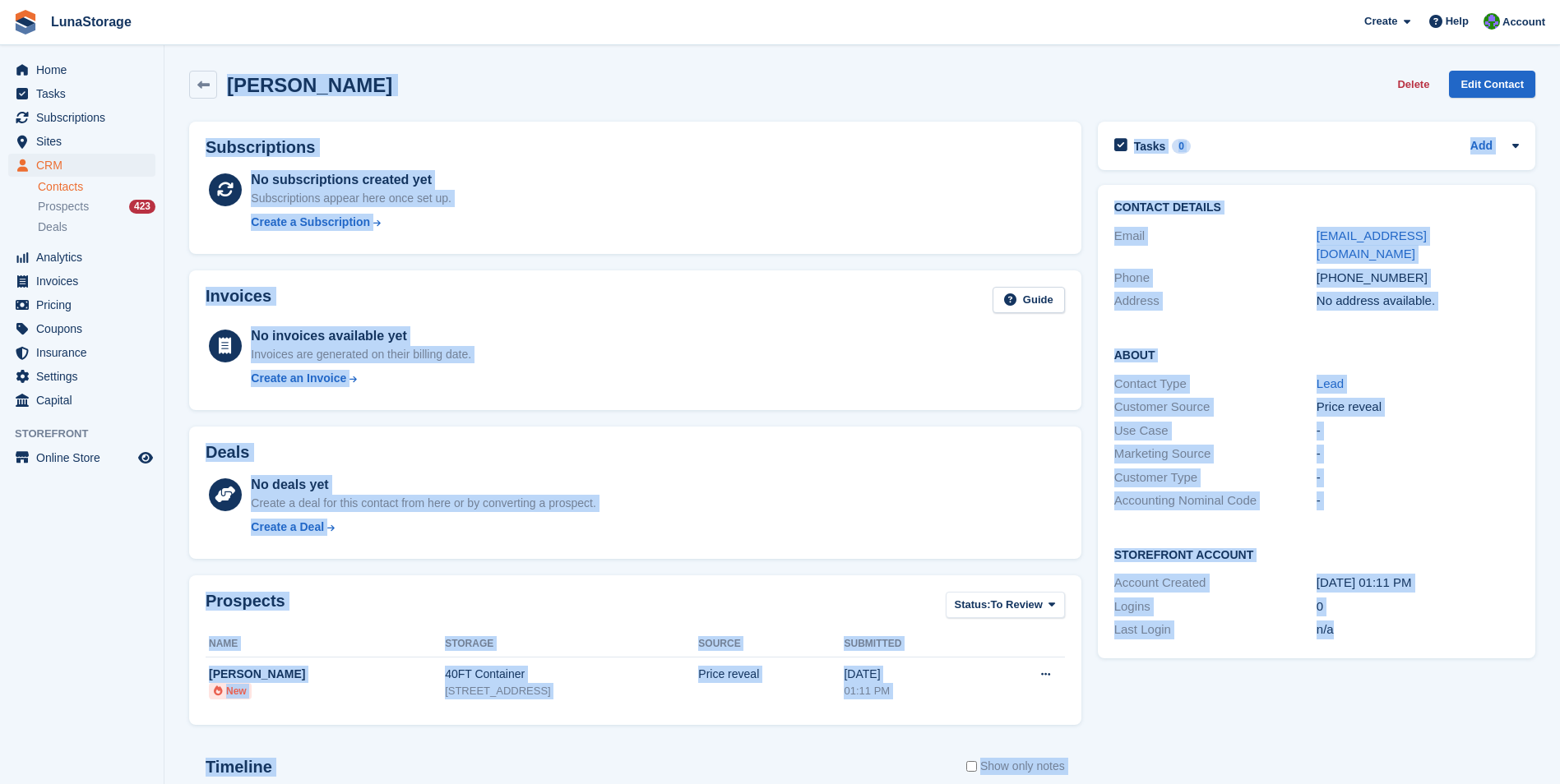
click at [0, 0] on html "LunaStorage Create Subscription Invoice Contact Deal Discount Page Help Chat Su…" at bounding box center [780, 392] width 1560 height 784
click at [179, 62] on section "Priya Downes Delete Edit Contact Subscriptions No subscriptions created yet Sub…" at bounding box center [862, 523] width 1395 height 1046
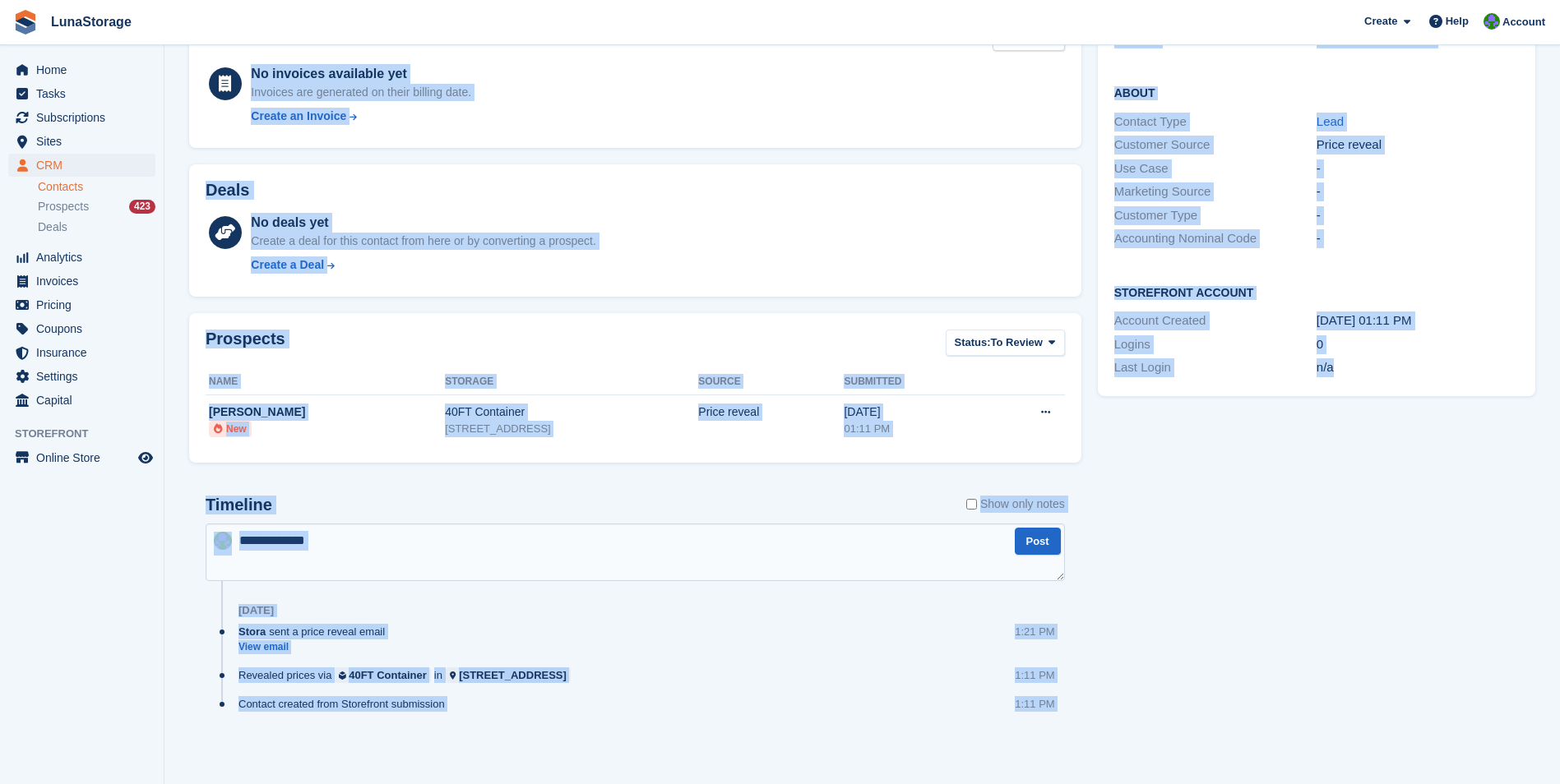
click at [1363, 522] on html "LunaStorage Create Subscription Invoice Contact Deal Discount Page Help Chat Su…" at bounding box center [780, 130] width 1560 height 784
click at [1513, 764] on div "Tasks 0 Add No tasks related to Priya Downes Contact Details Email priya@nudea.…" at bounding box center [1316, 310] width 454 height 918
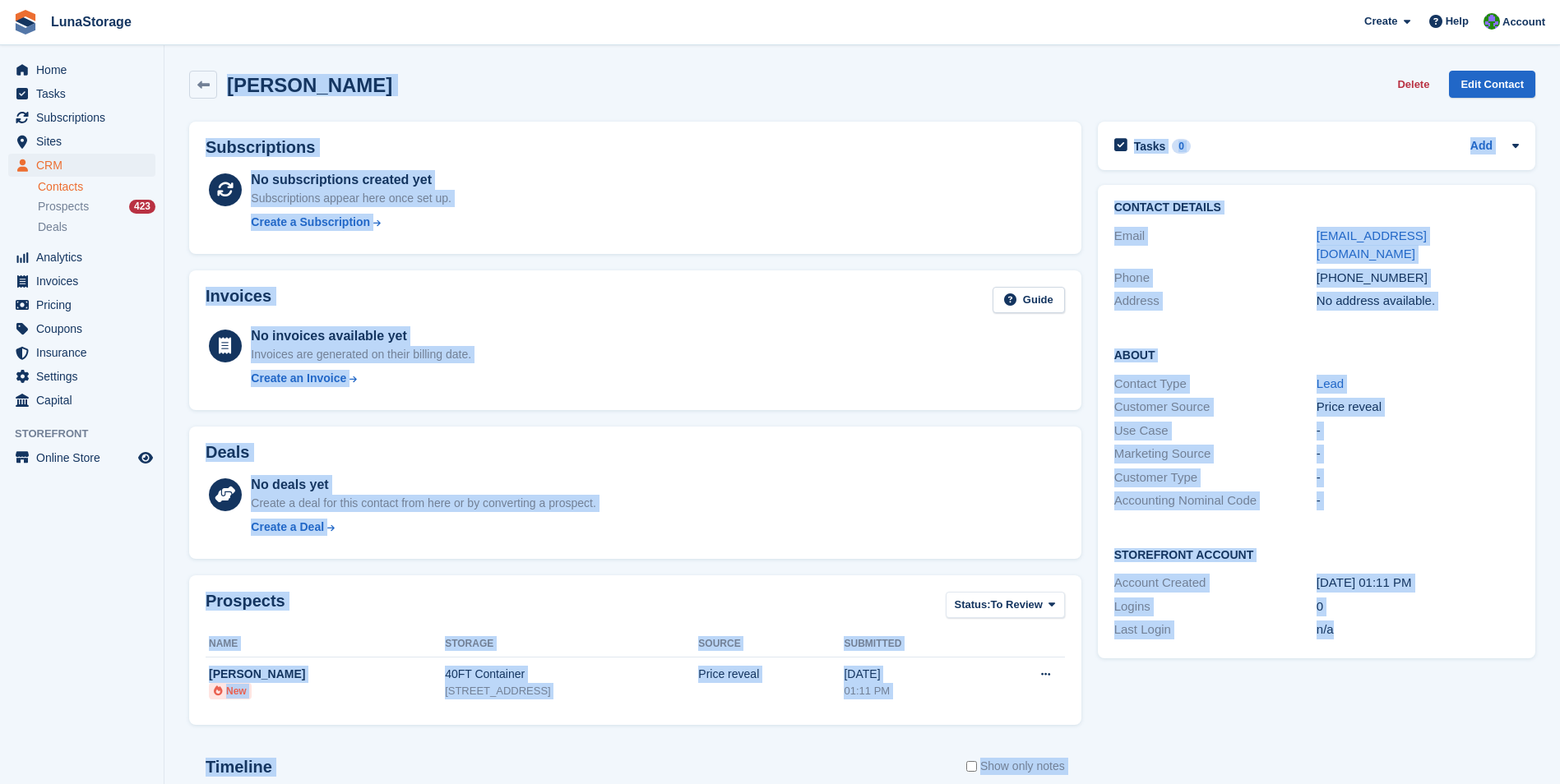
click at [259, 0] on html "LunaStorage Create Subscription Invoice Contact Deal Discount Page Help Chat Su…" at bounding box center [780, 392] width 1560 height 784
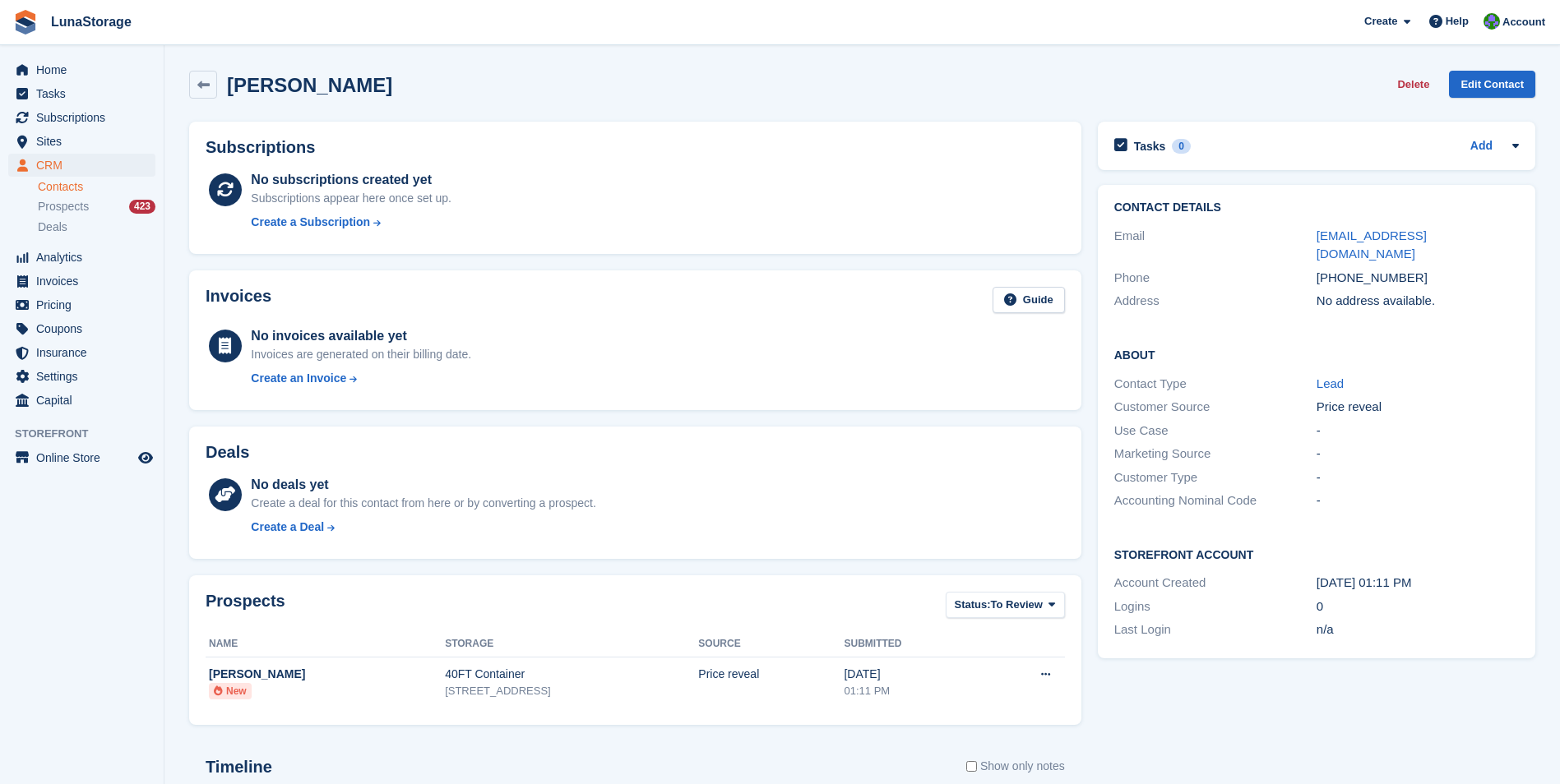
click at [180, 59] on section "Priya Downes Delete Edit Contact Subscriptions No subscriptions created yet Sub…" at bounding box center [862, 523] width 1395 height 1046
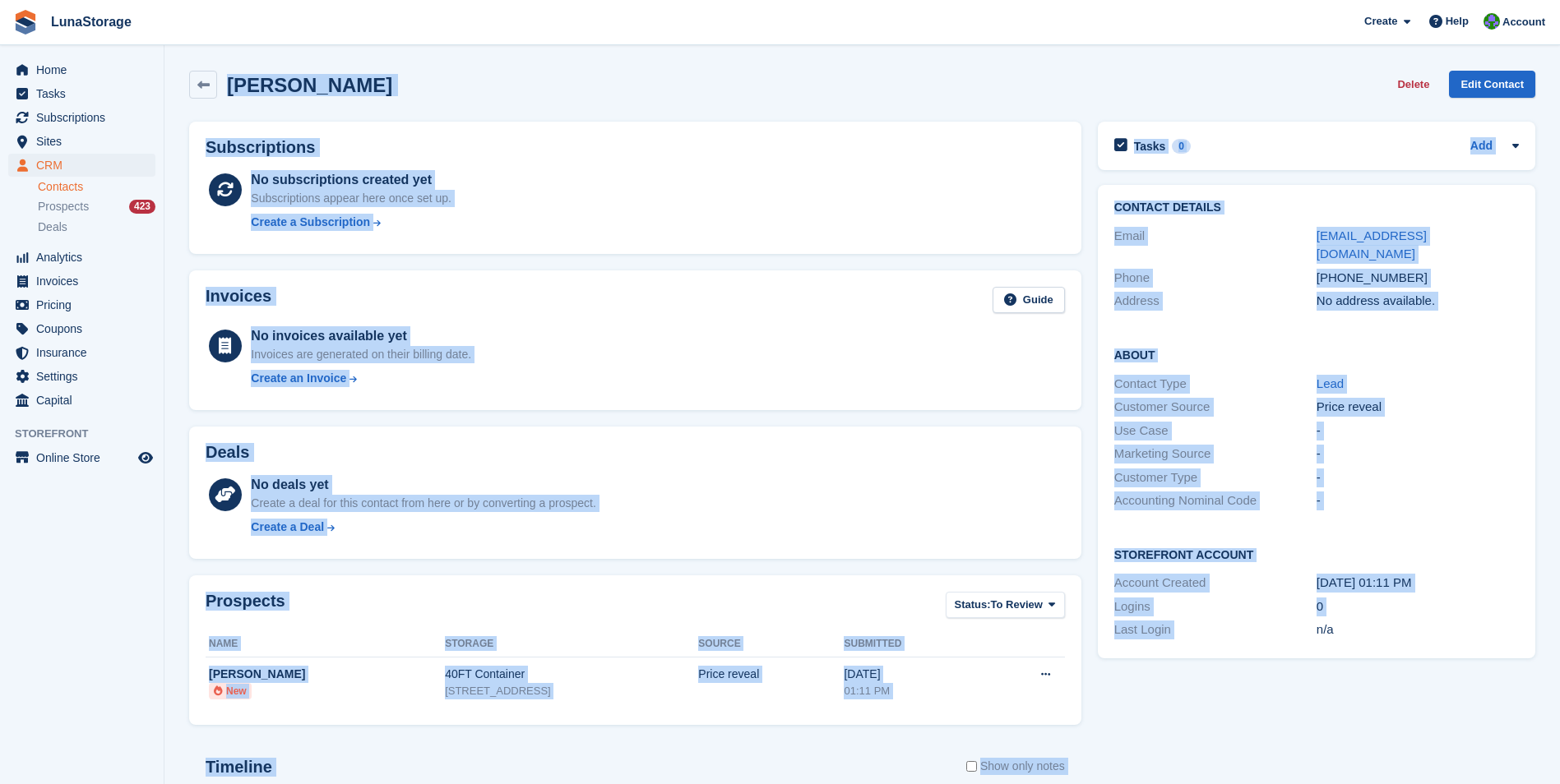
scroll to position [262, 0]
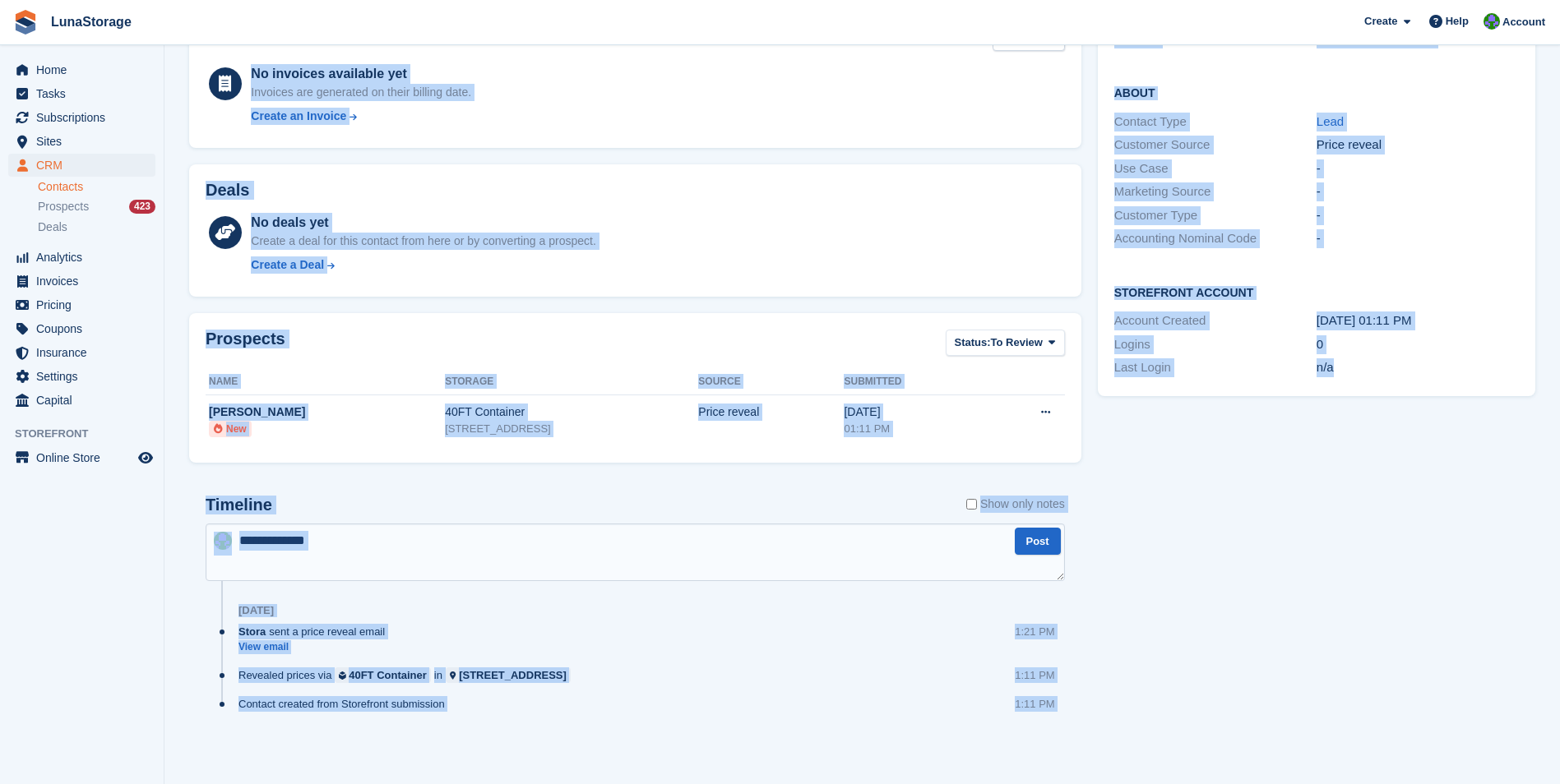
click at [1559, 522] on html "LunaStorage Create Subscription Invoice Contact Deal Discount Page Help Chat Su…" at bounding box center [780, 130] width 1560 height 784
click at [1429, 759] on div "Tasks 0 Add No tasks related to Priya Downes Contact Details Email priya@nudea.…" at bounding box center [1316, 310] width 454 height 918
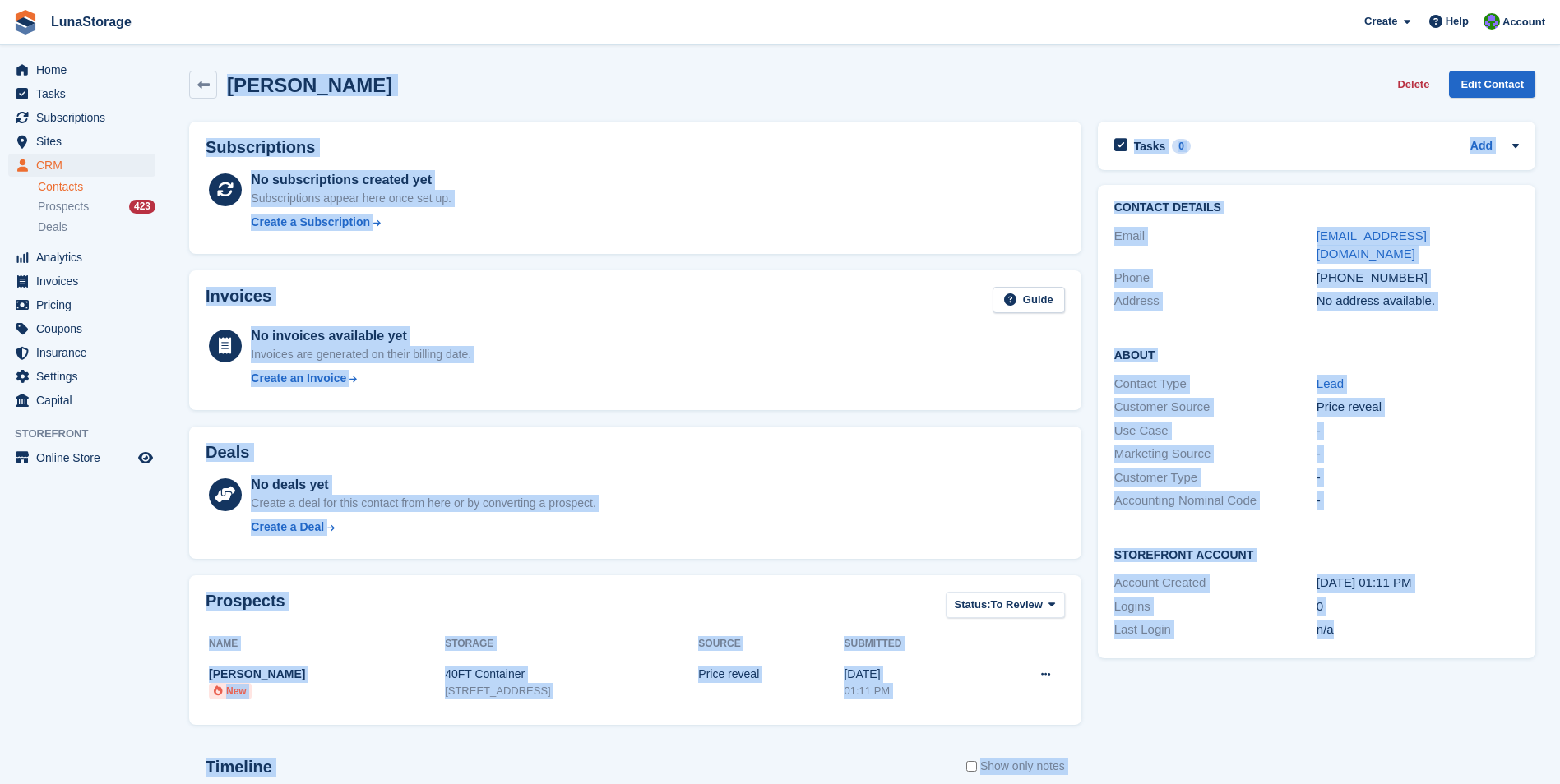
click at [0, 0] on html "LunaStorage Create Subscription Invoice Contact Deal Discount Page Help Chat Su…" at bounding box center [780, 392] width 1560 height 784
click at [173, 68] on section "Priya Downes Delete Edit Contact Subscriptions No subscriptions created yet Sub…" at bounding box center [862, 523] width 1395 height 1046
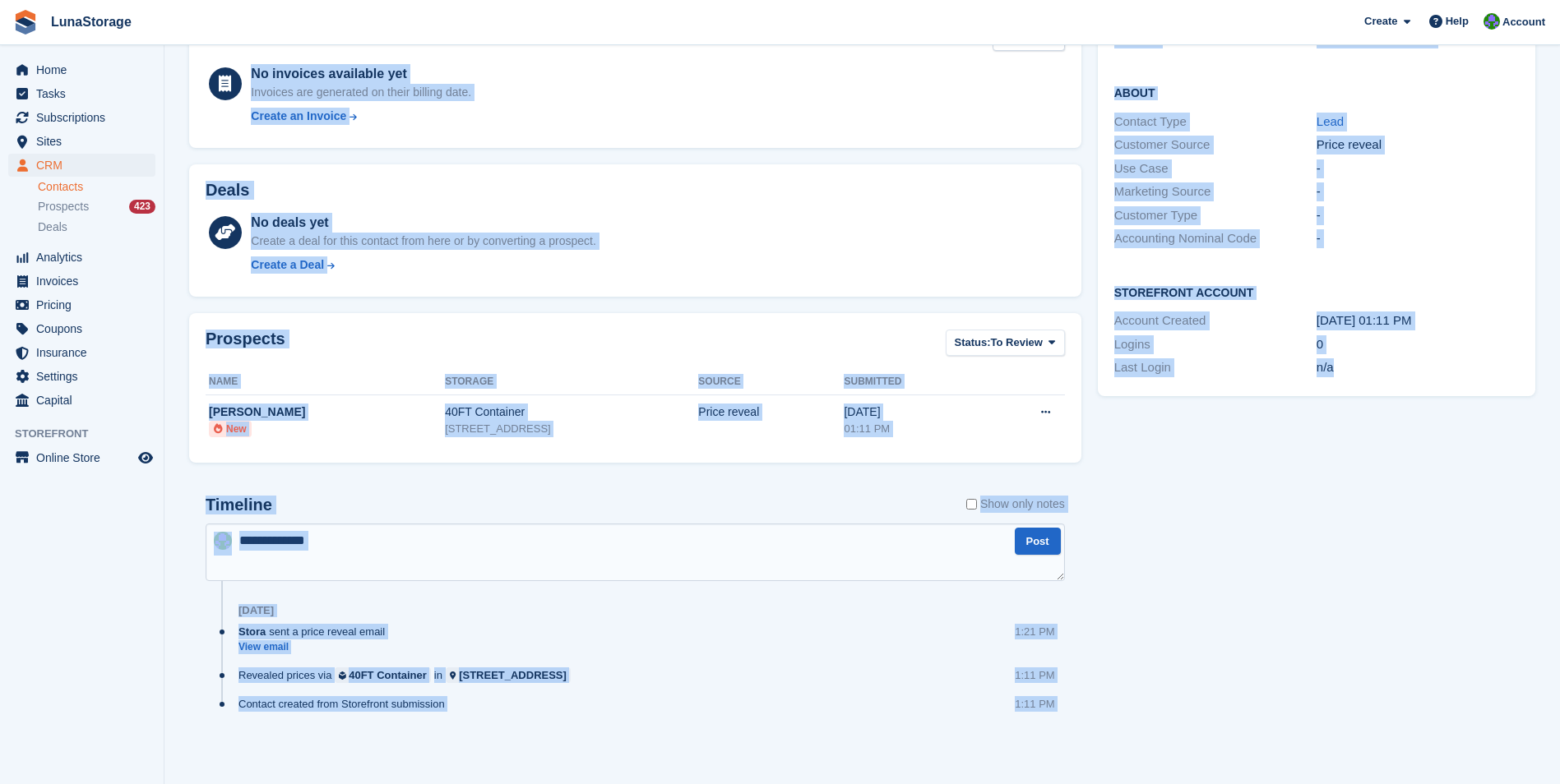
click at [1509, 522] on html "LunaStorage Create Subscription Invoice Contact Deal Discount Page Help Chat Su…" at bounding box center [780, 130] width 1560 height 784
click at [1481, 766] on div "Tasks 0 Add No tasks related to Priya Downes Contact Details Email priya@nudea.…" at bounding box center [1316, 310] width 454 height 918
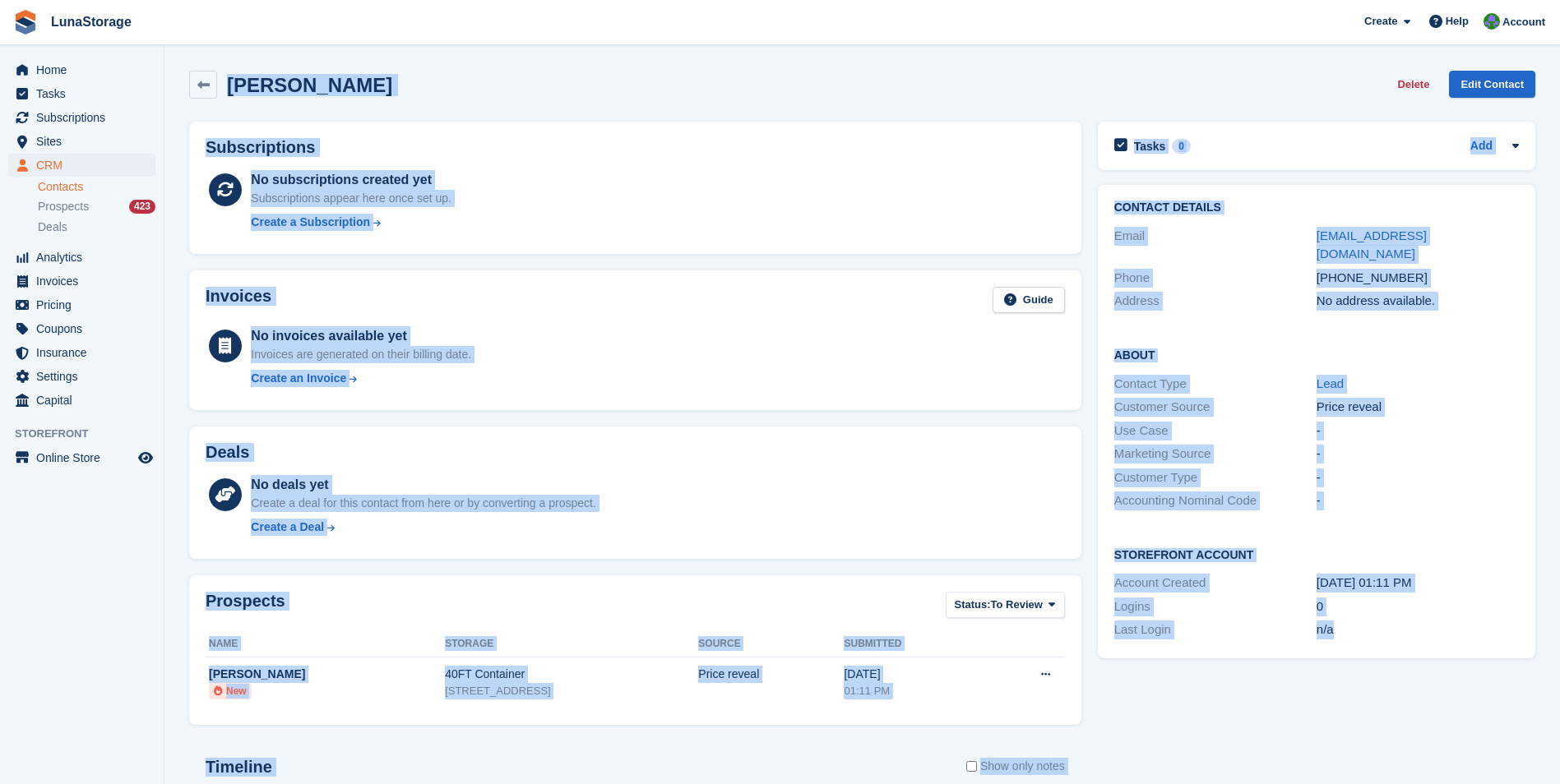
click at [0, 0] on html "LunaStorage Create Subscription Invoice Contact Deal Discount Page Help Chat Su…" at bounding box center [780, 392] width 1560 height 784
click at [175, 68] on section "Priya Downes Delete Edit Contact Subscriptions No subscriptions created yet Sub…" at bounding box center [862, 523] width 1395 height 1046
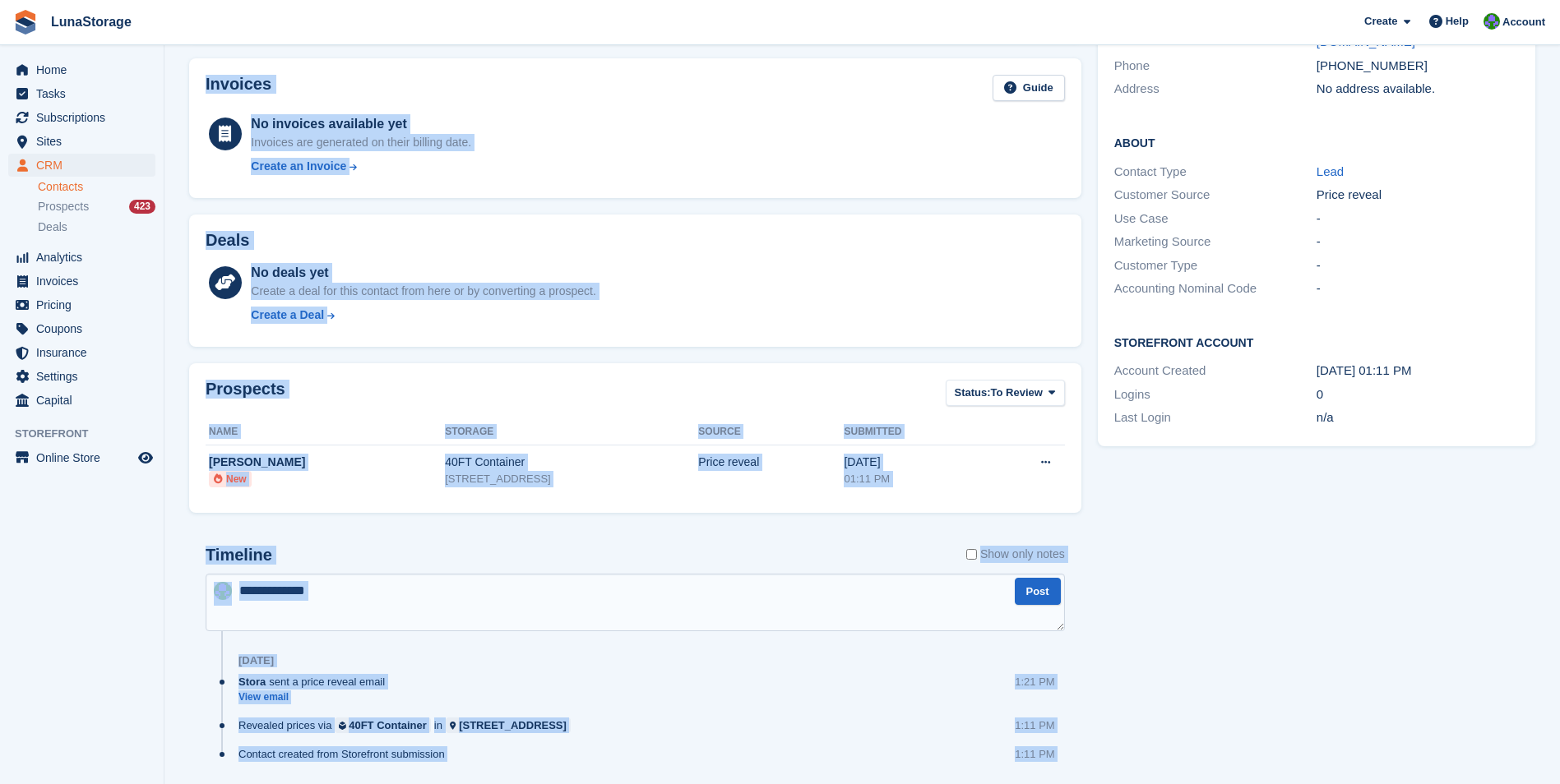
scroll to position [262, 0]
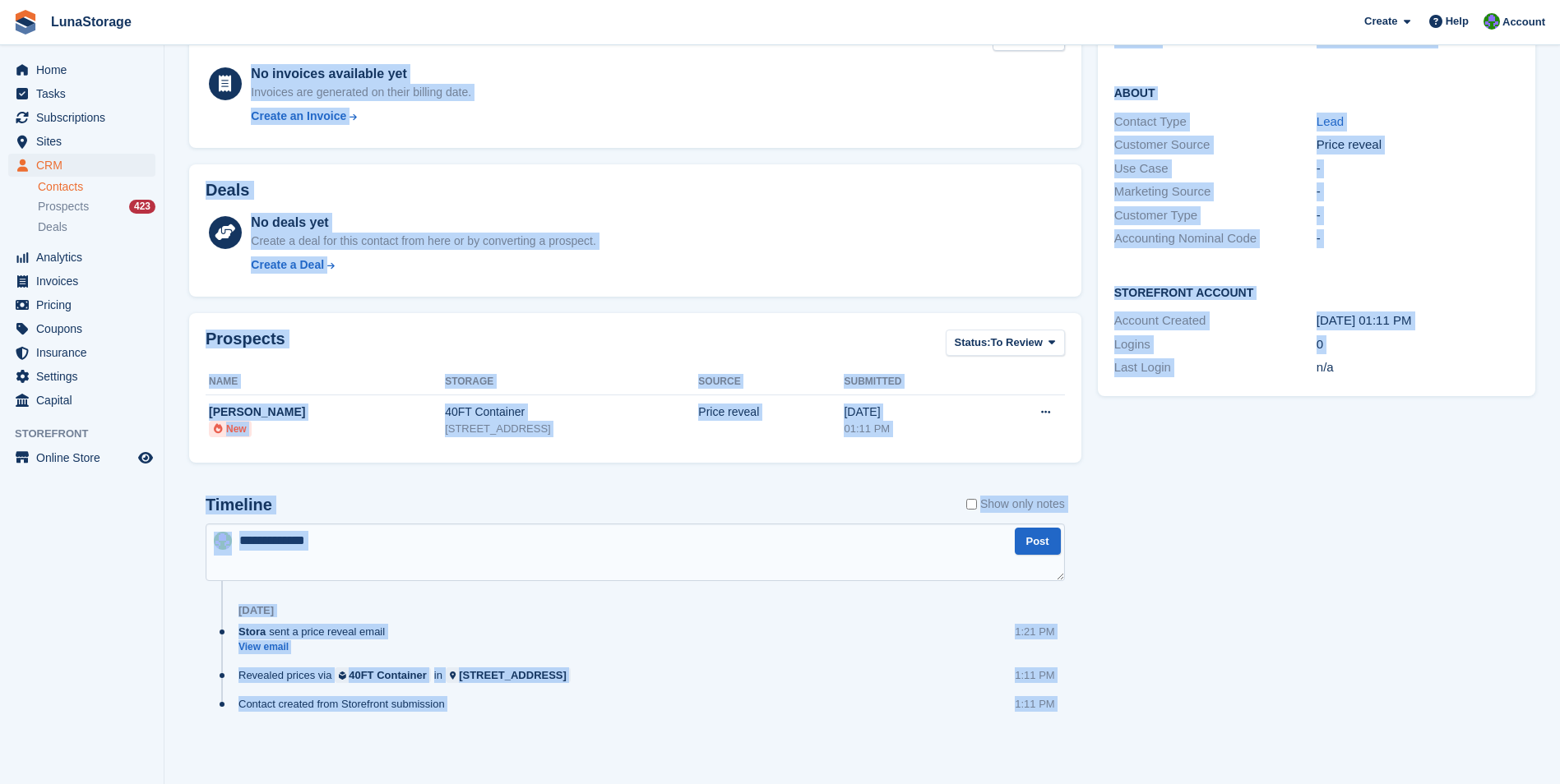
click at [1206, 752] on section "Priya Downes Delete Edit Contact Subscriptions No subscriptions created yet Sub…" at bounding box center [862, 260] width 1395 height 1046
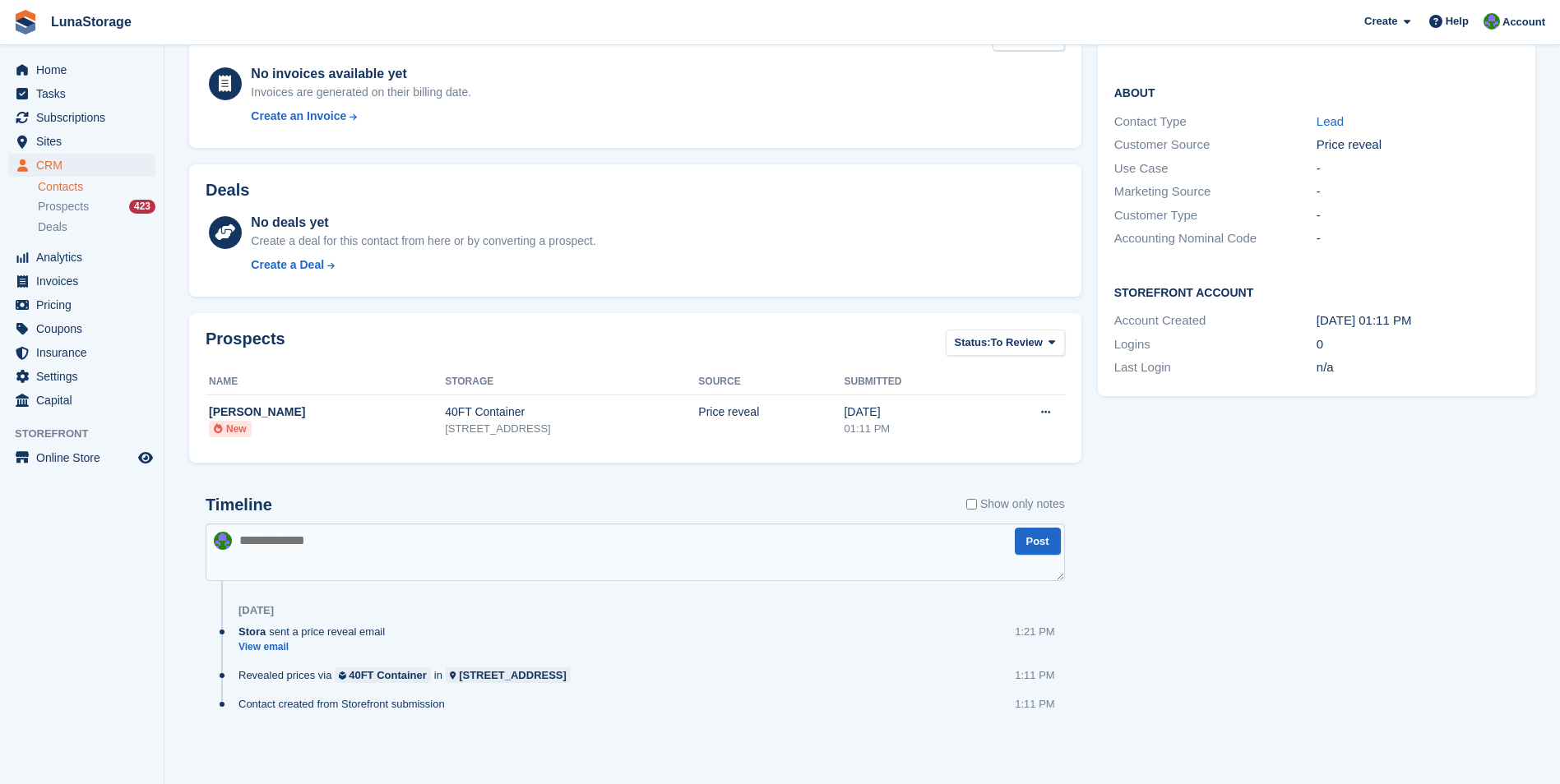
click at [1395, 760] on div "Tasks 0 Add No tasks related to Priya Downes Contact Details Email priya@nudea.…" at bounding box center [1316, 310] width 454 height 918
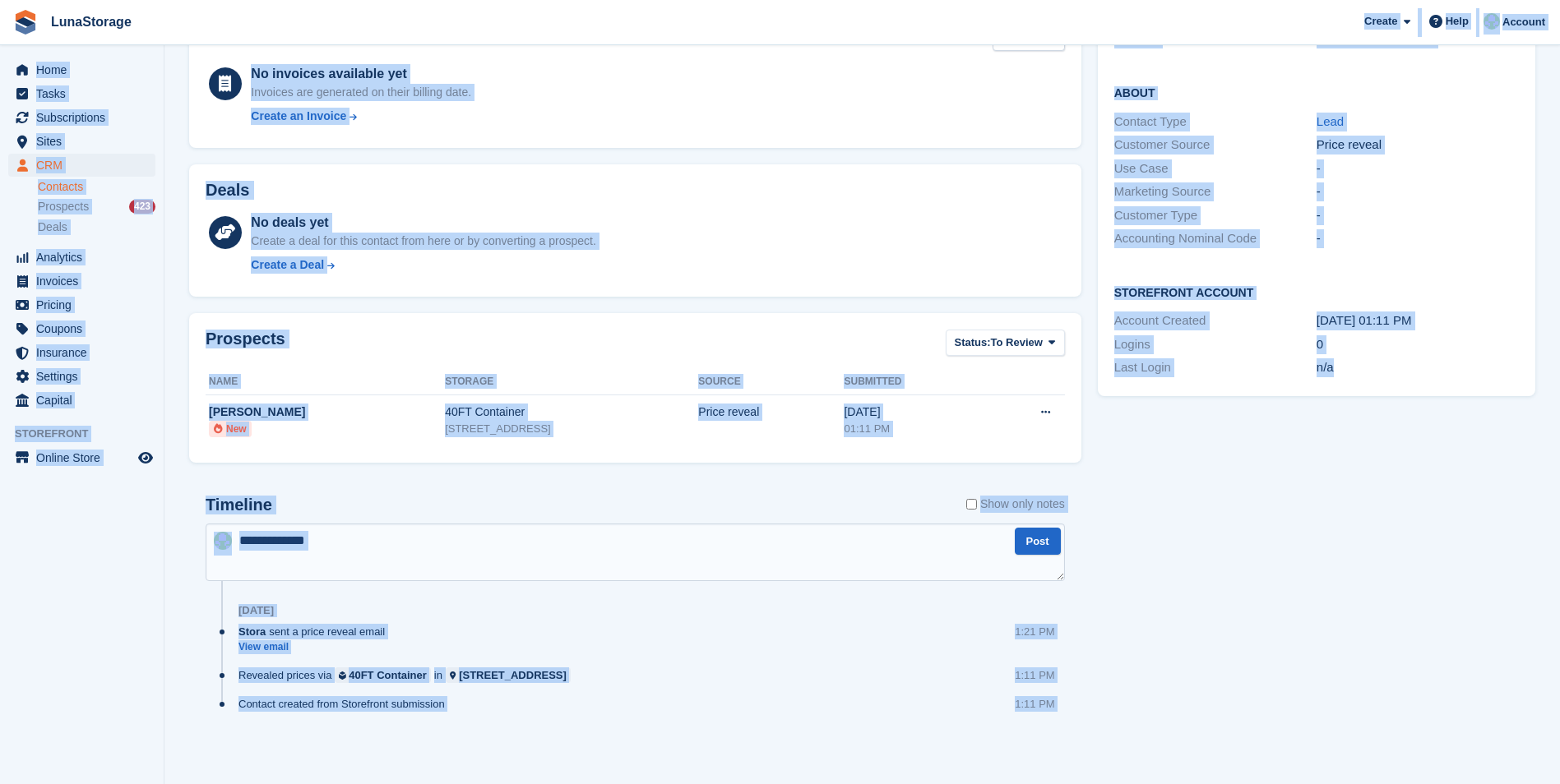
scroll to position [0, 0]
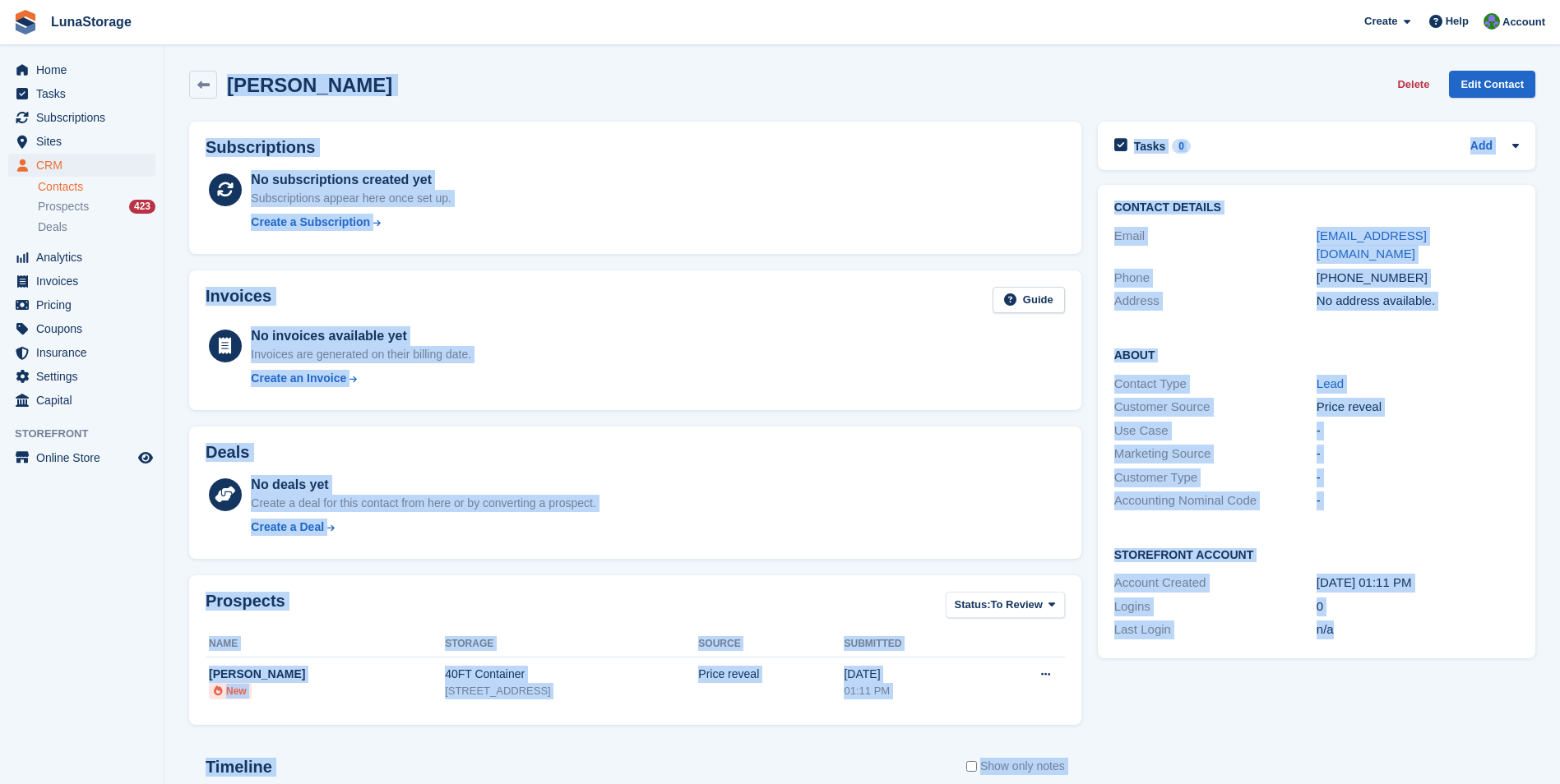
click at [224, 0] on html "LunaStorage Create Subscription Invoice Contact Deal Discount Page Help Chat Su…" at bounding box center [780, 392] width 1560 height 784
click at [177, 64] on section "Priya Downes Delete Edit Contact Subscriptions No subscriptions created yet Sub…" at bounding box center [862, 523] width 1395 height 1046
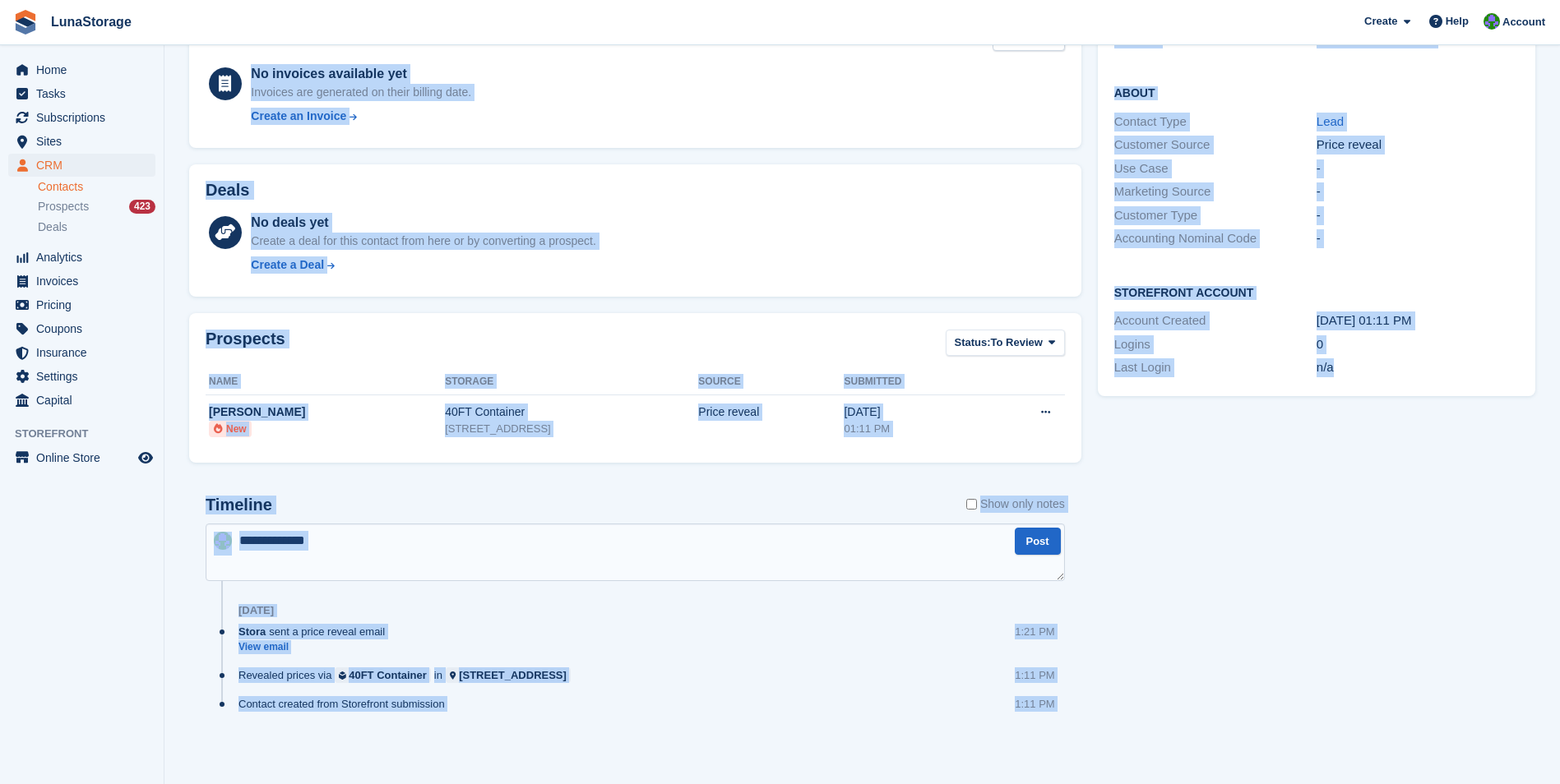
click at [1559, 522] on html "LunaStorage Create Subscription Invoice Contact Deal Discount Page Help Chat Su…" at bounding box center [780, 130] width 1560 height 784
click at [1387, 770] on section "Priya Downes Delete Edit Contact Subscriptions No subscriptions created yet Sub…" at bounding box center [862, 260] width 1395 height 1046
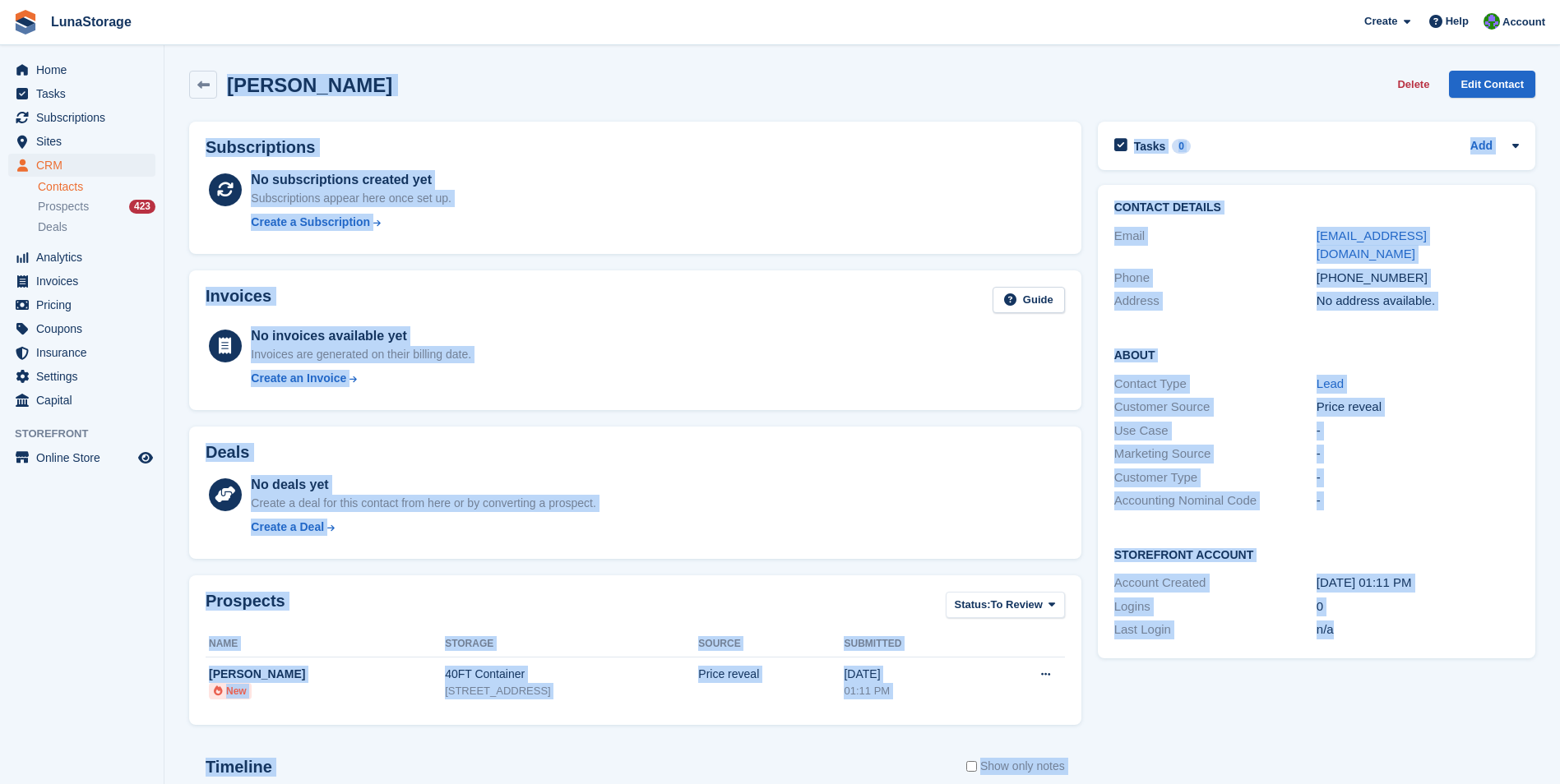
click at [165, 0] on html "LunaStorage Create Subscription Invoice Contact Deal Discount Page Help Chat Su…" at bounding box center [780, 392] width 1560 height 784
click at [167, 82] on section "Priya Downes Delete Edit Contact Subscriptions No subscriptions created yet Sub…" at bounding box center [862, 523] width 1395 height 1046
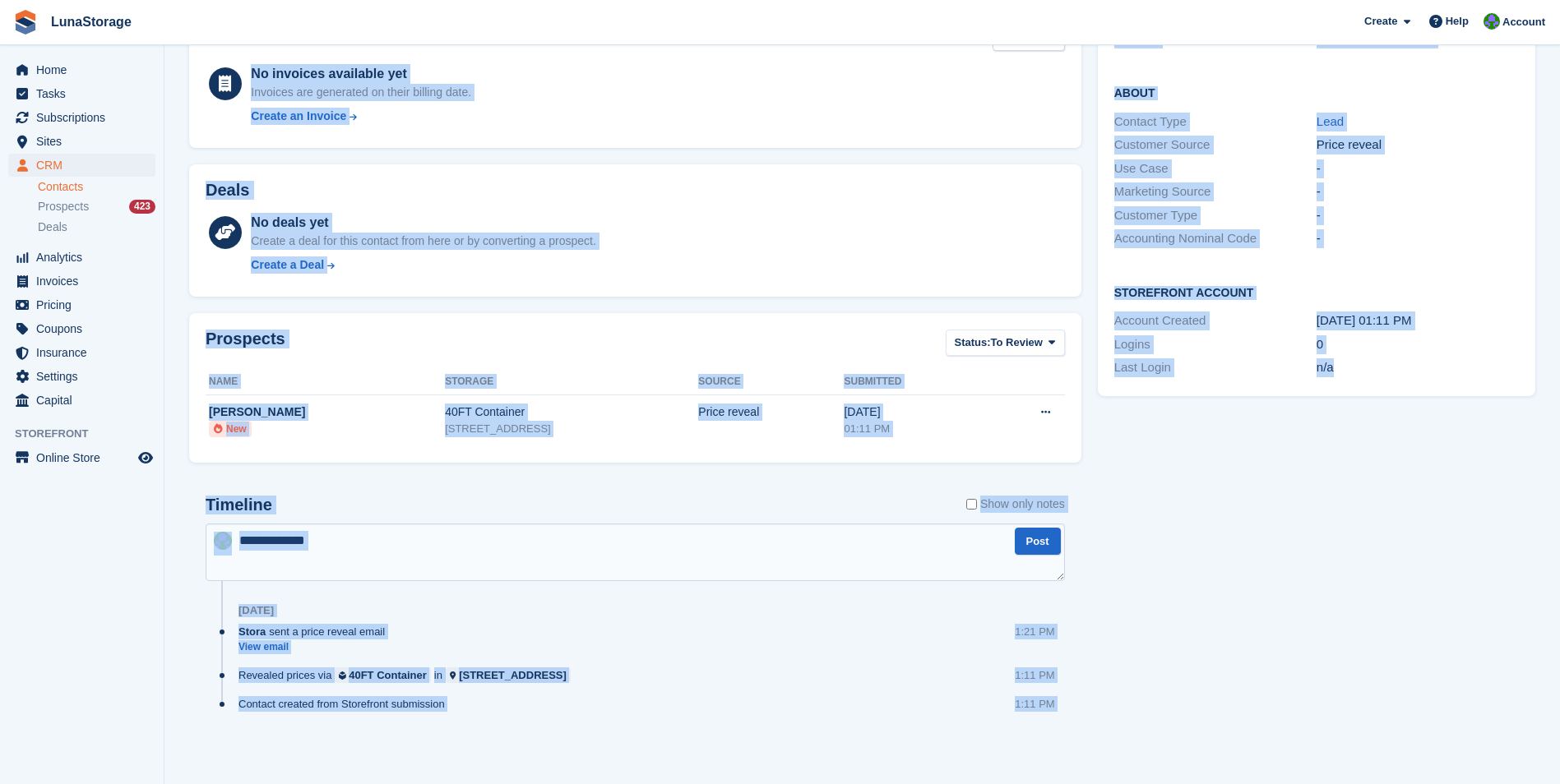
click at [1559, 522] on html "LunaStorage Create Subscription Invoice Contact Deal Discount Page Help Chat Su…" at bounding box center [780, 130] width 1560 height 784
click at [1427, 769] on div "Tasks 0 Add No tasks related to Priya Downes Contact Details Email priya@nudea.…" at bounding box center [1316, 310] width 454 height 918
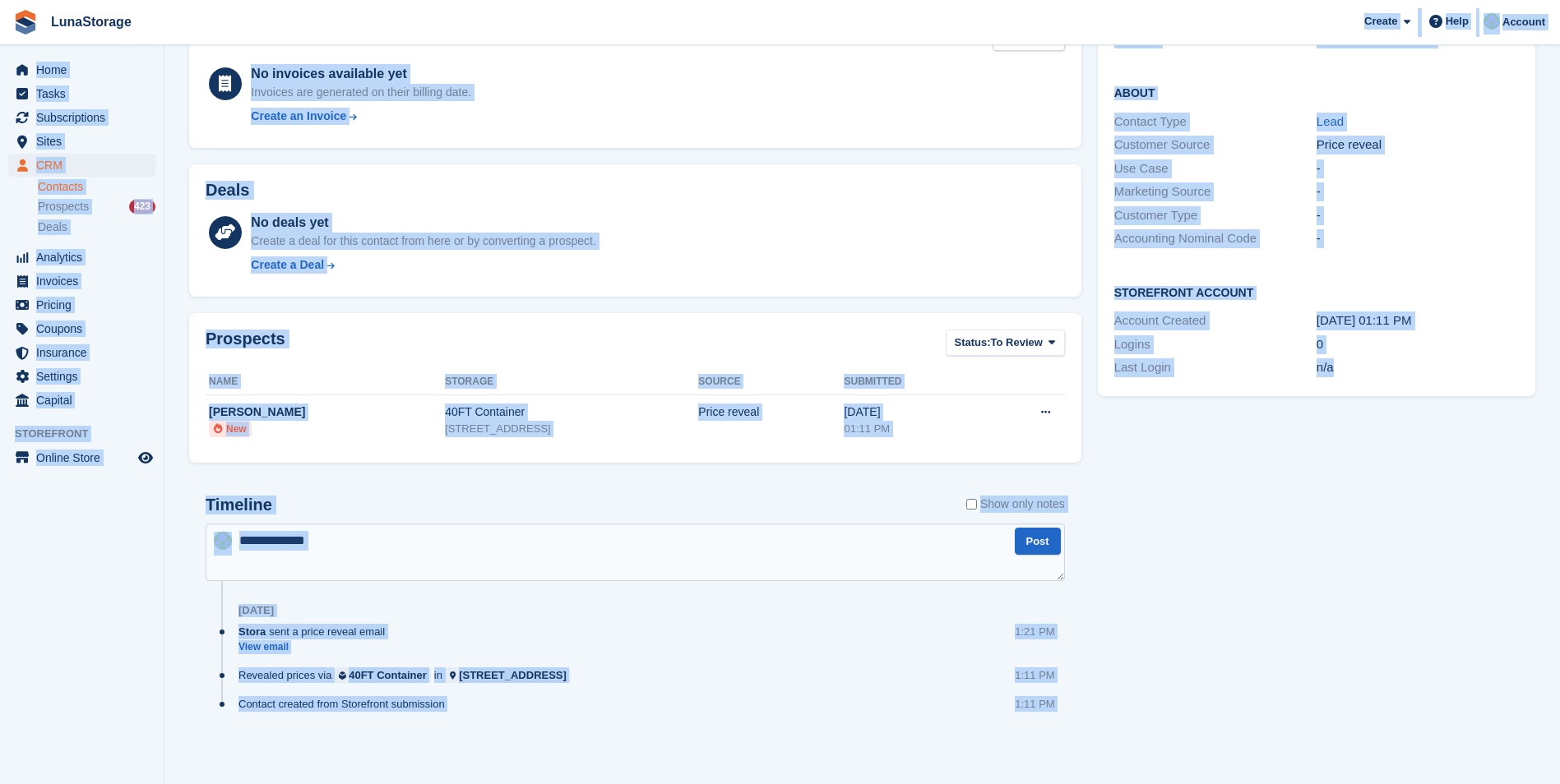
scroll to position [0, 0]
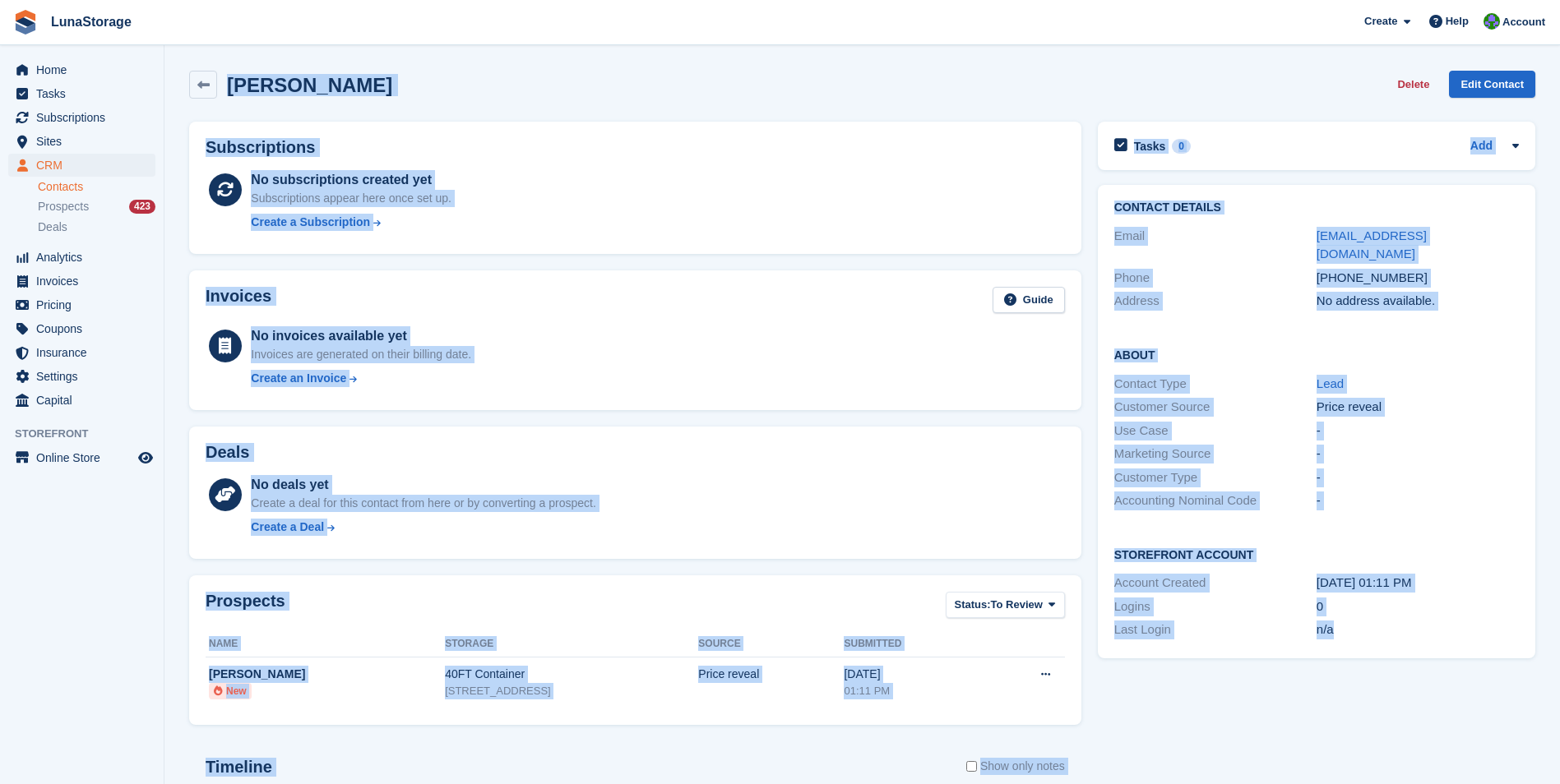
click at [0, 0] on html "LunaStorage Create Subscription Invoice Contact Deal Discount Page Help Chat Su…" at bounding box center [780, 392] width 1560 height 784
click at [174, 81] on section "Priya Downes Delete Edit Contact Subscriptions No subscriptions created yet Sub…" at bounding box center [862, 523] width 1395 height 1046
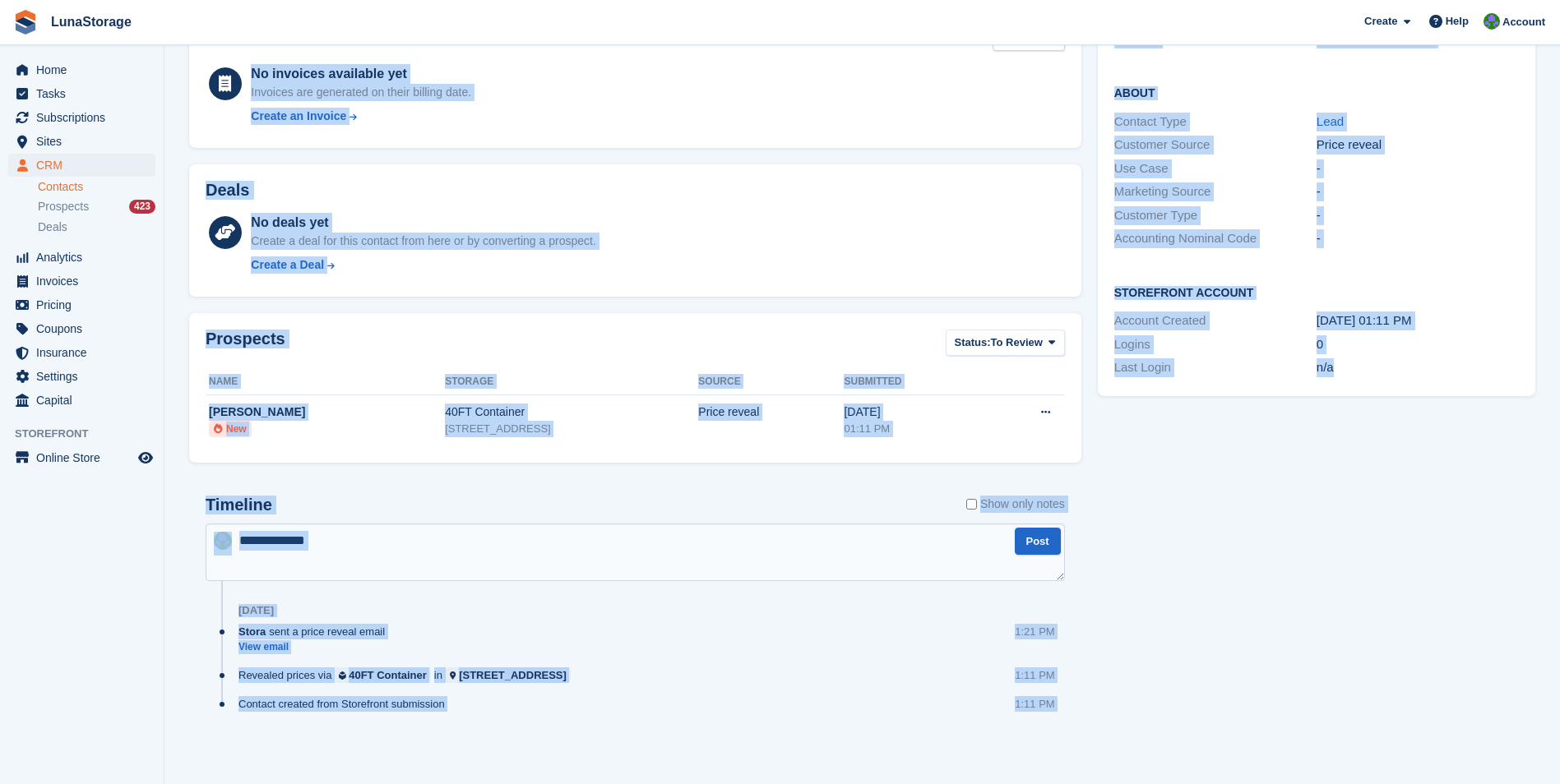
click at [1549, 522] on html "LunaStorage Create Subscription Invoice Contact Deal Discount Page Help Chat Su…" at bounding box center [780, 130] width 1560 height 784
click at [1431, 758] on div "Tasks 0 Add No tasks related to Priya Downes Contact Details Email priya@nudea.…" at bounding box center [1316, 310] width 454 height 918
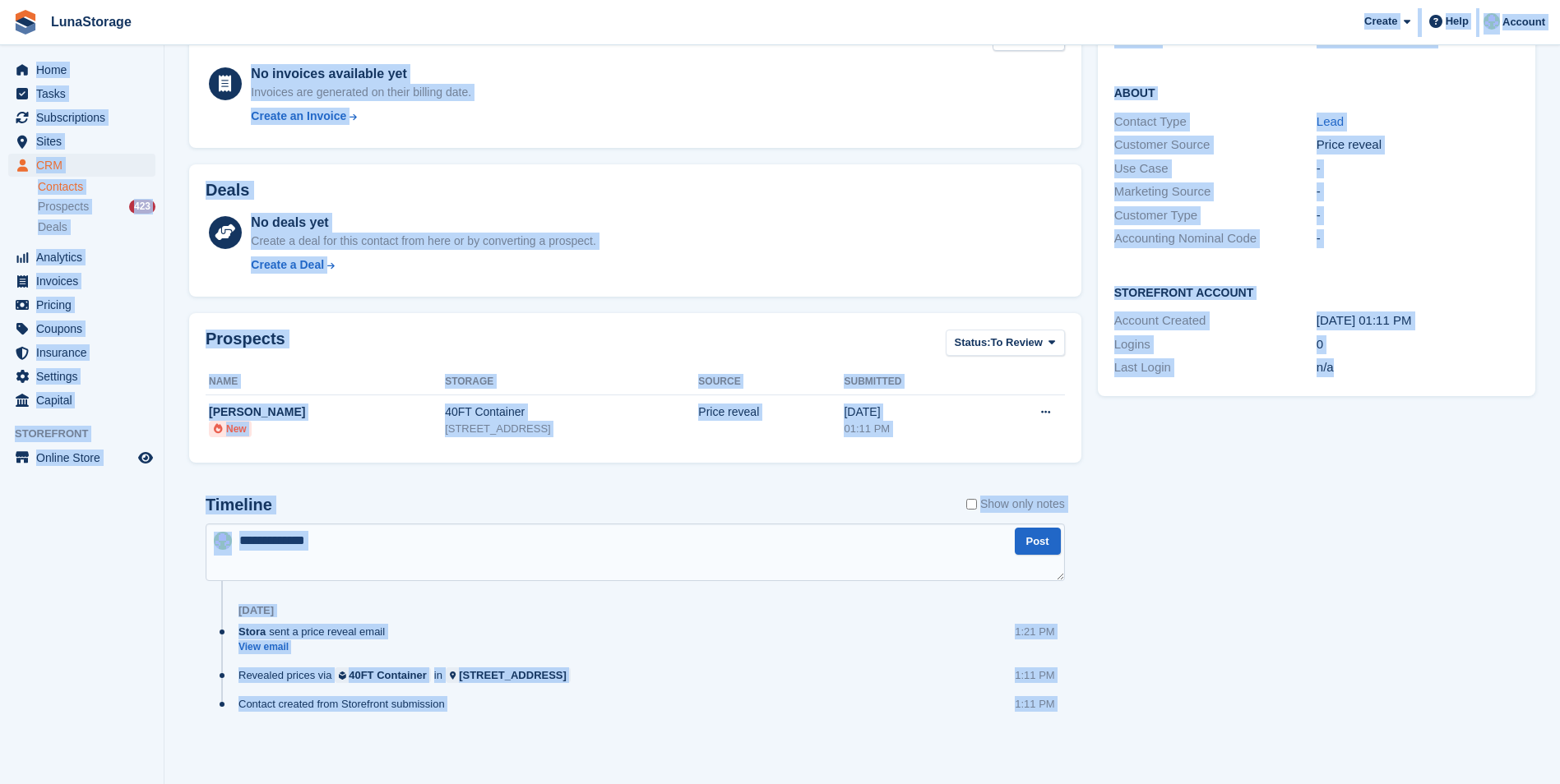
scroll to position [0, 0]
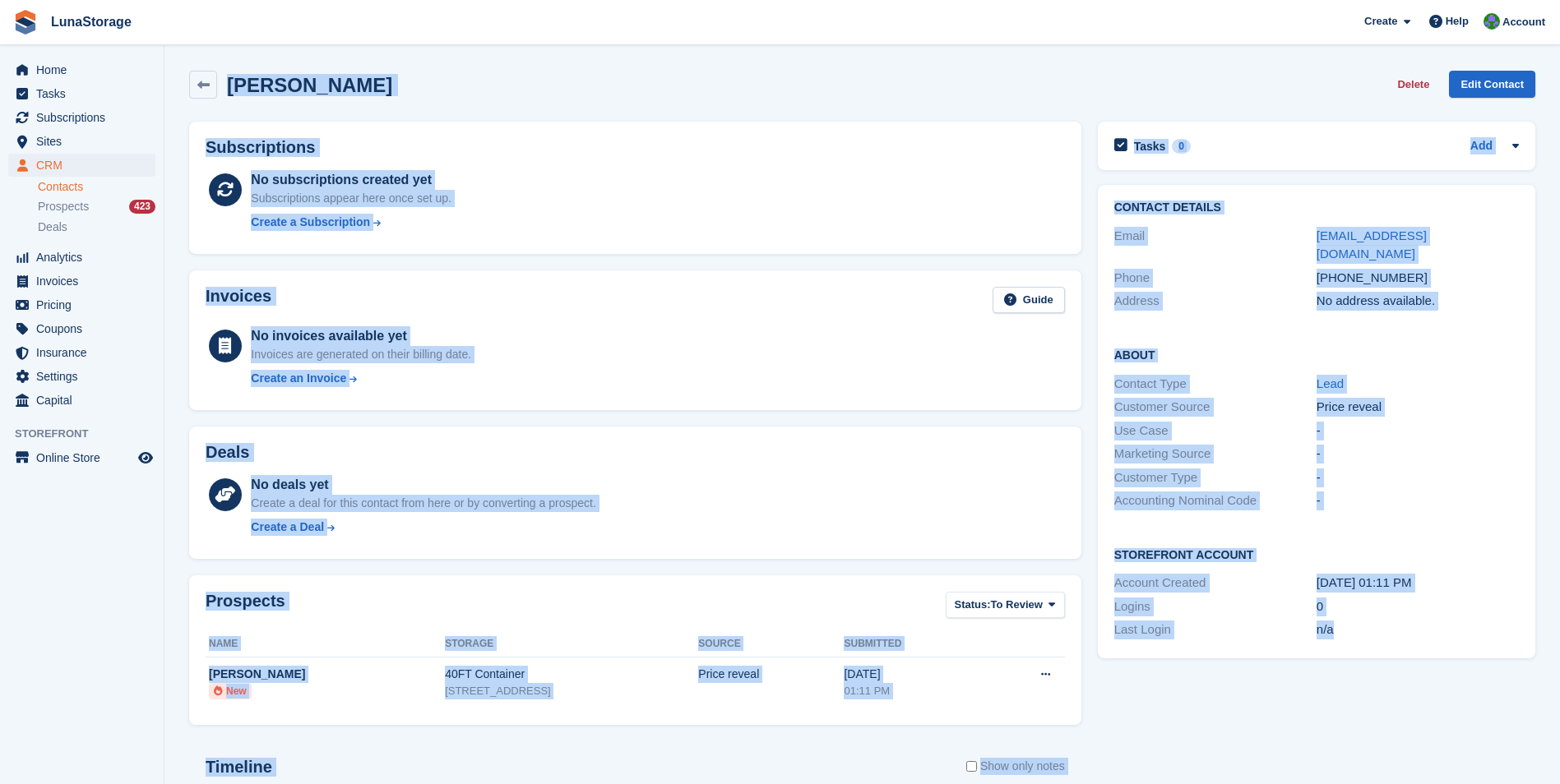
click at [68, 0] on html "LunaStorage Create Subscription Invoice Contact Deal Discount Page Help Chat Su…" at bounding box center [780, 392] width 1560 height 784
click at [170, 74] on section "Priya Downes Delete Edit Contact Subscriptions No subscriptions created yet Sub…" at bounding box center [862, 523] width 1395 height 1046
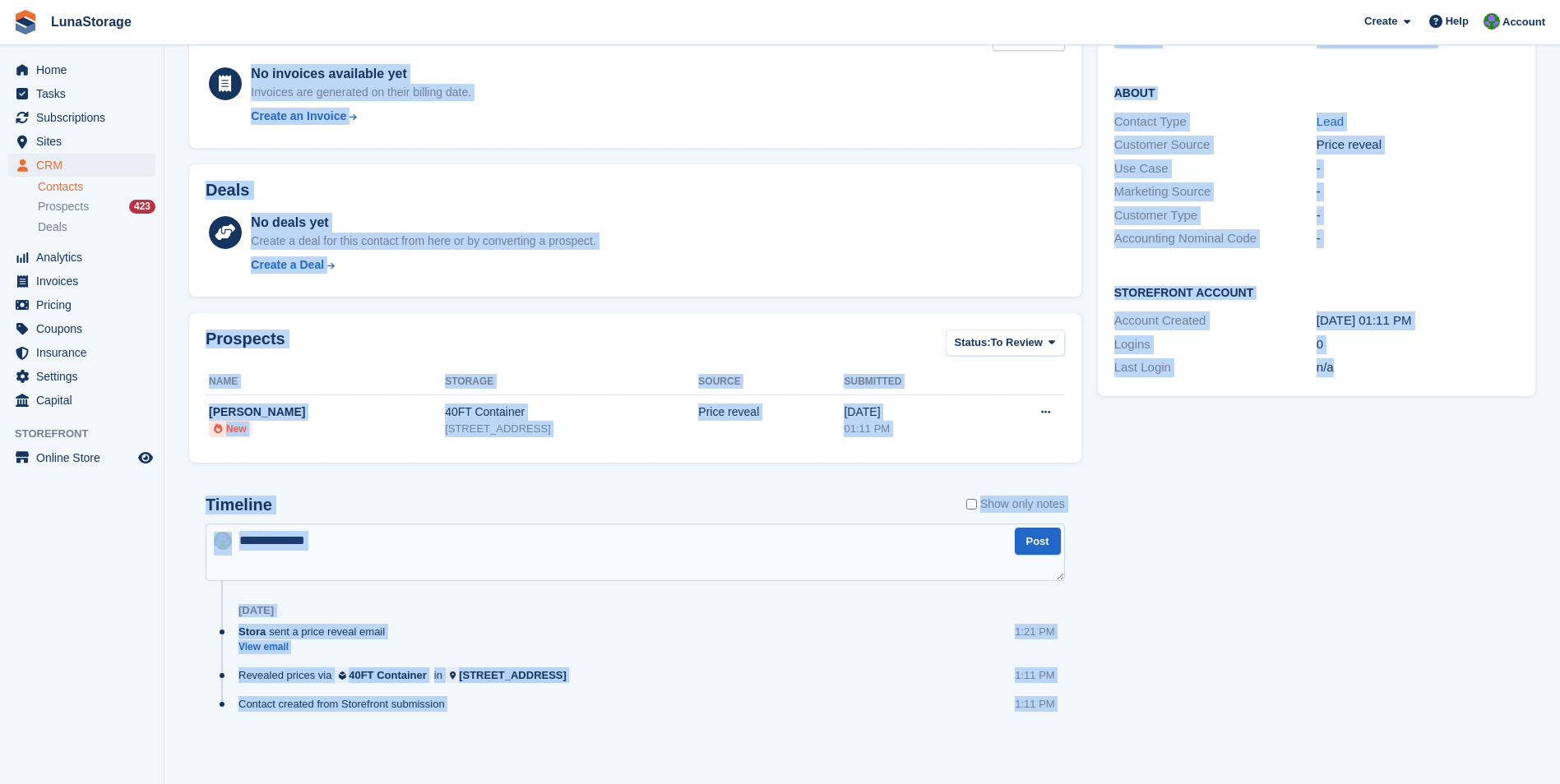
click at [1559, 522] on html "LunaStorage Create Subscription Invoice Contact Deal Discount Page Help Chat Su…" at bounding box center [780, 130] width 1560 height 784
click at [1430, 765] on div "Tasks 0 Add No tasks related to Priya Downes Contact Details Email priya@nudea.…" at bounding box center [1316, 310] width 454 height 918
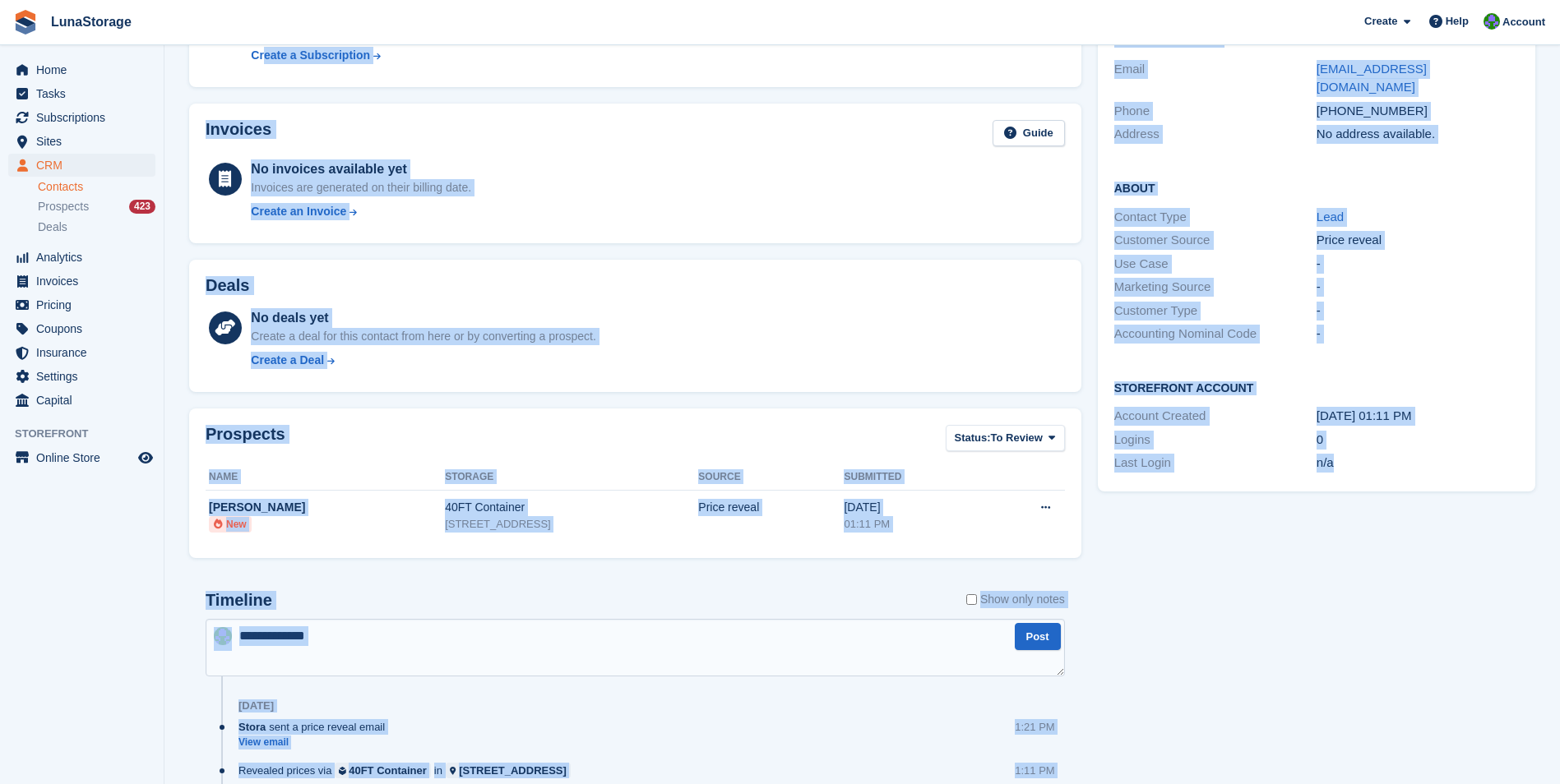
scroll to position [0, 0]
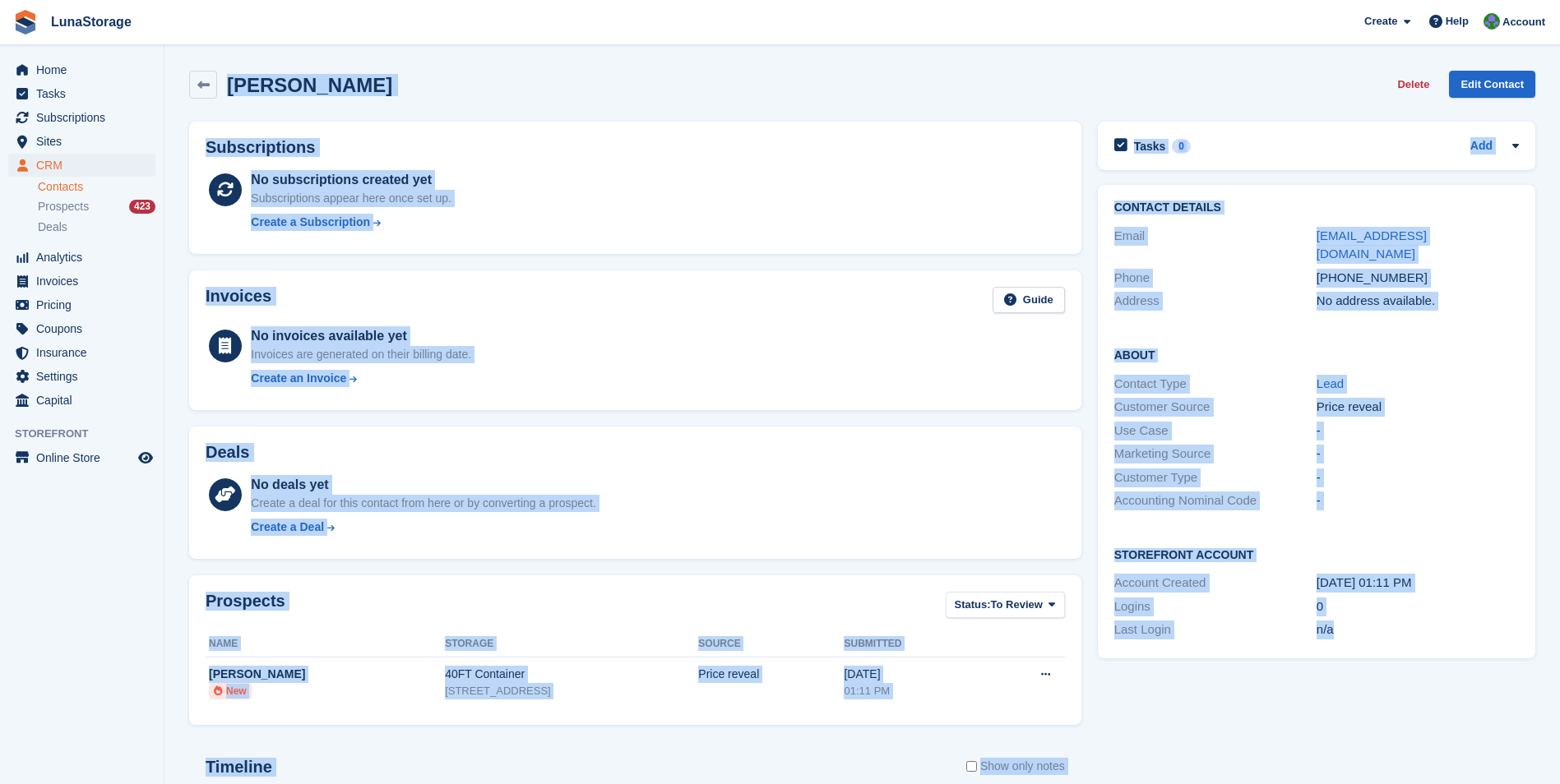
click at [57, 0] on html "LunaStorage Create Subscription Invoice Contact Deal Discount Page Help Chat Su…" at bounding box center [780, 392] width 1560 height 784
click at [521, 94] on div "Priya Downes Delete Edit Contact" at bounding box center [863, 84] width 1347 height 28
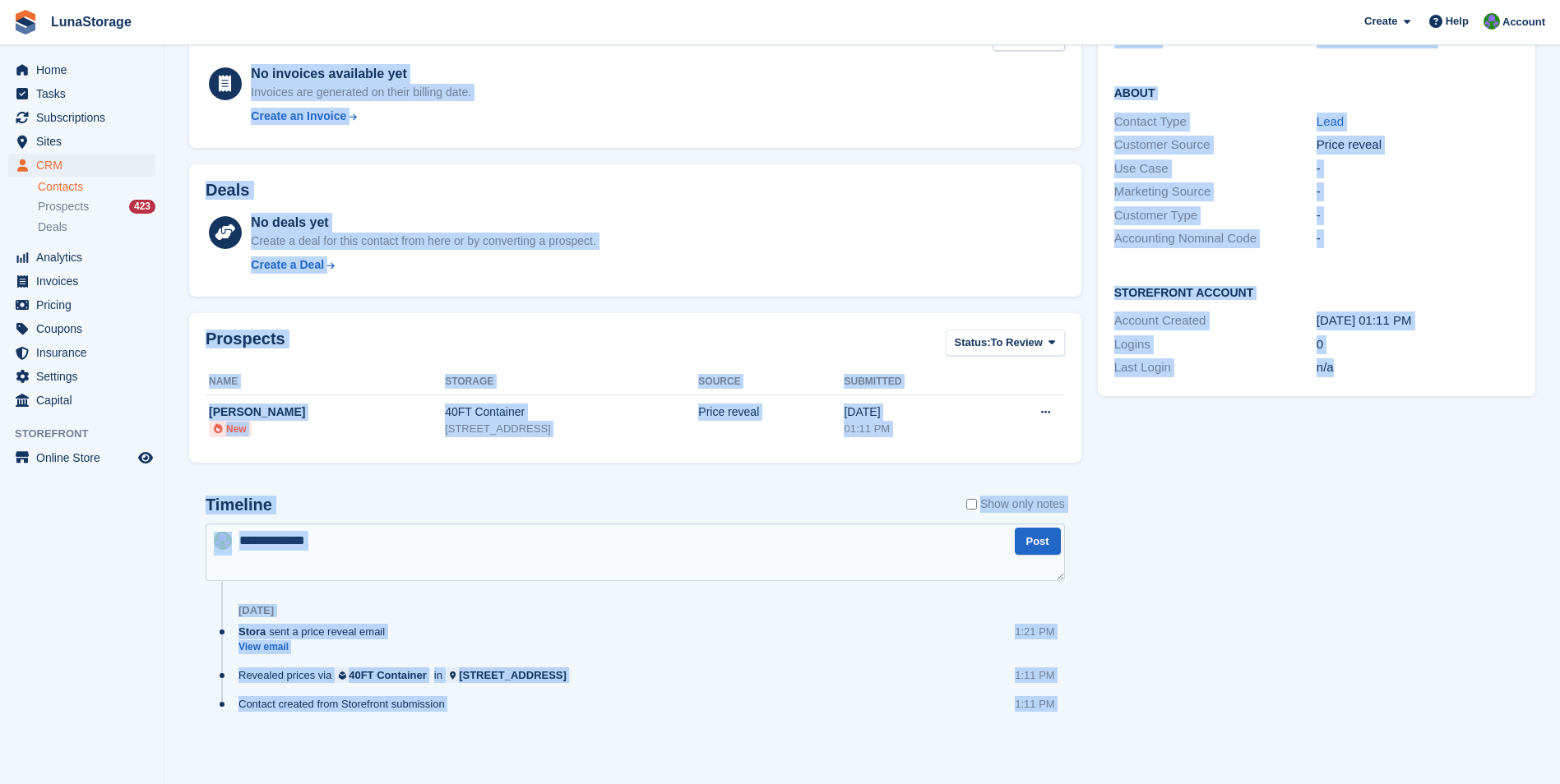
click at [1559, 522] on html "LunaStorage Create Subscription Invoice Contact Deal Discount Page Help Chat Su…" at bounding box center [780, 130] width 1560 height 784
click at [1432, 743] on div "Tasks 0 Add No tasks related to Priya Downes Contact Details Email priya@nudea.…" at bounding box center [1316, 310] width 454 height 918
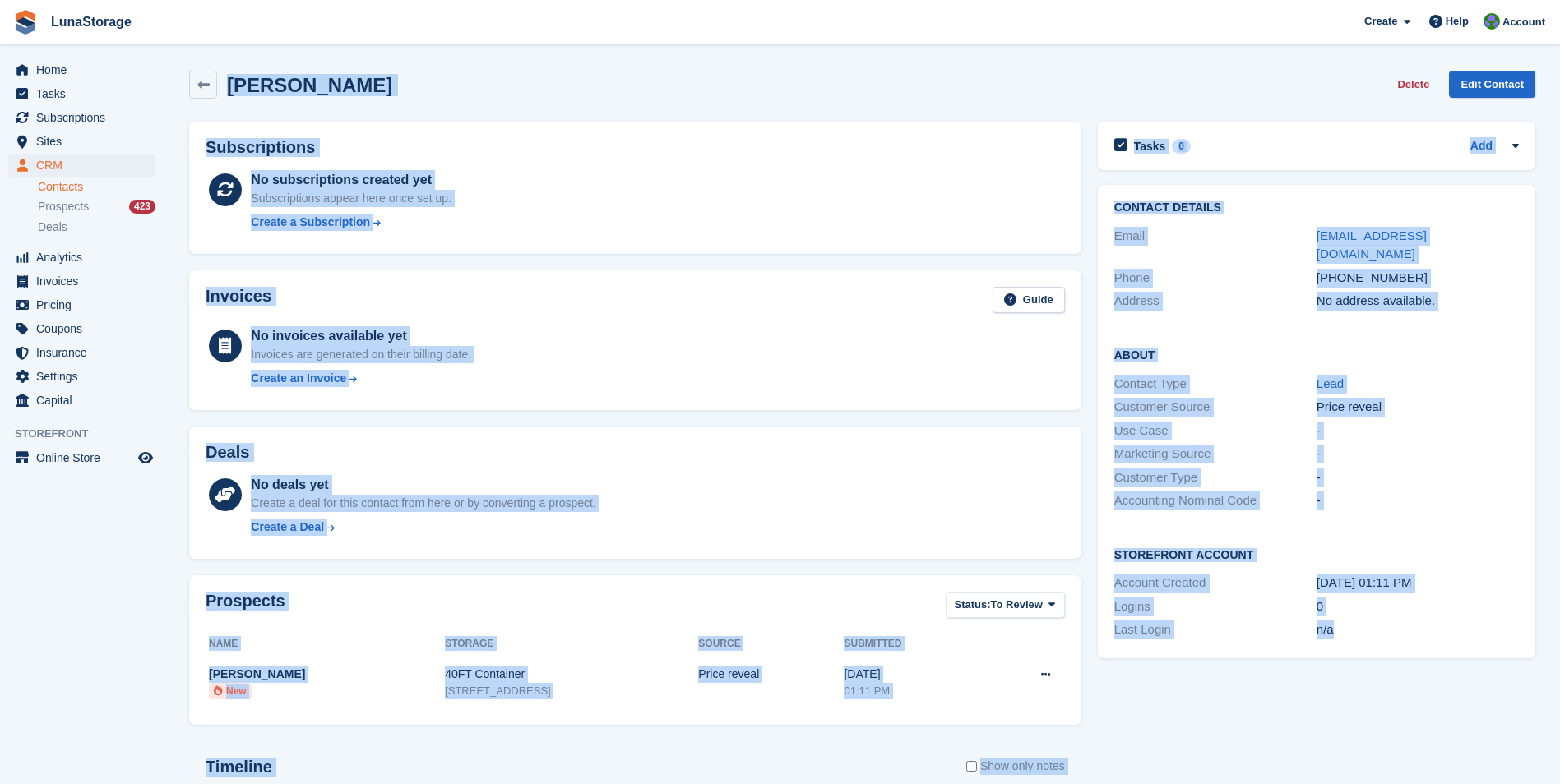
click at [94, 0] on html "LunaStorage Create Subscription Invoice Contact Deal Discount Page Help Chat Su…" at bounding box center [780, 392] width 1560 height 784
click at [530, 92] on div "Priya Downes Delete Edit Contact" at bounding box center [863, 84] width 1347 height 28
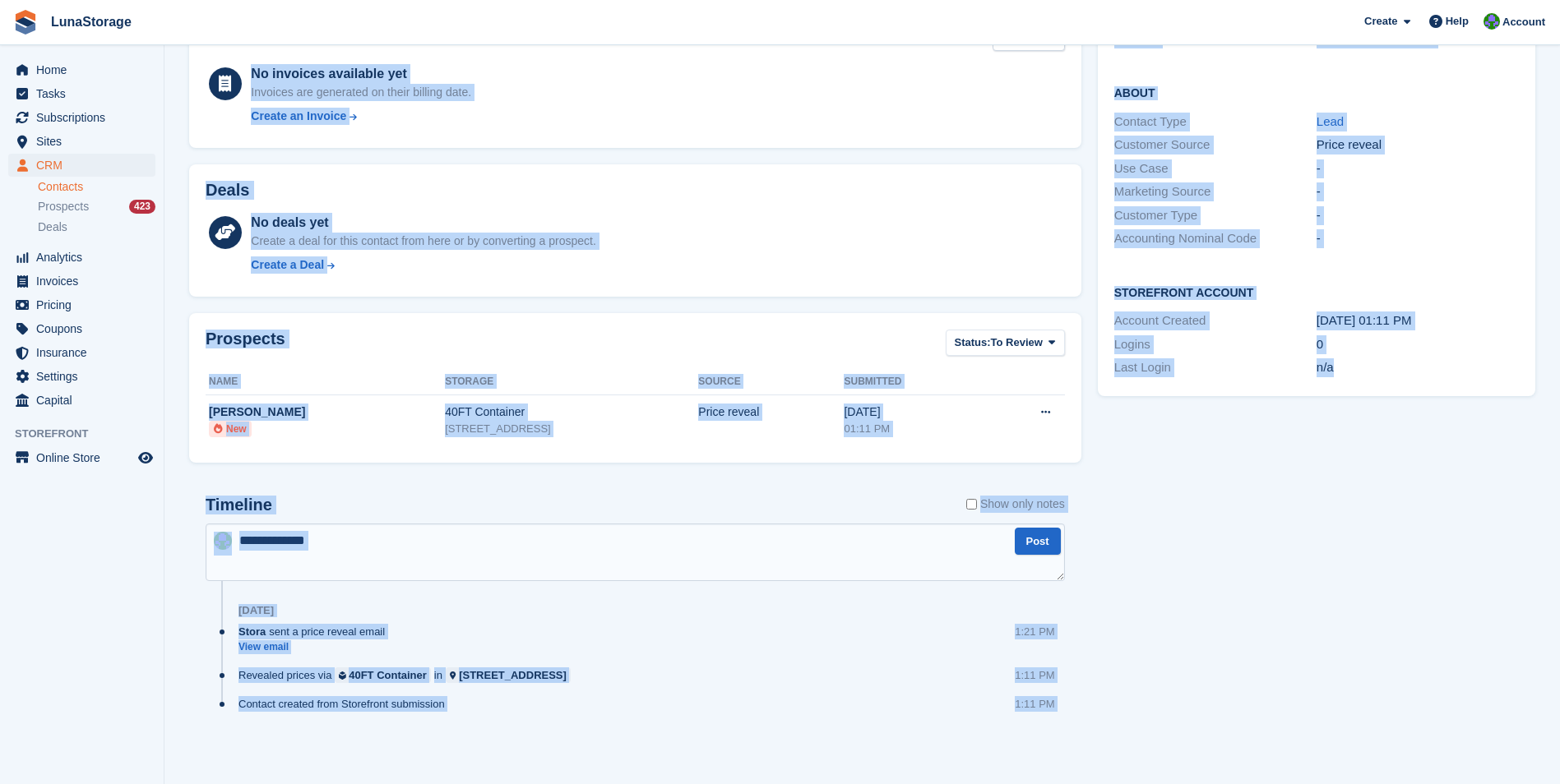
click at [1559, 522] on html "LunaStorage Create Subscription Invoice Contact Deal Discount Page Help Chat Su…" at bounding box center [780, 130] width 1560 height 784
click at [1419, 766] on div "Tasks 0 Add No tasks related to Priya Downes Contact Details Email priya@nudea.…" at bounding box center [1316, 310] width 454 height 918
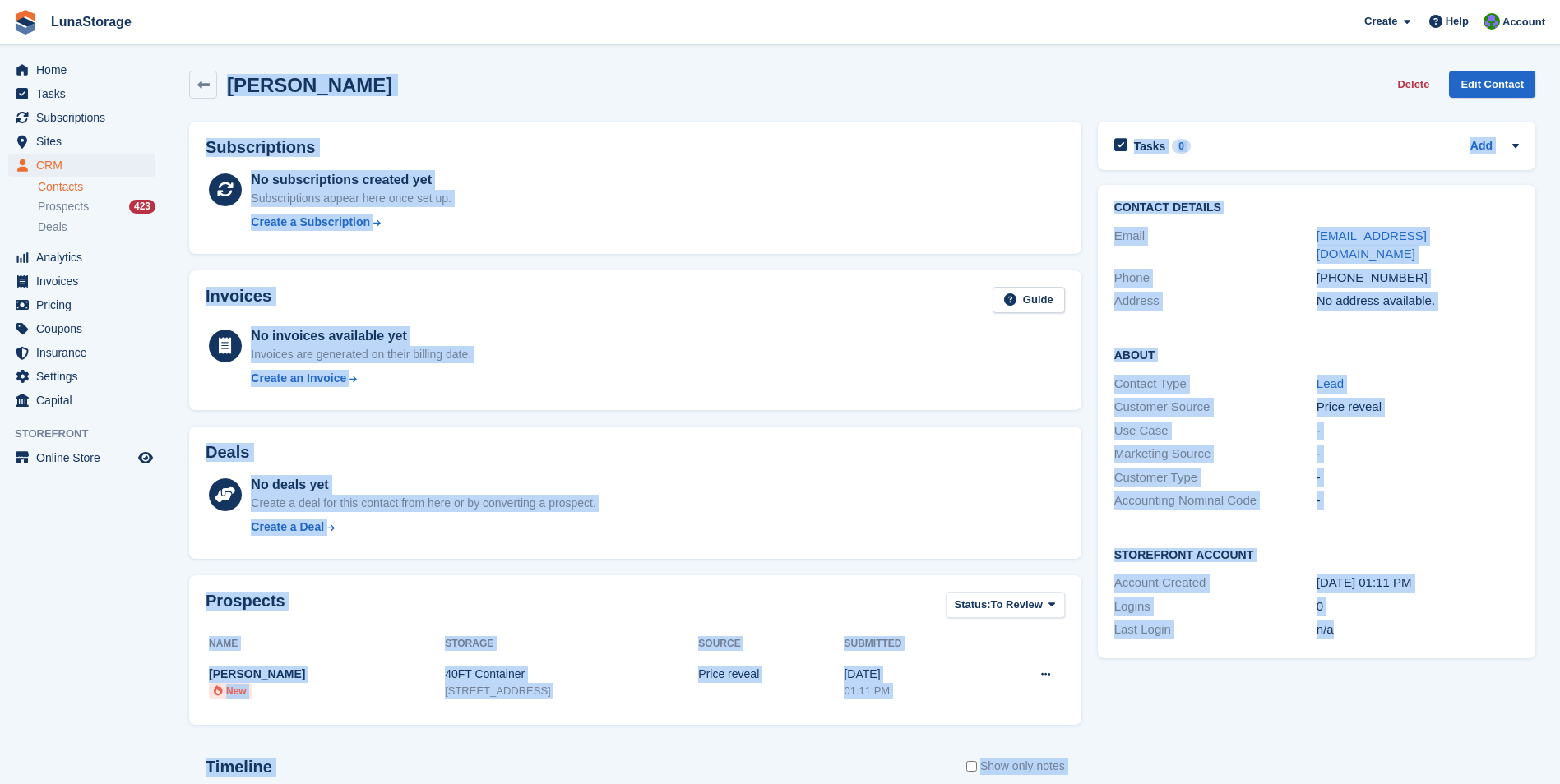
click at [0, 0] on html "LunaStorage Create Subscription Invoice Contact Deal Discount Page Help Chat Su…" at bounding box center [780, 392] width 1560 height 784
click at [173, 72] on section "Priya Downes Delete Edit Contact Subscriptions No subscriptions created yet Sub…" at bounding box center [862, 523] width 1395 height 1046
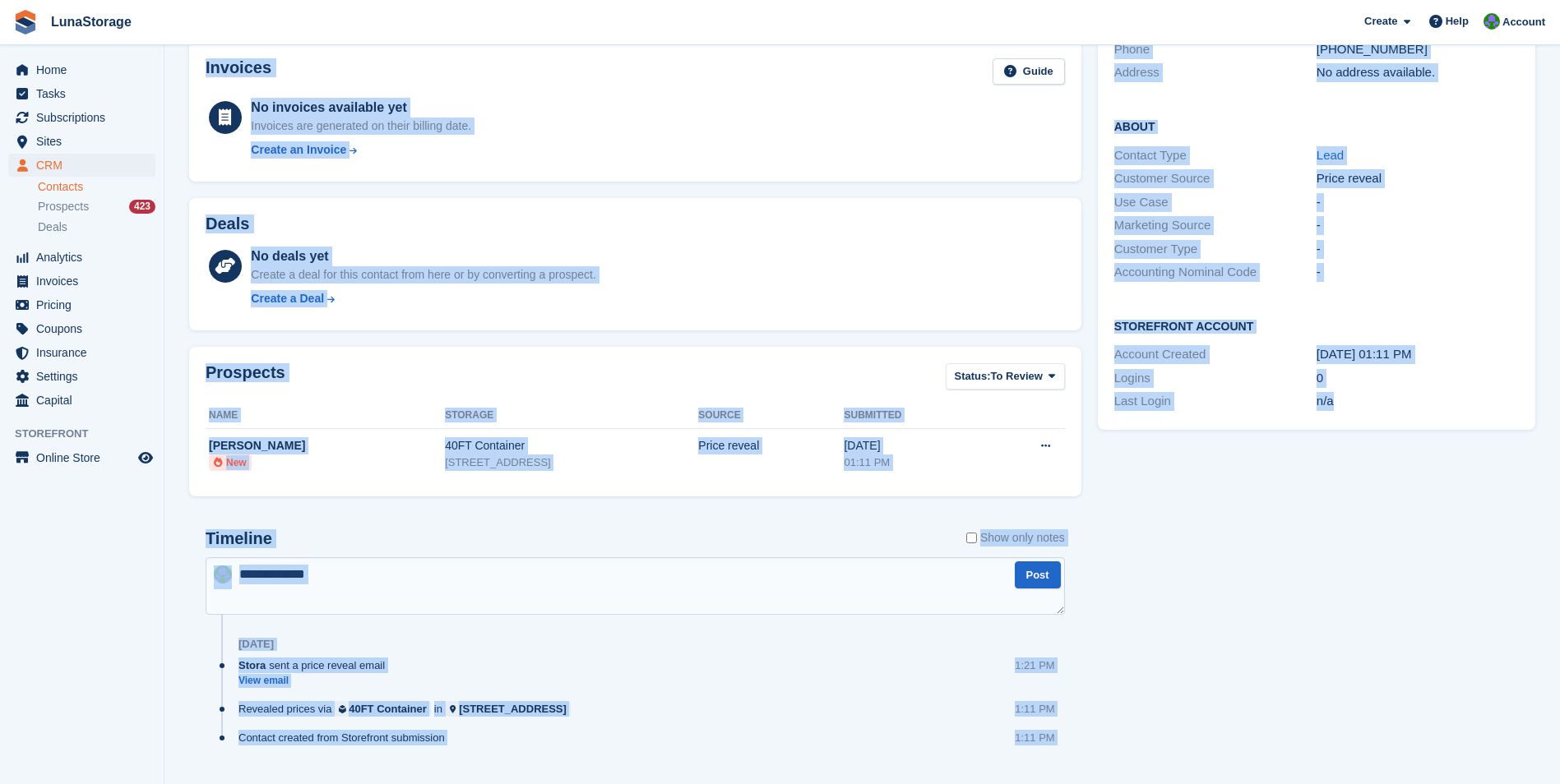
scroll to position [262, 0]
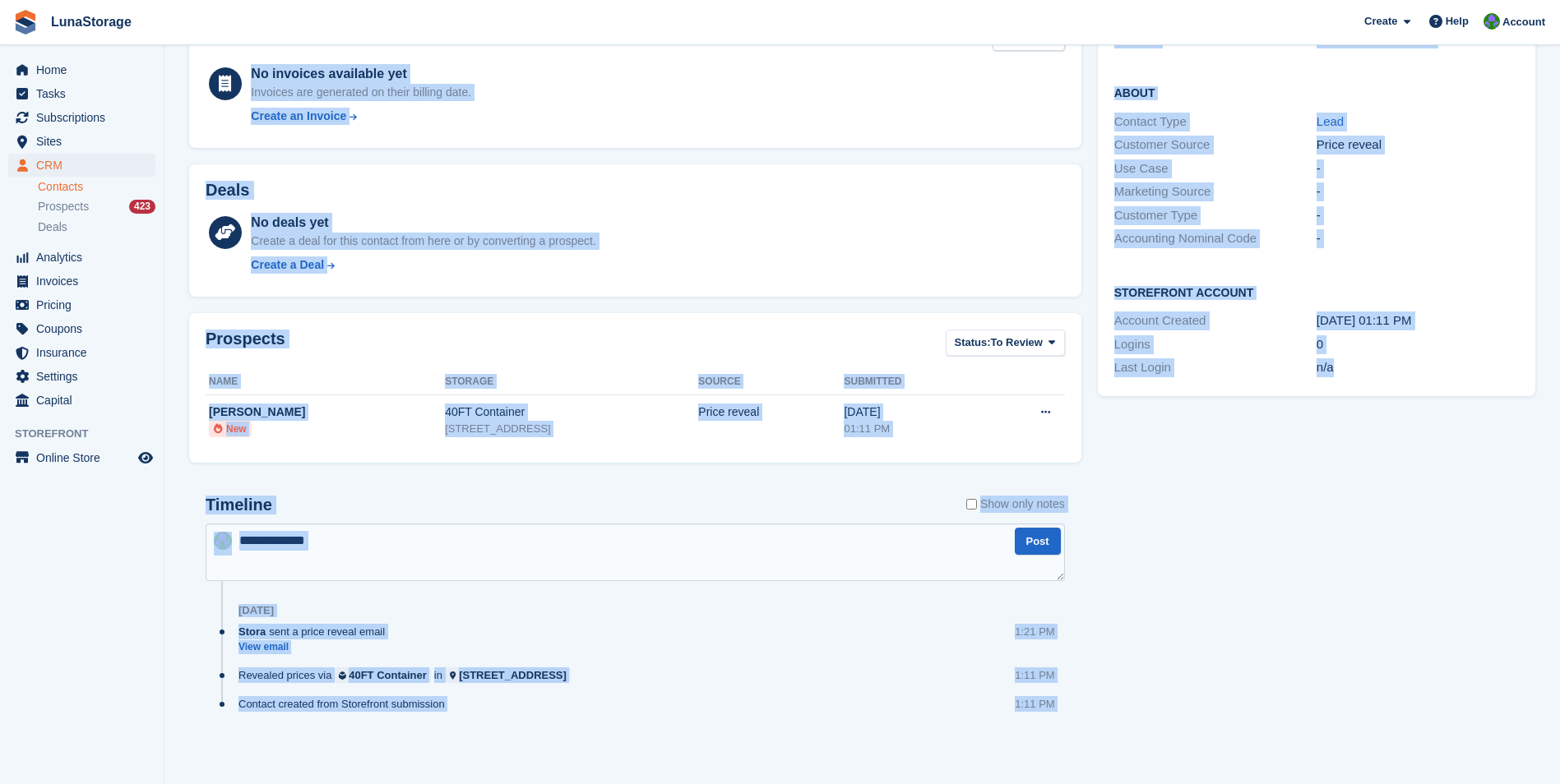
click at [1559, 522] on html "LunaStorage Create Subscription Invoice Contact Deal Discount Page Help Chat Su…" at bounding box center [780, 130] width 1560 height 784
click at [1423, 761] on div "Tasks 0 Add No tasks related to Priya Downes Contact Details Email priya@nudea.…" at bounding box center [1316, 310] width 454 height 918
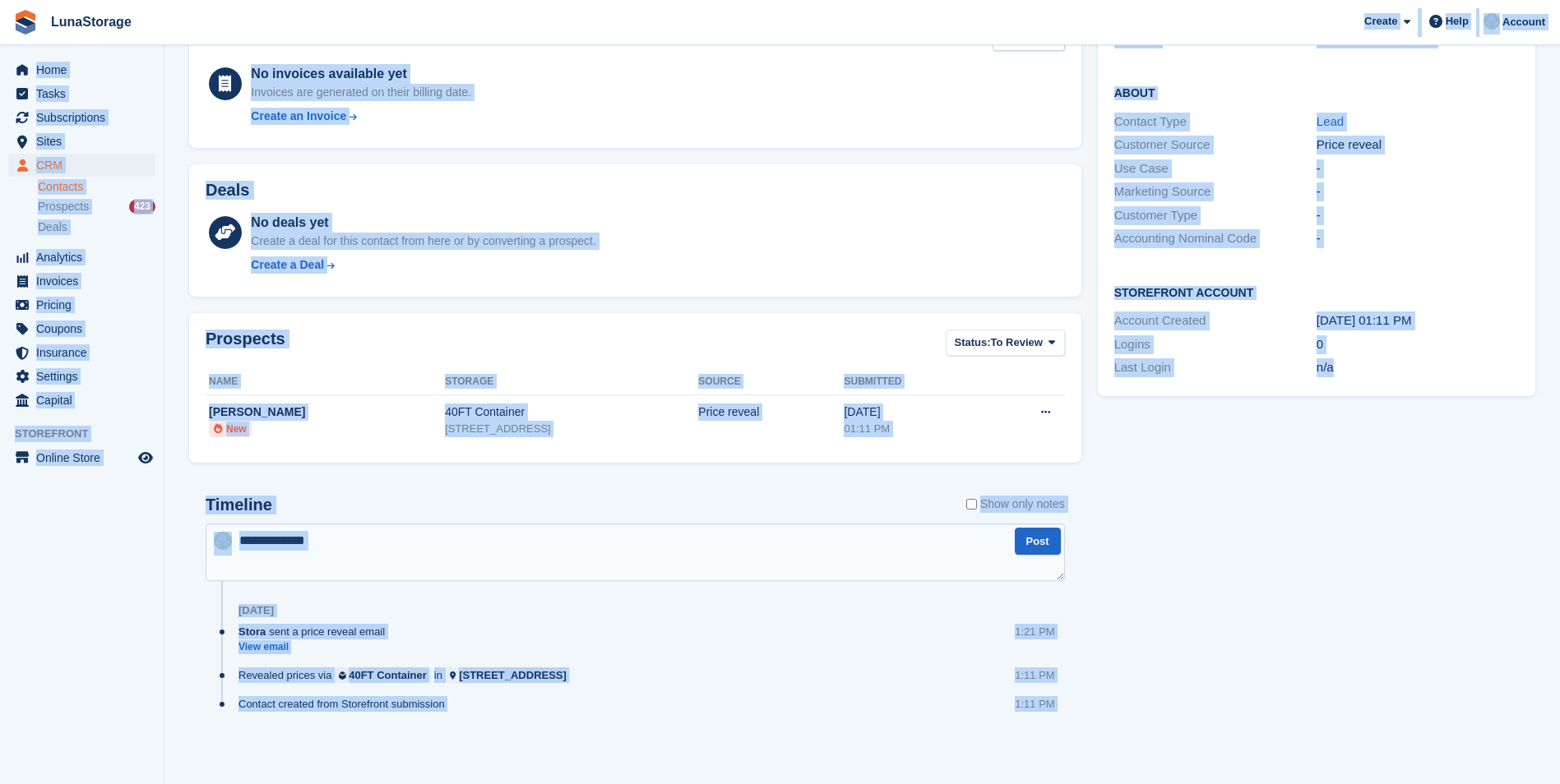
scroll to position [0, 0]
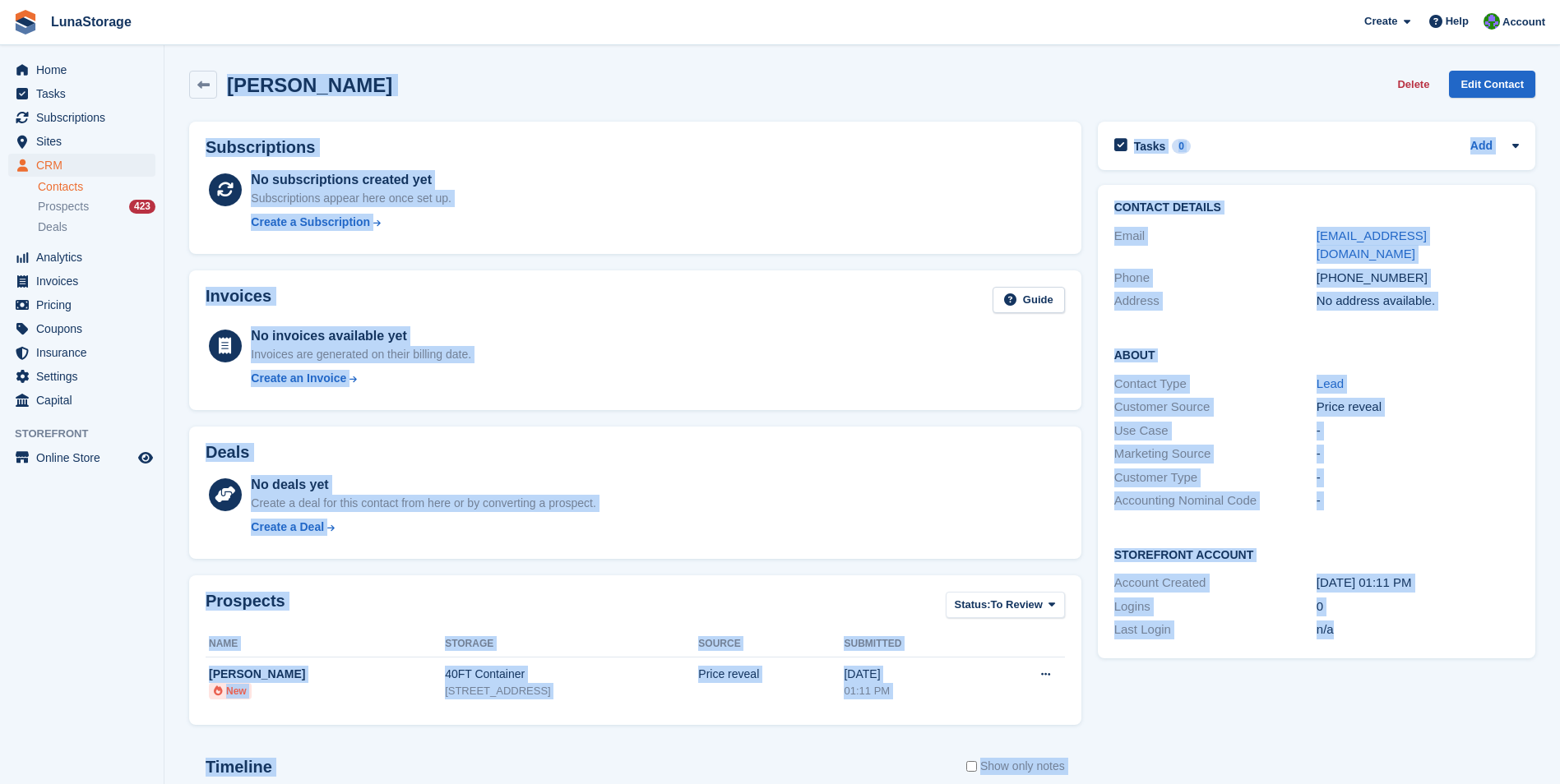
click at [110, 0] on html "LunaStorage Create Subscription Invoice Contact Deal Discount Page Help Chat Su…" at bounding box center [780, 392] width 1560 height 784
click at [481, 99] on div "Priya Downes Delete Edit Contact" at bounding box center [862, 87] width 1363 height 51
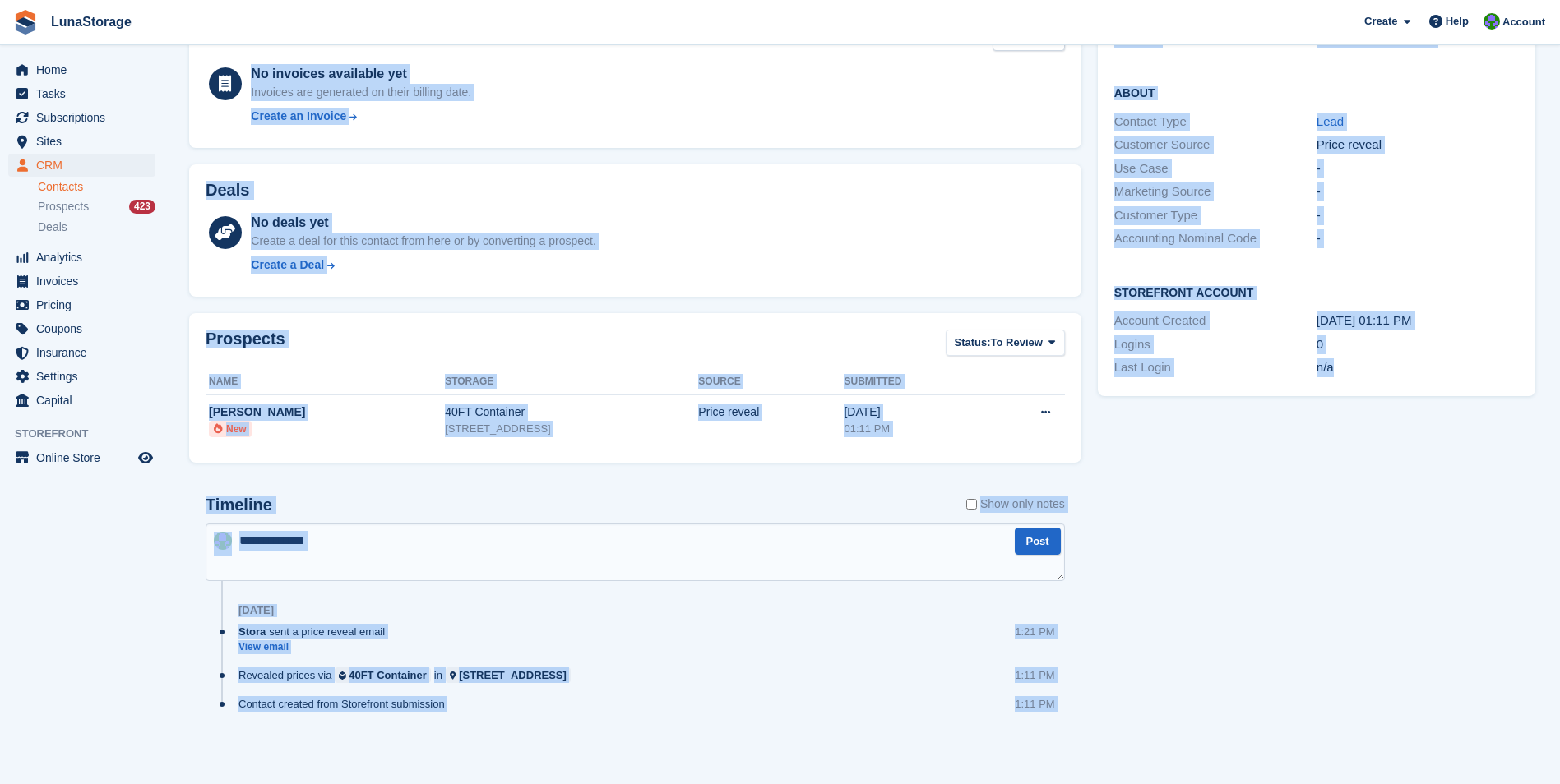
click at [1559, 522] on html "LunaStorage Create Subscription Invoice Contact Deal Discount Page Help Chat Su…" at bounding box center [780, 130] width 1560 height 784
click at [1426, 761] on div "Tasks 0 Add No tasks related to Priya Downes Contact Details Email priya@nudea.…" at bounding box center [1316, 310] width 454 height 918
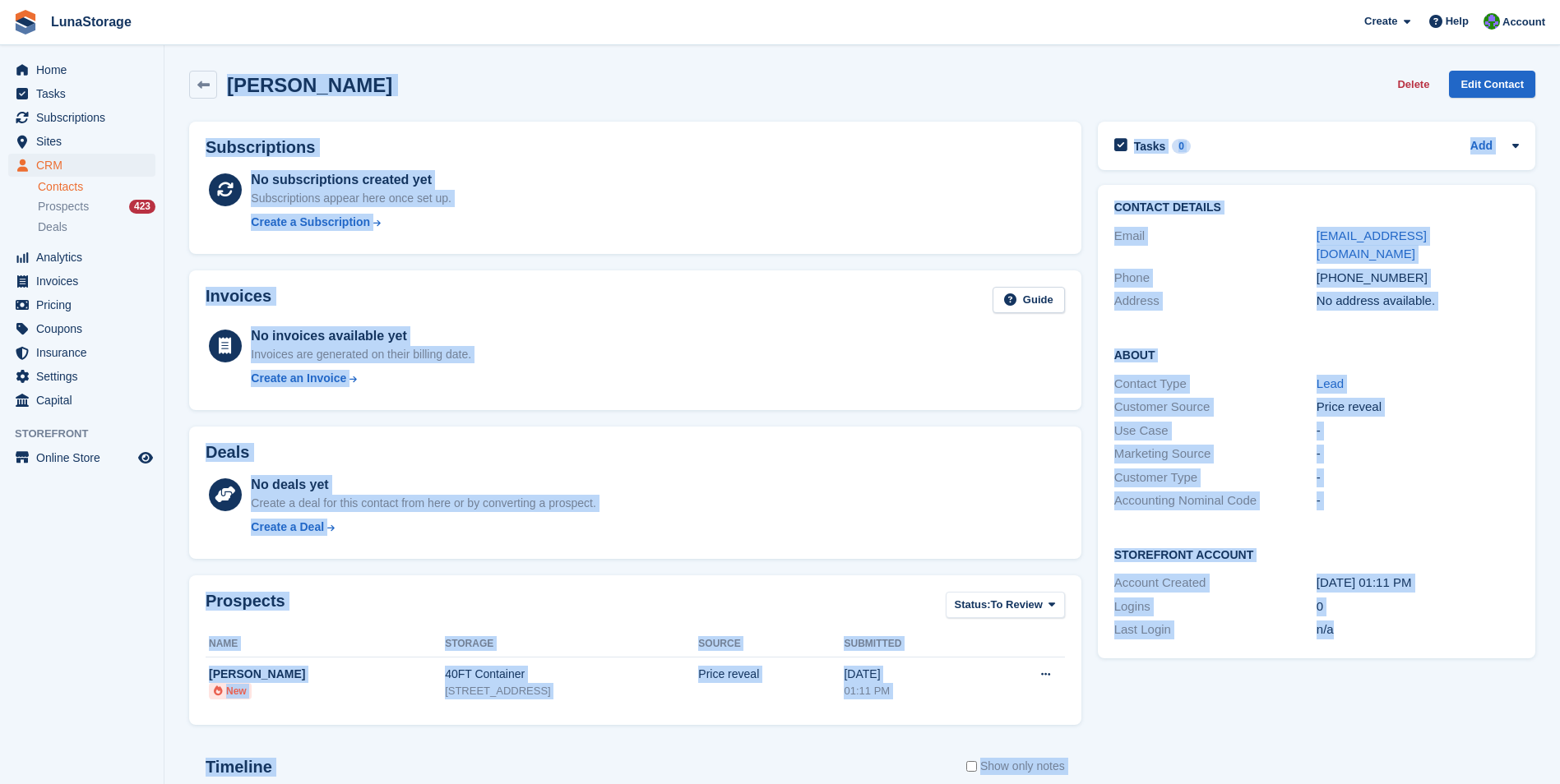
click at [0, 0] on html "LunaStorage Create Subscription Invoice Contact Deal Discount Page Help Chat Su…" at bounding box center [780, 392] width 1560 height 784
click at [419, 85] on div "Priya Downes Delete Edit Contact" at bounding box center [863, 84] width 1347 height 28
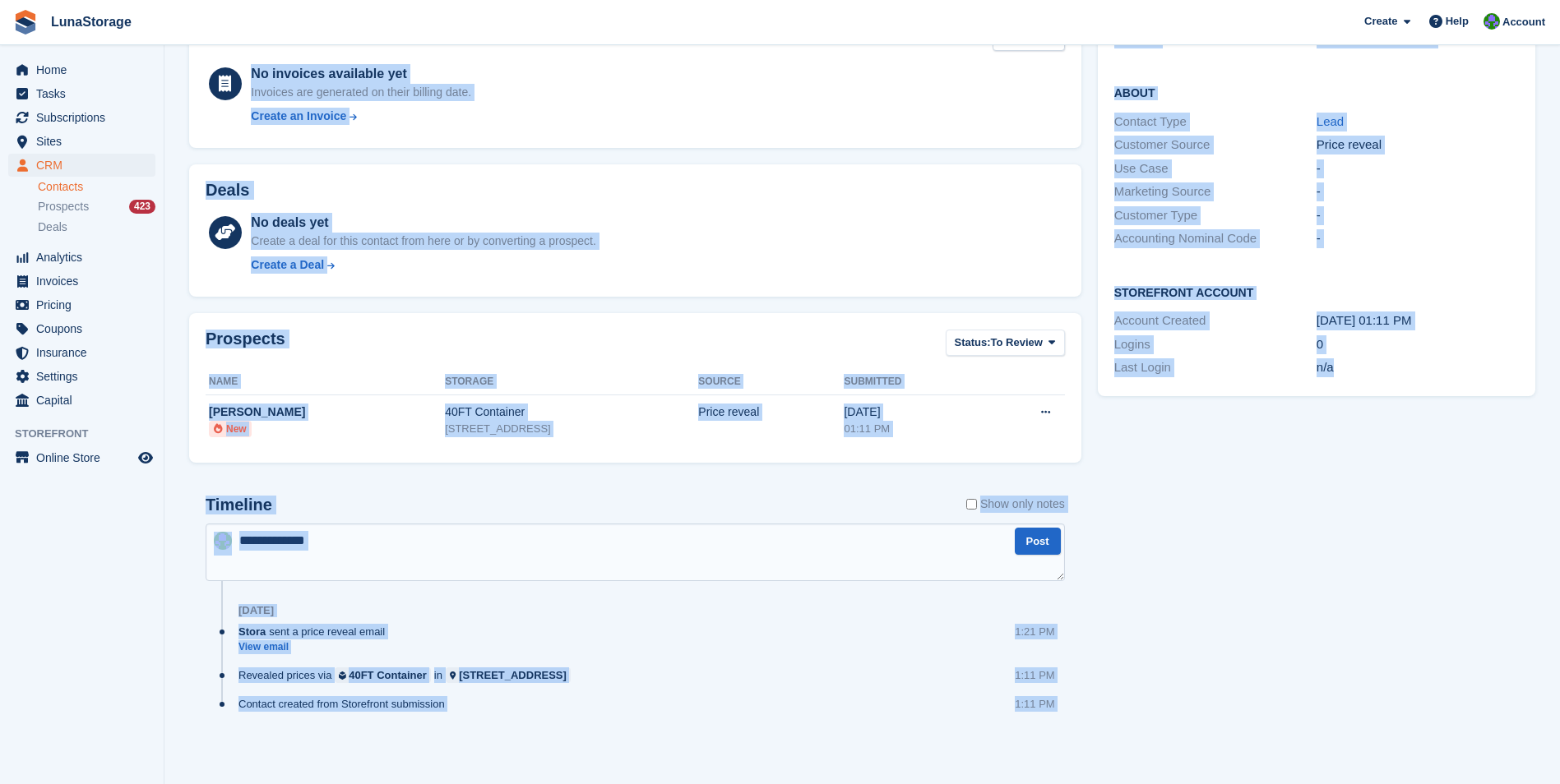
click at [1559, 522] on html "LunaStorage Create Subscription Invoice Contact Deal Discount Page Help Chat Su…" at bounding box center [780, 130] width 1560 height 784
click at [1445, 762] on div "Tasks 0 Add No tasks related to Priya Downes Contact Details Email priya@nudea.…" at bounding box center [1316, 310] width 454 height 918
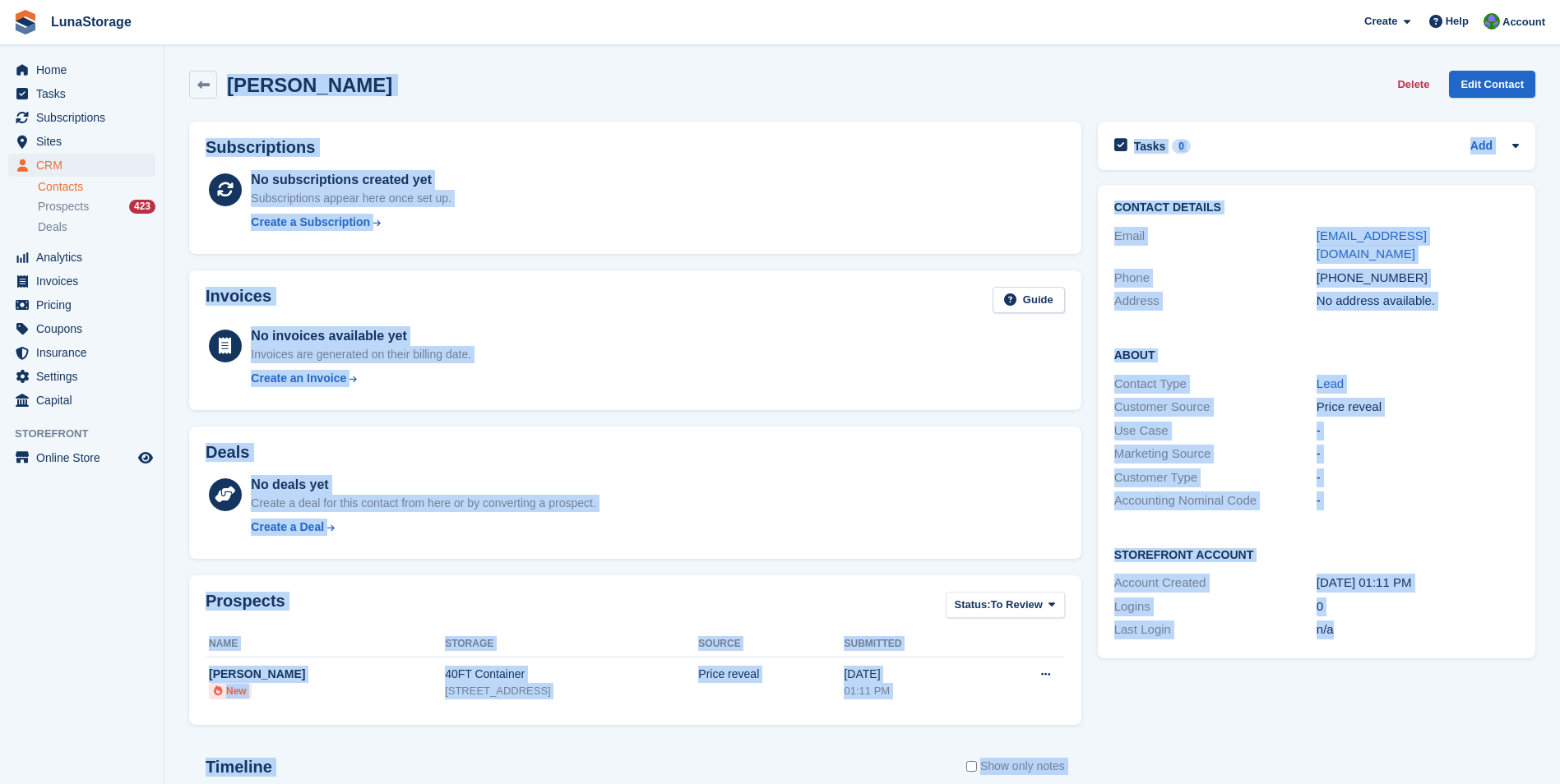
click at [0, 0] on html "LunaStorage Create Subscription Invoice Contact Deal Discount Page Help Chat Su…" at bounding box center [780, 392] width 1560 height 784
click at [372, 92] on div "Priya Downes Delete Edit Contact" at bounding box center [863, 84] width 1347 height 28
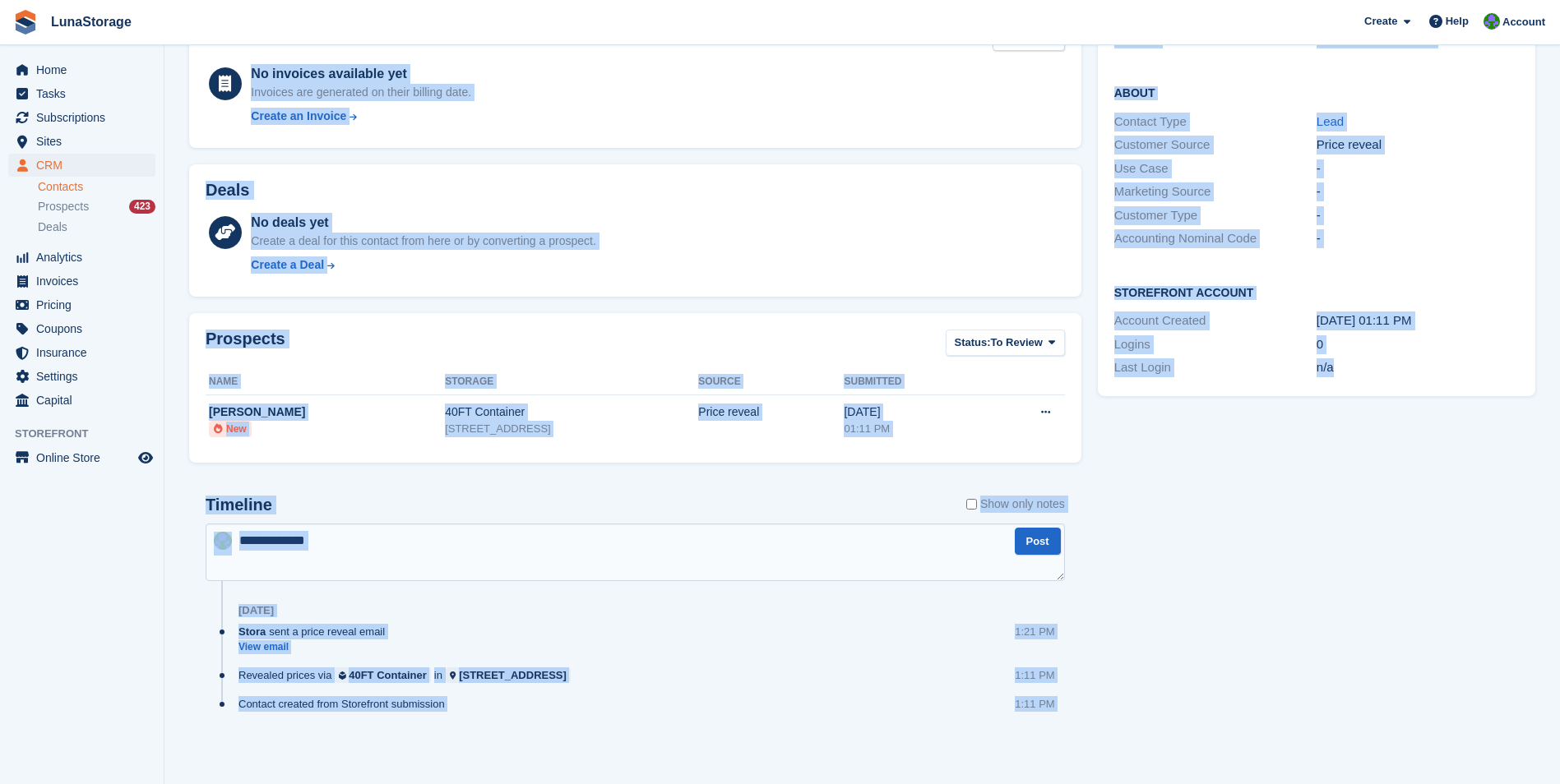
click at [1559, 522] on html "LunaStorage Create Subscription Invoice Contact Deal Discount Page Help Chat Su…" at bounding box center [780, 130] width 1560 height 784
click at [1422, 752] on div "Tasks 0 Add No tasks related to Priya Downes Contact Details Email priya@nudea.…" at bounding box center [1316, 310] width 454 height 918
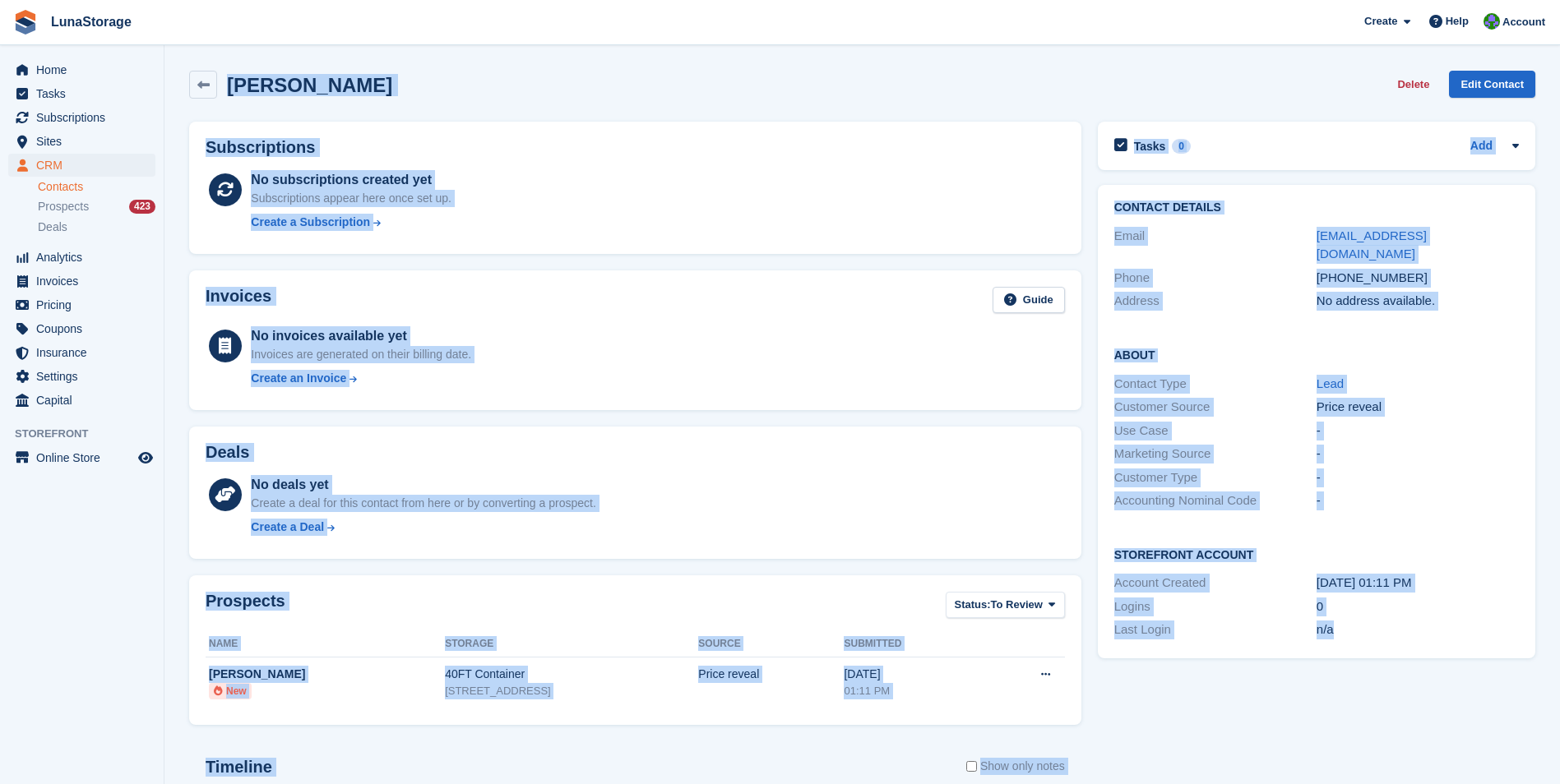
click at [0, 0] on html "LunaStorage Create Subscription Invoice Contact Deal Discount Page Help Chat Su…" at bounding box center [780, 392] width 1560 height 784
click at [422, 104] on div "Priya Downes Delete Edit Contact" at bounding box center [862, 87] width 1363 height 51
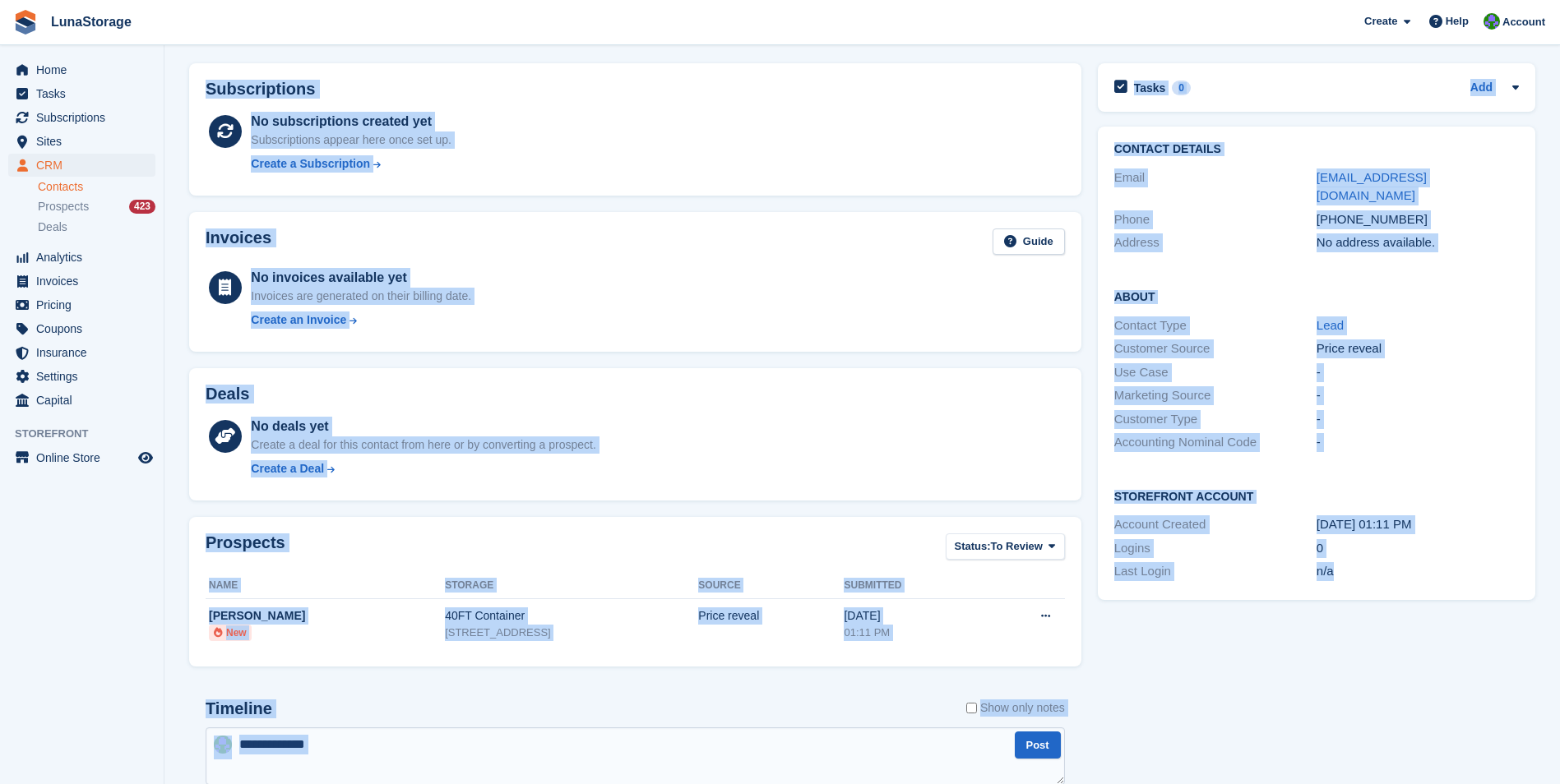
scroll to position [262, 0]
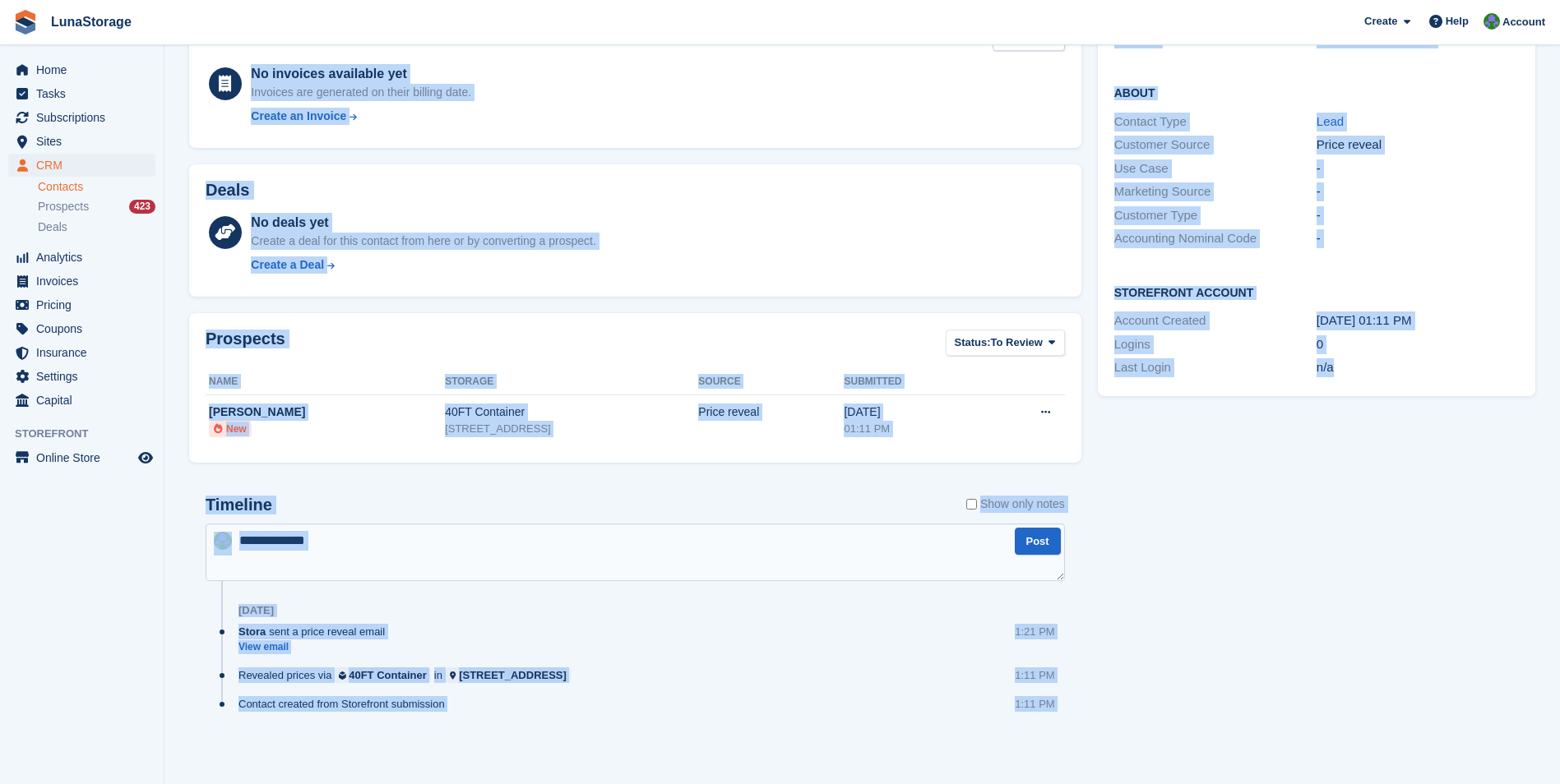
click at [1559, 522] on html "LunaStorage Create Subscription Invoice Contact Deal Discount Page Help Chat Su…" at bounding box center [780, 130] width 1560 height 784
click at [1418, 767] on div "Tasks 0 Add No tasks related to Priya Downes Contact Details Email priya@nudea.…" at bounding box center [1316, 310] width 454 height 918
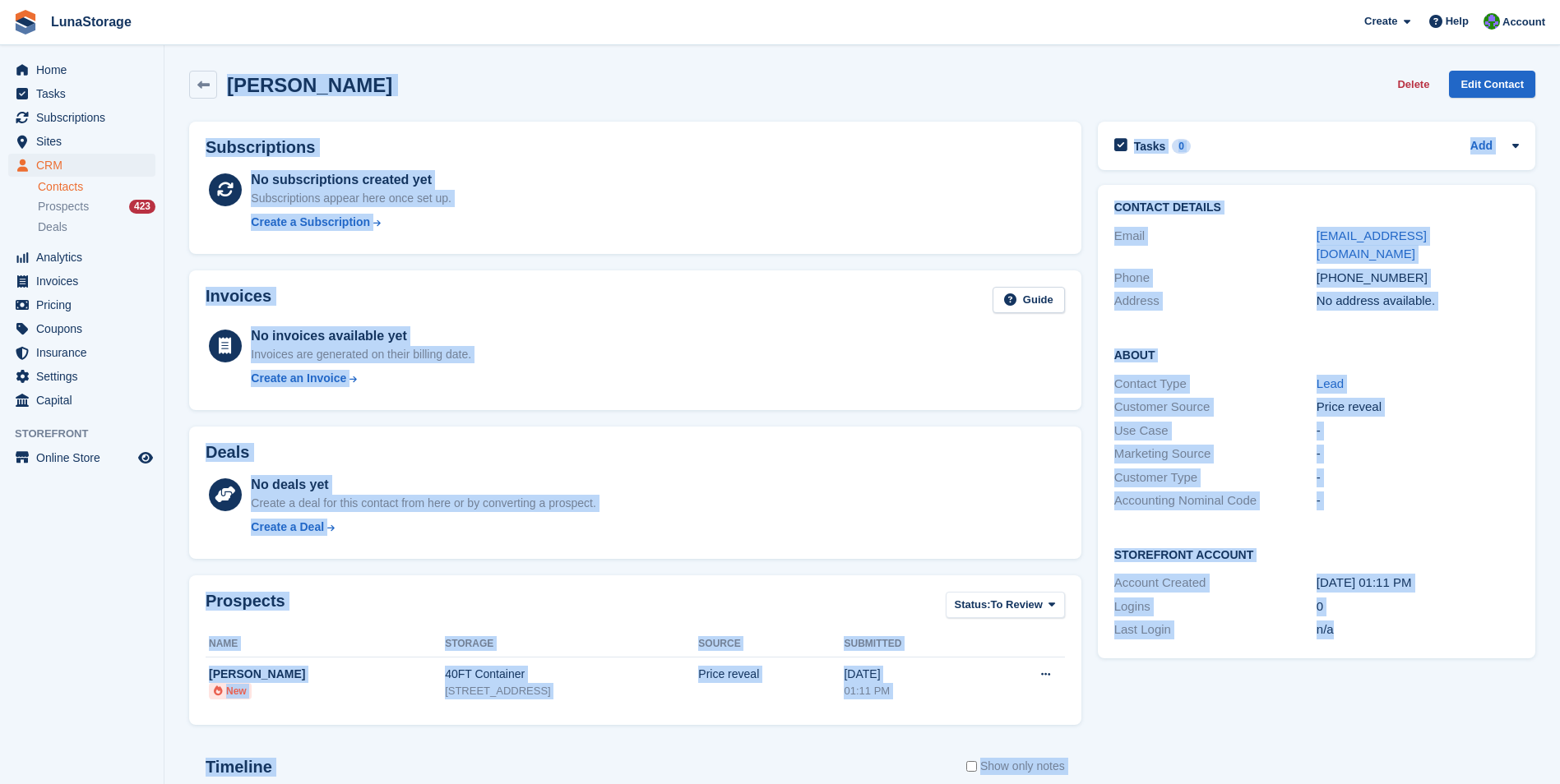
click at [62, 0] on html "LunaStorage Create Subscription Invoice Contact Deal Discount Page Help Chat Su…" at bounding box center [780, 392] width 1560 height 784
click at [704, 202] on div "No subscriptions created yet Subscriptions appear here once set up. Create a Su…" at bounding box center [657, 204] width 814 height 68
drag, startPoint x: 173, startPoint y: 71, endPoint x: 1386, endPoint y: 671, distance: 1353.3
click at [1386, 671] on section "Priya Downes Delete Edit Contact Subscriptions No subscriptions created yet Sub…" at bounding box center [862, 523] width 1395 height 1046
drag, startPoint x: 1386, startPoint y: 671, endPoint x: 1355, endPoint y: 760, distance: 94.2
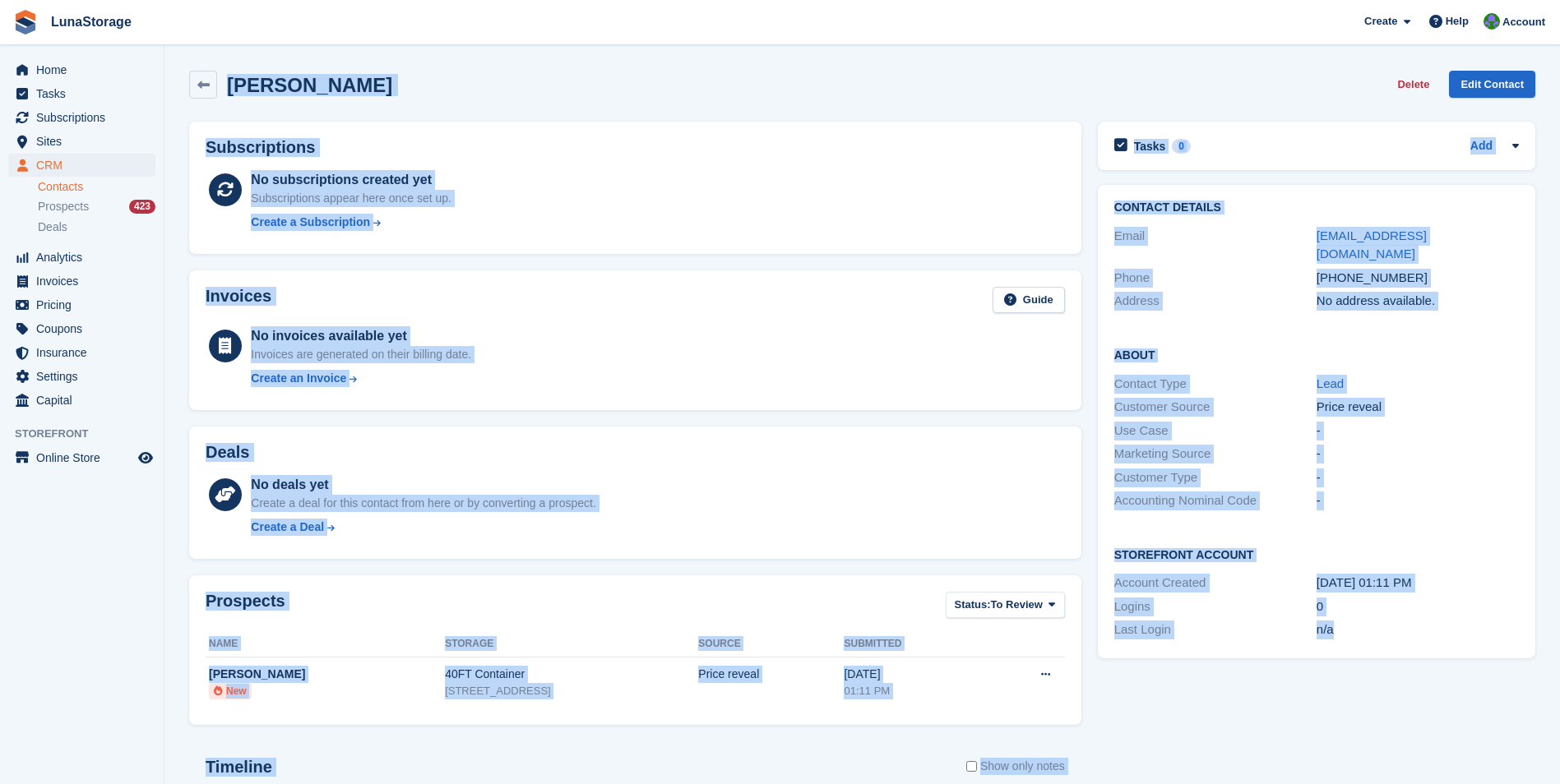
click at [1355, 760] on div "Tasks 0 Add No tasks related to Priya Downes Contact Details Email priya@nudea.…" at bounding box center [1316, 572] width 454 height 918
drag, startPoint x: 1355, startPoint y: 760, endPoint x: 217, endPoint y: 55, distance: 1338.7
click at [217, 55] on section "Priya Downes Delete Edit Contact Subscriptions No subscriptions created yet Sub…" at bounding box center [862, 523] width 1395 height 1046
drag, startPoint x: 217, startPoint y: 55, endPoint x: 180, endPoint y: 54, distance: 37.0
click at [180, 54] on section "Priya Downes Delete Edit Contact Subscriptions No subscriptions created yet Sub…" at bounding box center [862, 523] width 1395 height 1046
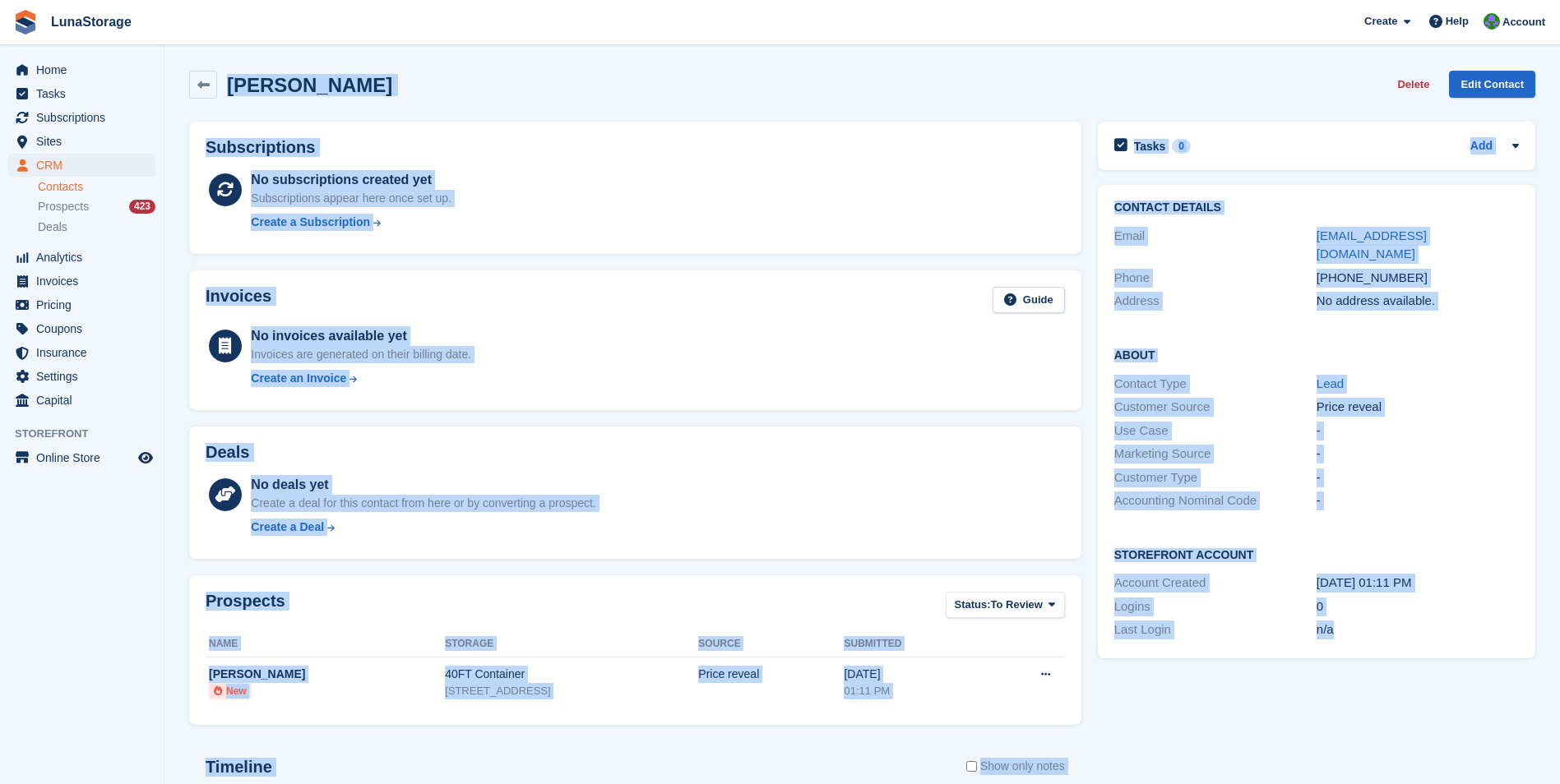
drag, startPoint x: 180, startPoint y: 54, endPoint x: 1385, endPoint y: 638, distance: 1339.1
click at [1385, 638] on section "Priya Downes Delete Edit Contact Subscriptions No subscriptions created yet Sub…" at bounding box center [862, 523] width 1395 height 1046
drag, startPoint x: 1385, startPoint y: 638, endPoint x: 1419, endPoint y: 733, distance: 100.9
click at [1419, 733] on div "Tasks 0 Add No tasks related to Priya Downes Contact Details Email priya@nudea.…" at bounding box center [1316, 572] width 454 height 918
drag, startPoint x: 1419, startPoint y: 733, endPoint x: 169, endPoint y: 69, distance: 1415.4
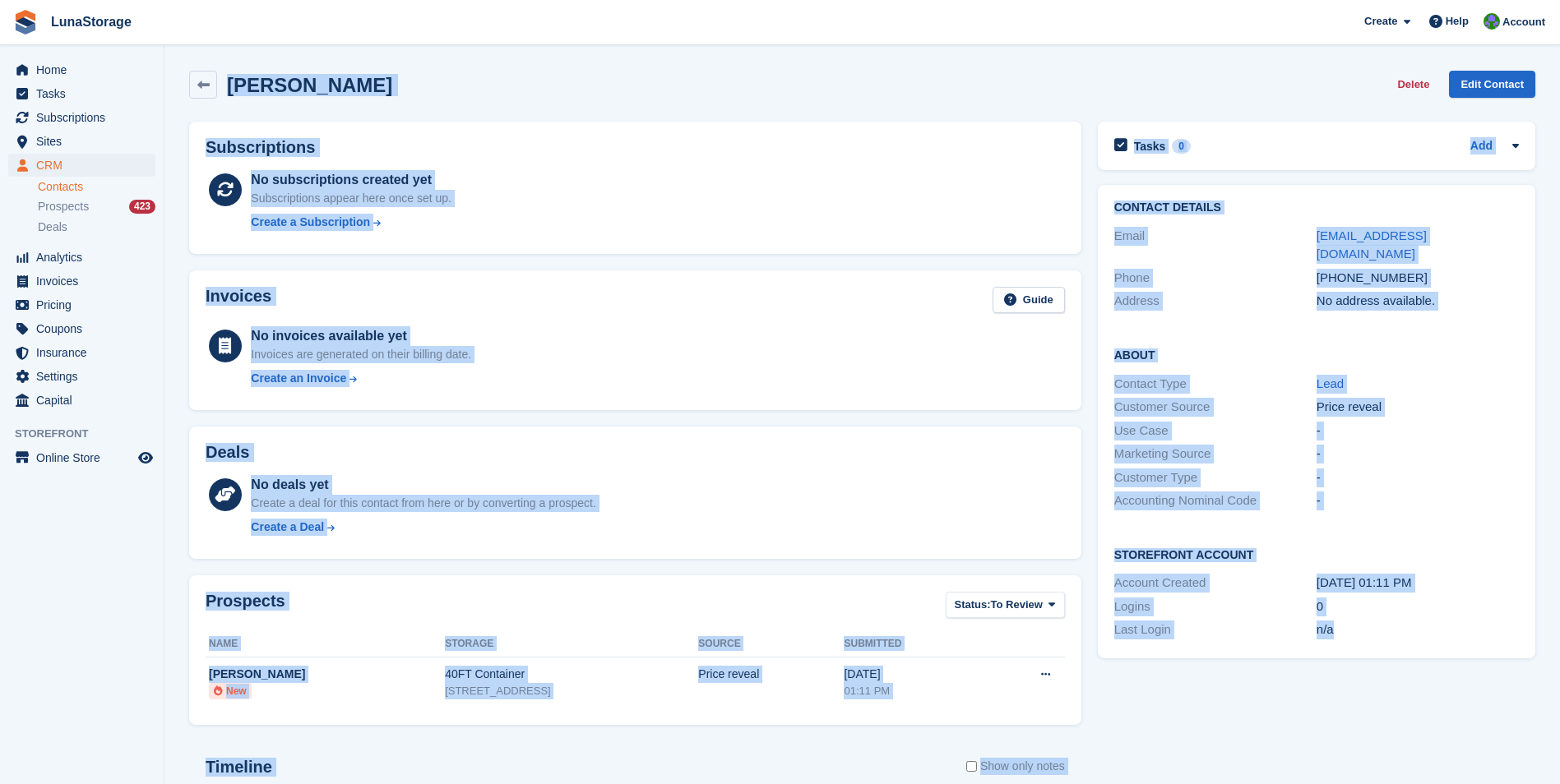
click at [169, 69] on section "Priya Downes Delete Edit Contact Subscriptions No subscriptions created yet Sub…" at bounding box center [862, 523] width 1395 height 1046
drag, startPoint x: 169, startPoint y: 69, endPoint x: 165, endPoint y: 55, distance: 14.6
click at [165, 55] on section "Priya Downes Delete Edit Contact Subscriptions No subscriptions created yet Sub…" at bounding box center [862, 523] width 1395 height 1046
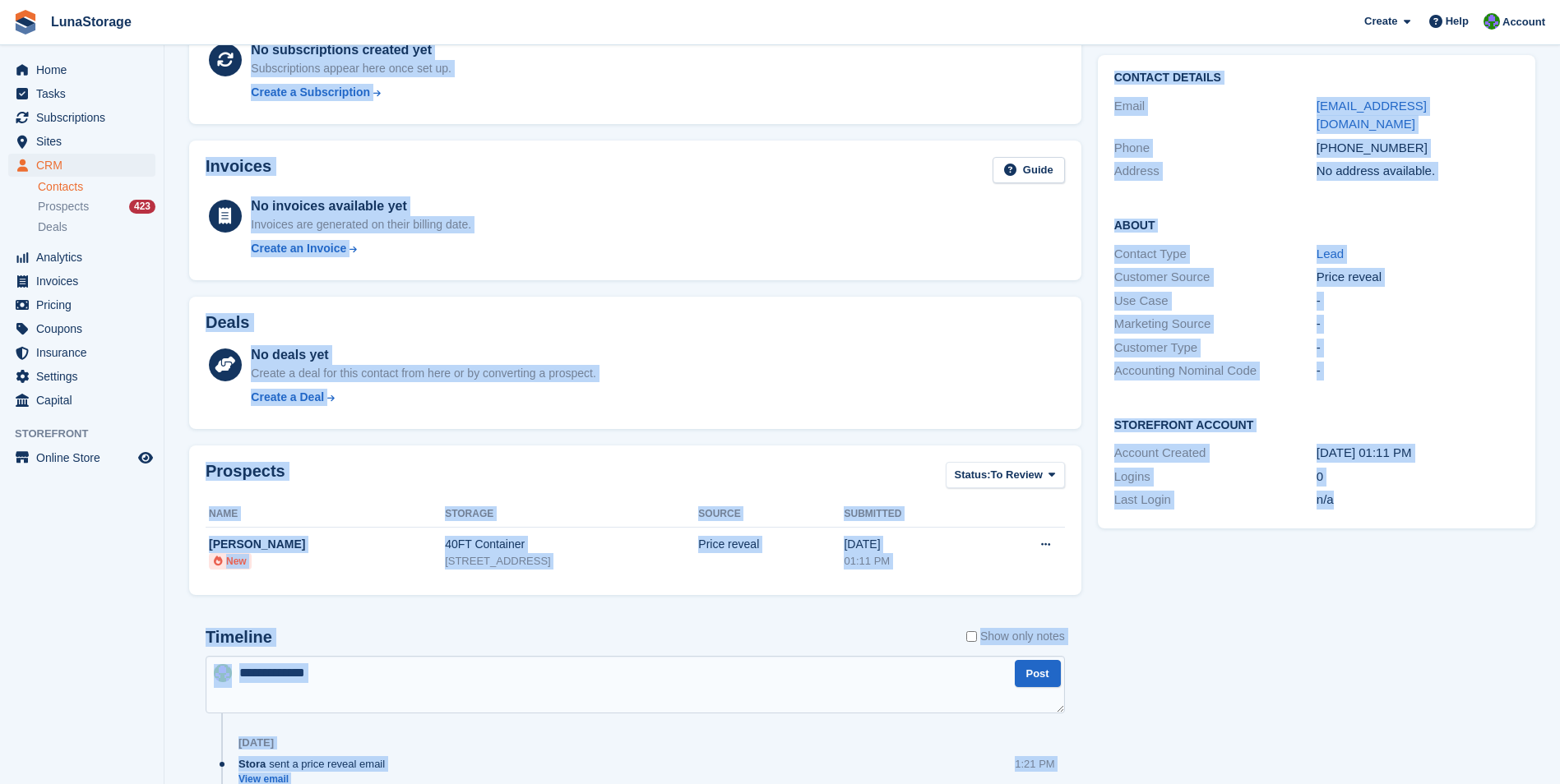
scroll to position [262, 0]
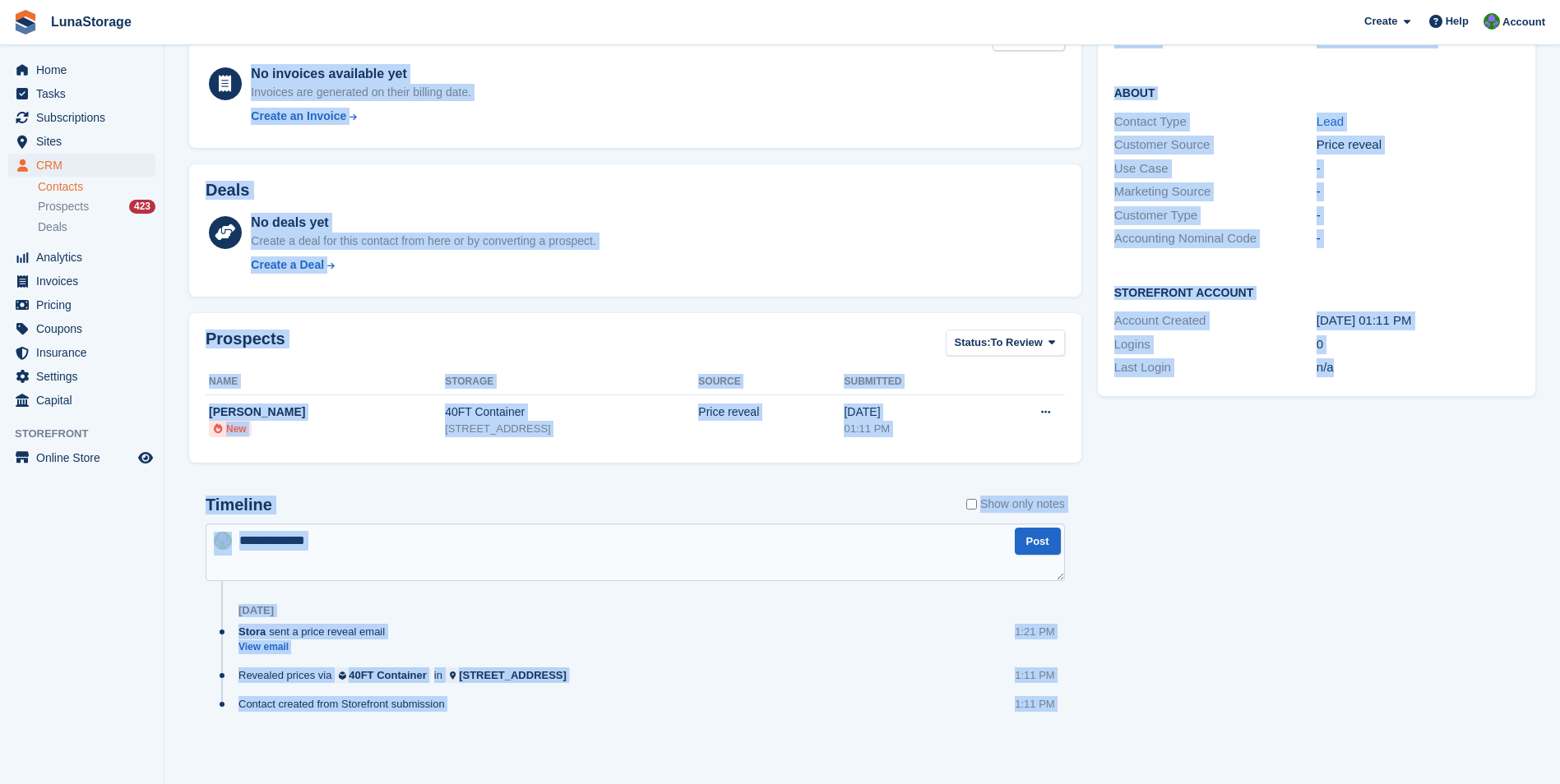
drag, startPoint x: 173, startPoint y: 52, endPoint x: 1539, endPoint y: 792, distance: 1553.6
click at [1539, 522] on html "LunaStorage Create Subscription Invoice Contact Deal Discount Page Help Chat Su…" at bounding box center [780, 130] width 1560 height 784
click at [1349, 652] on div "Tasks 0 Add No tasks related to Priya Downes Contact Details Email priya@nudea.…" at bounding box center [1316, 310] width 454 height 918
drag, startPoint x: 171, startPoint y: 55, endPoint x: 1575, endPoint y: 826, distance: 1601.8
click at [1559, 522] on html "LunaStorage Create Subscription Invoice Contact Deal Discount Page Help Chat Su…" at bounding box center [780, 130] width 1560 height 784
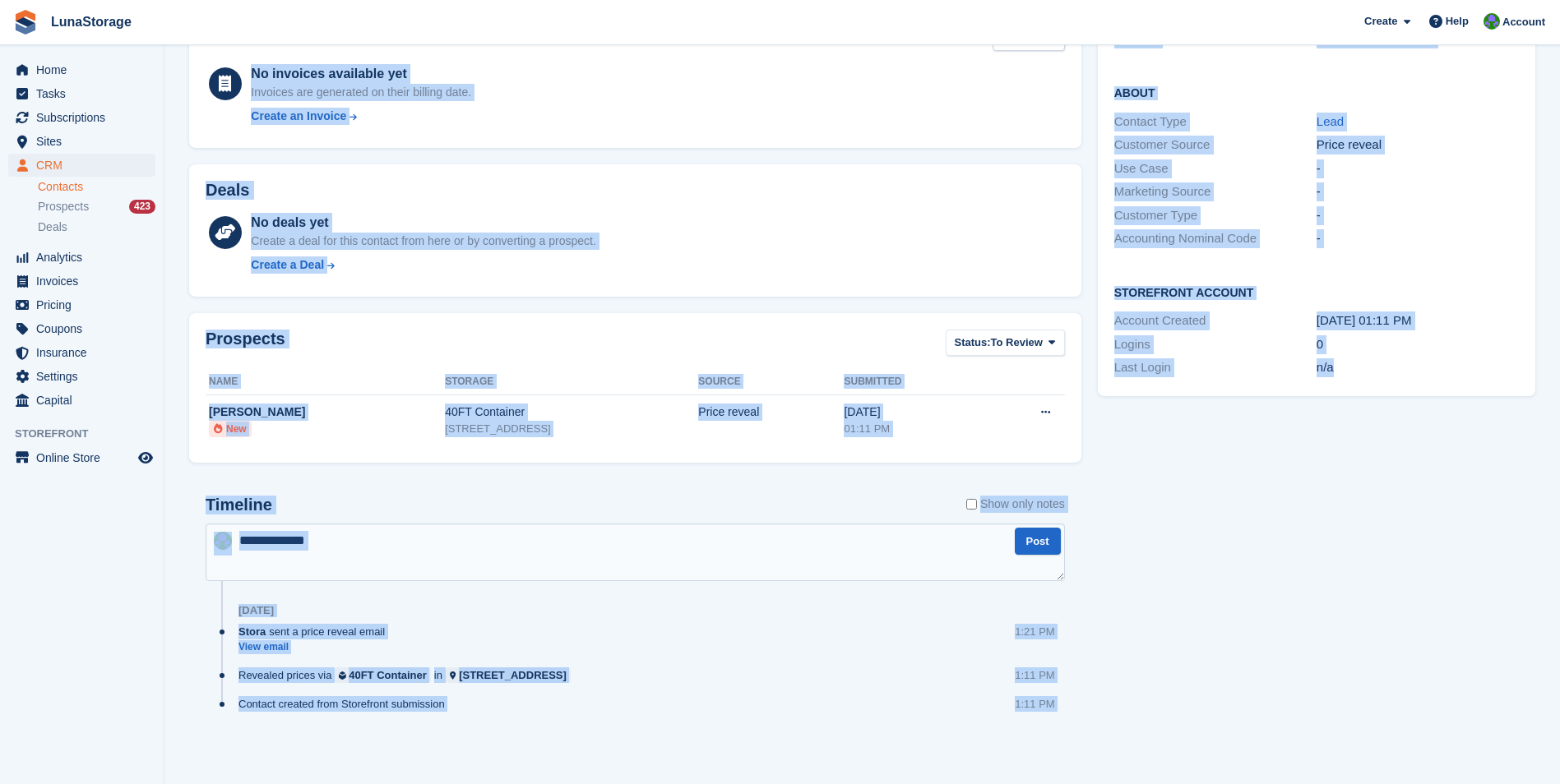
drag, startPoint x: 1575, startPoint y: 826, endPoint x: 1365, endPoint y: 707, distance: 241.4
click at [1365, 707] on div "Tasks 0 Add No tasks related to Priya Downes Contact Details Email priya@nudea.…" at bounding box center [1316, 310] width 454 height 918
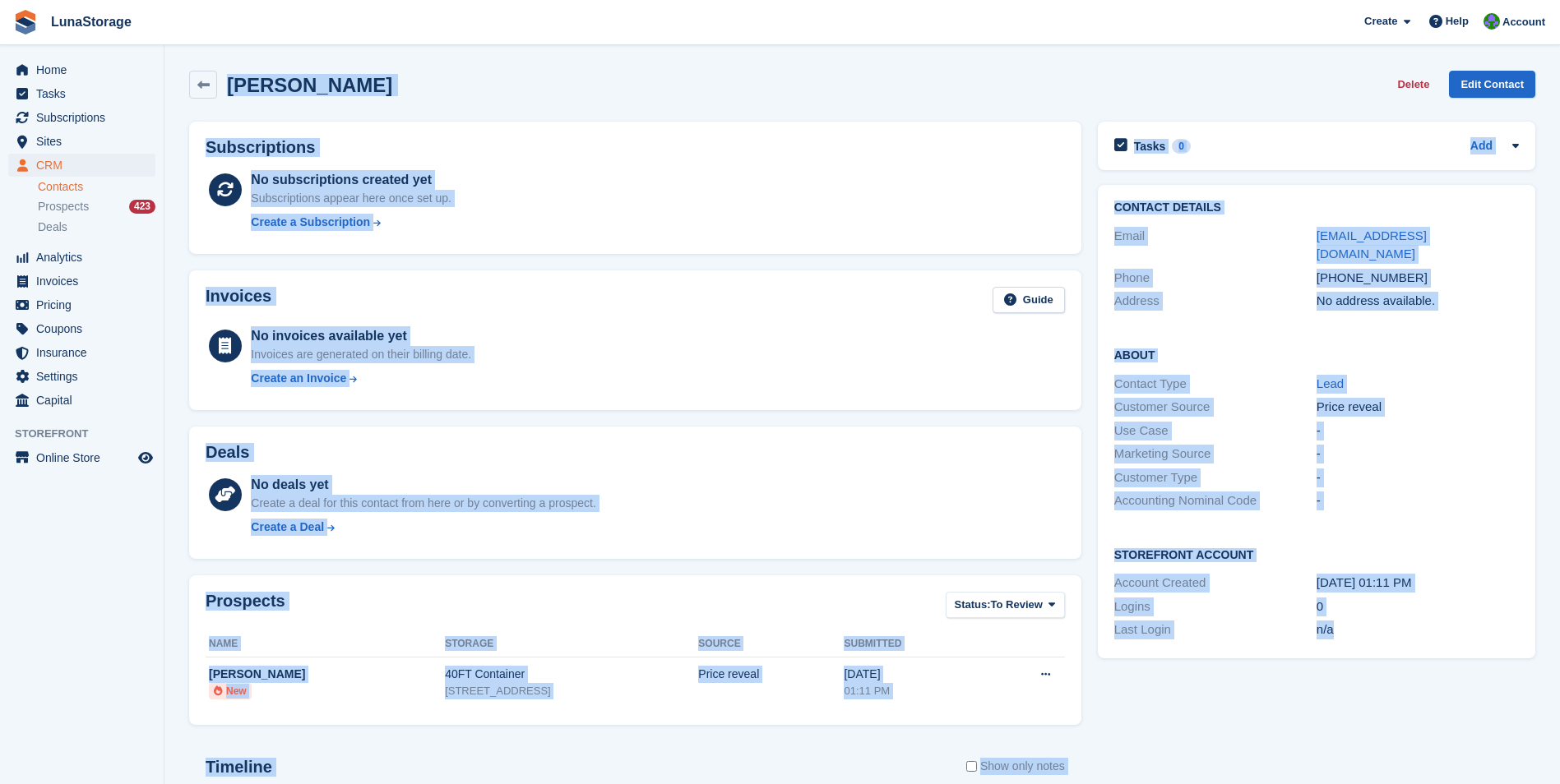
drag, startPoint x: 1502, startPoint y: 732, endPoint x: 104, endPoint y: -60, distance: 1606.8
click at [104, 0] on html "LunaStorage Create Subscription Invoice Contact Deal Discount Page Help Chat Su…" at bounding box center [780, 392] width 1560 height 784
drag, startPoint x: 104, startPoint y: -60, endPoint x: 181, endPoint y: 169, distance: 241.6
click at [181, 169] on div "Subscriptions No subscriptions created yet Subscriptions appear here once set u…" at bounding box center [635, 188] width 909 height 148
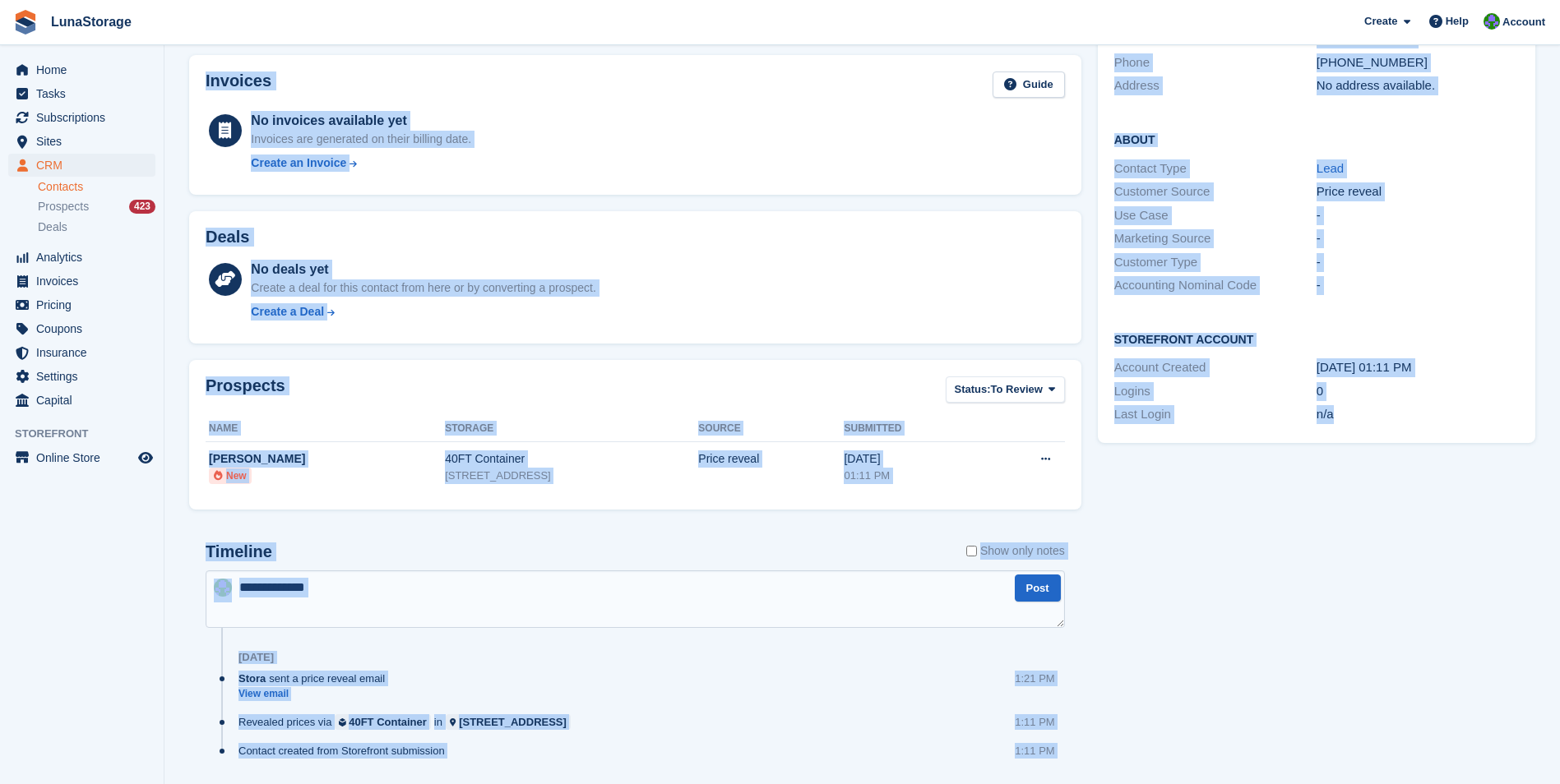
scroll to position [262, 0]
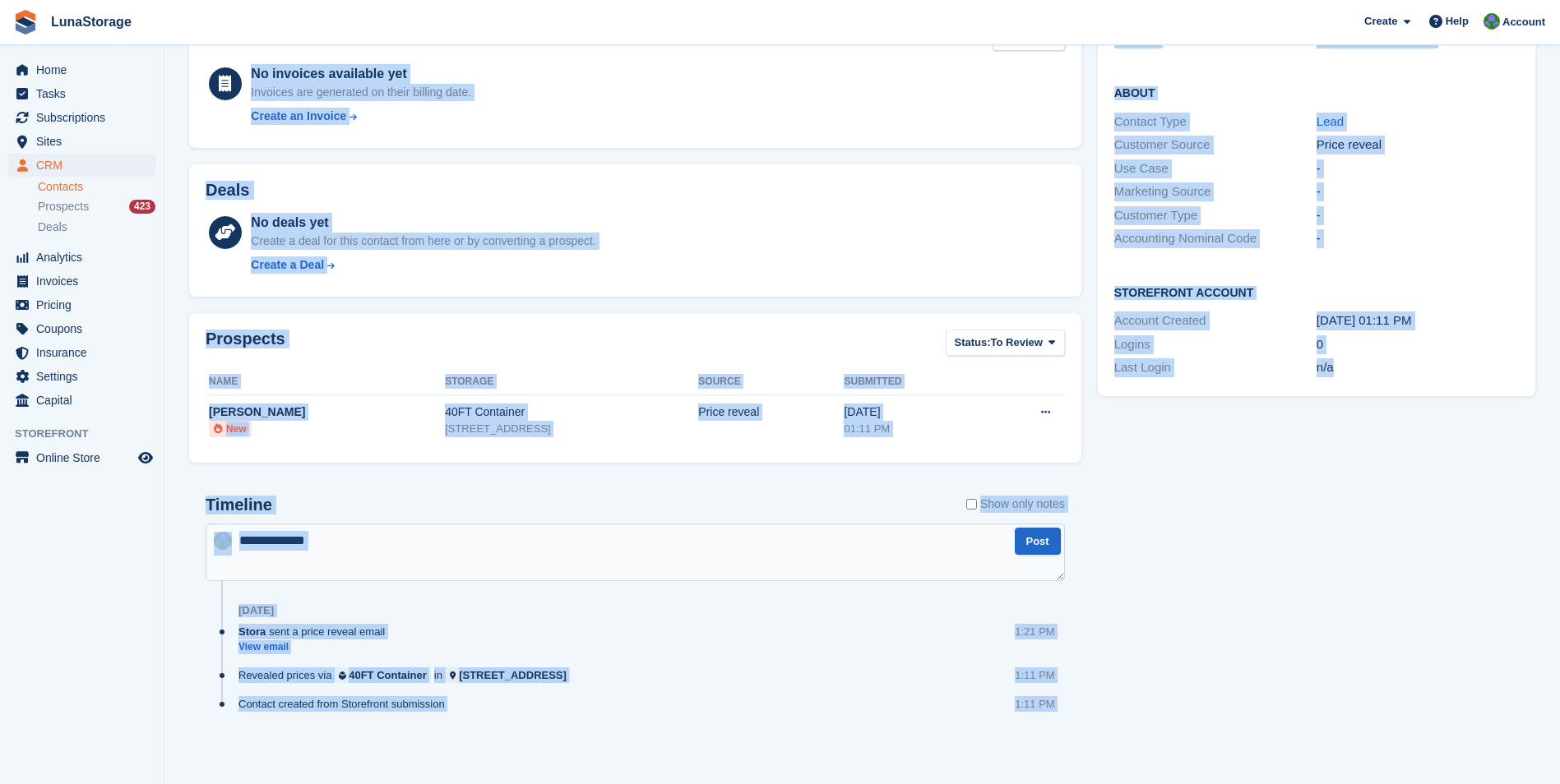
drag, startPoint x: 175, startPoint y: 55, endPoint x: 1484, endPoint y: 819, distance: 1515.6
click at [1484, 522] on html "LunaStorage Create Subscription Invoice Contact Deal Discount Page Help Chat Su…" at bounding box center [780, 130] width 1560 height 784
drag, startPoint x: 1484, startPoint y: 819, endPoint x: 1393, endPoint y: 764, distance: 106.3
click at [1393, 764] on div "Tasks 0 Add No tasks related to Priya Downes Contact Details Email priya@nudea.…" at bounding box center [1316, 310] width 454 height 918
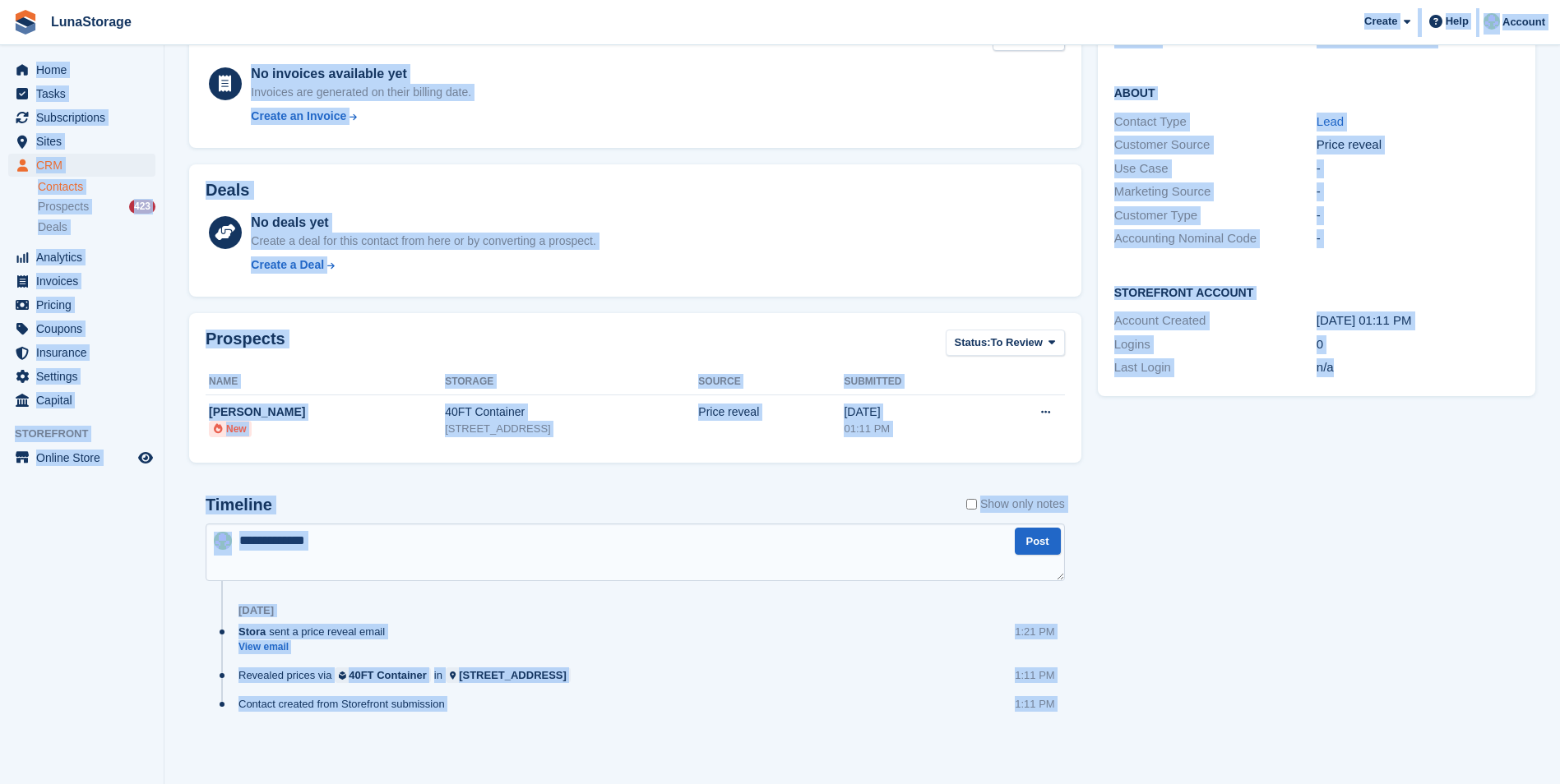
scroll to position [0, 0]
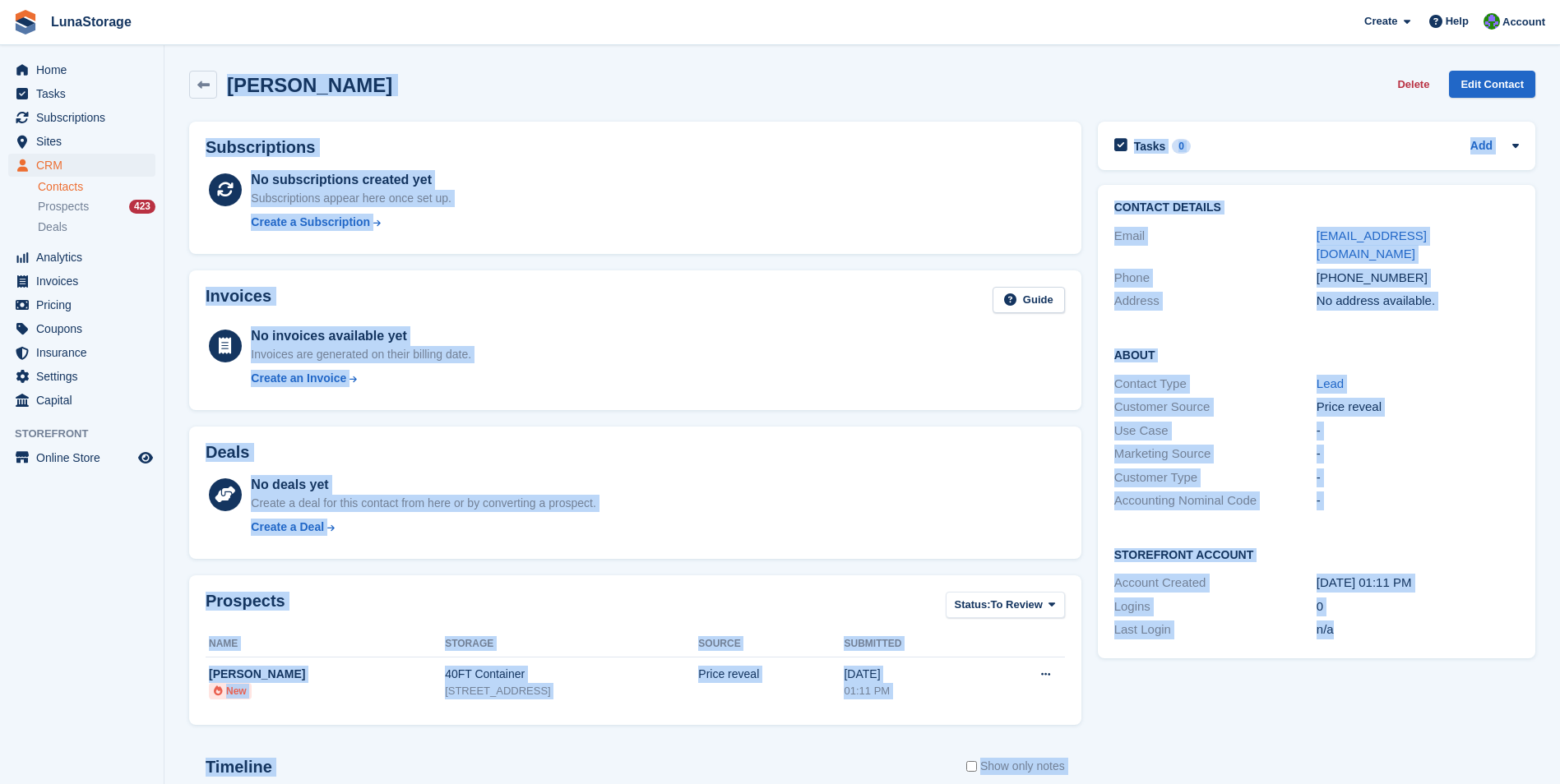
drag, startPoint x: 1481, startPoint y: 746, endPoint x: 155, endPoint y: -52, distance: 1547.6
click at [155, 0] on html "LunaStorage Create Subscription Invoice Contact Deal Discount Page Help Chat Su…" at bounding box center [780, 392] width 1560 height 784
drag, startPoint x: 155, startPoint y: -52, endPoint x: 180, endPoint y: 157, distance: 210.5
click at [180, 157] on section "Priya Downes Delete Edit Contact Subscriptions No subscriptions created yet Sub…" at bounding box center [862, 523] width 1395 height 1046
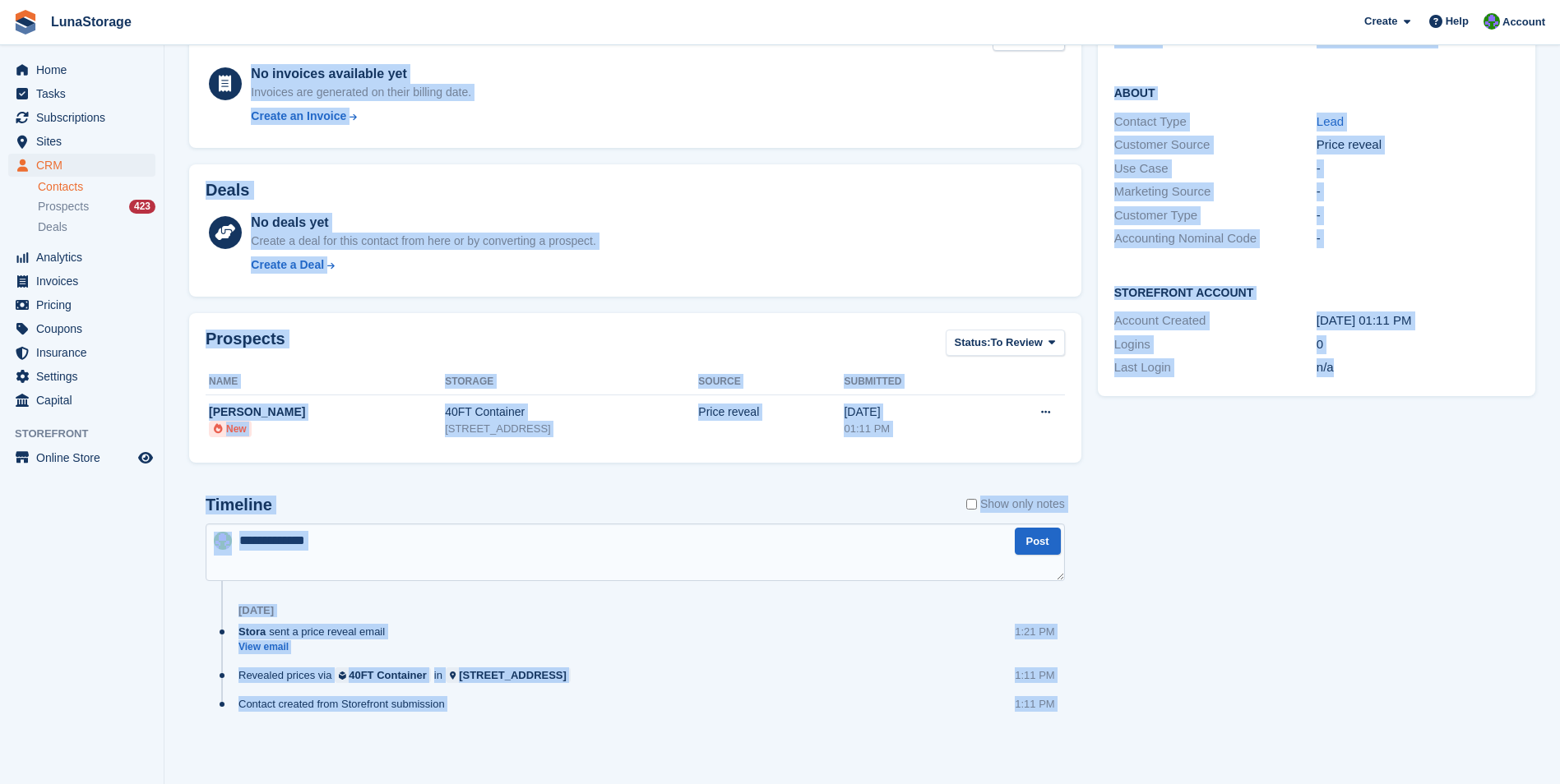
drag, startPoint x: 176, startPoint y: 60, endPoint x: 1575, endPoint y: 826, distance: 1595.0
click at [1559, 522] on html "LunaStorage Create Subscription Invoice Contact Deal Discount Page Help Chat Su…" at bounding box center [780, 130] width 1560 height 784
drag, startPoint x: 1575, startPoint y: 826, endPoint x: 1360, endPoint y: 765, distance: 223.5
click at [1360, 765] on div "Tasks 0 Add No tasks related to Priya Downes Contact Details Email priya@nudea.…" at bounding box center [1316, 310] width 454 height 918
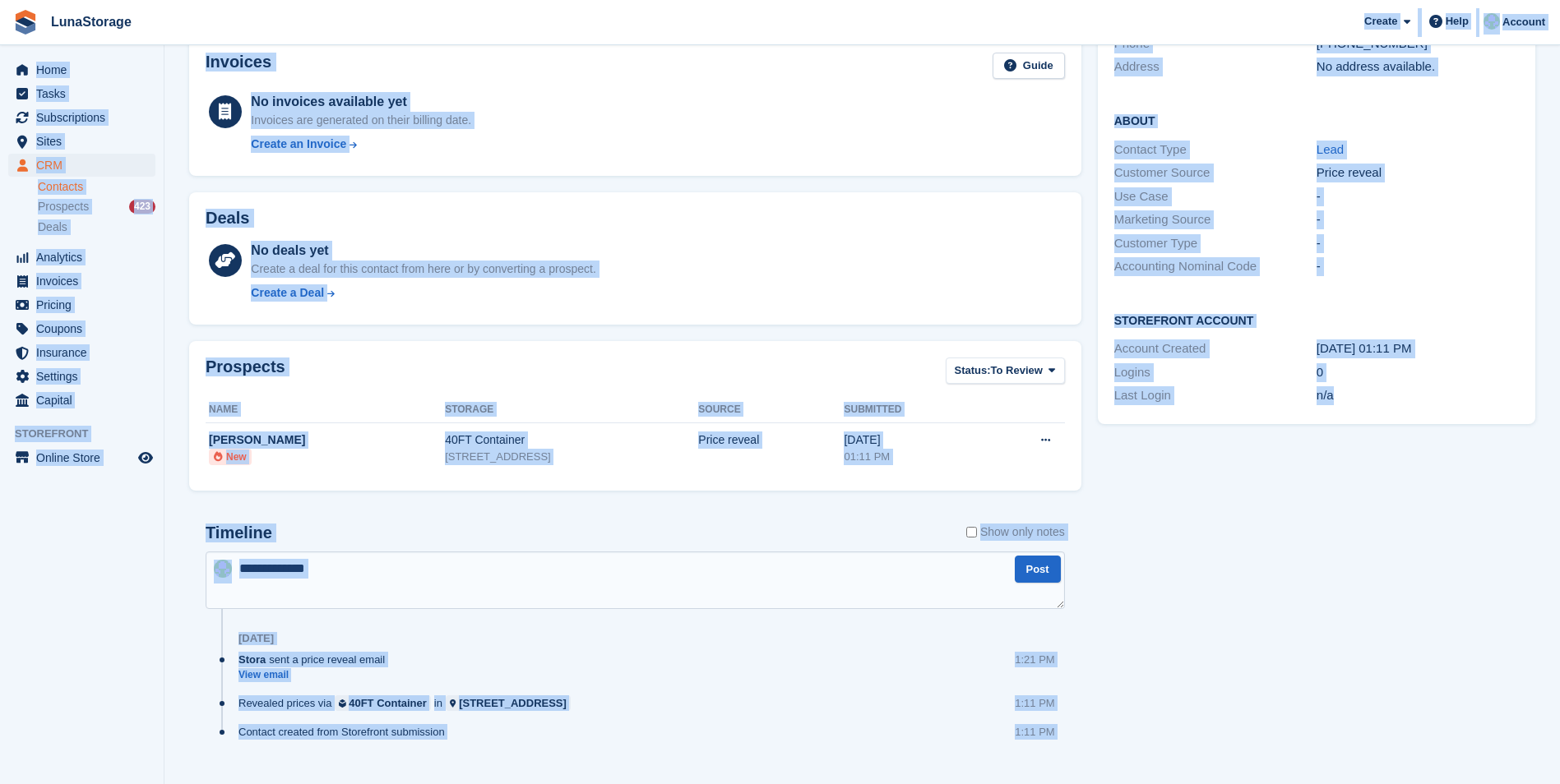
scroll to position [0, 0]
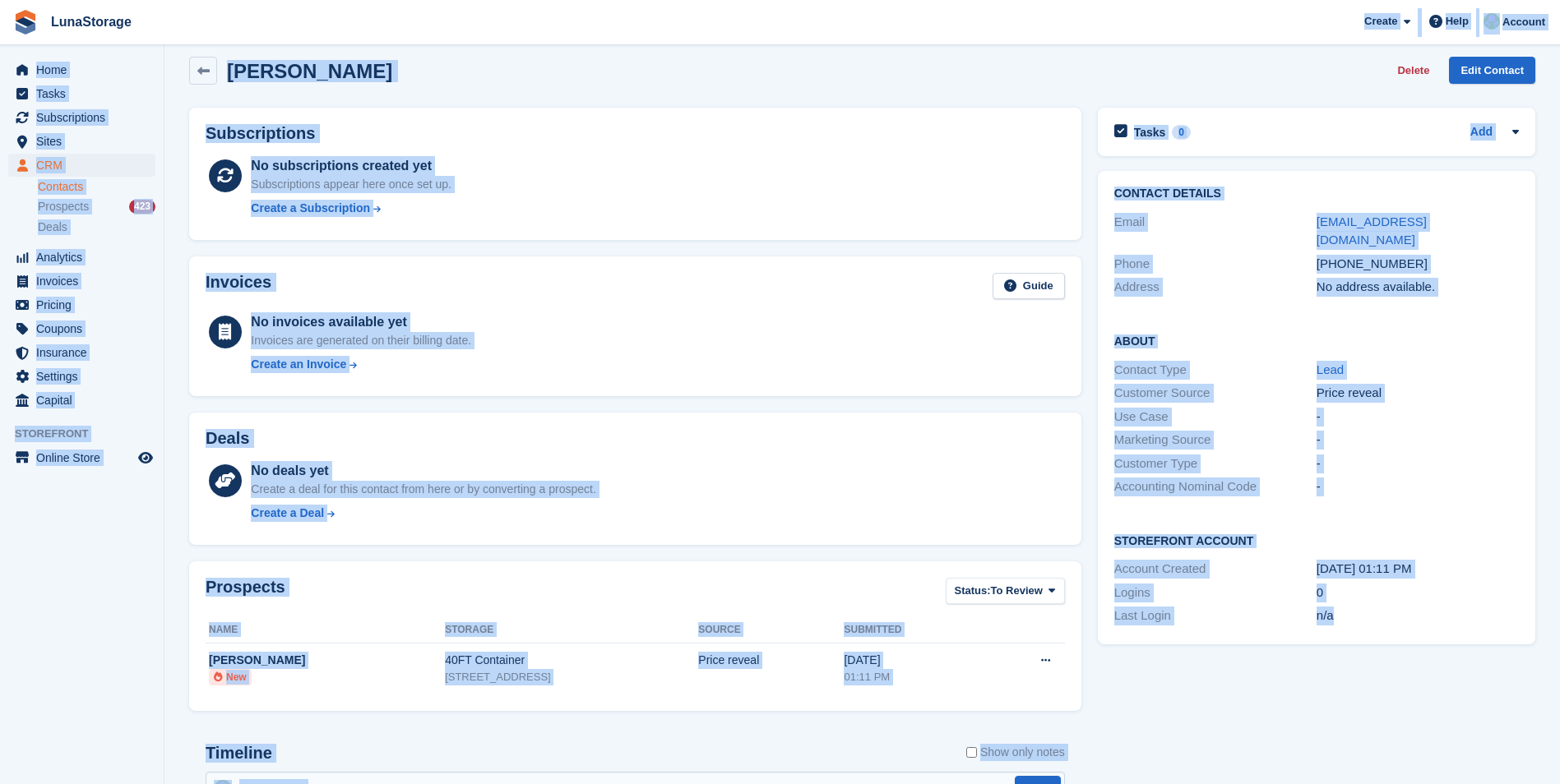
drag, startPoint x: 1468, startPoint y: 749, endPoint x: 157, endPoint y: 12, distance: 1504.0
click at [157, 12] on div "LunaStorage Create Subscription Invoice Contact Deal Discount Page Help Chat Su…" at bounding box center [780, 508] width 1560 height 1046
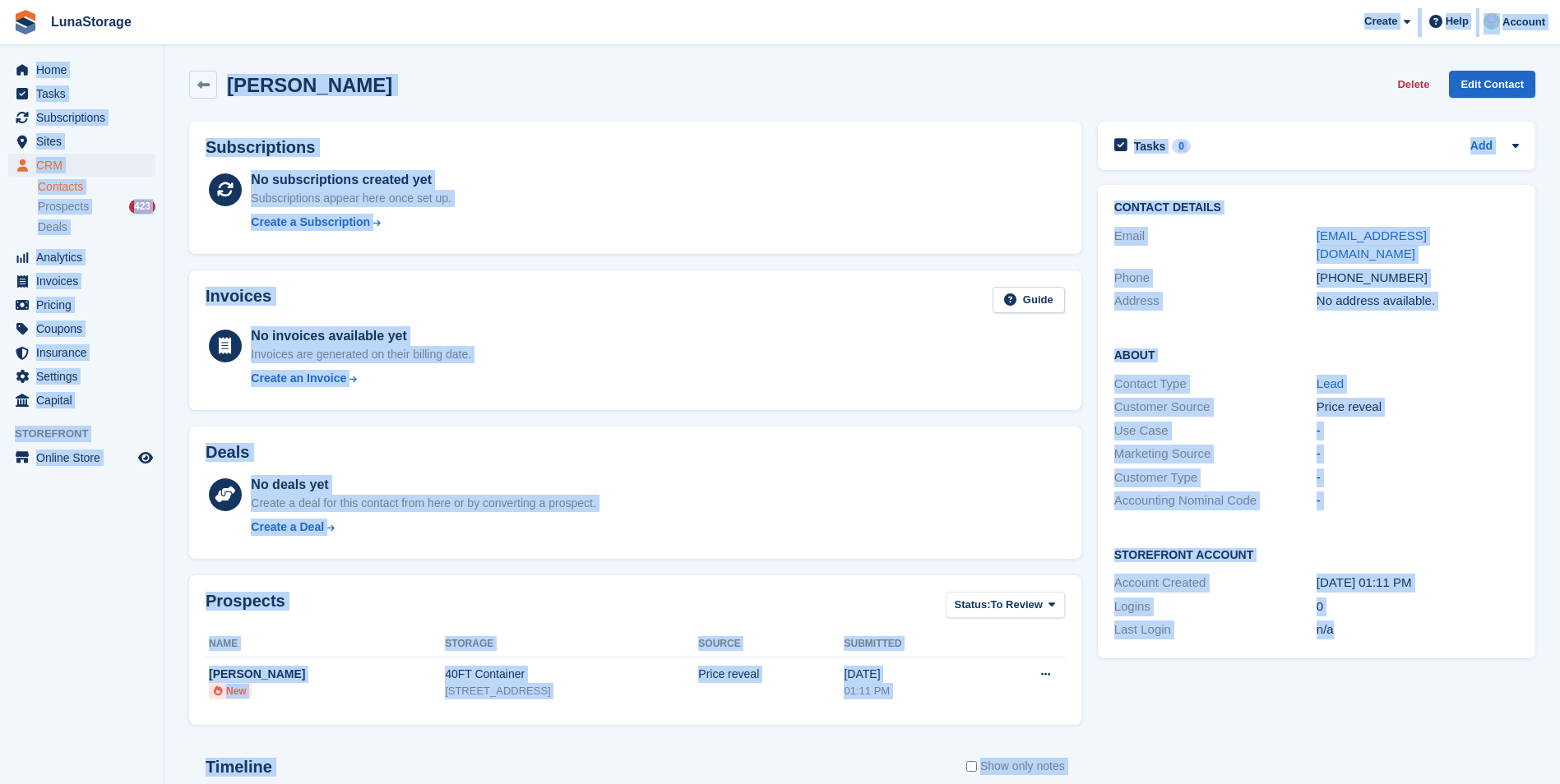
drag, startPoint x: 157, startPoint y: 12, endPoint x: 460, endPoint y: 109, distance: 318.1
click at [460, 109] on div "Priya Downes Delete Edit Contact" at bounding box center [862, 87] width 1363 height 51
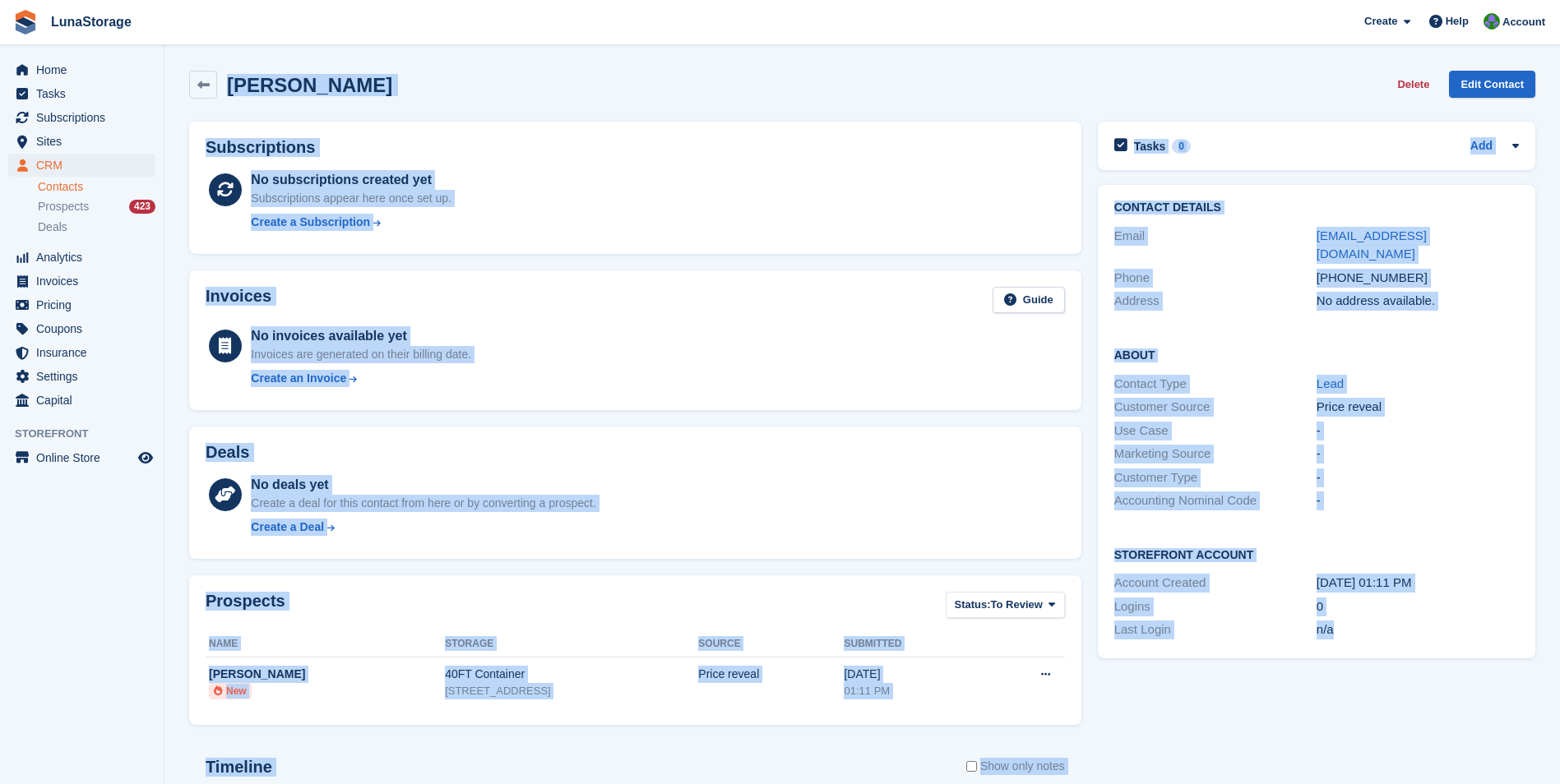
scroll to position [262, 0]
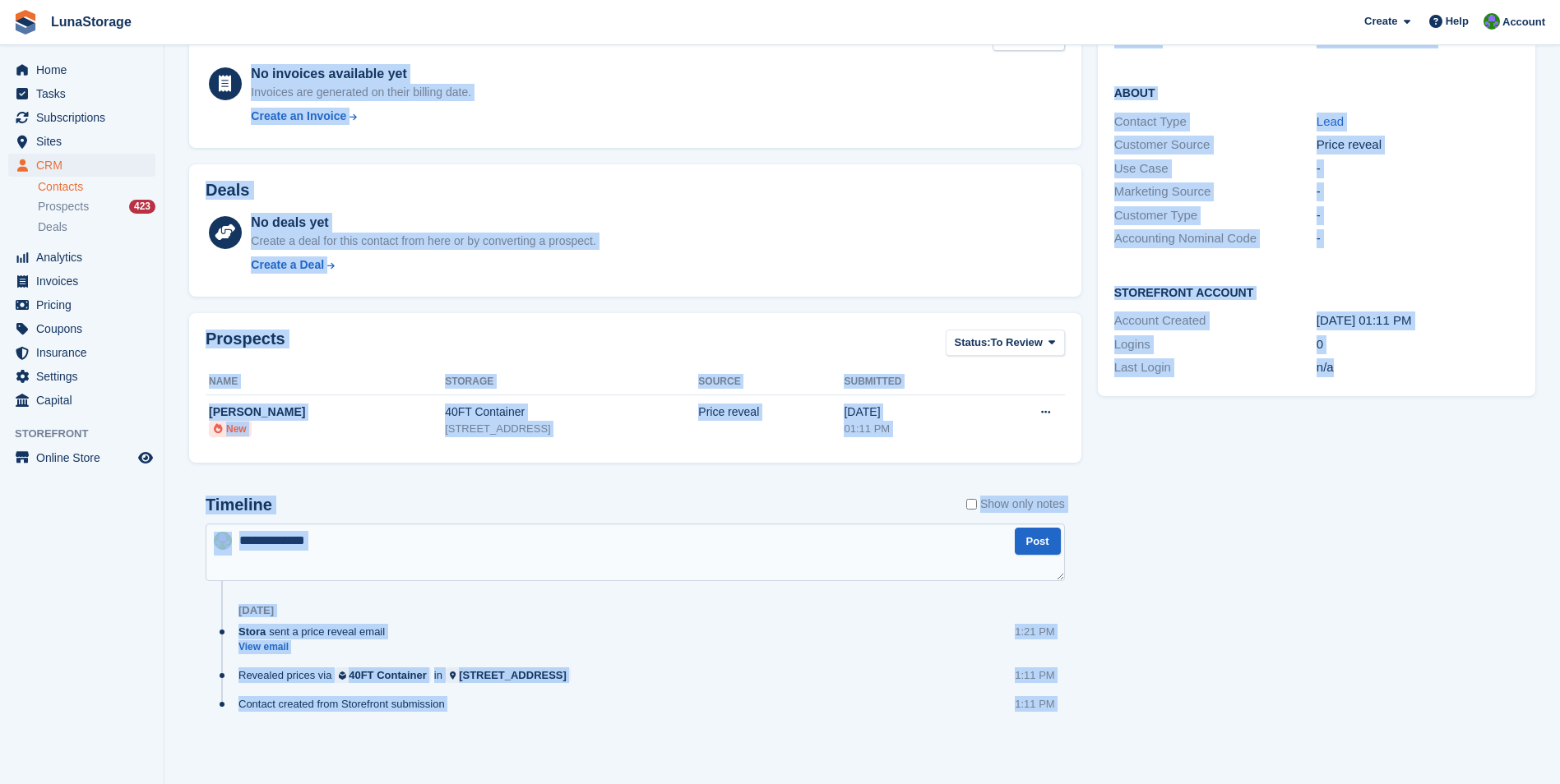
drag, startPoint x: 171, startPoint y: 67, endPoint x: 1575, endPoint y: 826, distance: 1596.0
click at [1559, 522] on html "LunaStorage Create Subscription Invoice Contact Deal Discount Page Help Chat Su…" at bounding box center [780, 130] width 1560 height 784
drag, startPoint x: 1575, startPoint y: 826, endPoint x: 1341, endPoint y: 741, distance: 249.0
click at [1341, 741] on div "Tasks 0 Add No tasks related to Priya Downes Contact Details Email priya@nudea.…" at bounding box center [1316, 310] width 454 height 918
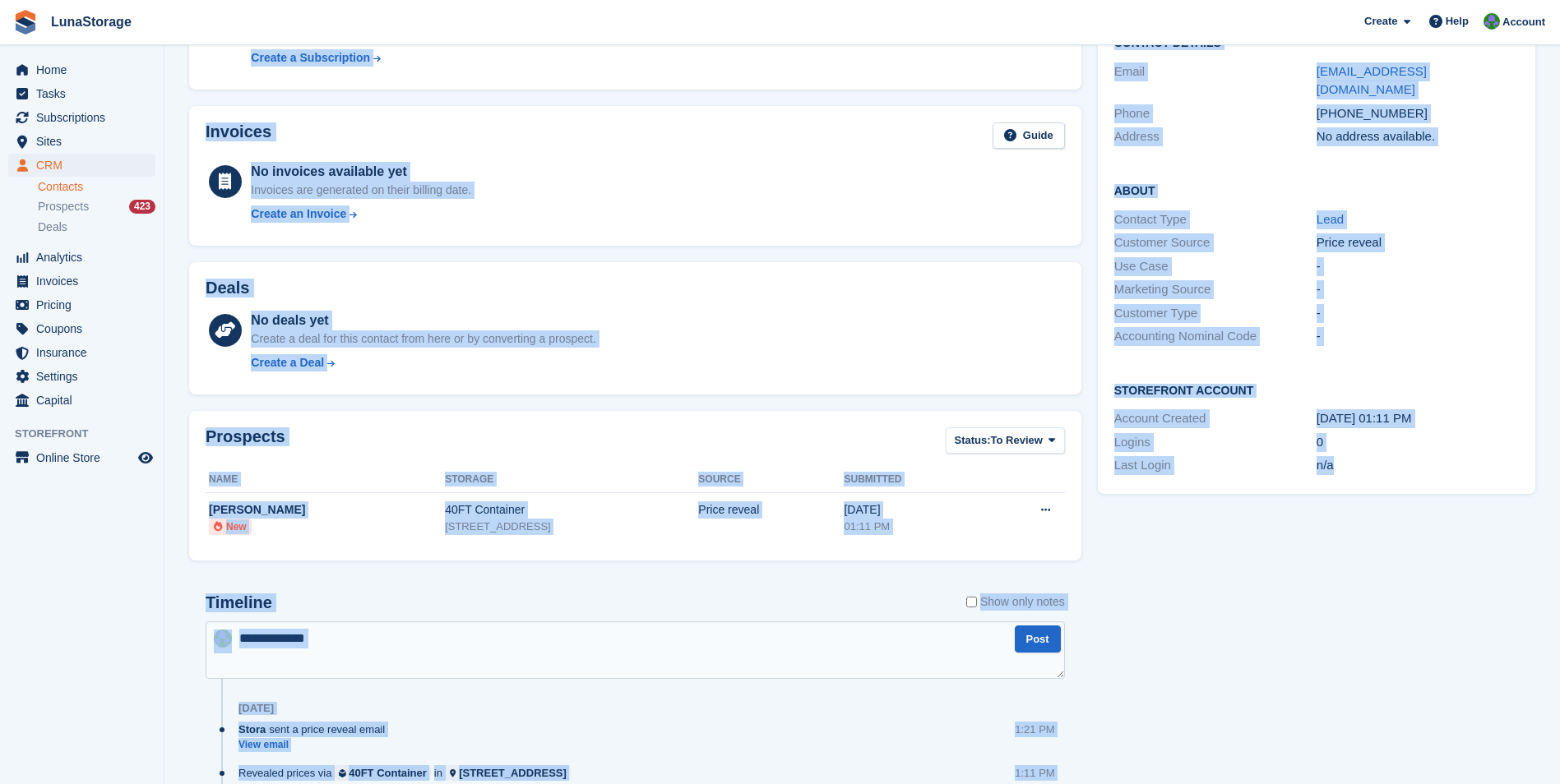
scroll to position [0, 0]
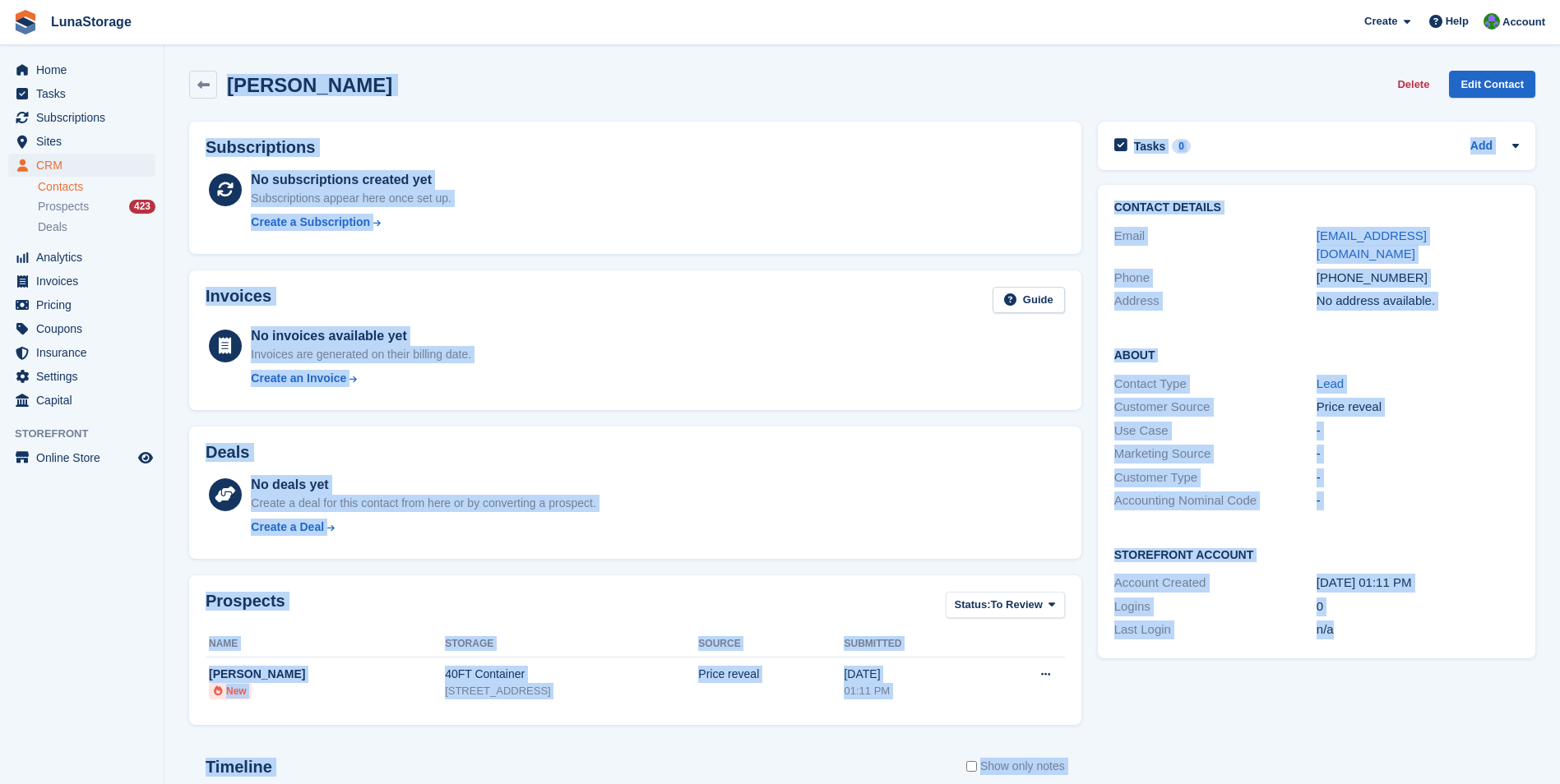
drag, startPoint x: 1516, startPoint y: 757, endPoint x: 76, endPoint y: -20, distance: 1636.3
click at [76, 0] on html "LunaStorage Create Subscription Invoice Contact Deal Discount Page Help Chat Su…" at bounding box center [780, 392] width 1560 height 784
click at [728, 99] on div "Priya Downes Delete Edit Contact" at bounding box center [862, 87] width 1363 height 51
click at [475, 84] on div "Priya Downes Delete Edit Contact" at bounding box center [863, 84] width 1347 height 28
drag, startPoint x: 176, startPoint y: 51, endPoint x: 1546, endPoint y: 739, distance: 1533.1
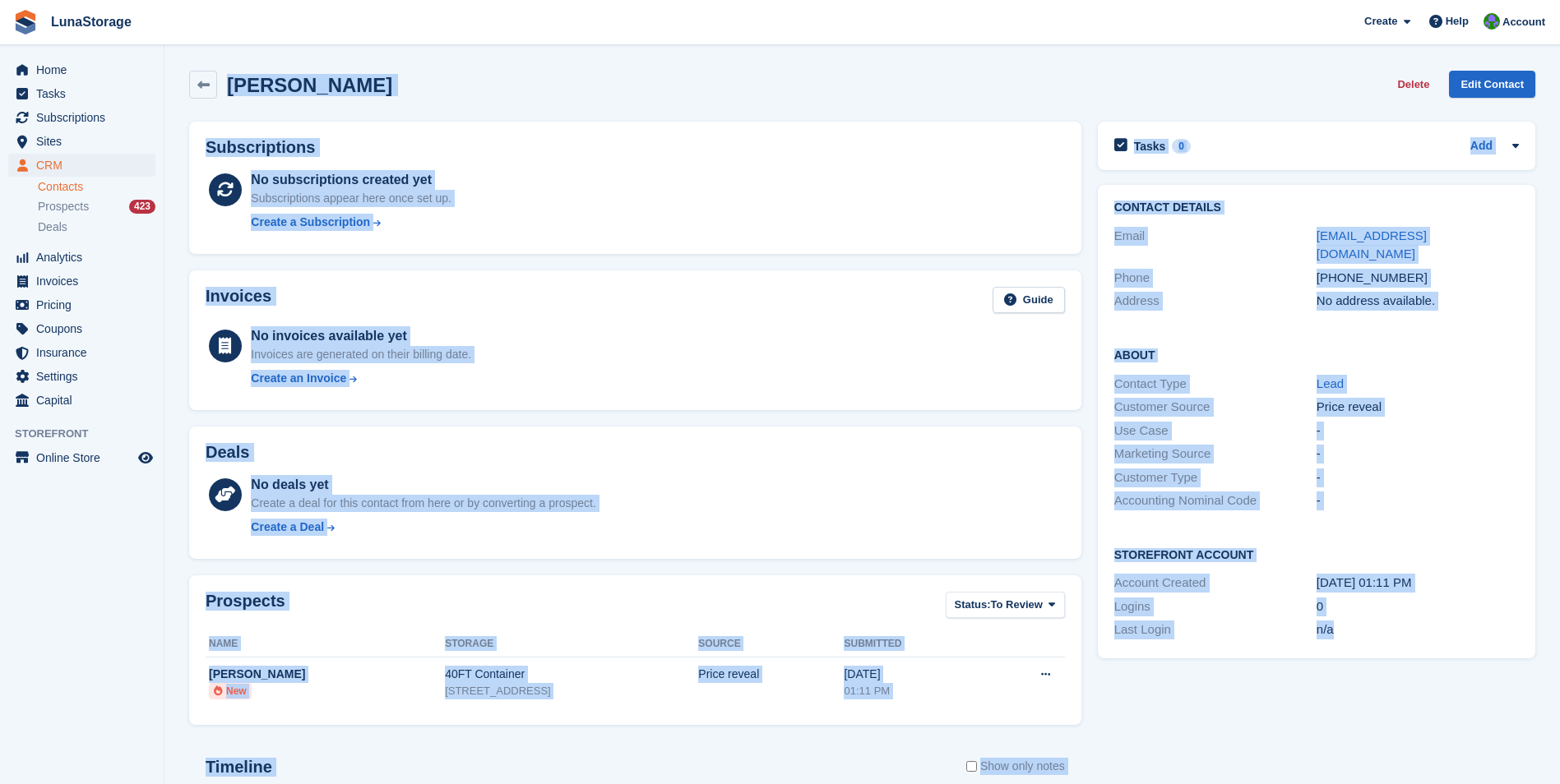
click at [1546, 739] on section "Priya Downes Delete Edit Contact Subscriptions No subscriptions created yet Sub…" at bounding box center [862, 523] width 1395 height 1046
click at [600, 148] on h2 "Subscriptions" at bounding box center [635, 147] width 859 height 19
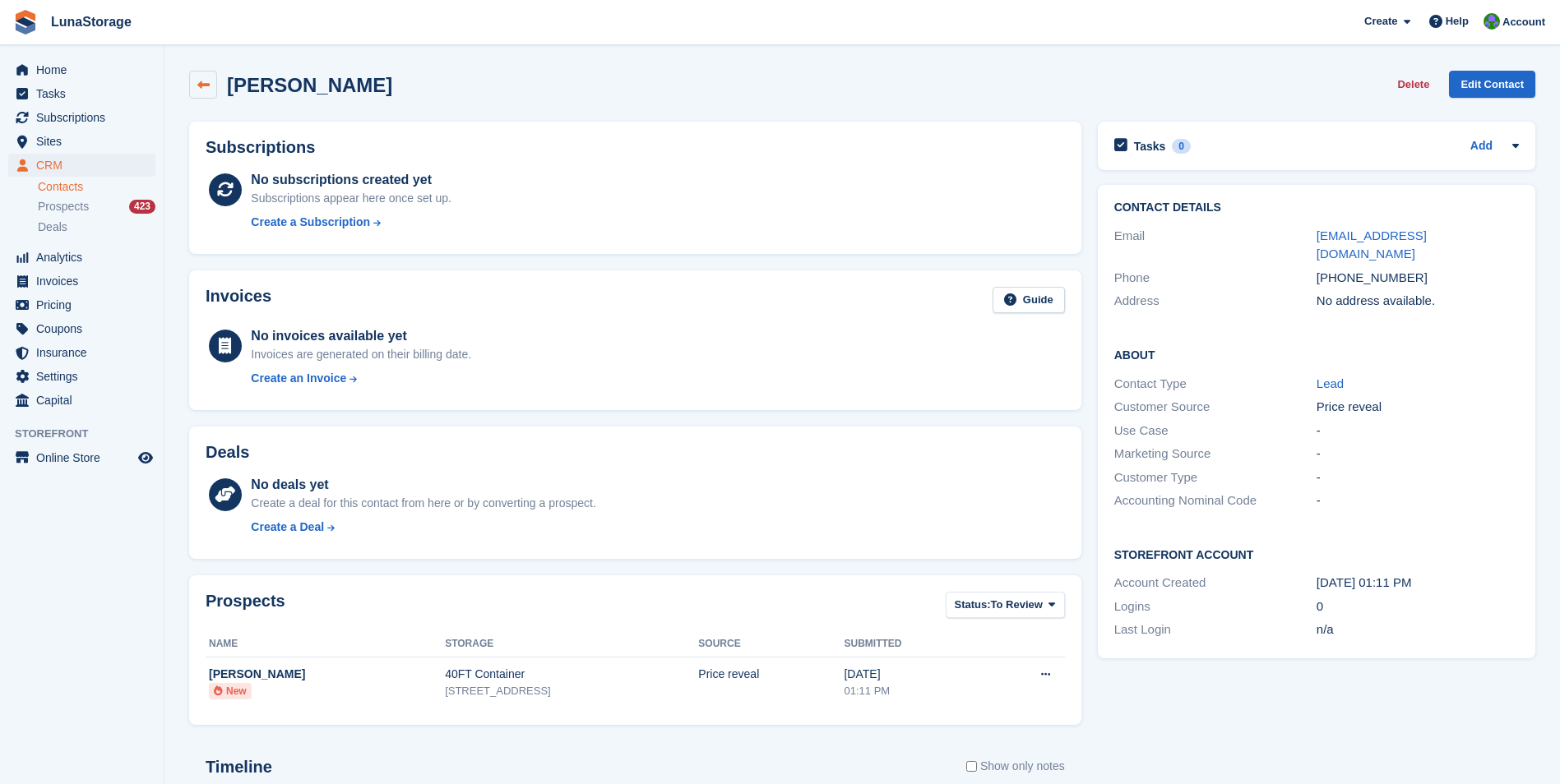
click at [210, 72] on link at bounding box center [203, 84] width 28 height 28
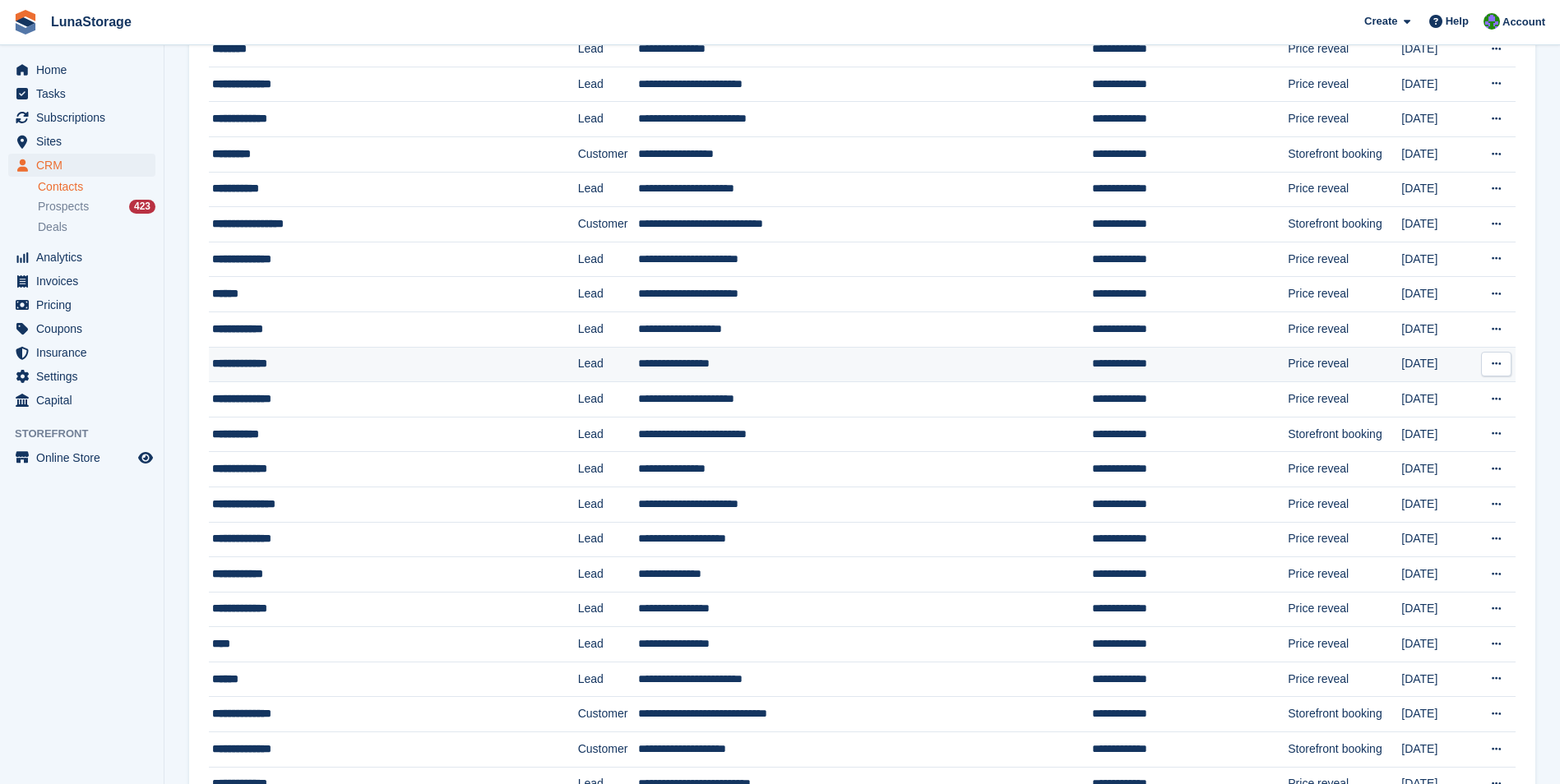
scroll to position [246, 0]
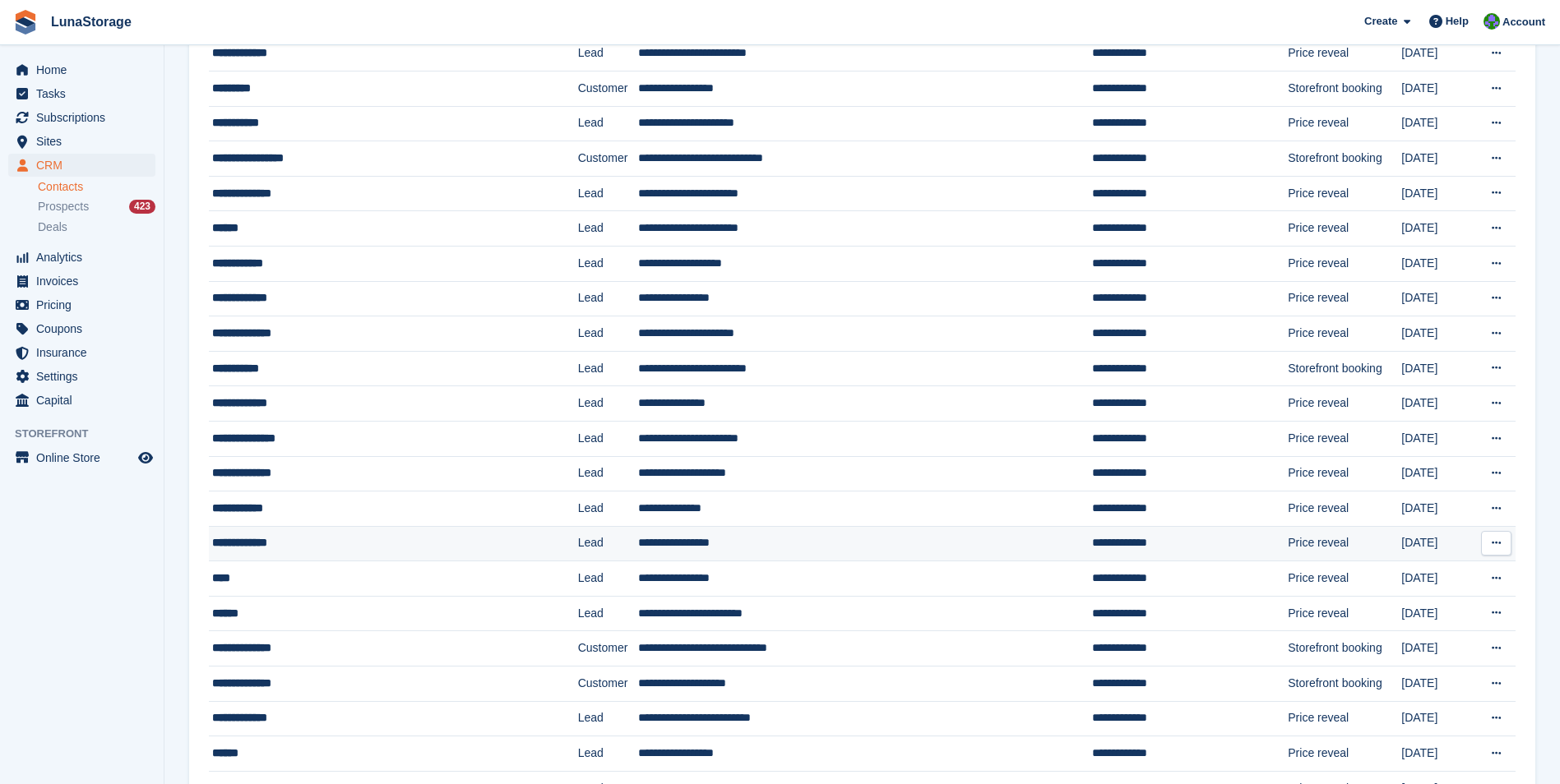
click at [263, 544] on div "**********" at bounding box center [364, 542] width 302 height 17
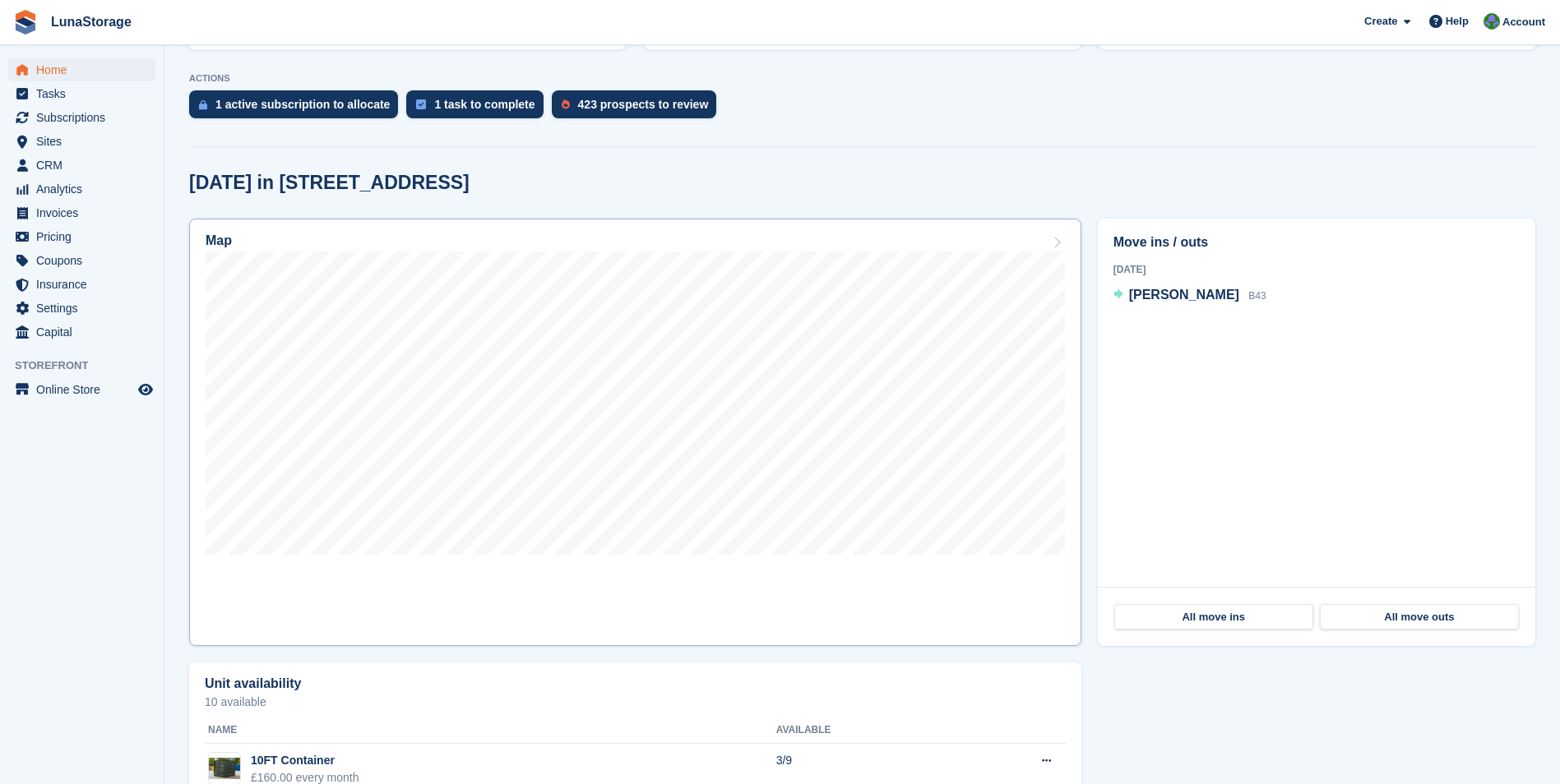
scroll to position [358, 0]
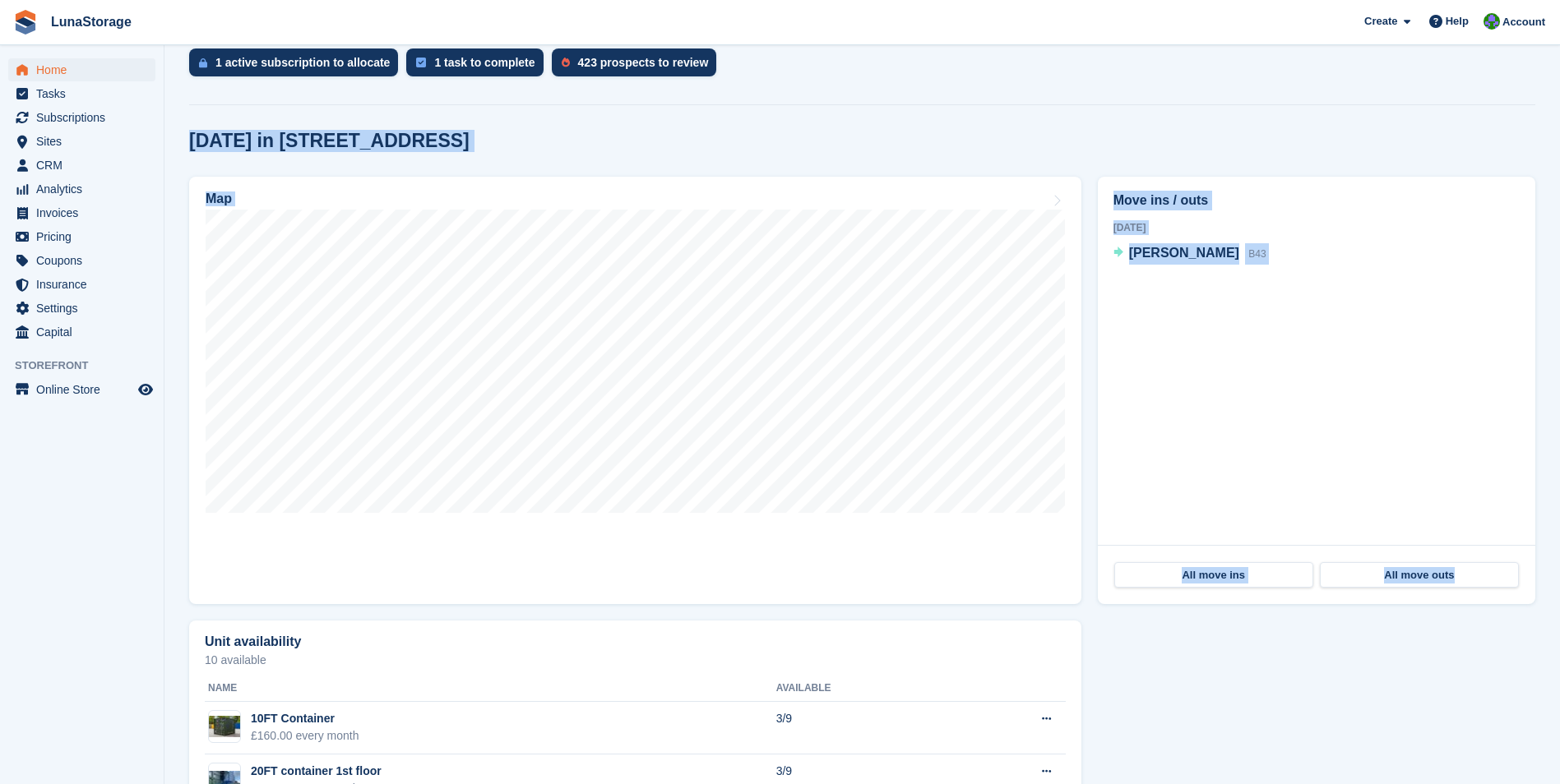
drag, startPoint x: 181, startPoint y: 132, endPoint x: 1484, endPoint y: 595, distance: 1382.8
click at [1484, 595] on section "NEW Make extra revenue with our new price increases tool Rooted in industry bes…" at bounding box center [862, 294] width 1395 height 1306
drag, startPoint x: 1484, startPoint y: 595, endPoint x: 1541, endPoint y: 611, distance: 59.2
click at [1541, 611] on div "Move ins / outs [DATE] [PERSON_NAME] B43 All move ins All move outs" at bounding box center [1316, 390] width 454 height 444
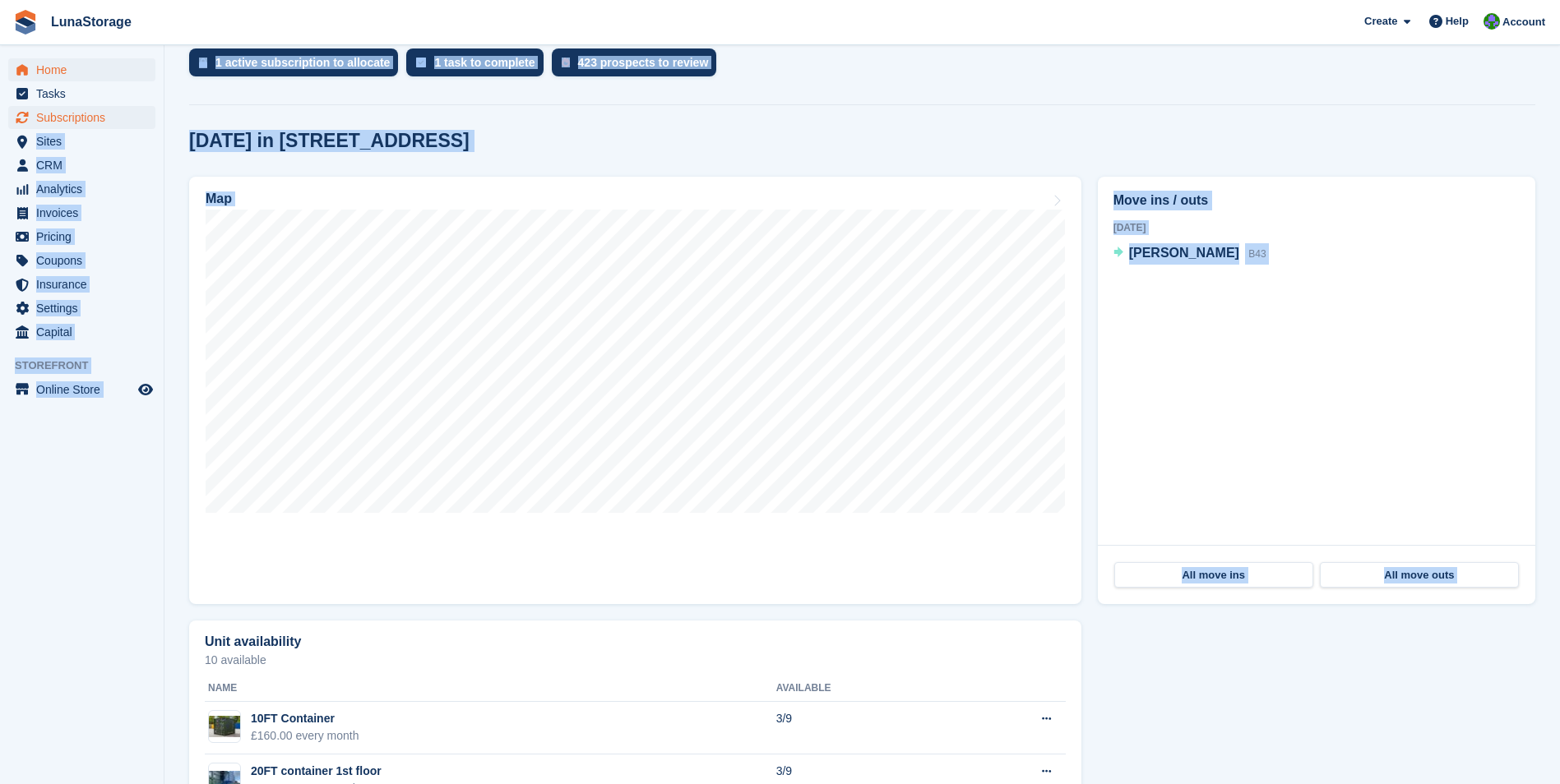
drag, startPoint x: 1541, startPoint y: 611, endPoint x: 136, endPoint y: 126, distance: 1486.4
click at [136, 126] on div "Home Tasks Subscriptions Subscriptions Subscriptions Price increases NEW Price …" at bounding box center [780, 294] width 1560 height 1306
drag, startPoint x: 136, startPoint y: 126, endPoint x: 171, endPoint y: 156, distance: 46.1
click at [171, 156] on section "NEW Make extra revenue with our new price increases tool Rooted in industry bes…" at bounding box center [862, 294] width 1395 height 1306
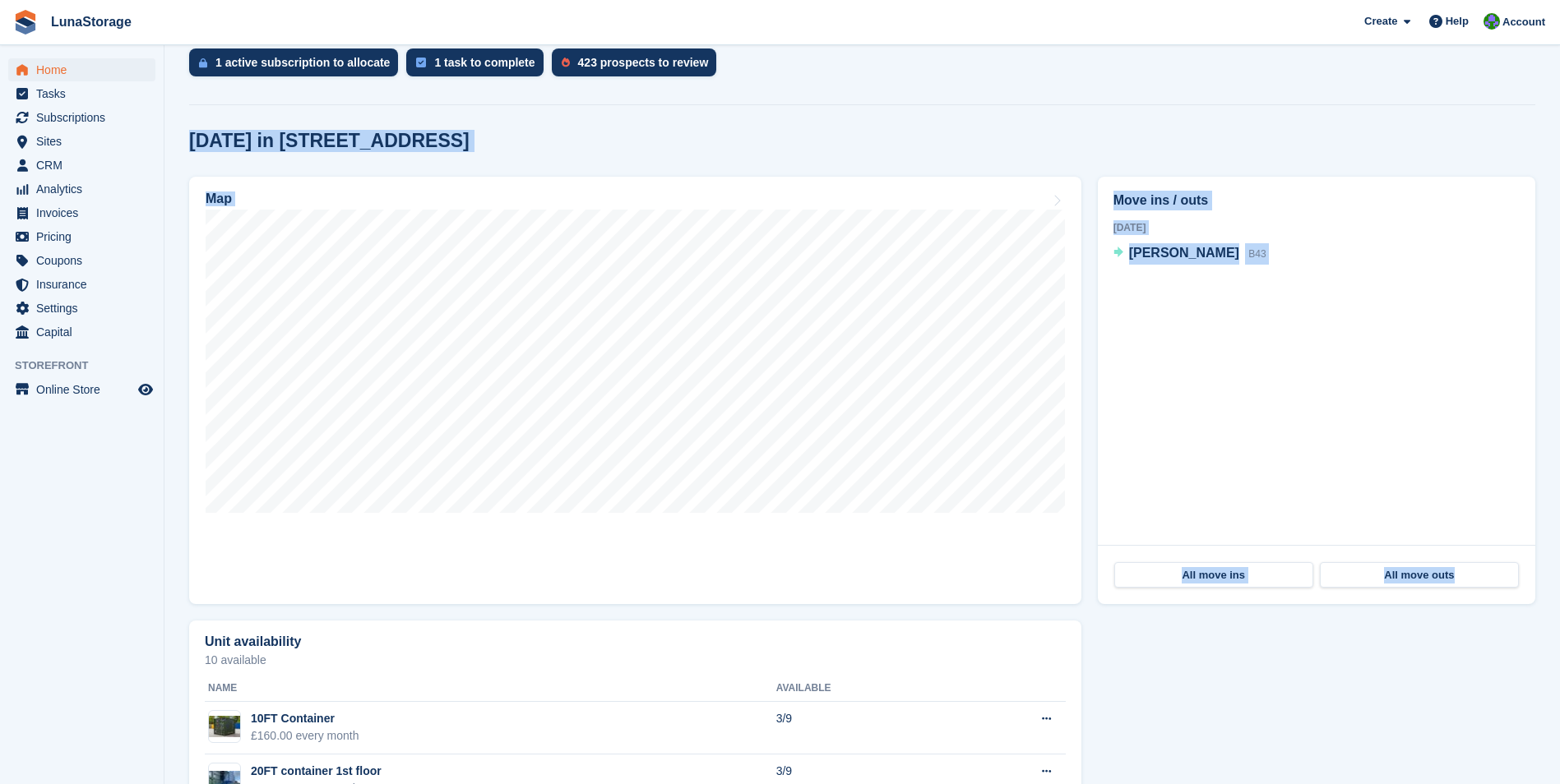
drag, startPoint x: 172, startPoint y: 120, endPoint x: 1543, endPoint y: 606, distance: 1454.6
click at [1543, 606] on section "NEW Make extra revenue with our new price increases tool Rooted in industry bes…" at bounding box center [862, 294] width 1395 height 1306
click at [1543, 606] on div "Move ins / outs Today Joe Bulak B43 All move ins All move outs" at bounding box center [1316, 390] width 454 height 444
drag, startPoint x: 1543, startPoint y: 606, endPoint x: 189, endPoint y: 127, distance: 1436.2
click at [189, 127] on section "NEW Make extra revenue with our new price increases tool Rooted in industry bes…" at bounding box center [862, 294] width 1395 height 1306
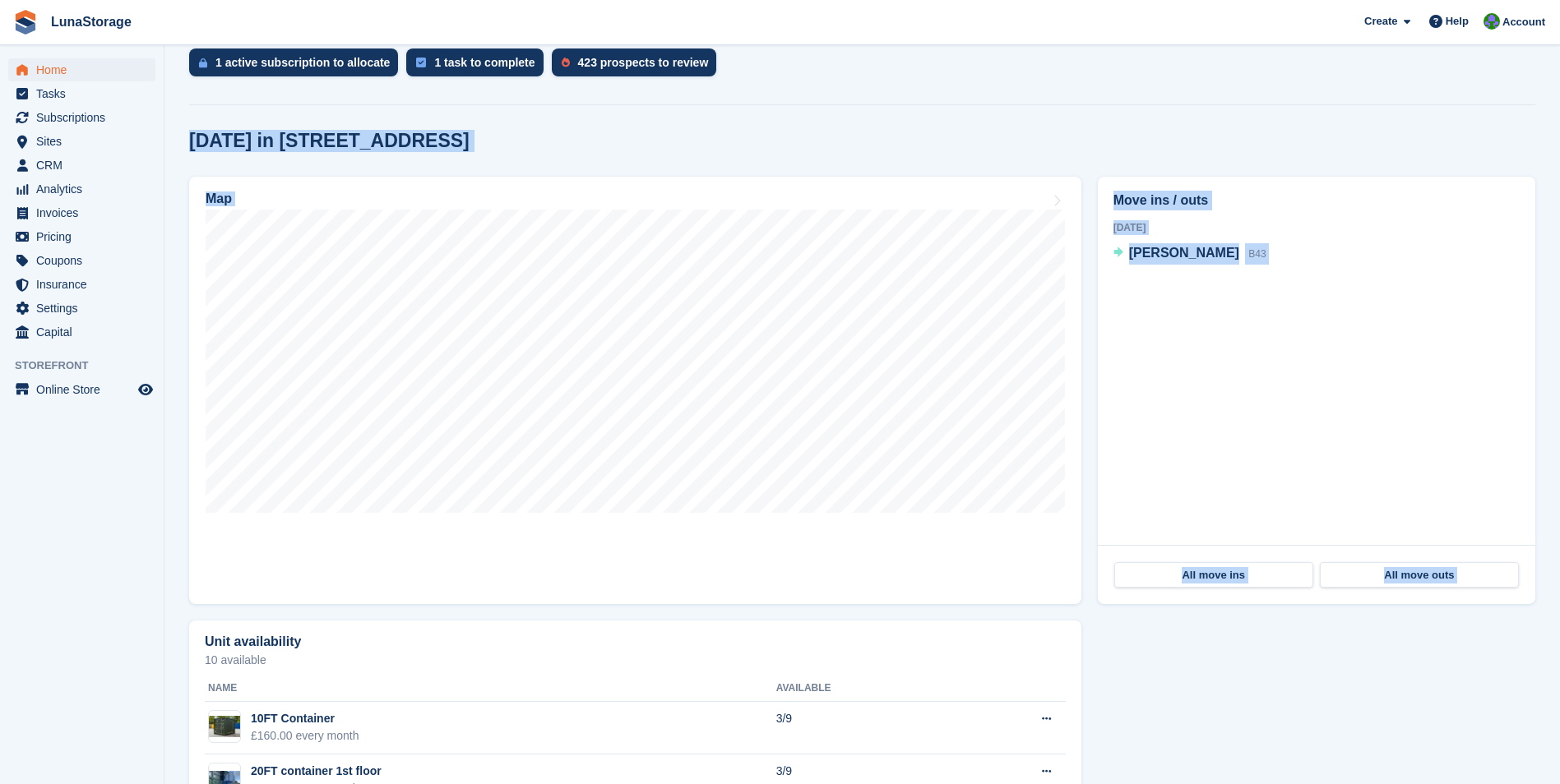
drag, startPoint x: 189, startPoint y: 127, endPoint x: 180, endPoint y: 128, distance: 9.1
click at [180, 128] on section "NEW Make extra revenue with our new price increases tool Rooted in industry bes…" at bounding box center [862, 294] width 1395 height 1306
drag, startPoint x: 180, startPoint y: 128, endPoint x: 1512, endPoint y: 589, distance: 1409.5
click at [1512, 589] on section "NEW Make extra revenue with our new price increases tool Rooted in industry bes…" at bounding box center [862, 294] width 1395 height 1306
drag, startPoint x: 1512, startPoint y: 589, endPoint x: 1537, endPoint y: 606, distance: 30.2
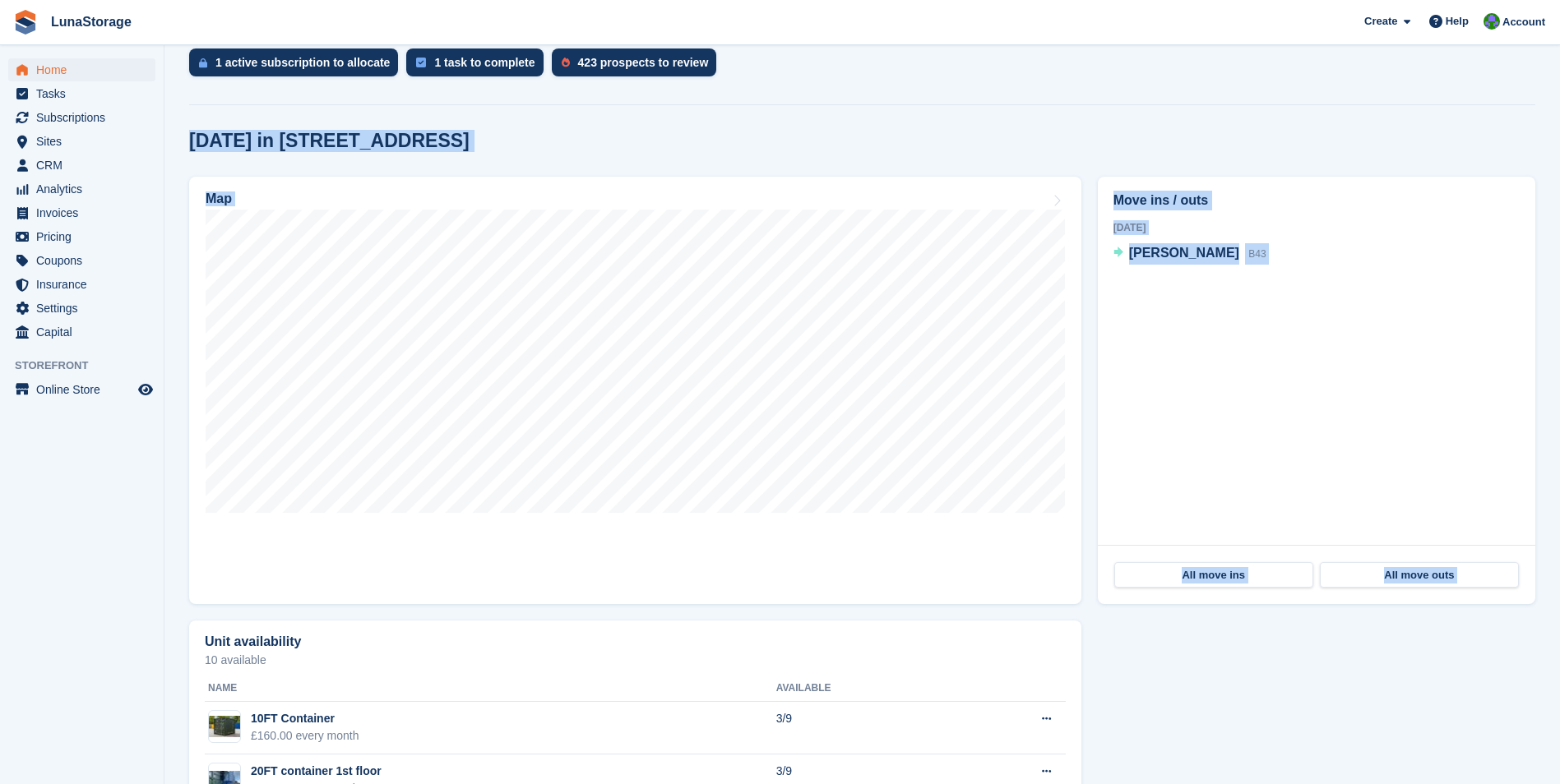
click at [1537, 606] on div "Move ins / outs Today Joe Bulak B43 All move ins All move outs" at bounding box center [1316, 390] width 454 height 444
drag, startPoint x: 1544, startPoint y: 612, endPoint x: 171, endPoint y: 143, distance: 1450.9
click at [171, 143] on section "NEW Make extra revenue with our new price increases tool Rooted in industry bes…" at bounding box center [862, 294] width 1395 height 1306
drag, startPoint x: 171, startPoint y: 143, endPoint x: 175, endPoint y: 132, distance: 11.7
click at [175, 132] on section "NEW Make extra revenue with our new price increases tool Rooted in industry bes…" at bounding box center [862, 294] width 1395 height 1306
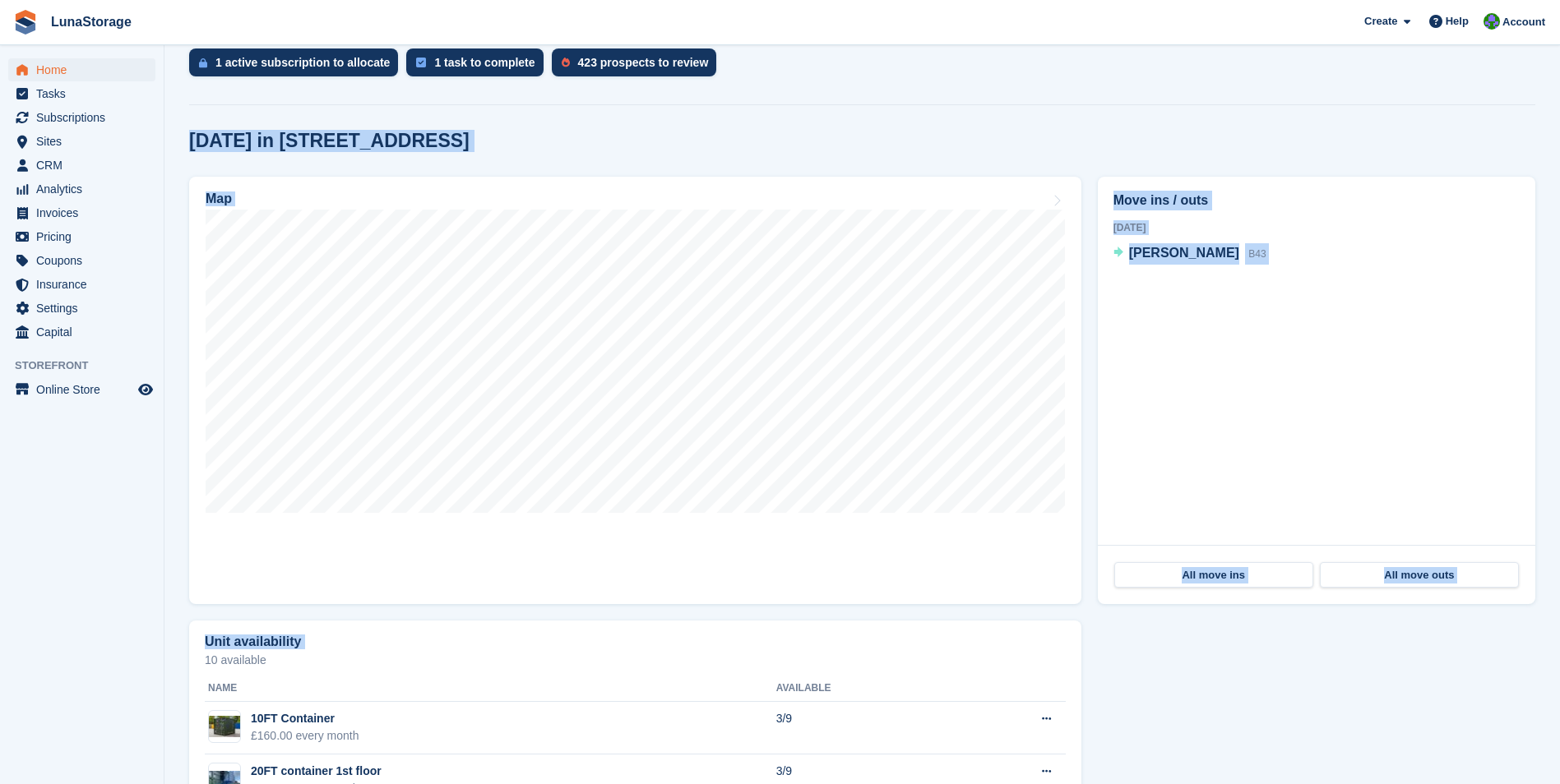
drag, startPoint x: 175, startPoint y: 132, endPoint x: 1499, endPoint y: 624, distance: 1412.5
click at [1499, 624] on section "NEW Make extra revenue with our new price increases tool Rooted in industry bes…" at bounding box center [862, 294] width 1395 height 1306
drag, startPoint x: 1499, startPoint y: 624, endPoint x: 1541, endPoint y: 626, distance: 42.0
click at [1541, 626] on div "Unit availability 10 available Name Available 10FT Container £160.00 every mont…" at bounding box center [862, 772] width 1363 height 321
drag, startPoint x: 1541, startPoint y: 626, endPoint x: 170, endPoint y: 140, distance: 1454.6
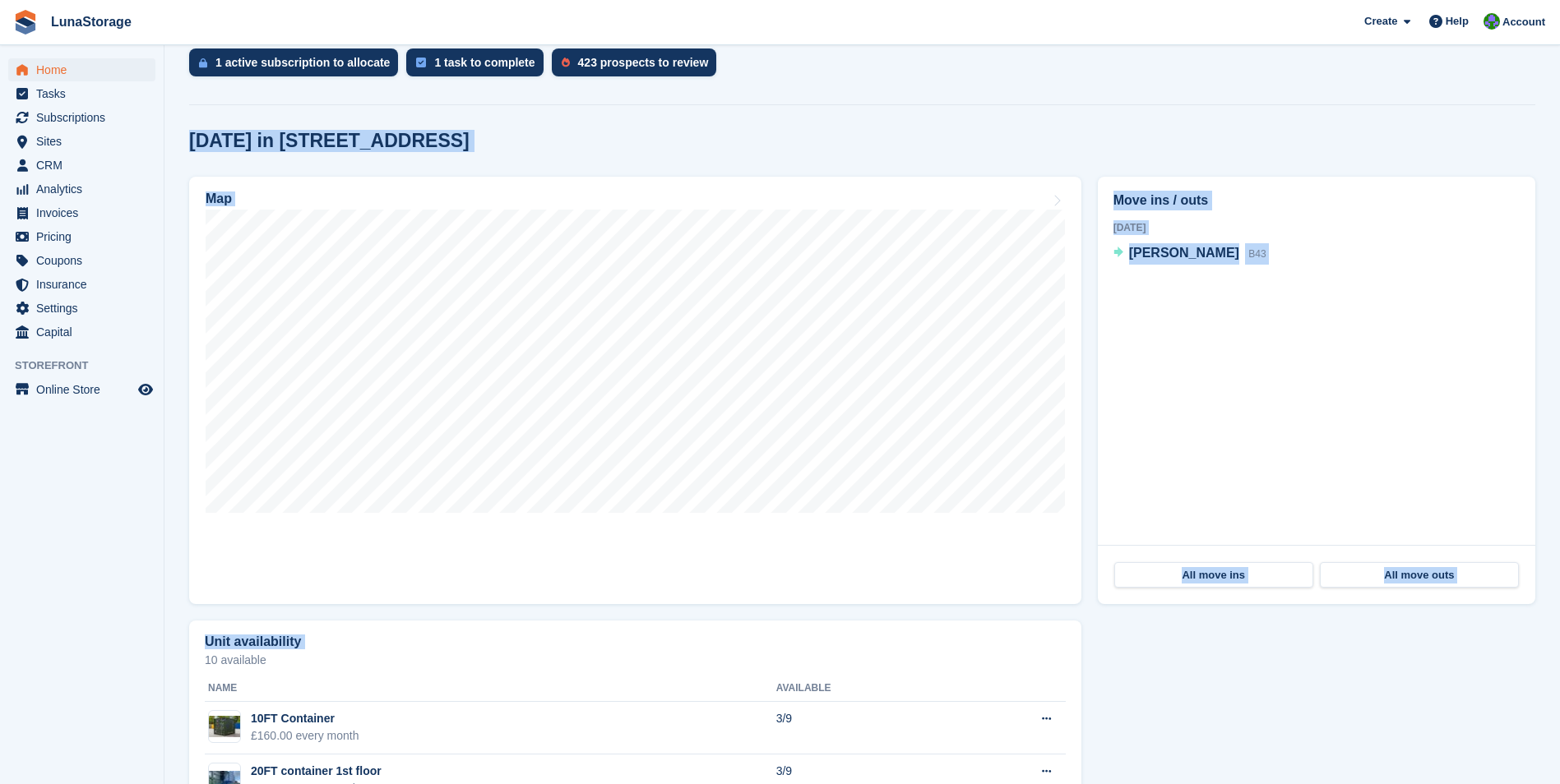
click at [170, 140] on section "NEW Make extra revenue with our new price increases tool Rooted in industry bes…" at bounding box center [862, 294] width 1395 height 1306
click at [170, 134] on section "NEW Make extra revenue with our new price increases tool Rooted in industry bes…" at bounding box center [862, 294] width 1395 height 1306
click at [170, 132] on section "NEW Make extra revenue with our new price increases tool Rooted in industry bes…" at bounding box center [862, 294] width 1395 height 1306
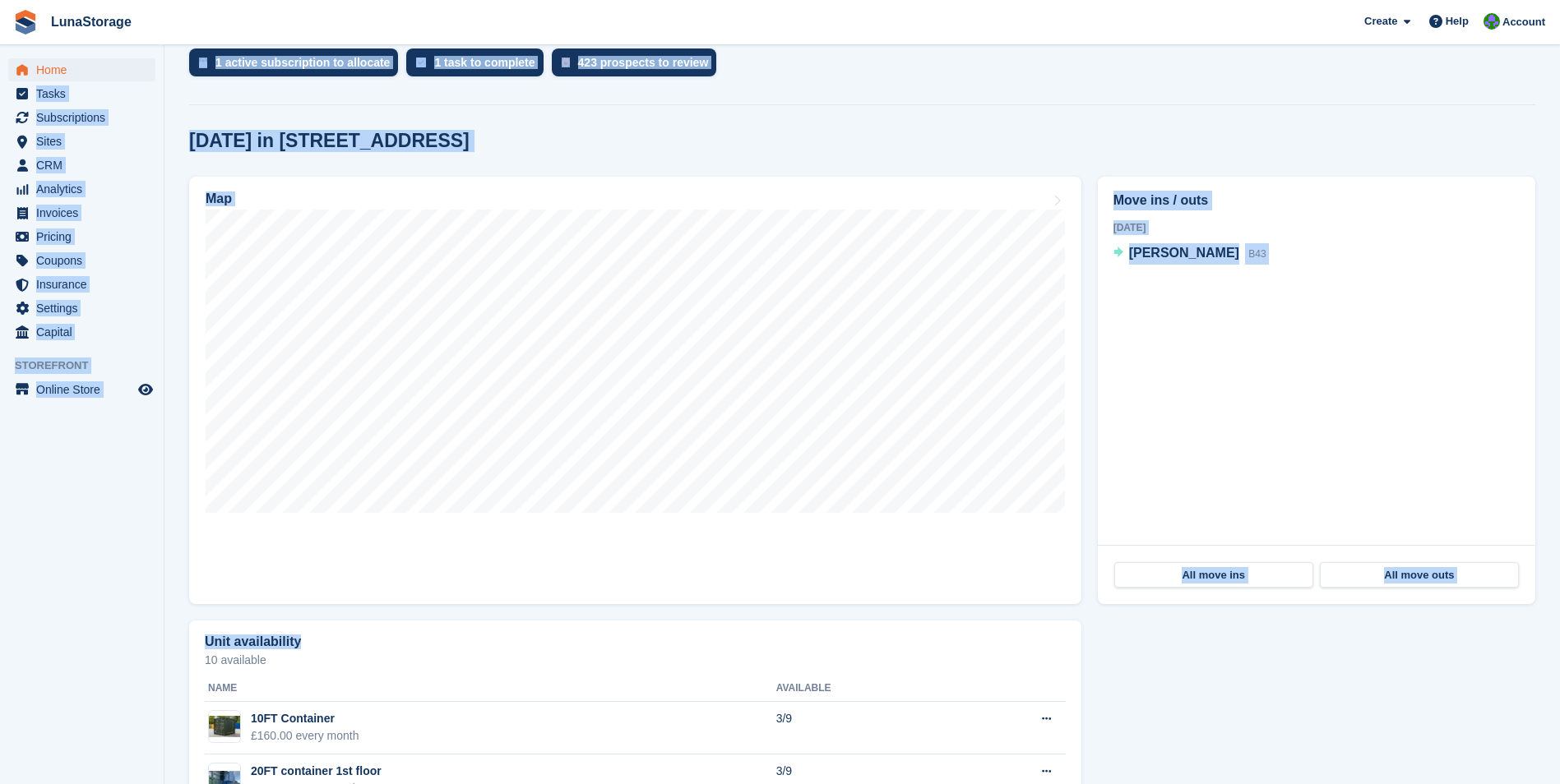
drag, startPoint x: 1556, startPoint y: 616, endPoint x: 154, endPoint y: 52, distance: 1511.2
click at [154, 52] on div "Home Tasks Subscriptions Subscriptions Subscriptions Price increases NEW Price …" at bounding box center [780, 294] width 1560 height 1306
click at [183, 74] on section "NEW Make extra revenue with our new price increases tool Rooted in industry bes…" at bounding box center [862, 294] width 1395 height 1306
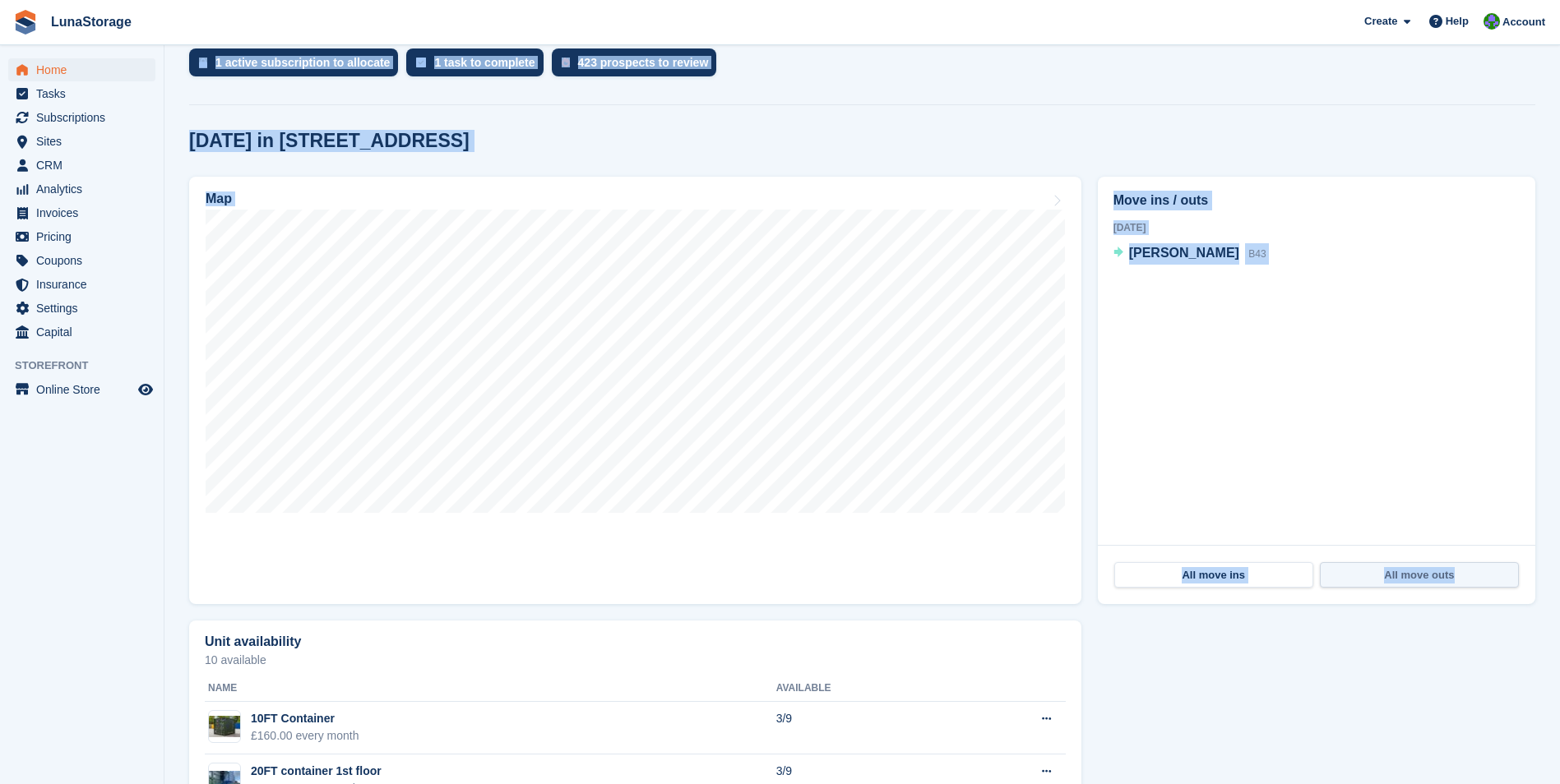
drag, startPoint x: 173, startPoint y: 58, endPoint x: 1480, endPoint y: 579, distance: 1407.0
click at [1480, 579] on section "NEW Make extra revenue with our new price increases tool Rooted in industry bes…" at bounding box center [862, 294] width 1395 height 1306
drag, startPoint x: 1480, startPoint y: 579, endPoint x: 1554, endPoint y: 601, distance: 77.2
click at [1554, 601] on section "NEW Make extra revenue with our new price increases tool Rooted in industry bes…" at bounding box center [862, 294] width 1395 height 1306
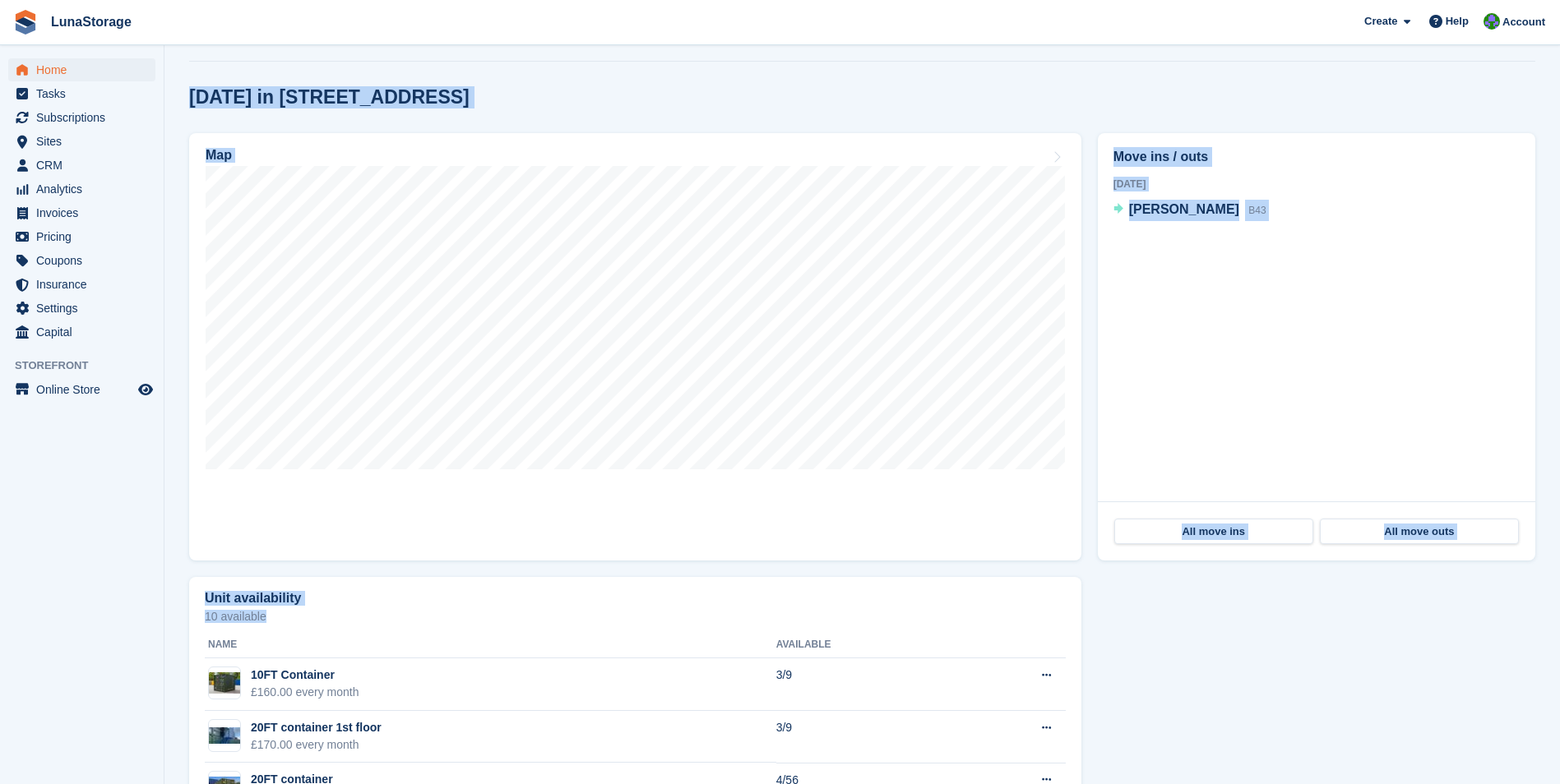
scroll to position [523, 0]
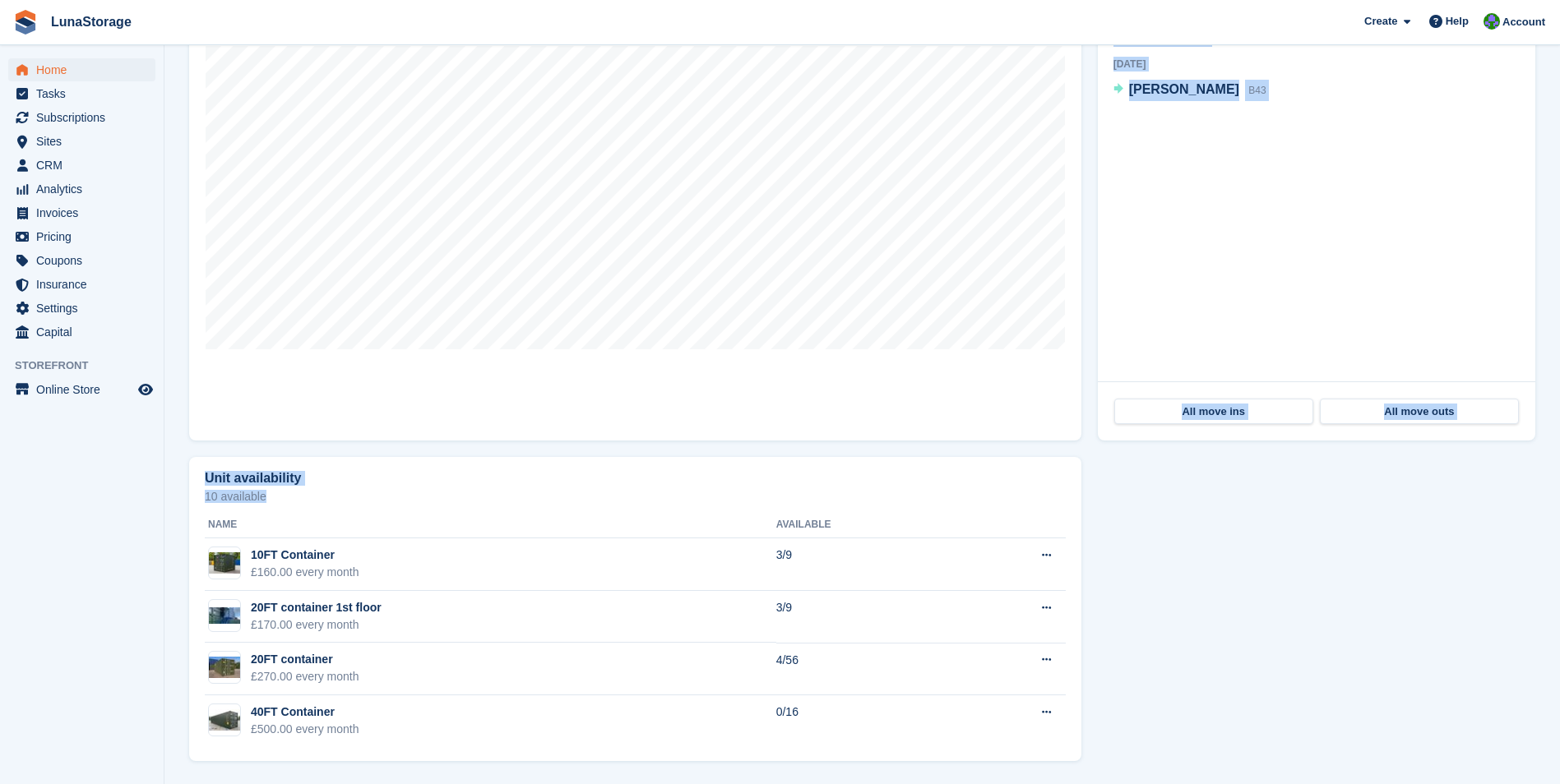
drag, startPoint x: 192, startPoint y: 172, endPoint x: 1323, endPoint y: 720, distance: 1256.8
click at [1323, 720] on section "NEW Make extra revenue with our new price increases tool Rooted in industry bes…" at bounding box center [862, 131] width 1395 height 1306
drag, startPoint x: 1323, startPoint y: 720, endPoint x: 1242, endPoint y: 732, distance: 81.9
click at [1247, 732] on div "Unit availability 10 available Name Available 10FT Container £160.00 every mont…" at bounding box center [862, 609] width 1363 height 321
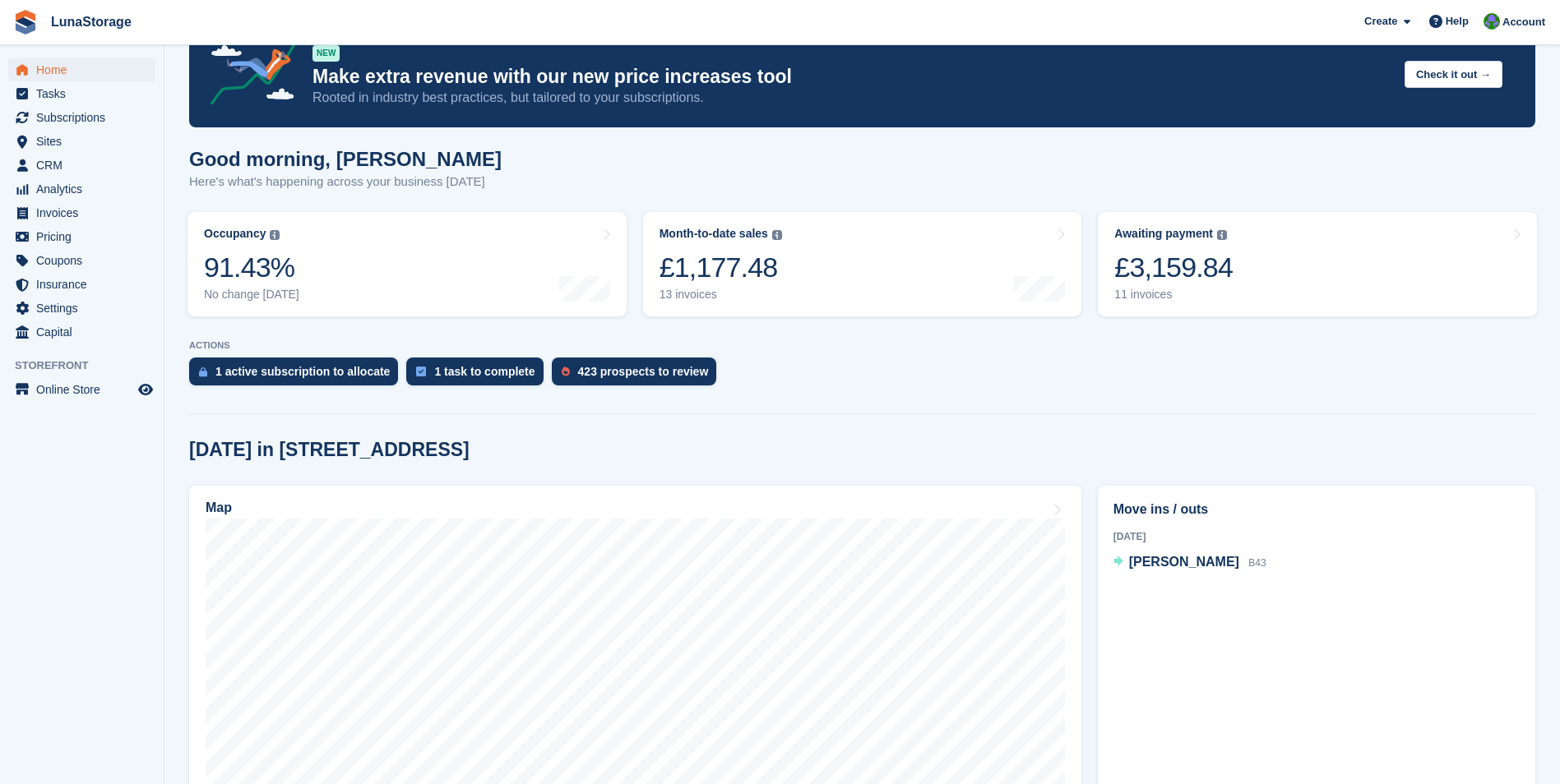
scroll to position [29, 0]
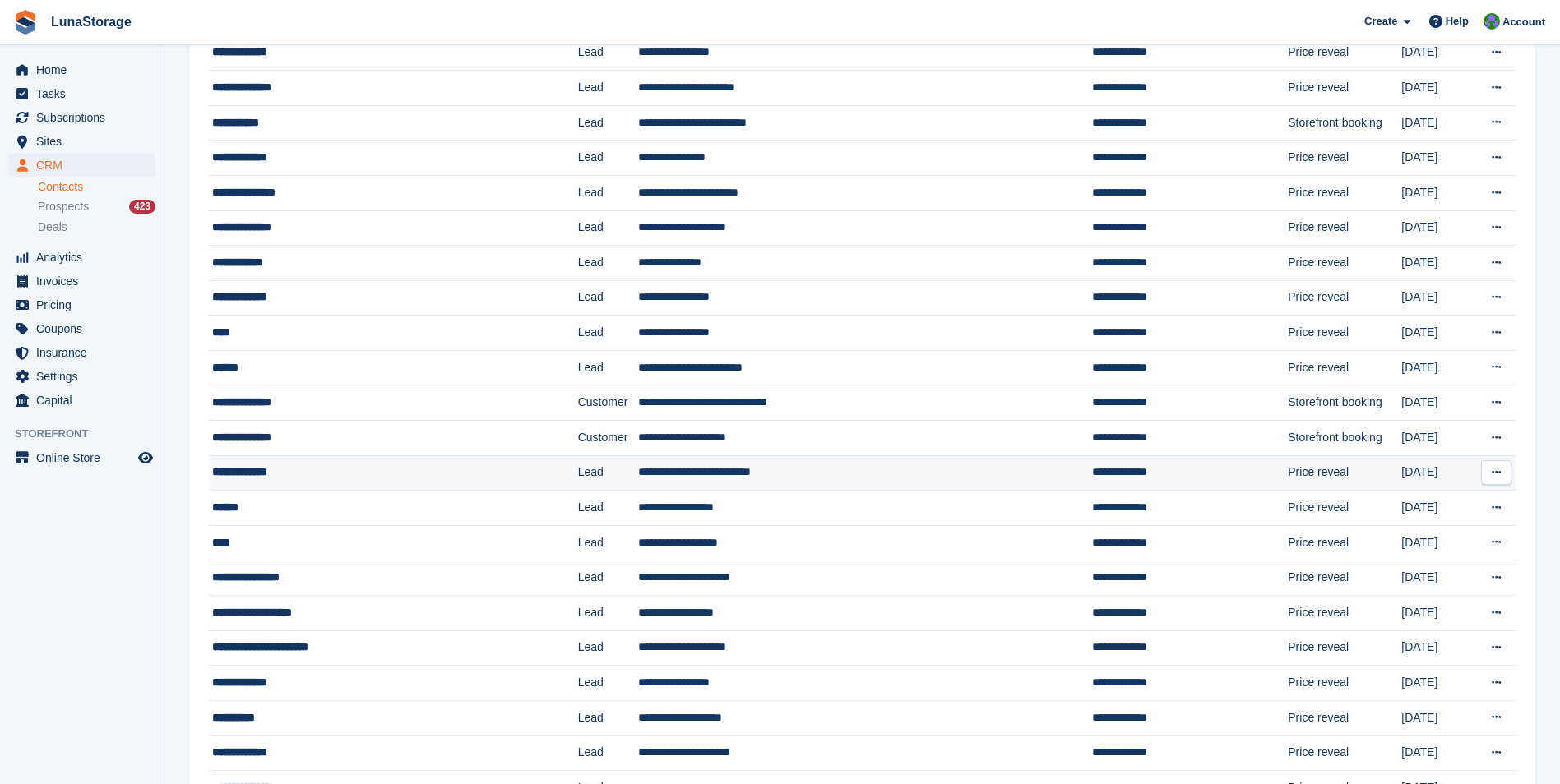
scroll to position [493, 0]
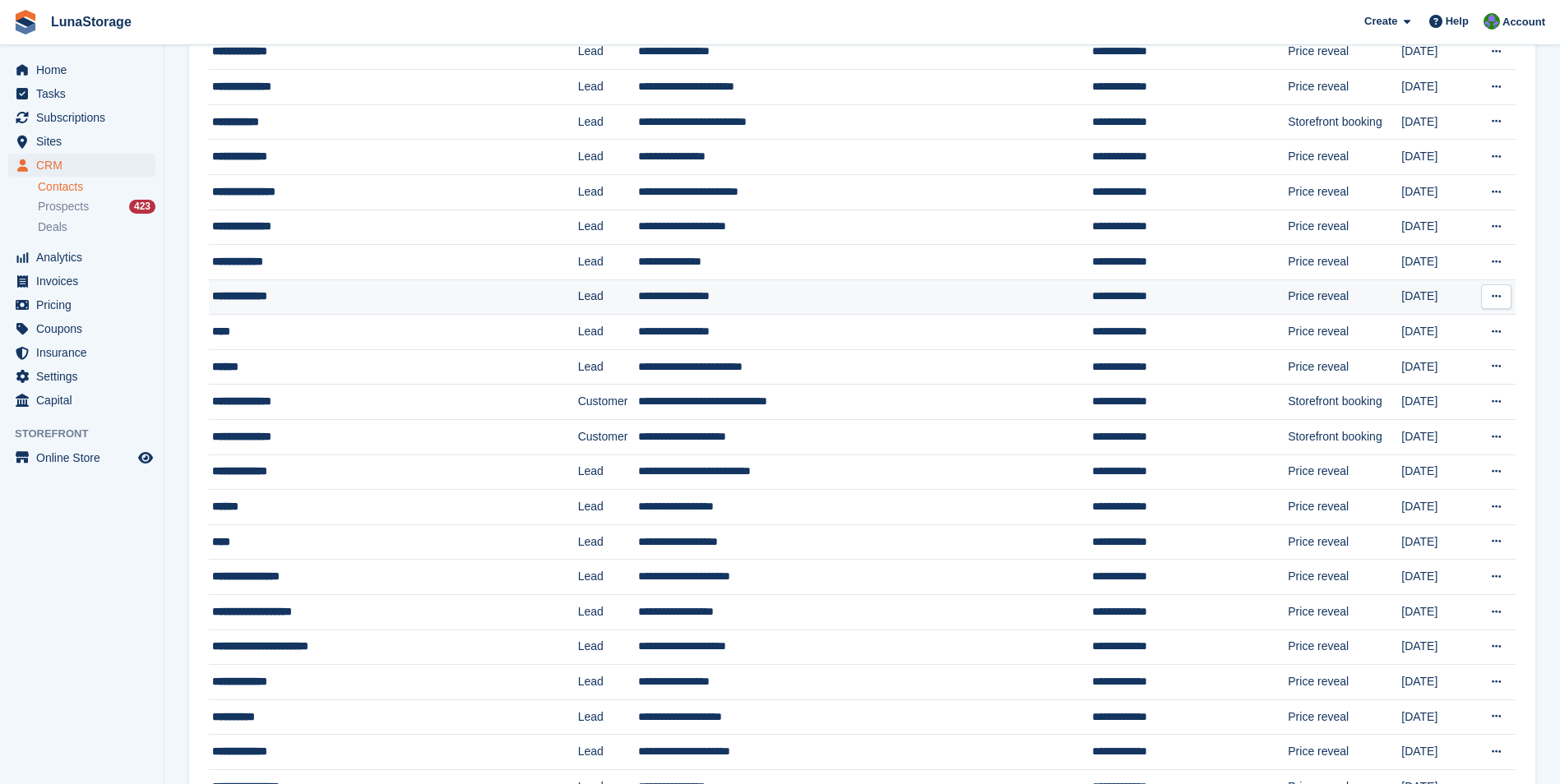
click at [263, 302] on div "**********" at bounding box center [364, 296] width 302 height 17
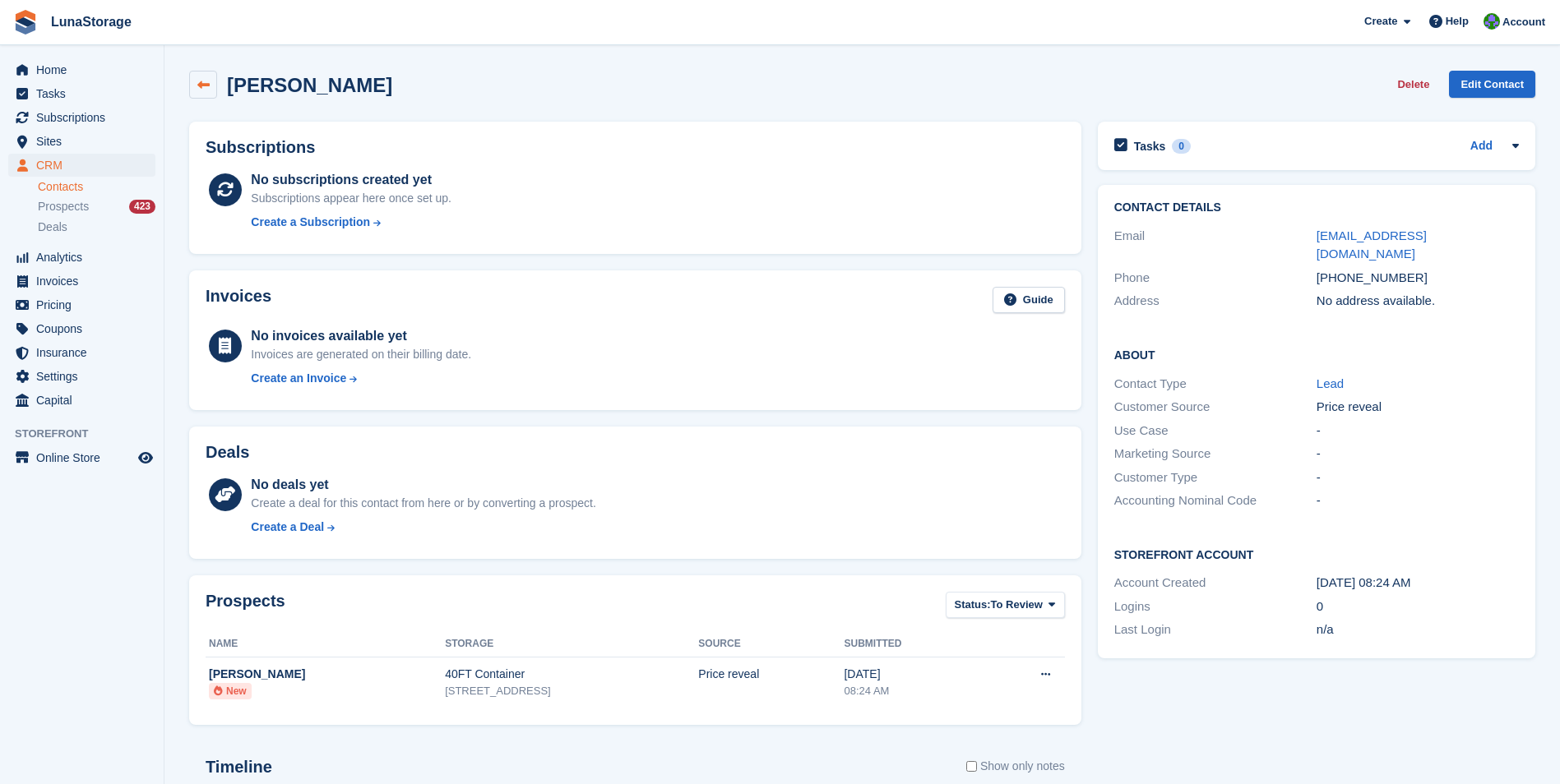
click at [202, 95] on link at bounding box center [203, 84] width 28 height 28
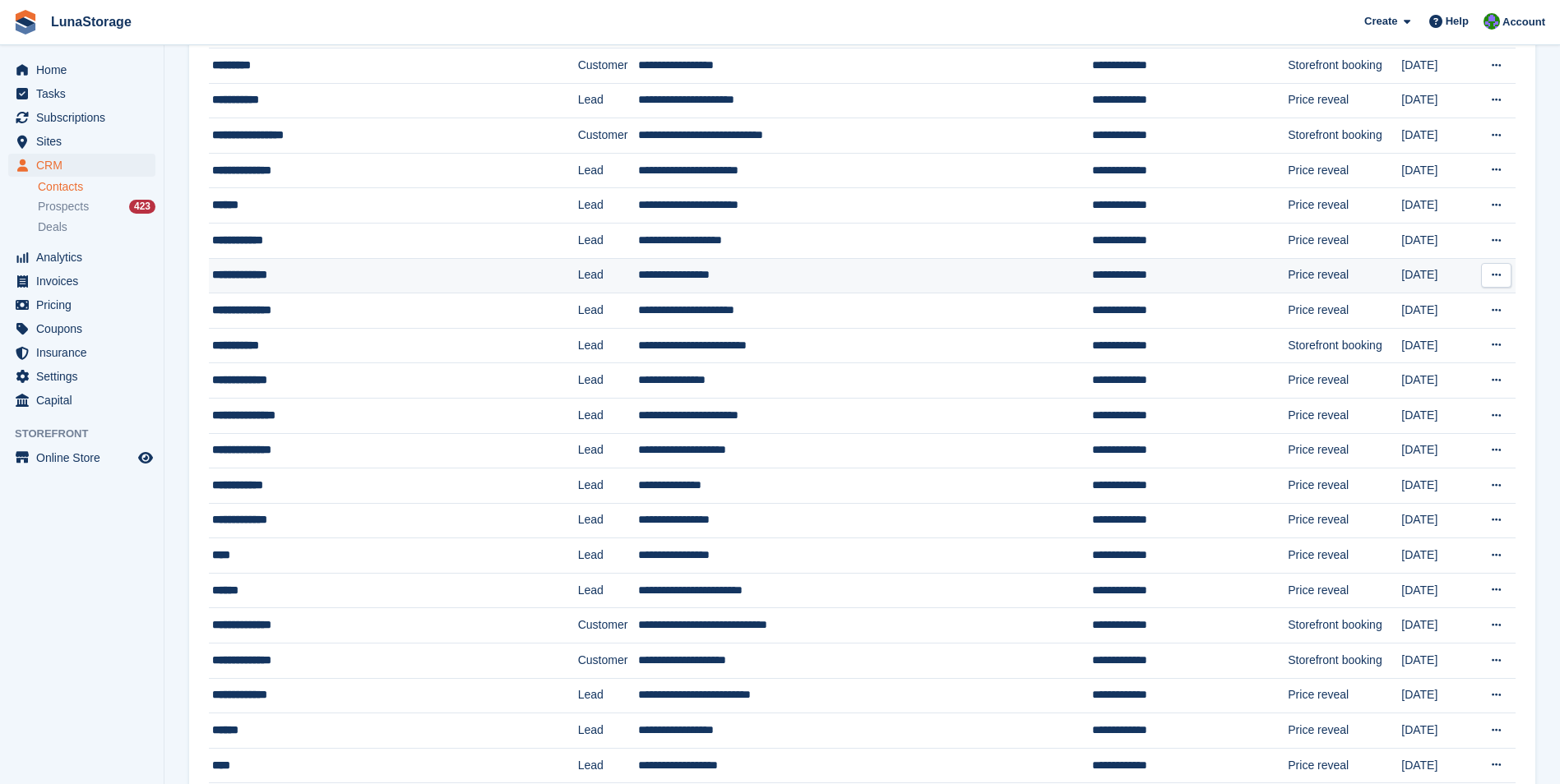
scroll to position [329, 0]
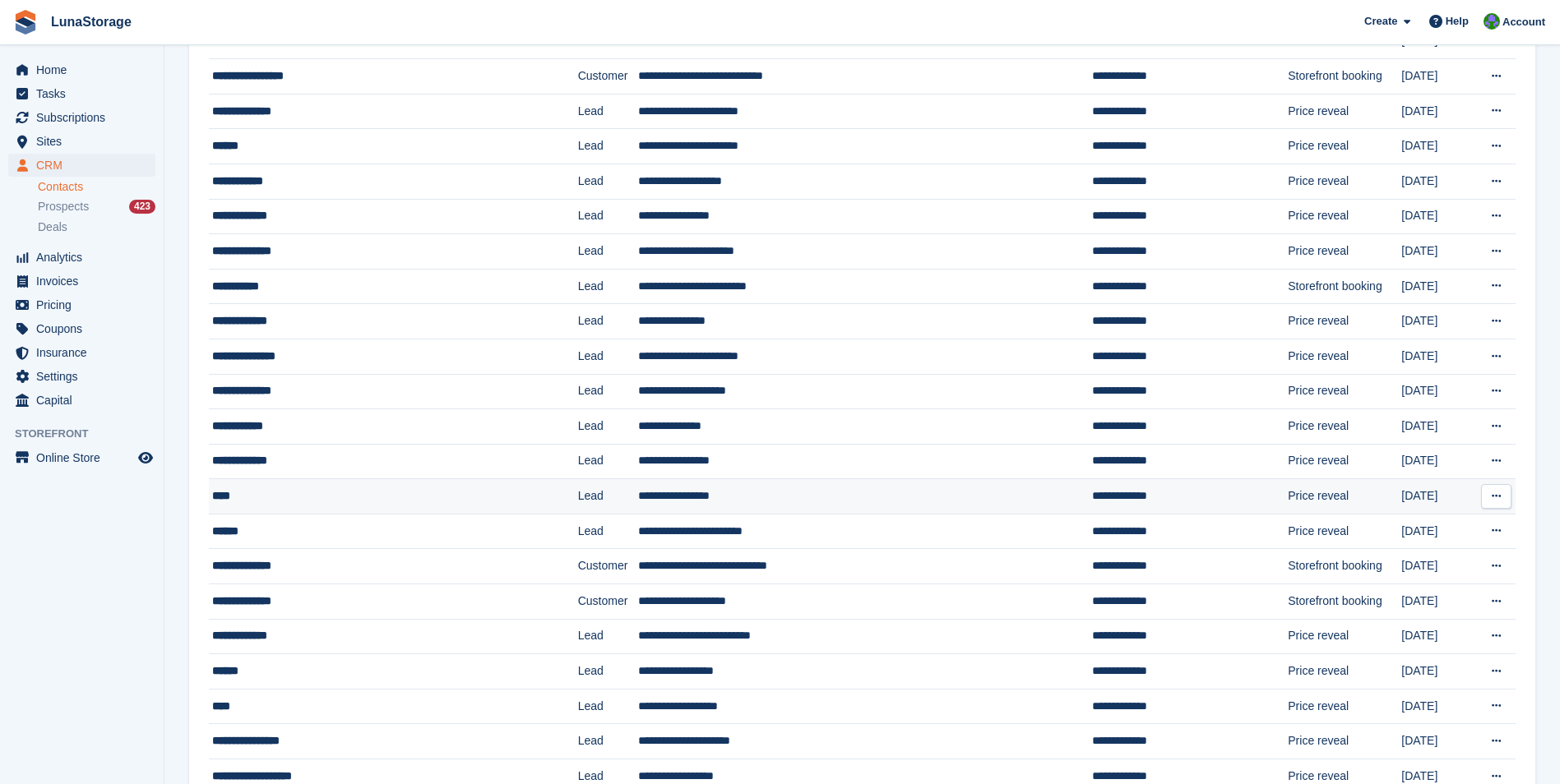
click at [221, 492] on div "****" at bounding box center [364, 495] width 302 height 17
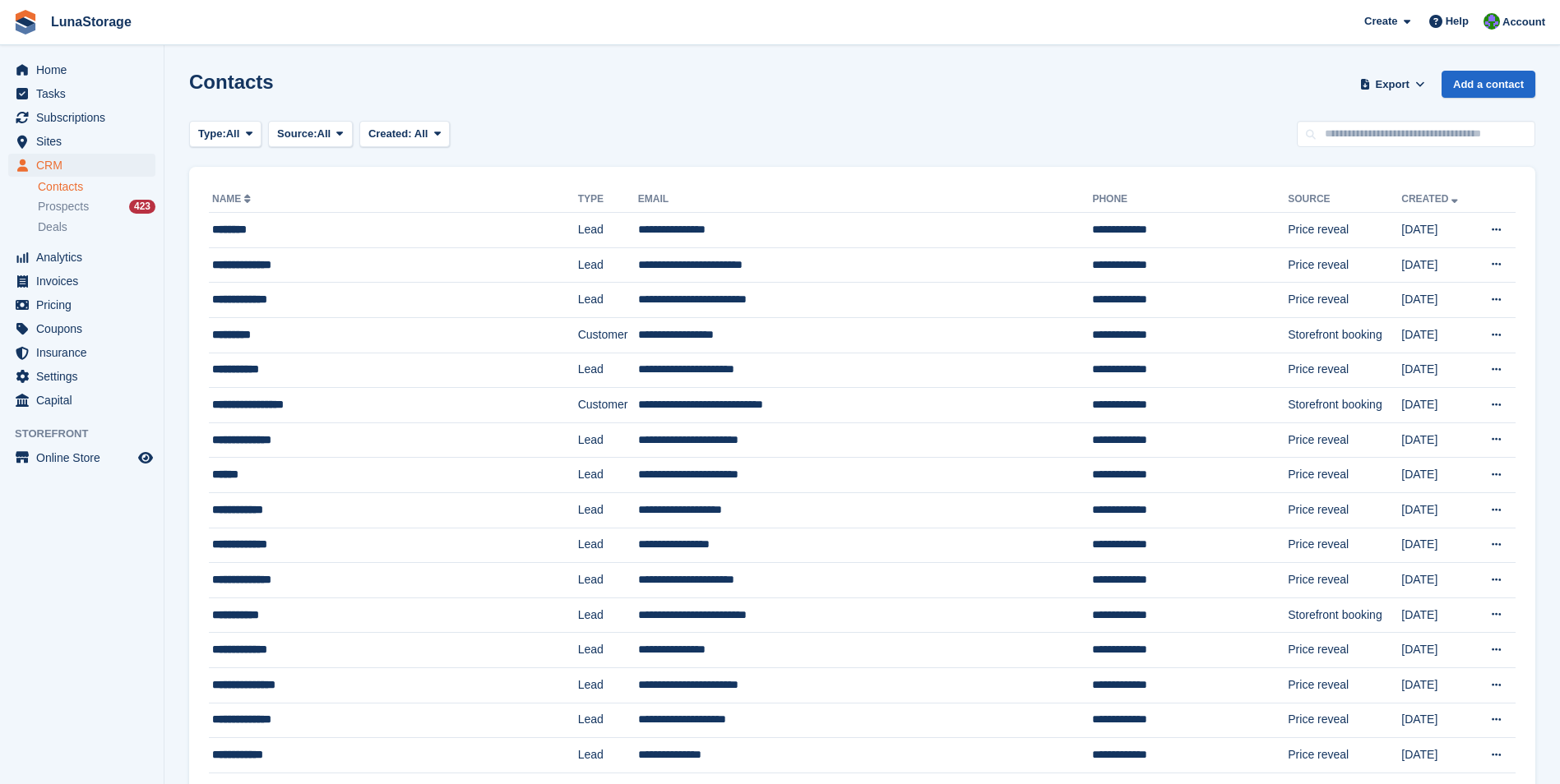
scroll to position [329, 0]
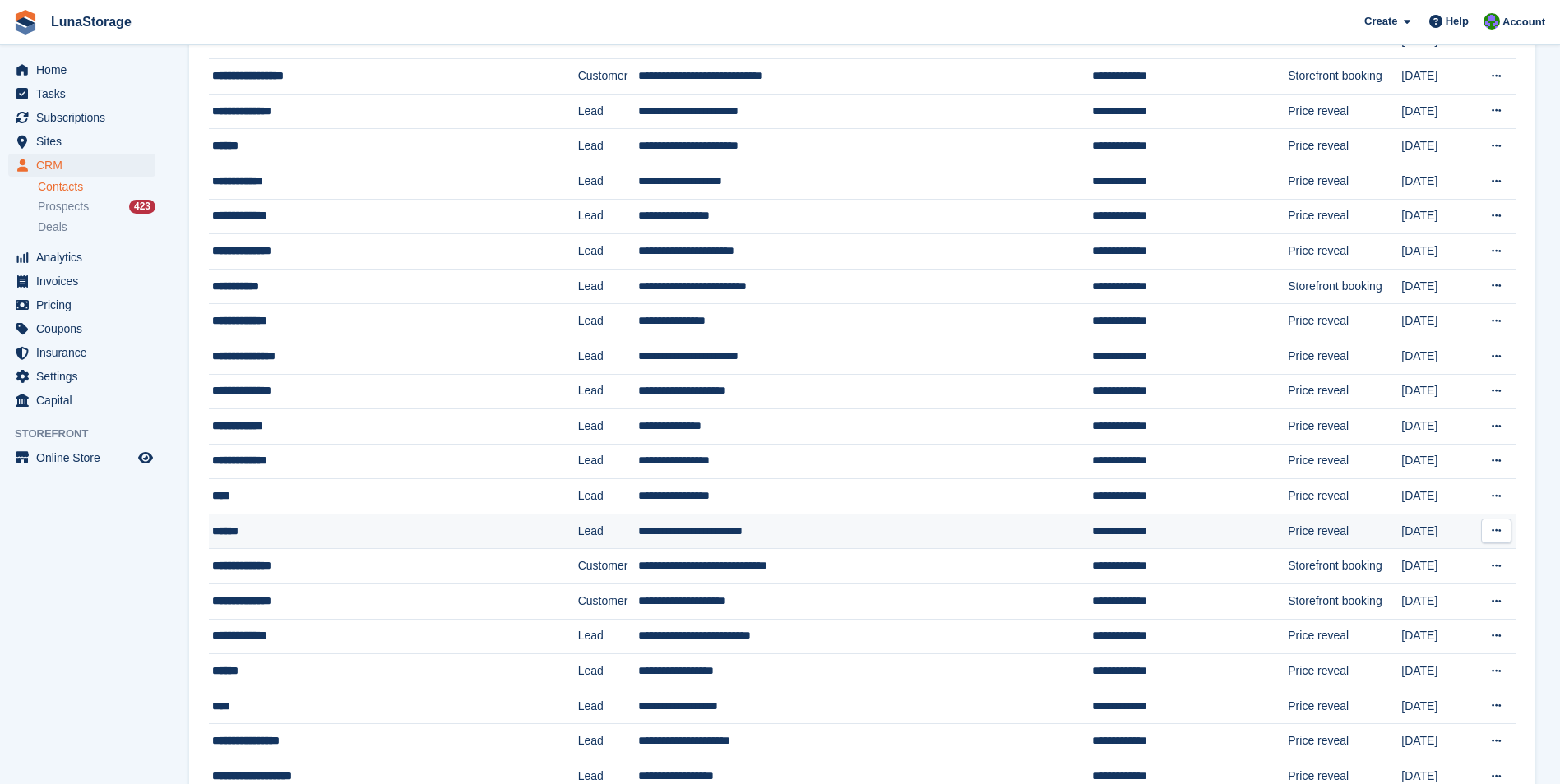
click at [229, 529] on div "******" at bounding box center [364, 531] width 302 height 17
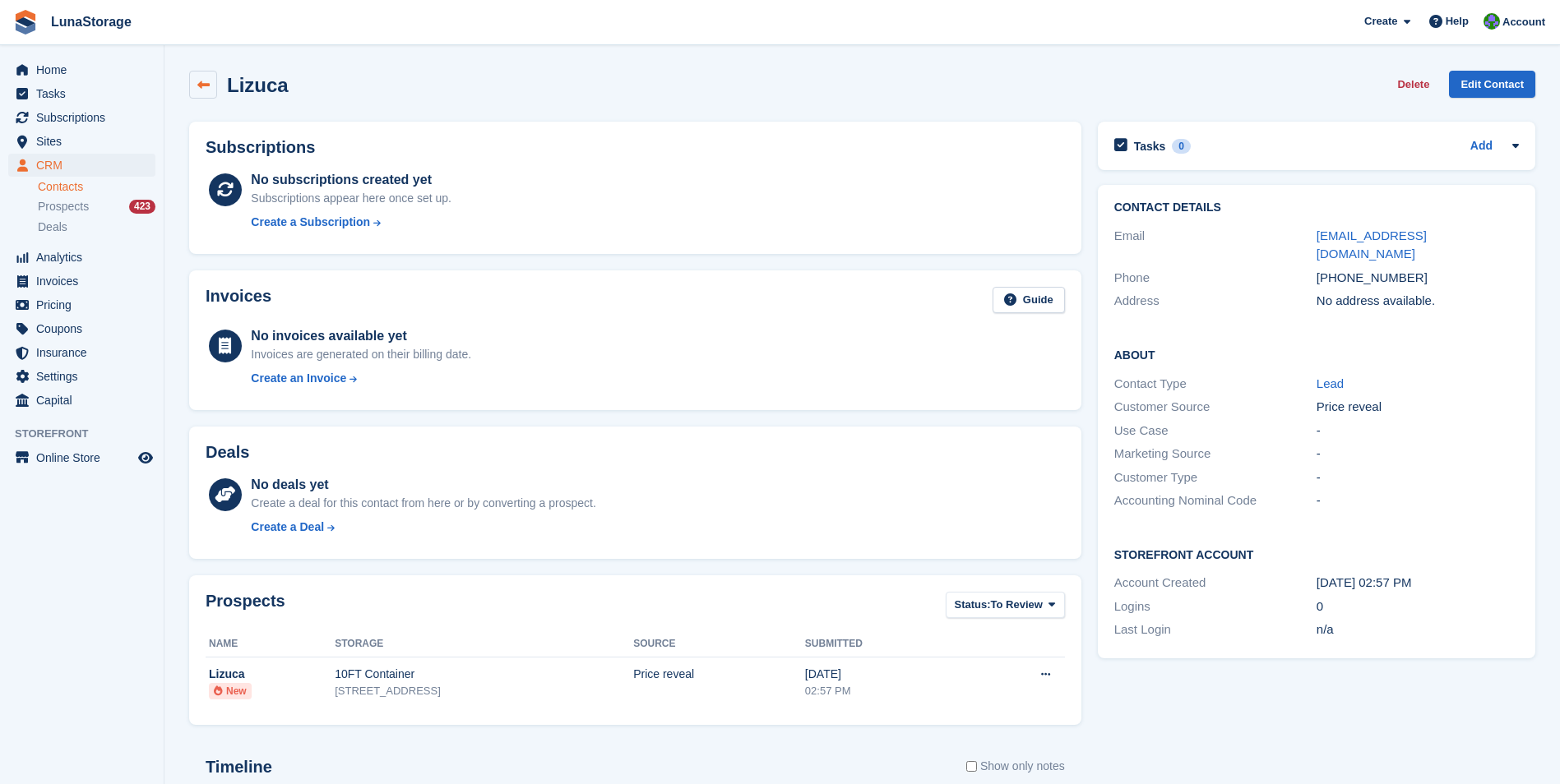
click at [212, 79] on link at bounding box center [203, 84] width 28 height 28
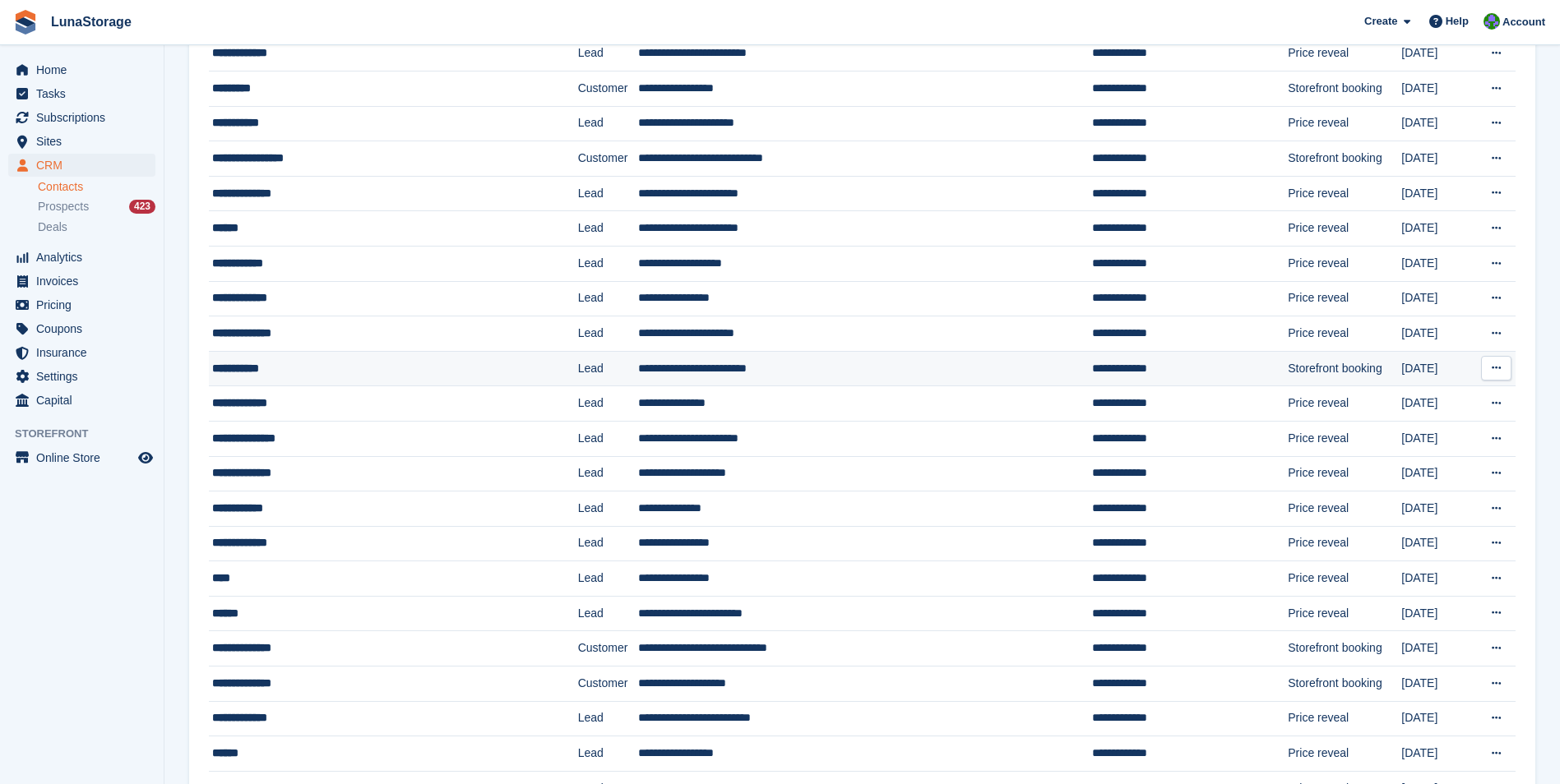
scroll to position [329, 0]
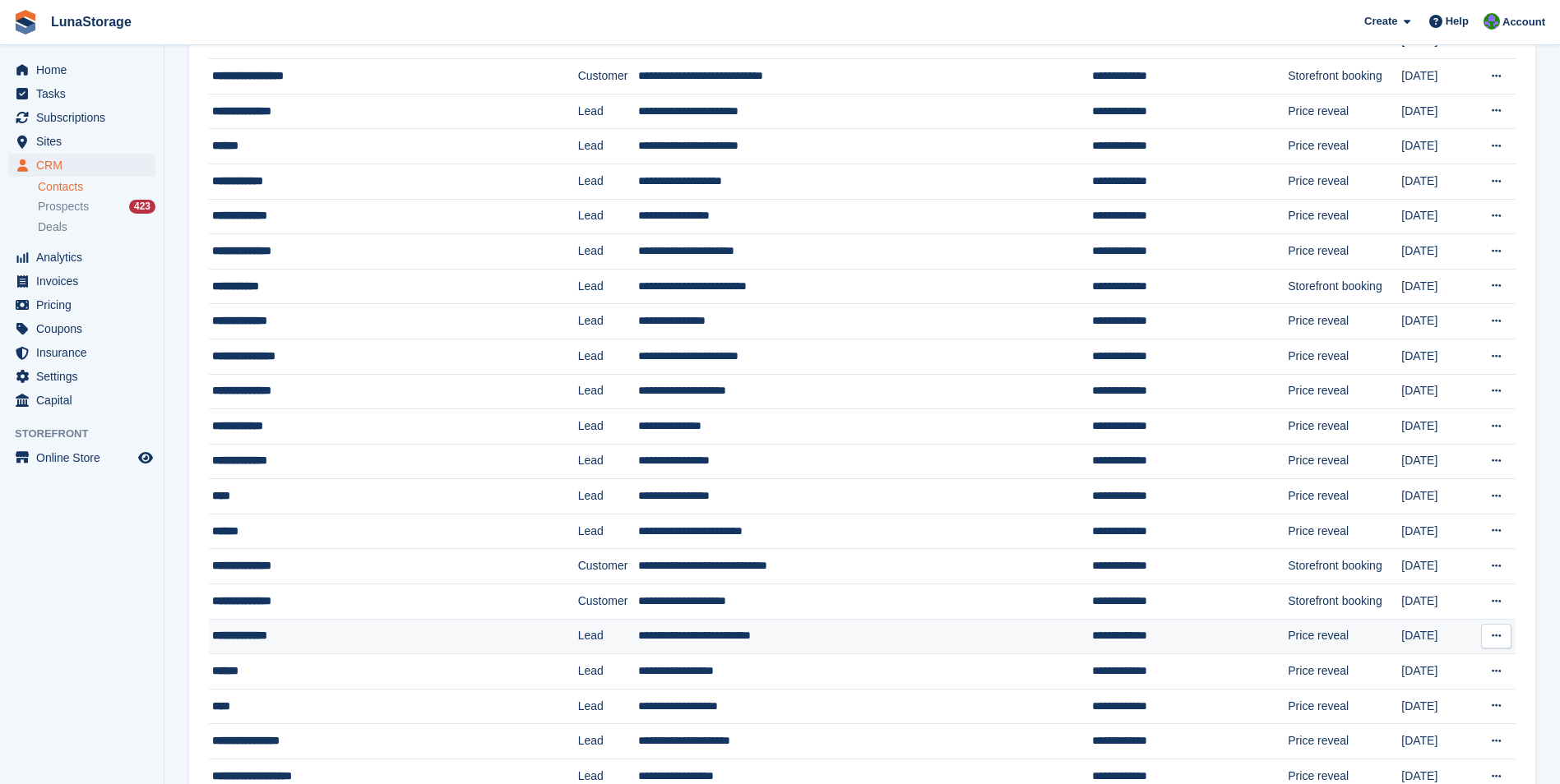
click at [263, 637] on div "**********" at bounding box center [364, 636] width 302 height 17
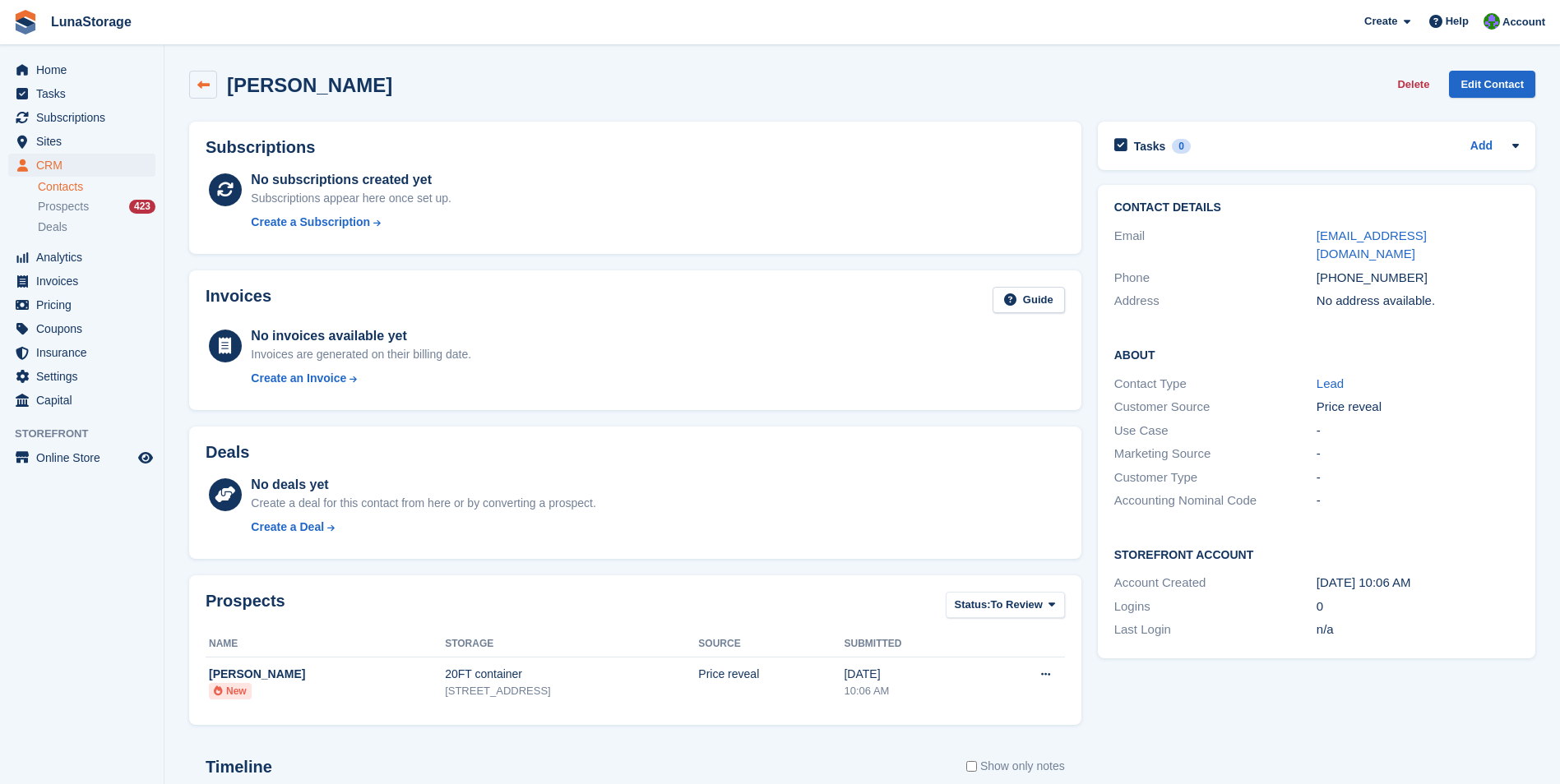
click at [204, 76] on link at bounding box center [203, 84] width 28 height 28
